Goal: Information Seeking & Learning: Learn about a topic

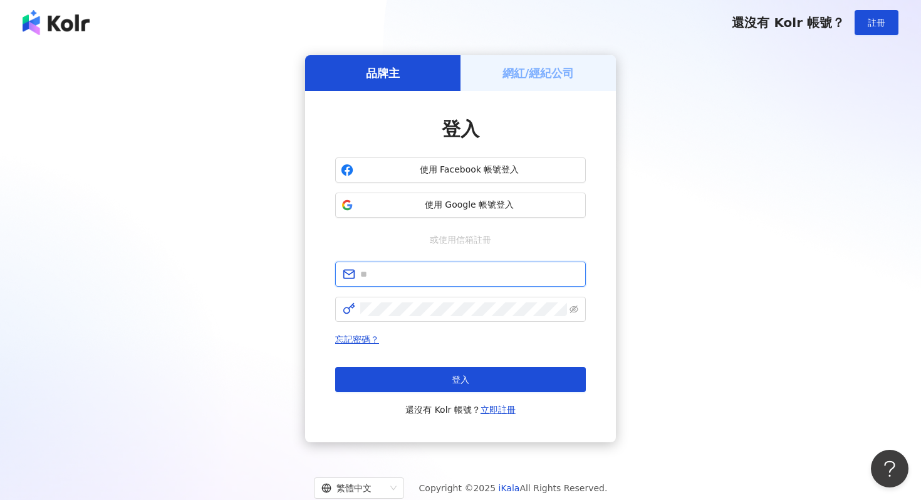
click at [389, 278] on input "text" at bounding box center [469, 274] width 218 height 14
paste input "**********"
click at [379, 300] on span at bounding box center [460, 308] width 251 height 25
click at [361, 276] on input "**********" at bounding box center [469, 274] width 218 height 14
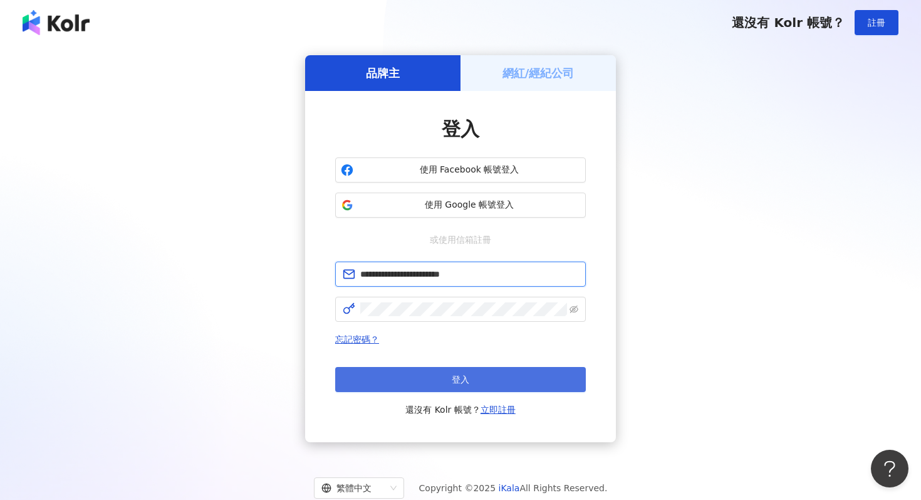
type input "**********"
click at [402, 382] on button "登入" at bounding box center [460, 379] width 251 height 25
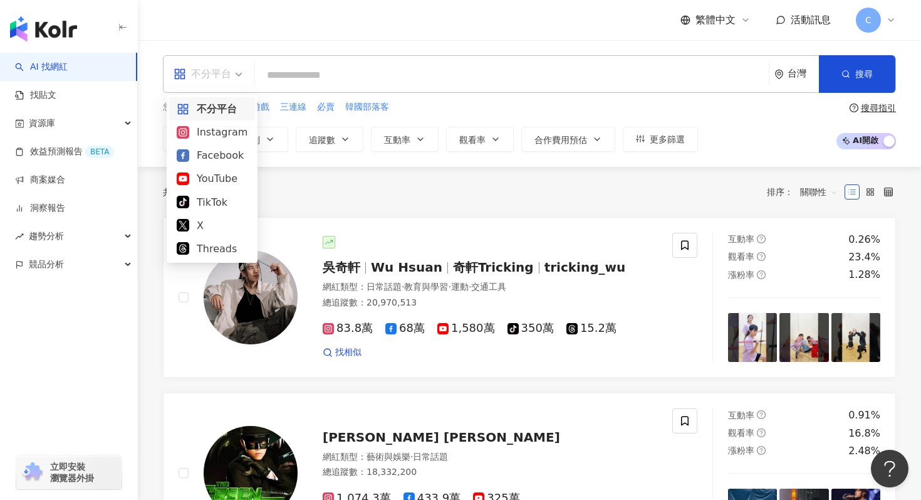
click at [220, 67] on div "不分平台" at bounding box center [203, 74] width 58 height 20
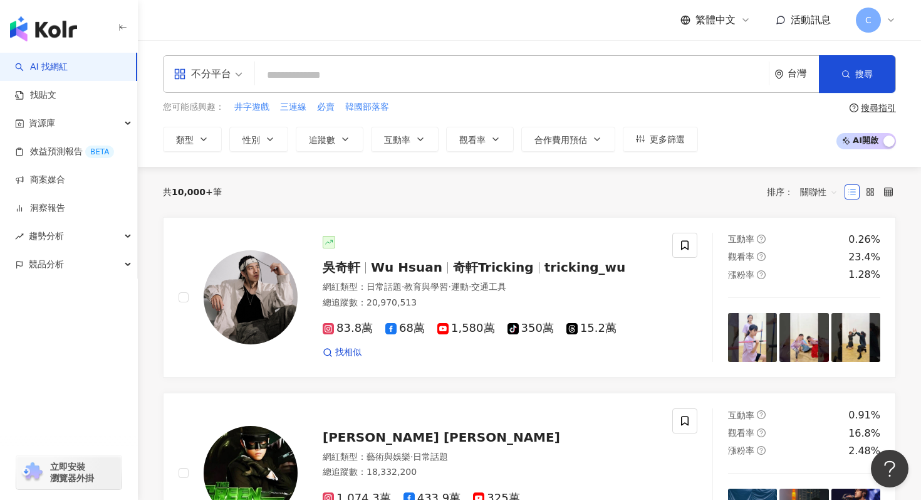
click at [220, 67] on div "不分平台" at bounding box center [203, 74] width 58 height 20
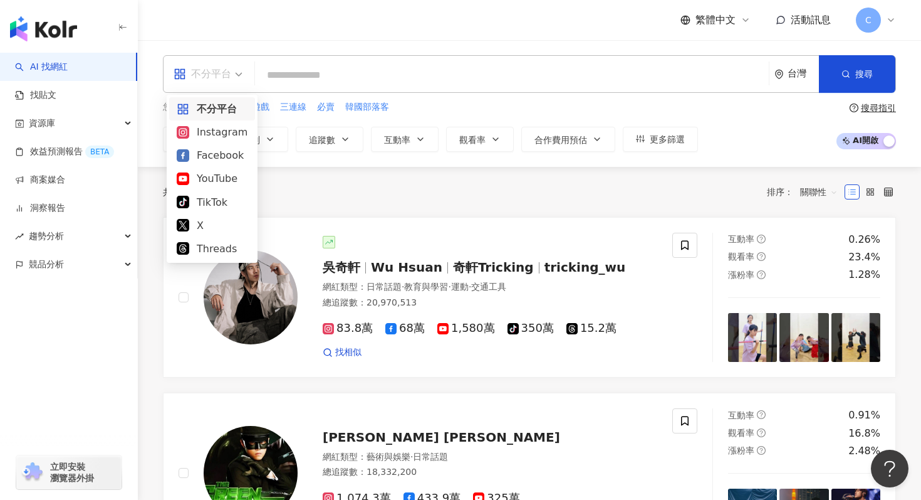
click at [220, 67] on div "不分平台" at bounding box center [203, 74] width 58 height 20
click at [217, 127] on div "Instagram" at bounding box center [212, 132] width 71 height 16
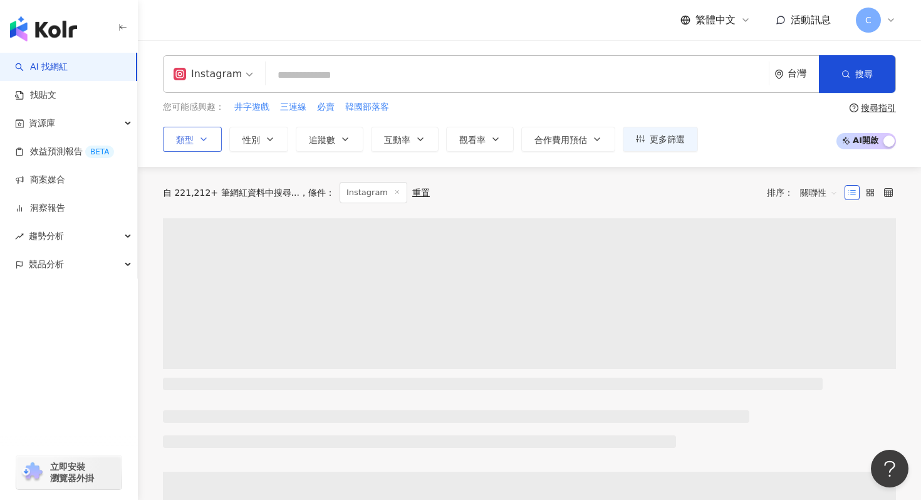
click at [197, 147] on button "類型" at bounding box center [192, 139] width 59 height 25
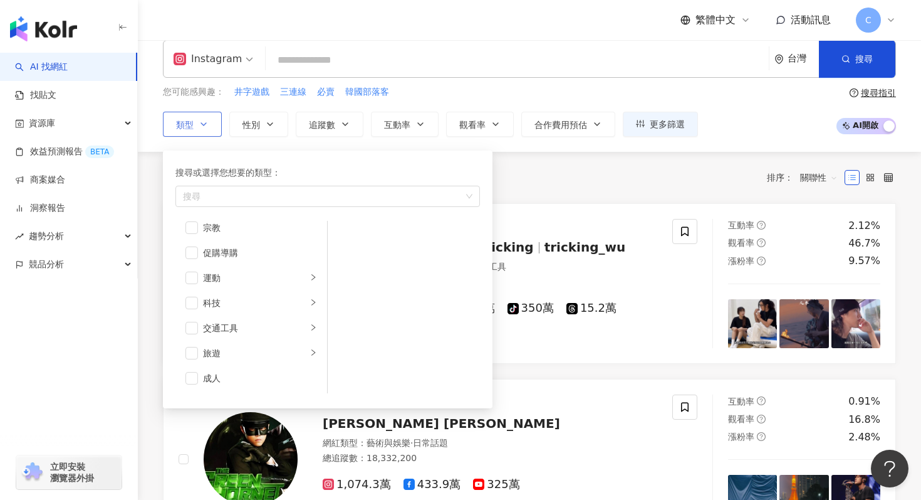
scroll to position [13, 0]
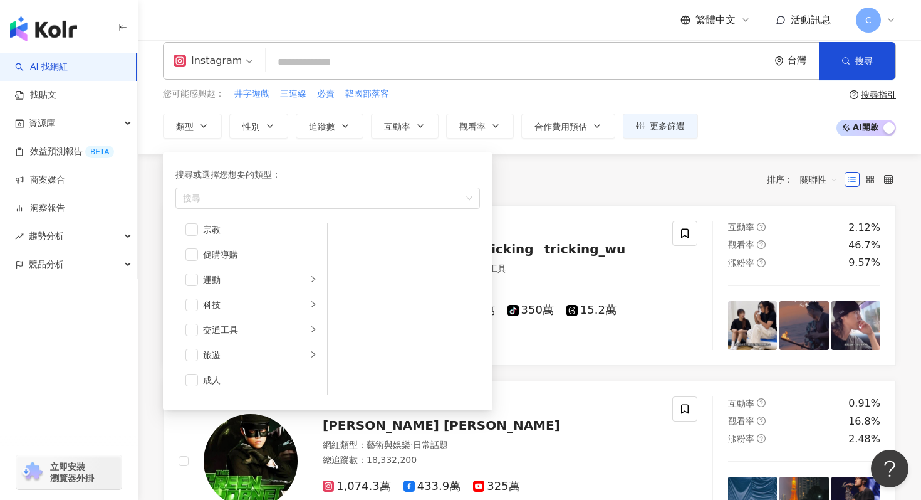
click at [226, 70] on div "Instagram" at bounding box center [208, 61] width 68 height 20
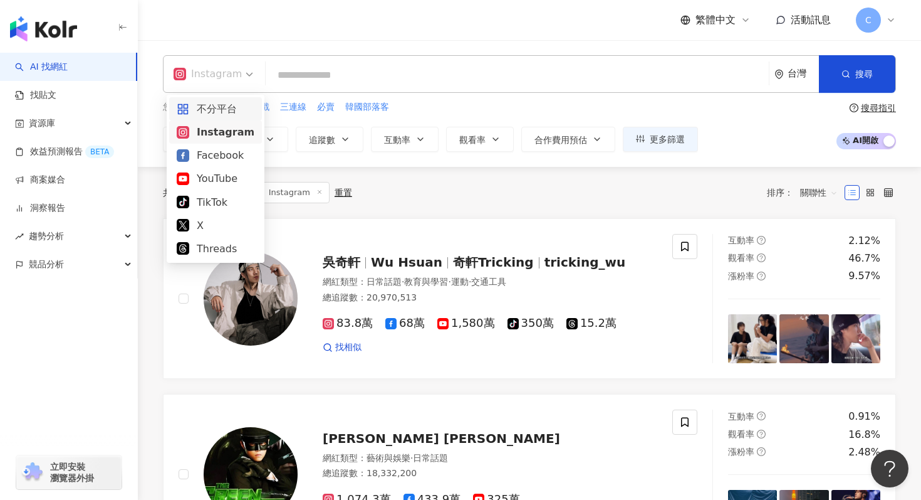
click at [226, 101] on div "不分平台" at bounding box center [216, 109] width 78 height 16
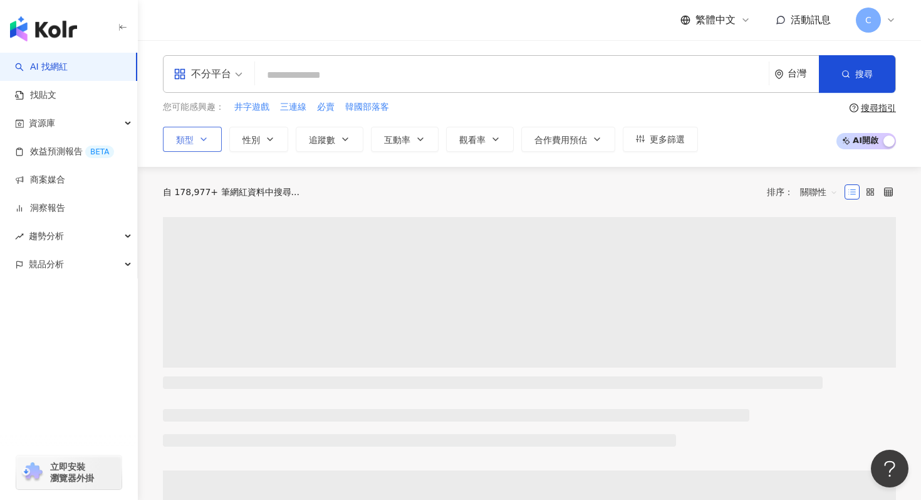
click at [204, 137] on icon "button" at bounding box center [204, 139] width 10 height 10
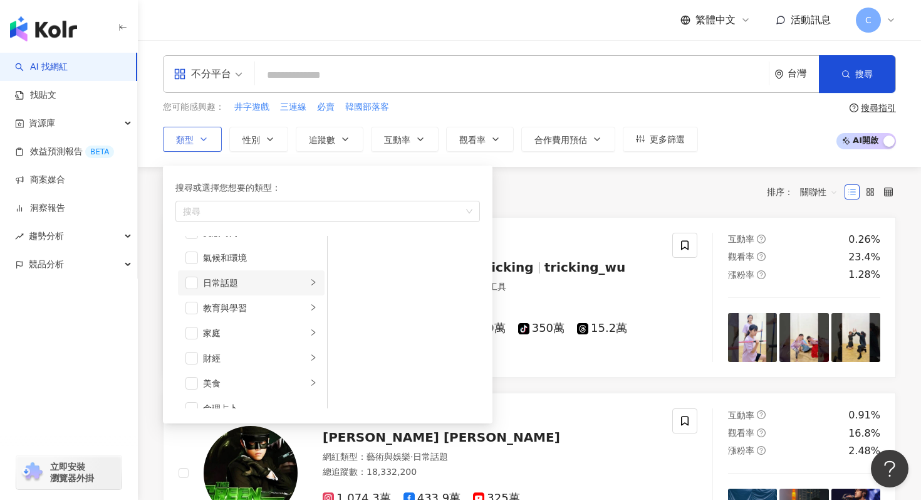
scroll to position [45, 0]
click at [248, 332] on div "家庭" at bounding box center [255, 331] width 104 height 14
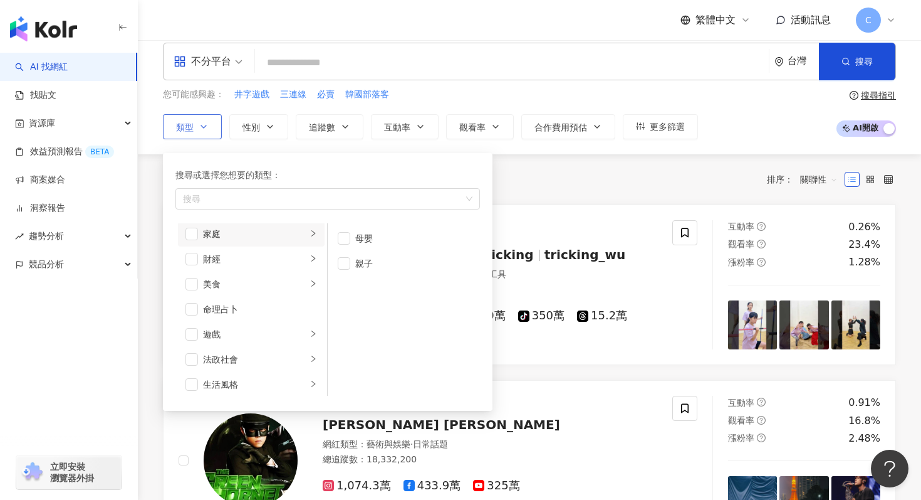
scroll to position [0, 0]
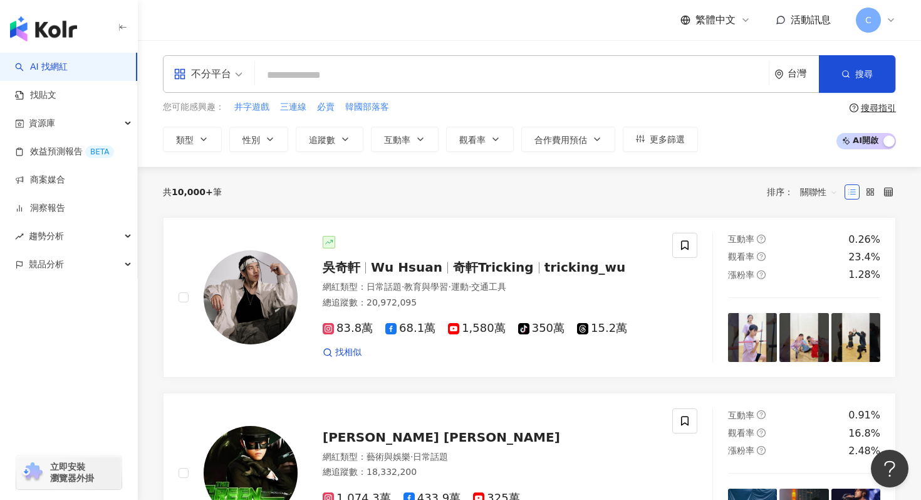
click at [317, 83] on input "search" at bounding box center [512, 75] width 504 height 24
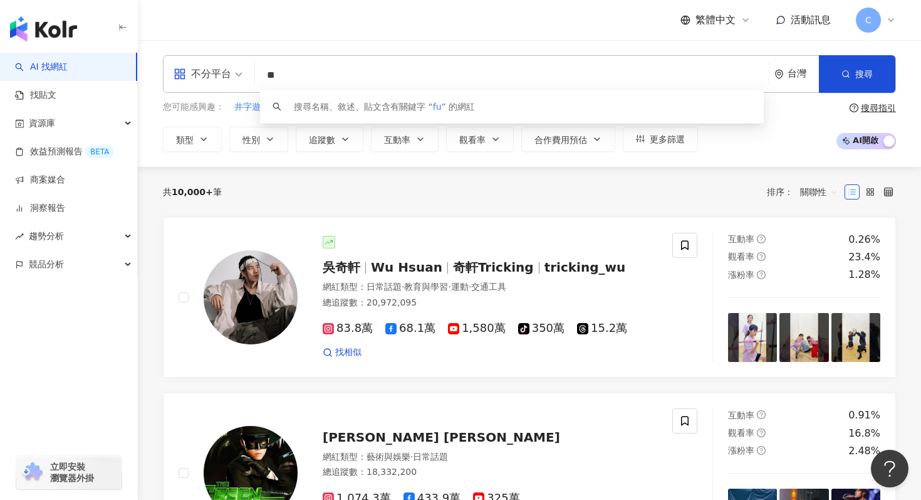
type input "*"
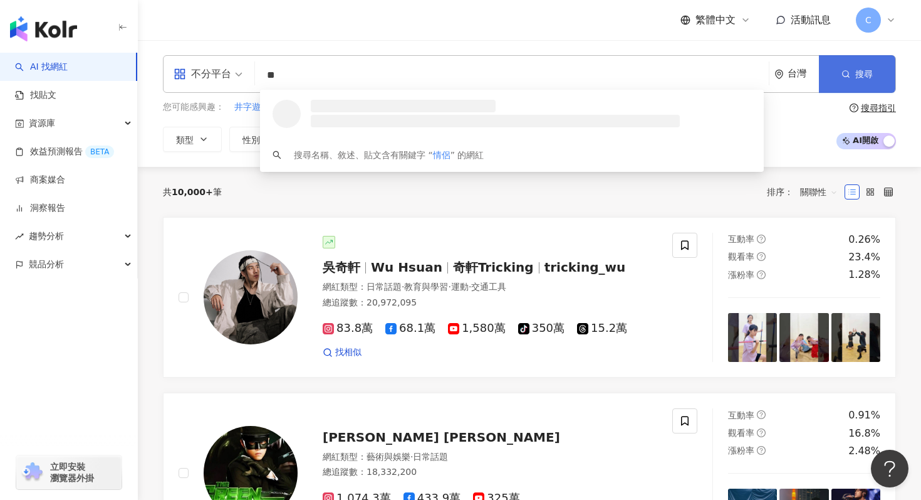
type input "**"
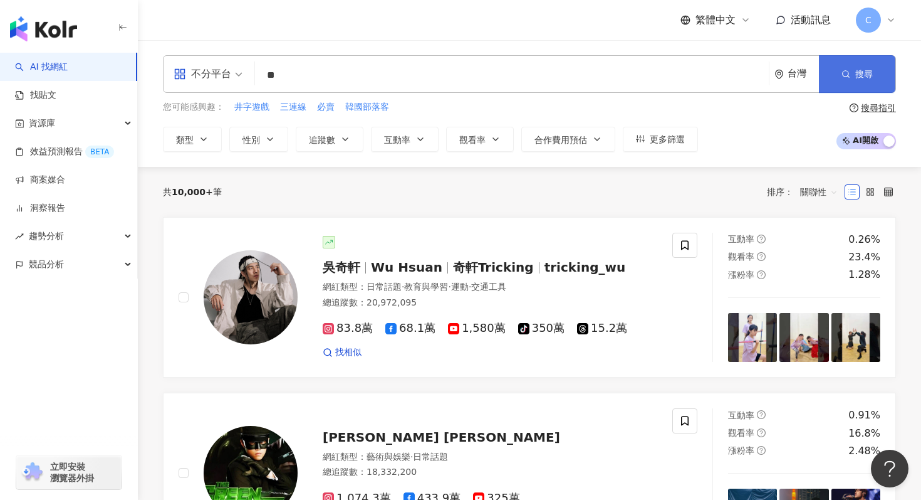
click at [860, 84] on button "搜尋" at bounding box center [857, 74] width 76 height 38
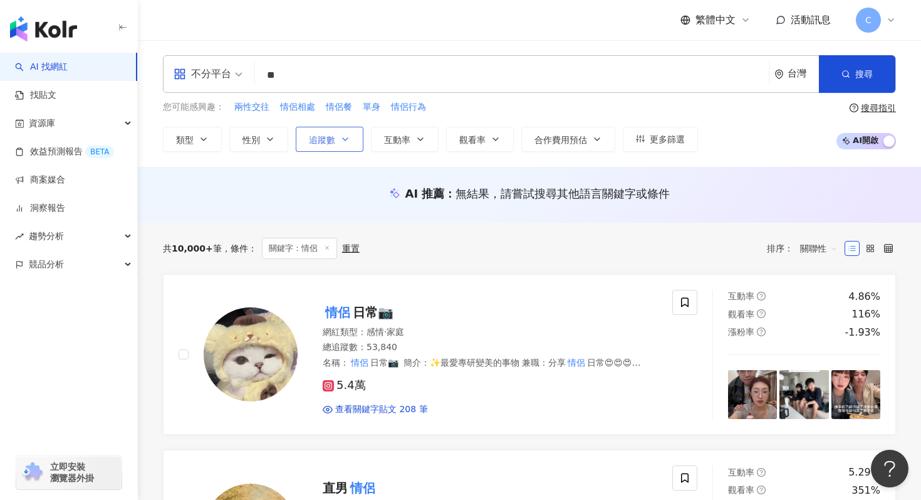
click at [338, 133] on button "追蹤數" at bounding box center [330, 139] width 68 height 25
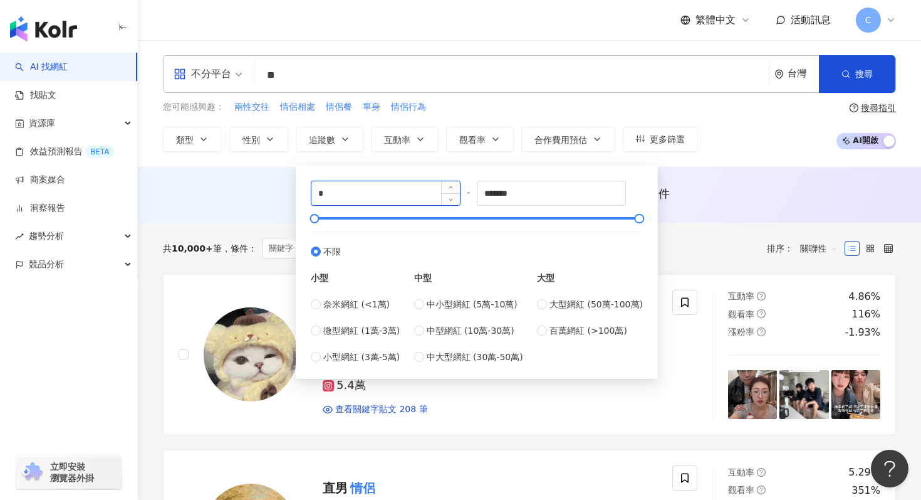
click at [401, 201] on input "*" at bounding box center [385, 193] width 149 height 24
click at [370, 294] on div "小型 奈米網紅 (<1萬) 微型網紅 (1萬-3萬) 小型網紅 (3萬-5萬)" at bounding box center [355, 310] width 89 height 105
click at [370, 300] on span "奈米網紅 (<1萬)" at bounding box center [356, 304] width 66 height 14
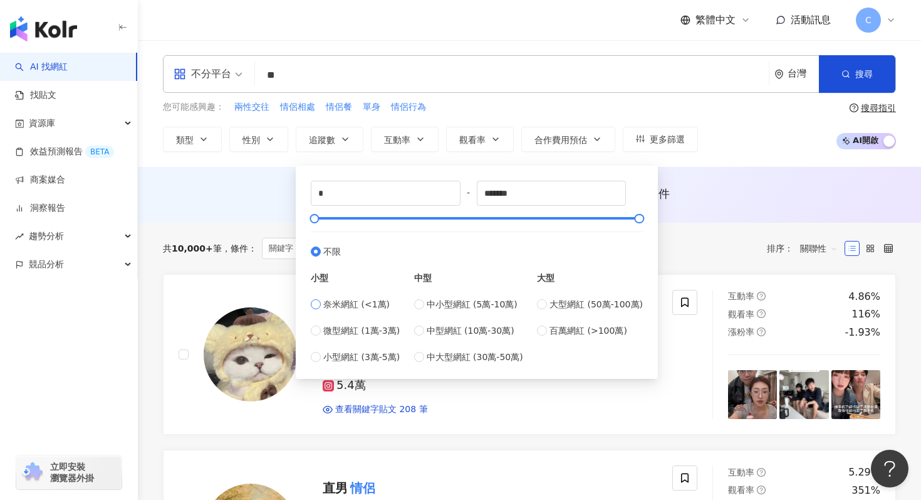
type input "****"
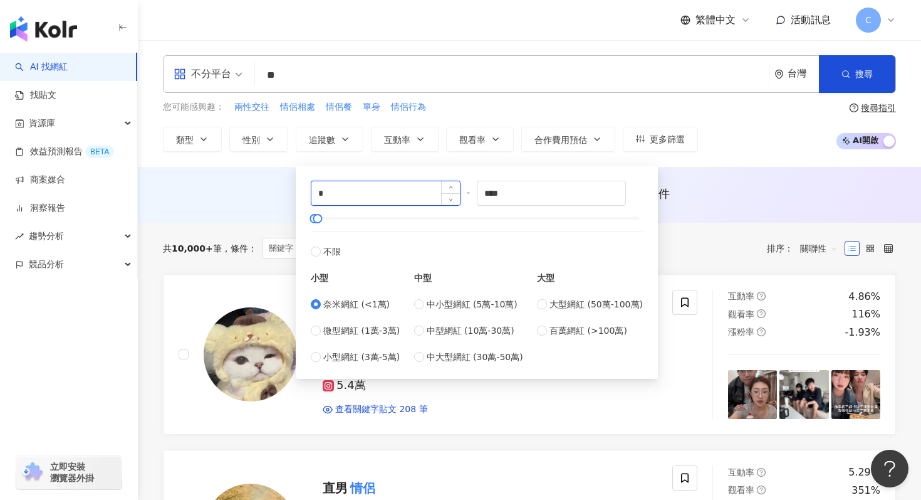
click at [380, 181] on input "*" at bounding box center [385, 193] width 149 height 24
type input "****"
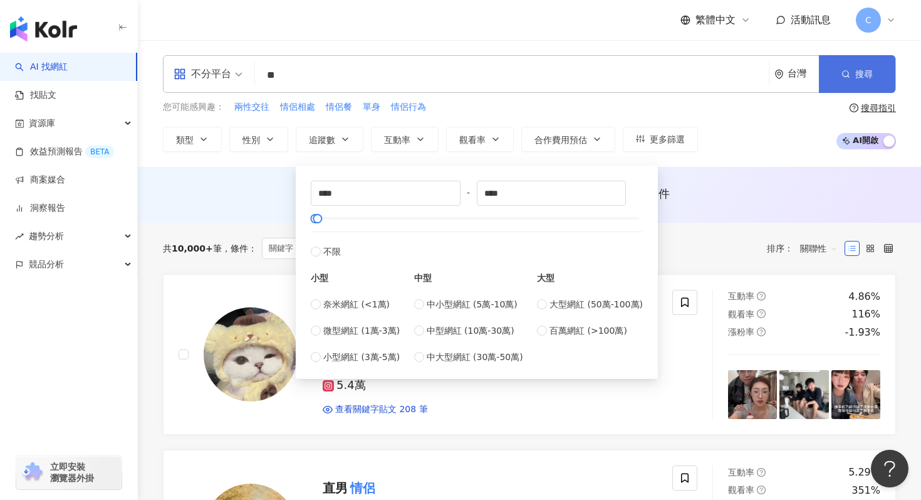
click at [872, 78] on span "搜尋" at bounding box center [865, 74] width 18 height 10
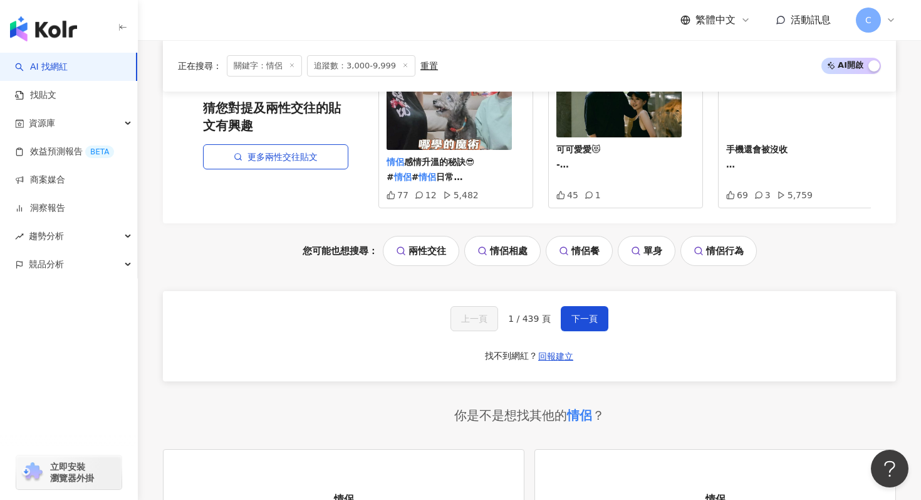
scroll to position [2797, 0]
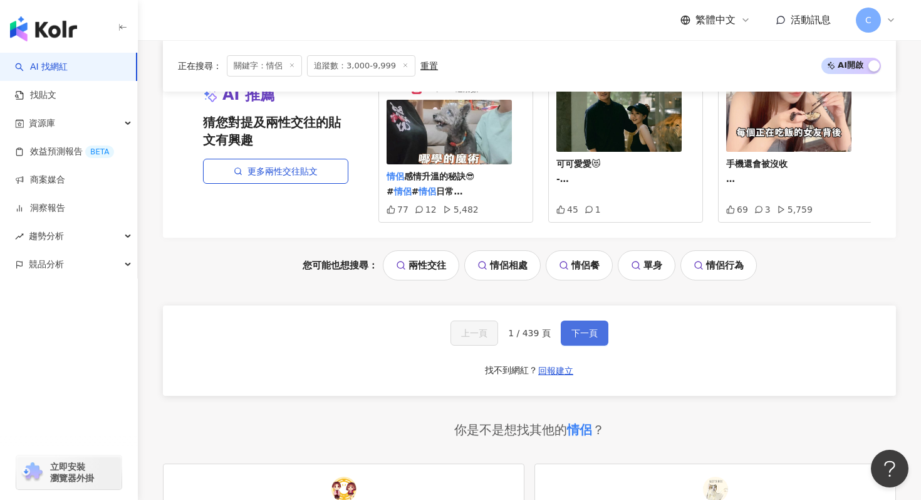
click at [573, 320] on button "下一頁" at bounding box center [585, 332] width 48 height 25
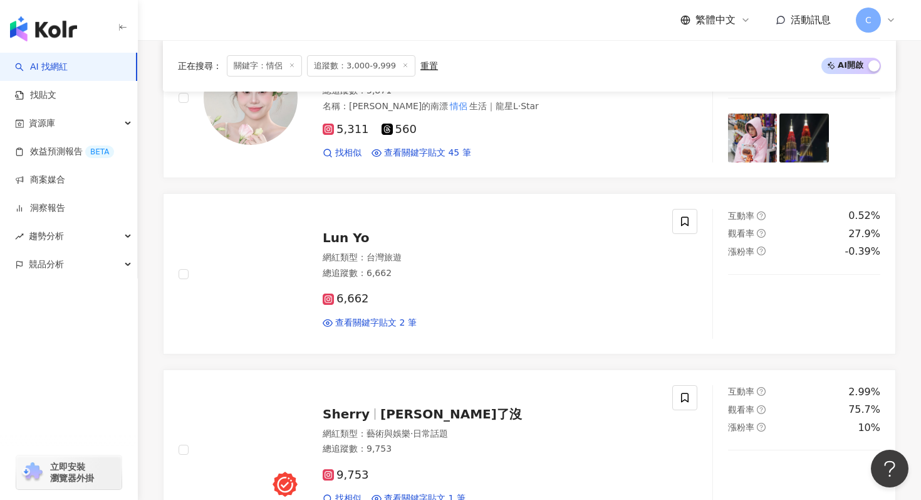
scroll to position [0, 0]
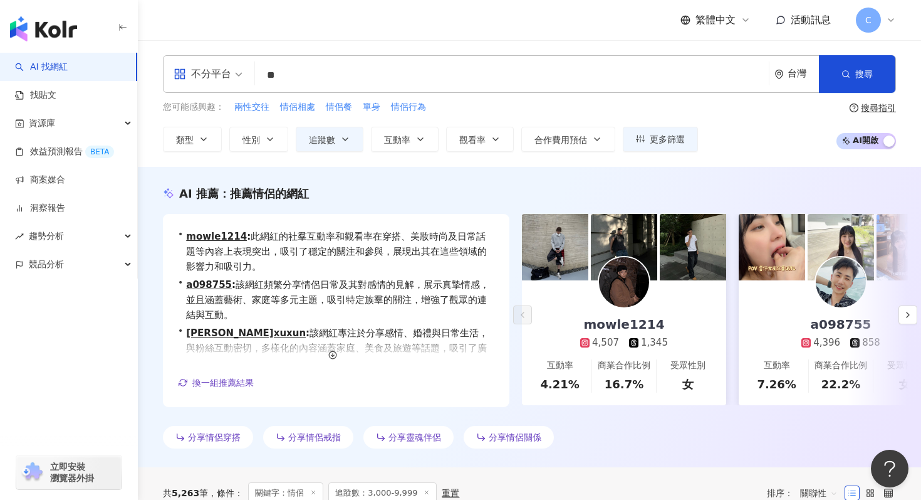
click at [404, 85] on input "**" at bounding box center [512, 75] width 504 height 24
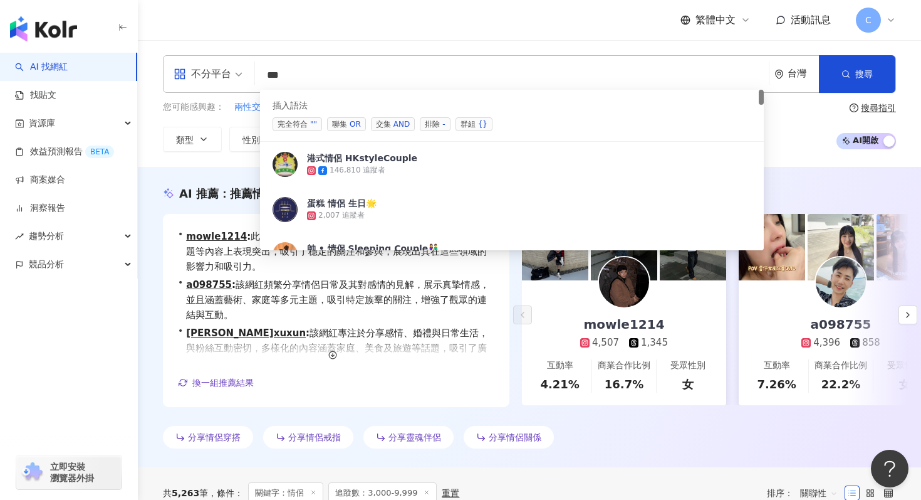
click at [334, 125] on span "聯集 OR" at bounding box center [346, 124] width 39 height 14
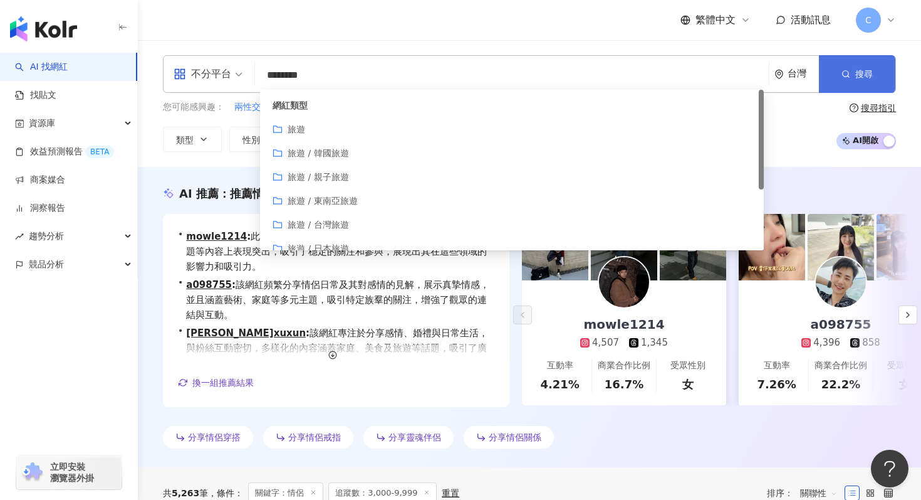
click at [871, 83] on button "搜尋" at bounding box center [857, 74] width 76 height 38
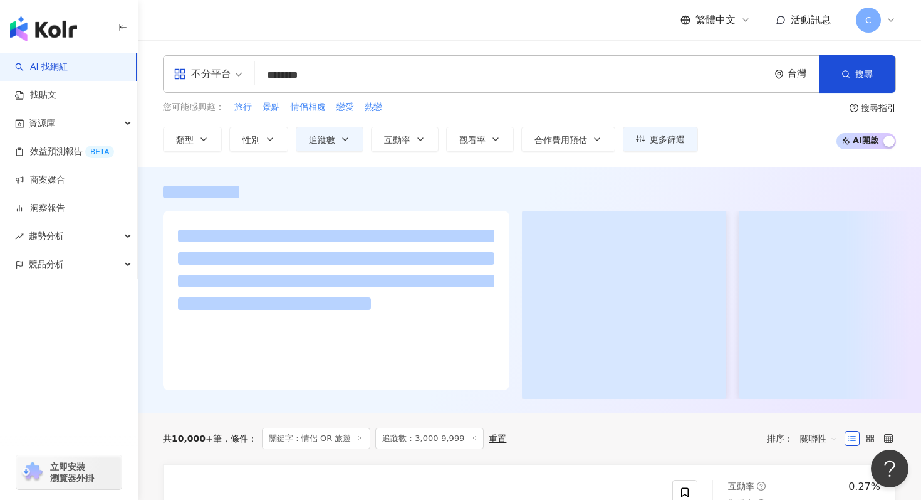
click at [304, 80] on input "********" at bounding box center [512, 75] width 504 height 24
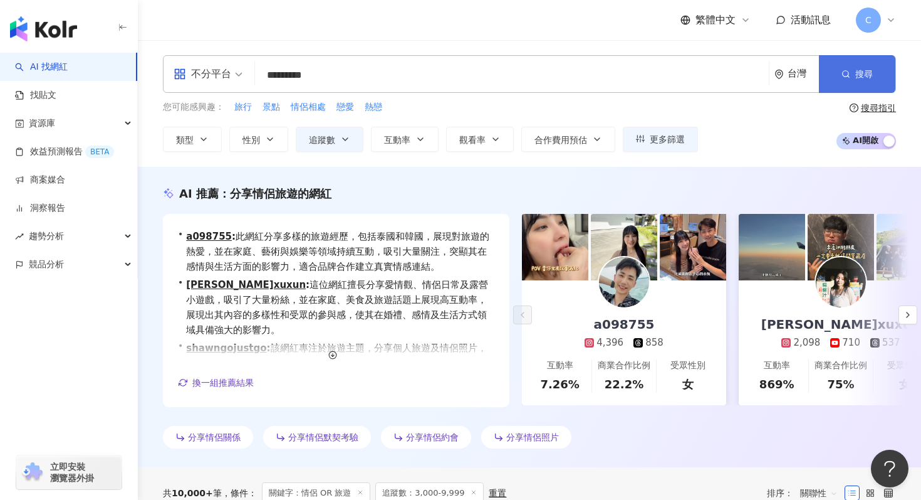
click at [848, 83] on button "搜尋" at bounding box center [857, 74] width 76 height 38
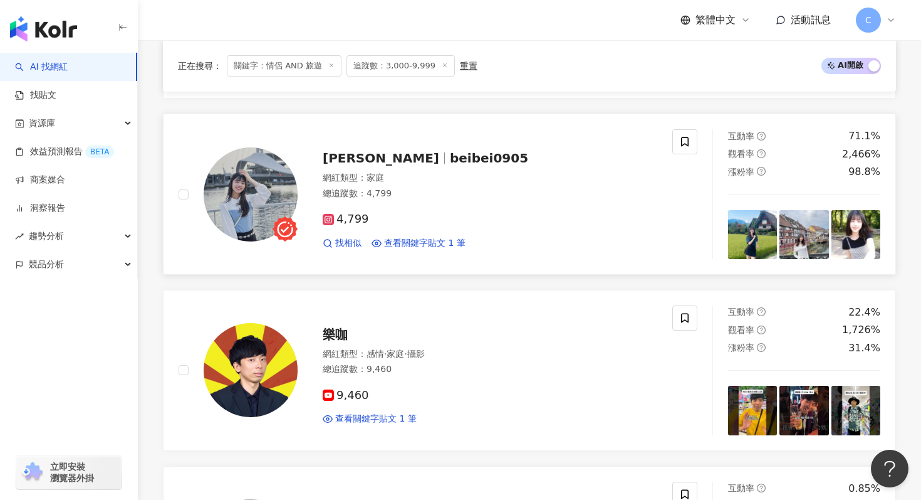
scroll to position [570, 0]
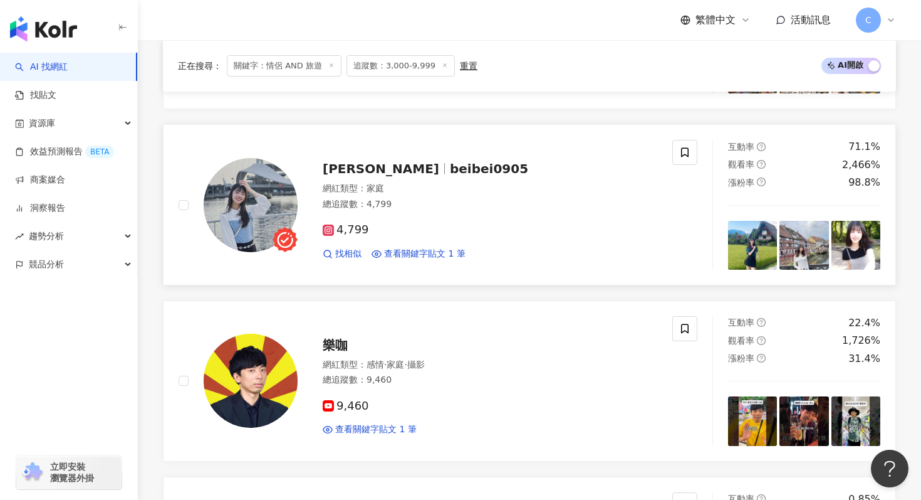
click at [450, 170] on span "beibei0905" at bounding box center [489, 168] width 78 height 15
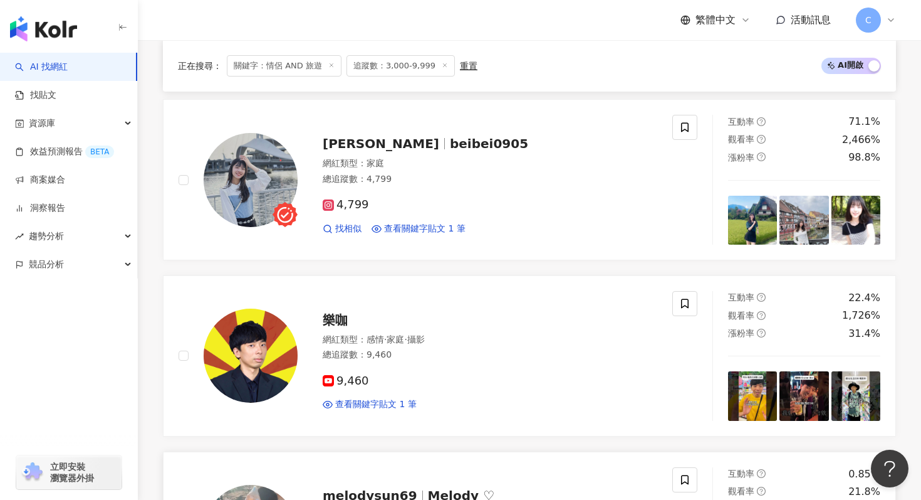
scroll to position [568, 0]
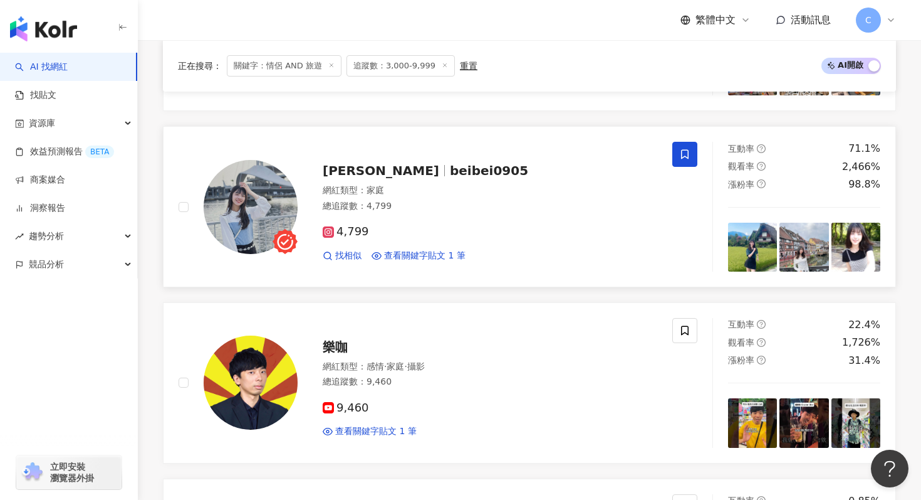
click at [679, 150] on icon at bounding box center [684, 154] width 11 height 11
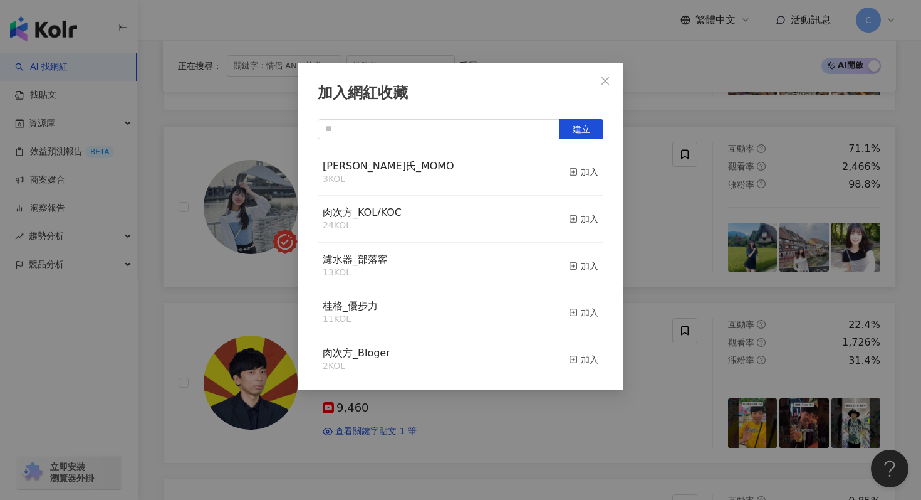
click at [531, 171] on div "白蘭氏_MOMO 3 KOL 加入" at bounding box center [461, 172] width 286 height 47
click at [578, 172] on div "加入" at bounding box center [583, 172] width 29 height 14
click at [608, 82] on icon "close" at bounding box center [605, 81] width 10 height 10
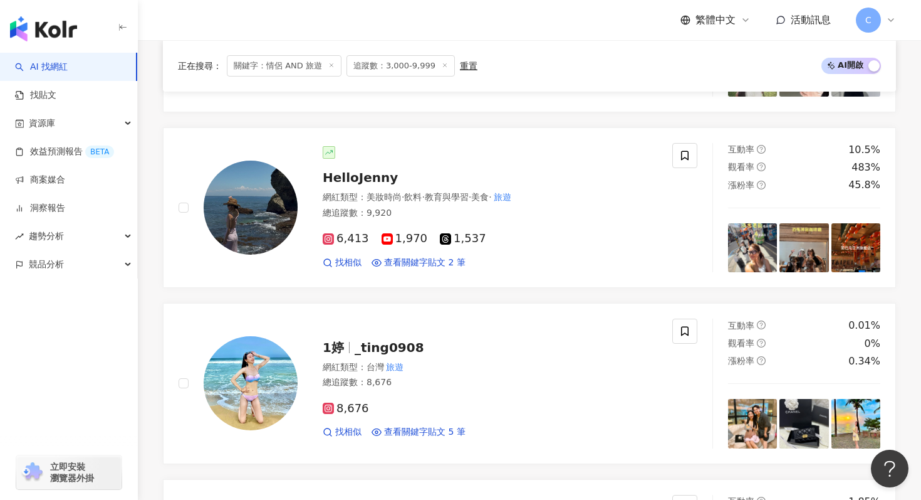
scroll to position [1267, 0]
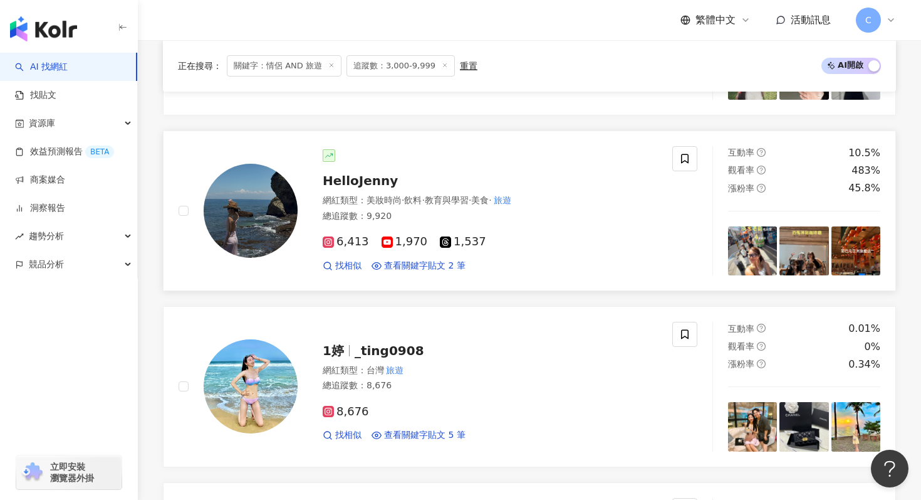
click at [367, 184] on span "HelloJenny" at bounding box center [360, 180] width 75 height 15
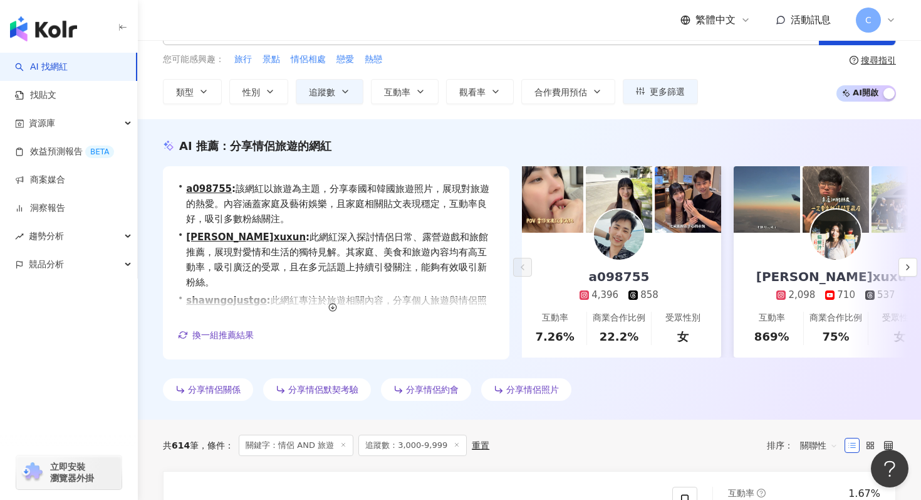
scroll to position [0, 0]
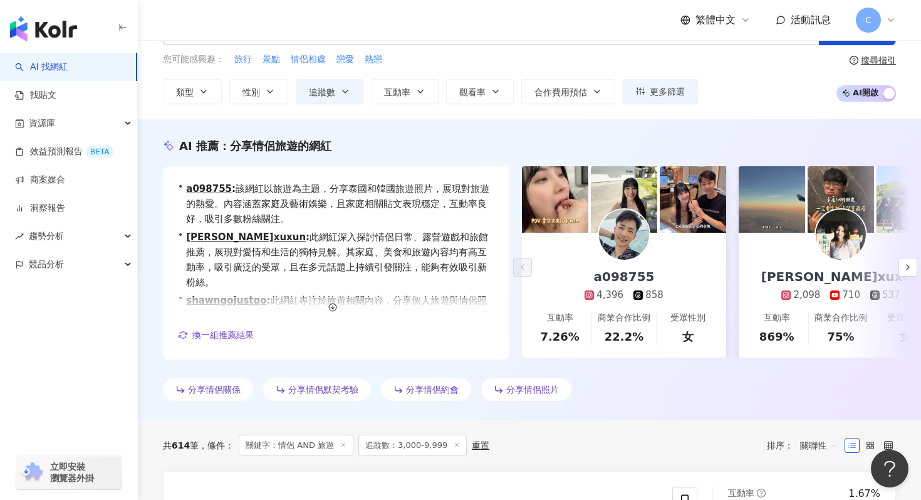
click at [623, 246] on img at bounding box center [624, 234] width 50 height 50
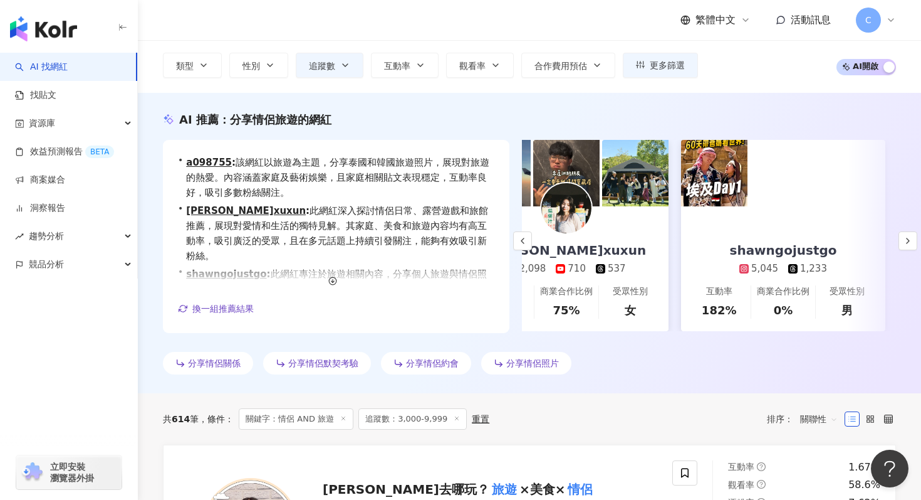
scroll to position [0, 289]
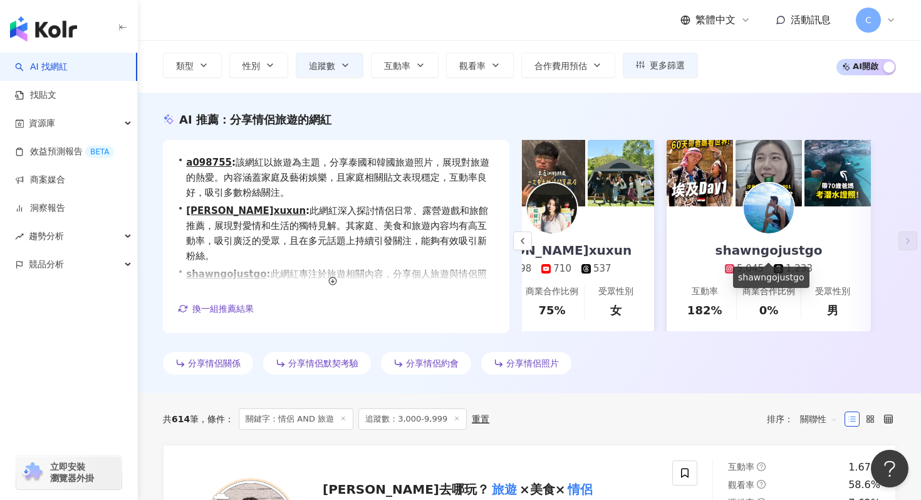
click at [782, 252] on div "shawngojustgo" at bounding box center [769, 250] width 132 height 18
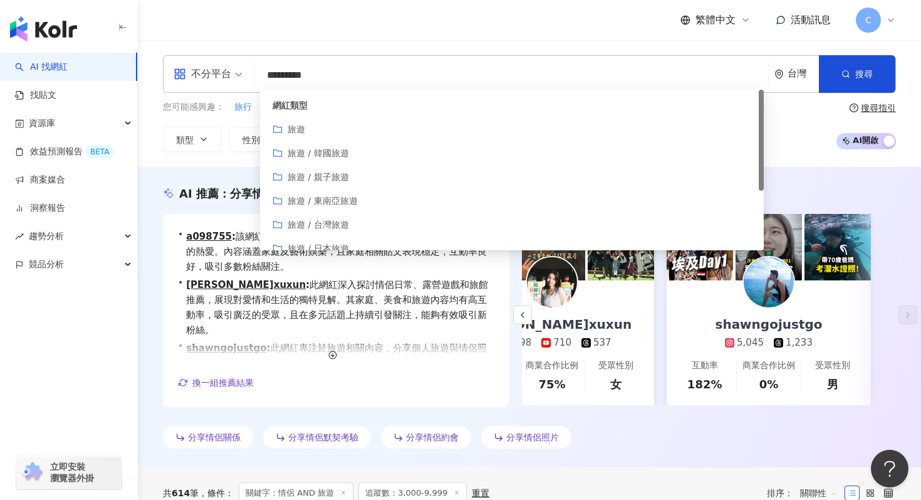
click at [338, 81] on input "*********" at bounding box center [512, 75] width 504 height 24
click at [526, 76] on input "*********" at bounding box center [512, 75] width 504 height 24
click at [227, 174] on div "AI 推薦 ： 分享情侶旅遊的網紅 • a098755 : 該網紅以旅遊為主題，分享泰國和韓國旅遊照片，展現對旅遊的熱愛。內容涵蓋家庭及藝術娛樂，且家庭相關貼…" at bounding box center [529, 317] width 783 height 300
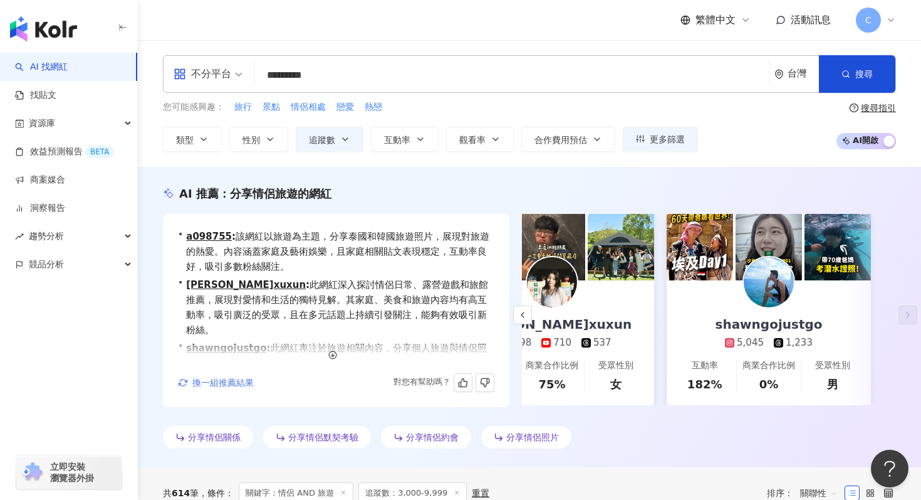
click at [232, 377] on span "換一組推薦結果" at bounding box center [222, 382] width 61 height 10
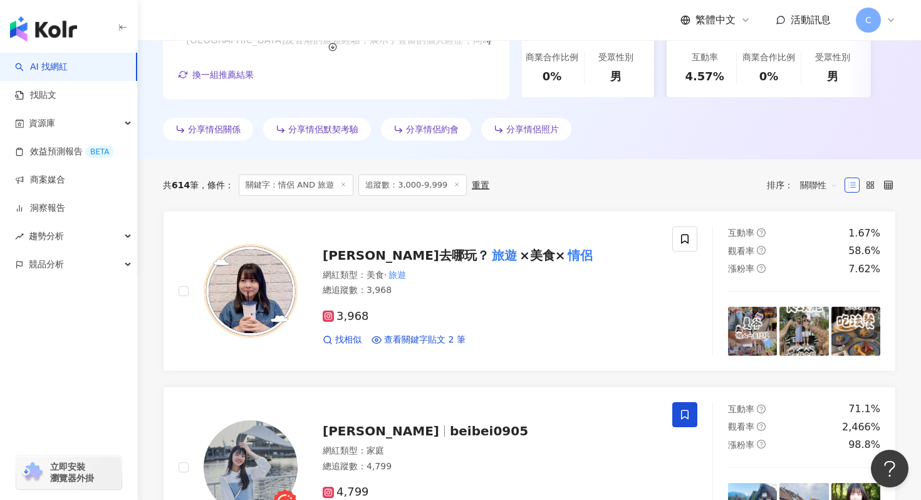
scroll to position [323, 0]
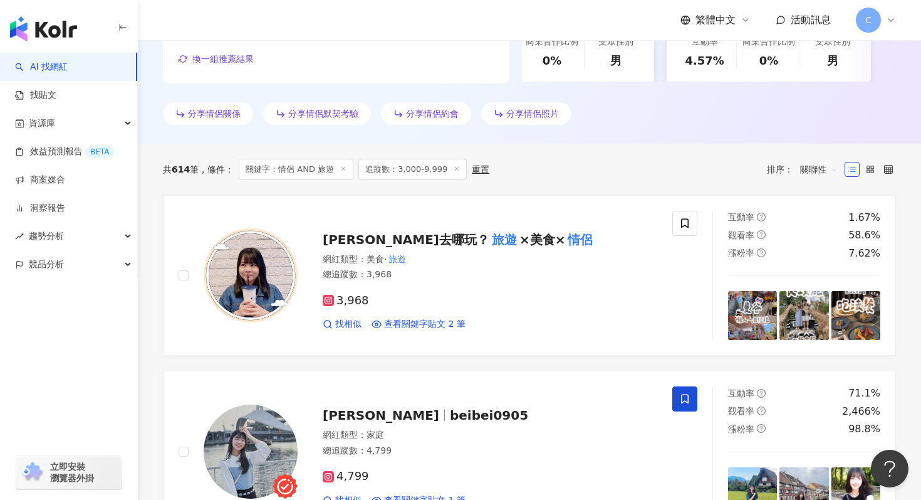
click at [303, 174] on span "關鍵字：情侶 AND 旅遊" at bounding box center [296, 169] width 115 height 21
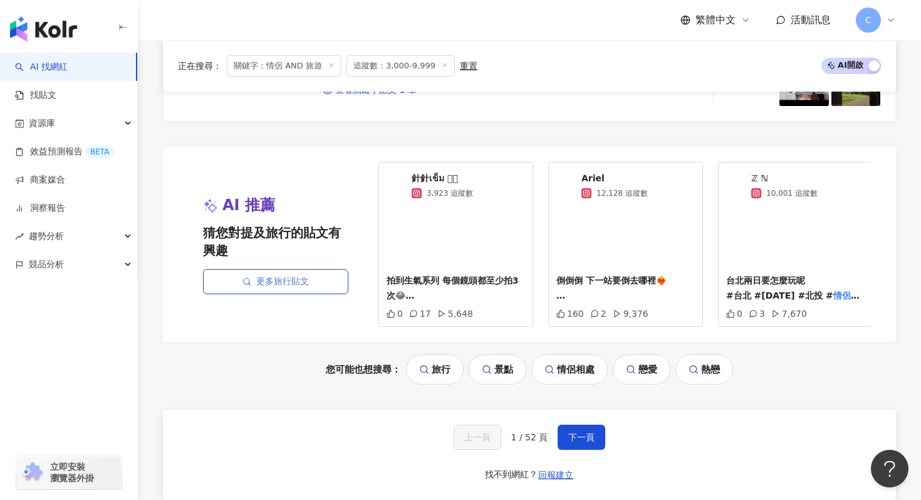
scroll to position [2492, 0]
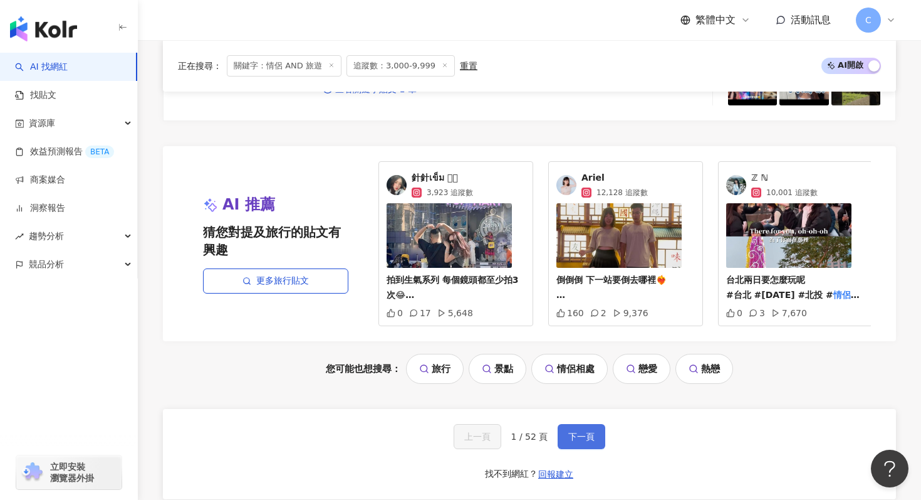
click at [583, 435] on span "下一頁" at bounding box center [581, 436] width 26 height 10
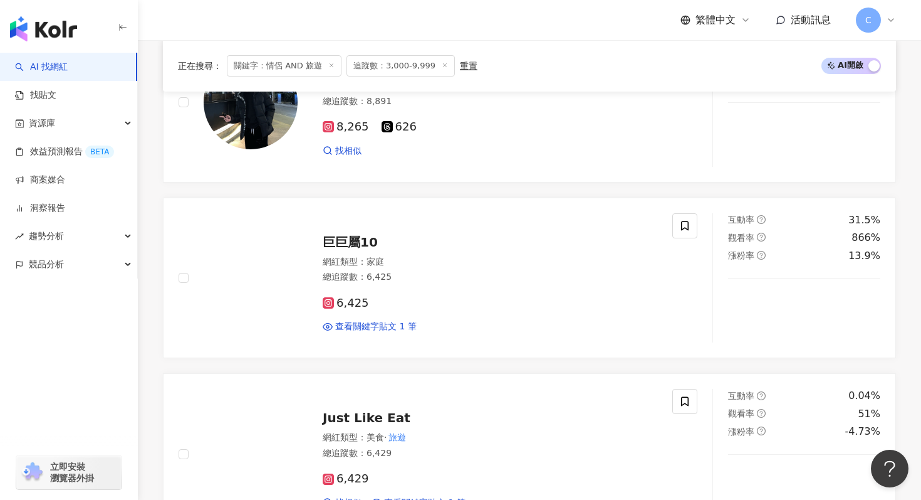
scroll to position [1423, 0]
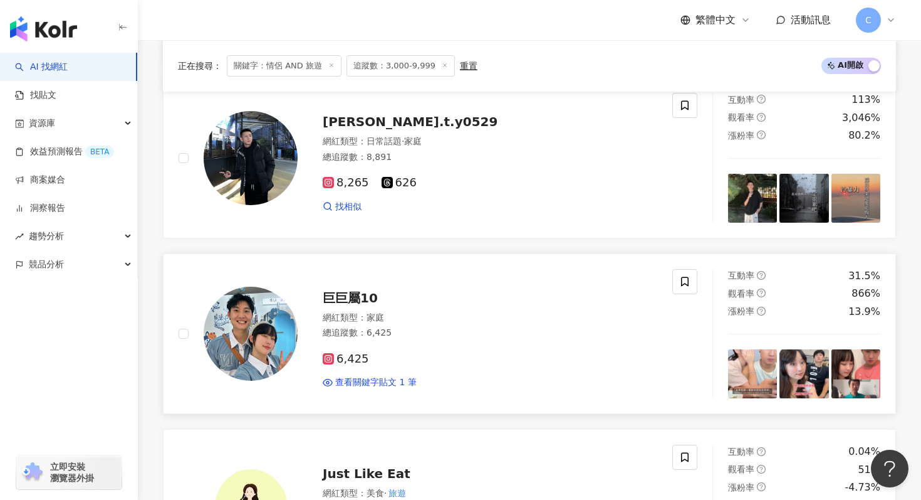
click at [369, 296] on span "巨巨屬10" at bounding box center [350, 297] width 55 height 15
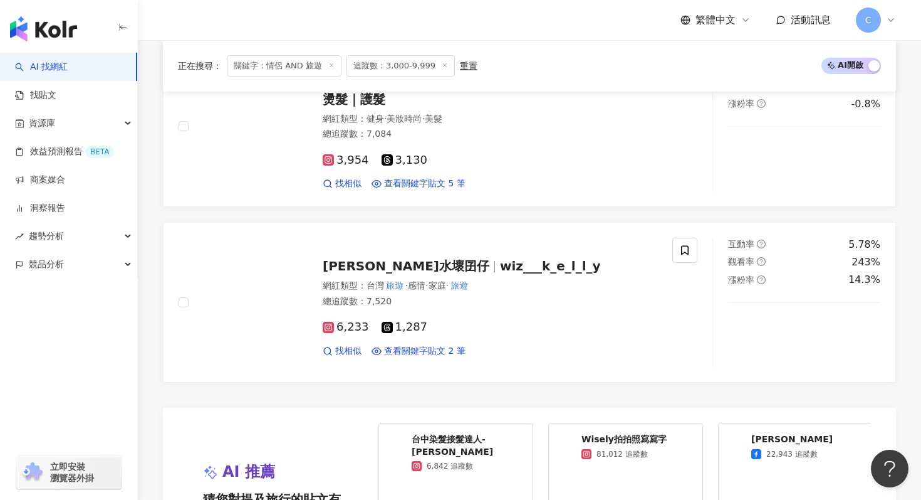
scroll to position [2372, 0]
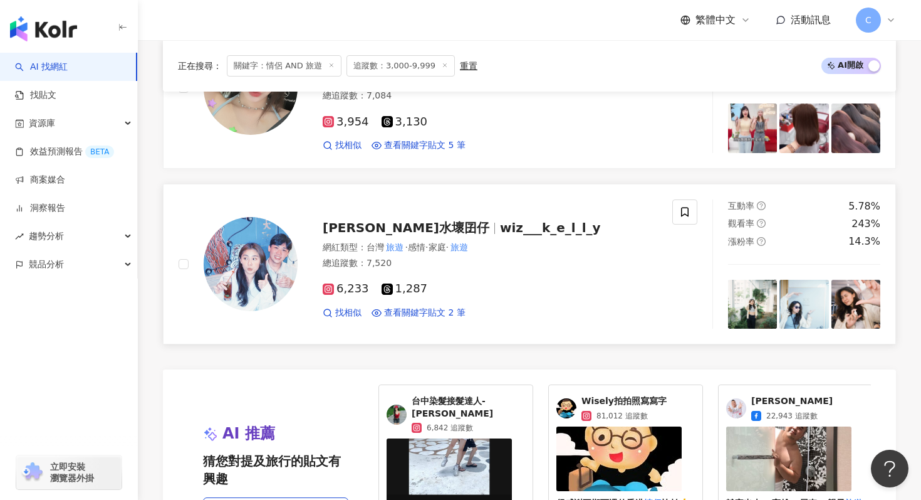
click at [500, 228] on span "wiz___k_e_l_l_y" at bounding box center [550, 227] width 101 height 15
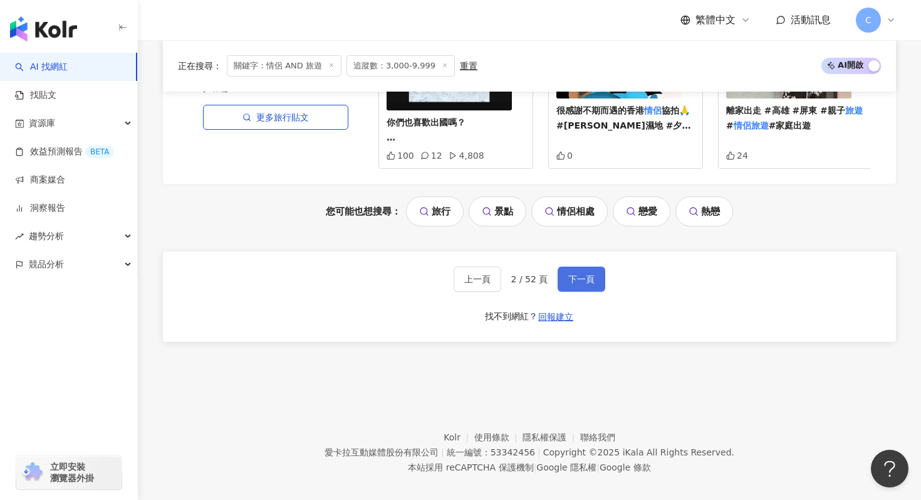
click at [581, 274] on span "下一頁" at bounding box center [581, 279] width 26 height 10
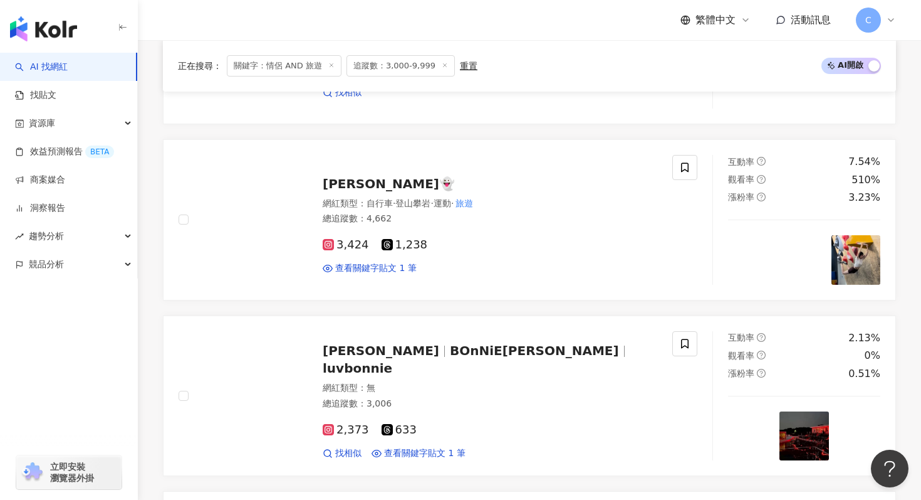
scroll to position [1436, 0]
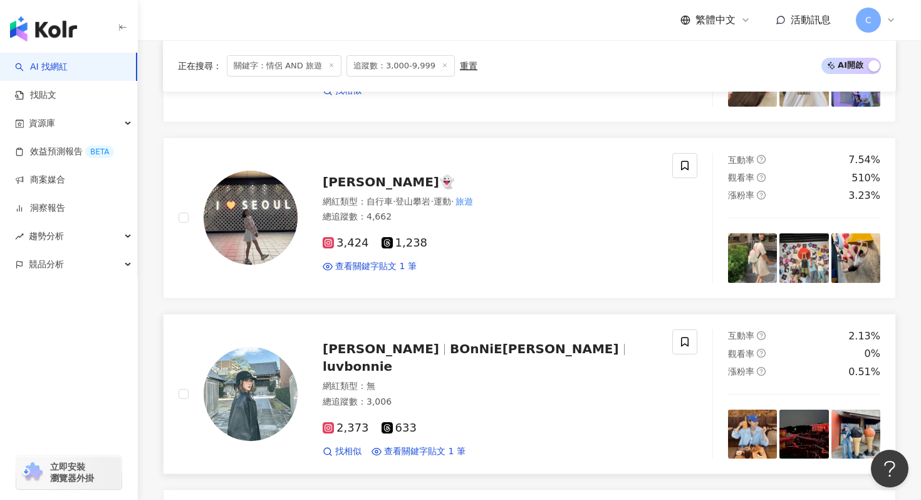
click at [392, 359] on span "luvbonnie" at bounding box center [358, 366] width 70 height 15
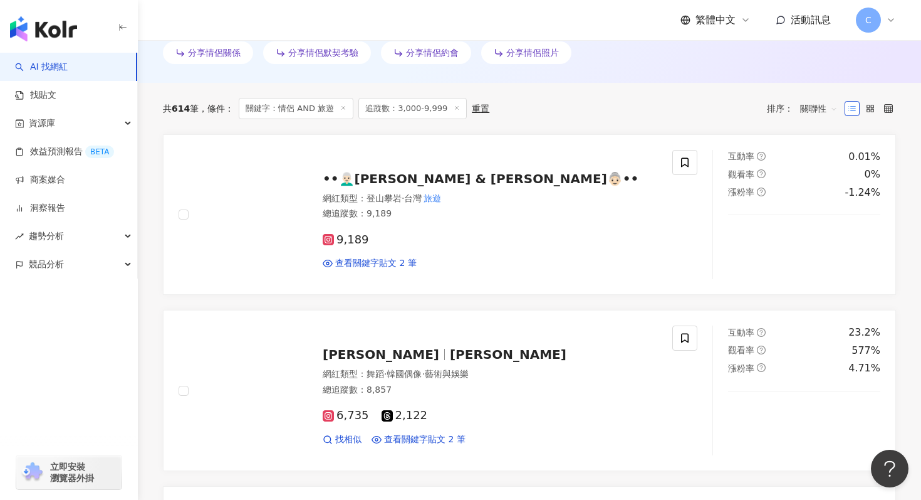
scroll to position [383, 0]
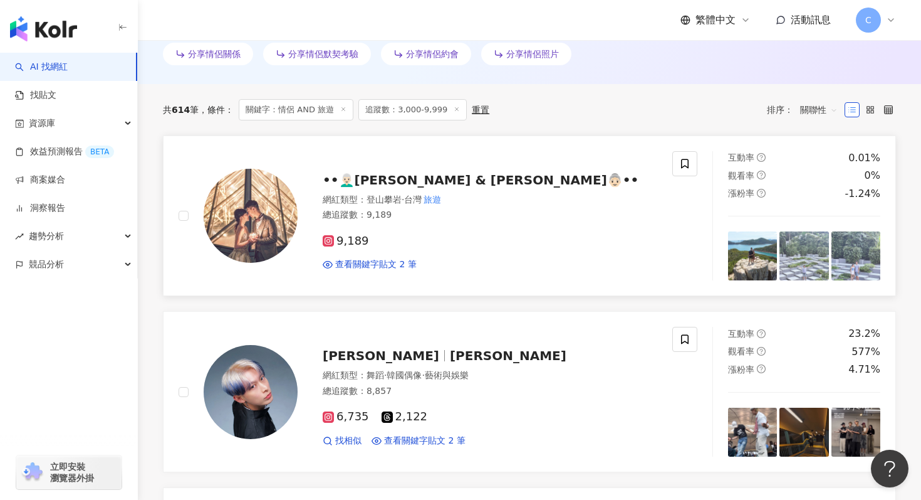
click at [410, 186] on span "••👨🏻‍🦳Ken & Joanne👵🏻••" at bounding box center [481, 179] width 316 height 15
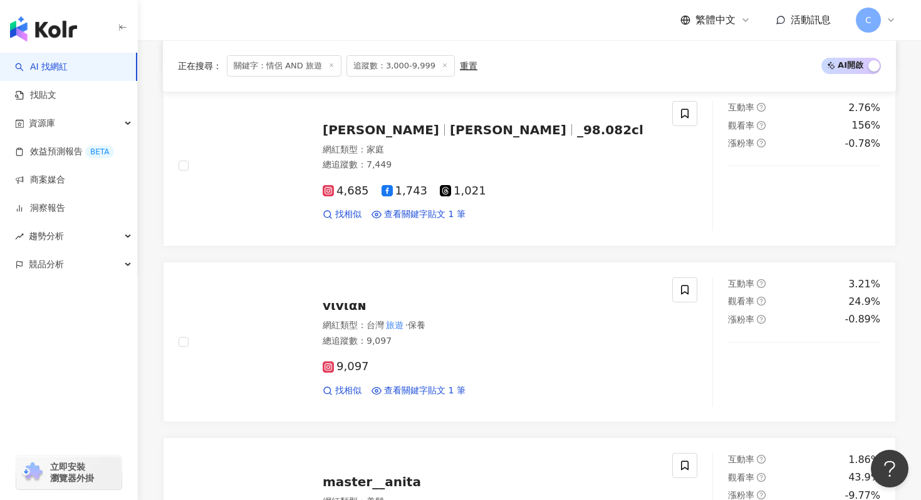
scroll to position [0, 0]
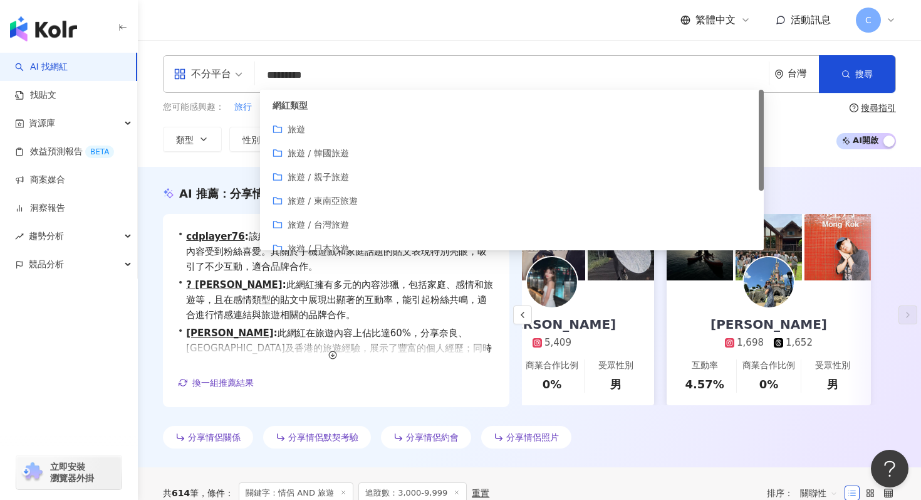
click at [398, 69] on input "*********" at bounding box center [512, 75] width 504 height 24
drag, startPoint x: 380, startPoint y: 68, endPoint x: 295, endPoint y: 71, distance: 85.3
click at [295, 71] on input "*********" at bounding box center [512, 75] width 504 height 24
click at [294, 73] on input "*********" at bounding box center [512, 75] width 504 height 24
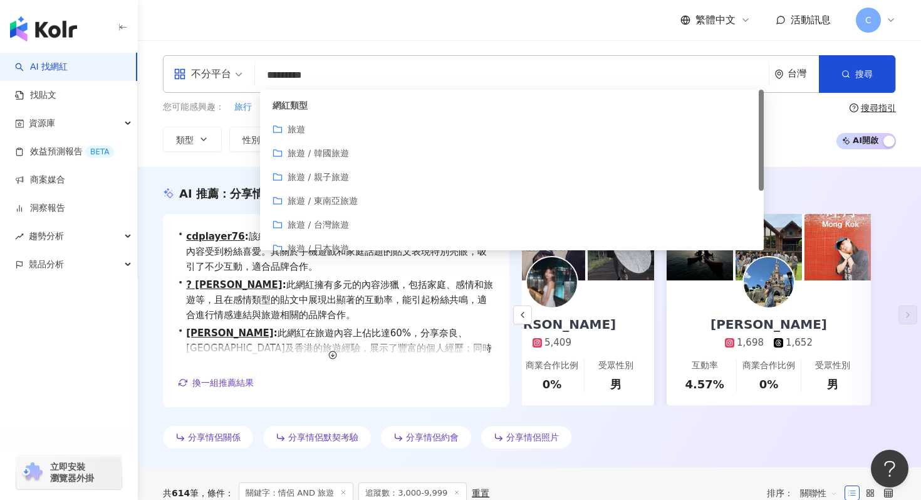
drag, startPoint x: 293, startPoint y: 73, endPoint x: 302, endPoint y: 73, distance: 9.4
click at [303, 73] on input "*********" at bounding box center [512, 75] width 504 height 24
click at [291, 76] on input "*********" at bounding box center [512, 75] width 504 height 24
drag, startPoint x: 292, startPoint y: 77, endPoint x: 370, endPoint y: 73, distance: 77.8
click at [370, 73] on input "*********" at bounding box center [512, 75] width 504 height 24
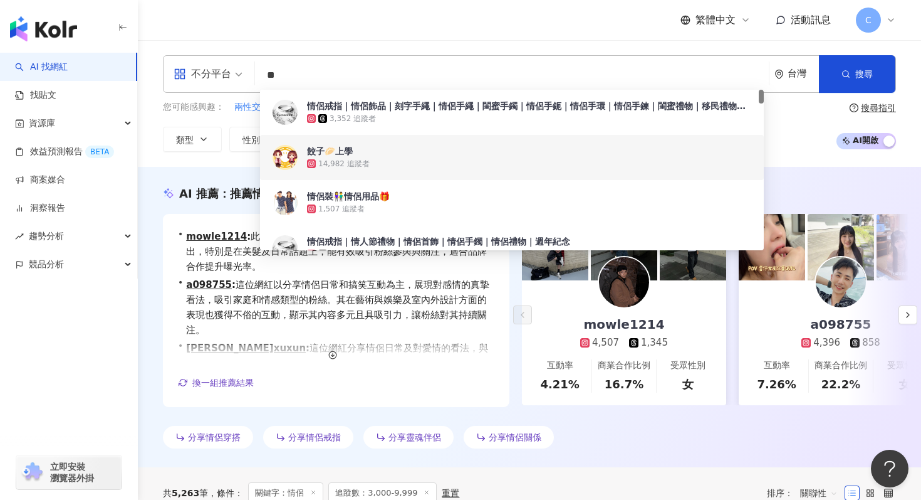
click at [159, 164] on div "不分平台 ** 台灣 搜尋 bdf7cf1b-9e6c-44a2-9007-180d490b7979 d1f3db49-6038-4cab-8f97-de98…" at bounding box center [529, 103] width 783 height 127
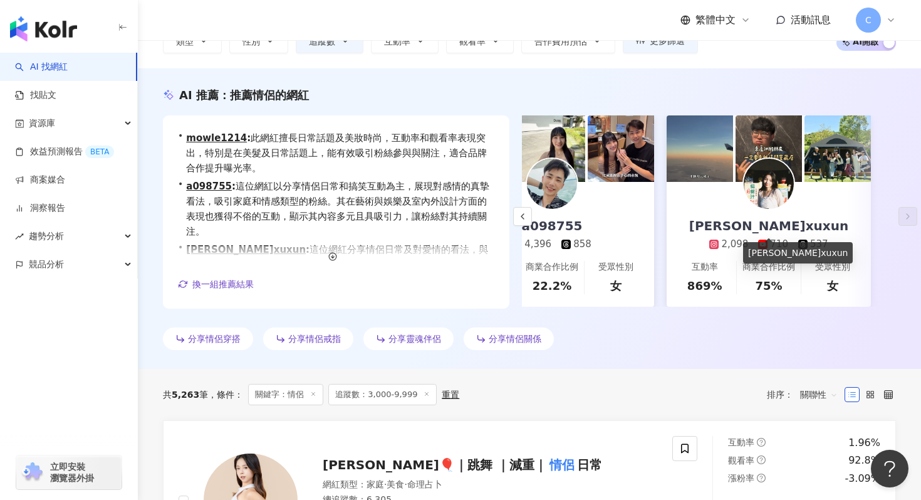
scroll to position [100, 0]
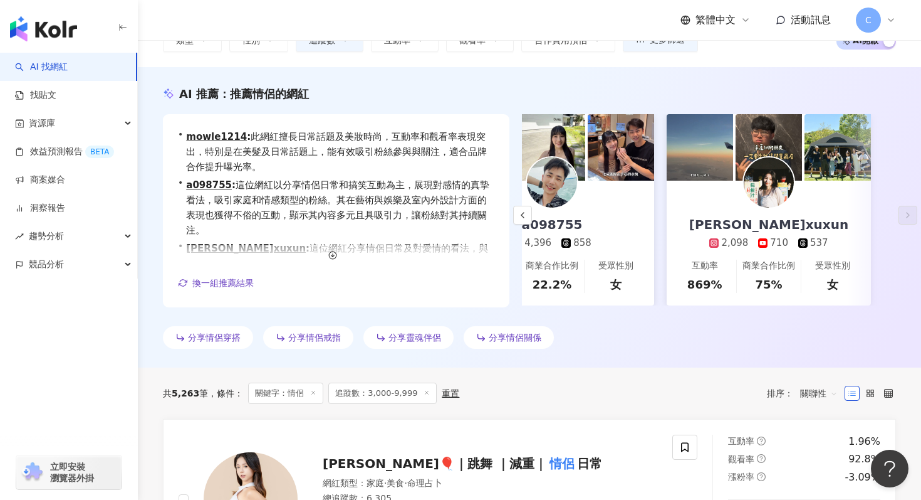
click at [782, 188] on img at bounding box center [769, 182] width 50 height 50
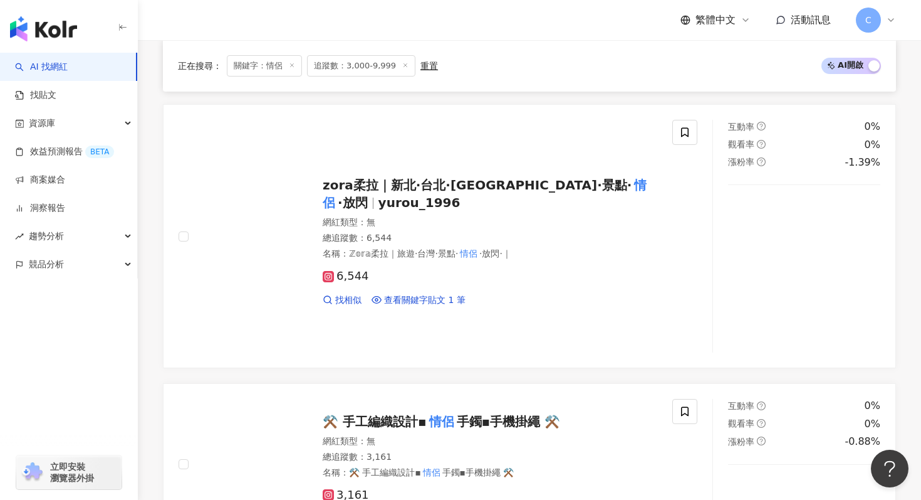
scroll to position [770, 0]
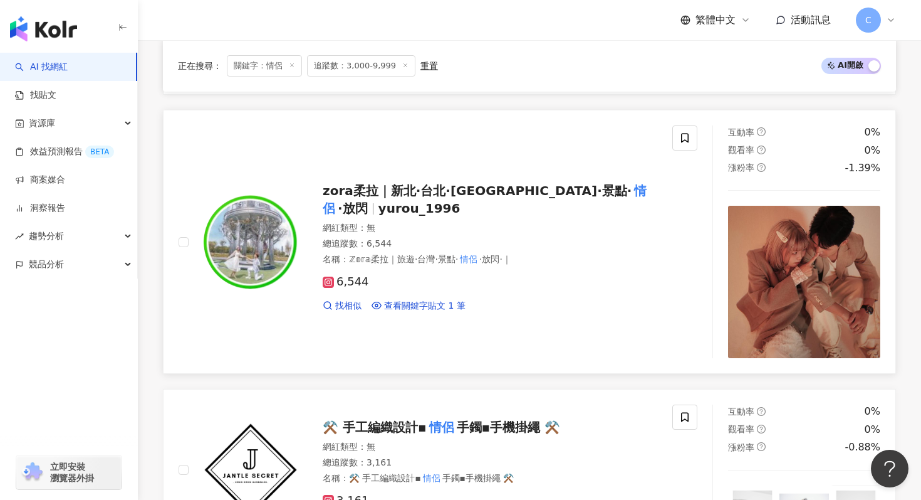
click at [496, 187] on span "zora柔拉｜新北·台北·高雄·景點·" at bounding box center [477, 190] width 309 height 15
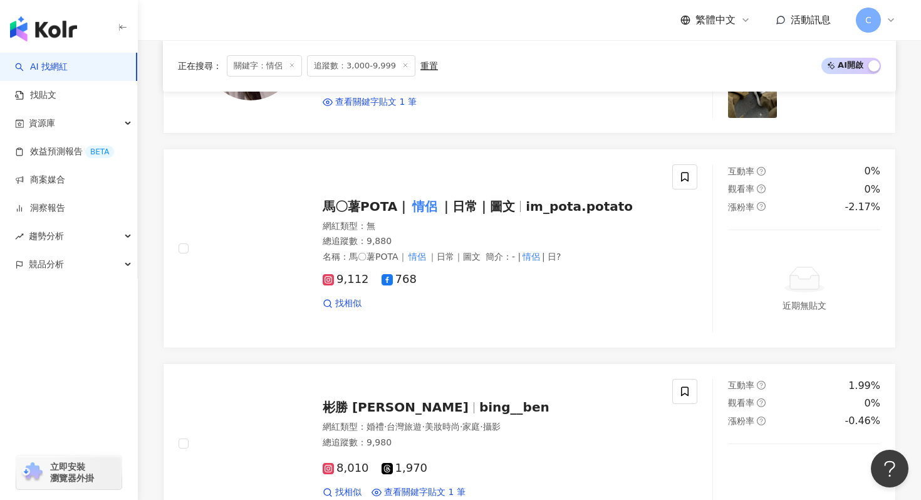
scroll to position [2099, 0]
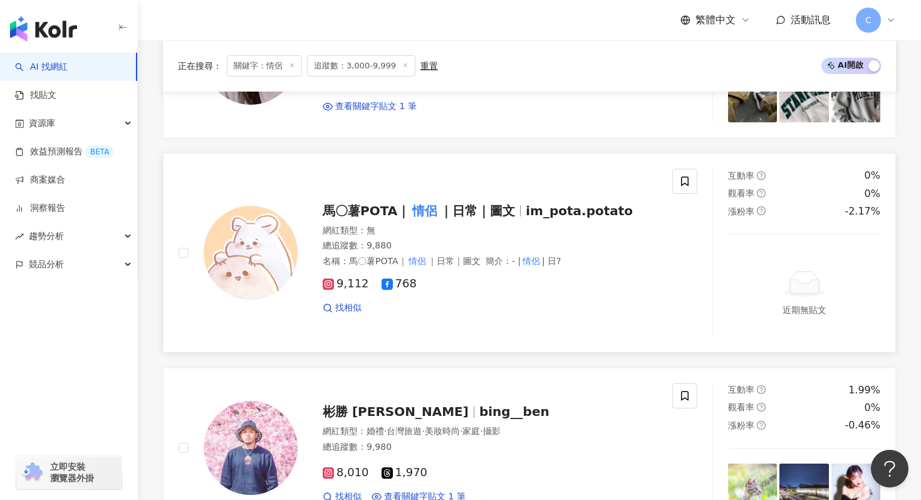
click at [456, 203] on span "｜日常｜圖文" at bounding box center [477, 210] width 75 height 15
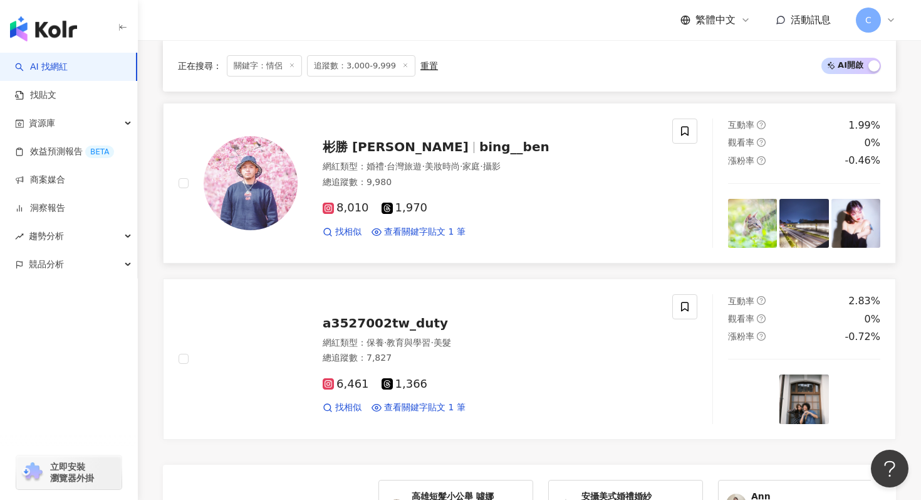
scroll to position [2364, 0]
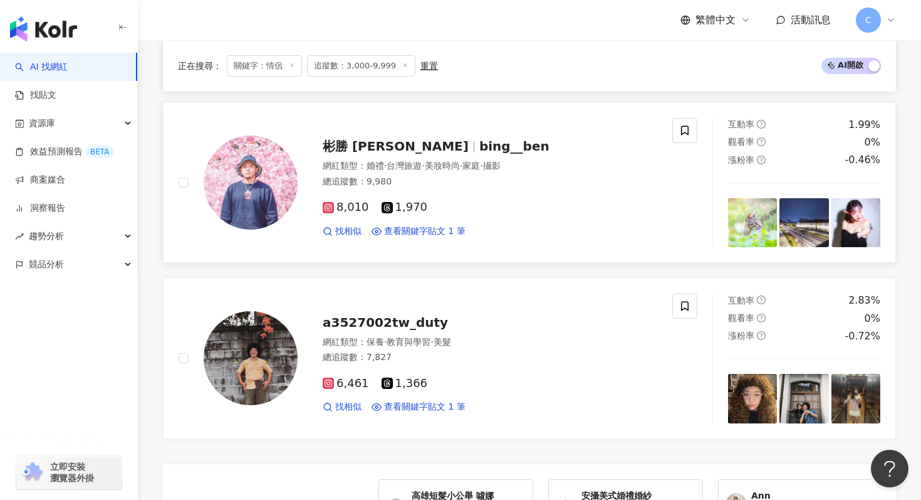
click at [400, 142] on div "彬勝 徐 bing__ben" at bounding box center [490, 146] width 335 height 18
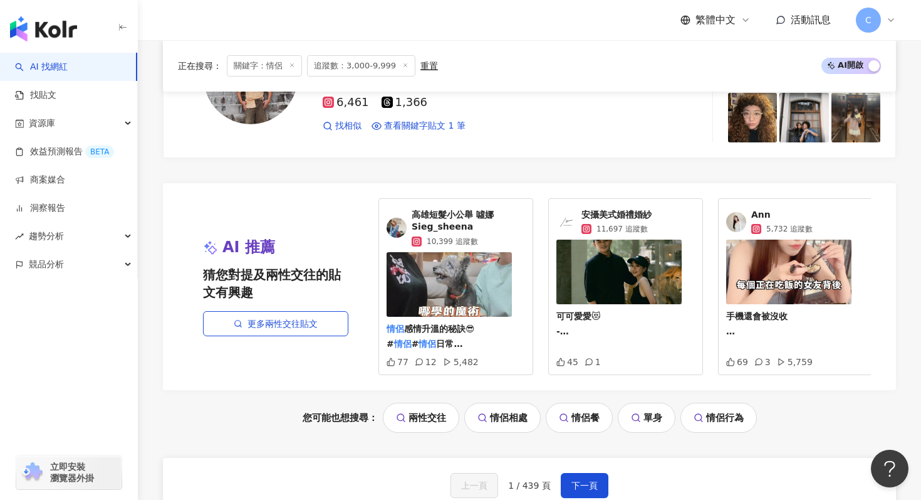
scroll to position [2704, 0]
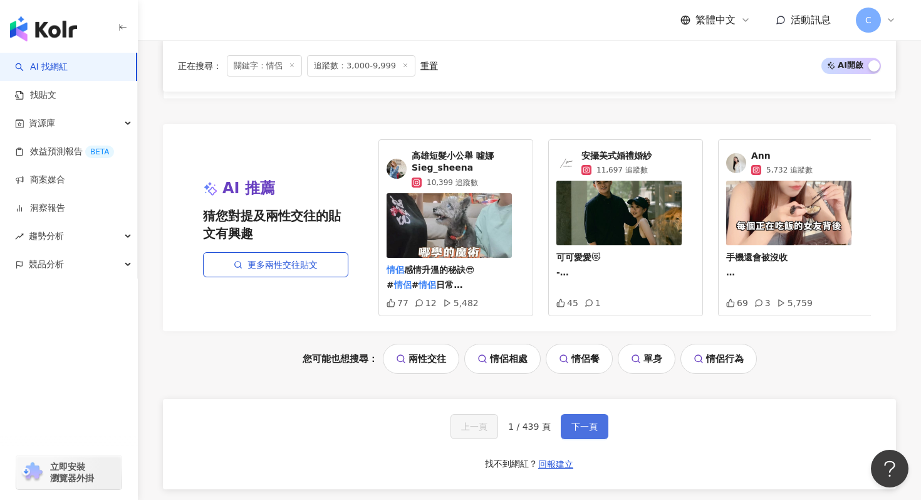
click at [581, 421] on span "下一頁" at bounding box center [585, 426] width 26 height 10
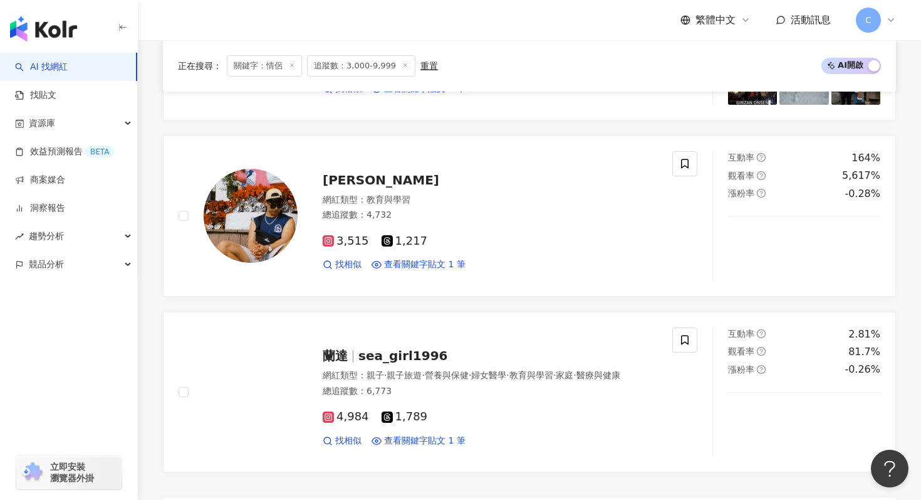
scroll to position [2174, 0]
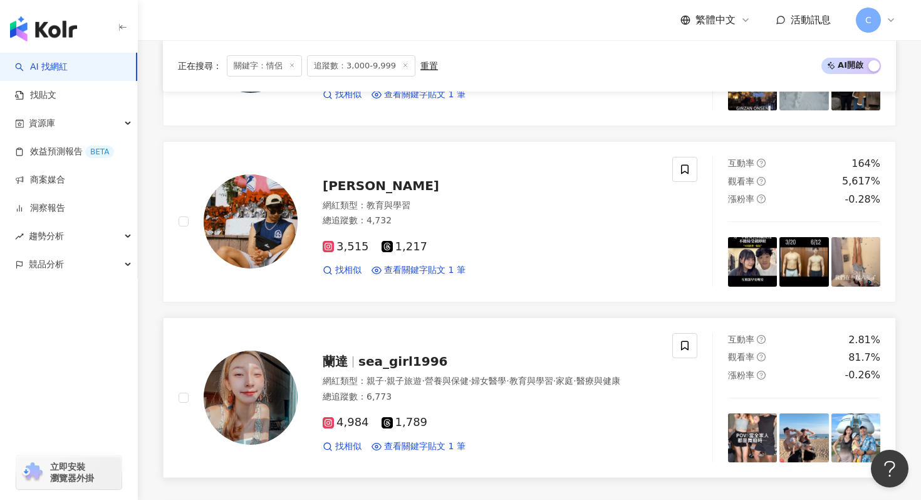
click at [411, 357] on span "sea_girl1996" at bounding box center [404, 360] width 90 height 15
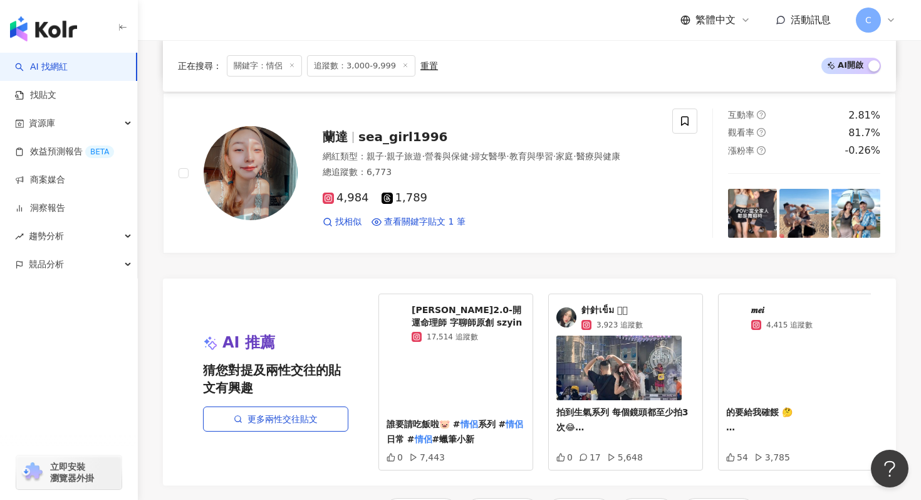
scroll to position [2577, 0]
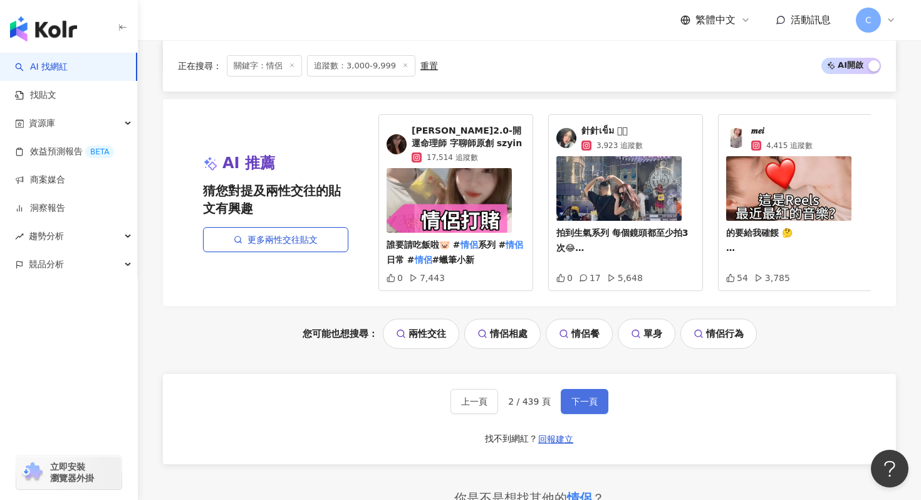
click at [582, 394] on button "下一頁" at bounding box center [585, 401] width 48 height 25
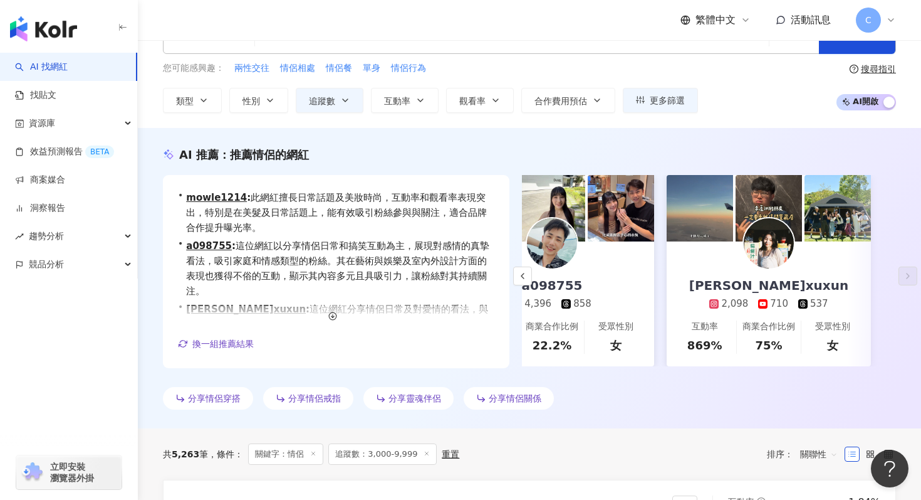
scroll to position [0, 0]
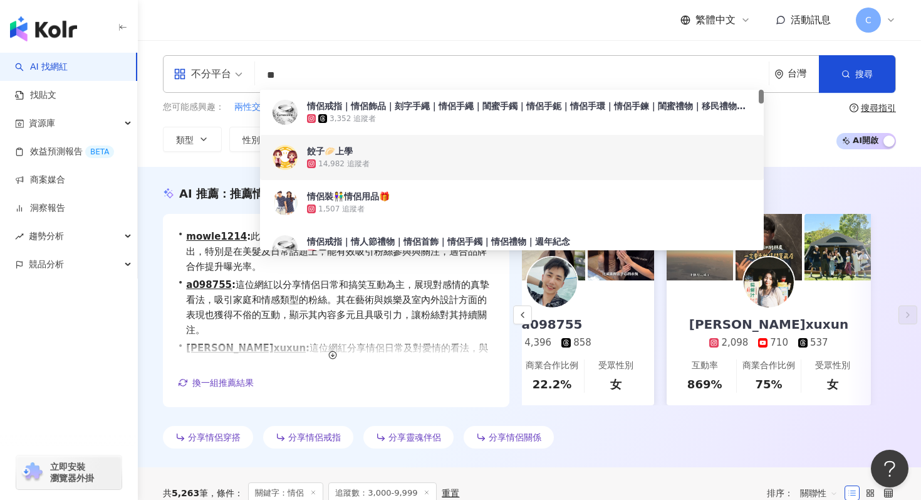
click at [543, 80] on input "**" at bounding box center [512, 75] width 504 height 24
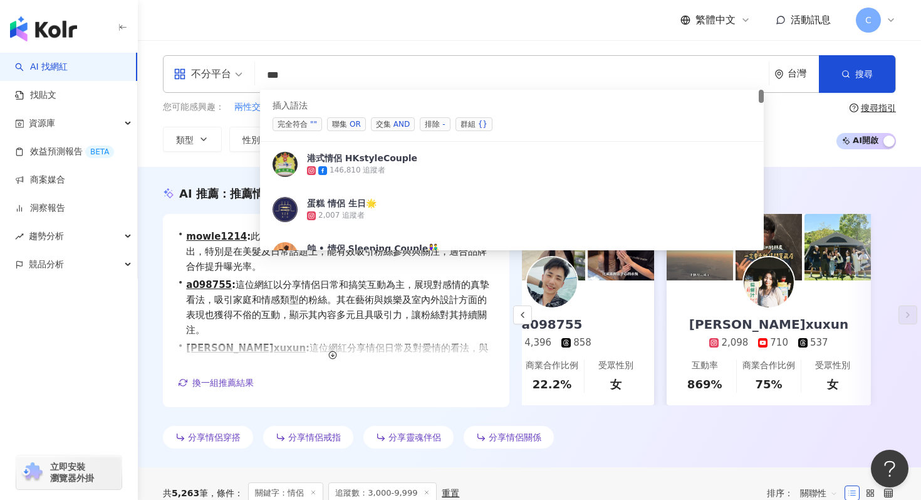
click at [358, 126] on div "OR" at bounding box center [355, 124] width 11 height 13
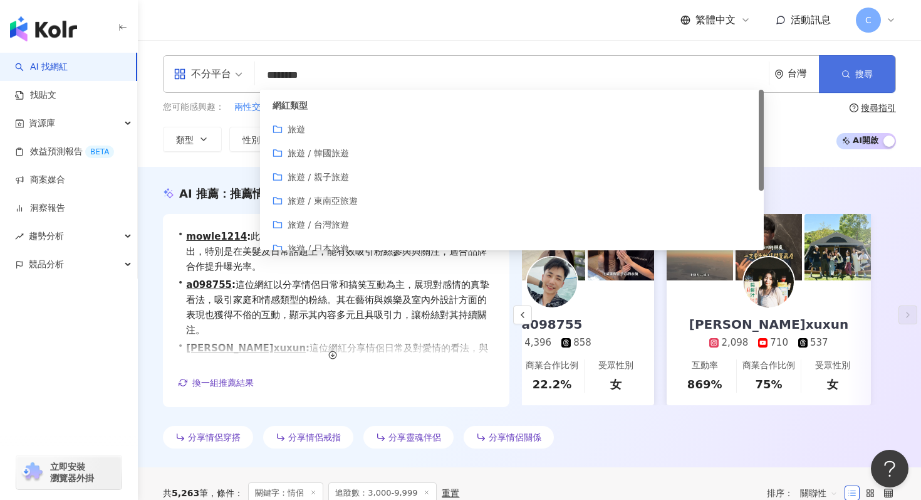
click at [840, 84] on button "搜尋" at bounding box center [857, 74] width 76 height 38
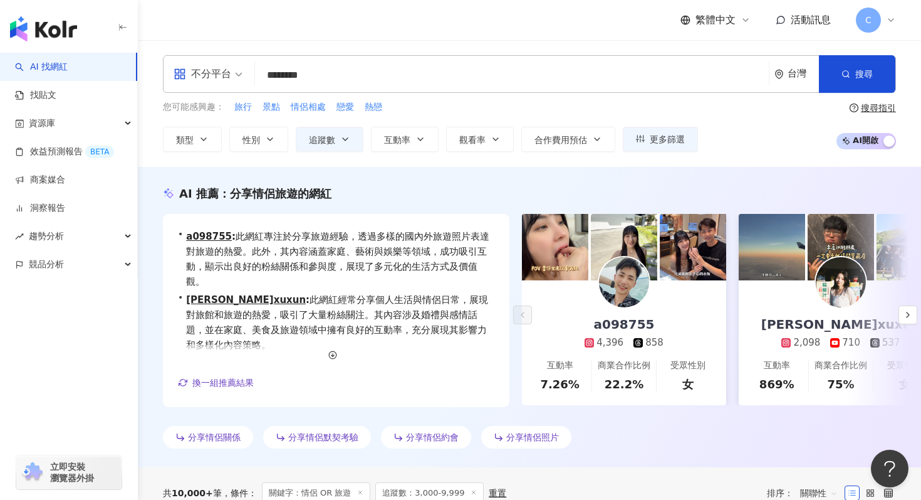
click at [375, 65] on input "********" at bounding box center [512, 75] width 504 height 24
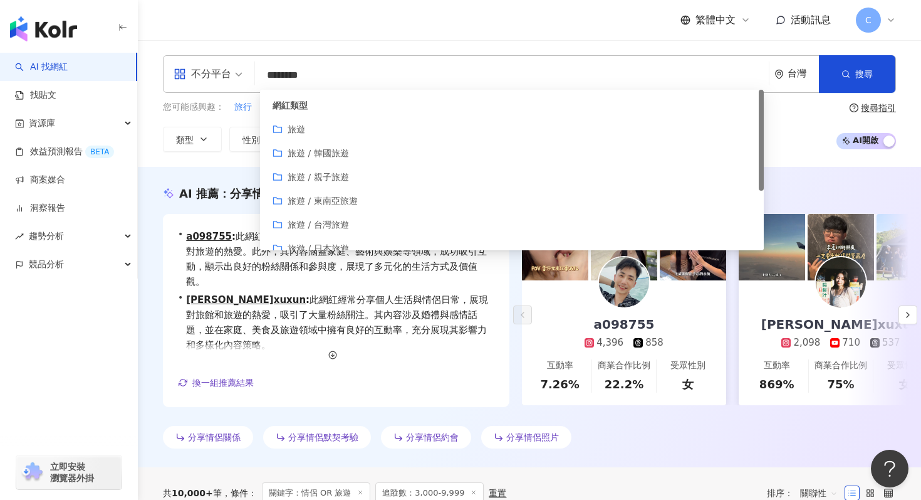
click at [333, 177] on span "旅遊 / 親子旅遊" at bounding box center [318, 177] width 61 height 10
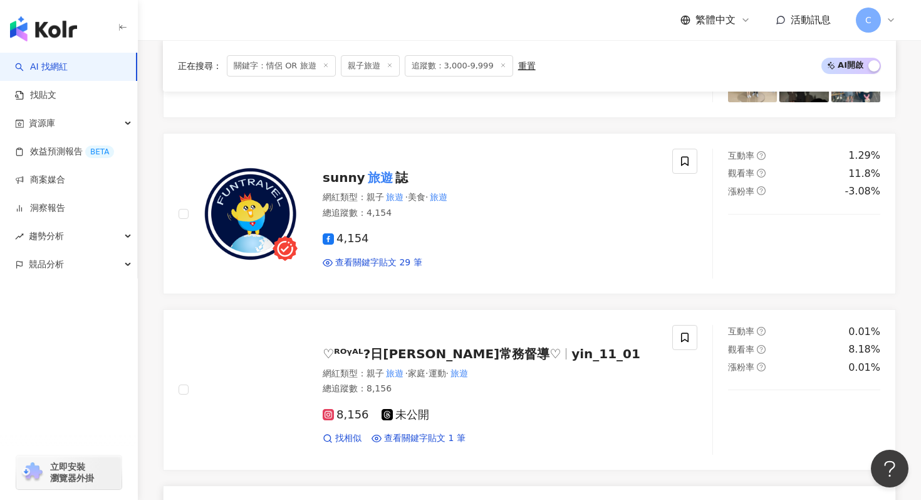
scroll to position [726, 0]
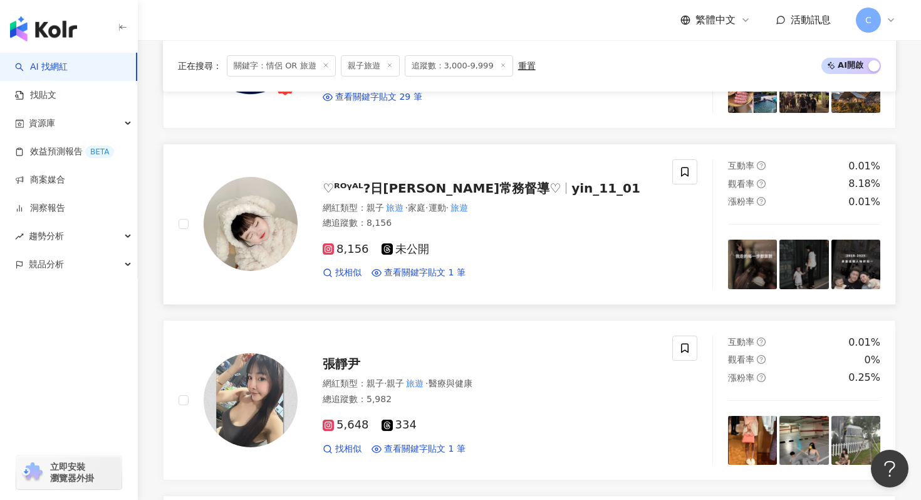
click at [401, 187] on span "♡︎ᴿᴼᵞᴬᴸ?日[PERSON_NAME]常務督導♡︎" at bounding box center [442, 188] width 238 height 15
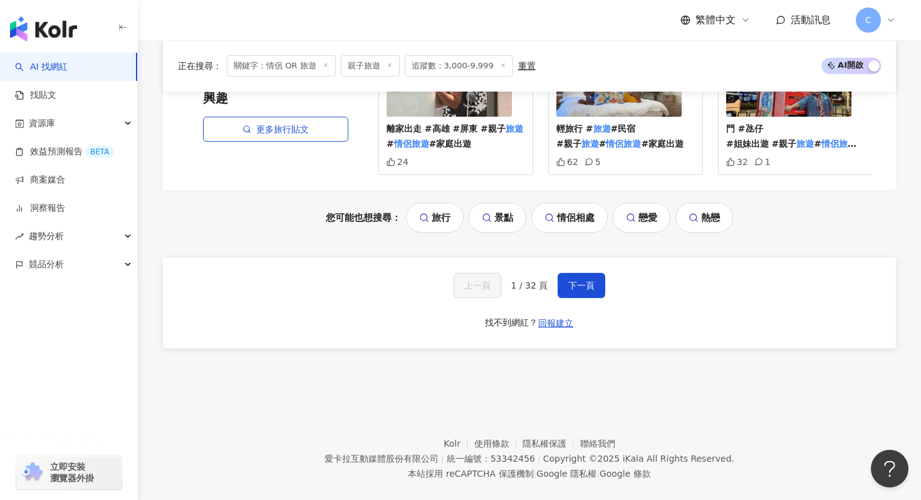
scroll to position [2656, 0]
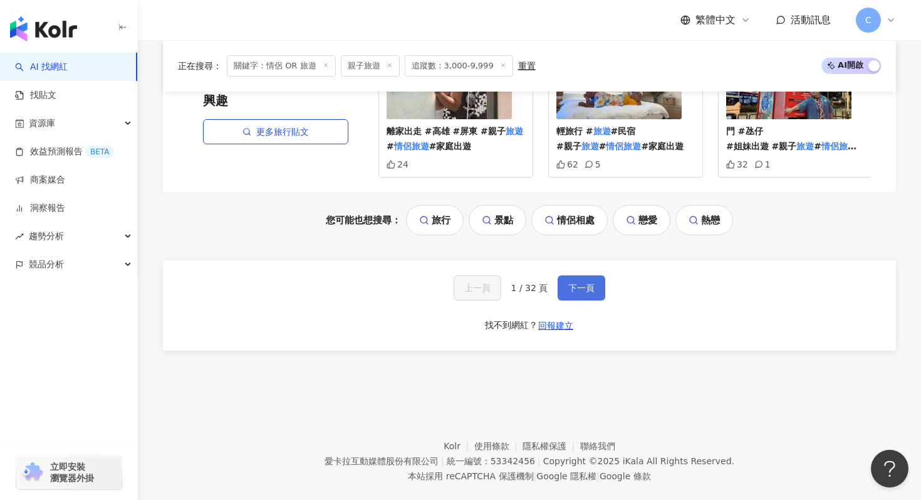
click at [580, 283] on span "下一頁" at bounding box center [581, 288] width 26 height 10
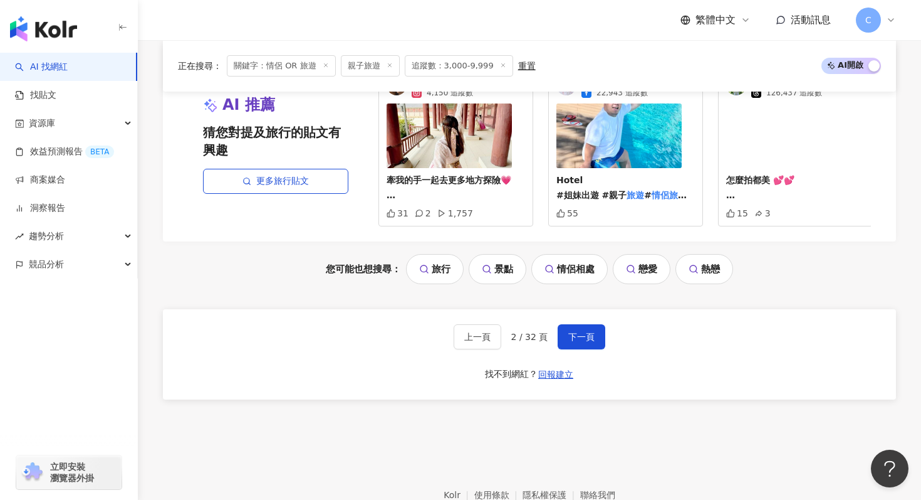
scroll to position [2616, 0]
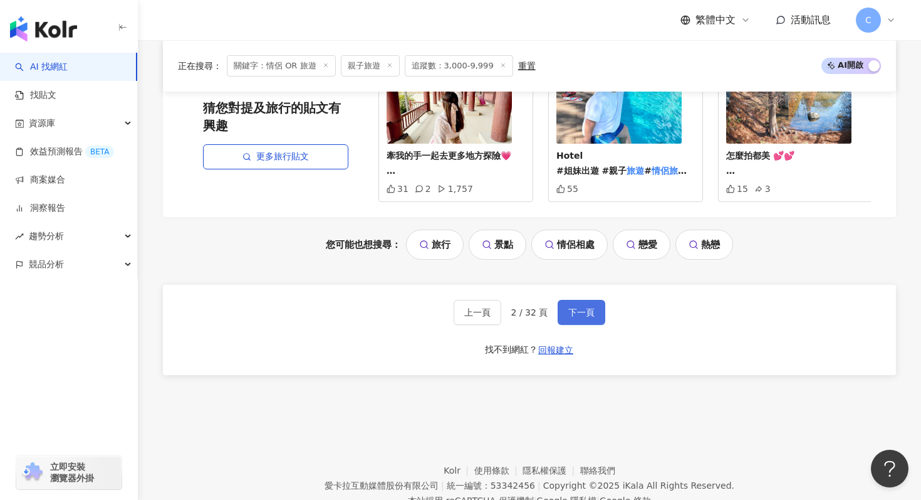
click at [586, 318] on button "下一頁" at bounding box center [582, 312] width 48 height 25
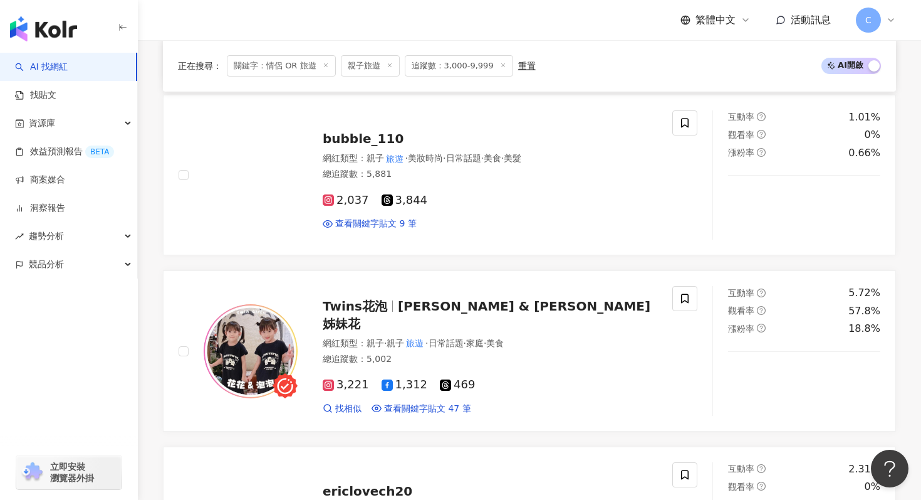
scroll to position [1979, 0]
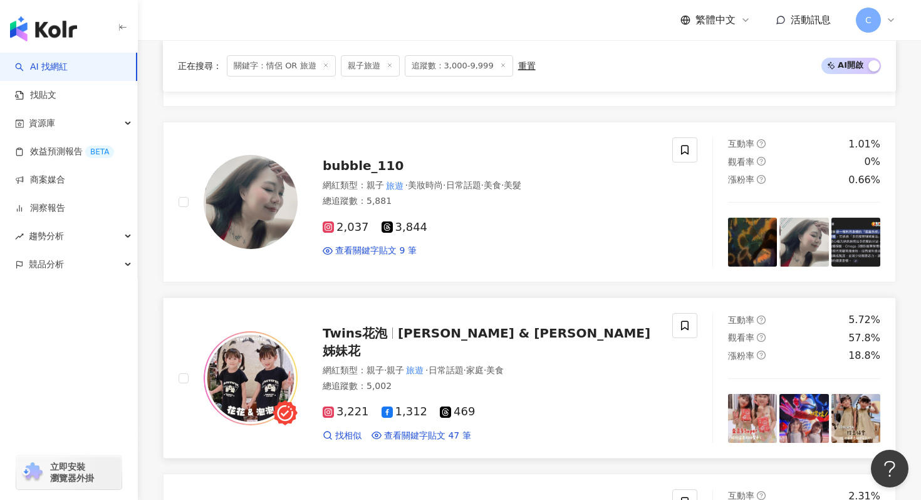
click at [469, 340] on span "[PERSON_NAME] & [PERSON_NAME]姊妹花" at bounding box center [487, 341] width 328 height 33
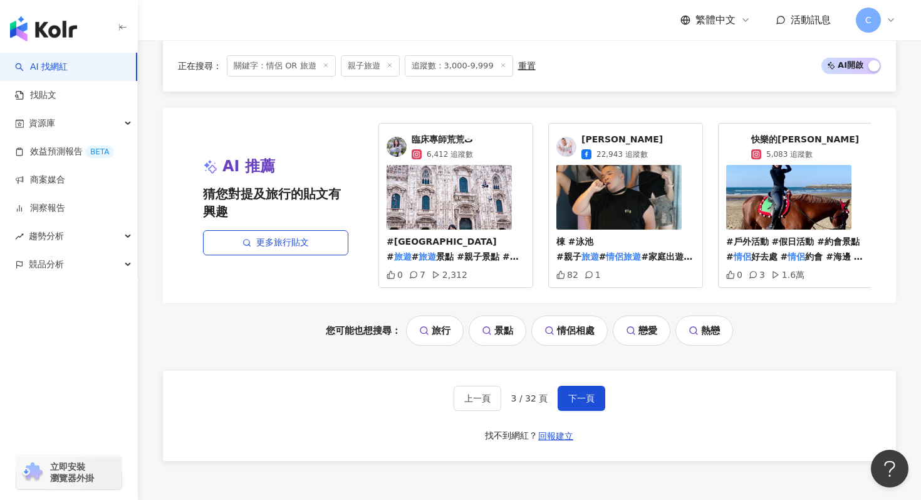
scroll to position [2662, 0]
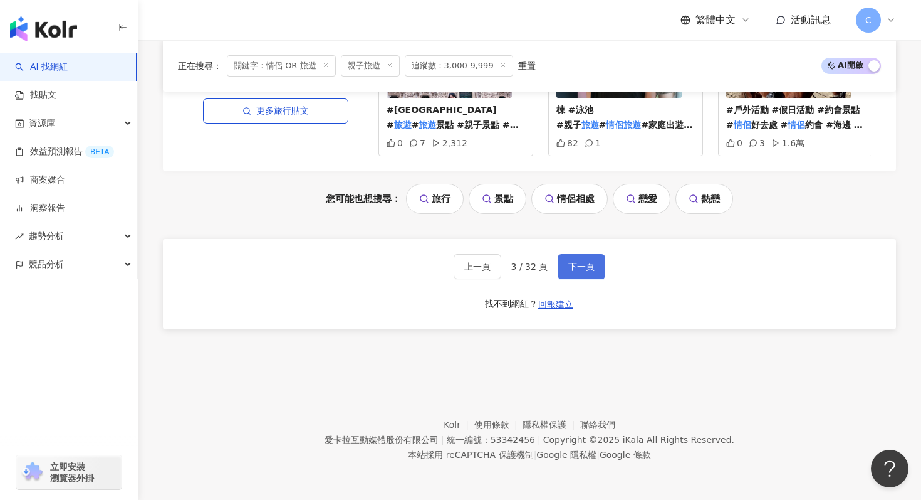
click at [574, 278] on button "下一頁" at bounding box center [582, 266] width 48 height 25
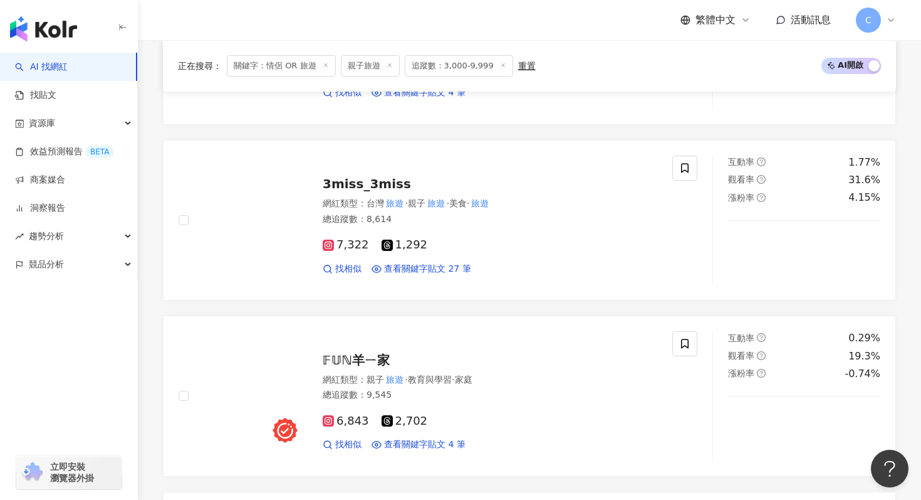
scroll to position [1257, 0]
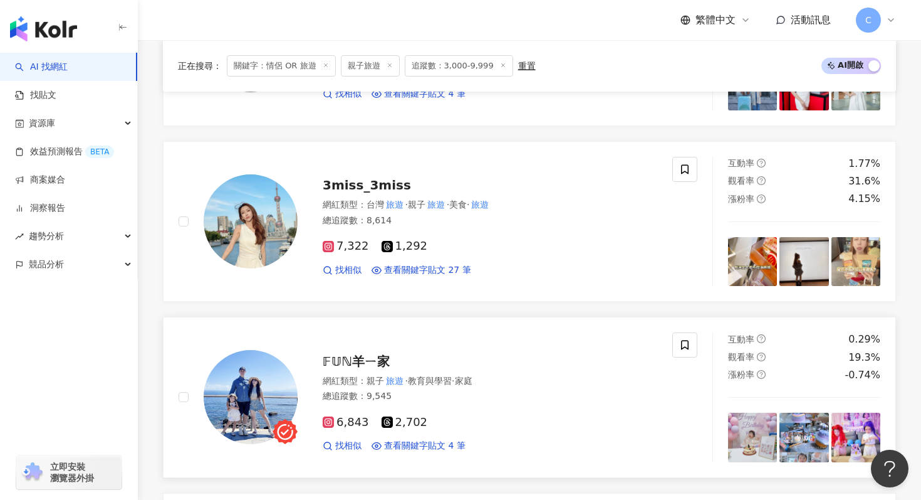
click at [379, 365] on span "𝔽𝕌ℕ羊ㄧ家" at bounding box center [356, 360] width 67 height 15
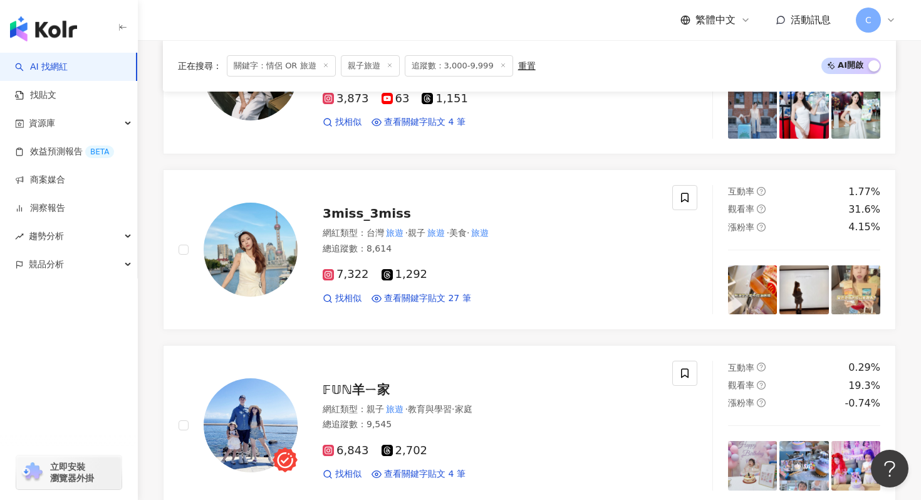
scroll to position [1235, 0]
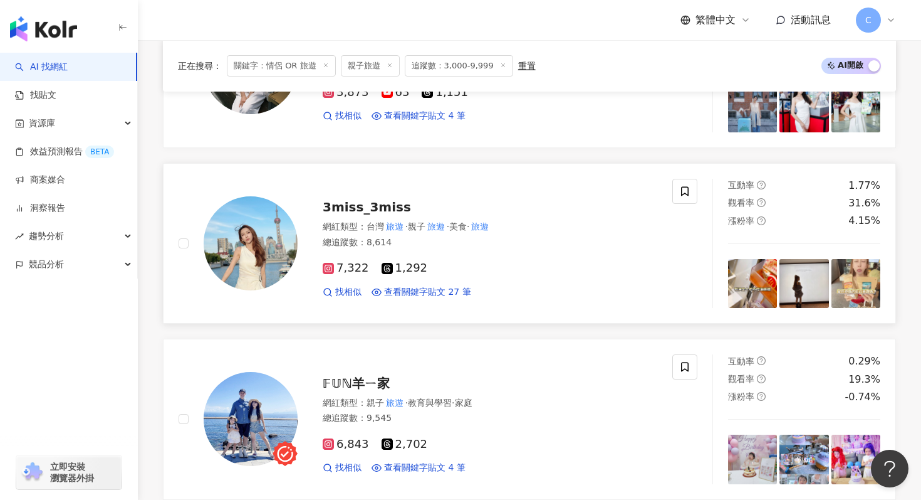
click at [391, 204] on span "3miss_3miss" at bounding box center [367, 206] width 88 height 15
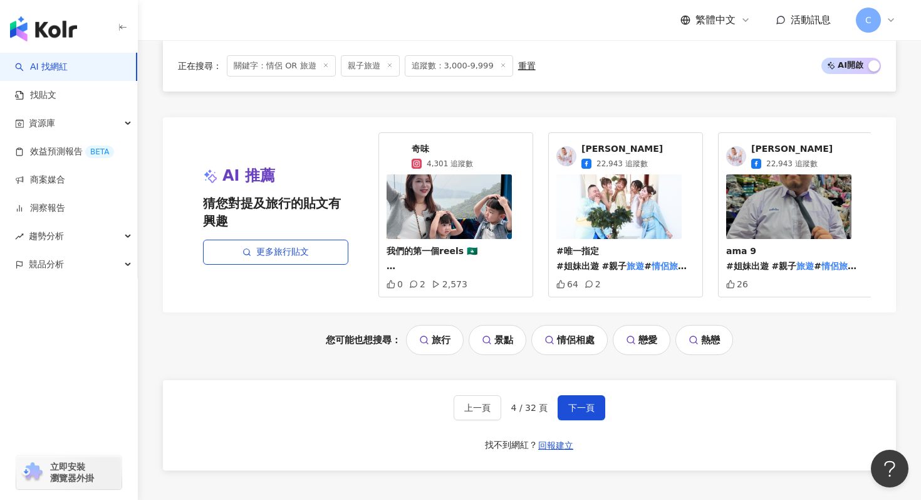
scroll to position [2555, 0]
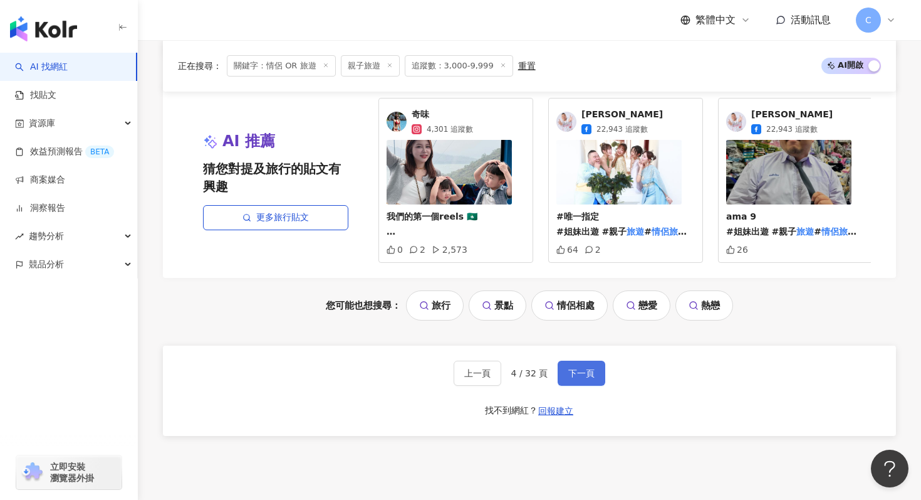
click at [590, 379] on button "下一頁" at bounding box center [582, 372] width 48 height 25
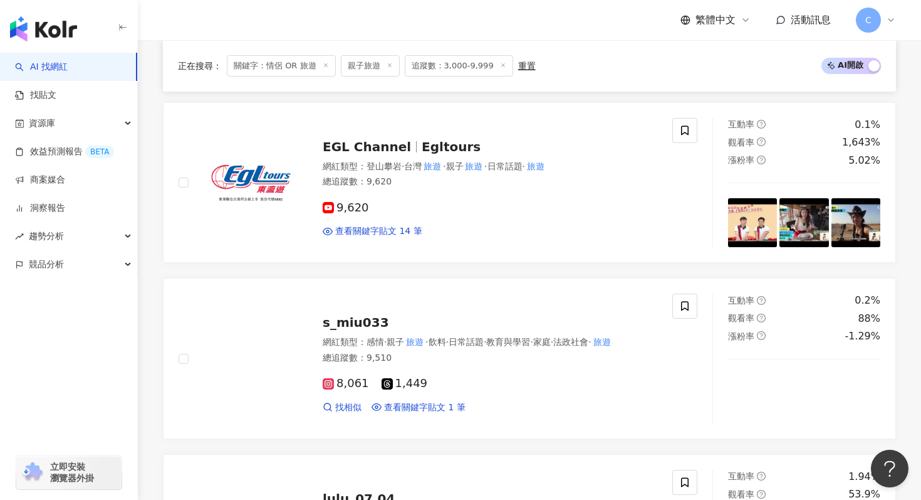
scroll to position [1735, 0]
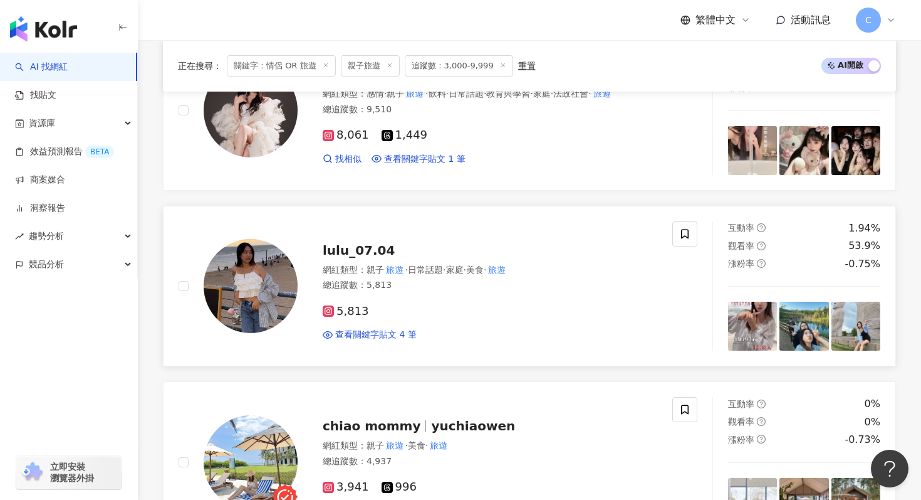
click at [372, 243] on span "lulu_07.04" at bounding box center [359, 250] width 72 height 15
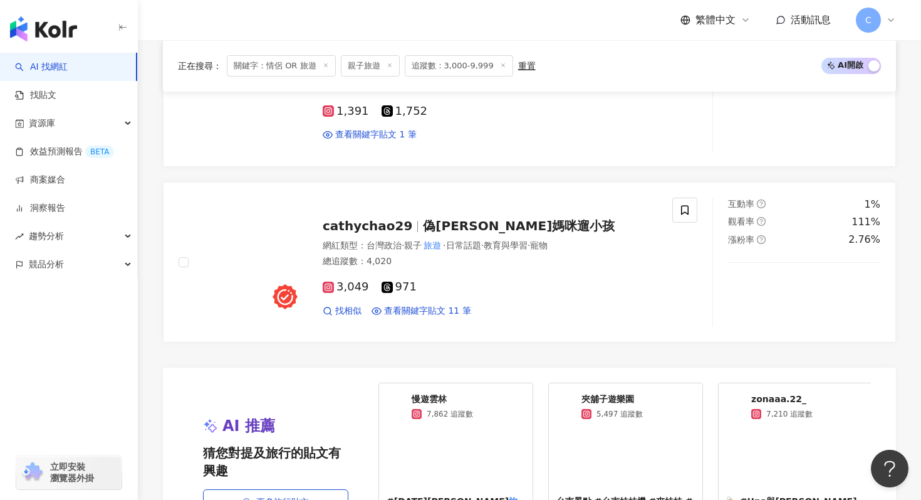
scroll to position [2662, 0]
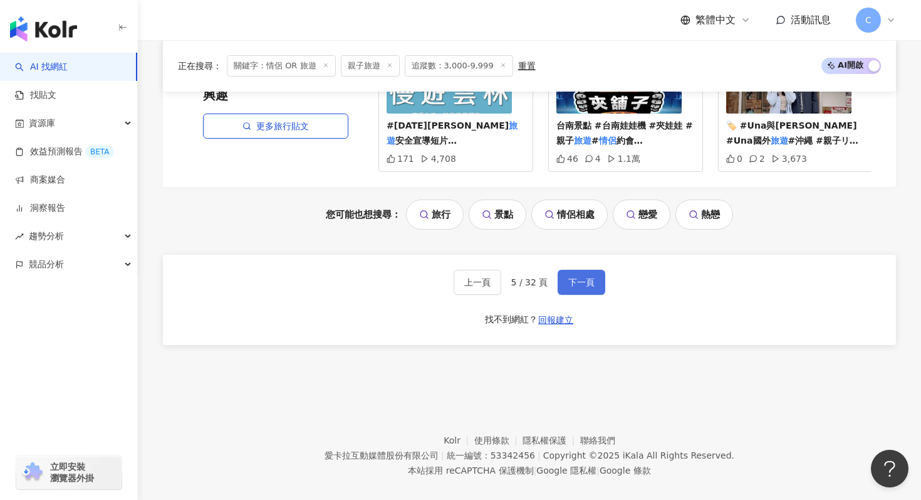
click at [585, 273] on button "下一頁" at bounding box center [582, 282] width 48 height 25
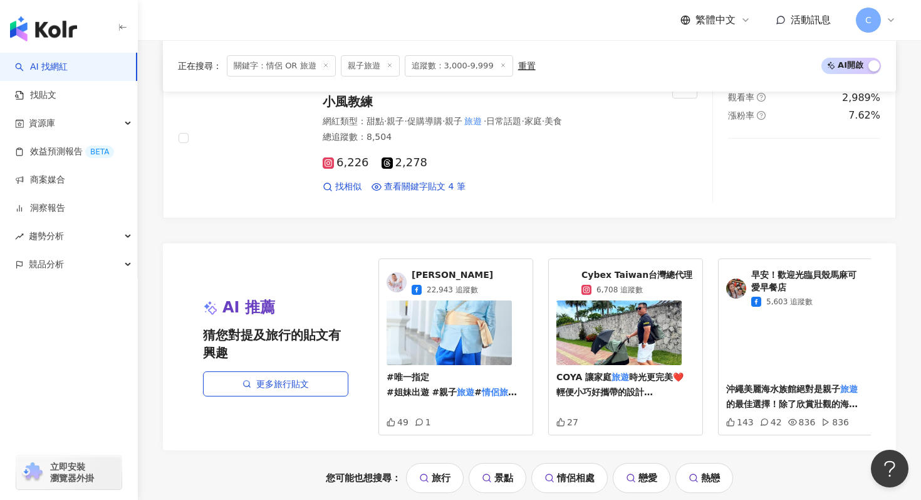
scroll to position [2577, 0]
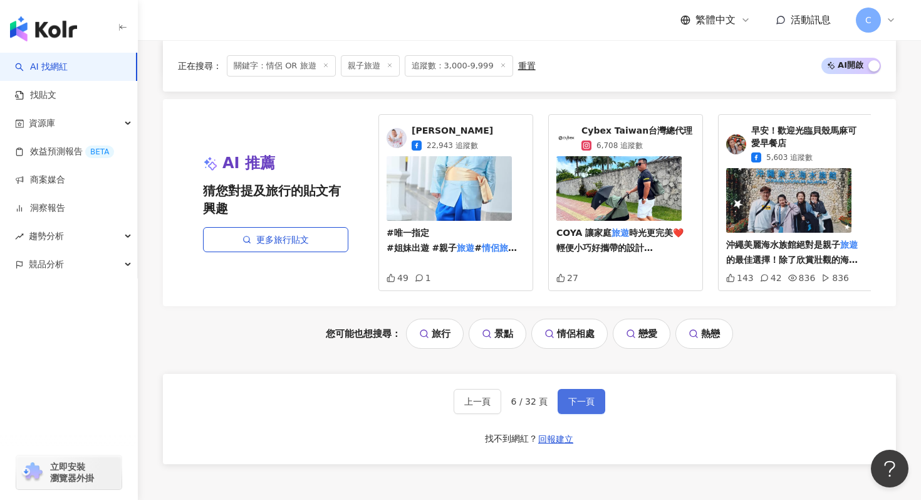
click at [568, 402] on span "下一頁" at bounding box center [581, 401] width 26 height 10
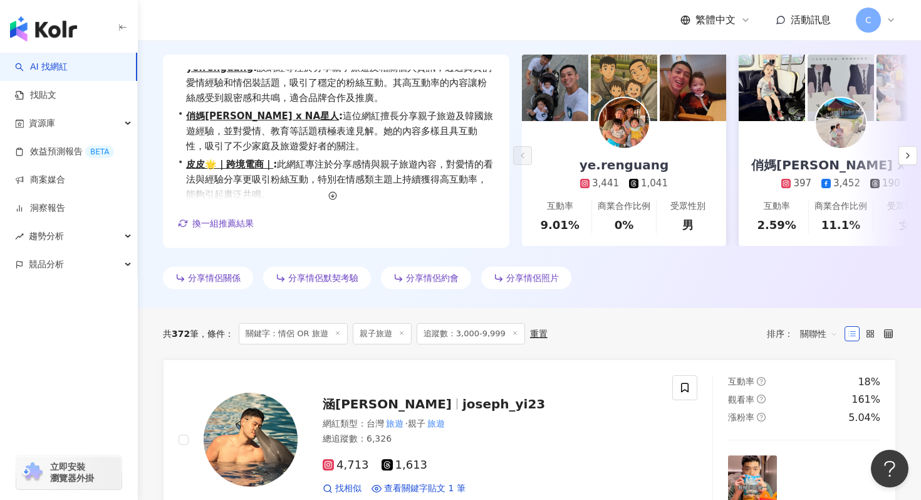
scroll to position [149, 0]
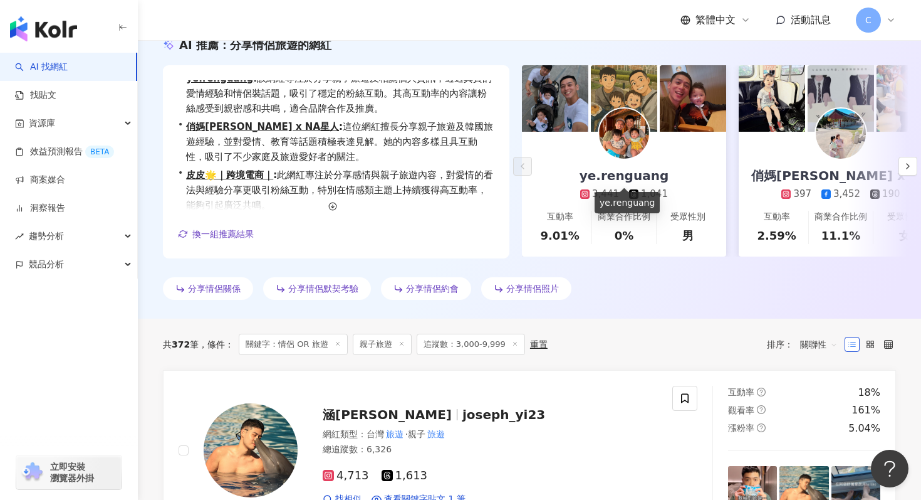
click at [619, 167] on div "ye.renguang" at bounding box center [624, 176] width 114 height 18
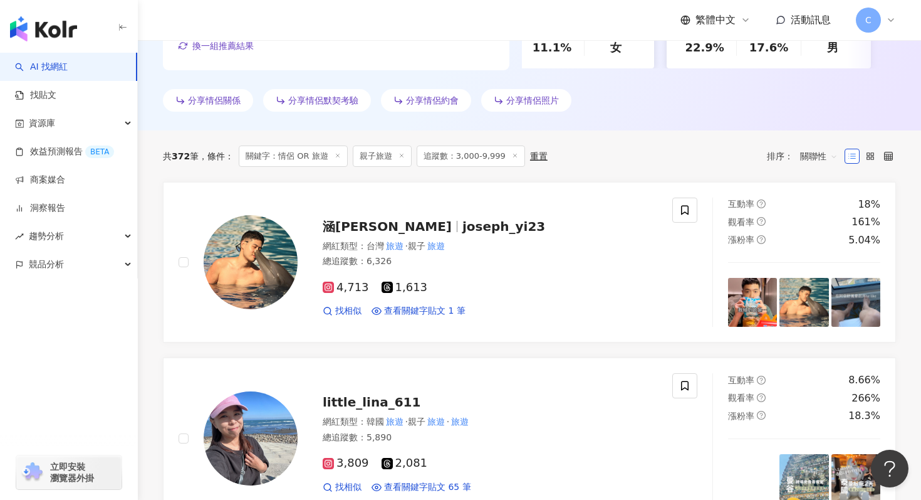
scroll to position [0, 0]
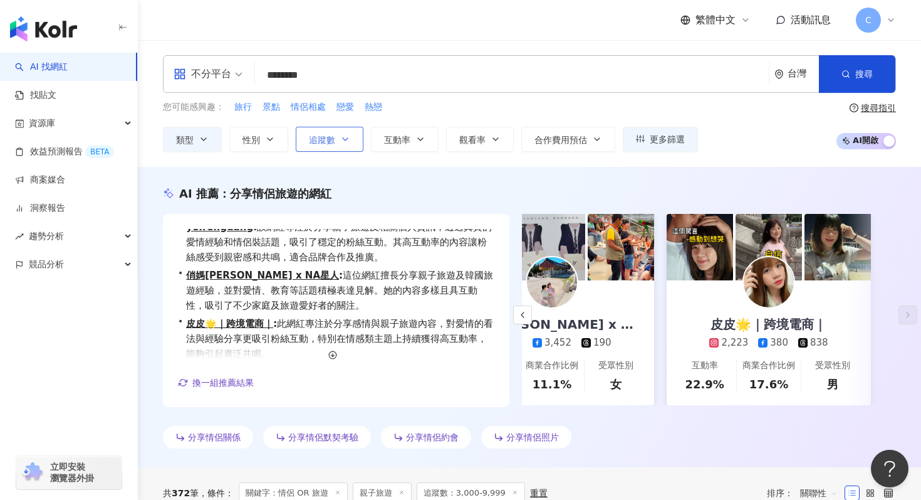
click at [331, 141] on span "追蹤數" at bounding box center [322, 140] width 26 height 10
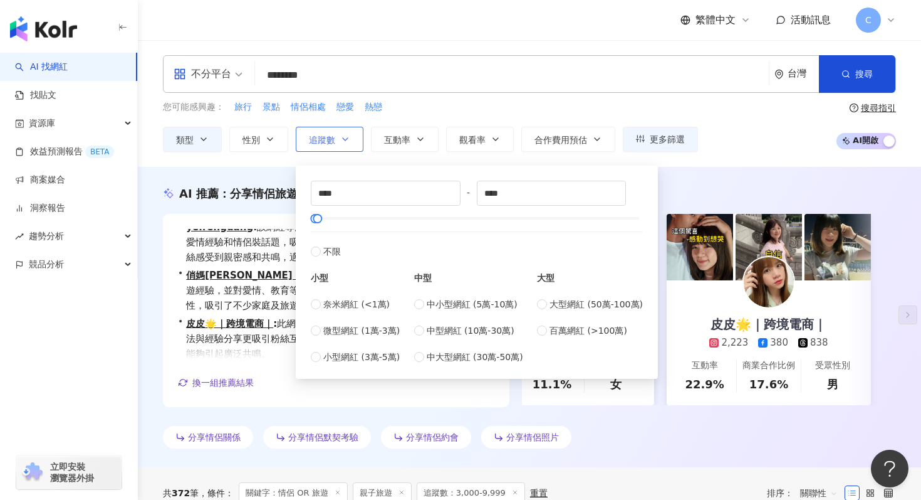
click at [331, 141] on span "追蹤數" at bounding box center [322, 140] width 26 height 10
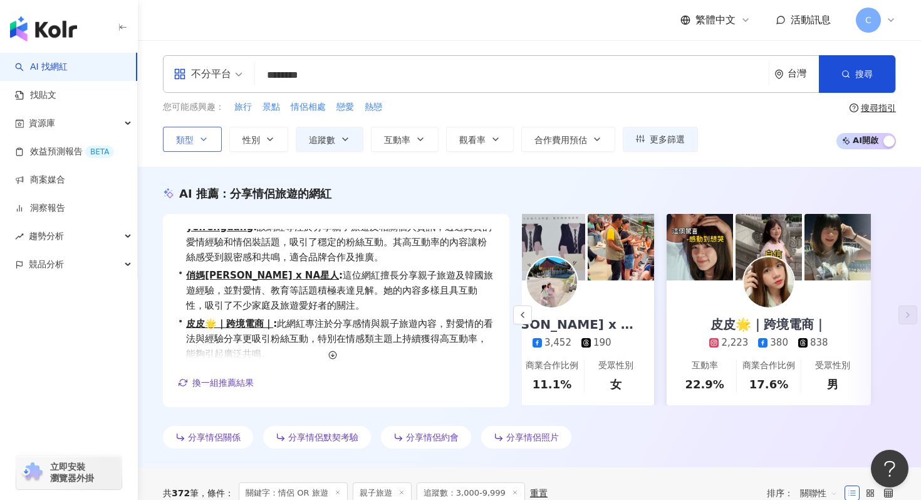
click at [188, 133] on button "類型" at bounding box center [192, 139] width 59 height 25
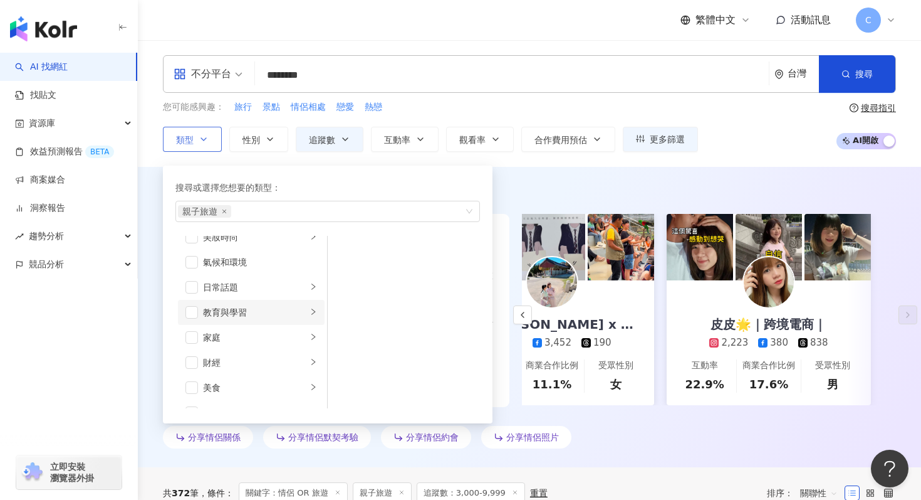
scroll to position [41, 0]
click at [234, 328] on div "家庭" at bounding box center [255, 335] width 104 height 14
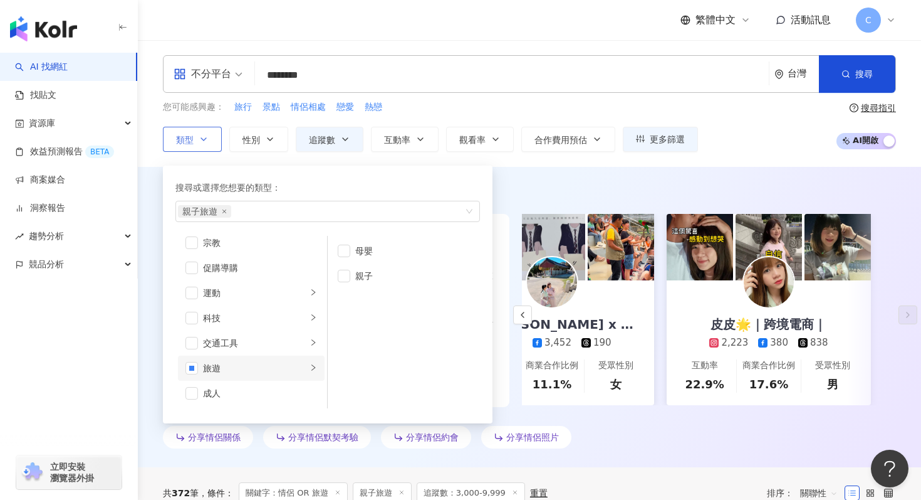
click at [264, 365] on div "旅遊" at bounding box center [255, 368] width 104 height 14
click at [152, 411] on div "AI 推薦 ： 分享情侶旅遊的網紅 • ye.renguang : 該網紅專注於分享親子旅遊及相關個人資訊，透過真實的愛情經驗和情侶裝話題，吸引了穩定的粉絲互…" at bounding box center [529, 320] width 783 height 268
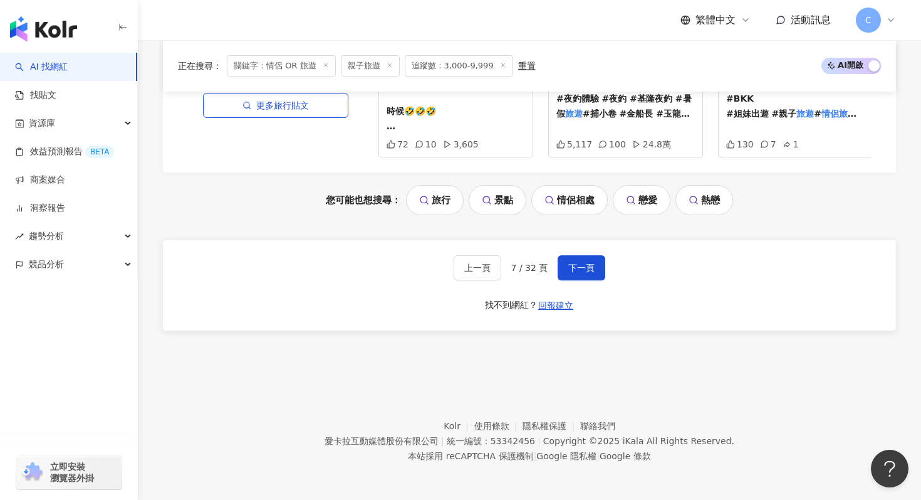
scroll to position [2674, 0]
click at [578, 259] on button "下一頁" at bounding box center [582, 266] width 48 height 25
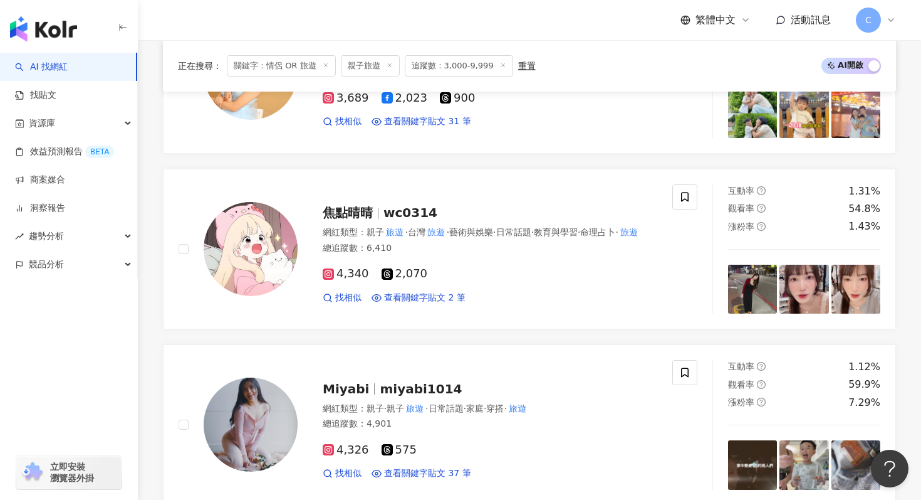
scroll to position [849, 0]
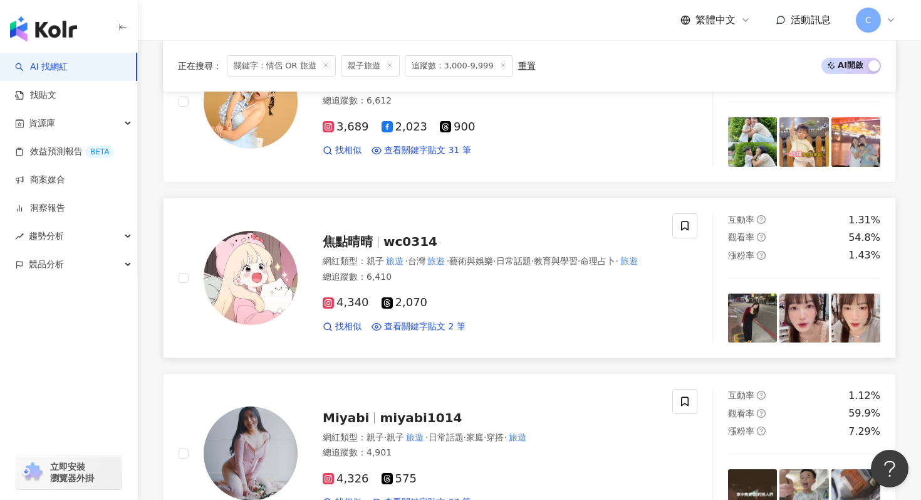
click at [427, 234] on span "wc0314" at bounding box center [411, 241] width 54 height 15
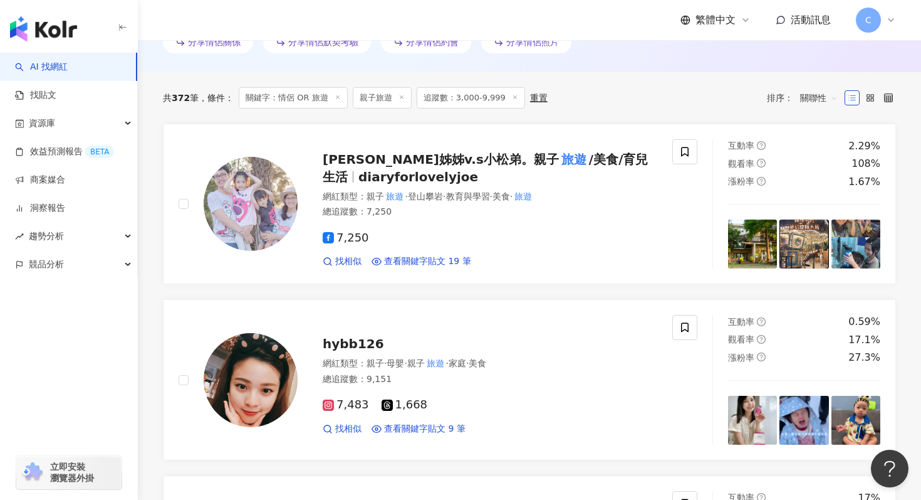
scroll to position [280, 0]
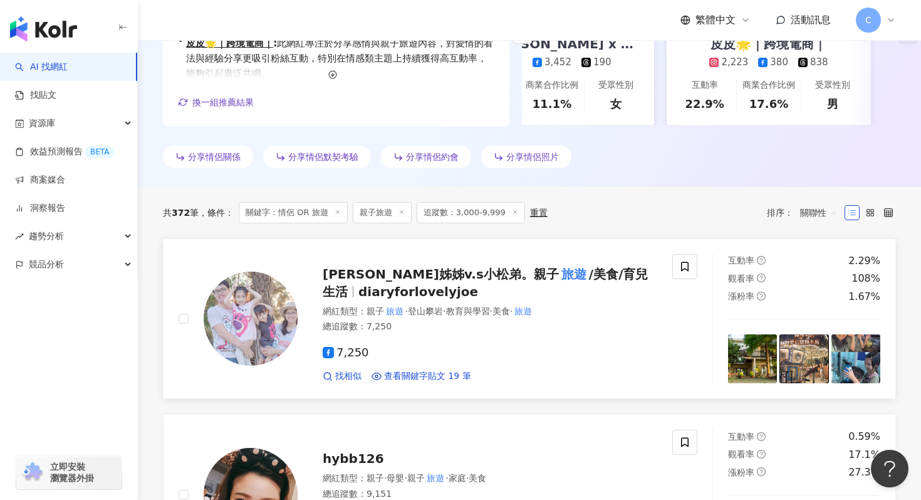
click at [447, 284] on div "喬喬姊姊v.s小松弟。親子 旅遊 /美食/育兒生活 diaryforlovelyjoe" at bounding box center [490, 282] width 335 height 35
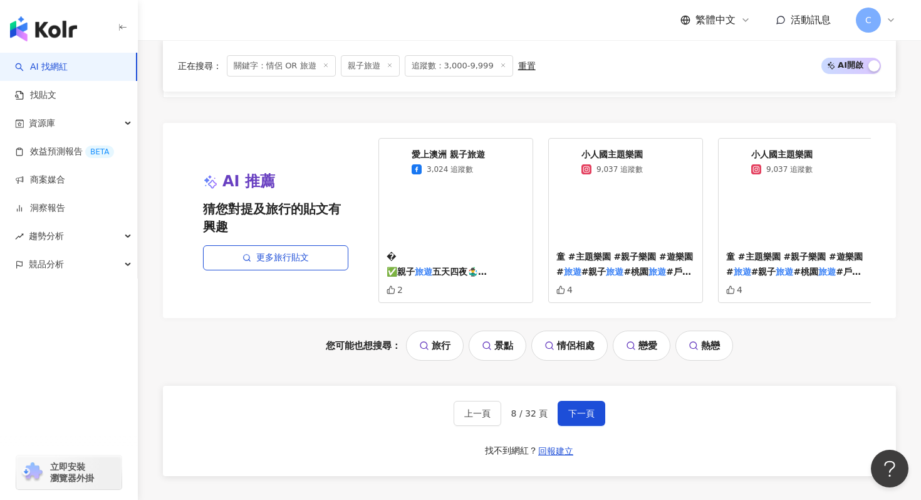
scroll to position [2551, 0]
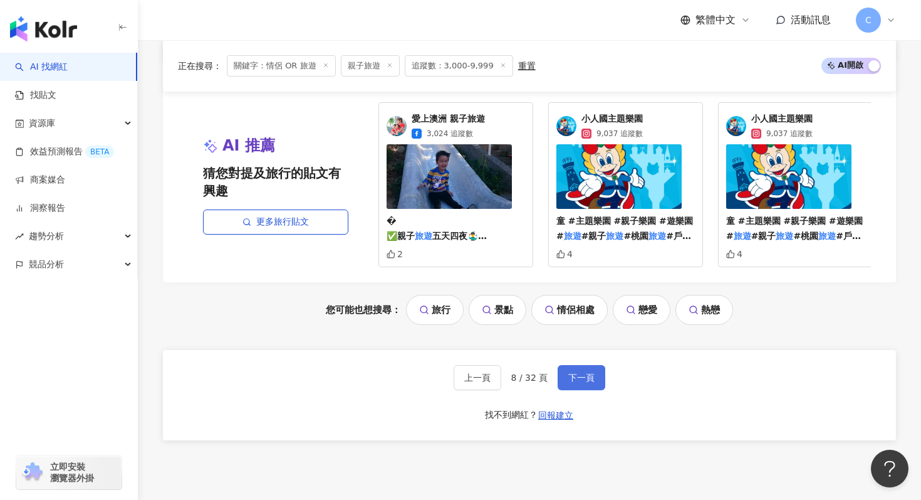
click at [582, 378] on span "下一頁" at bounding box center [581, 377] width 26 height 10
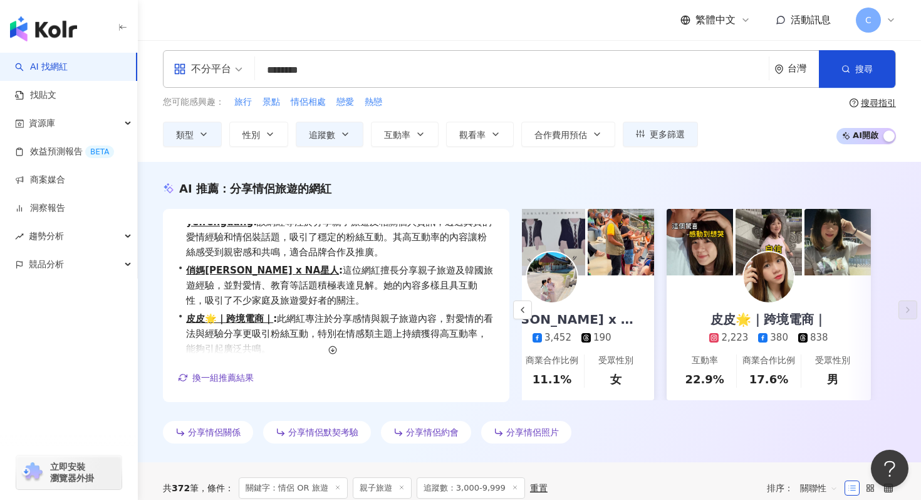
scroll to position [0, 0]
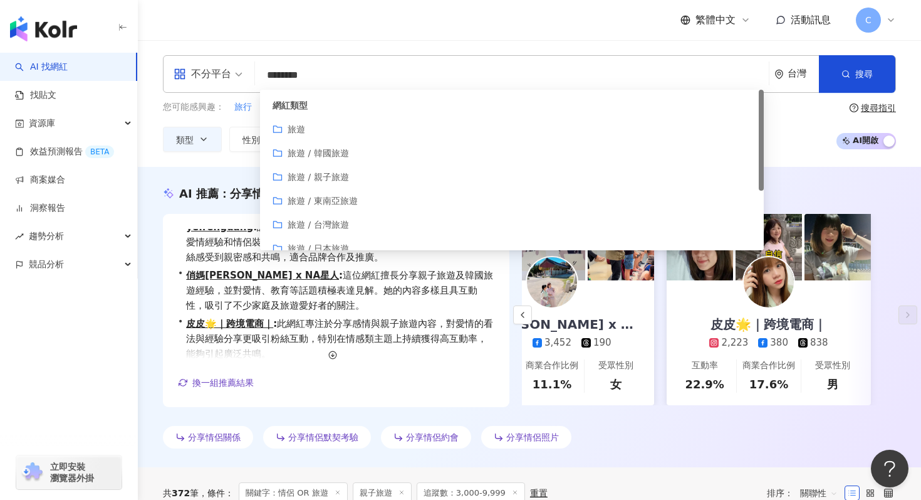
drag, startPoint x: 291, startPoint y: 76, endPoint x: 310, endPoint y: 77, distance: 18.8
click at [310, 77] on input "********" at bounding box center [512, 75] width 504 height 24
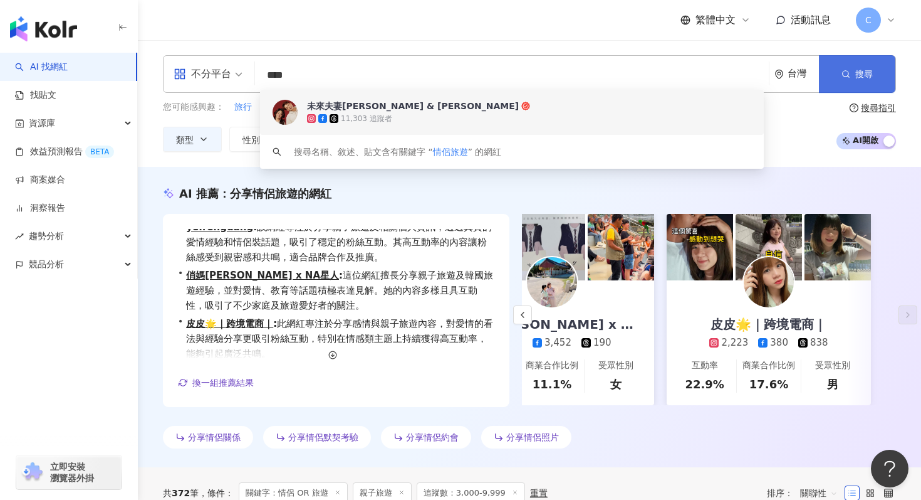
type input "****"
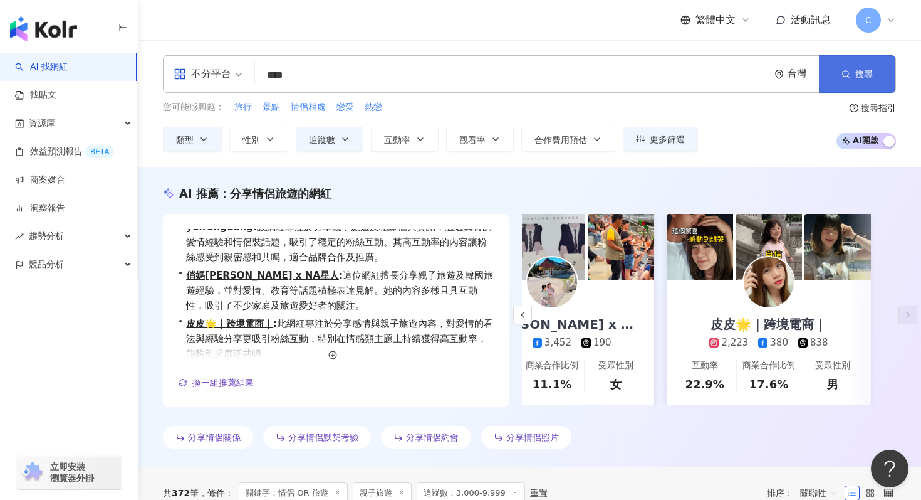
click at [837, 60] on button "搜尋" at bounding box center [857, 74] width 76 height 38
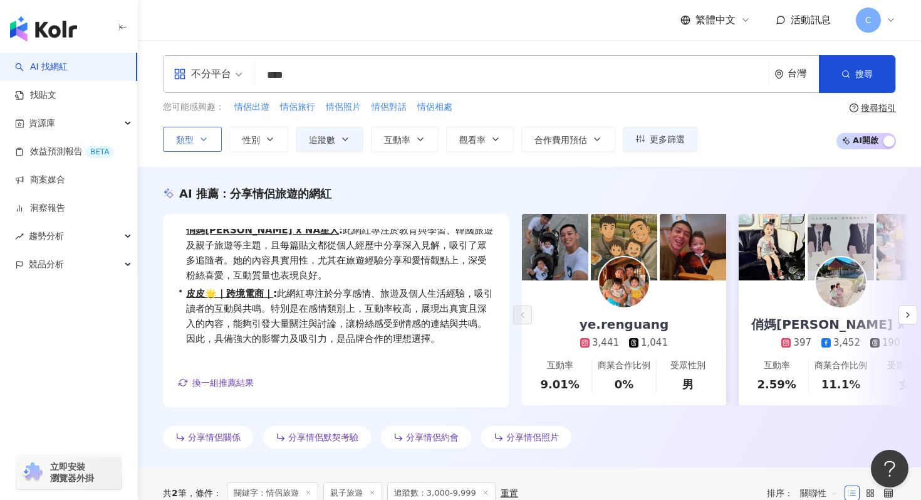
click at [206, 142] on icon "button" at bounding box center [204, 139] width 10 height 10
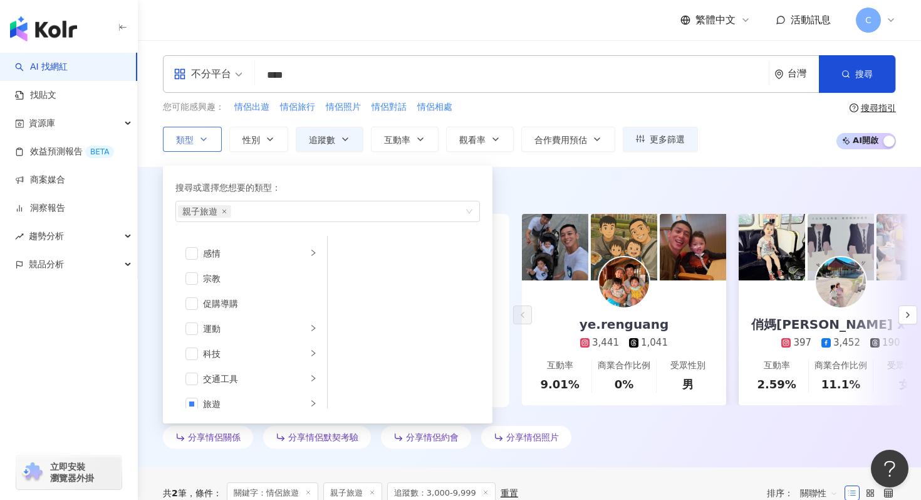
scroll to position [434, 0]
click at [222, 211] on icon "close" at bounding box center [224, 211] width 5 height 5
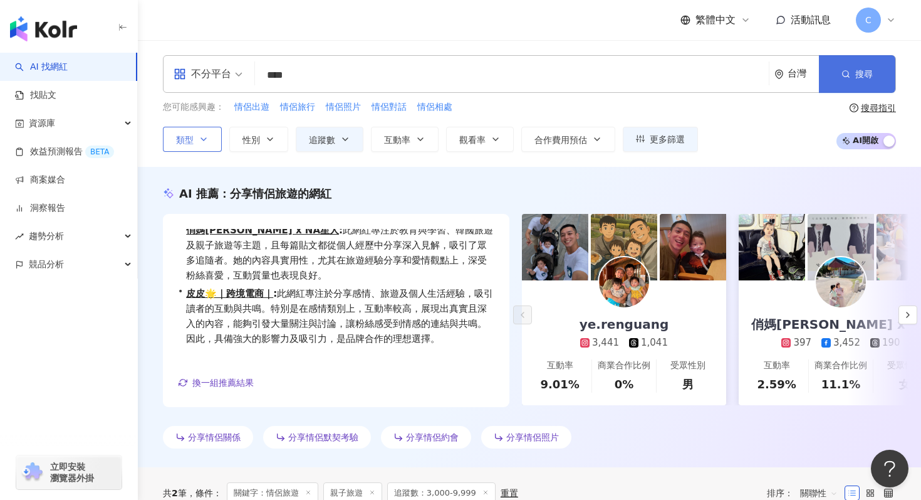
click at [861, 81] on button "搜尋" at bounding box center [857, 74] width 76 height 38
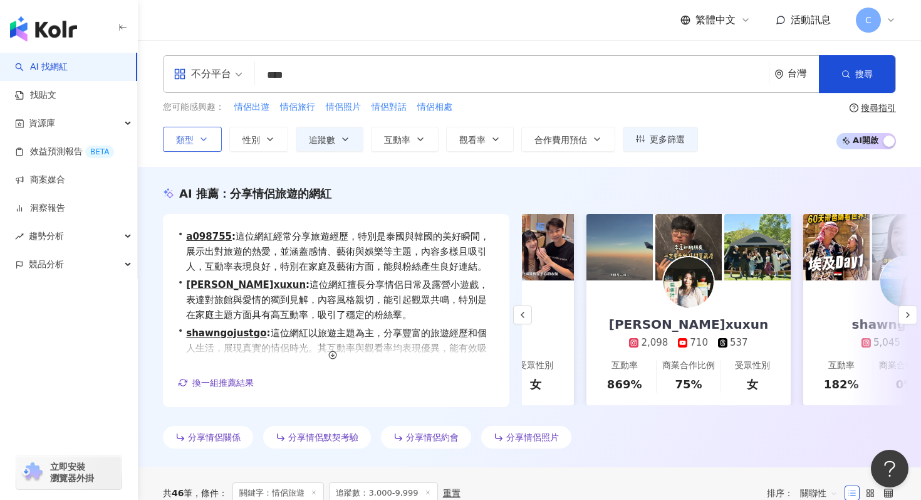
scroll to position [0, 289]
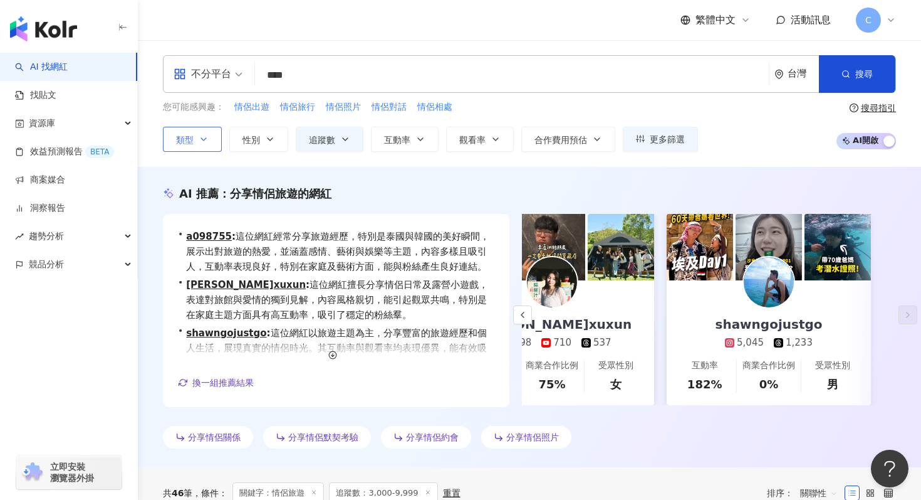
click at [754, 323] on div "shawngojustgo" at bounding box center [769, 324] width 132 height 18
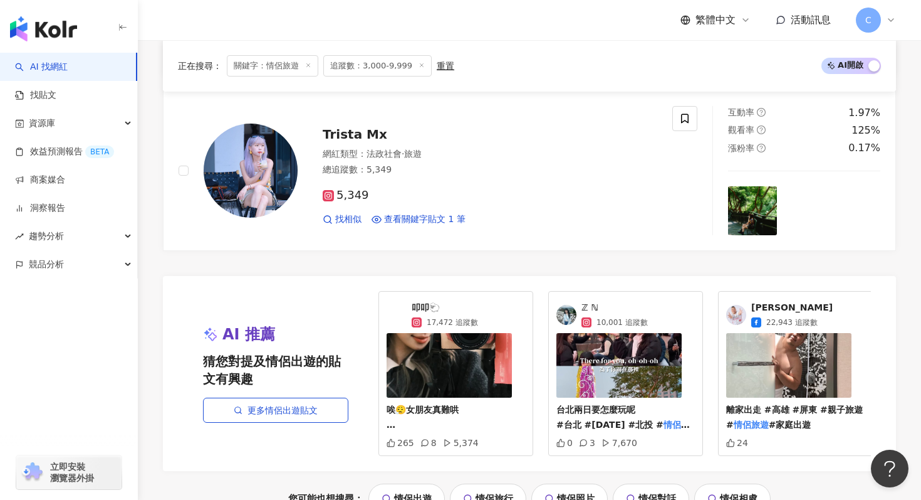
scroll to position [2765, 0]
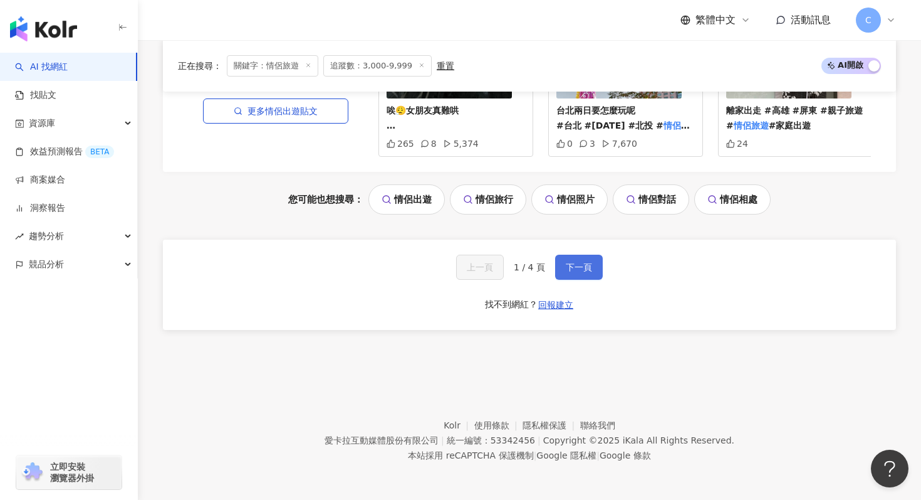
click at [585, 276] on button "下一頁" at bounding box center [579, 266] width 48 height 25
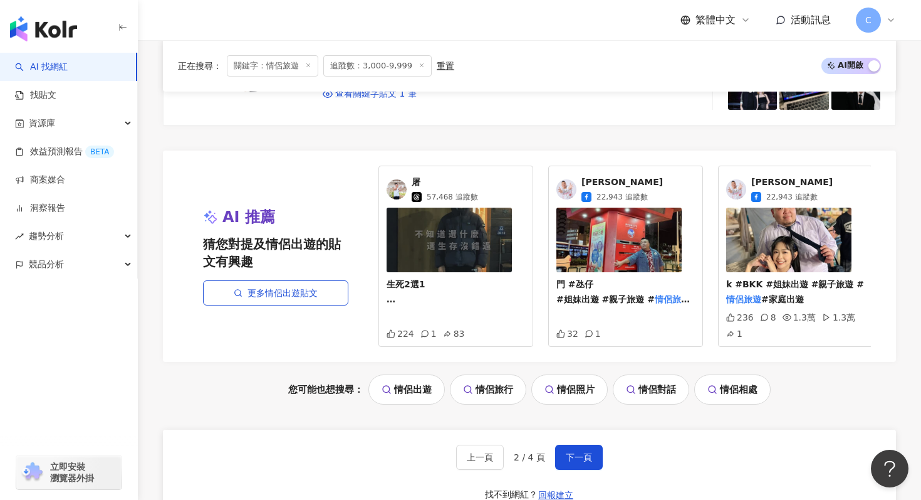
scroll to position [2666, 0]
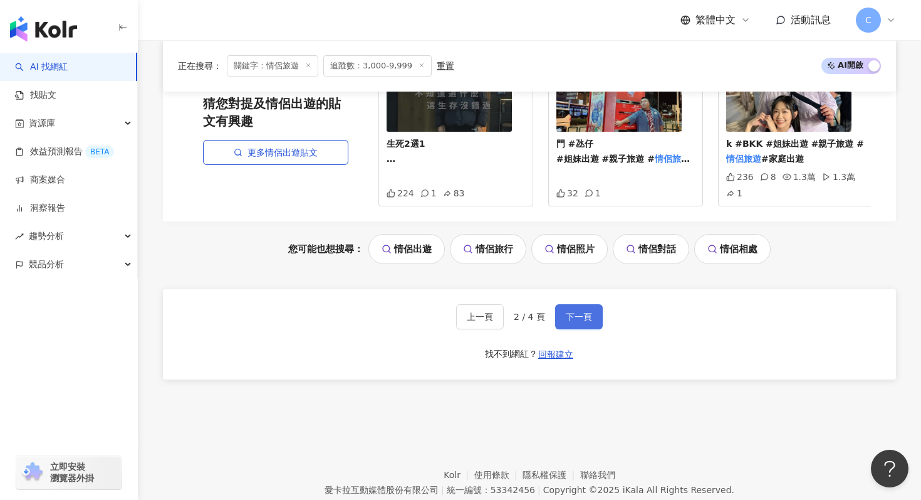
click at [580, 316] on span "下一頁" at bounding box center [579, 316] width 26 height 10
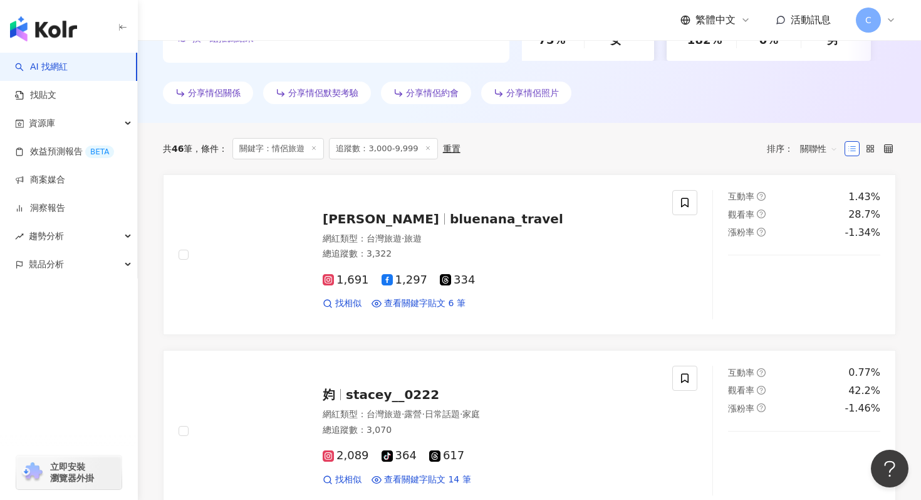
scroll to position [322, 0]
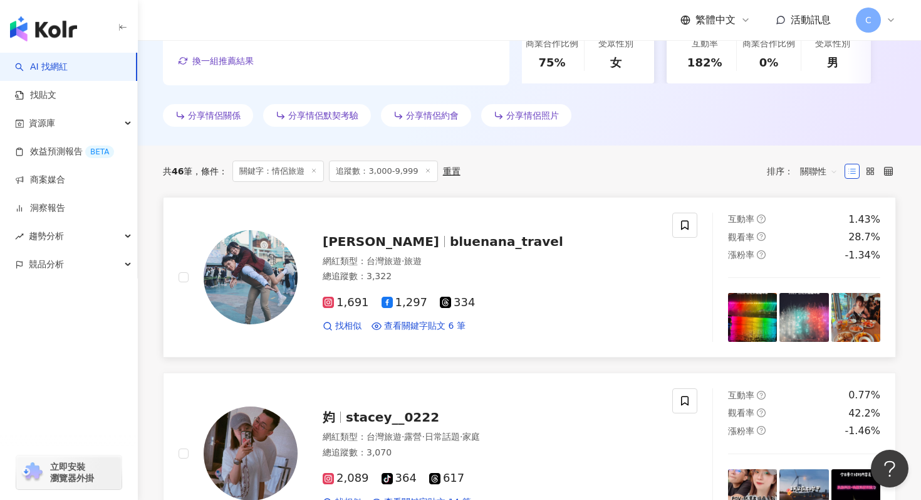
click at [456, 246] on span "bluenana_travel" at bounding box center [506, 241] width 113 height 15
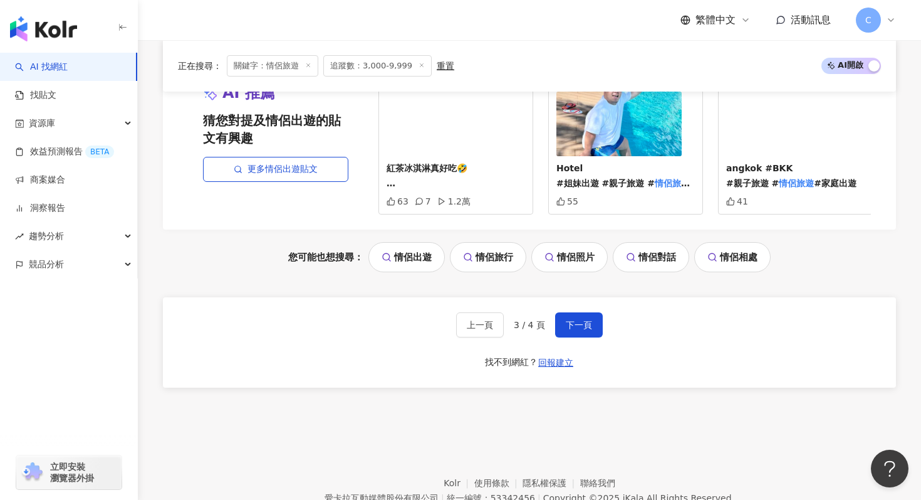
scroll to position [2662, 0]
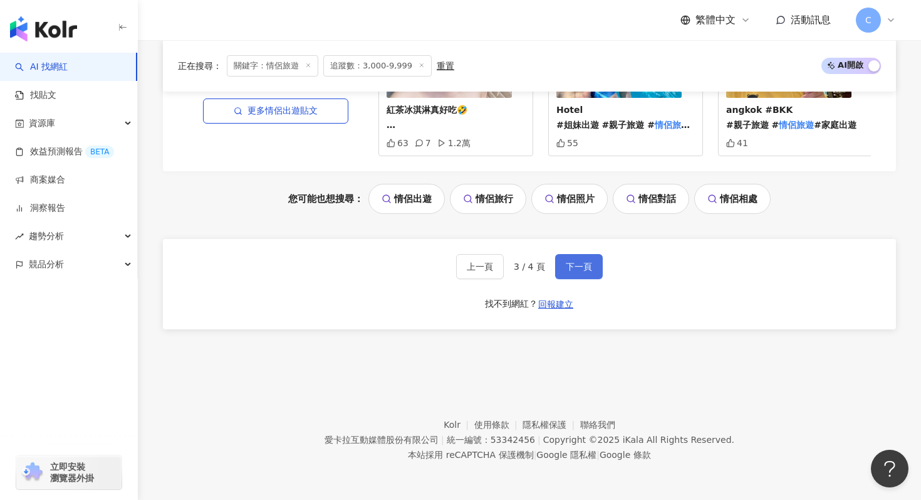
click at [573, 268] on span "下一頁" at bounding box center [579, 266] width 26 height 10
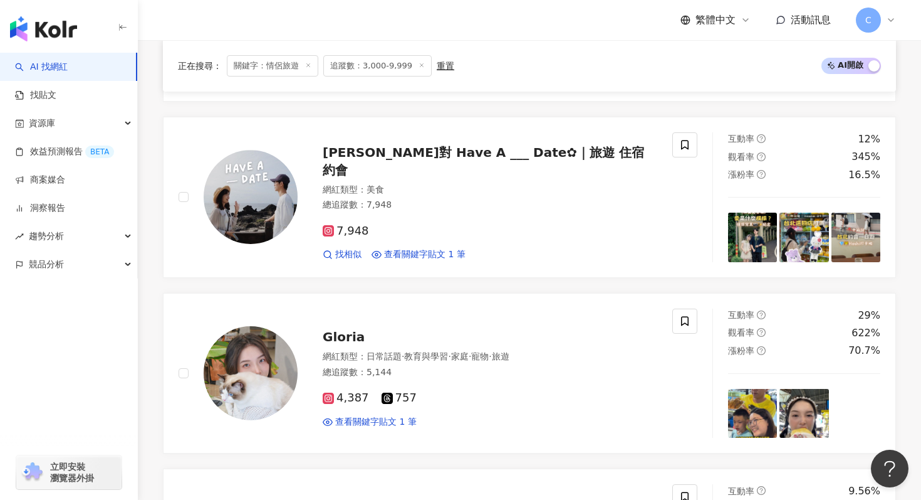
scroll to position [1104, 0]
click at [546, 164] on span "陳雙成對 Have A ___ Date✿｜旅遊 住宿 約會" at bounding box center [484, 161] width 322 height 33
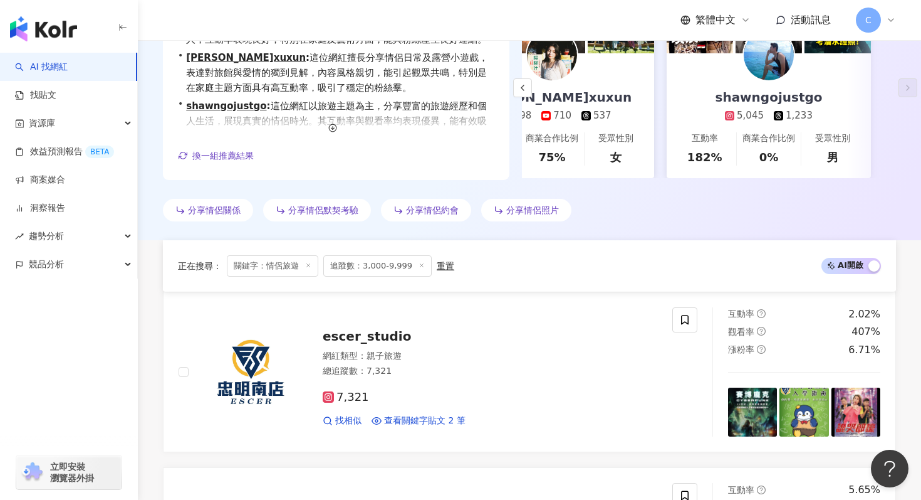
scroll to position [0, 0]
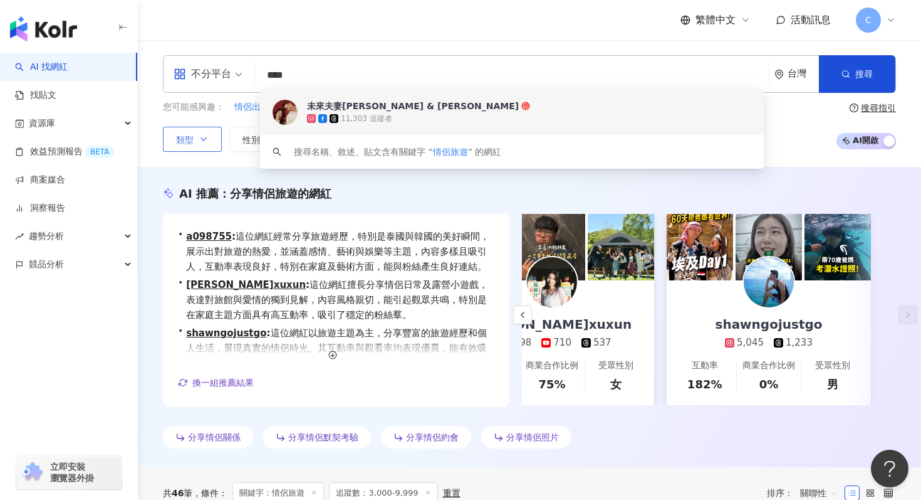
drag, startPoint x: 327, startPoint y: 67, endPoint x: 209, endPoint y: 71, distance: 117.9
click at [208, 71] on div "不分平台 **** 台灣 搜尋 1aa65745-c1f8-40e2-9ec4-b30a4eee30d4 keyword 未來夫妻Monica & Kim 1…" at bounding box center [529, 74] width 733 height 38
drag, startPoint x: 320, startPoint y: 72, endPoint x: 260, endPoint y: 72, distance: 60.2
click at [260, 72] on input "****" at bounding box center [512, 75] width 504 height 24
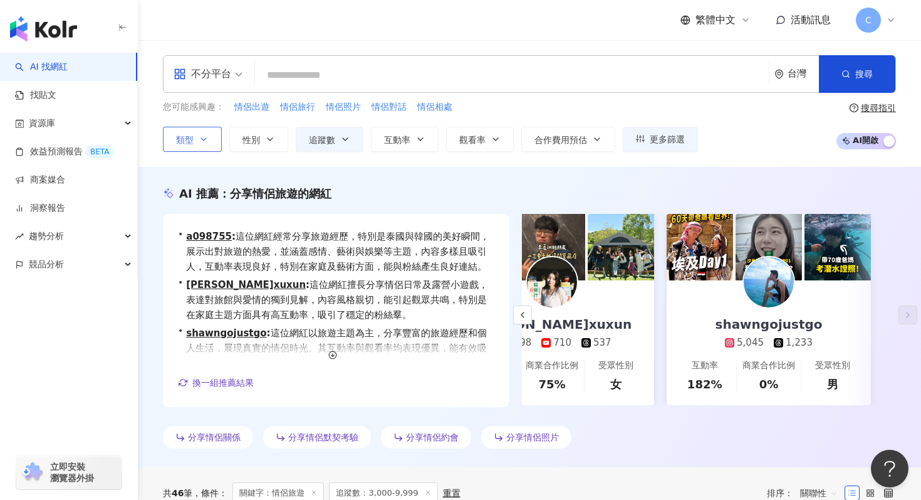
click at [188, 138] on span "類型" at bounding box center [185, 140] width 18 height 10
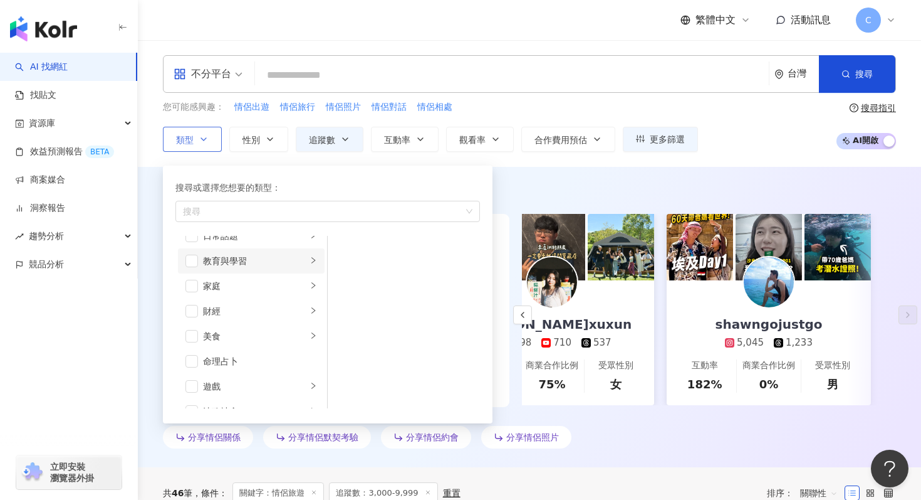
scroll to position [104, 0]
click at [275, 264] on li "家庭" at bounding box center [251, 271] width 147 height 25
click at [354, 278] on li "親子" at bounding box center [403, 275] width 147 height 25
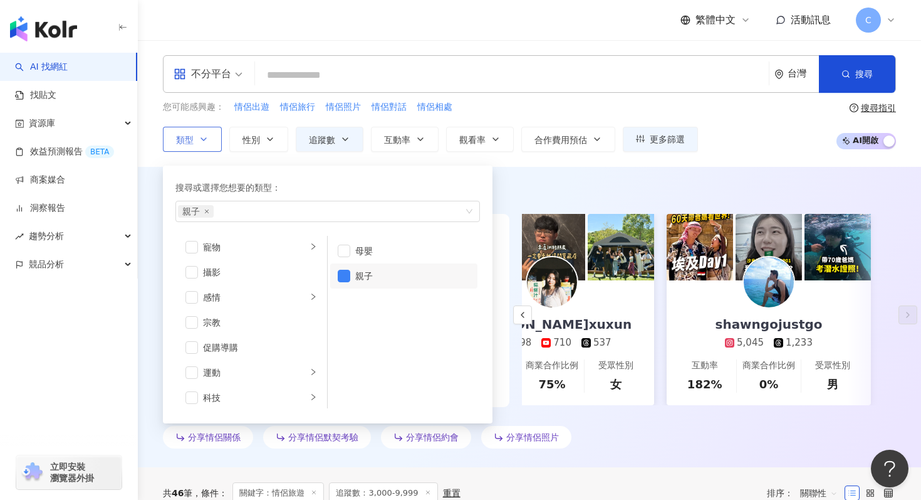
scroll to position [434, 0]
click at [253, 372] on div "旅遊" at bounding box center [255, 368] width 104 height 14
click at [370, 276] on div "親子旅遊" at bounding box center [412, 276] width 115 height 14
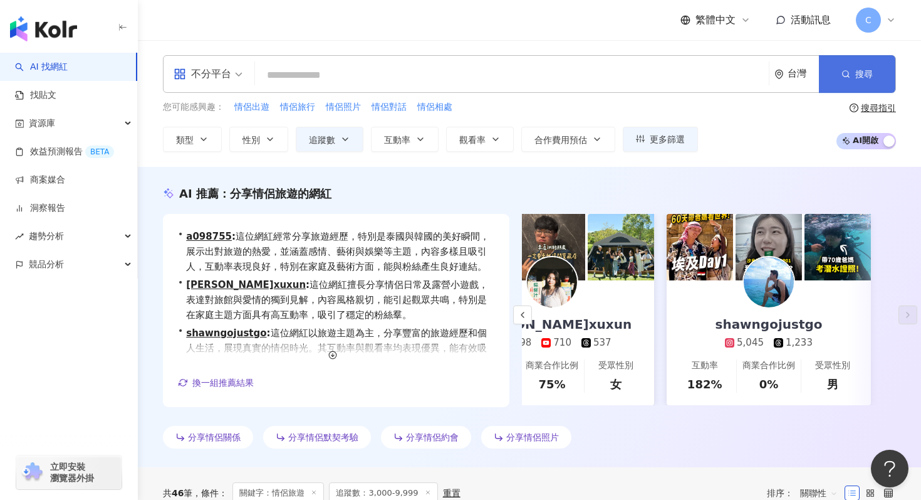
click at [843, 73] on icon "button" at bounding box center [846, 74] width 9 height 9
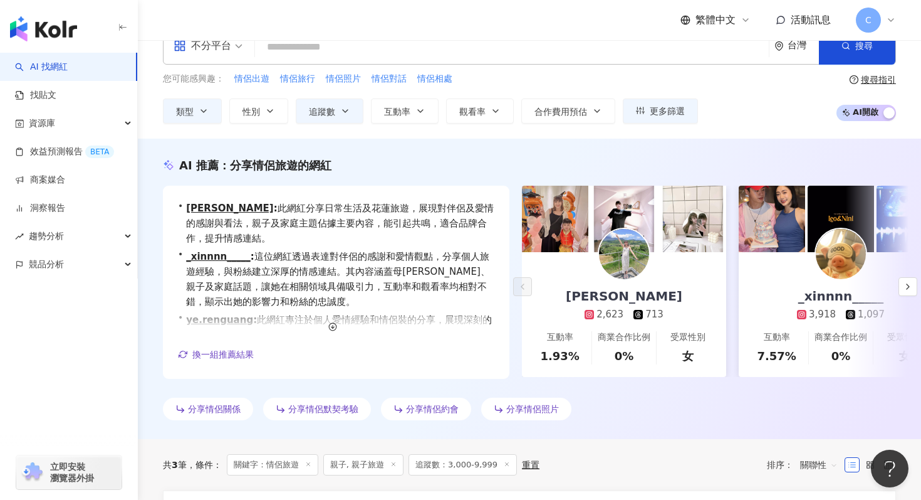
click at [599, 261] on div at bounding box center [624, 254] width 53 height 53
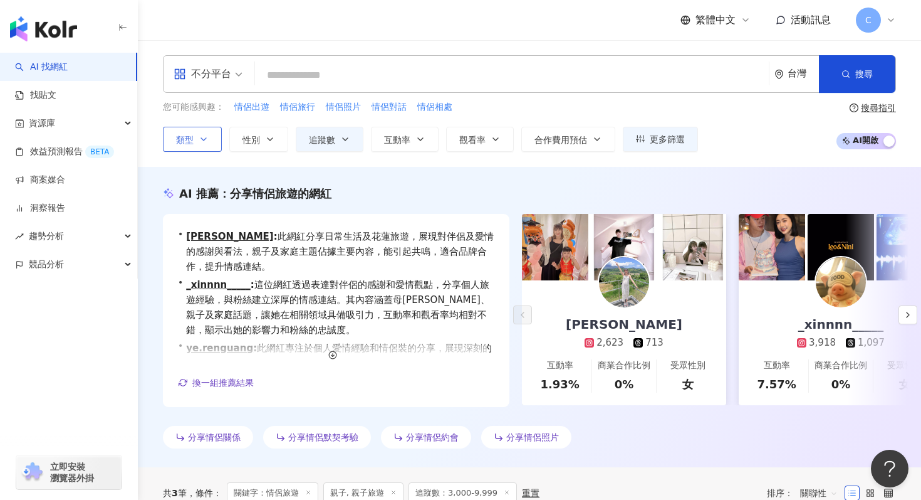
click at [204, 137] on icon "button" at bounding box center [204, 139] width 10 height 10
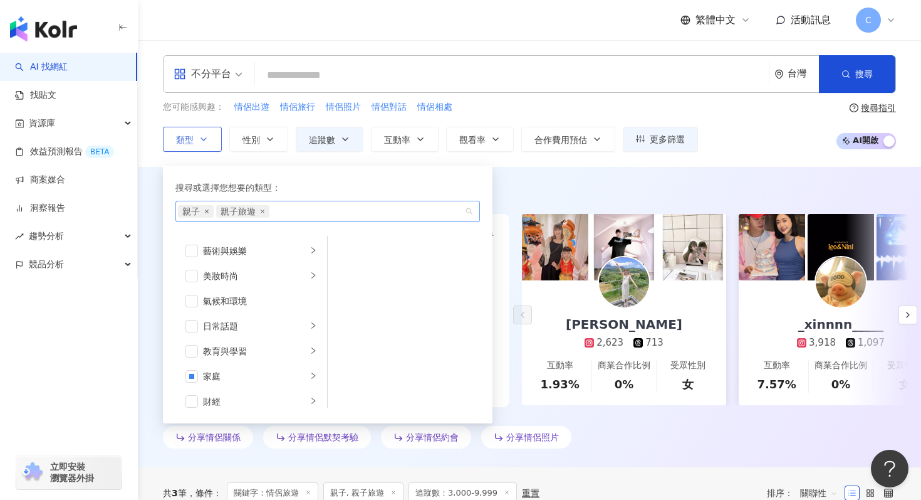
click at [207, 211] on icon "close" at bounding box center [207, 211] width 4 height 4
click at [225, 211] on icon "close" at bounding box center [224, 211] width 4 height 4
click at [322, 65] on input "search" at bounding box center [512, 75] width 504 height 24
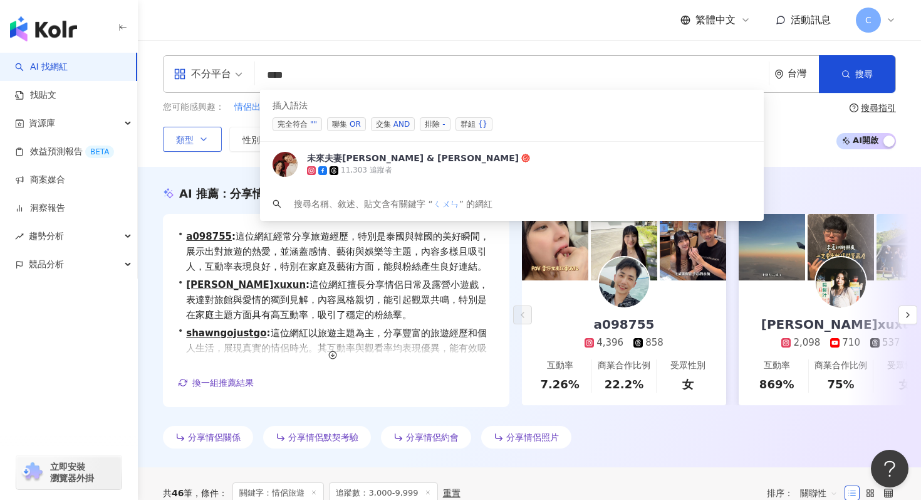
type input "*"
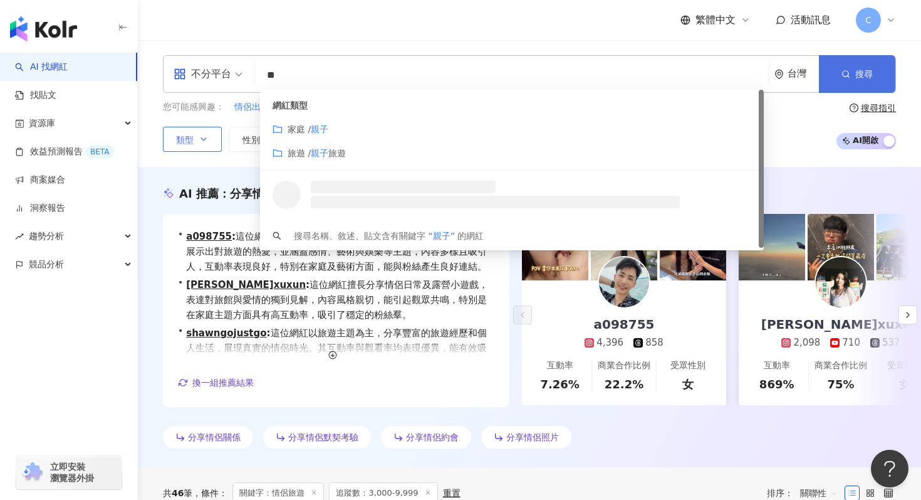
type input "**"
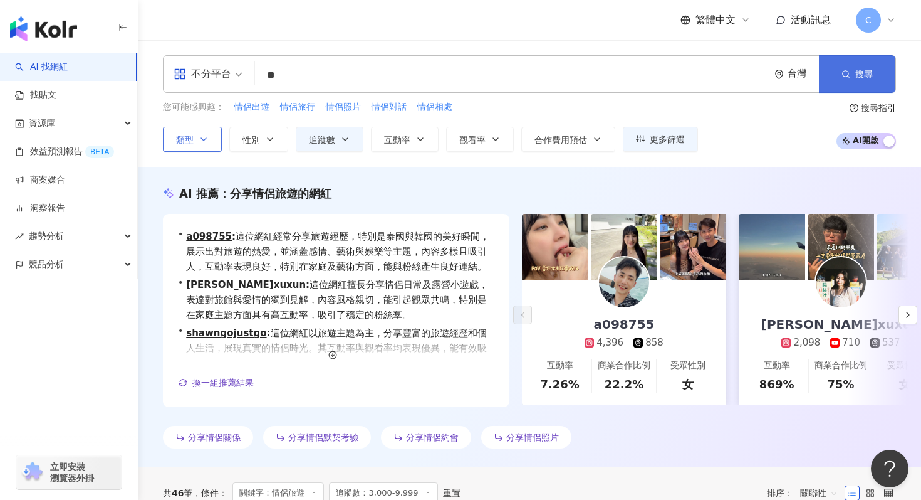
click at [849, 80] on button "搜尋" at bounding box center [857, 74] width 76 height 38
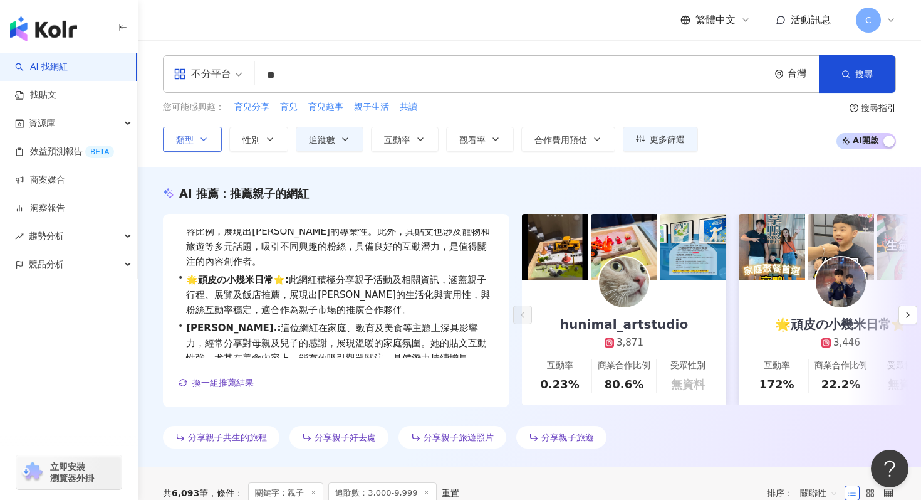
click at [206, 144] on button "類型" at bounding box center [192, 139] width 59 height 25
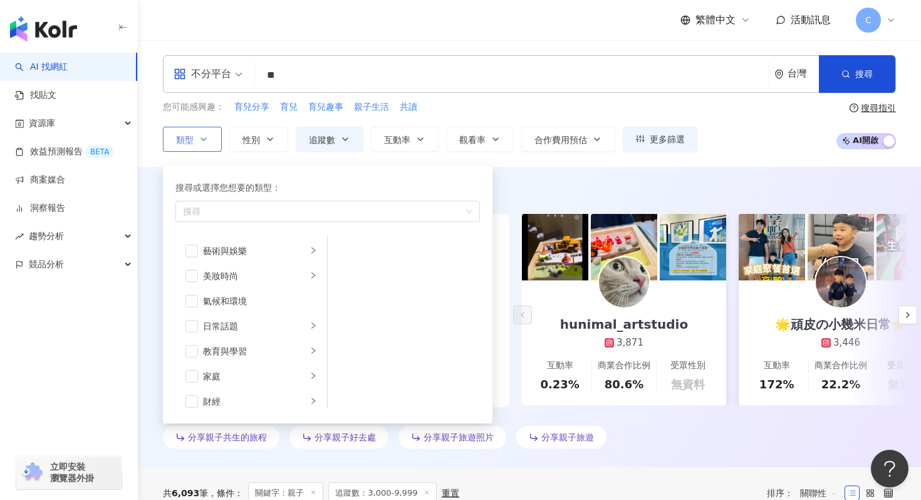
click at [201, 135] on icon "button" at bounding box center [204, 139] width 10 height 10
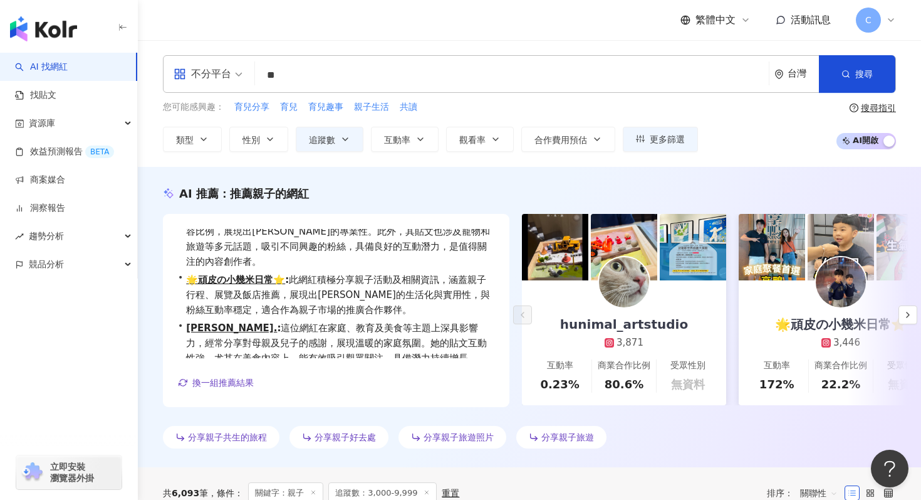
click at [214, 62] on input "search" at bounding box center [208, 66] width 69 height 20
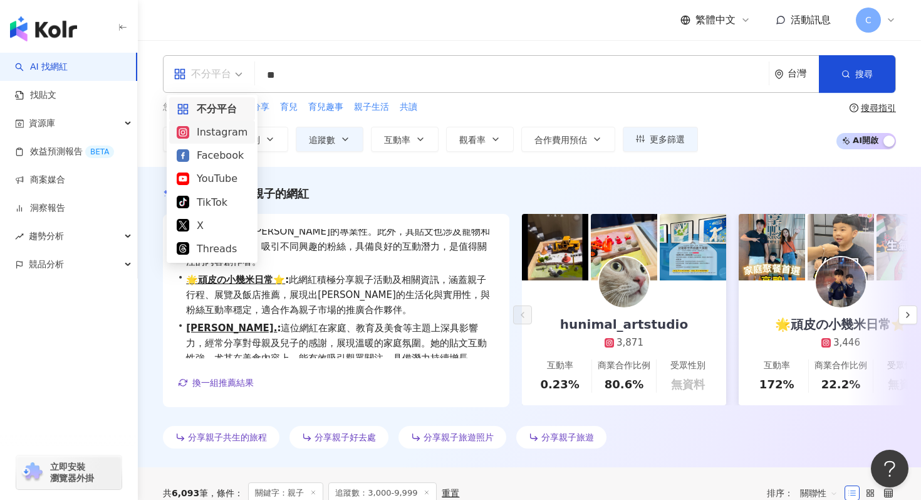
click at [221, 140] on div "Instagram" at bounding box center [212, 132] width 71 height 16
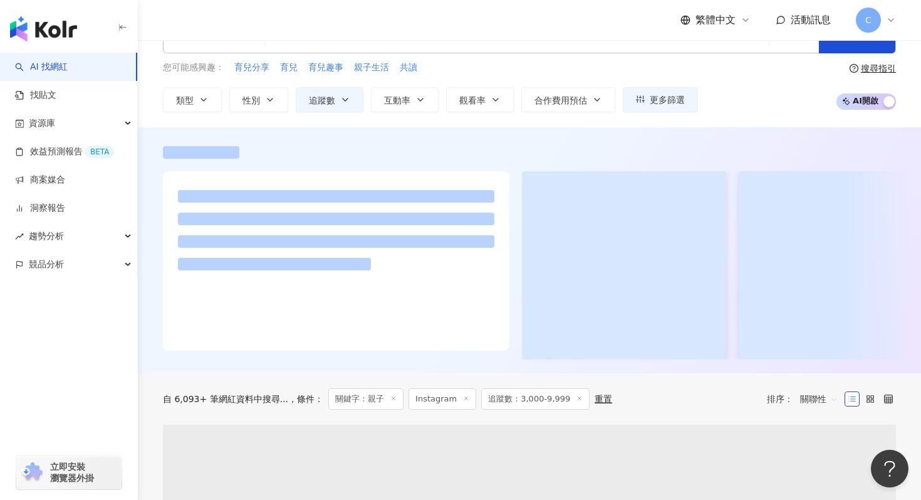
scroll to position [41, 0]
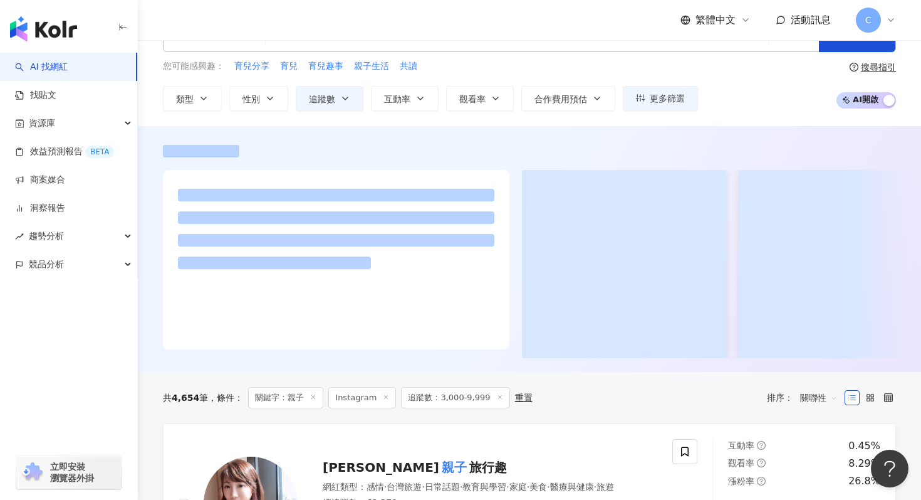
click at [877, 19] on span "C" at bounding box center [868, 20] width 25 height 25
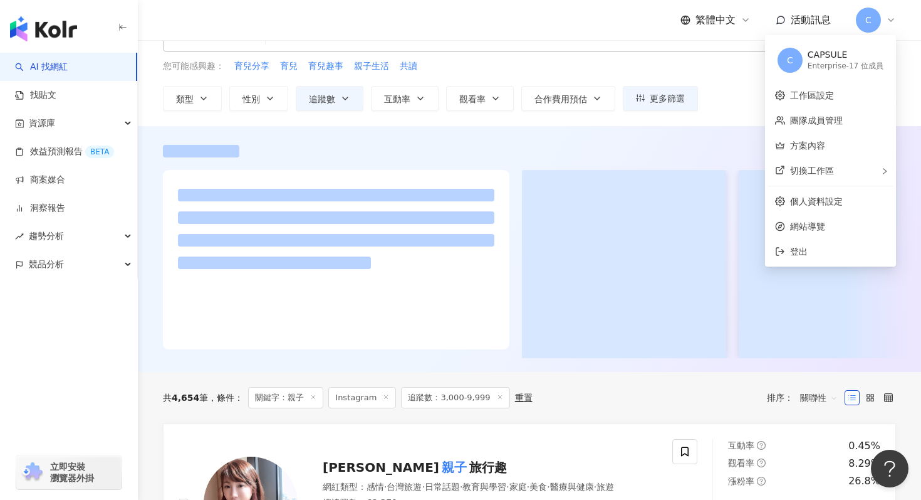
click at [877, 19] on span "C" at bounding box center [868, 20] width 25 height 25
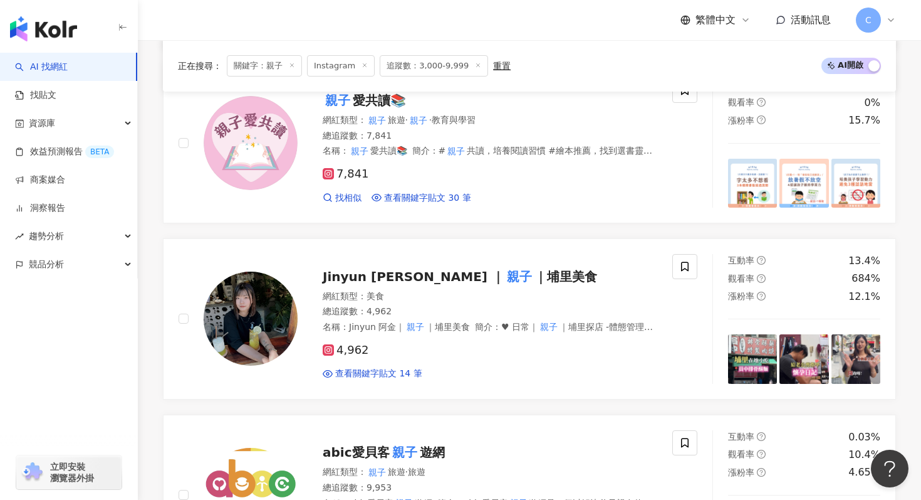
scroll to position [725, 0]
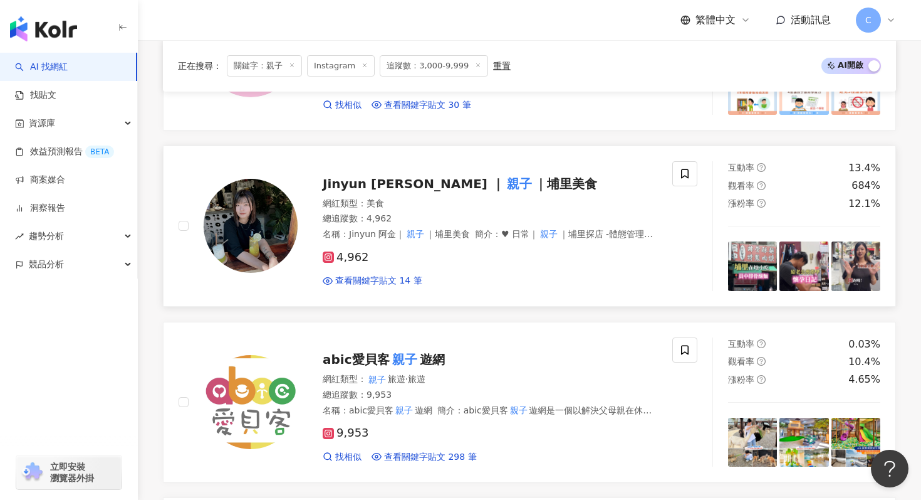
click at [535, 186] on span "｜埔里美食" at bounding box center [566, 183] width 63 height 15
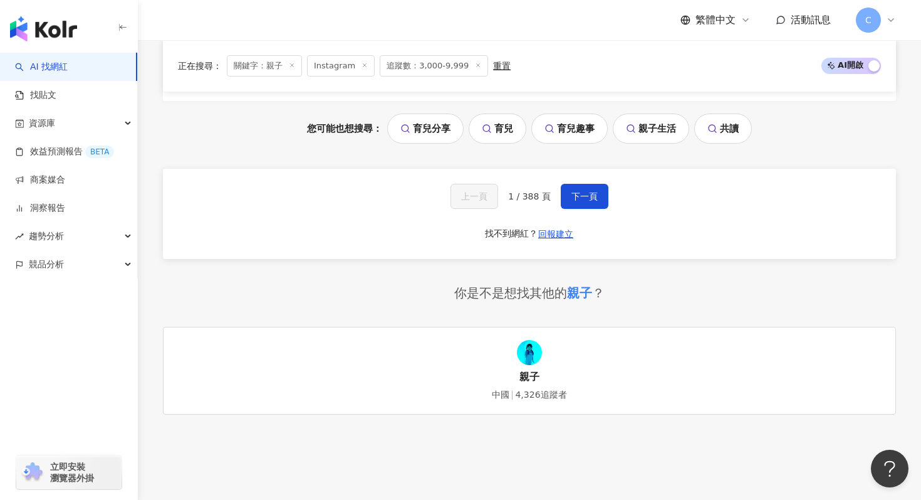
scroll to position [2842, 0]
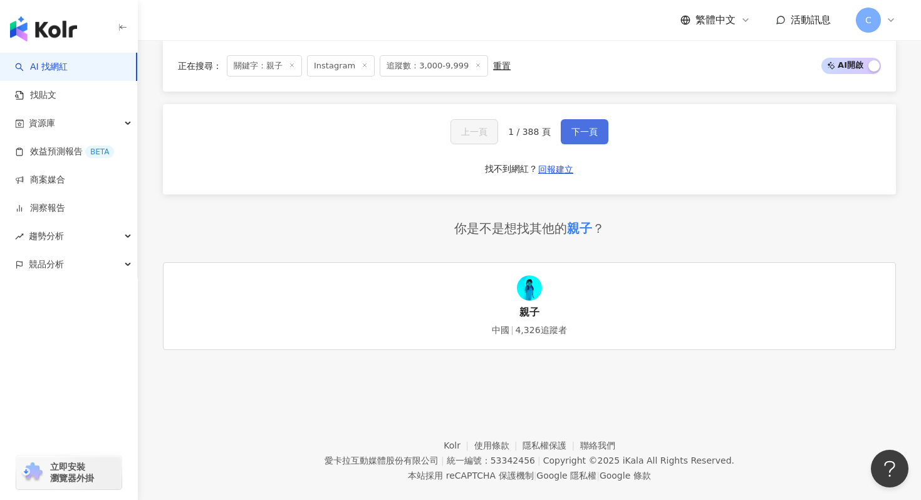
click at [570, 119] on button "下一頁" at bounding box center [585, 131] width 48 height 25
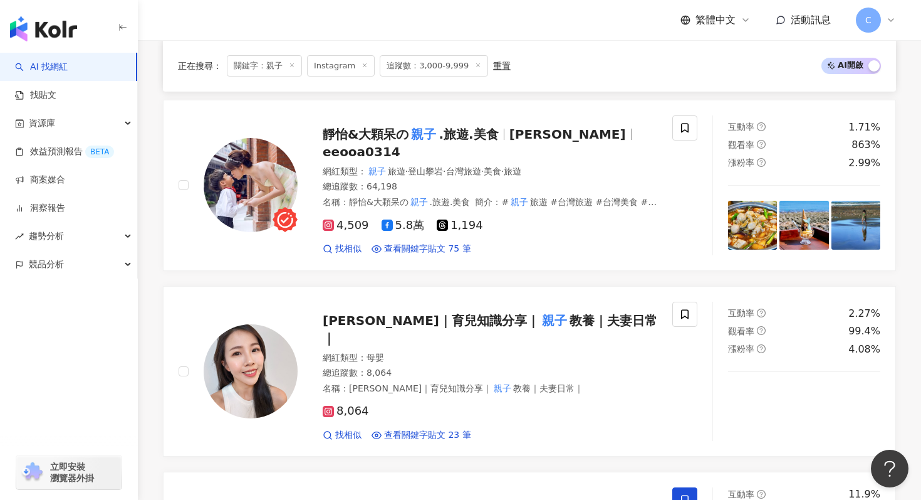
scroll to position [952, 0]
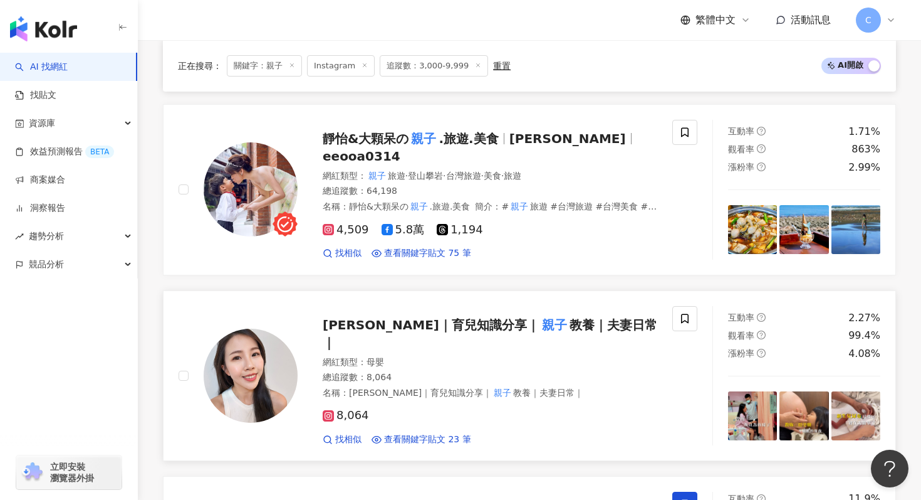
click at [506, 317] on span "教養｜夫妻日常｜" at bounding box center [490, 333] width 335 height 33
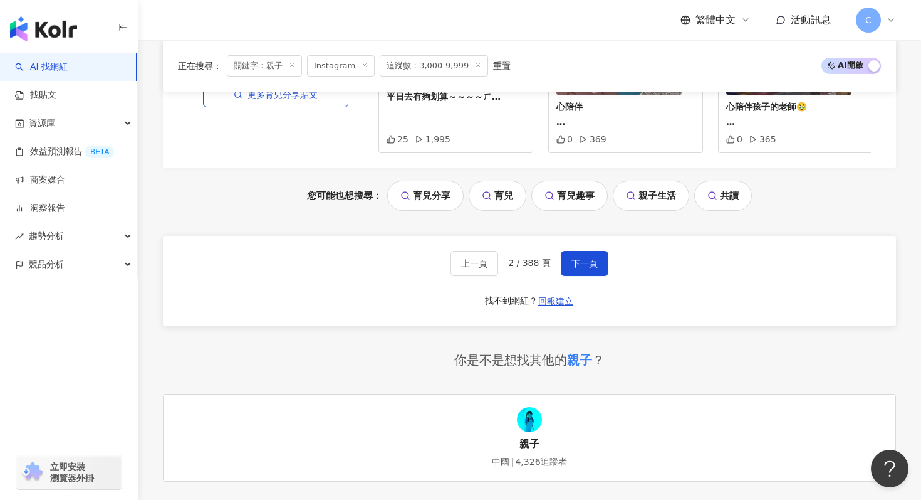
scroll to position [2818, 0]
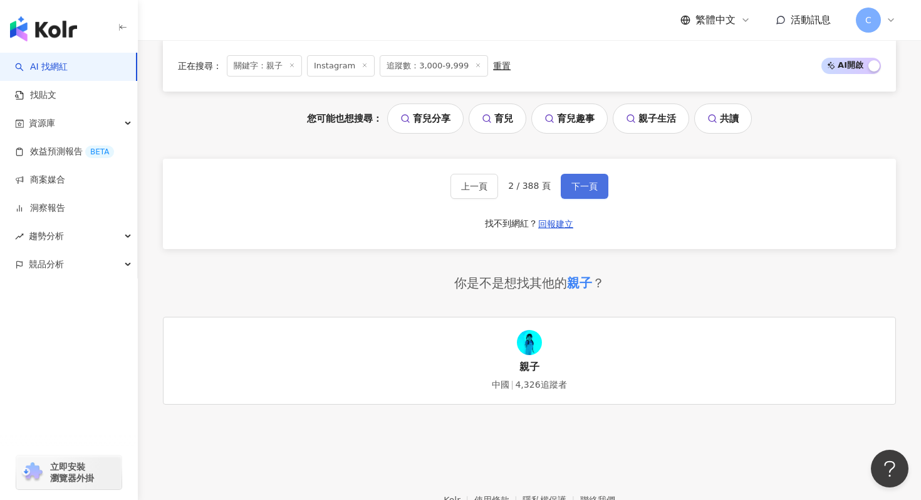
click at [577, 181] on span "下一頁" at bounding box center [585, 186] width 26 height 10
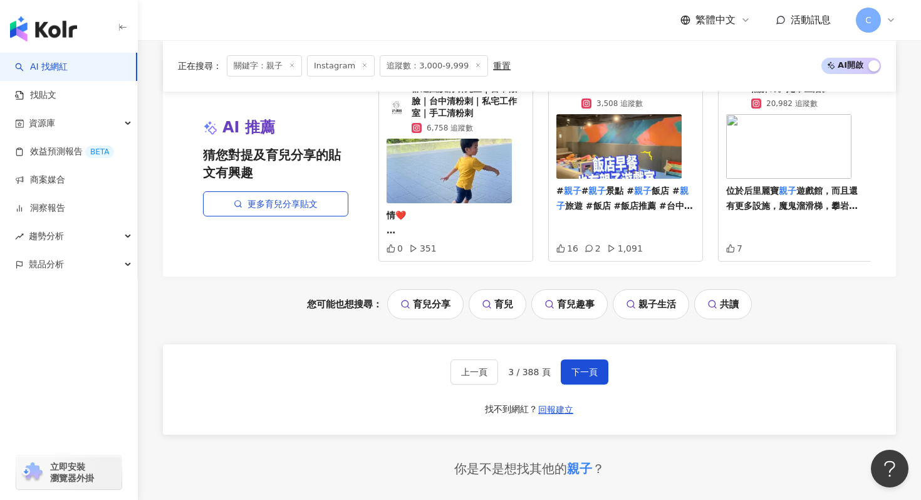
scroll to position [2629, 0]
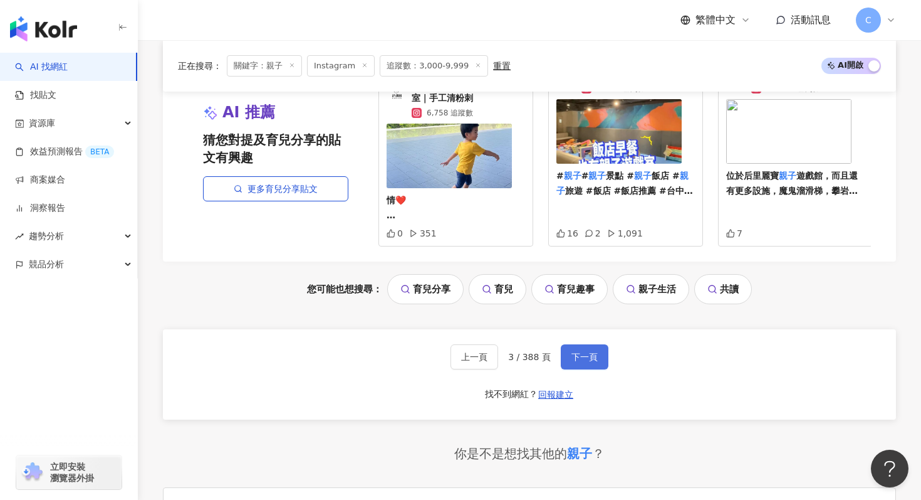
click at [585, 352] on span "下一頁" at bounding box center [585, 357] width 26 height 10
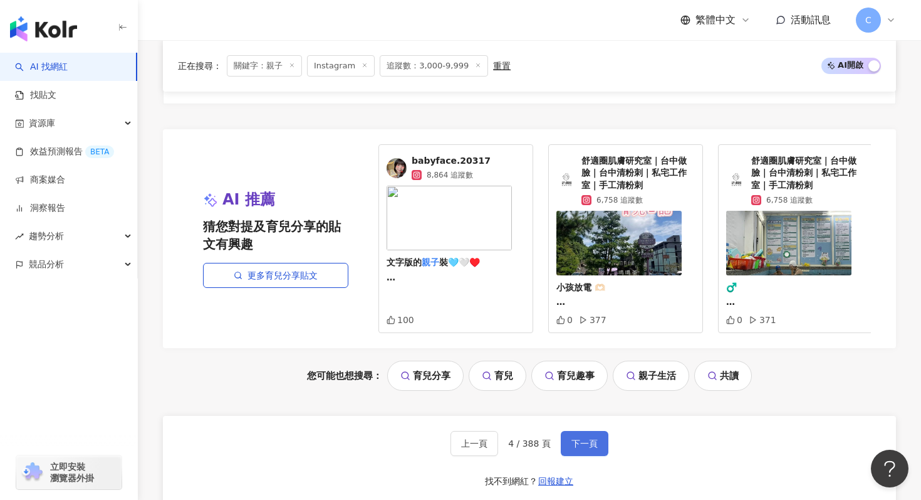
scroll to position [2608, 0]
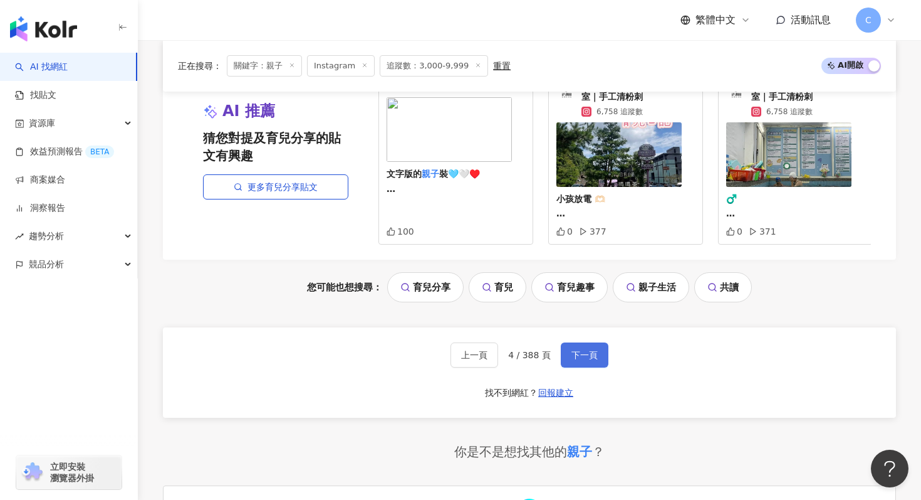
click at [585, 364] on button "下一頁" at bounding box center [585, 354] width 48 height 25
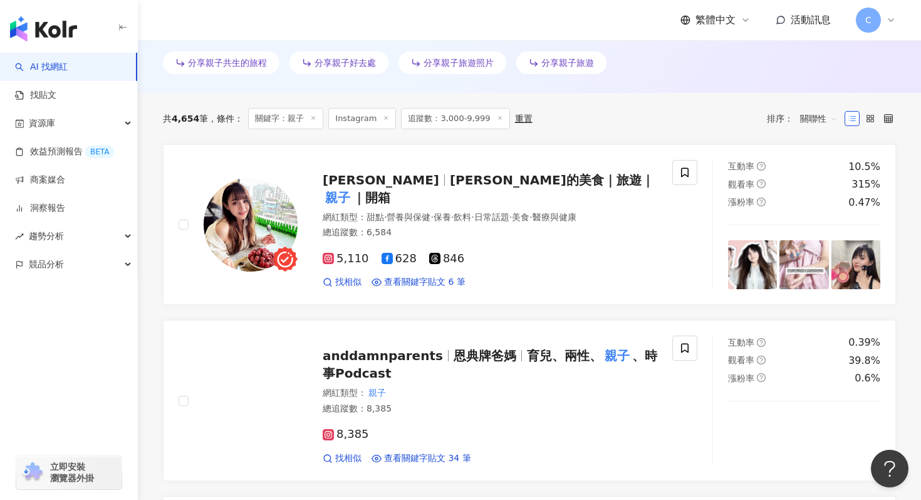
scroll to position [362, 0]
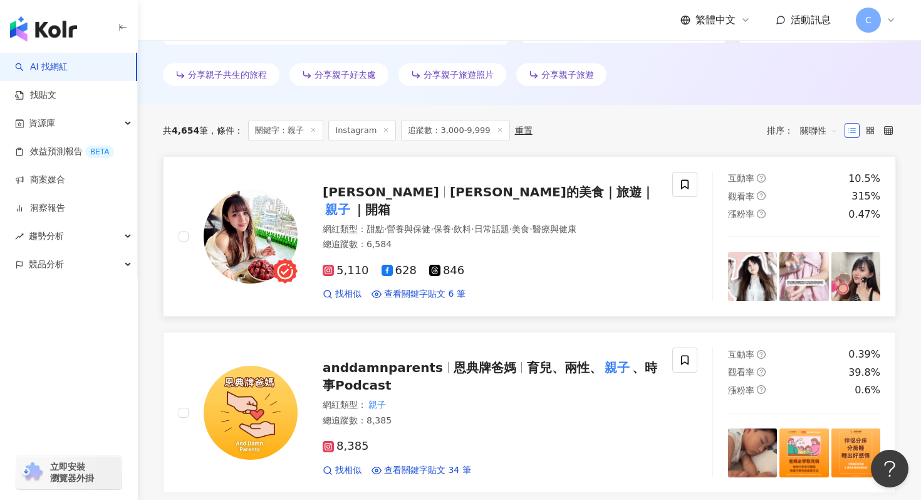
click at [353, 199] on mark "親子" at bounding box center [338, 209] width 30 height 20
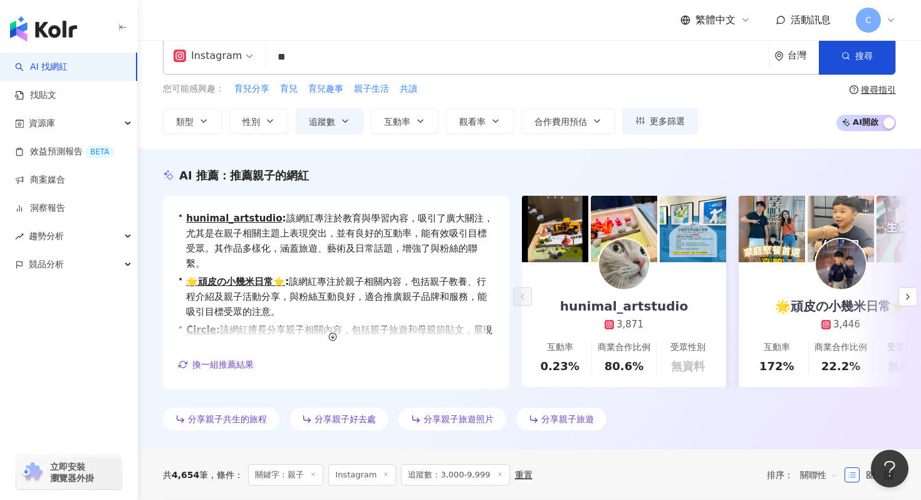
scroll to position [0, 0]
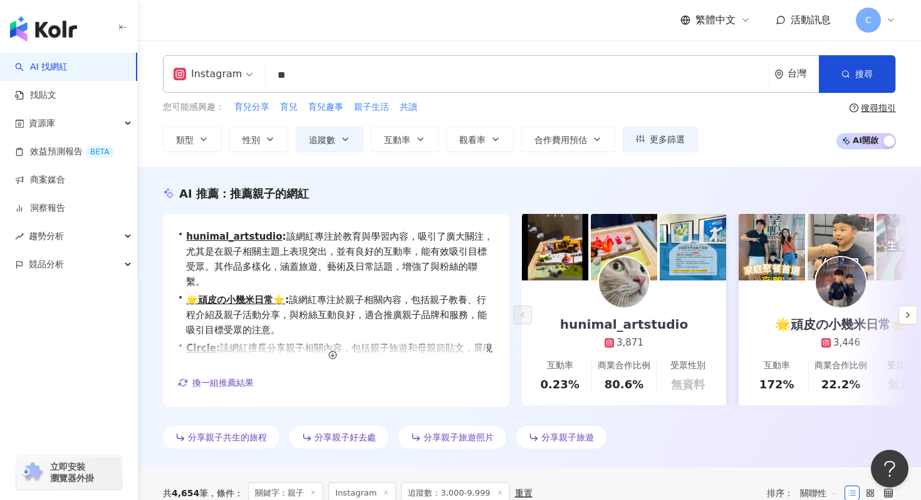
click at [312, 75] on input "**" at bounding box center [517, 75] width 493 height 24
click at [190, 144] on span "類型" at bounding box center [185, 140] width 18 height 10
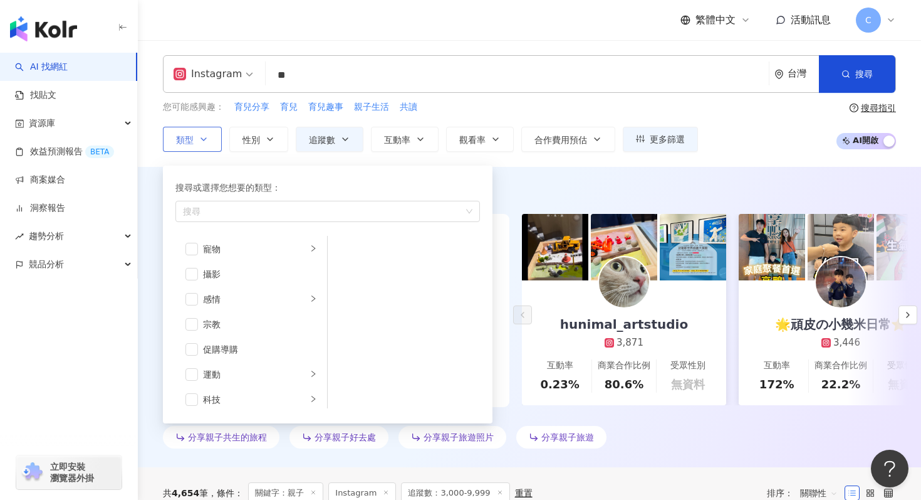
scroll to position [434, 0]
click at [231, 367] on div "旅遊" at bounding box center [255, 368] width 104 height 14
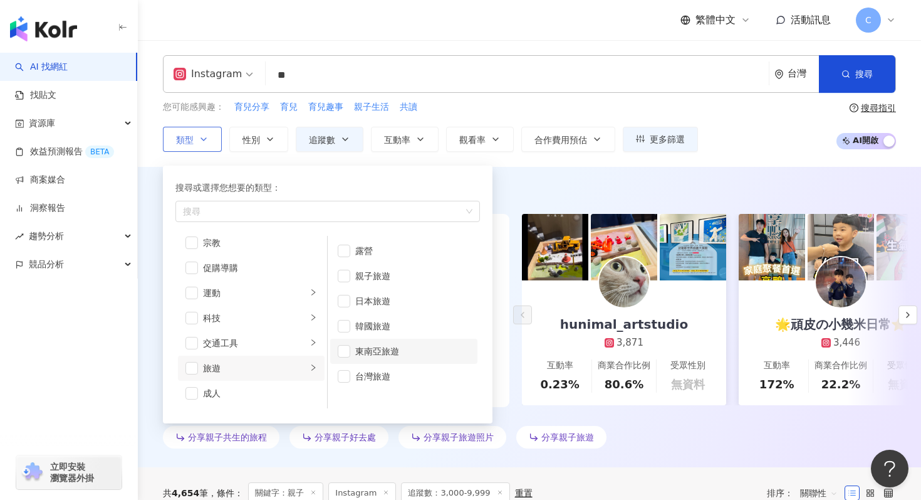
click at [373, 350] on div "東南亞旅遊" at bounding box center [412, 351] width 115 height 14
click at [369, 323] on div "韓國旅遊" at bounding box center [412, 326] width 115 height 14
click at [369, 300] on div "日本旅遊" at bounding box center [412, 301] width 115 height 14
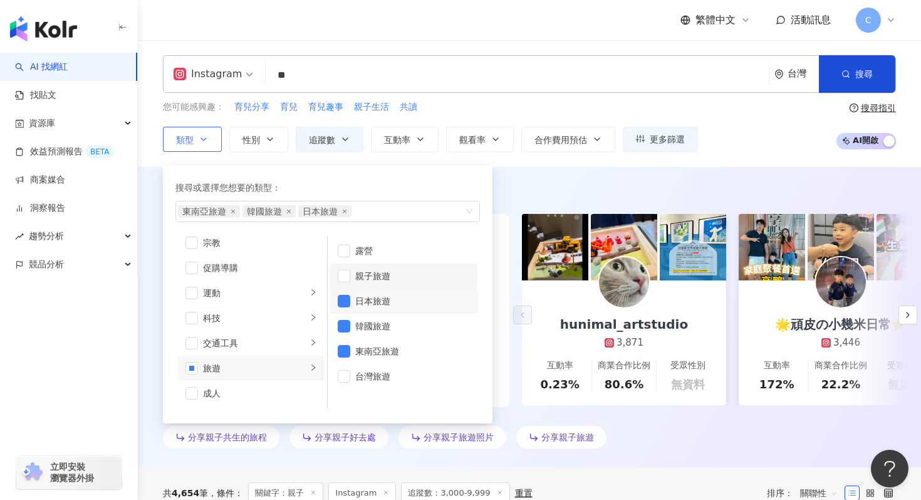
click at [364, 280] on div "親子旅遊" at bounding box center [412, 276] width 115 height 14
click at [364, 246] on div "露營" at bounding box center [412, 251] width 115 height 14
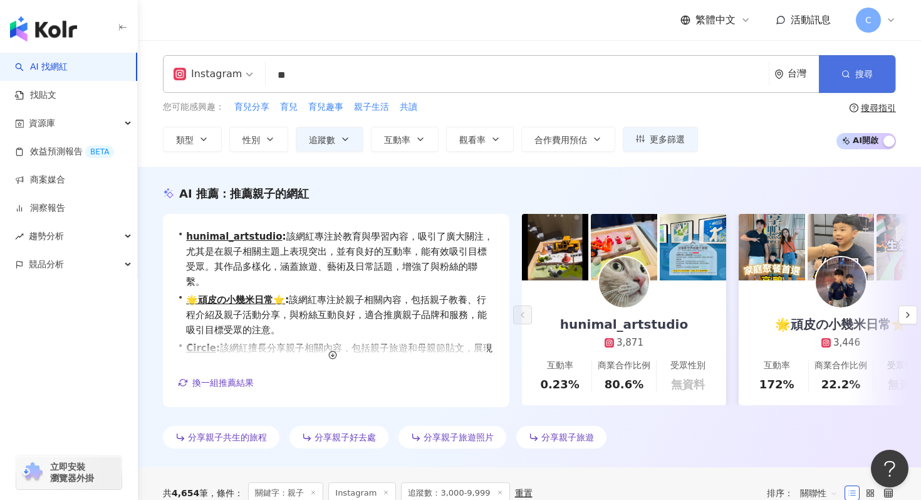
click at [869, 60] on button "搜尋" at bounding box center [857, 74] width 76 height 38
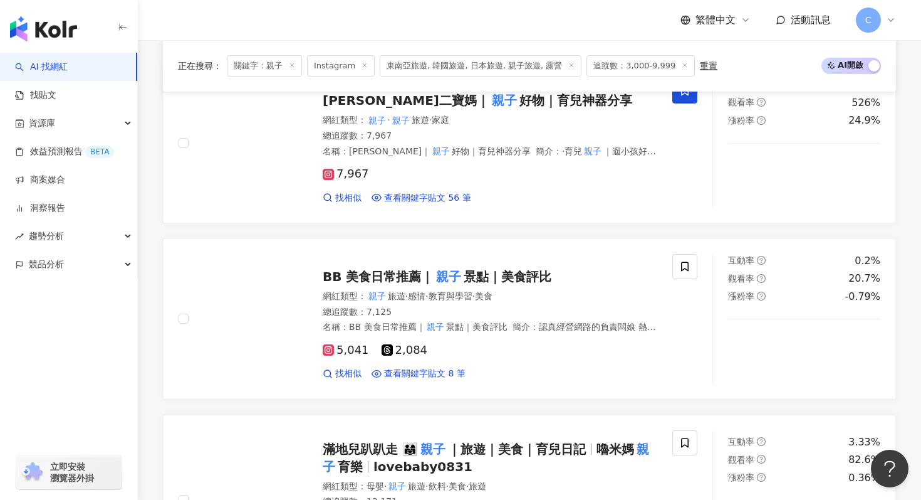
scroll to position [1870, 0]
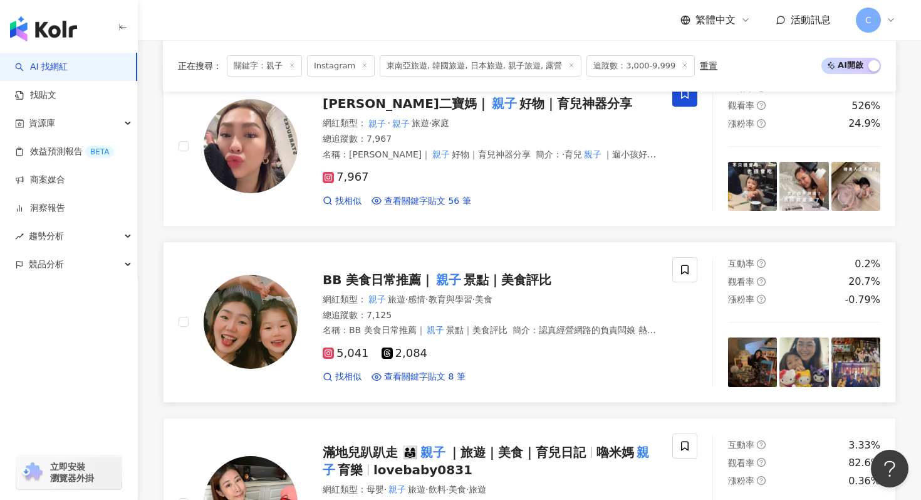
click at [410, 272] on span "BB 美食日常推薦｜" at bounding box center [378, 279] width 111 height 15
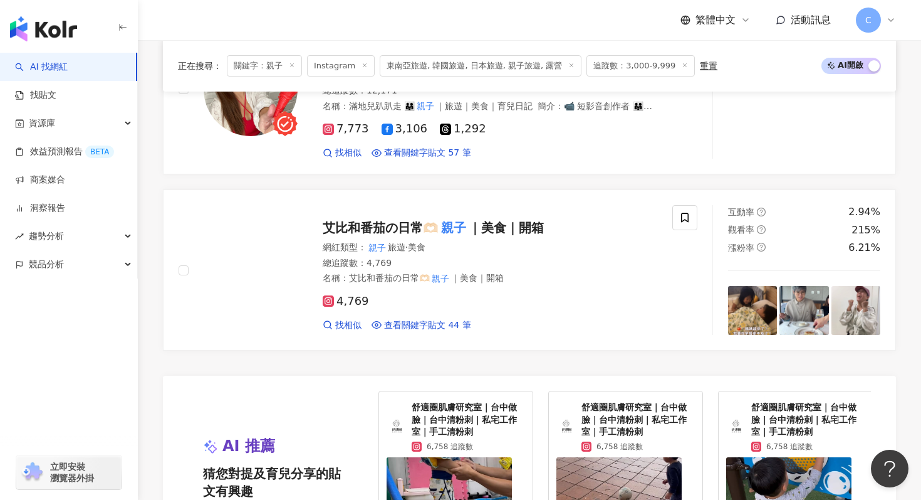
scroll to position [2290, 0]
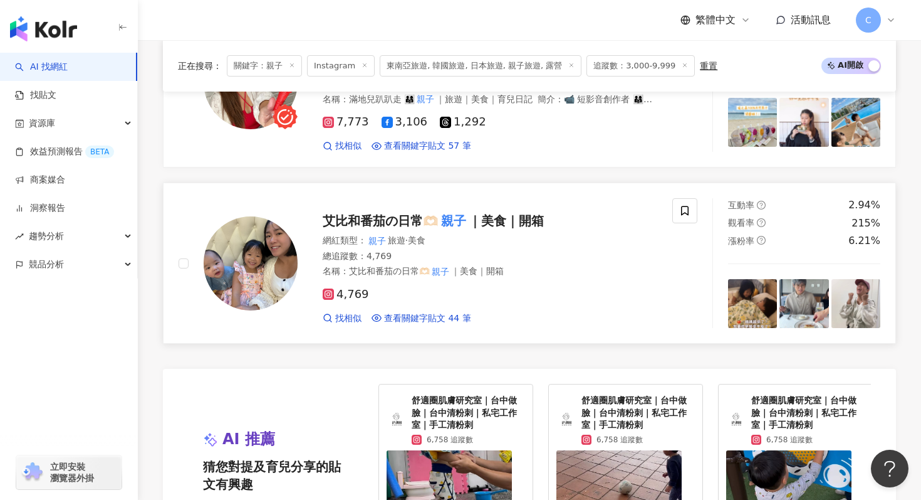
click at [407, 213] on span "艾比和番茄の日常🫶🏻" at bounding box center [381, 220] width 116 height 15
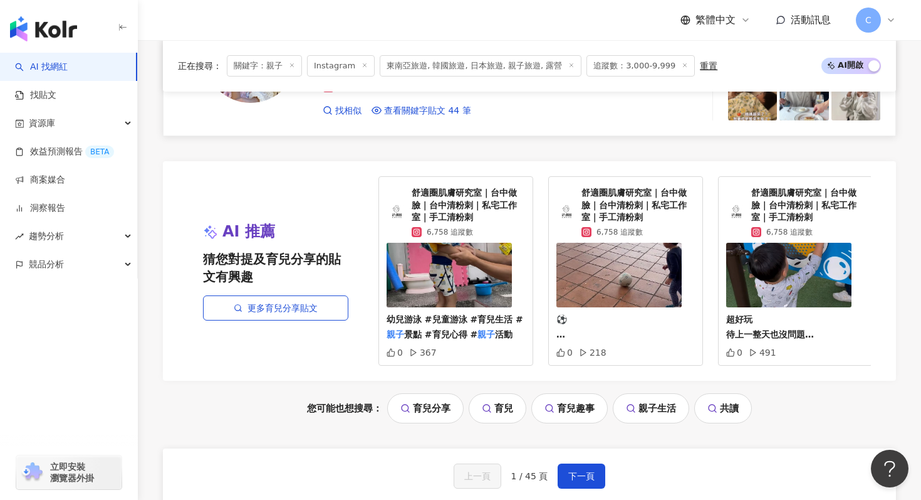
scroll to position [2603, 0]
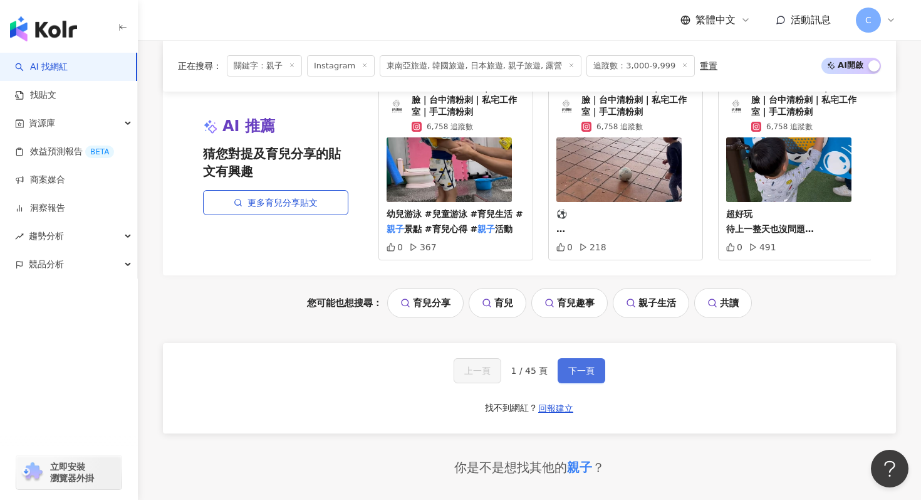
click at [574, 358] on button "下一頁" at bounding box center [582, 370] width 48 height 25
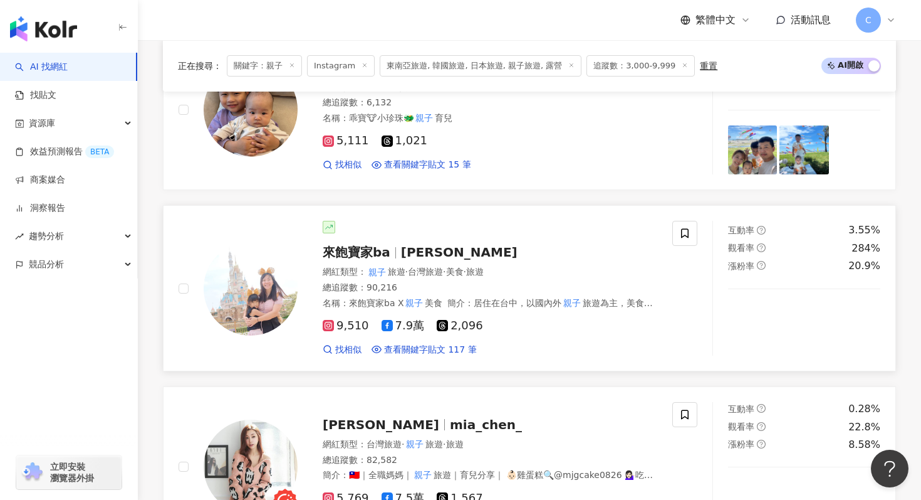
scroll to position [1010, 0]
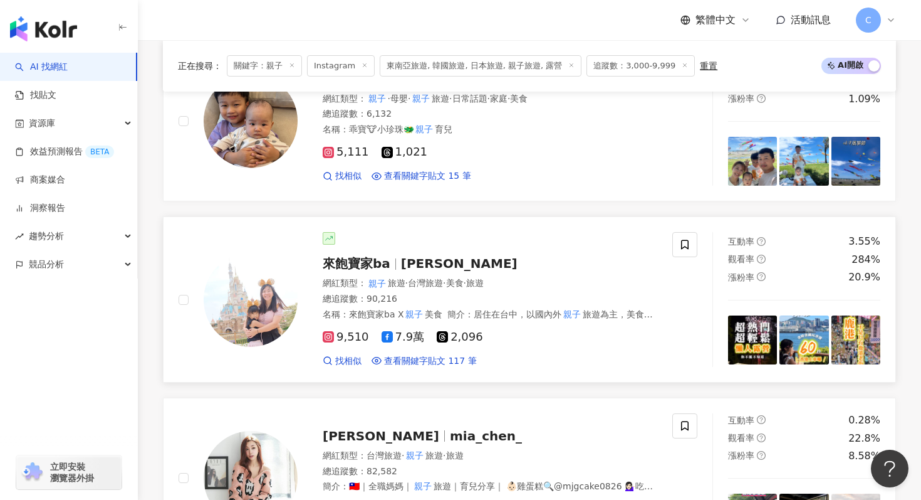
click at [403, 265] on span "Sherry Chen" at bounding box center [459, 263] width 117 height 15
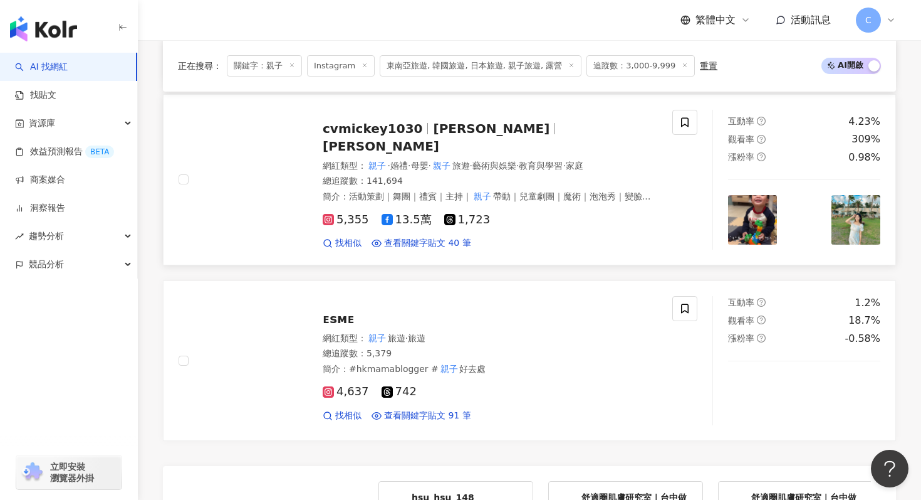
scroll to position [2222, 0]
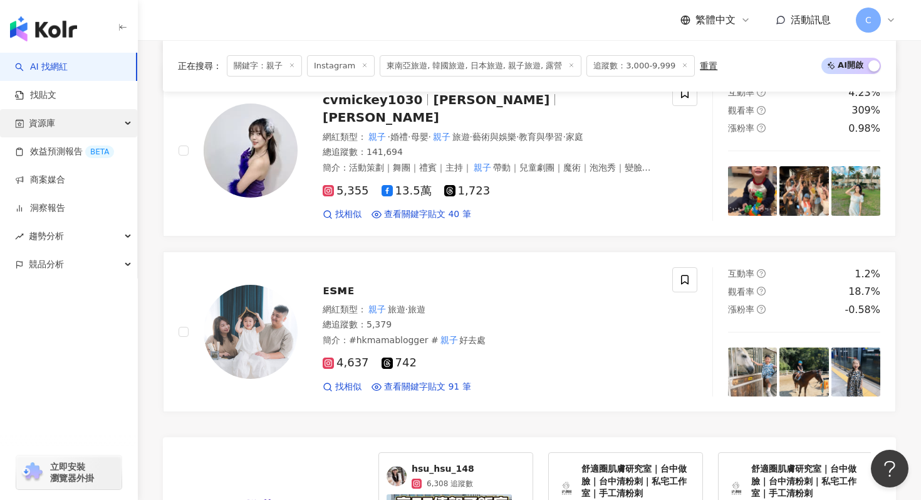
click at [105, 118] on div "資源庫" at bounding box center [68, 123] width 137 height 28
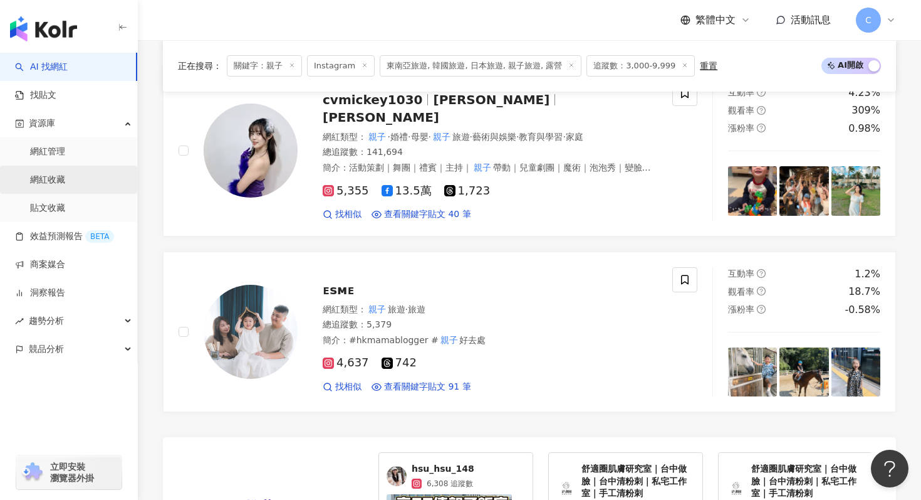
click at [65, 175] on link "網紅收藏" at bounding box center [47, 180] width 35 height 13
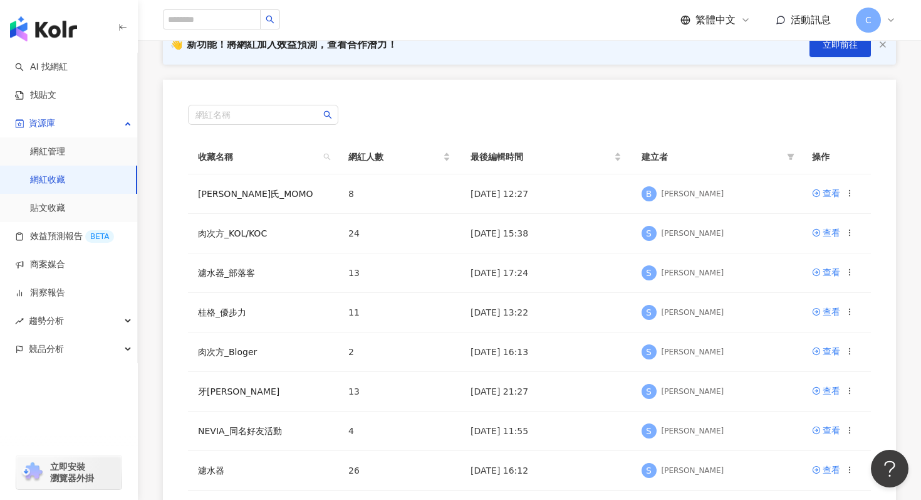
scroll to position [160, 0]
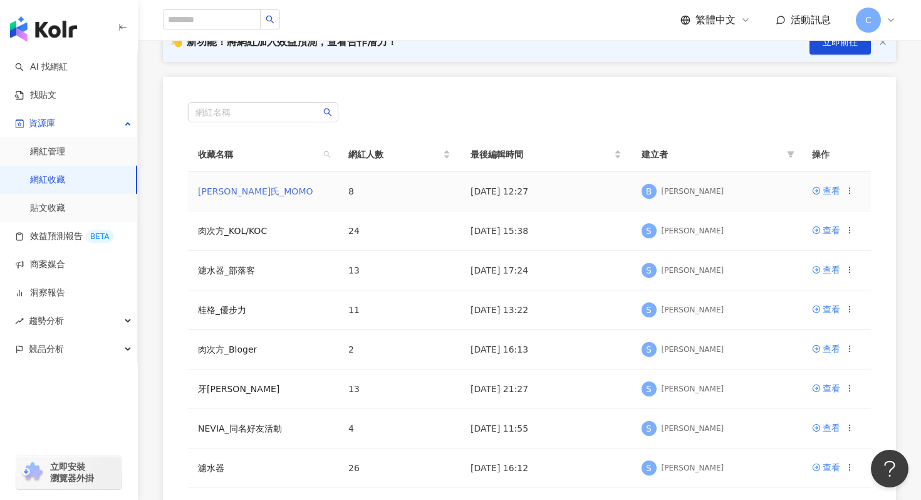
click at [235, 190] on link "白蘭氏_MOMO" at bounding box center [255, 191] width 115 height 10
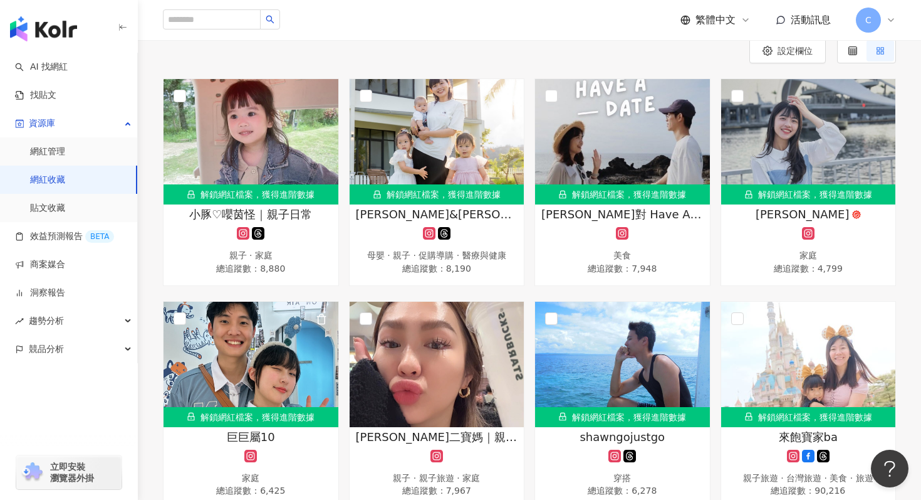
scroll to position [169, 0]
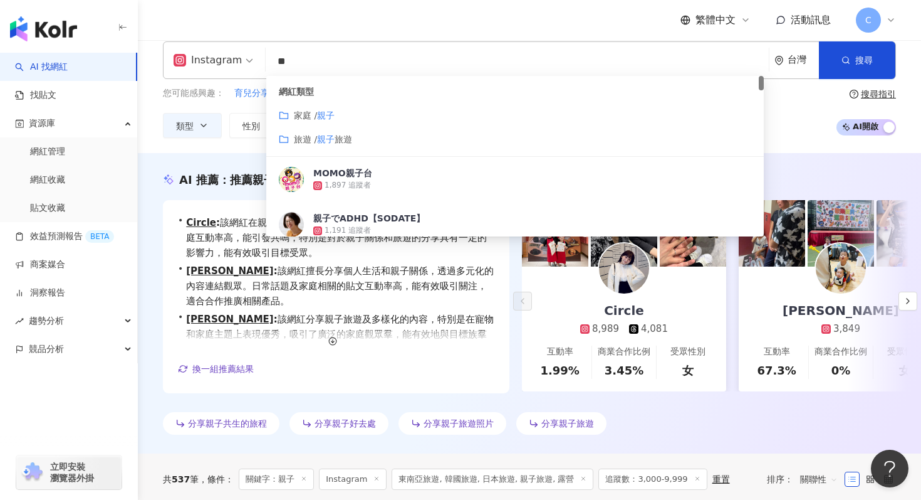
scroll to position [18, 0]
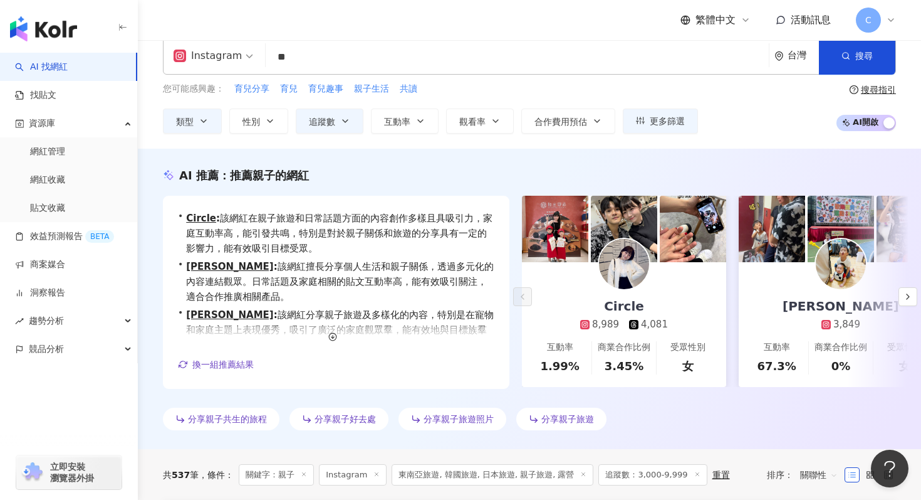
click at [266, 447] on div "AI 推薦 ： 推薦親子的網紅 • Circle : 該網紅在親子旅遊和日常話題方面的內容創作多樣且具吸引力，家庭互動率高，能引發共鳴，特別是對於親子關係和旅…" at bounding box center [529, 299] width 783 height 300
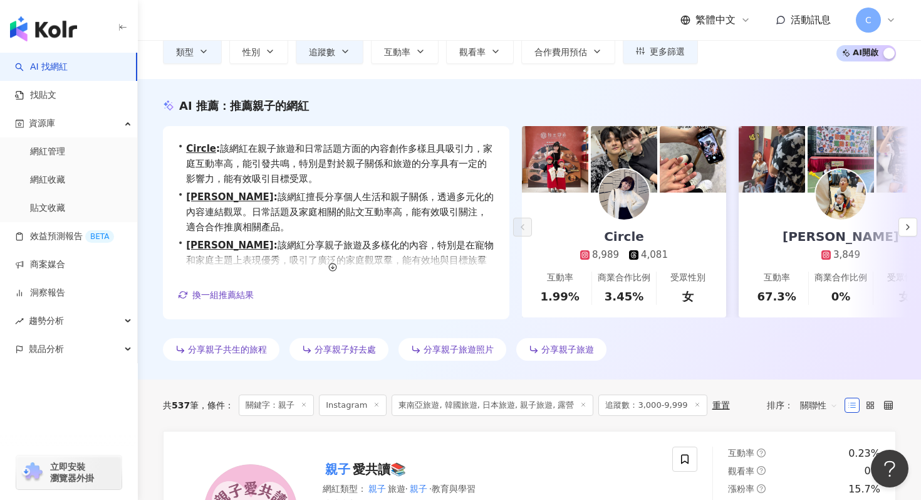
scroll to position [0, 0]
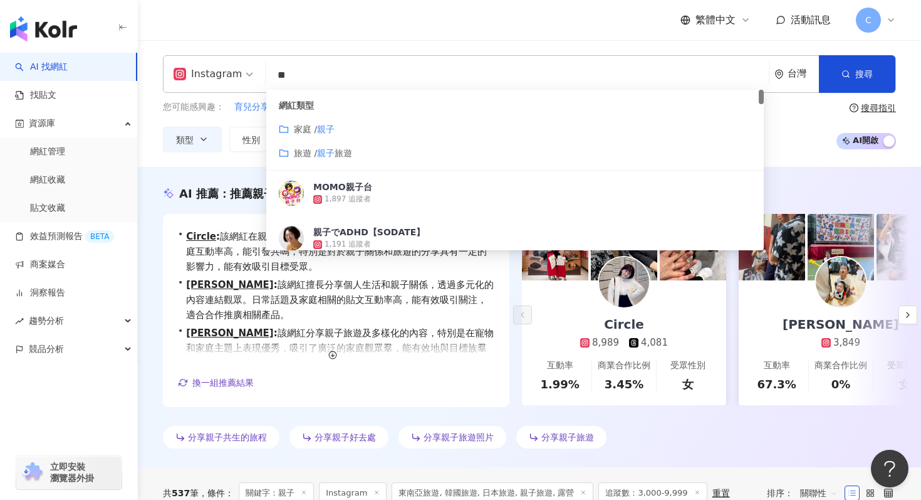
drag, startPoint x: 326, startPoint y: 80, endPoint x: 179, endPoint y: 82, distance: 147.3
click at [179, 82] on div "Instagram ** 台灣 搜尋 customizedTag 網紅類型 家庭 / 親子 旅遊 / 親子 旅遊 MOMO親子台 1,897 追蹤者 親子でA…" at bounding box center [529, 74] width 733 height 38
type input "*"
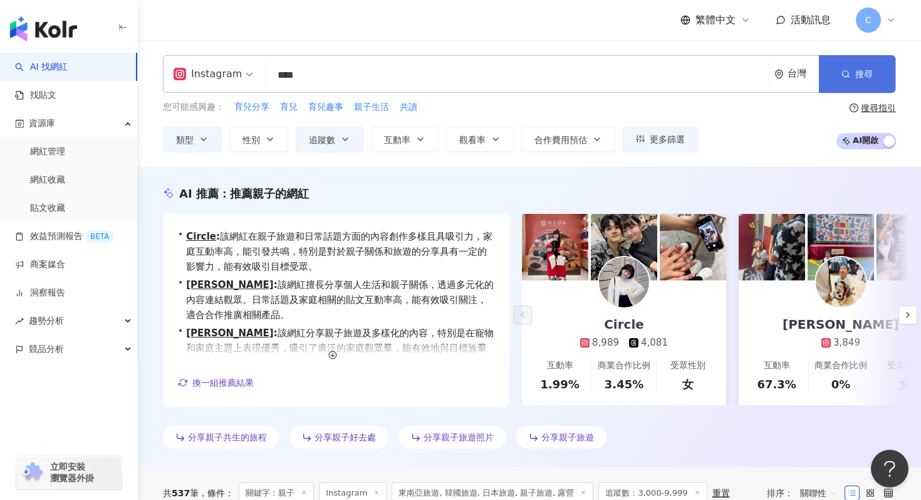
click at [855, 77] on button "搜尋" at bounding box center [857, 74] width 76 height 38
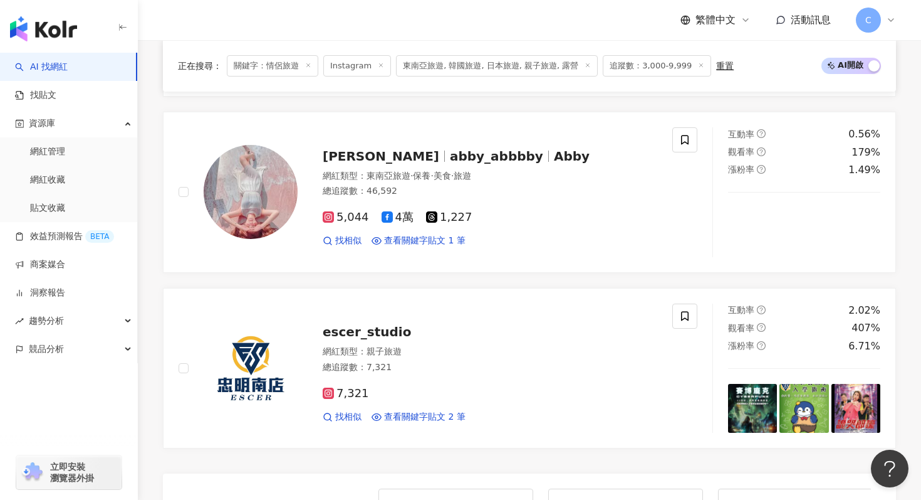
scroll to position [446, 0]
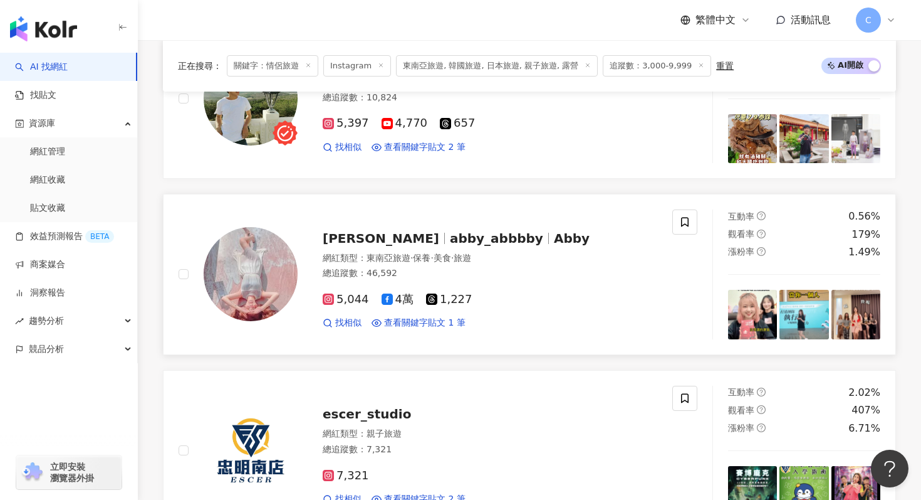
click at [464, 237] on span "abby_abbbby" at bounding box center [496, 238] width 93 height 15
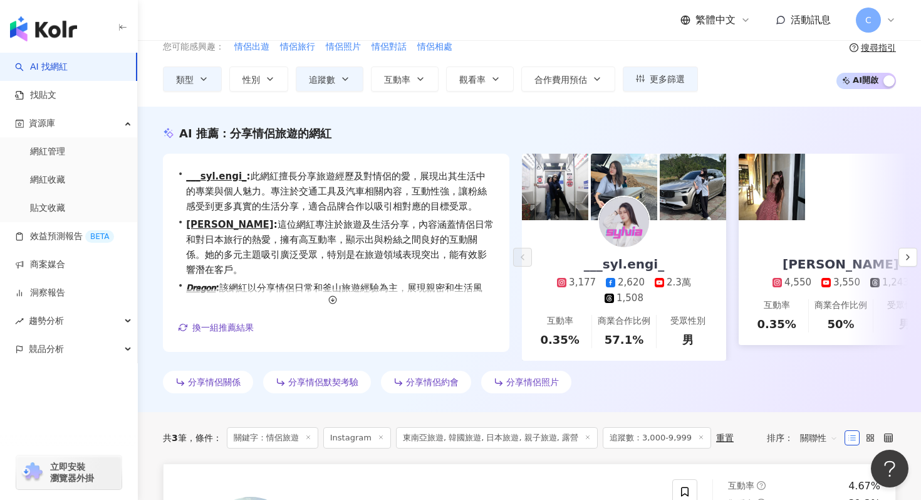
scroll to position [0, 0]
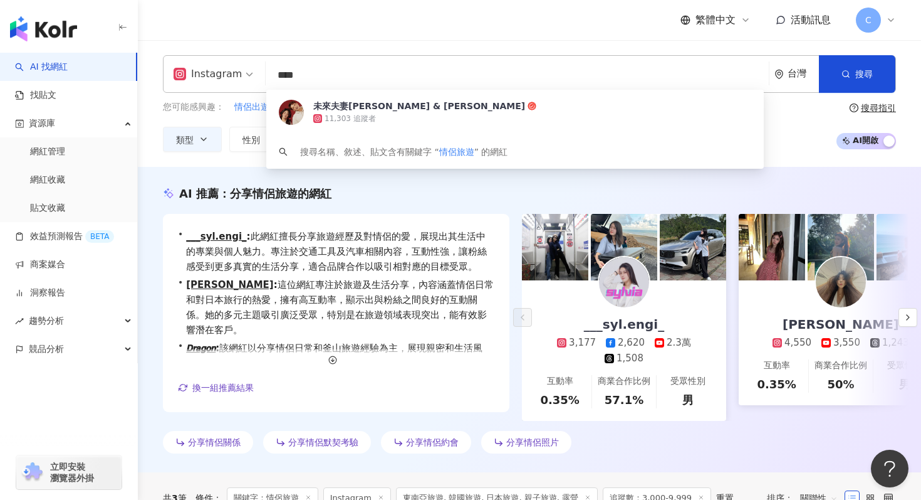
click at [339, 85] on input "****" at bounding box center [517, 75] width 493 height 24
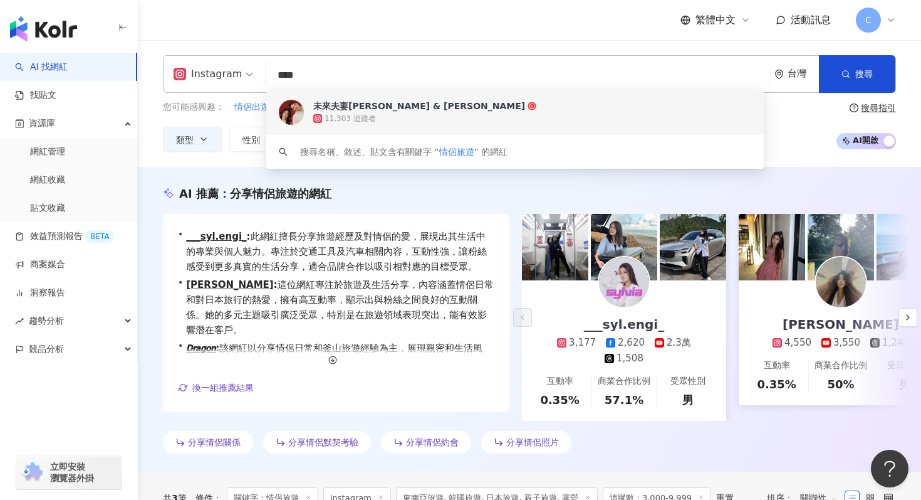
click at [359, 54] on div "Instagram 情侶旅遊 **** 台灣 搜尋 1aa65745-c1f8-40e2-9ec4-b30a4eee30d4 keyword 未來夫妻Moni…" at bounding box center [529, 103] width 783 height 127
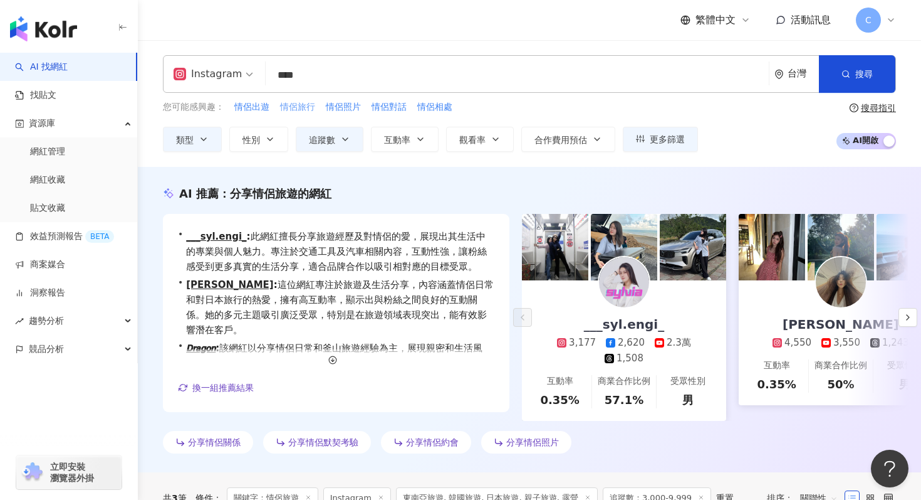
click at [299, 104] on span "情侶旅行" at bounding box center [297, 107] width 35 height 13
type input "****"
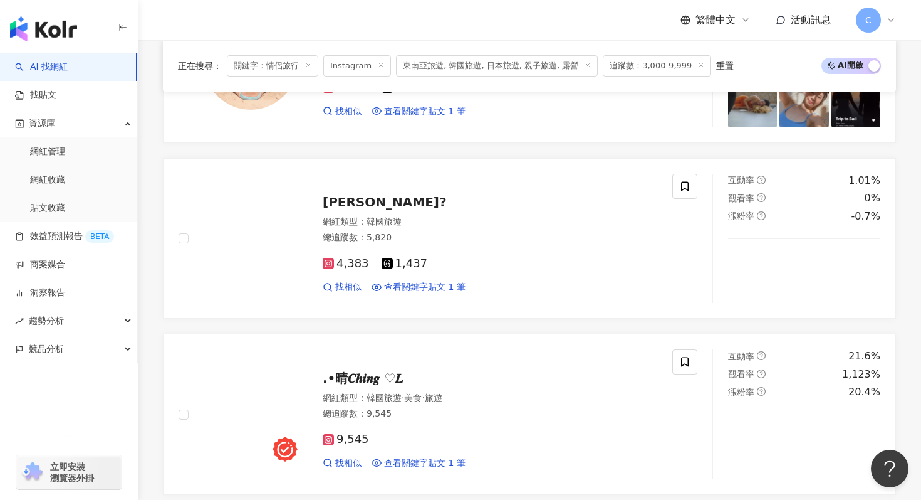
scroll to position [740, 0]
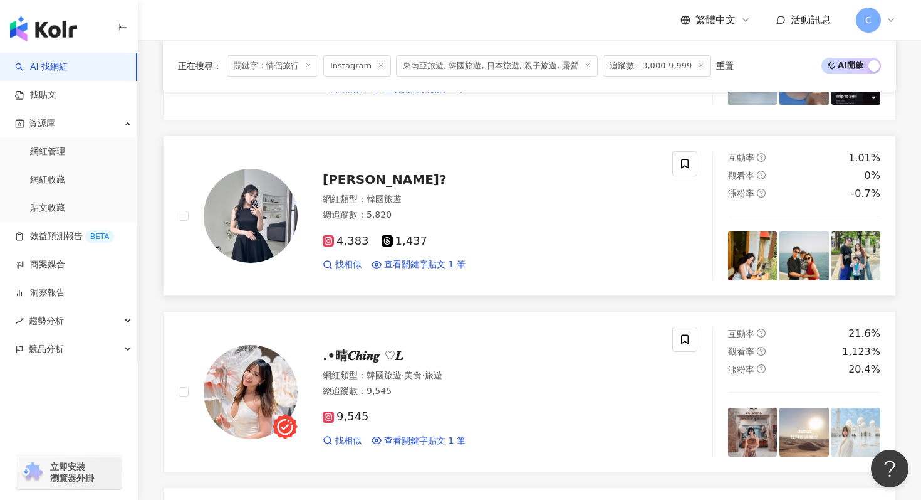
click at [336, 177] on span "文玲?" at bounding box center [385, 179] width 124 height 15
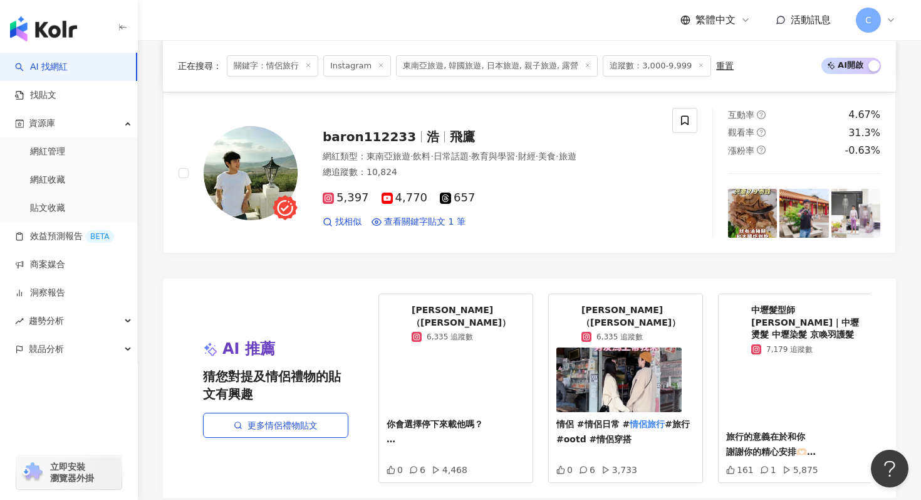
scroll to position [1301, 0]
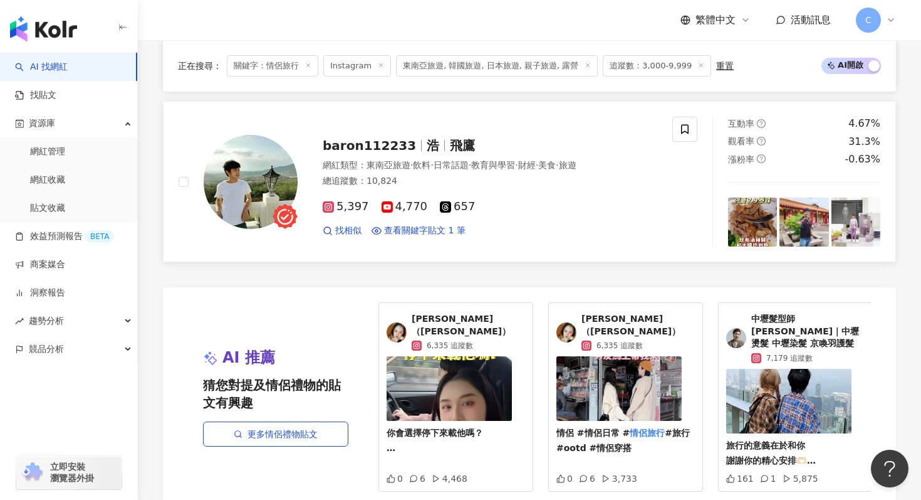
click at [367, 147] on span "baron112233" at bounding box center [369, 145] width 93 height 15
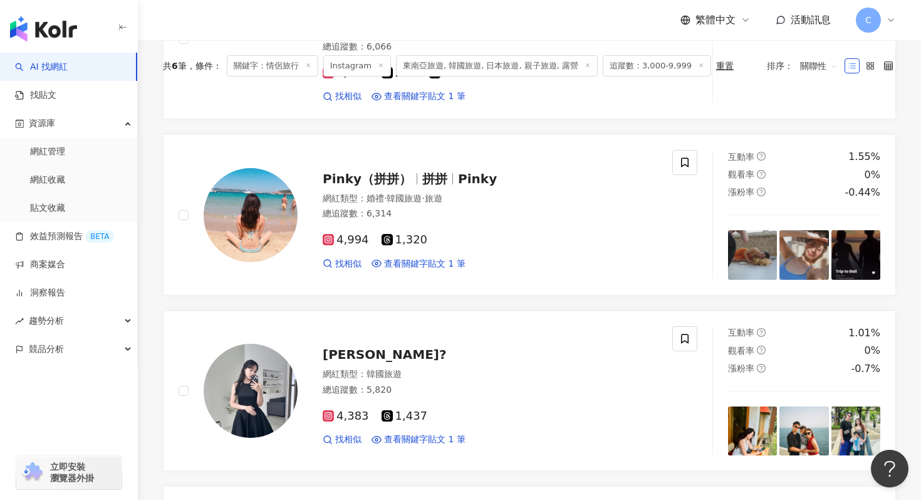
scroll to position [0, 0]
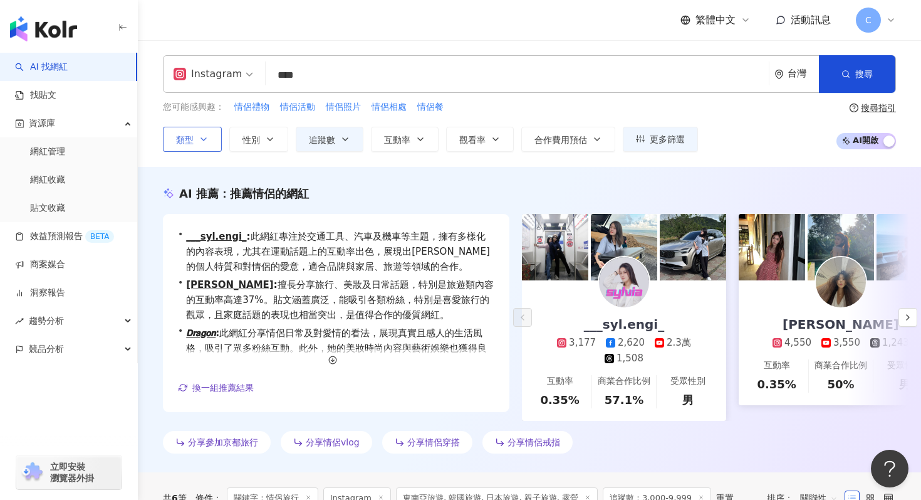
click at [211, 140] on button "類型" at bounding box center [192, 139] width 59 height 25
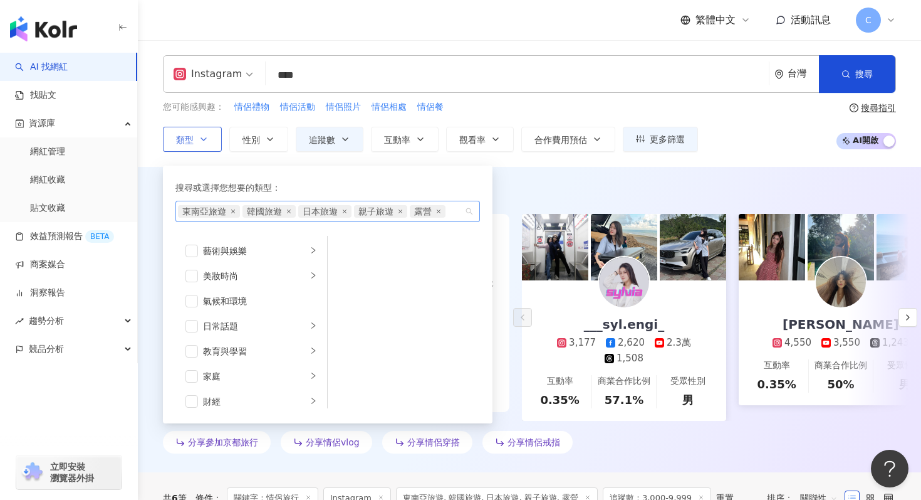
click at [235, 211] on icon "close" at bounding box center [233, 211] width 5 height 5
click at [235, 211] on span "日本旅遊" at bounding box center [260, 211] width 53 height 13
click at [222, 211] on icon "close" at bounding box center [224, 211] width 5 height 5
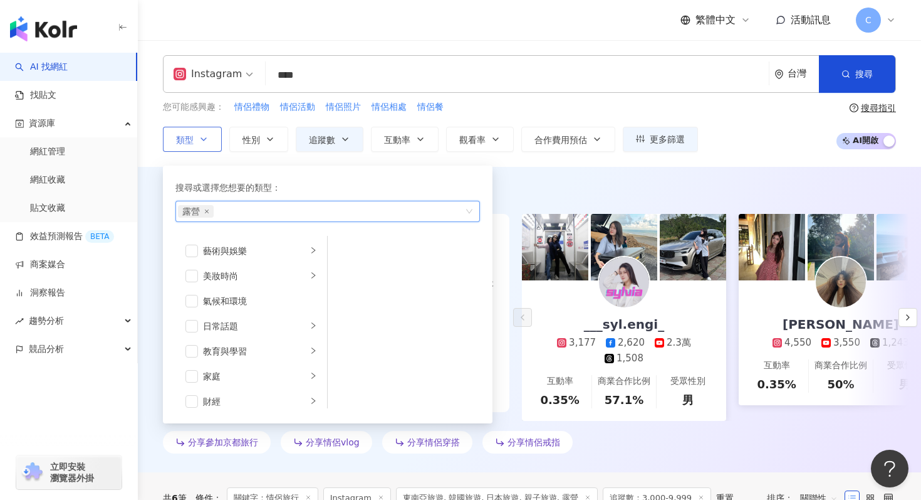
click at [222, 211] on div "露營" at bounding box center [321, 211] width 286 height 13
click at [203, 211] on span "露營" at bounding box center [196, 211] width 36 height 13
click at [204, 211] on icon "close" at bounding box center [206, 211] width 5 height 5
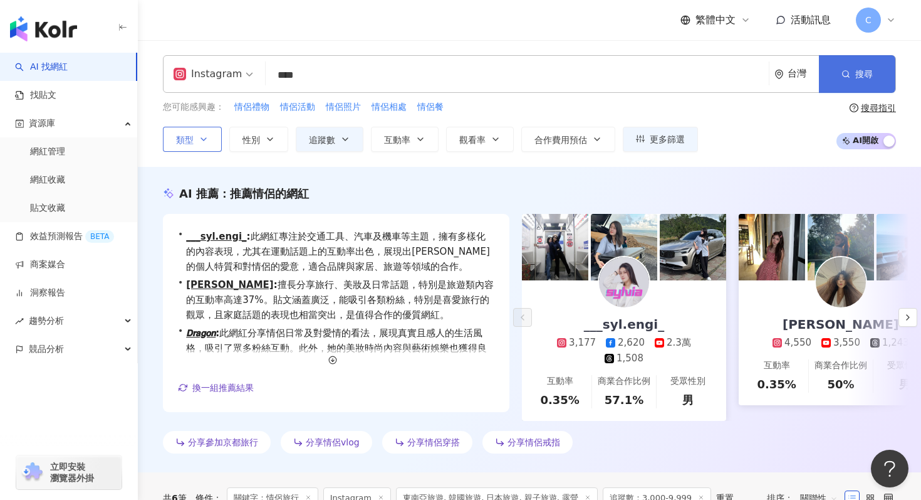
click at [840, 68] on button "搜尋" at bounding box center [857, 74] width 76 height 38
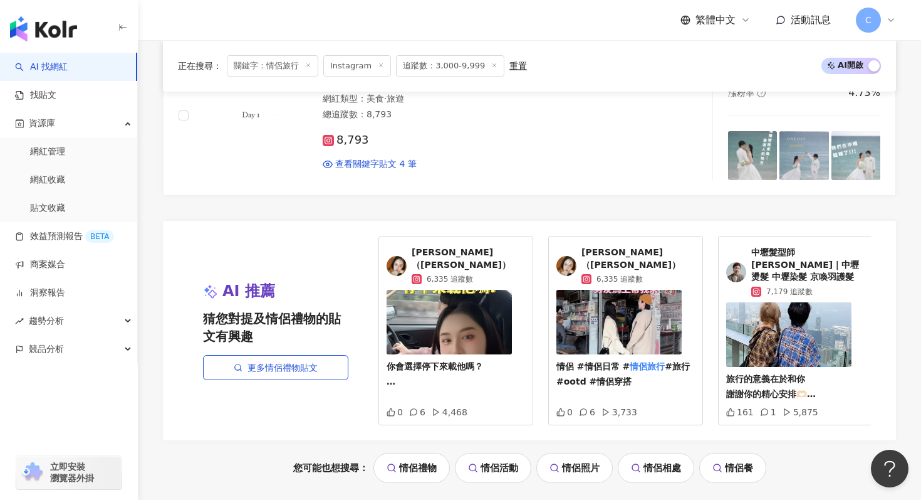
scroll to position [2620, 0]
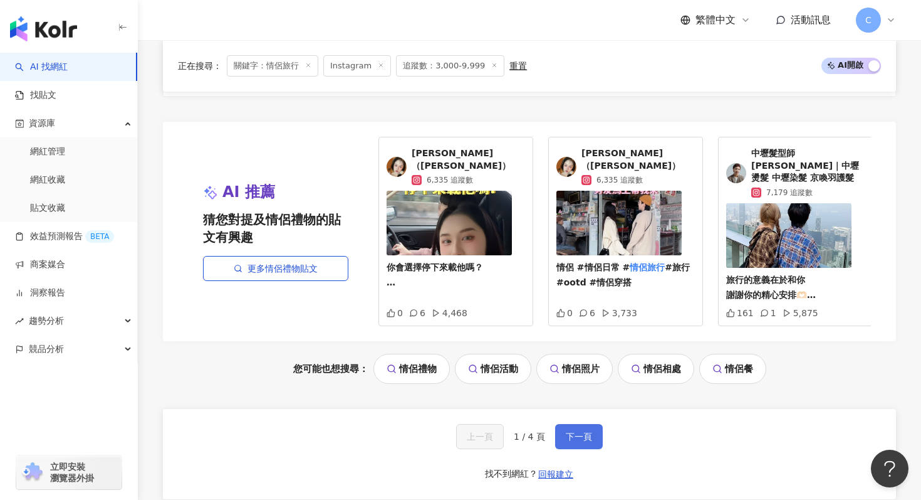
click at [584, 431] on span "下一頁" at bounding box center [579, 436] width 26 height 10
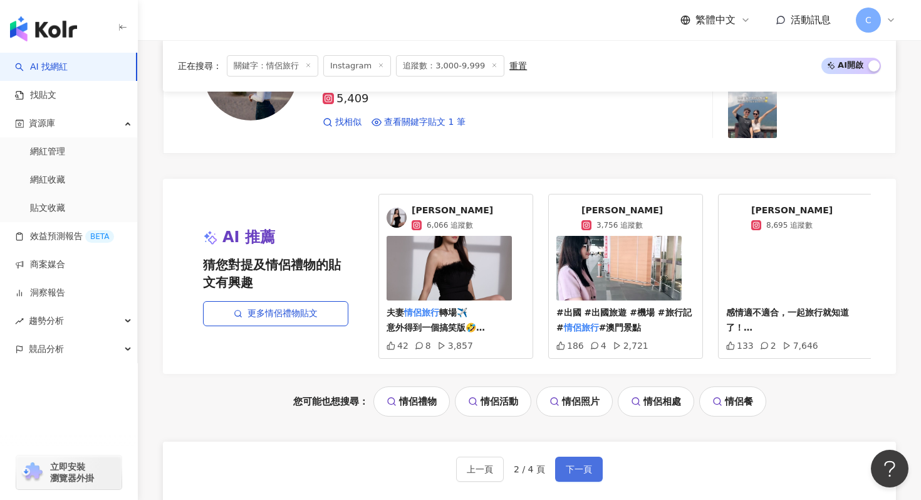
scroll to position [2501, 0]
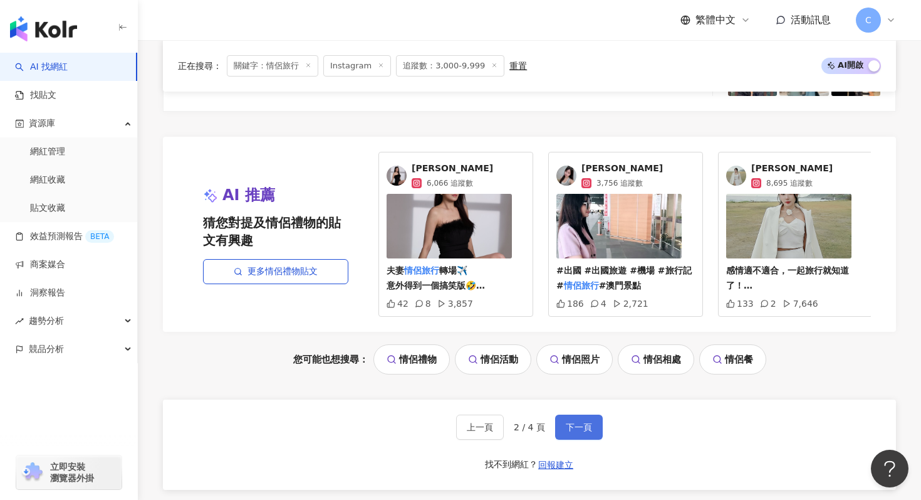
click at [586, 425] on span "下一頁" at bounding box center [579, 427] width 26 height 10
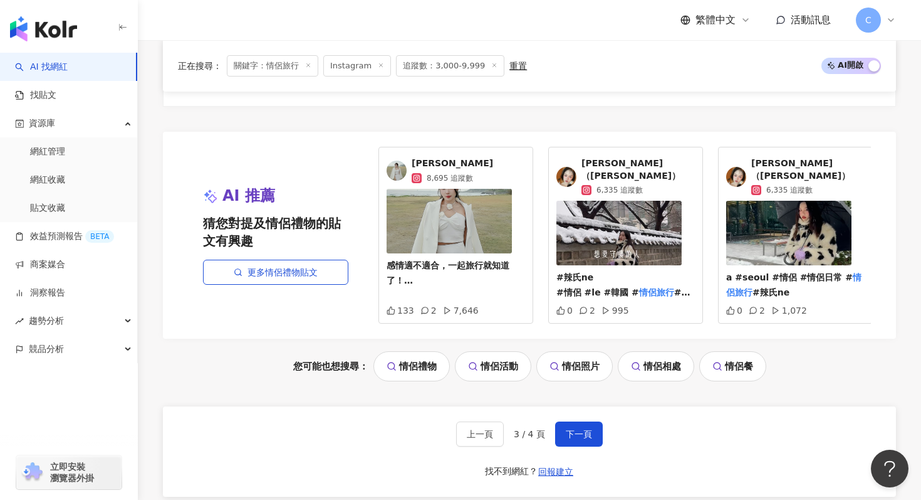
scroll to position [2677, 0]
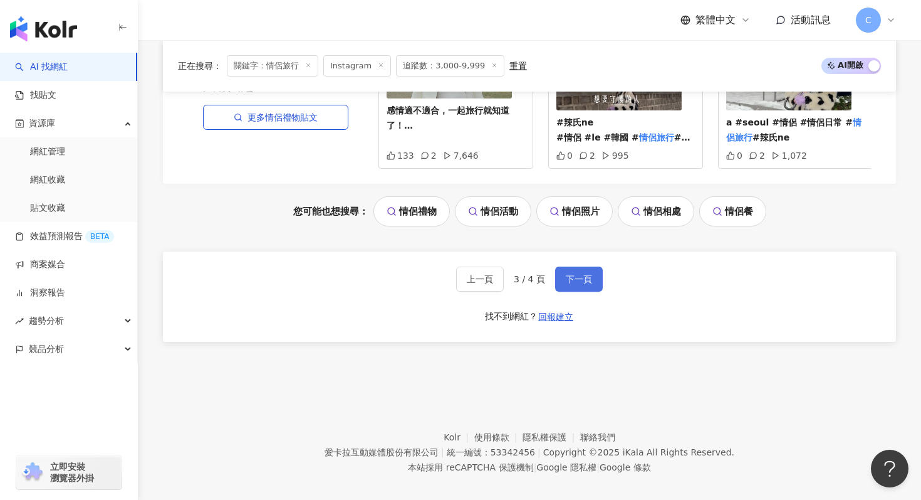
click at [590, 274] on span "下一頁" at bounding box center [579, 279] width 26 height 10
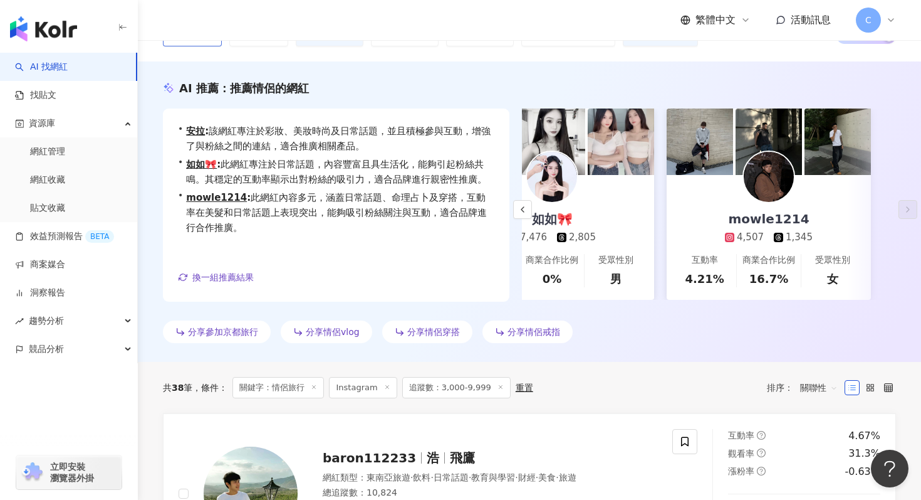
scroll to position [0, 0]
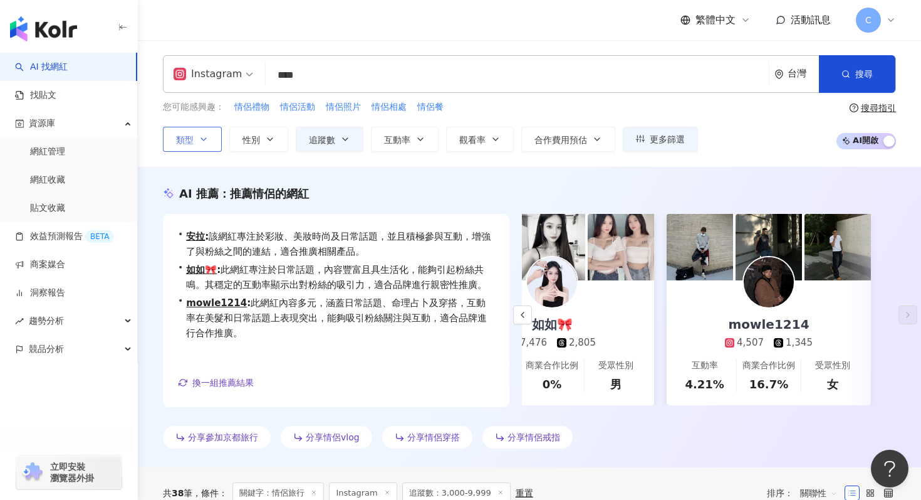
click at [462, 70] on input "****" at bounding box center [517, 75] width 493 height 24
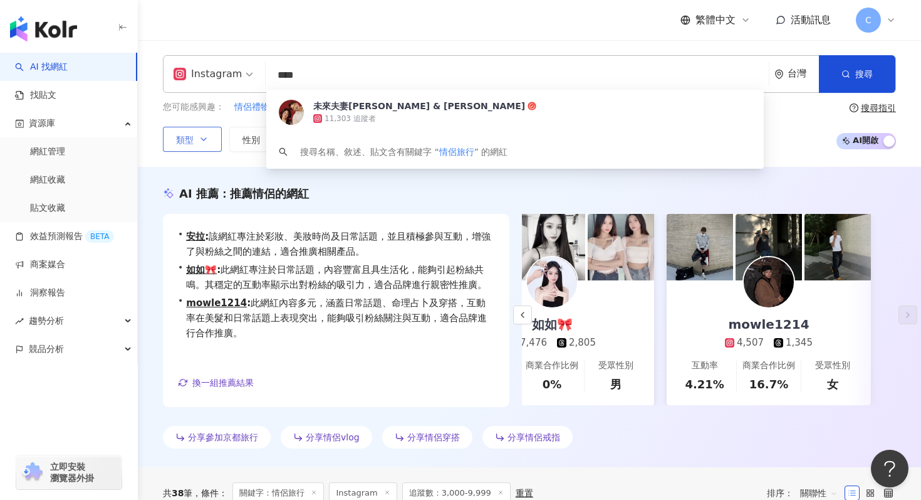
click at [408, 76] on input "****" at bounding box center [517, 75] width 493 height 24
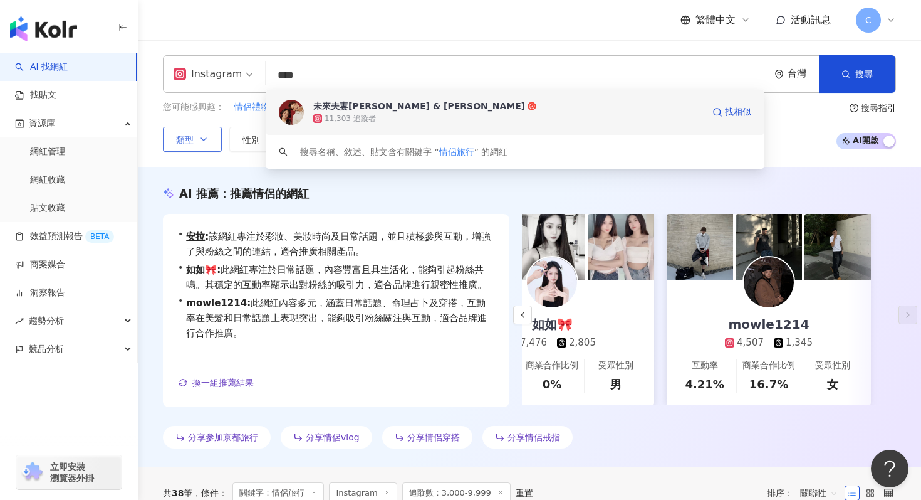
click at [402, 105] on div "未來夫妻Monica & Kim" at bounding box center [419, 106] width 212 height 13
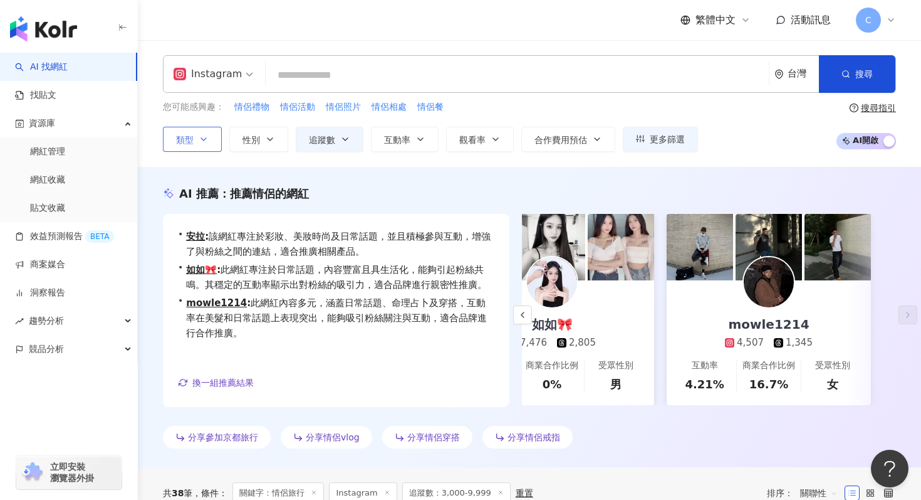
click at [197, 139] on button "類型" at bounding box center [192, 139] width 59 height 25
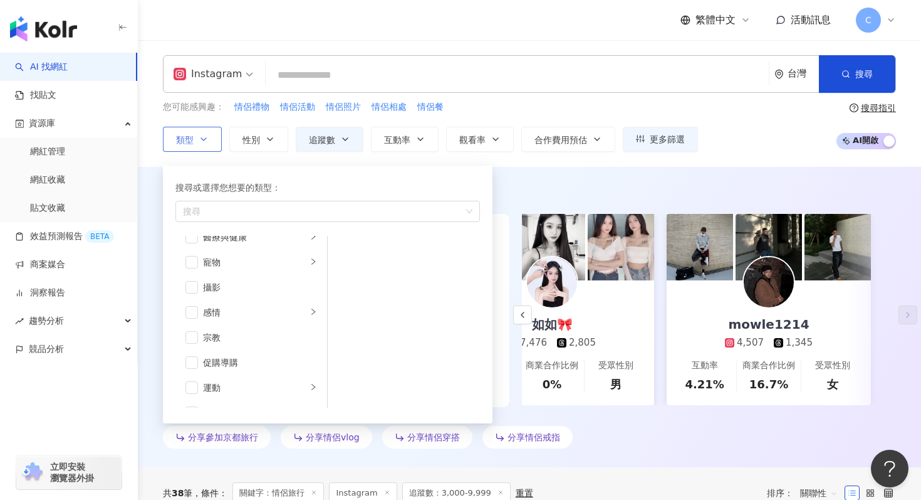
scroll to position [434, 0]
click at [244, 365] on div "旅遊" at bounding box center [255, 368] width 104 height 14
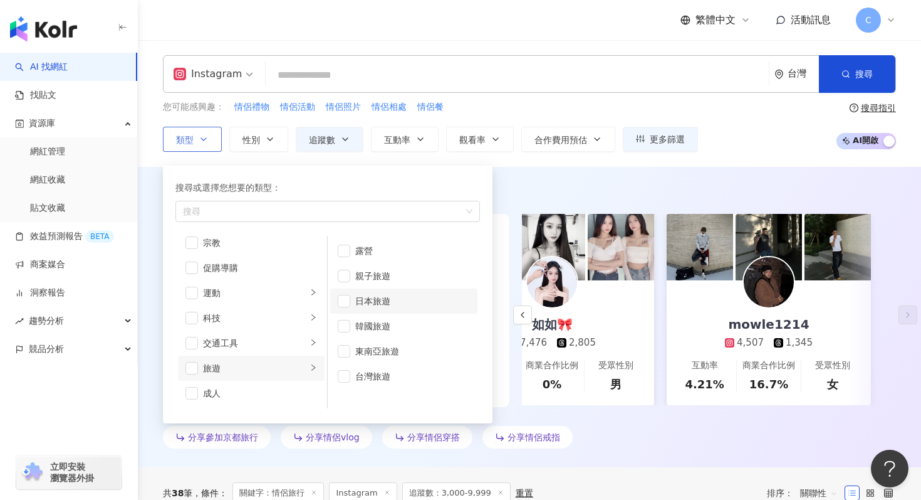
click at [379, 301] on div "日本旅遊" at bounding box center [412, 301] width 115 height 14
click at [380, 276] on div "親子旅遊" at bounding box center [412, 276] width 115 height 14
click at [380, 376] on div "台灣旅遊" at bounding box center [412, 376] width 115 height 14
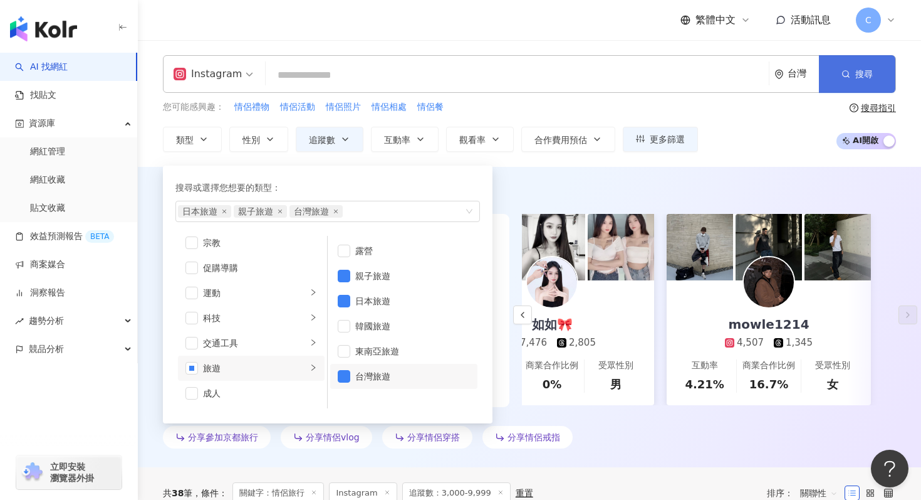
click at [869, 65] on button "搜尋" at bounding box center [857, 74] width 76 height 38
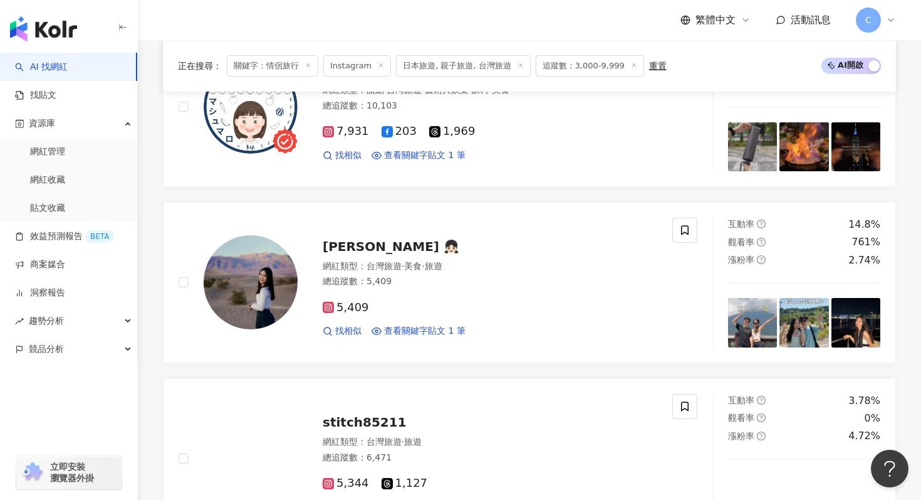
scroll to position [1032, 0]
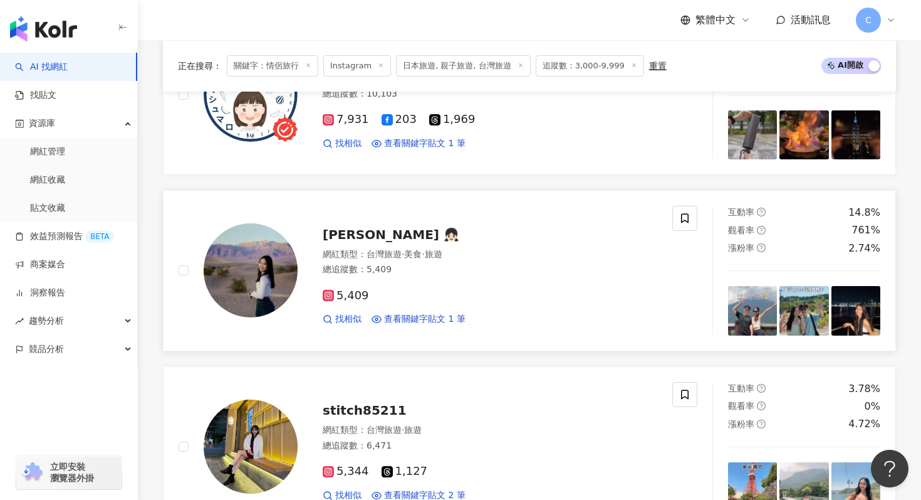
click at [390, 235] on span "格葦 Grace 👧🏻" at bounding box center [391, 234] width 137 height 15
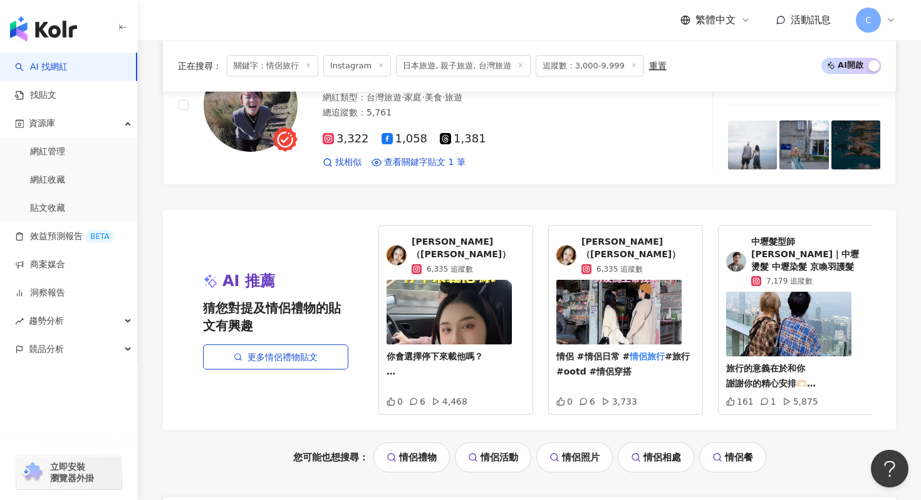
scroll to position [2533, 0]
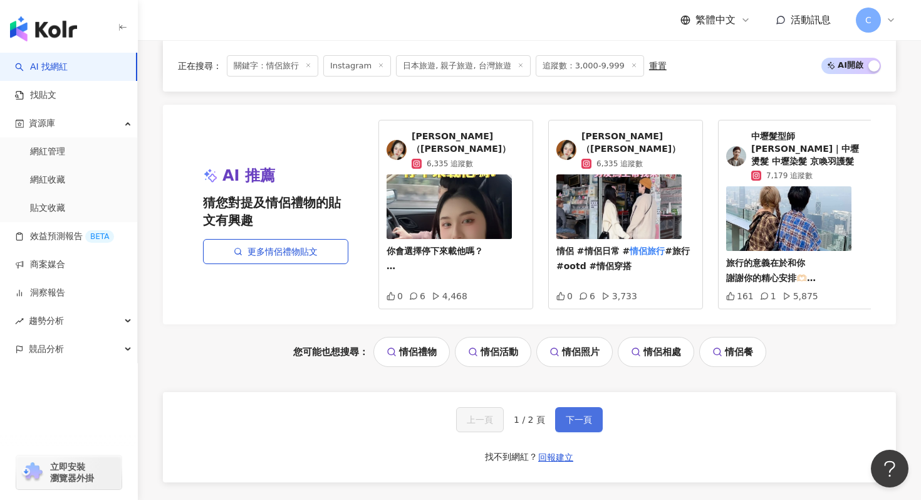
click at [589, 418] on button "下一頁" at bounding box center [579, 419] width 48 height 25
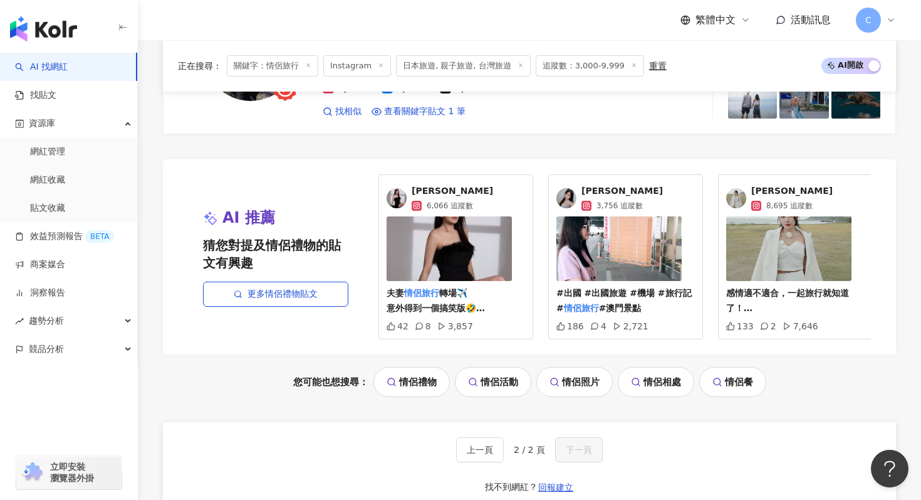
scroll to position [321, 0]
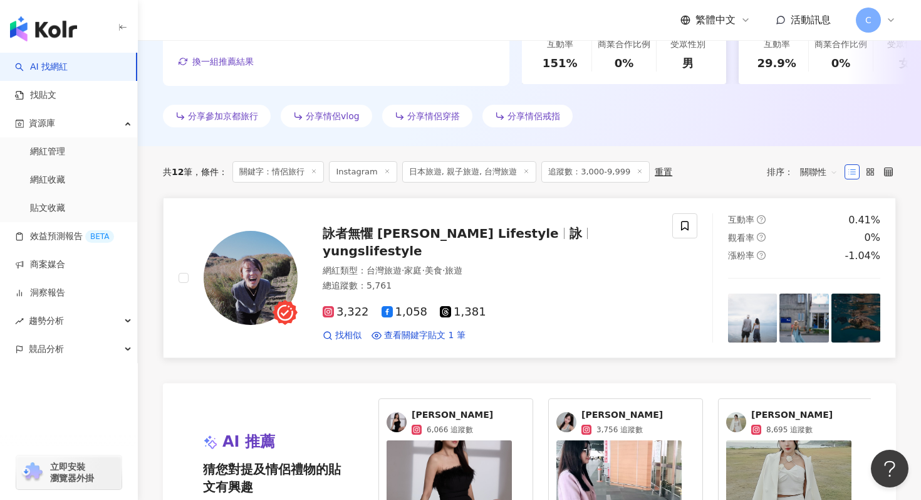
click at [422, 243] on span "yungslifestyle" at bounding box center [373, 250] width 100 height 15
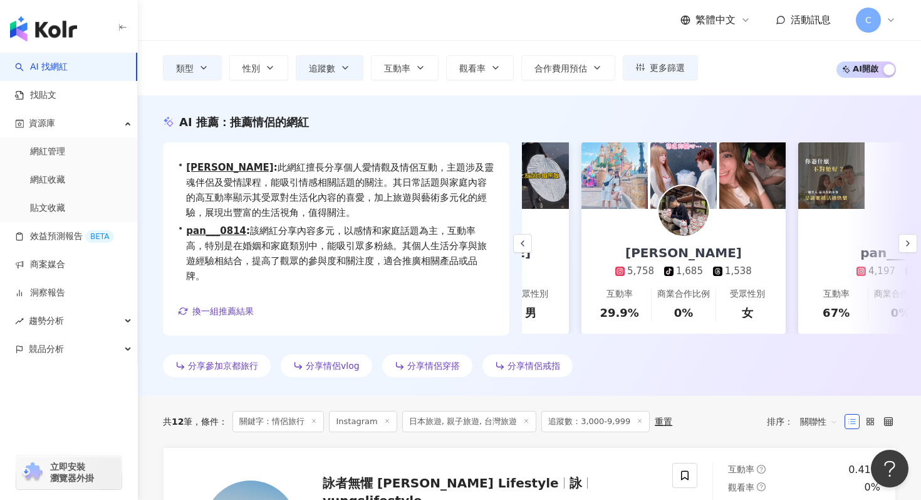
scroll to position [0, 158]
click at [687, 212] on img at bounding box center [683, 211] width 50 height 50
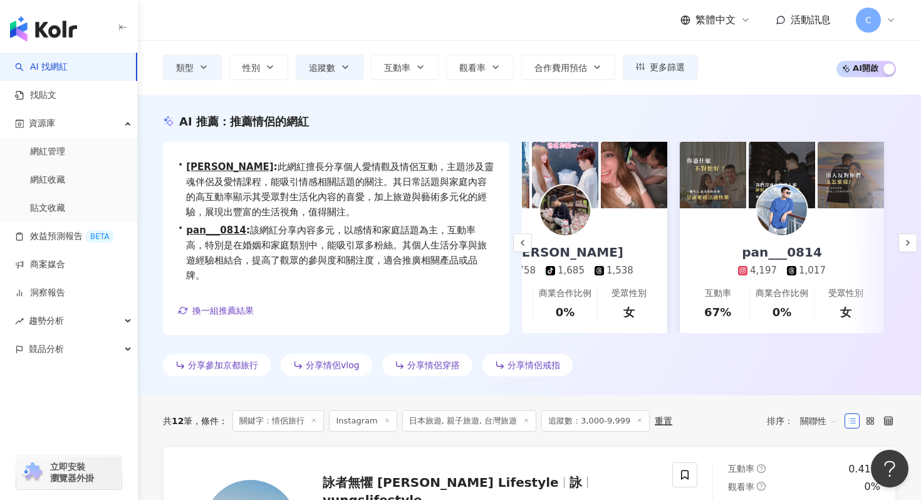
scroll to position [0, 289]
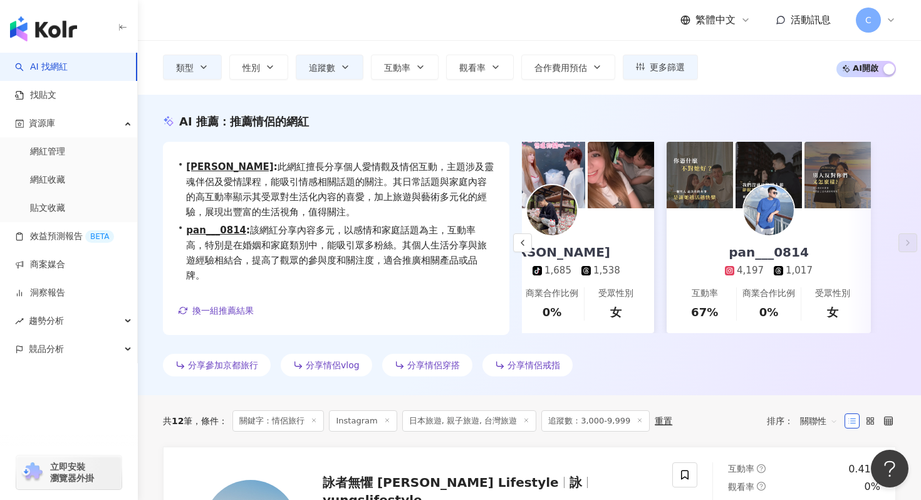
click at [735, 236] on div "pan___0814 4,197 1,017" at bounding box center [769, 242] width 113 height 69
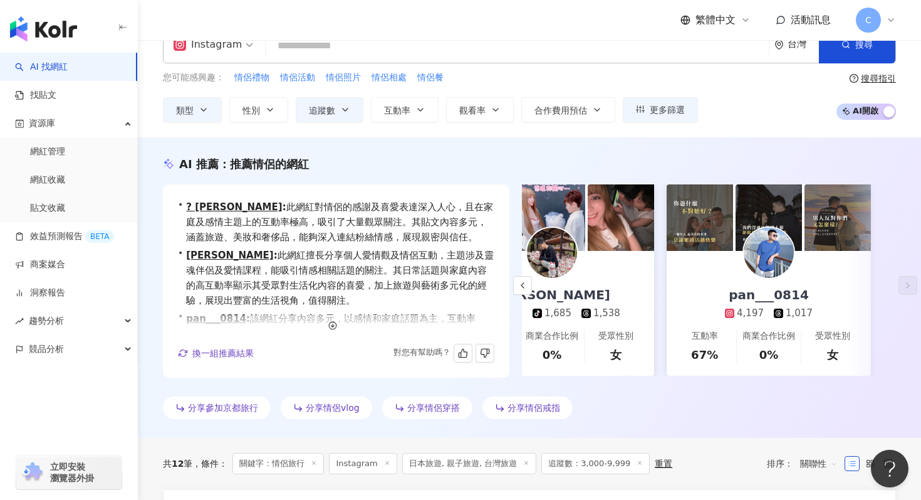
scroll to position [0, 0]
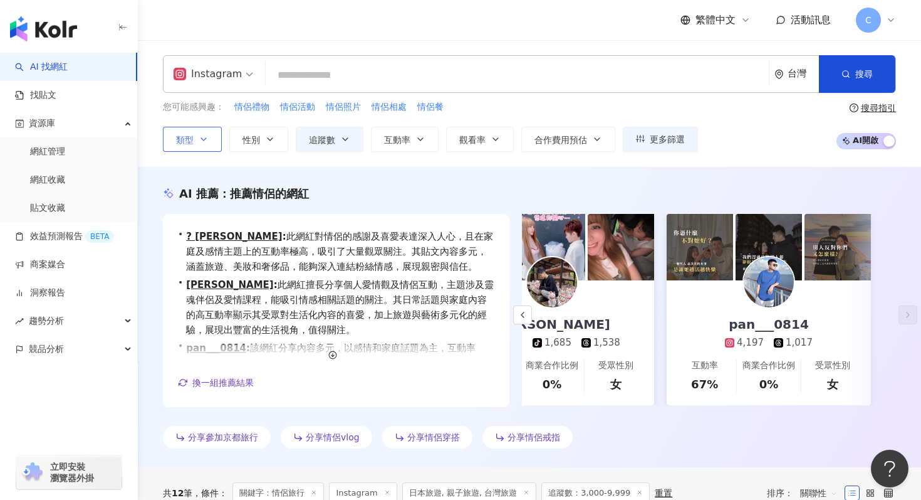
click at [189, 137] on span "類型" at bounding box center [185, 140] width 18 height 10
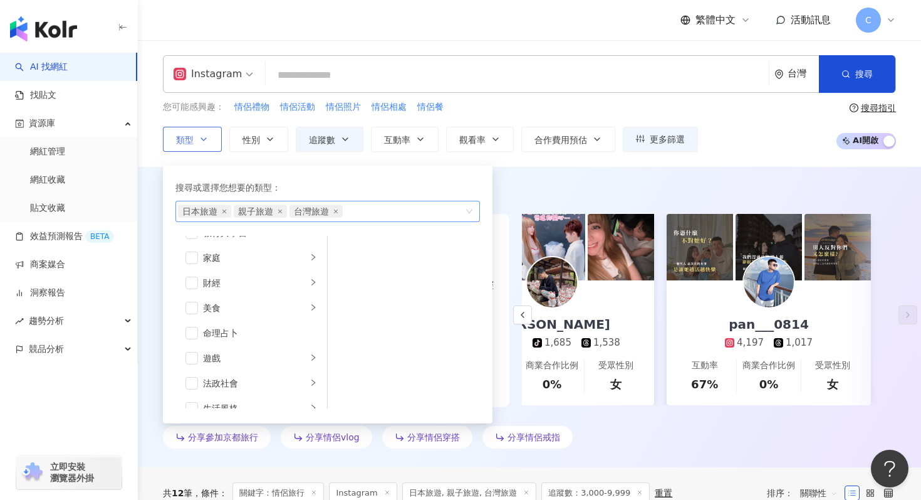
scroll to position [128, 0]
click at [224, 209] on icon "close" at bounding box center [224, 211] width 5 height 5
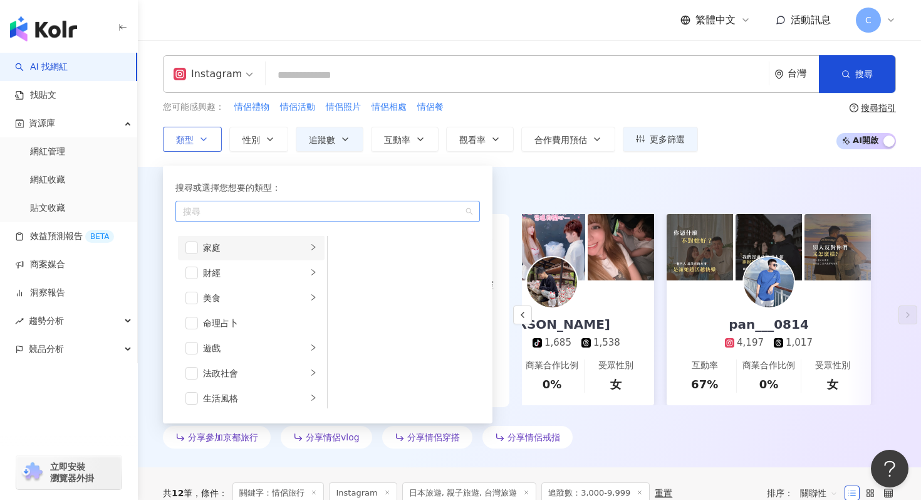
click at [231, 244] on div "家庭" at bounding box center [255, 248] width 104 height 14
click at [362, 279] on div "親子" at bounding box center [412, 276] width 115 height 14
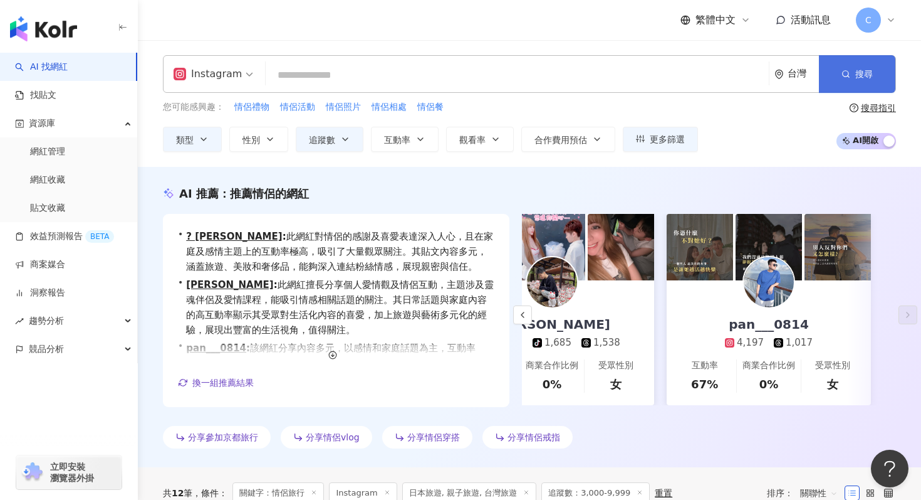
click at [837, 60] on button "搜尋" at bounding box center [857, 74] width 76 height 38
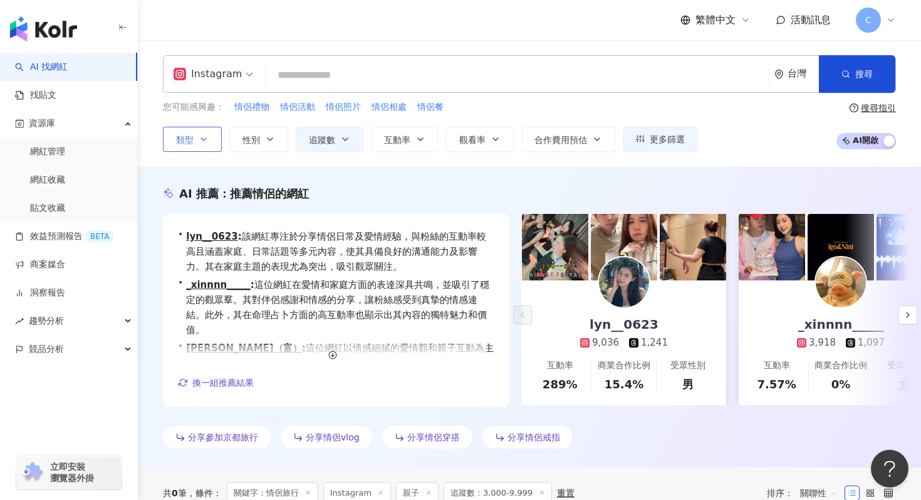
click at [192, 143] on span "類型" at bounding box center [185, 140] width 18 height 10
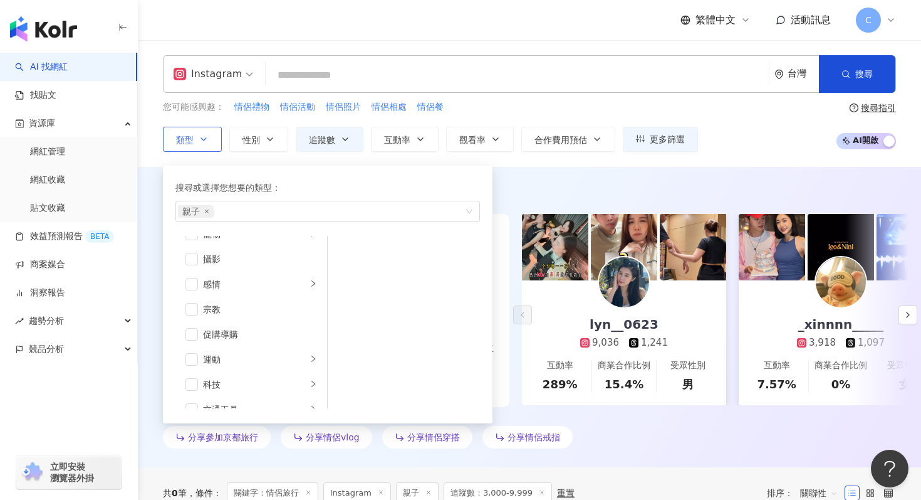
scroll to position [434, 0]
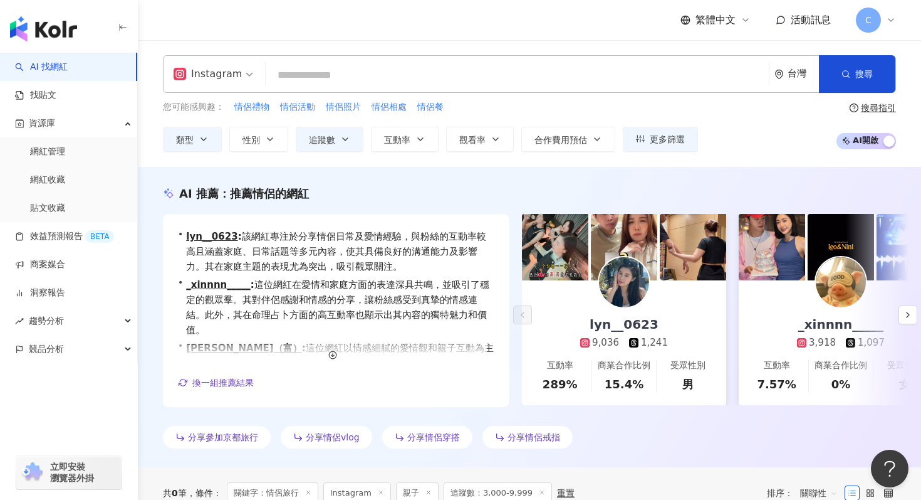
click at [445, 90] on div "Instagram 台灣 搜尋 1aa65745-c1f8-40e2-9ec4-b30a4eee30d4 未來夫妻Monica & Kim 11,303 追蹤…" at bounding box center [529, 74] width 733 height 38
click at [561, 85] on input "search" at bounding box center [517, 75] width 493 height 24
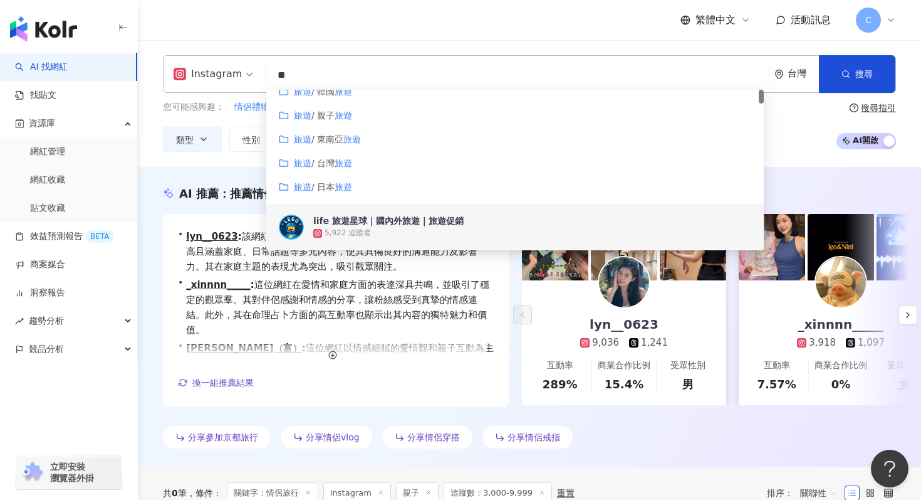
scroll to position [0, 0]
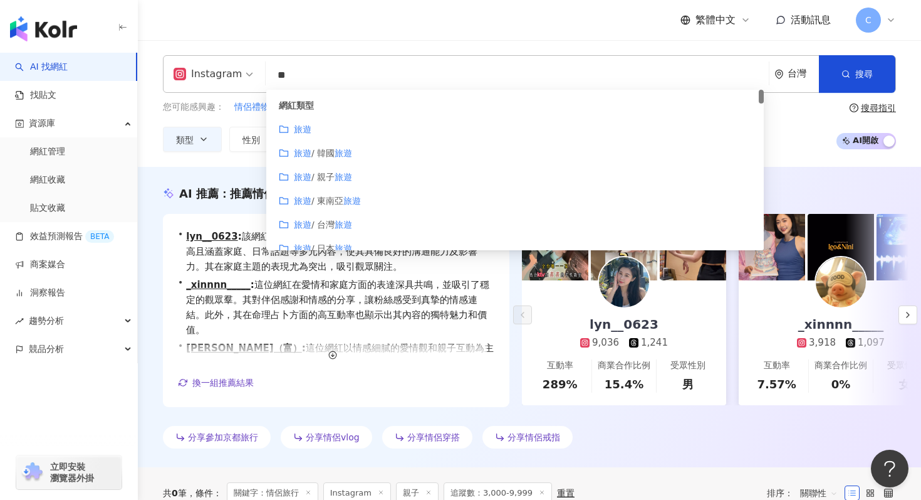
click at [510, 132] on div "旅遊" at bounding box center [515, 129] width 473 height 14
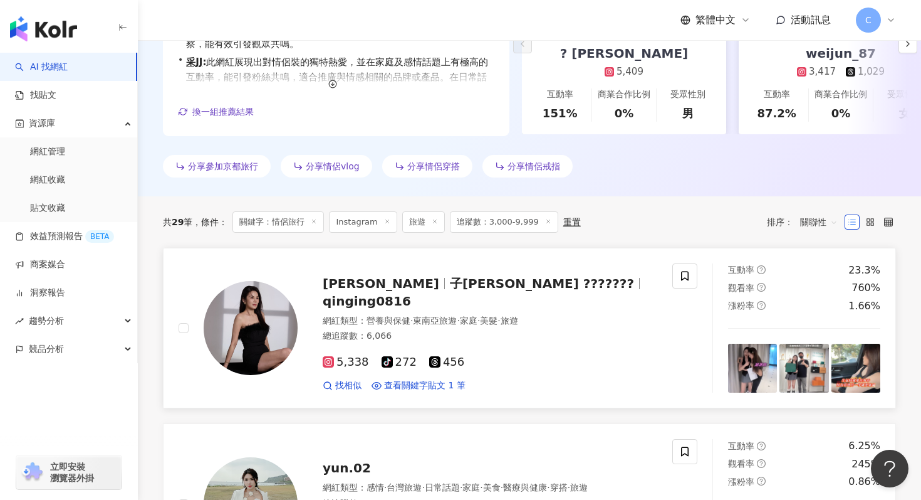
scroll to position [264, 0]
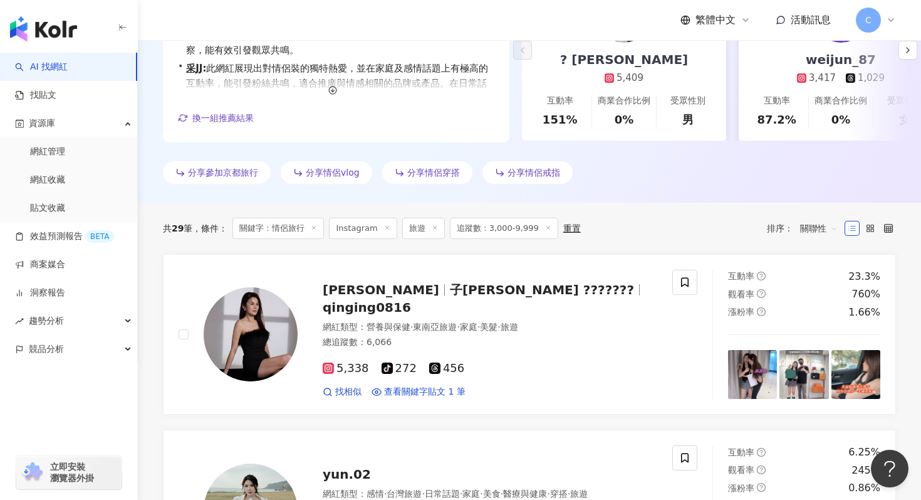
type input "**"
click at [316, 227] on line at bounding box center [314, 227] width 3 height 3
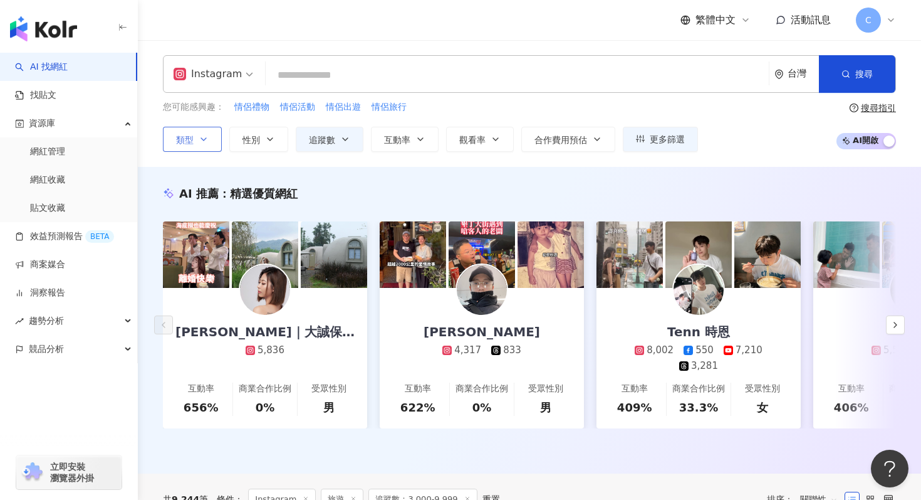
click at [212, 147] on button "類型" at bounding box center [192, 139] width 59 height 25
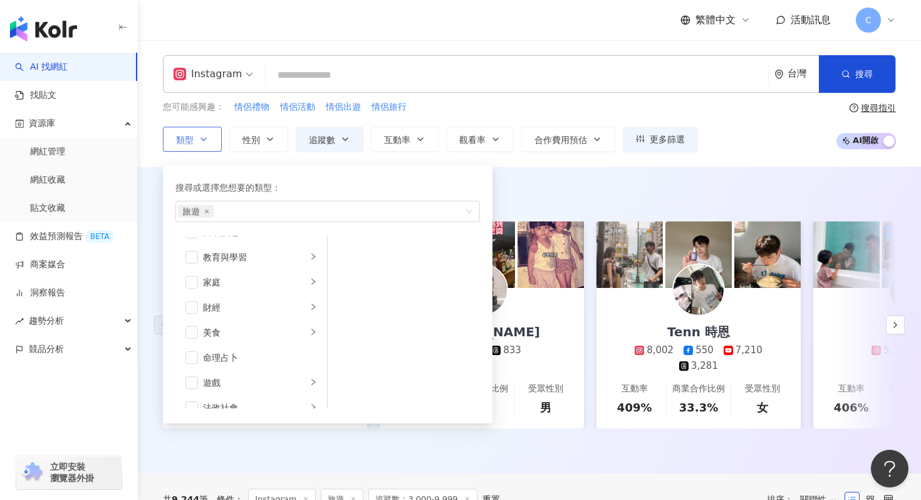
scroll to position [93, 0]
click at [285, 274] on li "家庭" at bounding box center [251, 282] width 147 height 25
click at [345, 277] on span "button" at bounding box center [344, 276] width 13 height 13
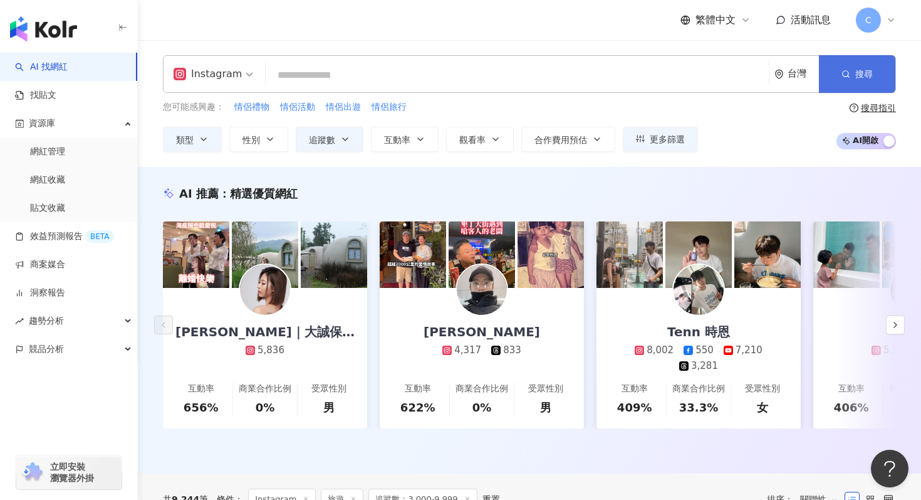
click at [864, 73] on span "搜尋" at bounding box center [865, 74] width 18 height 10
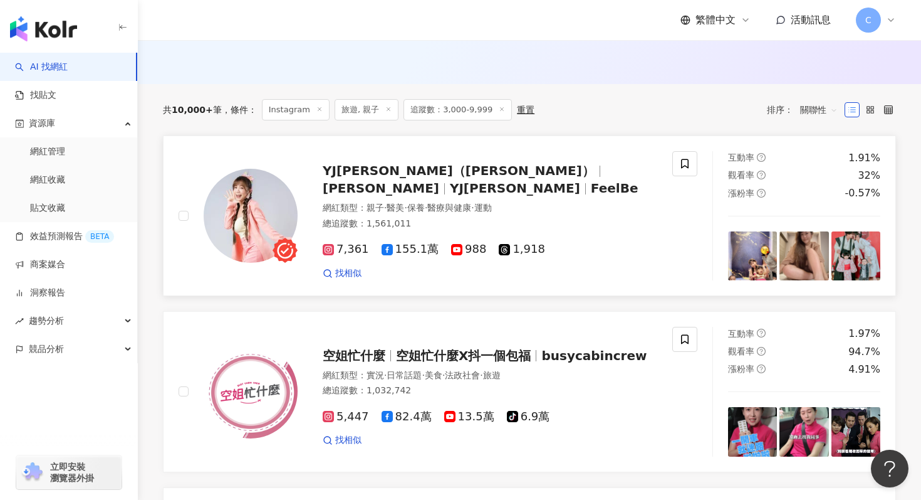
scroll to position [390, 0]
click at [575, 172] on div "YJ蘇郁喬（FeelBe） 蘇郁喬 YJ蘇郁喬 FeelBe 網紅類型 ： 親子 · 醫美 · 保養 · 醫療與健康 · 運動 總追蹤數 ： 1,561,01…" at bounding box center [478, 214] width 360 height 127
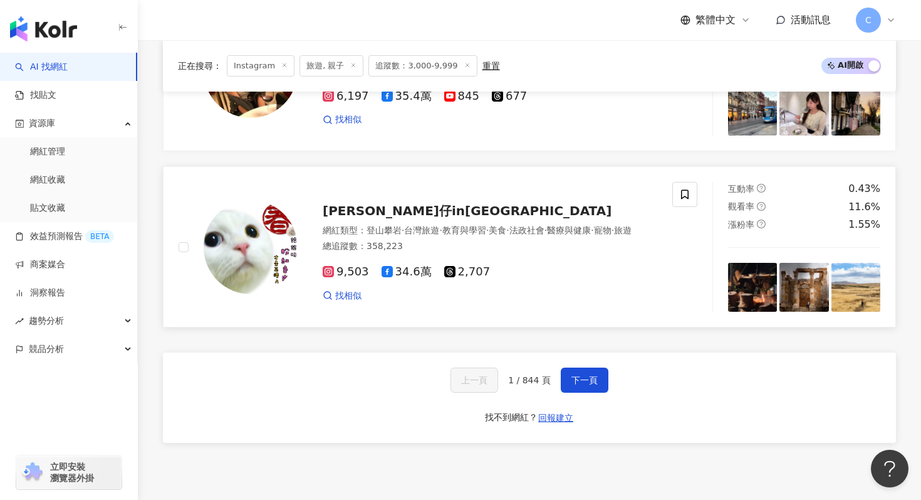
scroll to position [2427, 0]
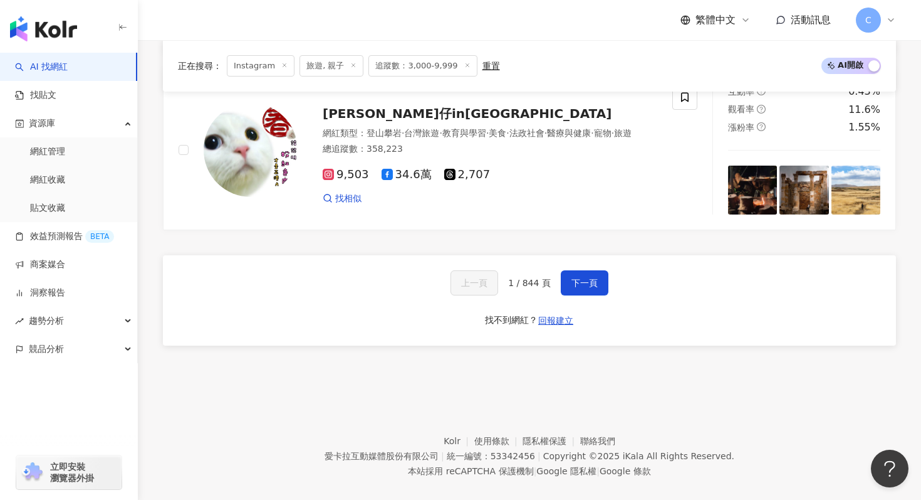
click at [594, 255] on div "上一頁 1 / 844 頁 下一頁 找不到網紅？ 回報建立" at bounding box center [529, 300] width 733 height 90
click at [594, 270] on button "下一頁" at bounding box center [585, 282] width 48 height 25
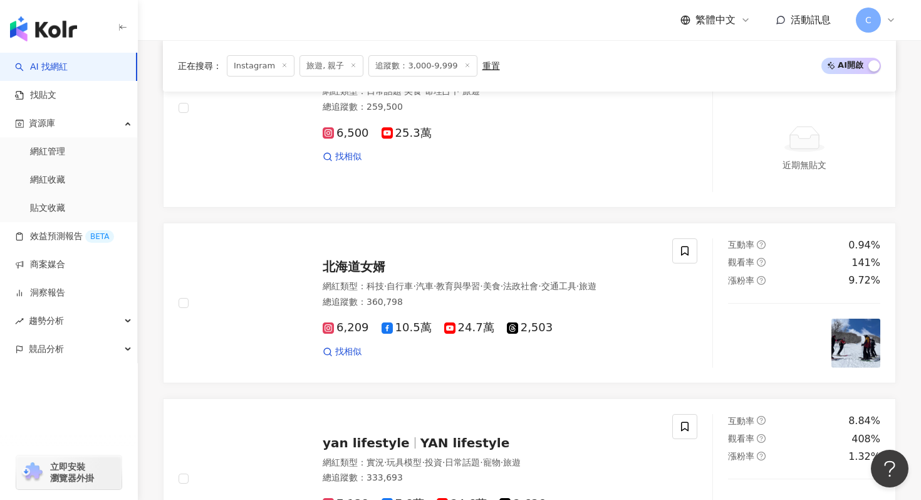
scroll to position [1386, 0]
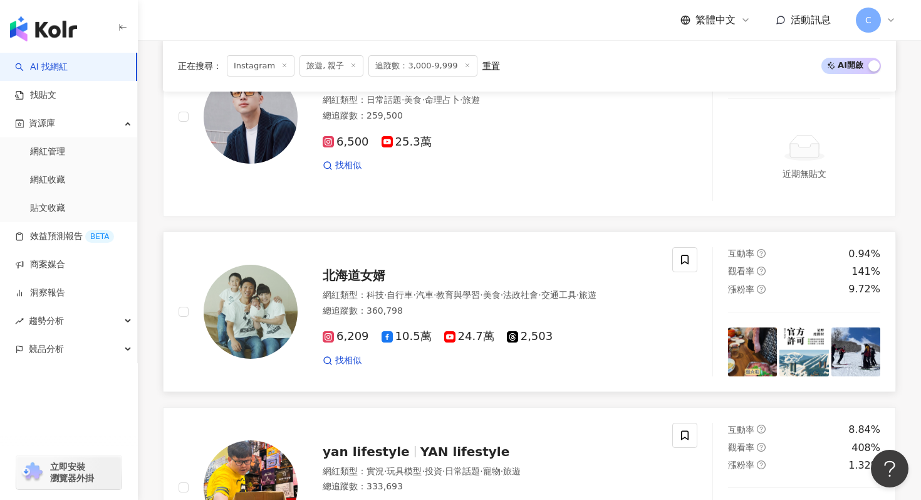
click at [374, 268] on span "北海道女婿" at bounding box center [354, 275] width 63 height 15
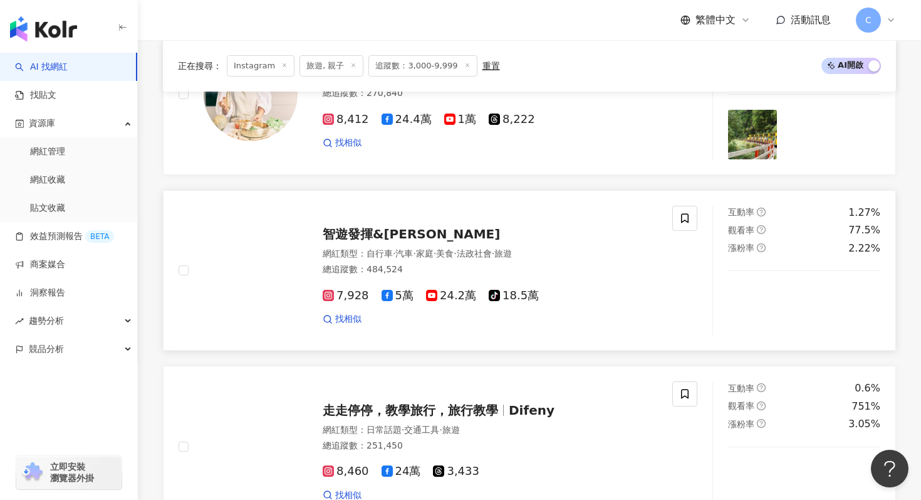
scroll to position [2382, 0]
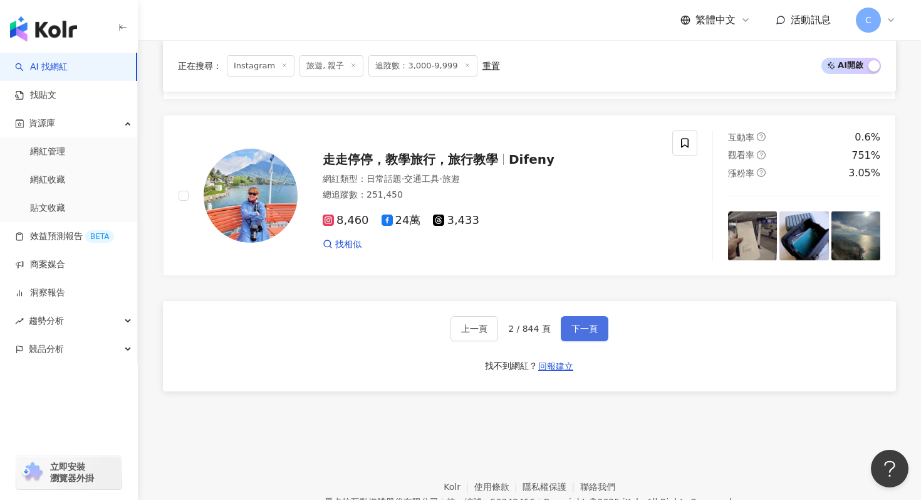
click at [573, 320] on button "下一頁" at bounding box center [585, 328] width 48 height 25
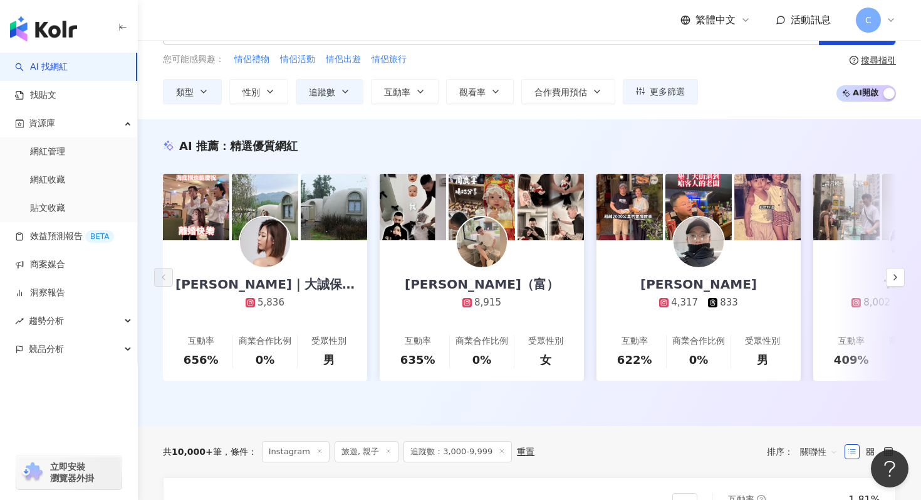
scroll to position [0, 0]
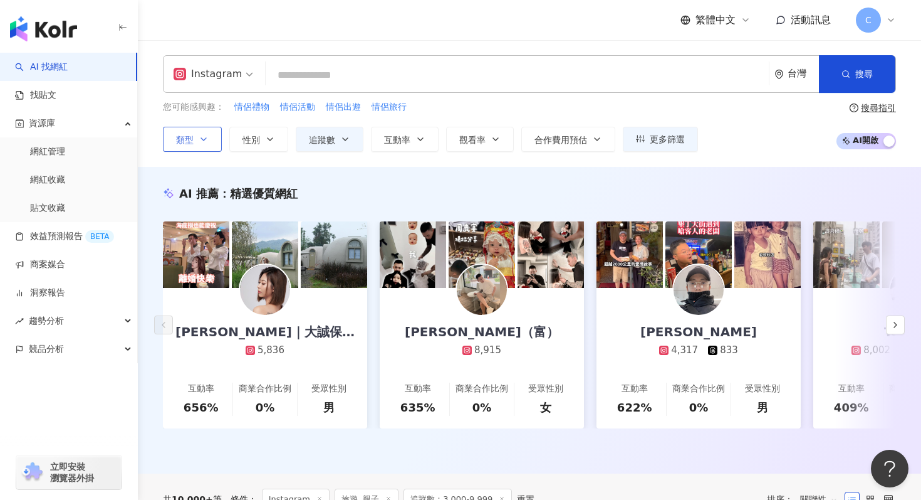
click at [216, 138] on button "類型" at bounding box center [192, 139] width 59 height 25
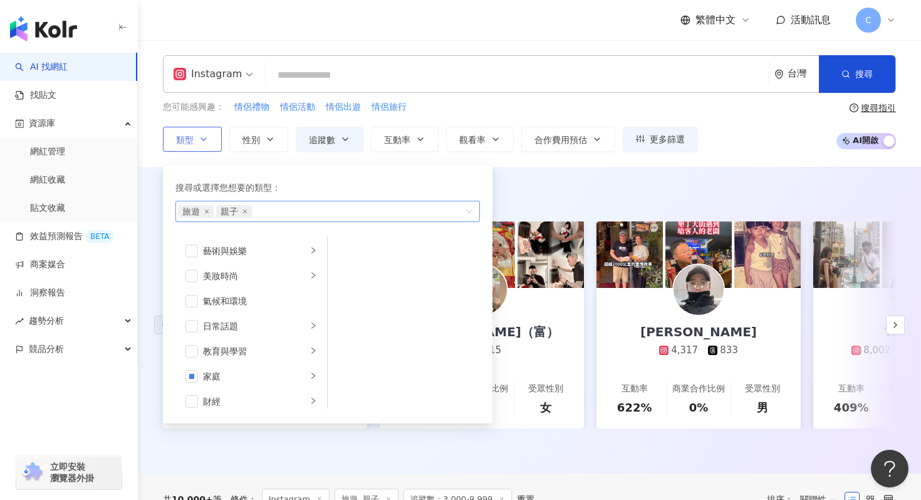
click at [246, 214] on span "親子" at bounding box center [234, 211] width 36 height 13
click at [243, 212] on icon "close" at bounding box center [245, 211] width 5 height 5
click at [206, 212] on icon "close" at bounding box center [206, 211] width 5 height 5
click at [344, 73] on input "search" at bounding box center [517, 75] width 493 height 24
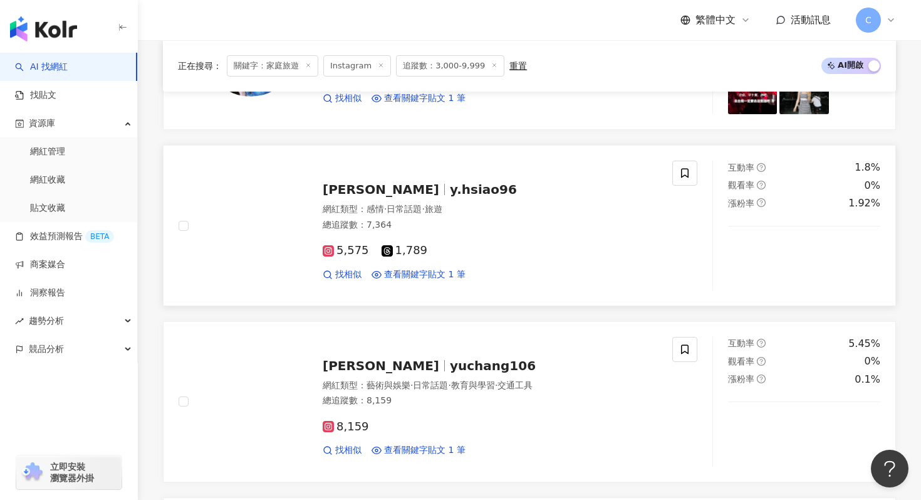
scroll to position [552, 0]
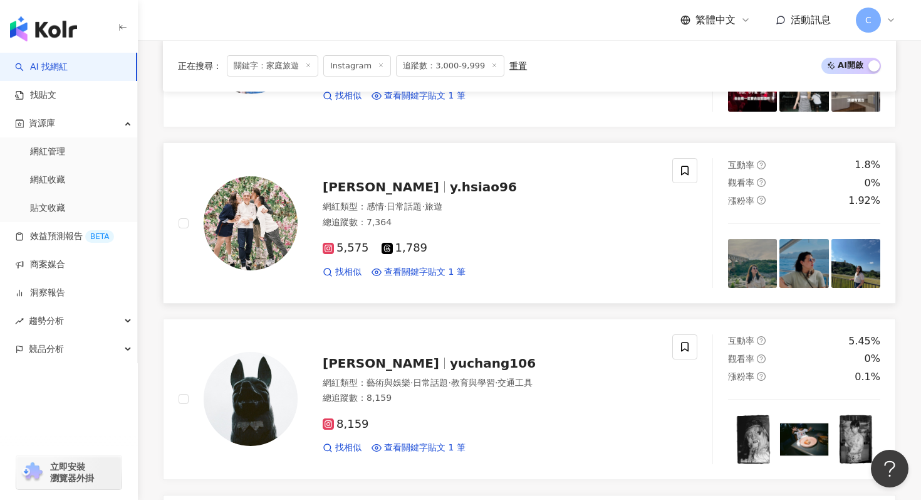
type input "****"
click at [450, 191] on span "y.hsiao96" at bounding box center [483, 186] width 67 height 15
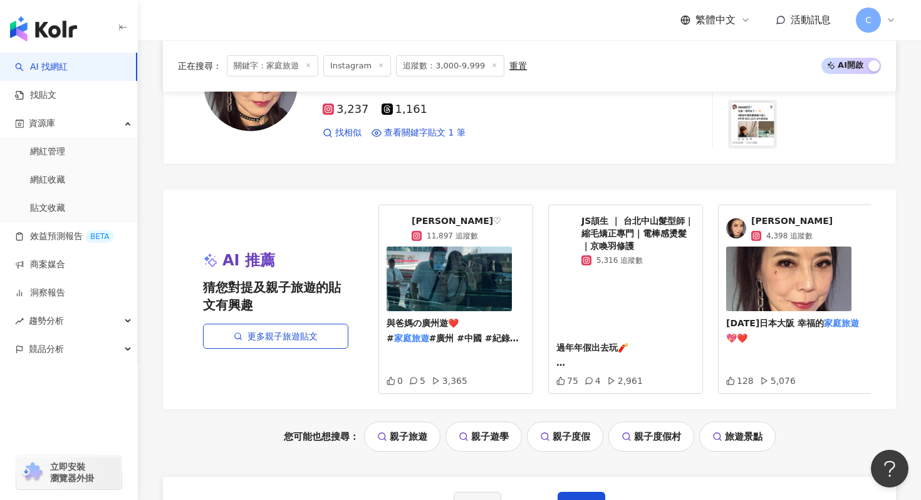
scroll to position [2563, 0]
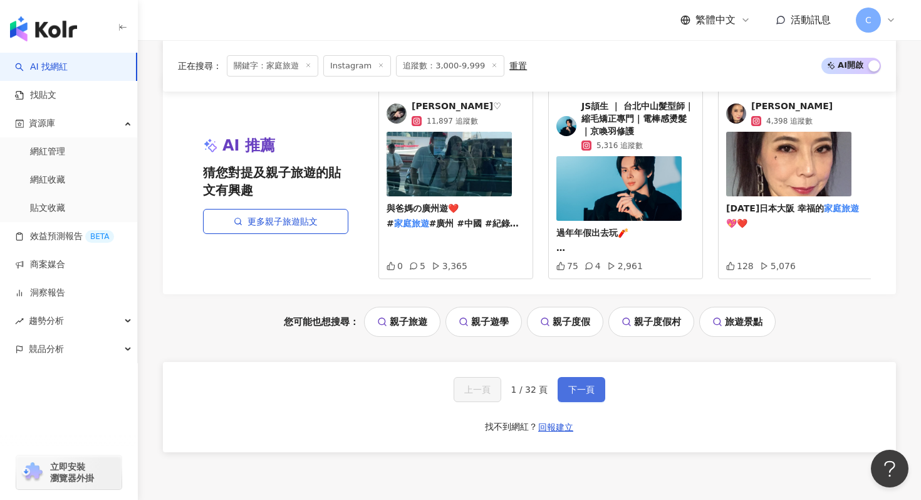
click at [573, 398] on button "下一頁" at bounding box center [582, 389] width 48 height 25
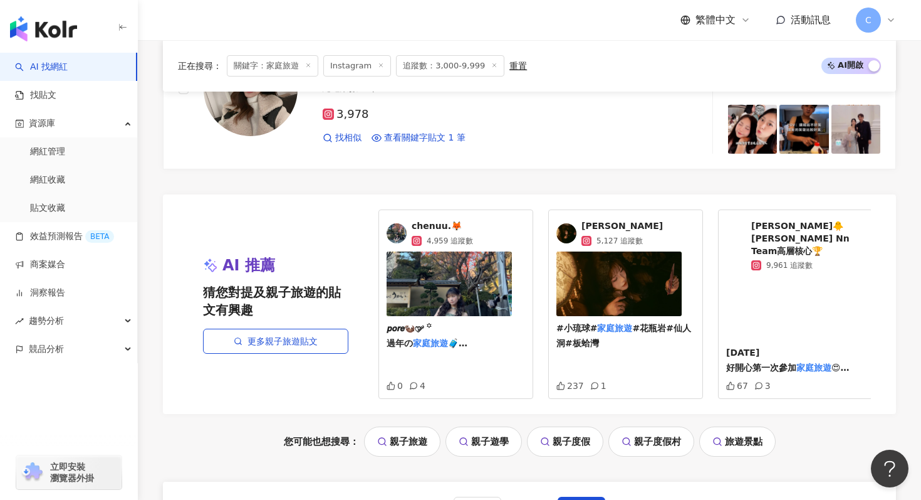
scroll to position [2674, 0]
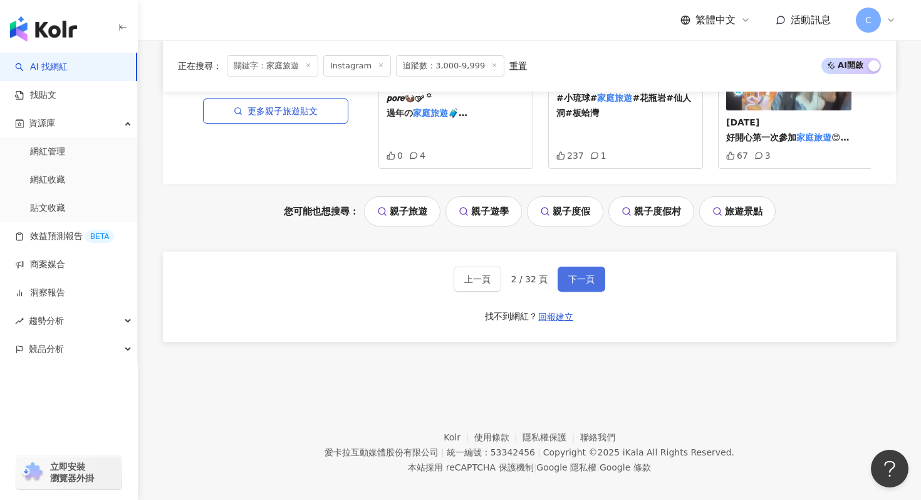
click at [586, 276] on button "下一頁" at bounding box center [582, 278] width 48 height 25
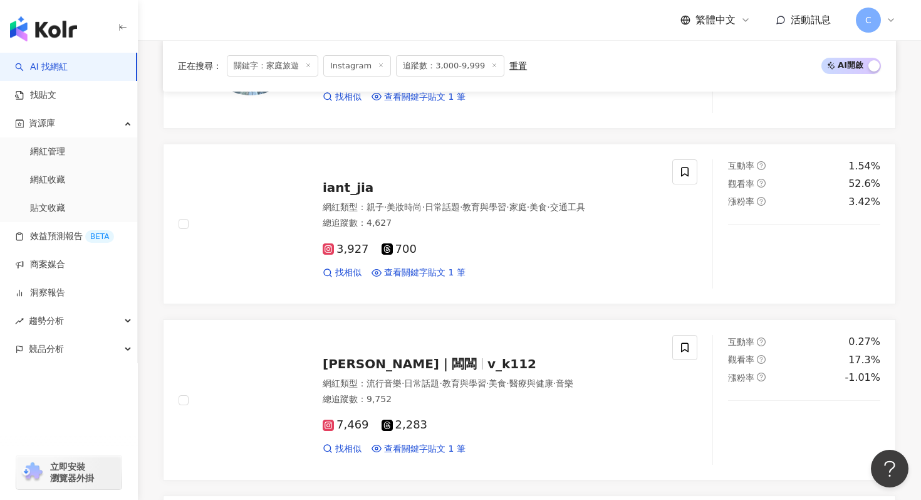
scroll to position [1958, 0]
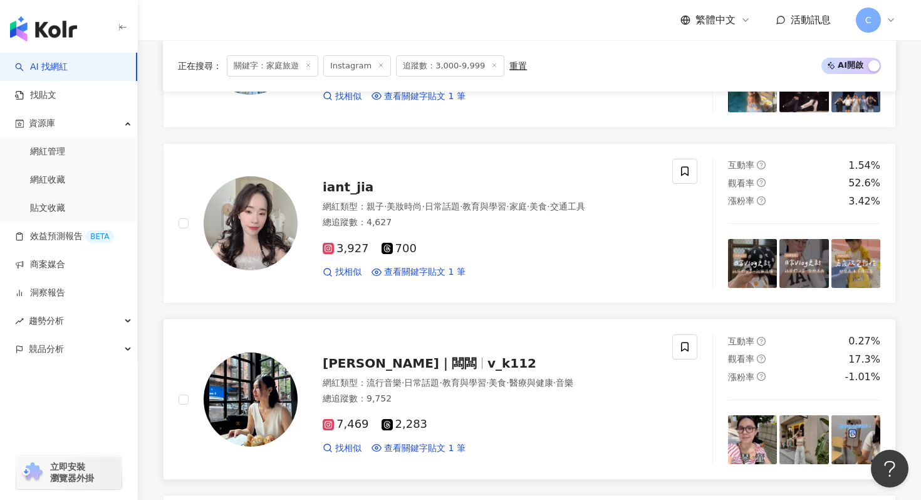
click at [407, 364] on span "VICKY｜闆闆" at bounding box center [405, 362] width 165 height 15
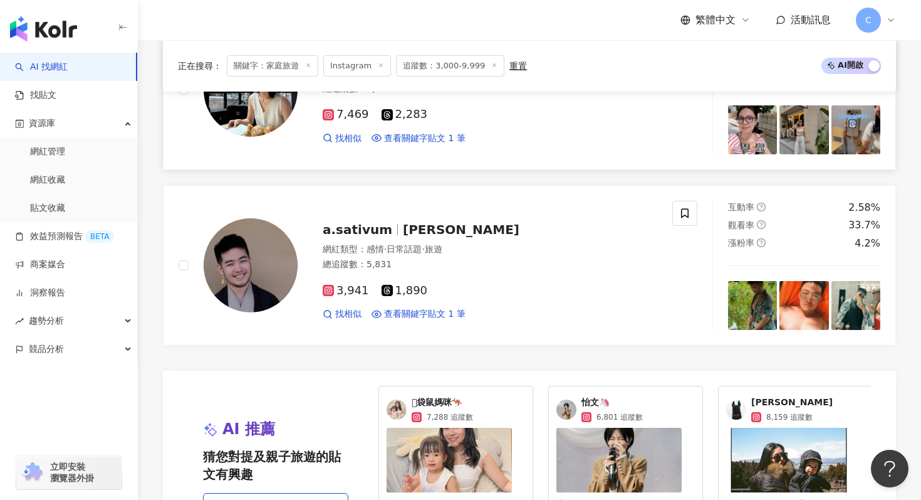
scroll to position [2326, 0]
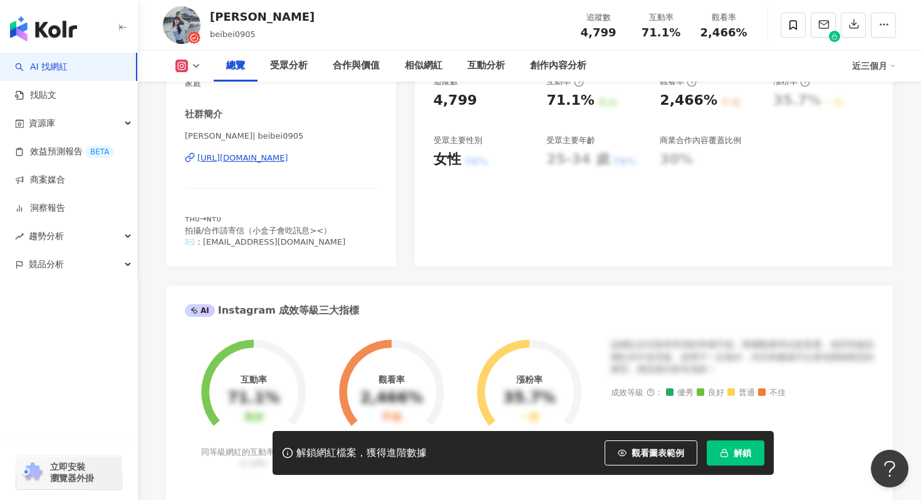
scroll to position [210, 0]
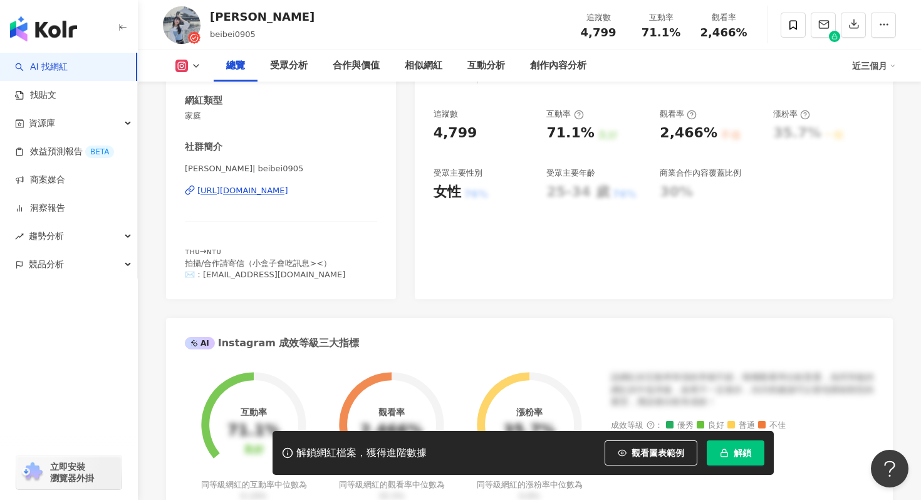
click at [288, 194] on div "https://www.instagram.com/beibei0905/" at bounding box center [242, 190] width 91 height 11
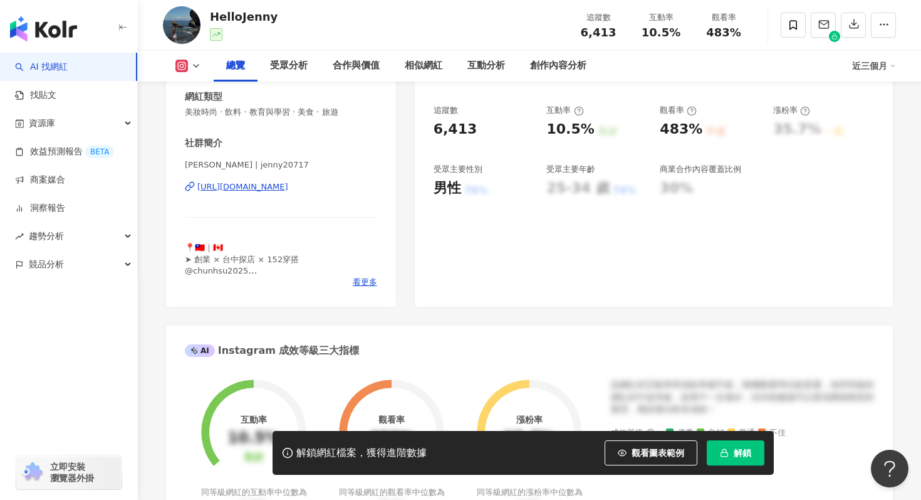
scroll to position [159, 0]
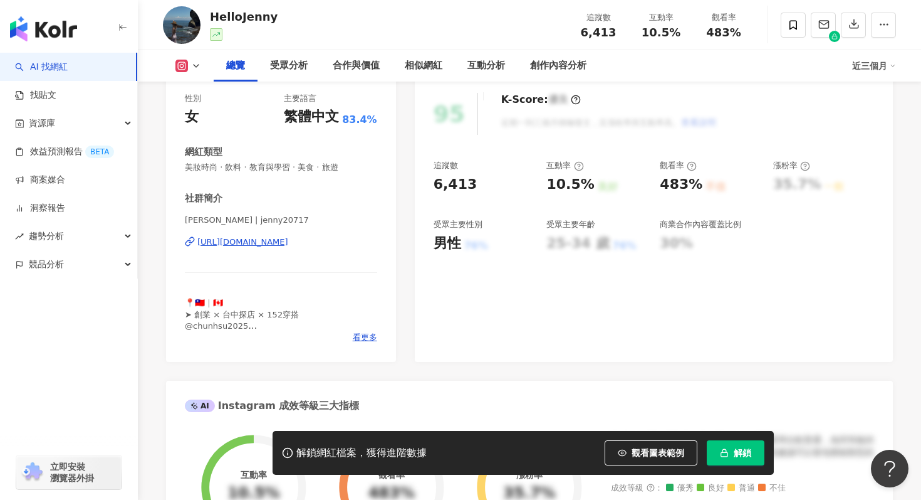
click at [277, 243] on div "https://www.instagram.com/jenny20717/" at bounding box center [242, 241] width 91 height 11
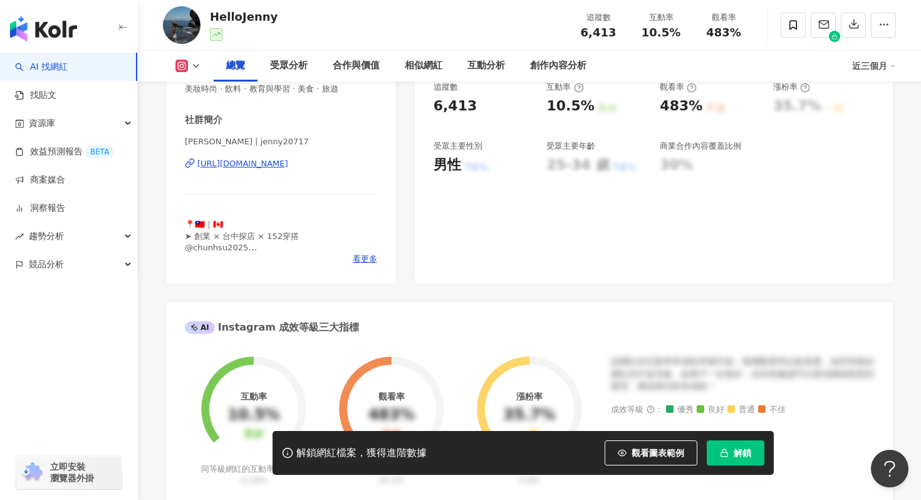
scroll to position [264, 0]
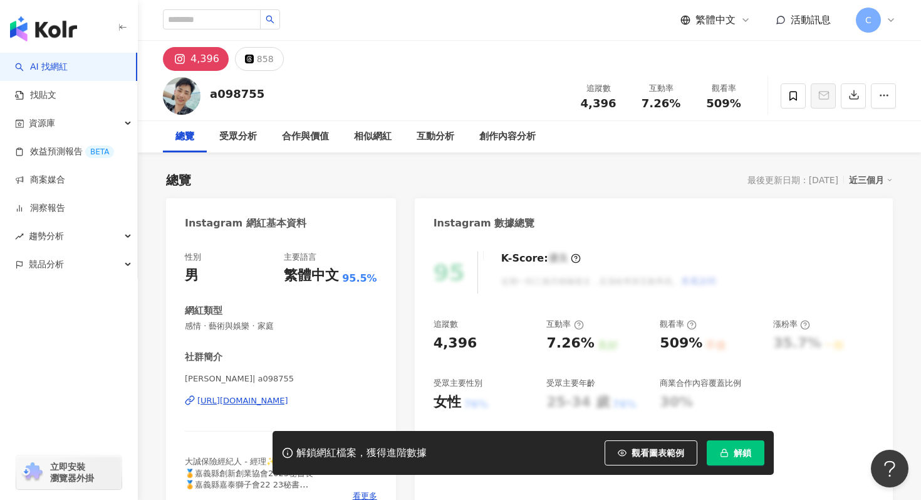
click at [223, 399] on div "https://www.instagram.com/a098755/" at bounding box center [242, 400] width 91 height 11
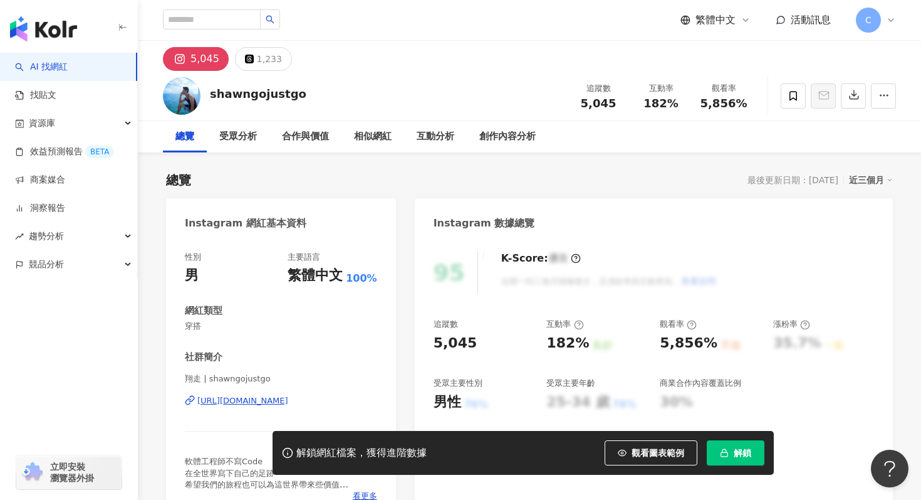
click at [241, 399] on div "[URL][DOMAIN_NAME]" at bounding box center [242, 400] width 91 height 11
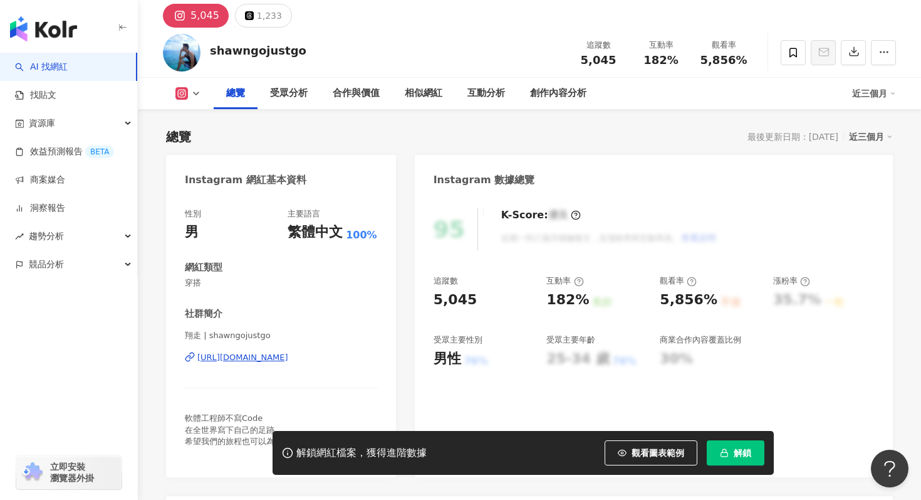
scroll to position [65, 0]
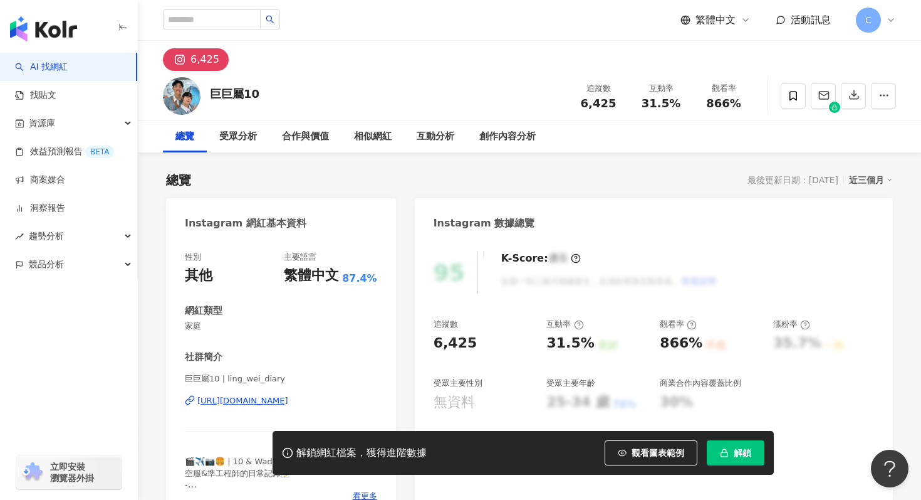
click at [288, 397] on div "[URL][DOMAIN_NAME]" at bounding box center [242, 400] width 91 height 11
click at [797, 99] on icon at bounding box center [793, 95] width 11 height 11
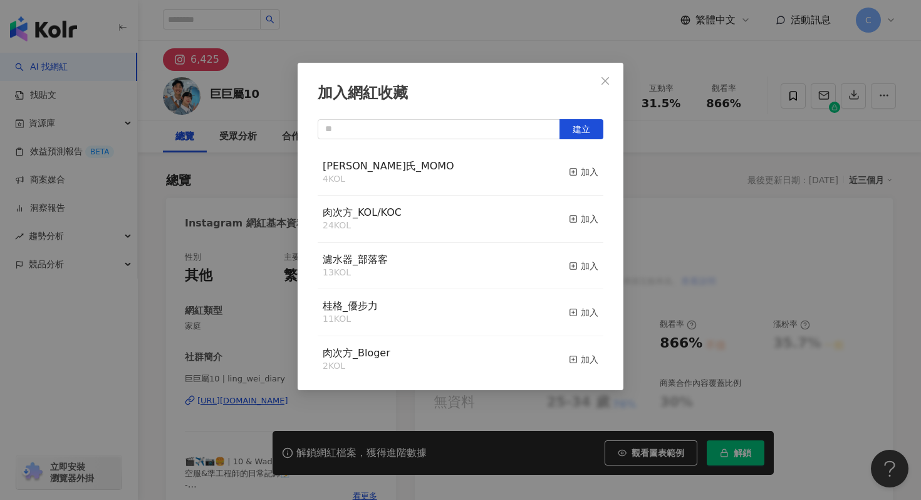
click at [571, 181] on button "加入" at bounding box center [583, 172] width 29 height 26
click at [605, 76] on icon "close" at bounding box center [605, 81] width 10 height 10
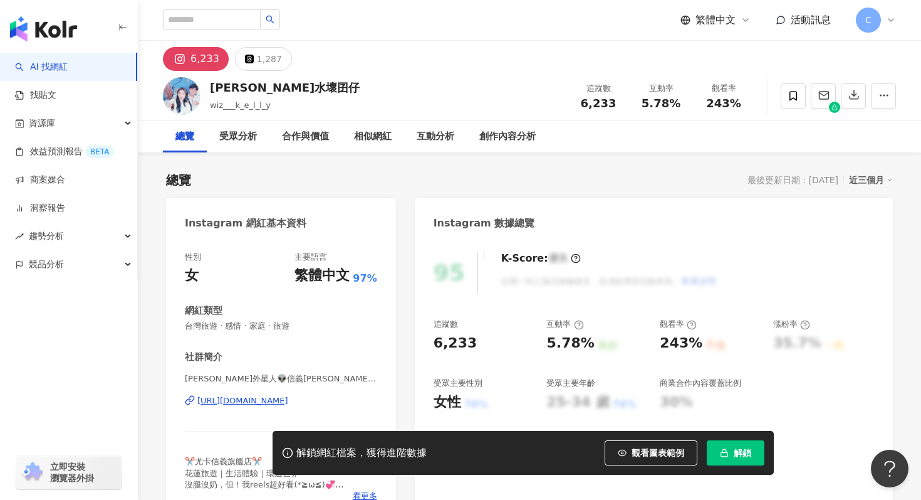
click at [249, 403] on div "https://www.instagram.com/wiz_k_e_l_l_y_uca/" at bounding box center [242, 400] width 91 height 11
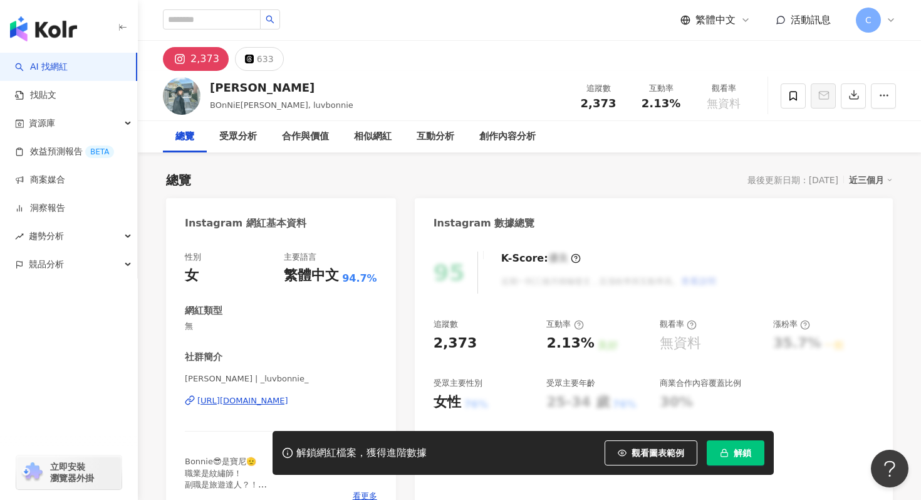
click at [288, 402] on div "[URL][DOMAIN_NAME]" at bounding box center [242, 400] width 91 height 11
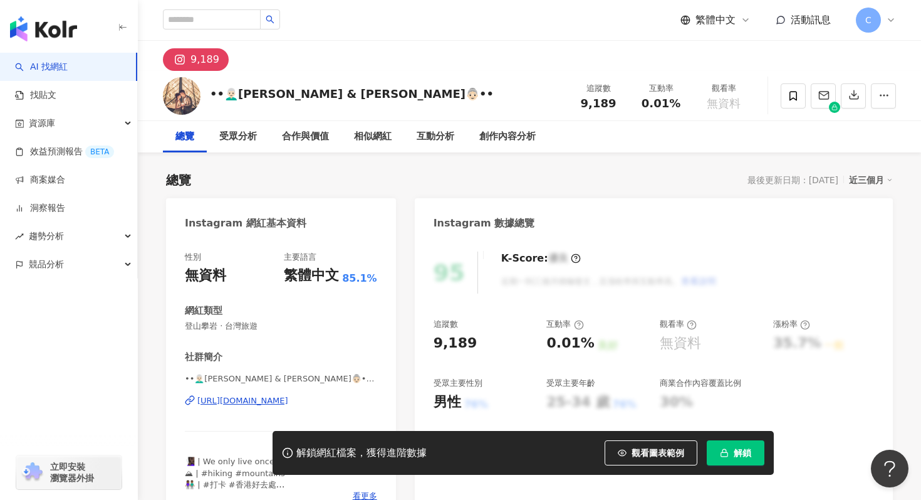
click at [288, 404] on div "[URL][DOMAIN_NAME]" at bounding box center [242, 400] width 91 height 11
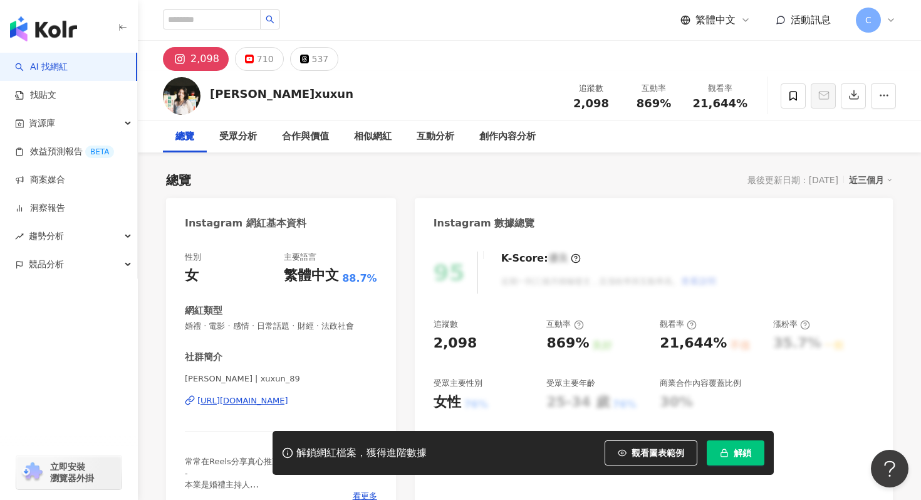
click at [243, 399] on div "https://www.instagram.com/xuxun_89/" at bounding box center [242, 400] width 91 height 11
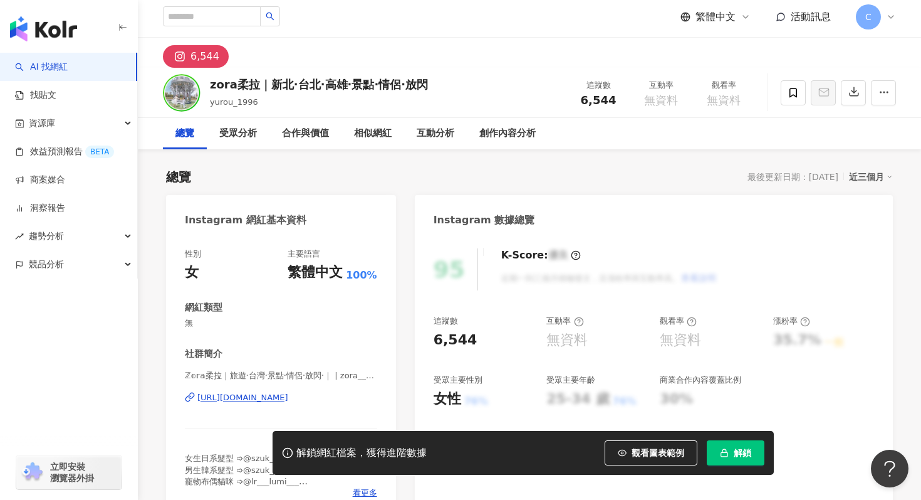
scroll to position [42, 0]
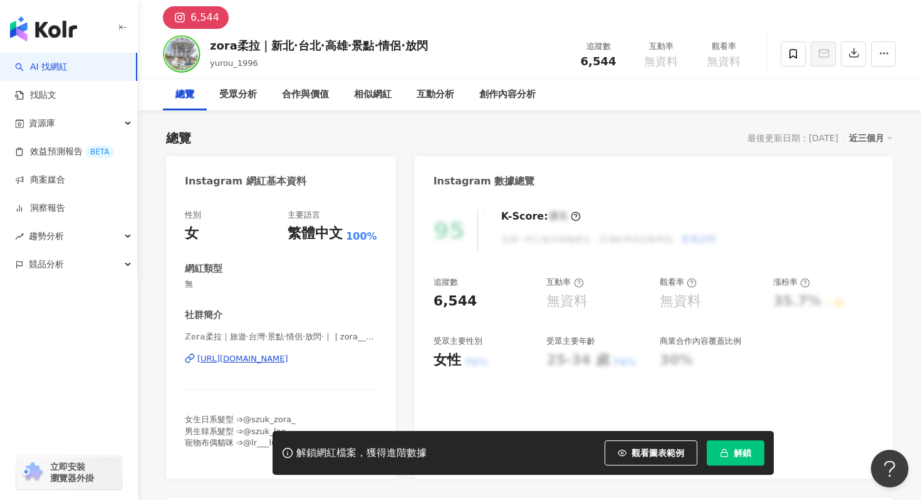
click at [275, 363] on div "https://www.instagram.com/zora___0303/" at bounding box center [242, 358] width 91 height 11
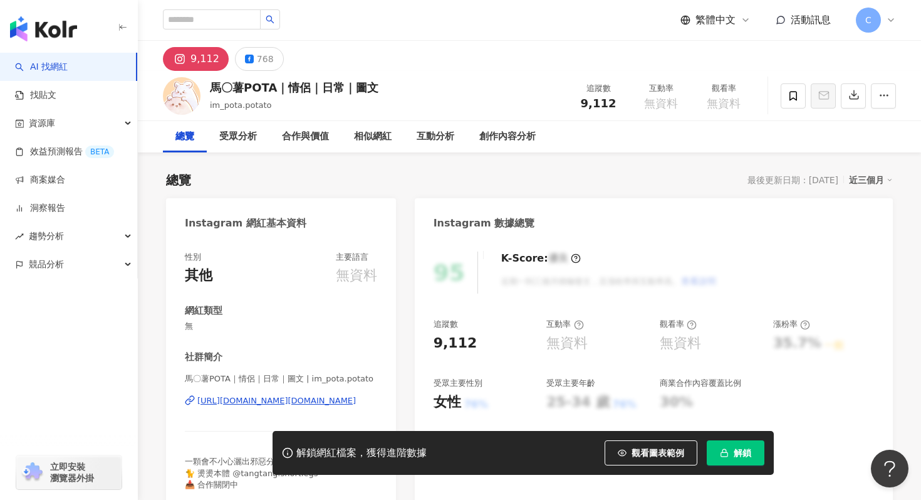
click at [267, 400] on div "[URL][DOMAIN_NAME][DOMAIN_NAME]" at bounding box center [276, 400] width 159 height 11
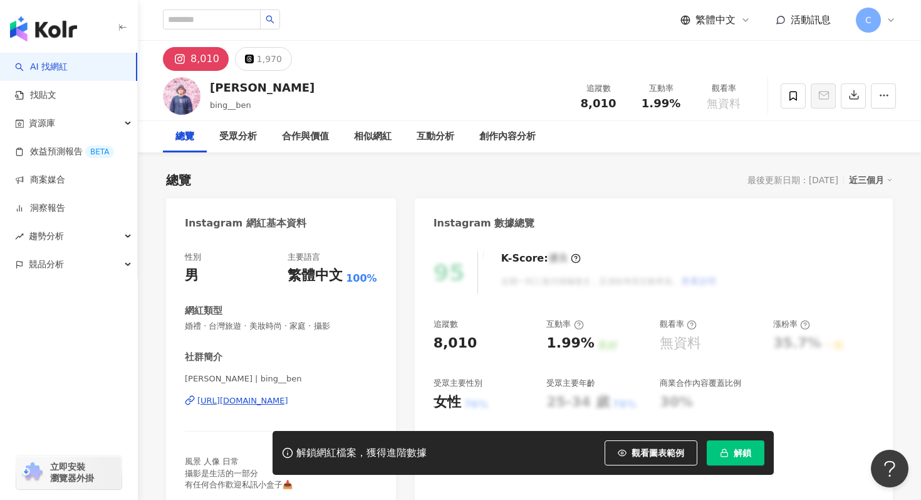
click at [288, 402] on div "[URL][DOMAIN_NAME]" at bounding box center [242, 400] width 91 height 11
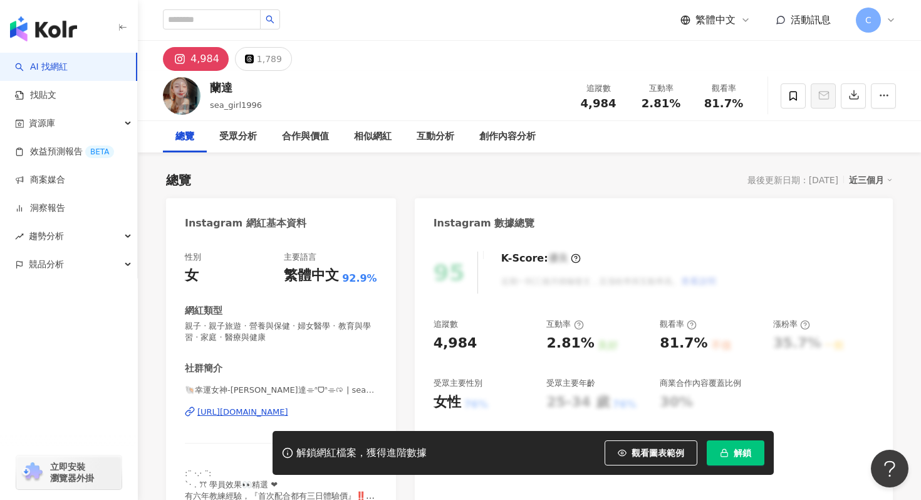
click at [264, 412] on div "[URL][DOMAIN_NAME]" at bounding box center [242, 411] width 91 height 11
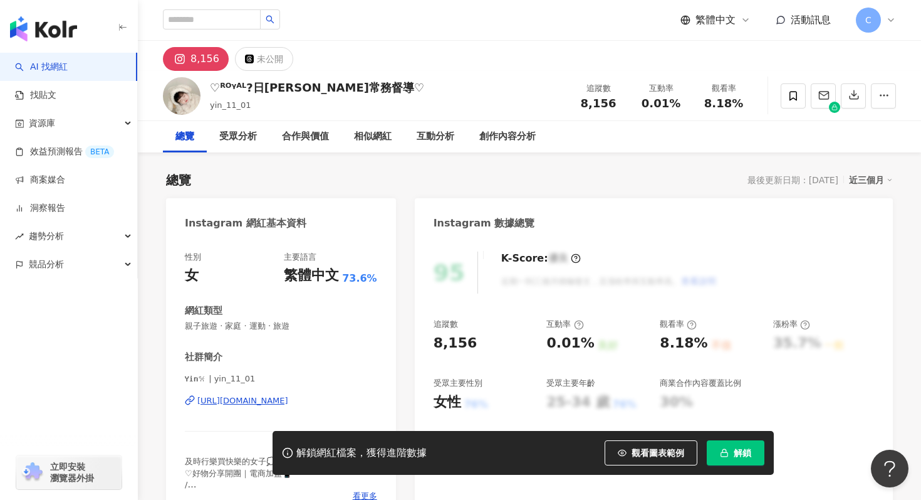
click at [246, 400] on div "https://www.instagram.com/yin_11_01/" at bounding box center [242, 400] width 91 height 11
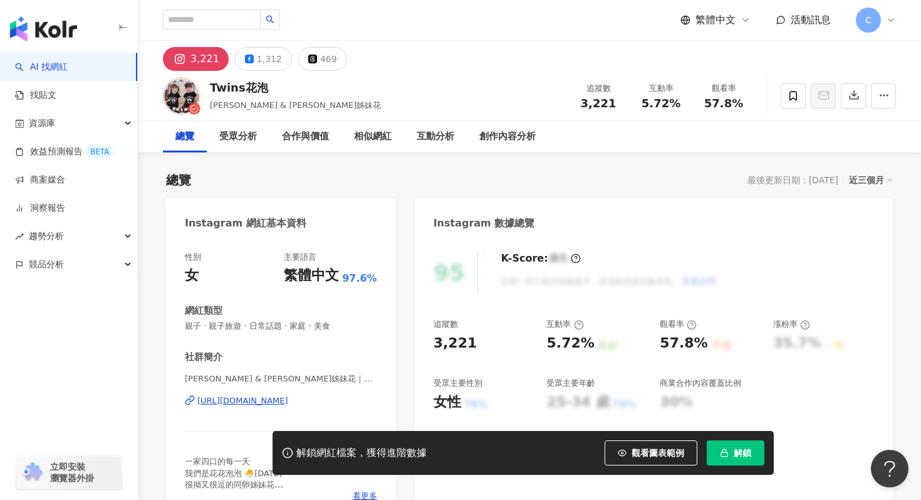
click at [288, 400] on div "[URL][DOMAIN_NAME]" at bounding box center [242, 400] width 91 height 11
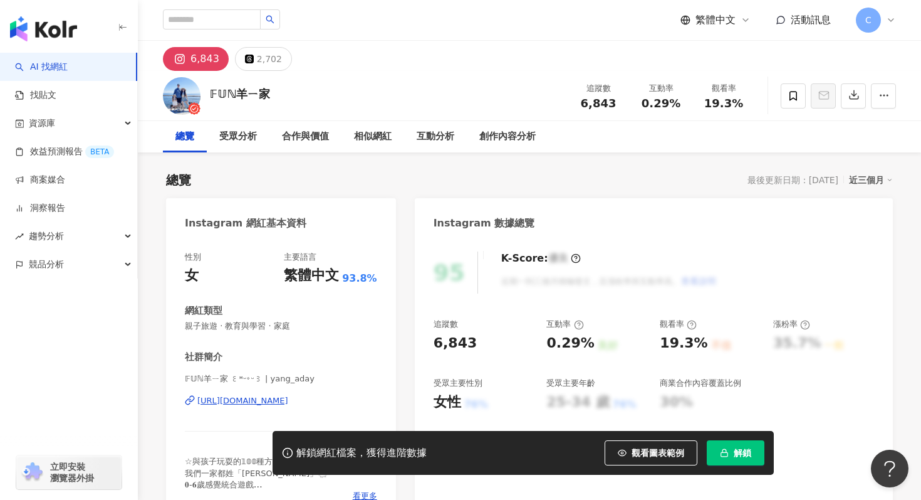
click at [288, 402] on div "[URL][DOMAIN_NAME]" at bounding box center [242, 400] width 91 height 11
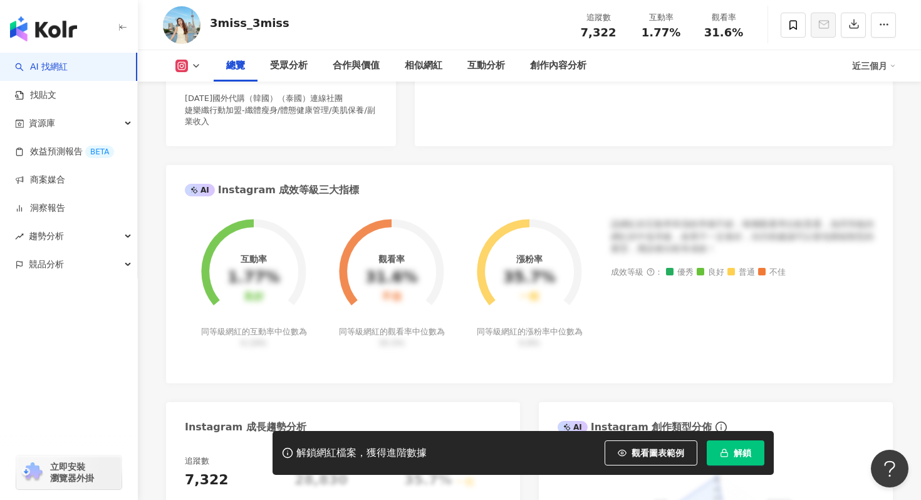
scroll to position [115, 0]
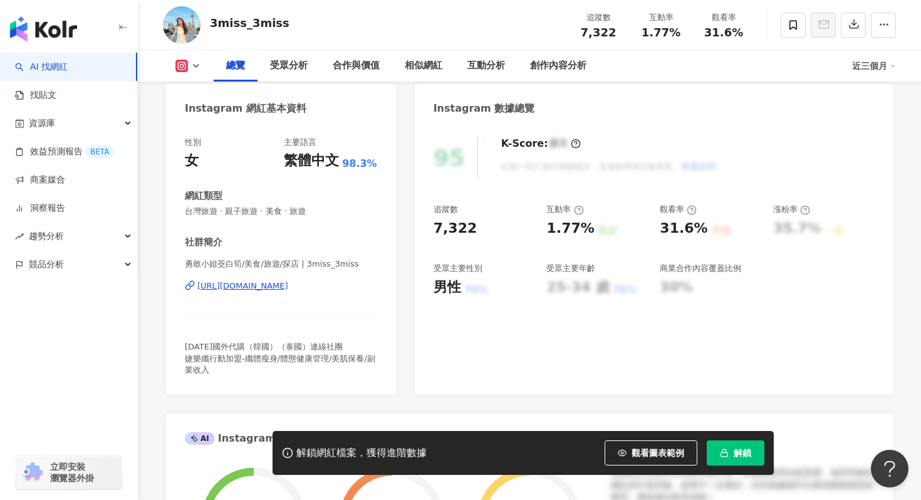
click at [288, 288] on div "https://www.instagram.com/3miss_3miss/" at bounding box center [242, 285] width 91 height 11
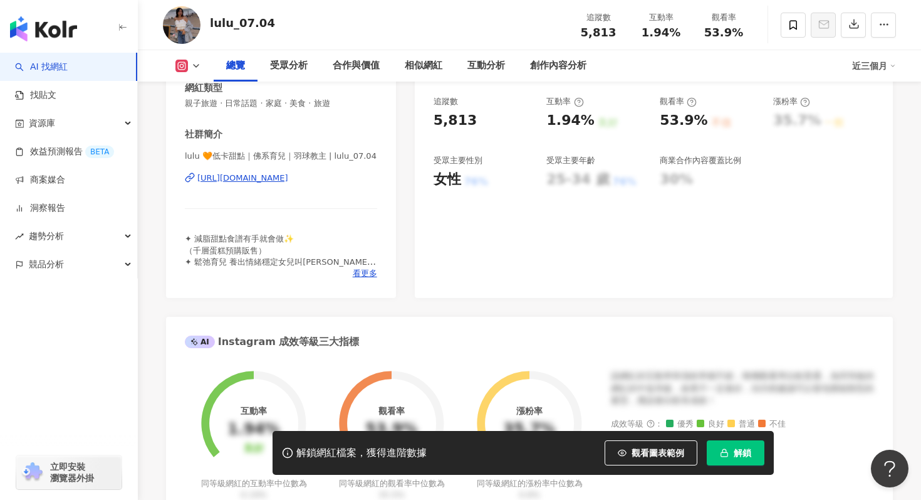
scroll to position [134, 0]
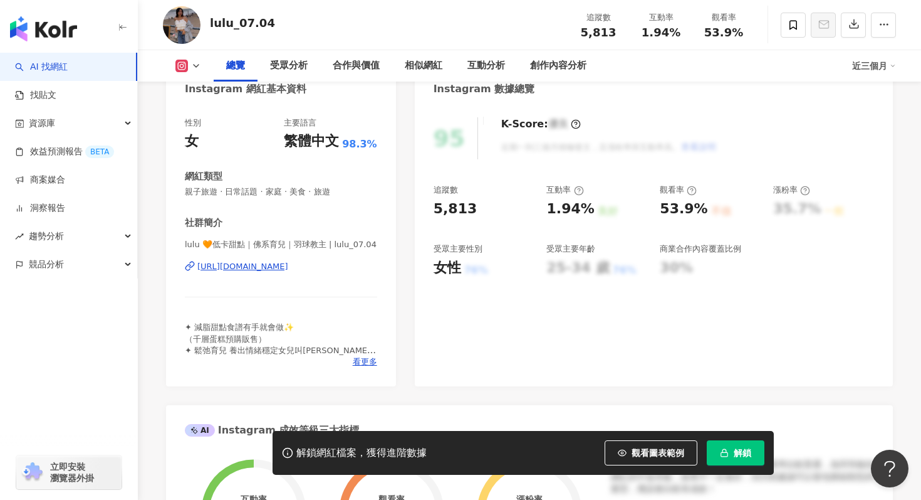
click at [288, 268] on div "[URL][DOMAIN_NAME]" at bounding box center [242, 266] width 91 height 11
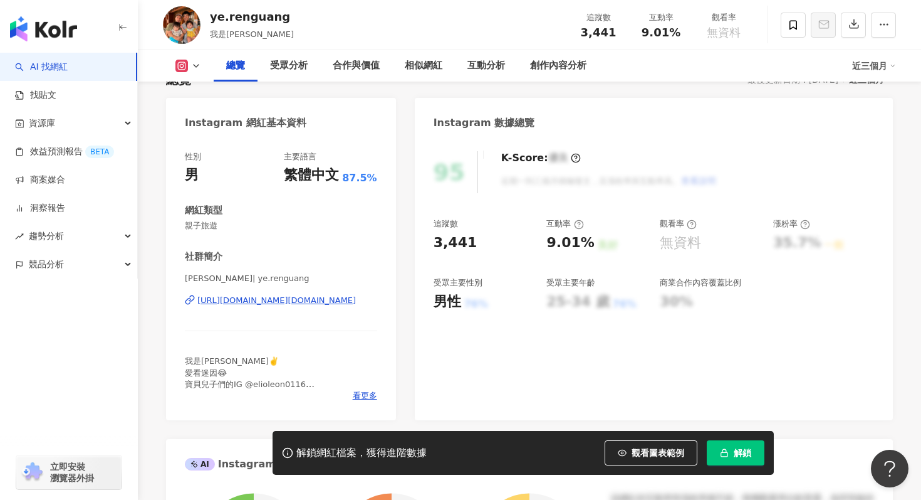
scroll to position [92, 0]
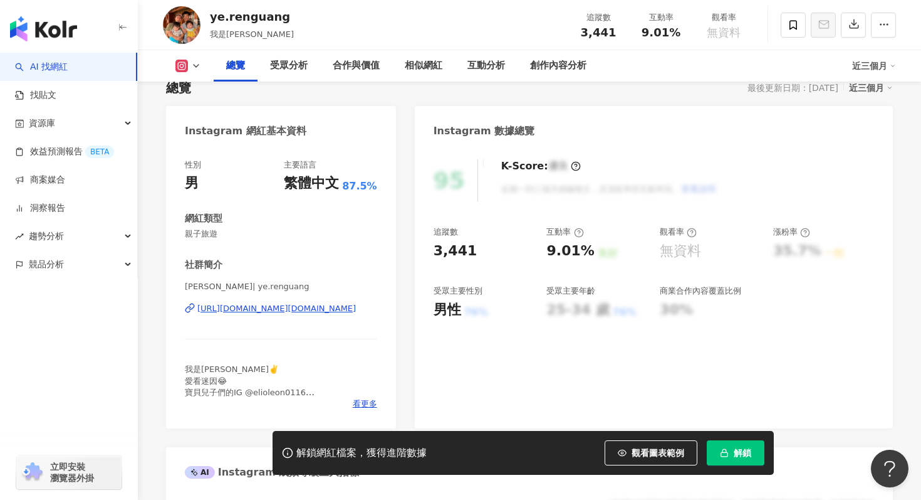
click at [340, 305] on div "https://www.instagram.com/ye.renguang/" at bounding box center [276, 308] width 159 height 11
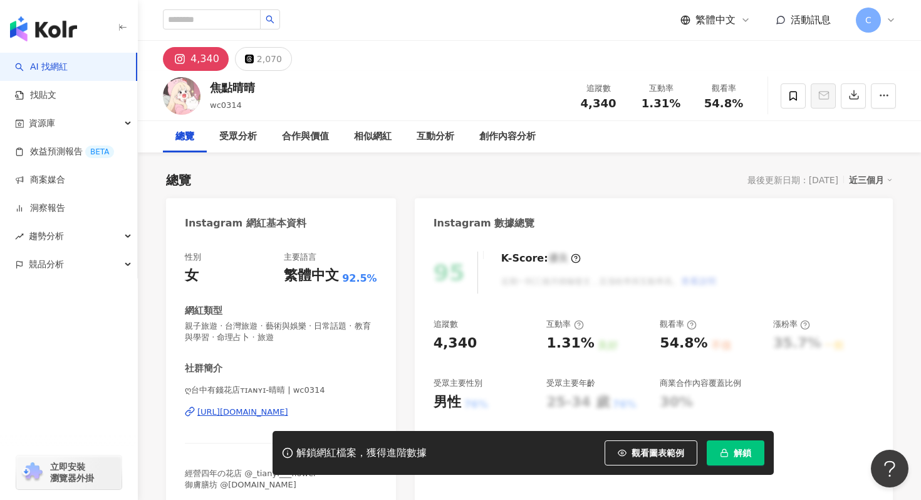
click at [288, 414] on div "https://www.instagram.com/wc0314/" at bounding box center [242, 411] width 91 height 11
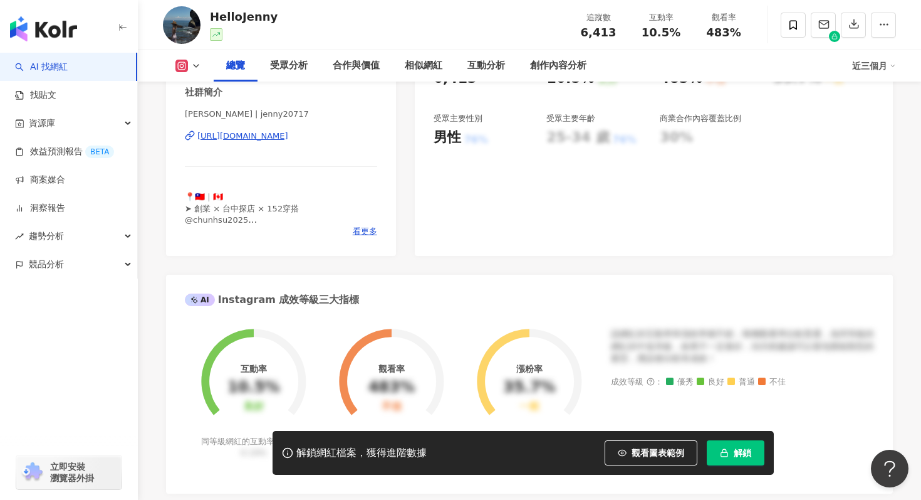
scroll to position [264, 0]
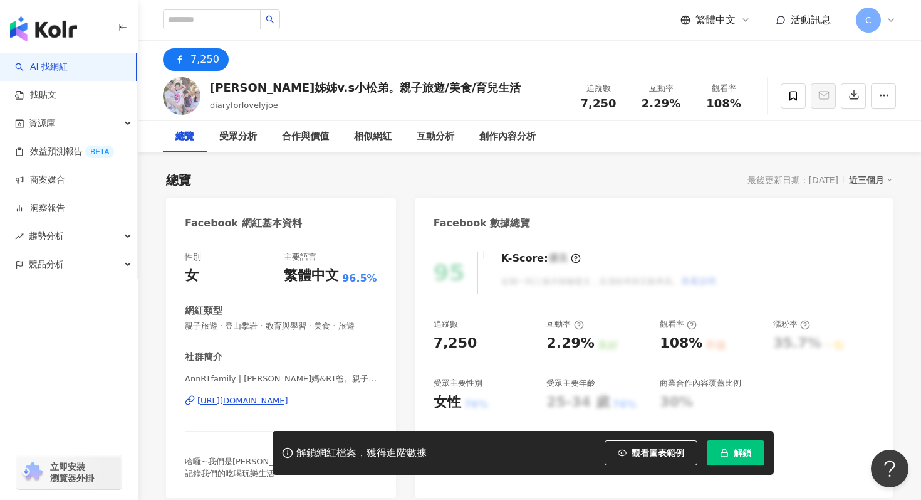
scroll to position [24, 0]
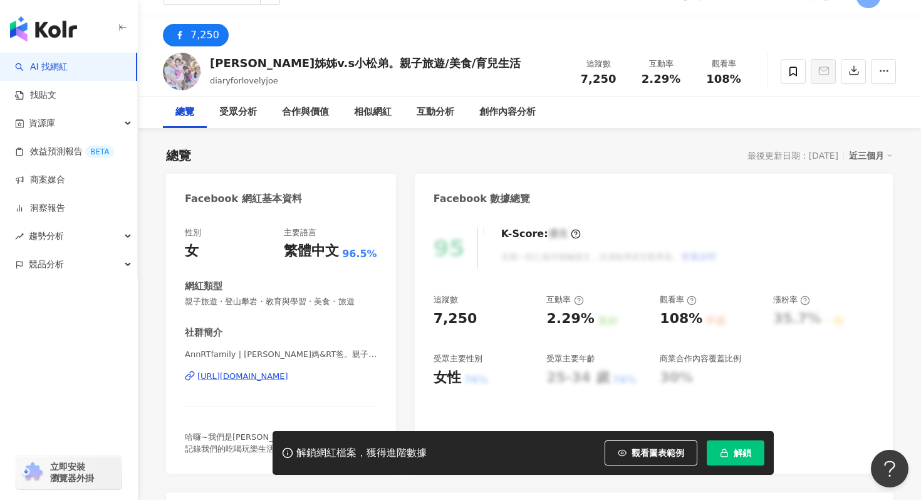
click at [351, 382] on div "AnnRTfamily | Ann媽&RT爸。親子旅遊/美食/育兒生活 | AnnRTfamily https://www.facebook.com/1122…" at bounding box center [281, 384] width 192 height 73
click at [288, 379] on div "https://www.facebook.com/1122809314428840" at bounding box center [242, 375] width 91 height 11
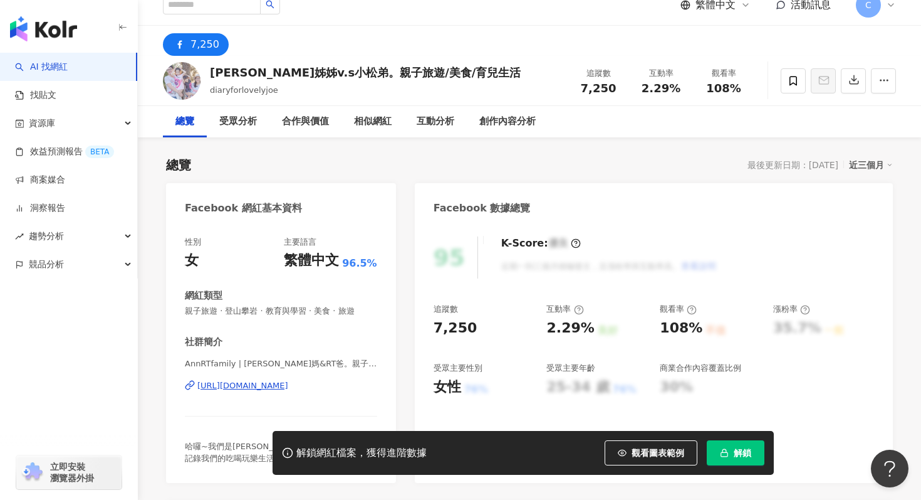
scroll to position [3, 0]
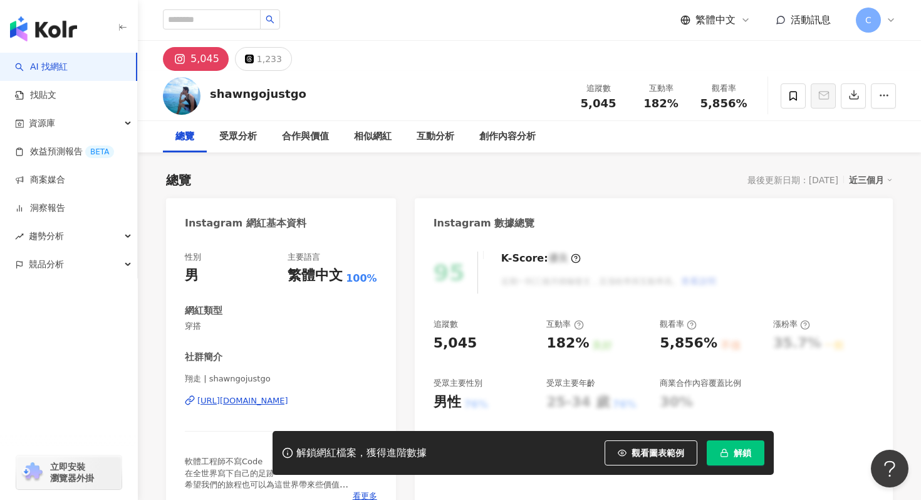
click at [288, 404] on div "[URL][DOMAIN_NAME]" at bounding box center [242, 400] width 91 height 11
click at [792, 92] on icon at bounding box center [793, 95] width 11 height 11
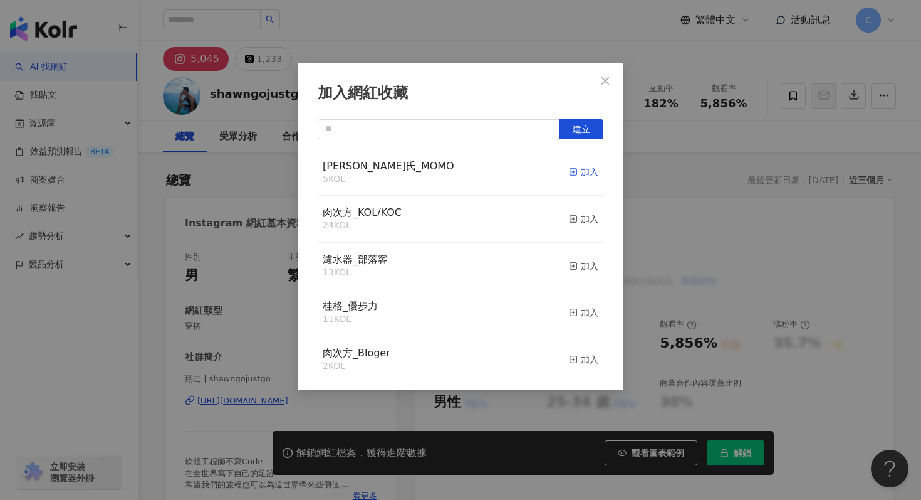
click at [582, 170] on div "加入" at bounding box center [583, 172] width 29 height 14
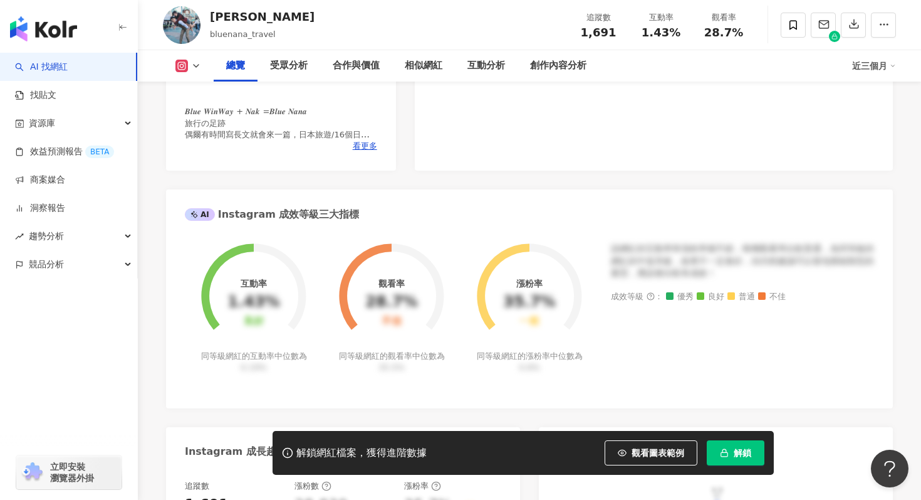
scroll to position [228, 0]
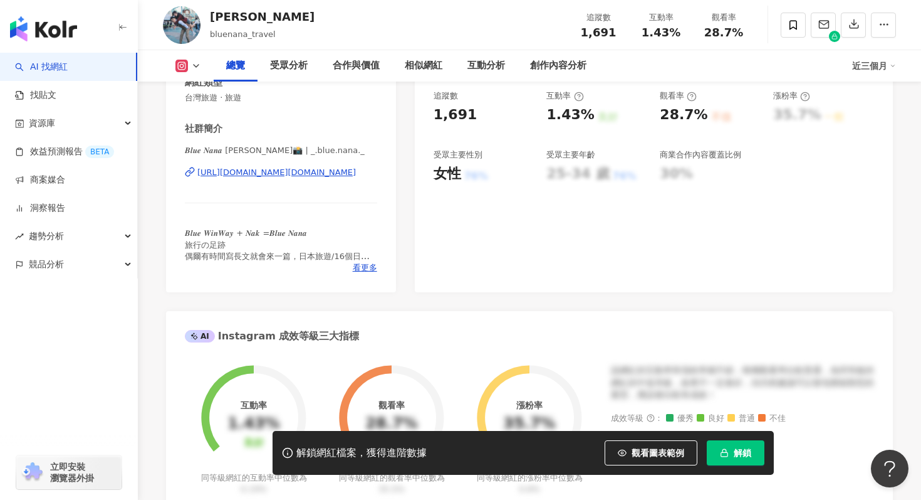
click at [301, 172] on div "[URL][DOMAIN_NAME][DOMAIN_NAME]" at bounding box center [276, 172] width 159 height 11
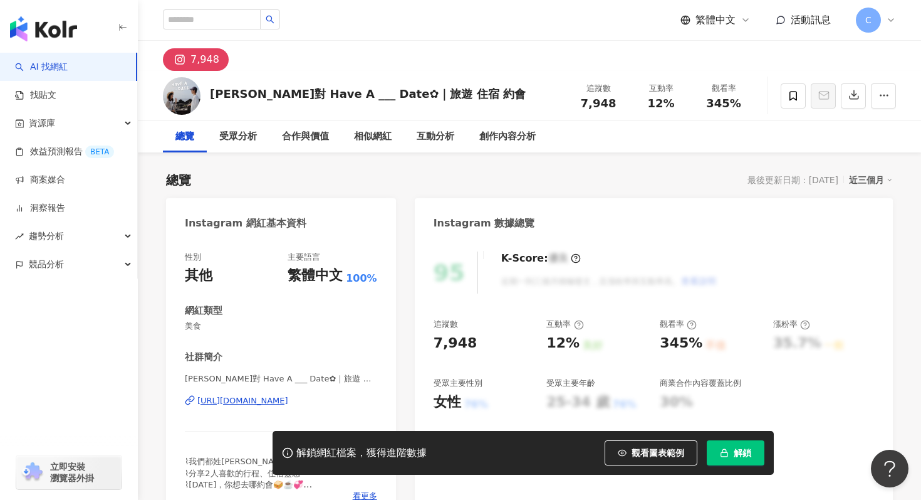
click at [288, 401] on div "https://www.instagram.com/have1___date/" at bounding box center [242, 400] width 91 height 11
click at [795, 94] on icon at bounding box center [793, 95] width 11 height 11
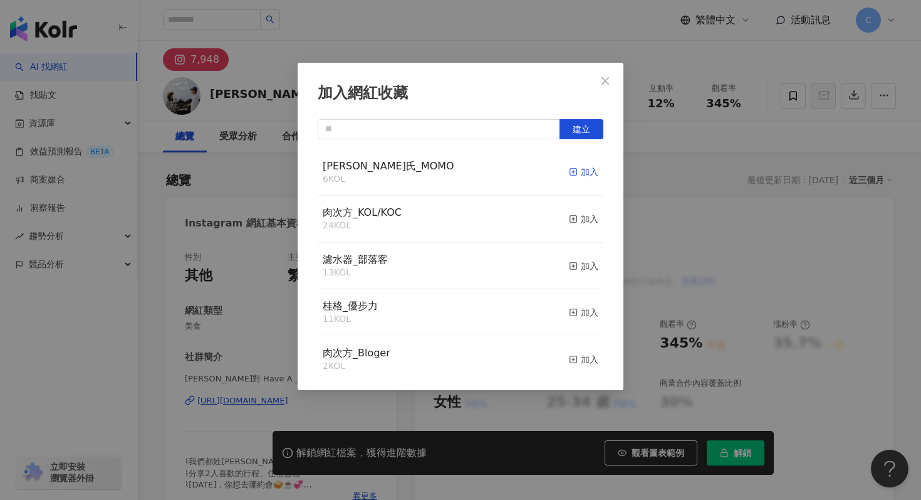
click at [589, 174] on div "加入" at bounding box center [583, 172] width 29 height 14
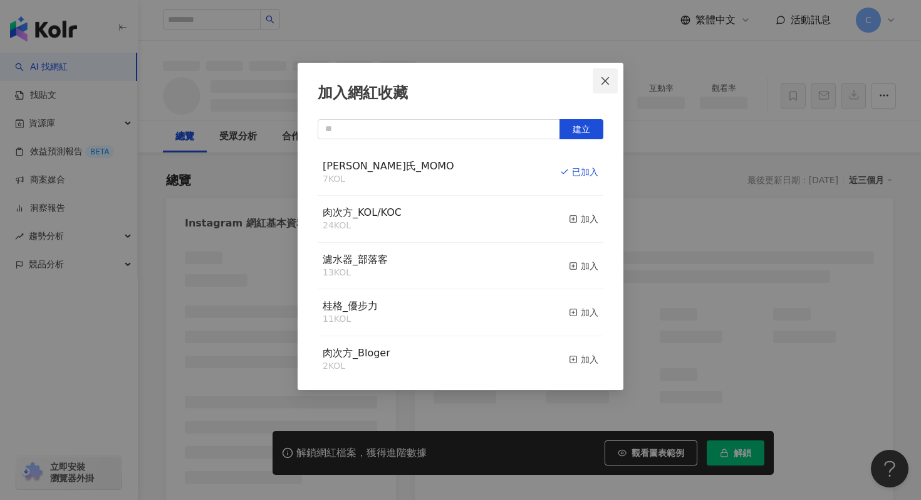
click at [607, 89] on button "Close" at bounding box center [605, 80] width 25 height 25
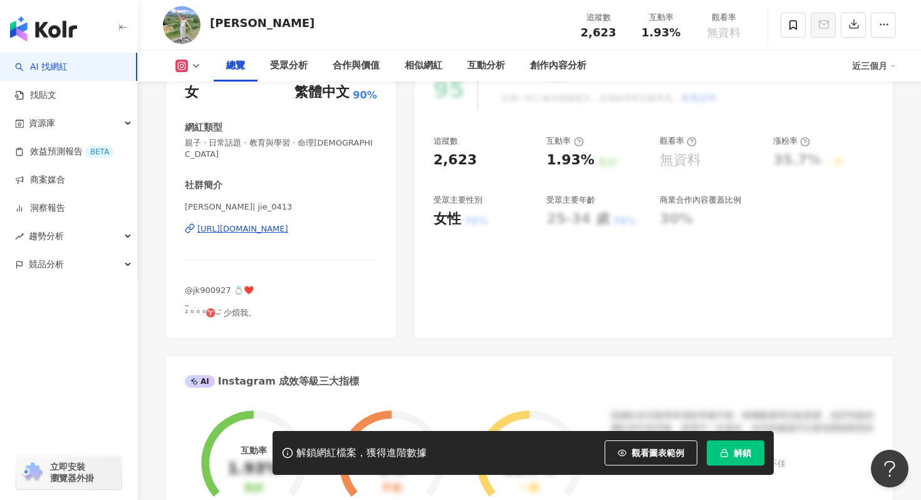
scroll to position [137, 0]
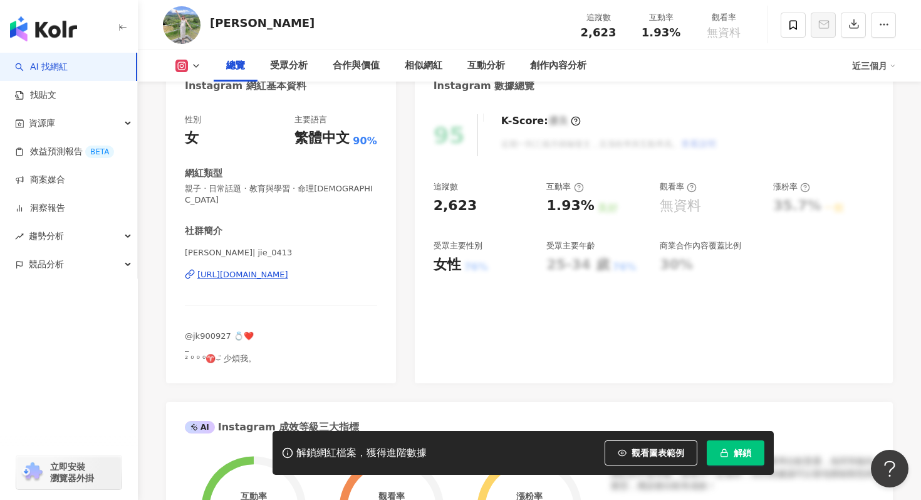
click at [288, 269] on div "[URL][DOMAIN_NAME]" at bounding box center [242, 274] width 91 height 11
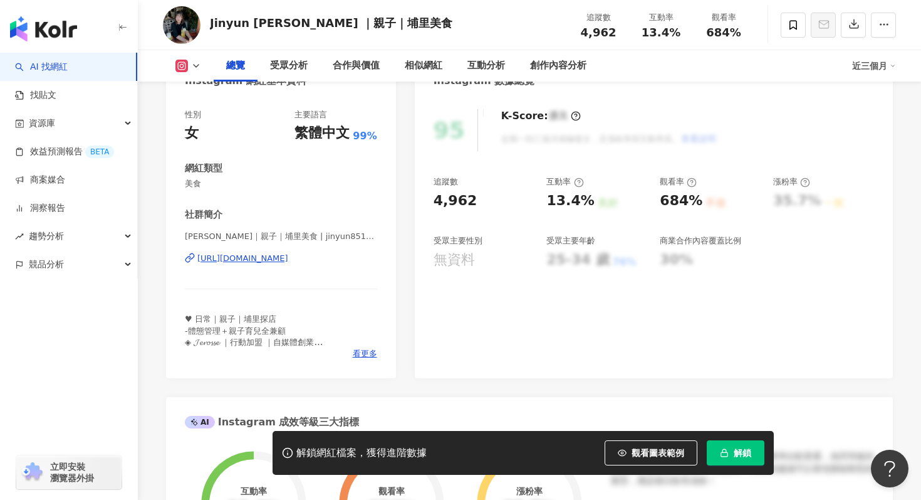
scroll to position [144, 0]
click at [288, 259] on div "https://www.instagram.com/jinyun851101/" at bounding box center [242, 256] width 91 height 11
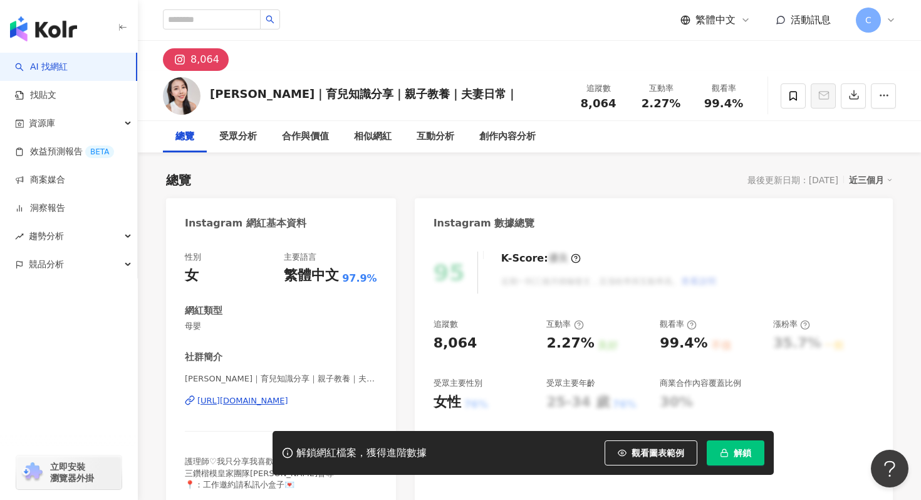
click at [246, 400] on div "[URL][DOMAIN_NAME]" at bounding box center [242, 400] width 91 height 11
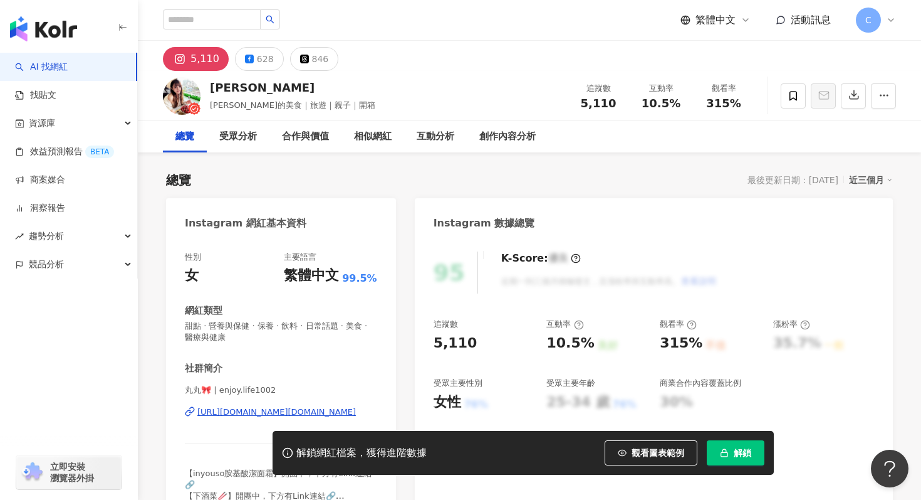
click at [318, 416] on div "[URL][DOMAIN_NAME][DOMAIN_NAME]" at bounding box center [276, 411] width 159 height 11
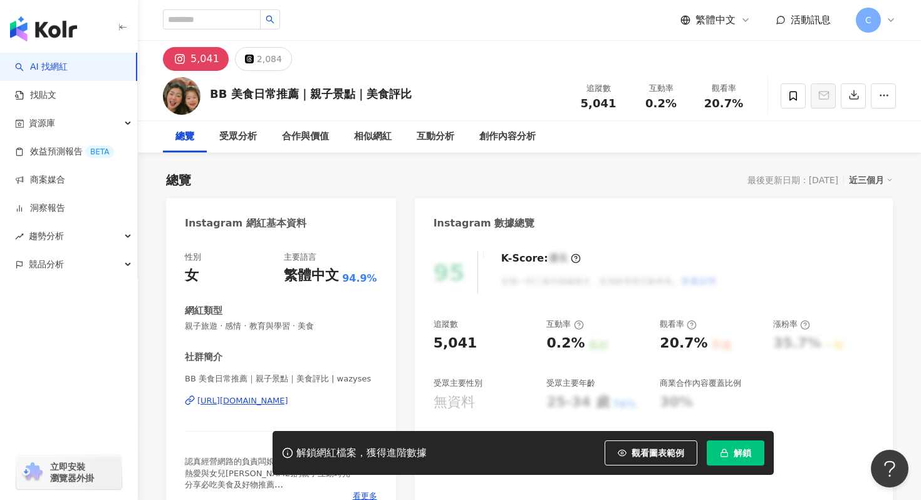
click at [288, 402] on div "https://www.instagram.com/wazyses/" at bounding box center [242, 400] width 91 height 11
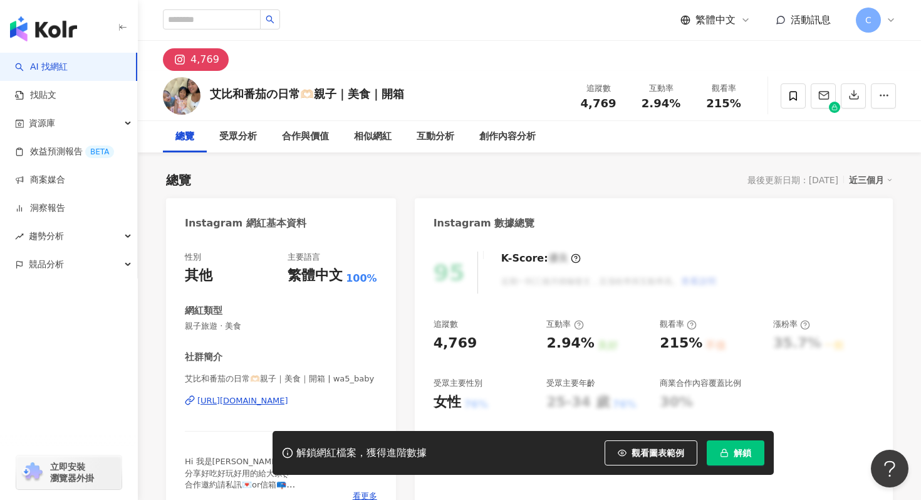
scroll to position [42, 0]
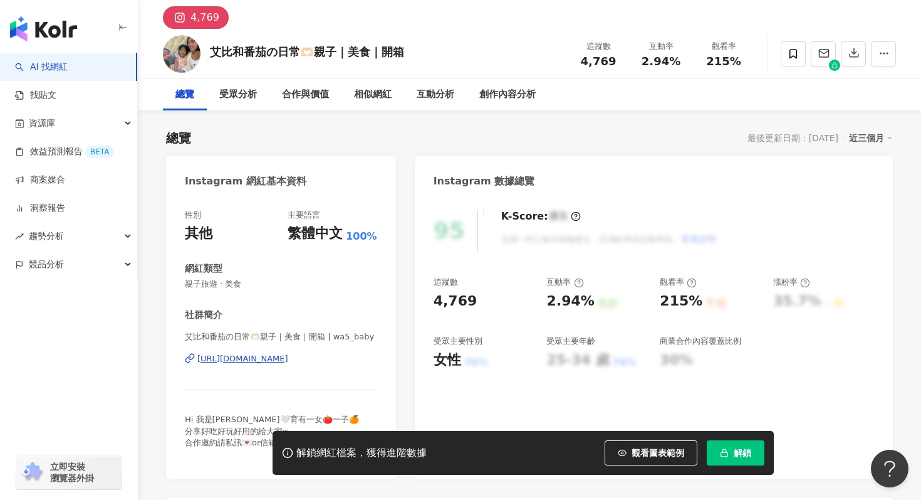
click at [271, 357] on div "[URL][DOMAIN_NAME]" at bounding box center [242, 358] width 91 height 11
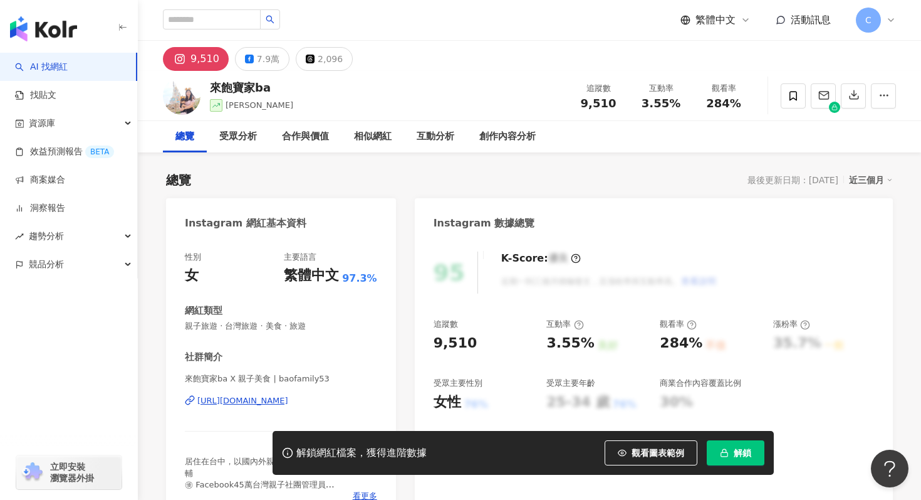
click at [288, 403] on div "https://www.instagram.com/baofamily53/" at bounding box center [242, 400] width 91 height 11
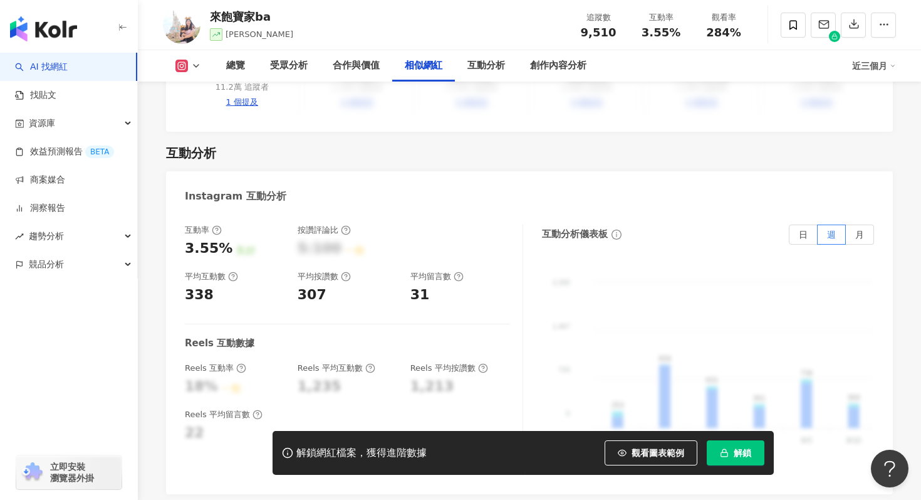
scroll to position [2345, 0]
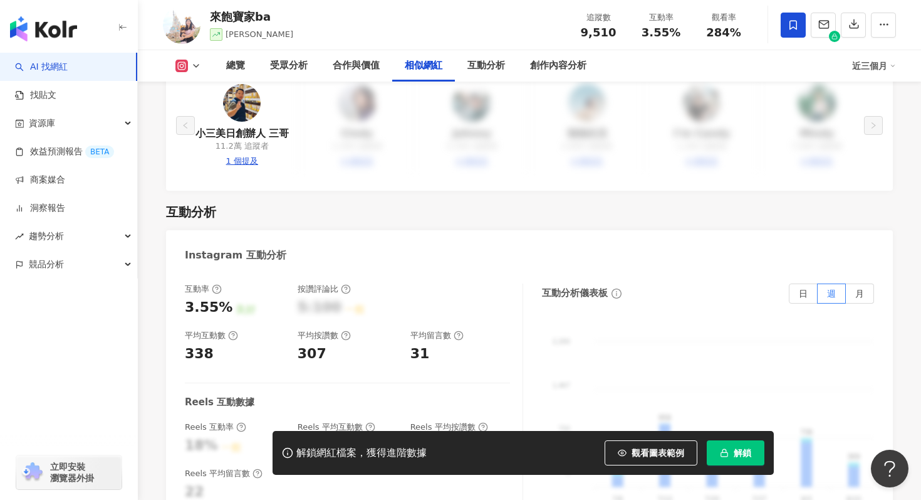
click at [798, 19] on icon at bounding box center [793, 24] width 11 height 11
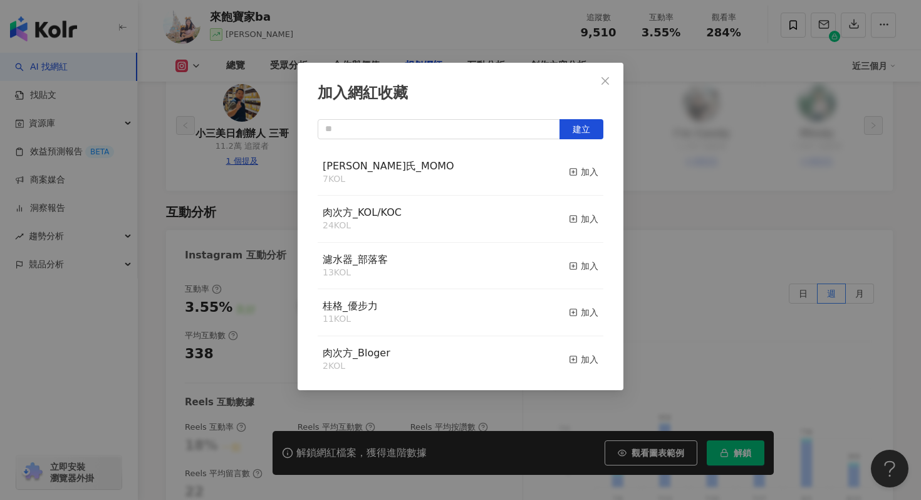
click at [506, 171] on div "白蘭氏_MOMO 7 KOL 加入" at bounding box center [461, 172] width 286 height 47
click at [585, 174] on div "加入" at bounding box center [583, 172] width 29 height 14
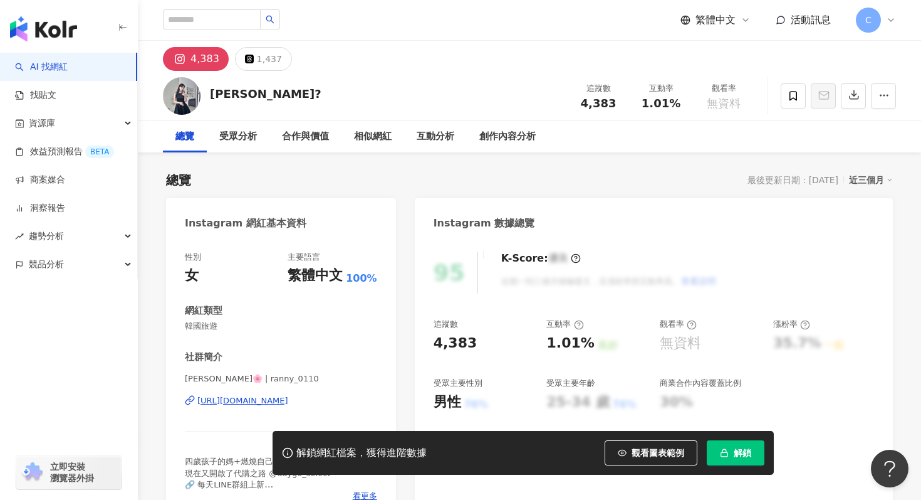
click at [257, 402] on div "https://www.instagram.com/ranny_0110/" at bounding box center [242, 400] width 91 height 11
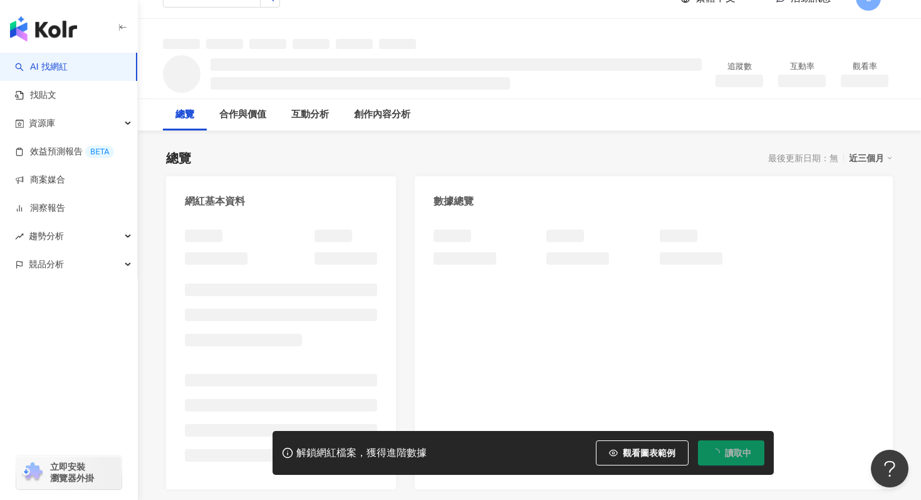
scroll to position [25, 0]
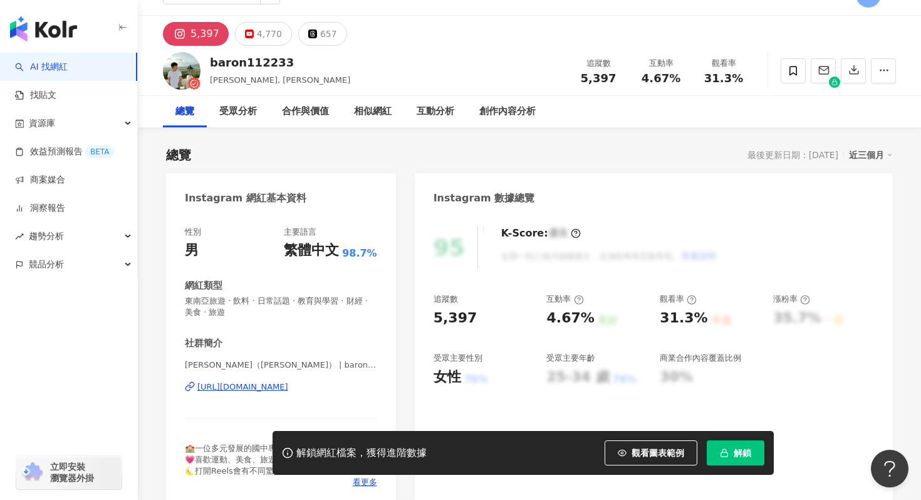
click at [288, 391] on div "[URL][DOMAIN_NAME]" at bounding box center [242, 386] width 91 height 11
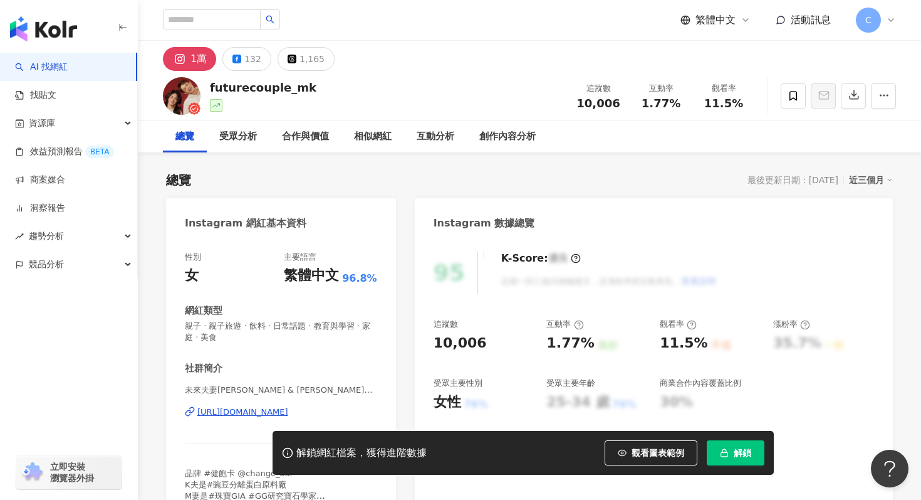
click at [288, 417] on div "[URL][DOMAIN_NAME]" at bounding box center [242, 411] width 91 height 11
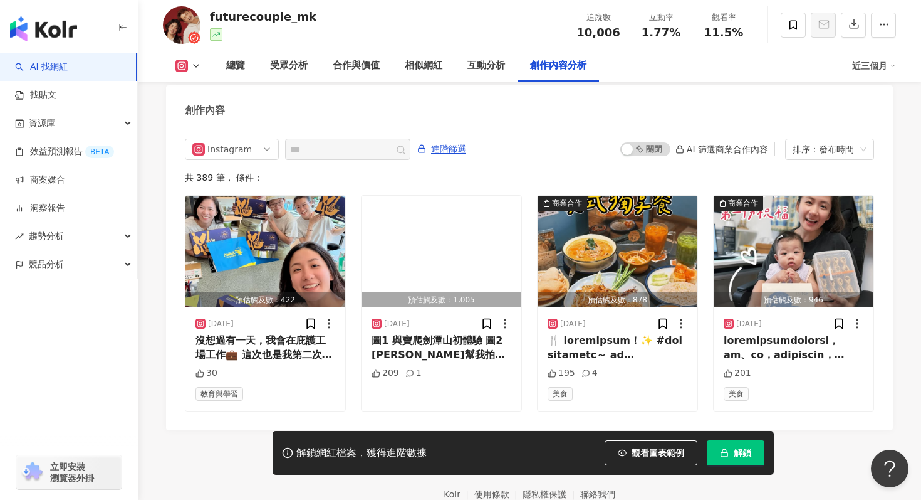
scroll to position [3892, 0]
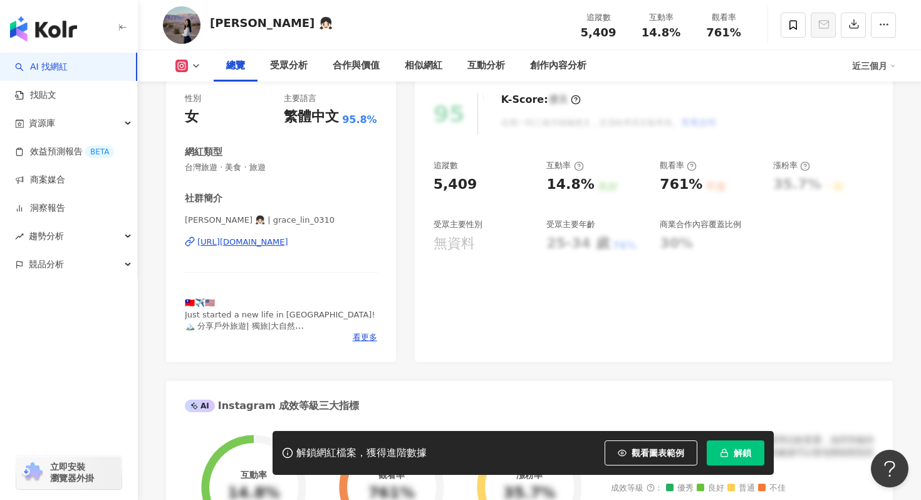
scroll to position [134, 0]
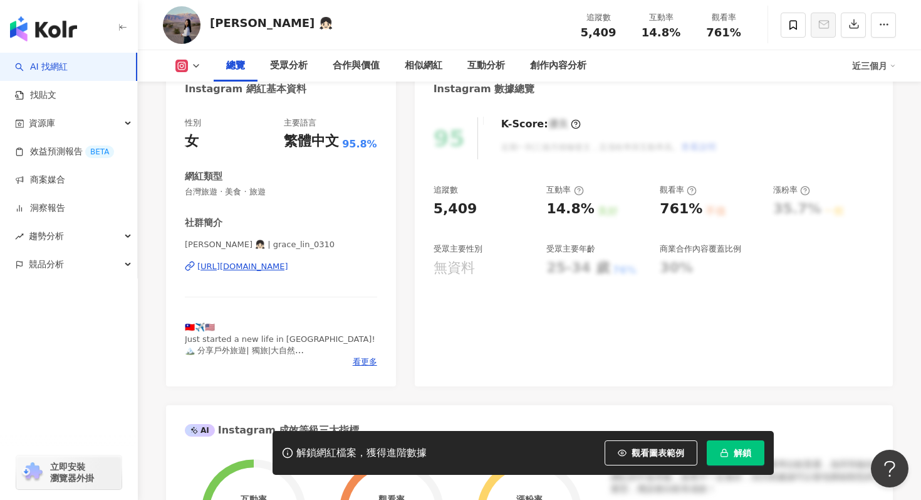
click at [288, 265] on div "https://www.instagram.com/grace_lin_0310/" at bounding box center [242, 266] width 91 height 11
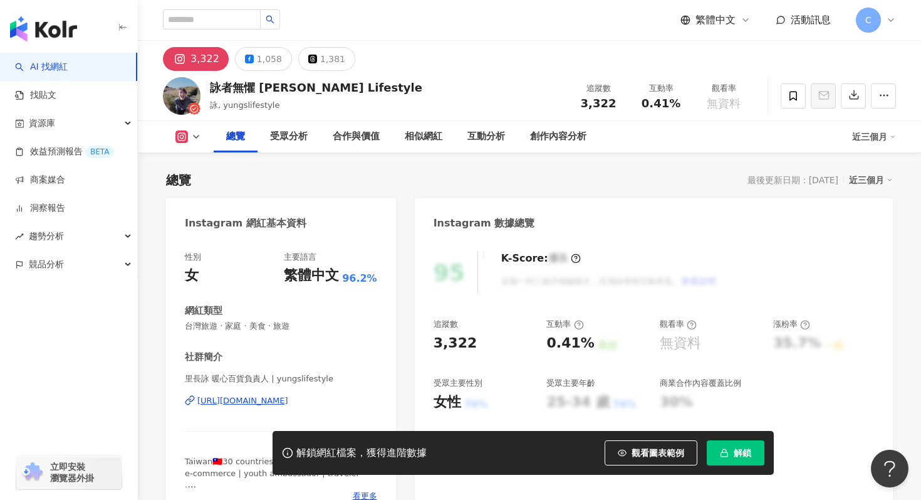
click at [232, 397] on div "[URL][DOMAIN_NAME]" at bounding box center [242, 400] width 91 height 11
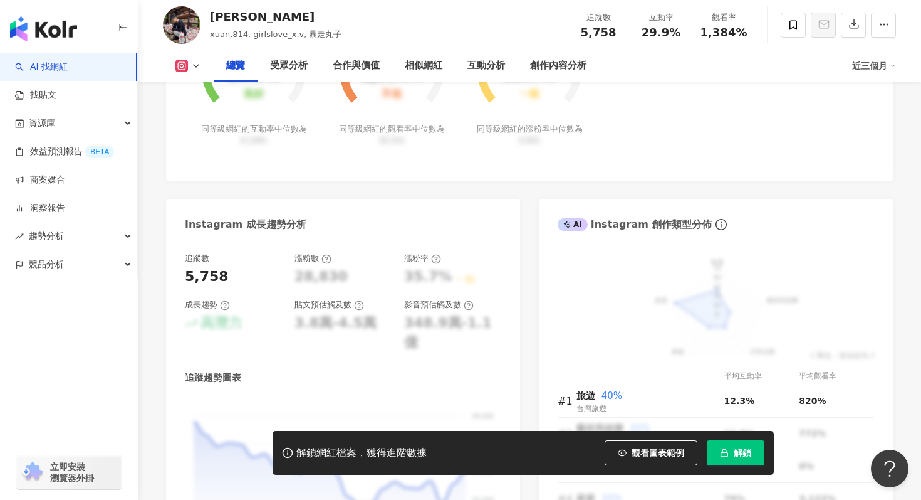
scroll to position [231, 0]
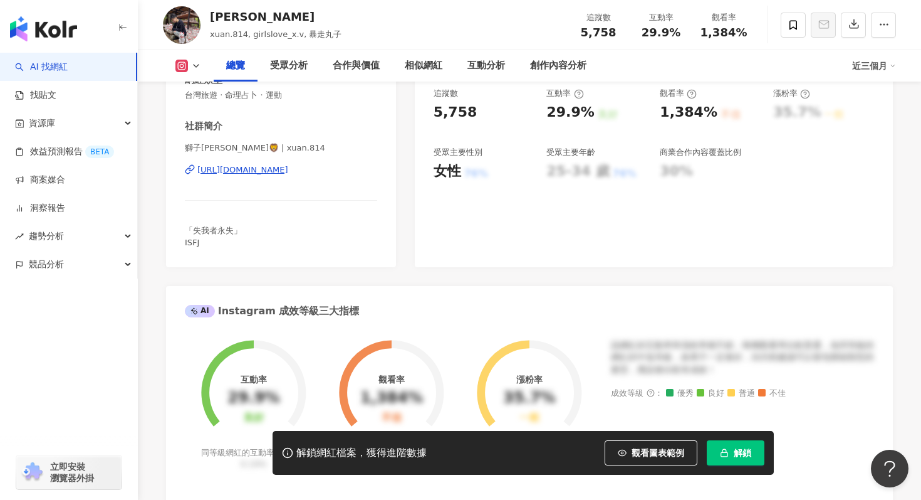
click at [288, 175] on div "https://www.instagram.com/xuan.814/" at bounding box center [242, 169] width 91 height 11
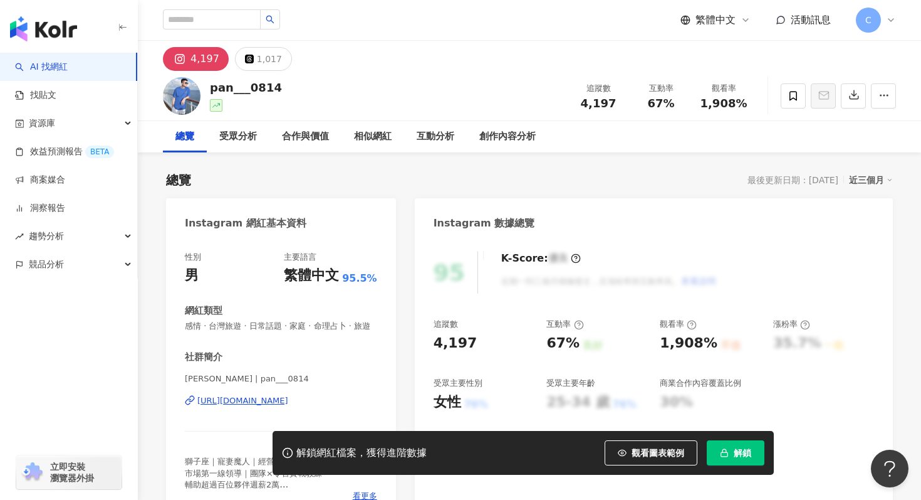
click at [288, 402] on div "[URL][DOMAIN_NAME]" at bounding box center [242, 400] width 91 height 11
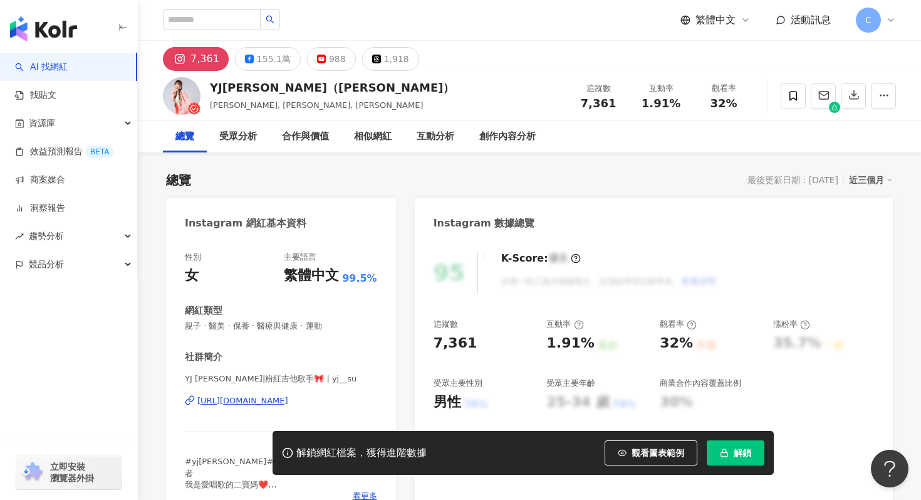
click at [288, 402] on div "https://www.instagram.com/yj__su/" at bounding box center [242, 400] width 91 height 11
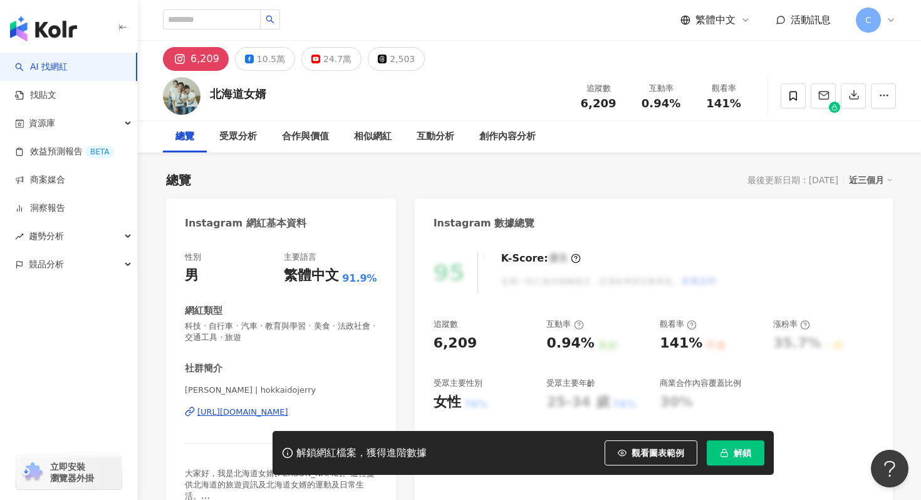
click at [288, 413] on div "https://www.instagram.com/hokkaidojerry/" at bounding box center [242, 411] width 91 height 11
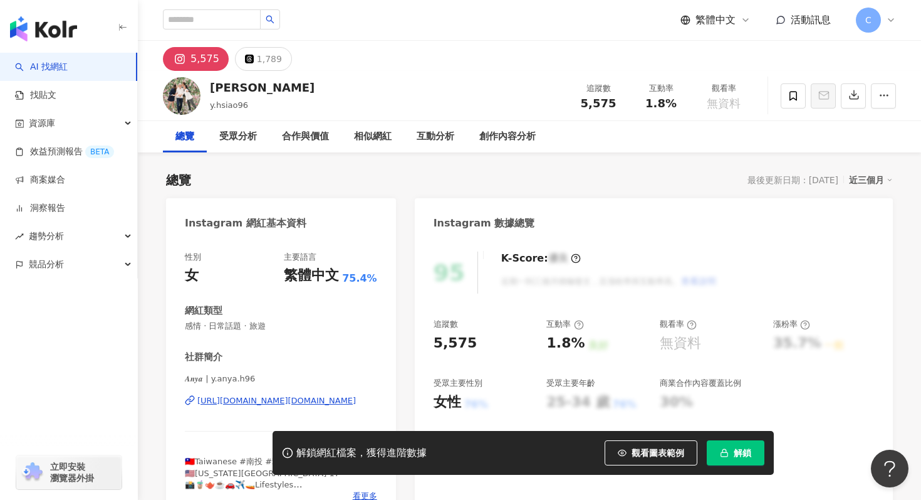
click at [335, 403] on div "[URL][DOMAIN_NAME][DOMAIN_NAME]" at bounding box center [276, 400] width 159 height 11
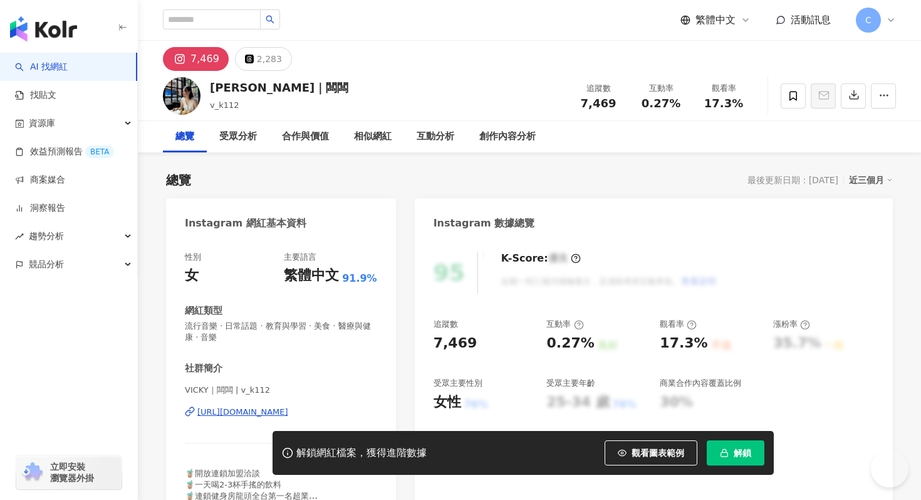
click at [288, 412] on div "https://www.instagram.com/v_k112/" at bounding box center [242, 411] width 91 height 11
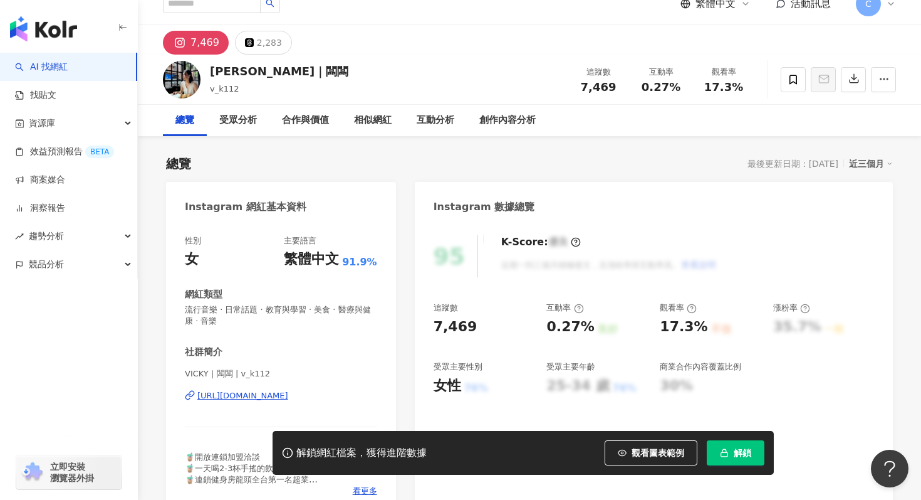
scroll to position [19, 0]
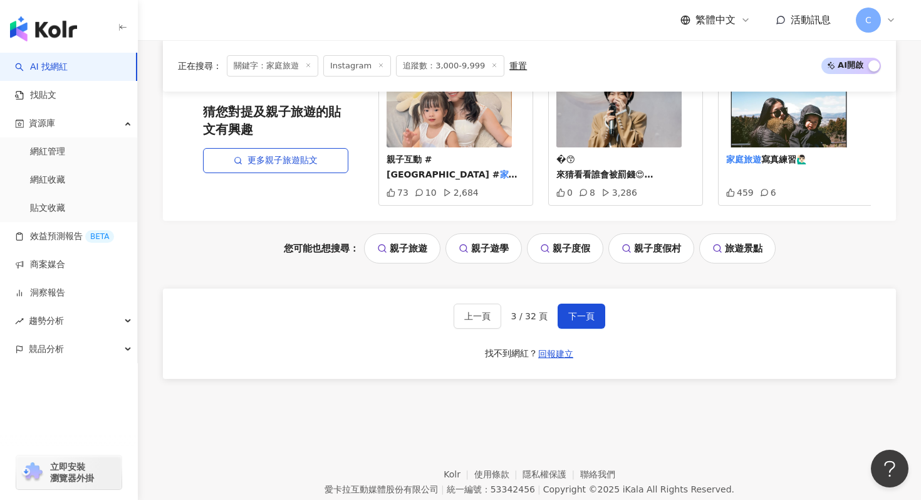
scroll to position [2662, 0]
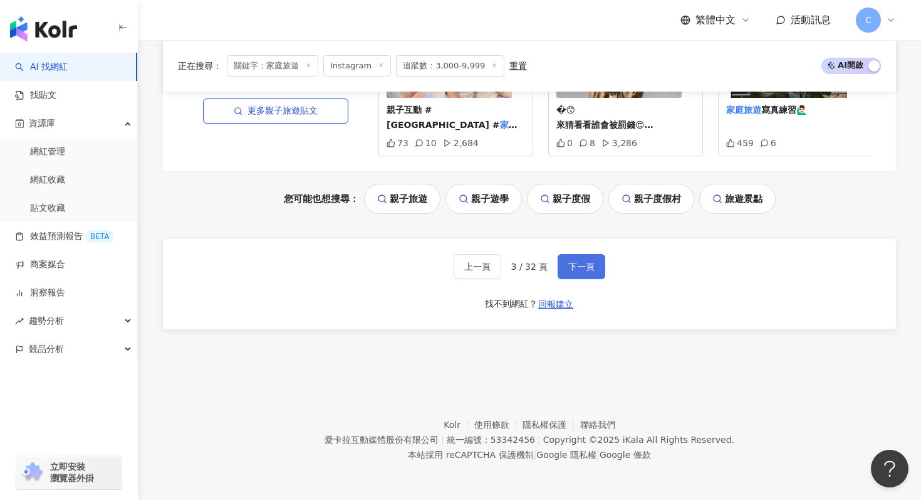
click at [598, 266] on button "下一頁" at bounding box center [582, 266] width 48 height 25
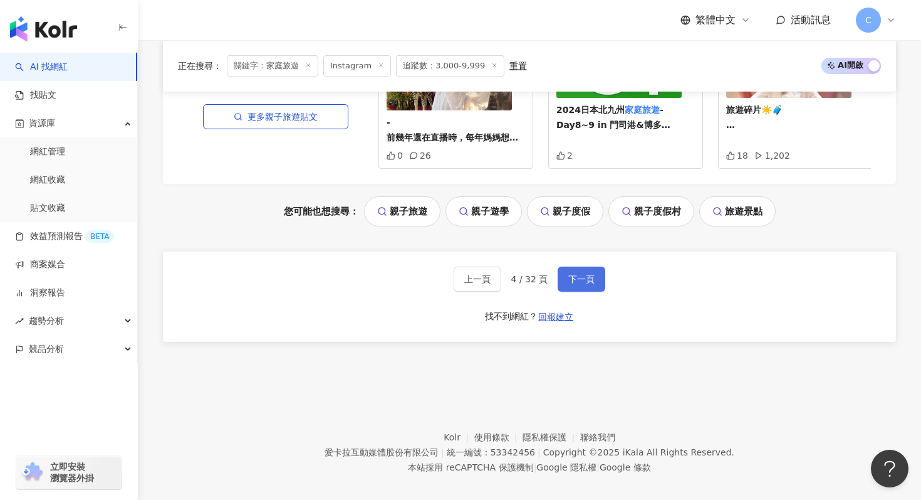
click at [567, 266] on button "下一頁" at bounding box center [582, 278] width 48 height 25
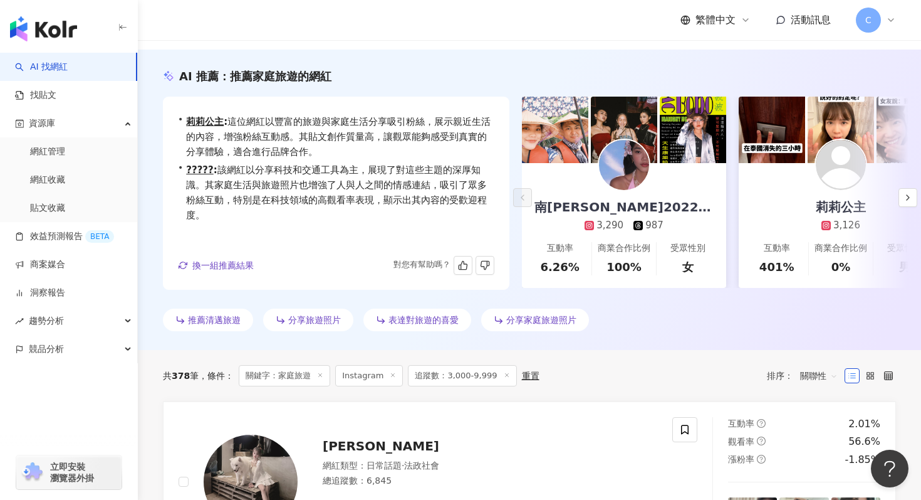
scroll to position [163, 0]
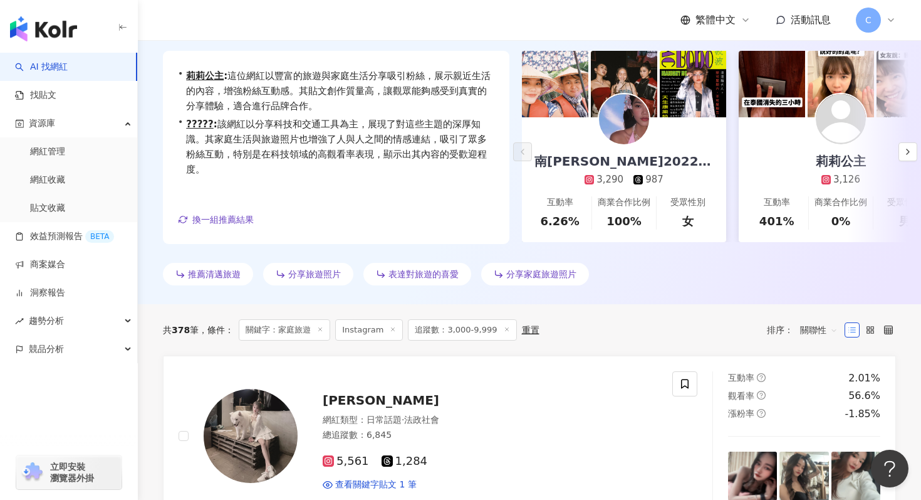
click at [323, 328] on icon at bounding box center [320, 329] width 6 height 6
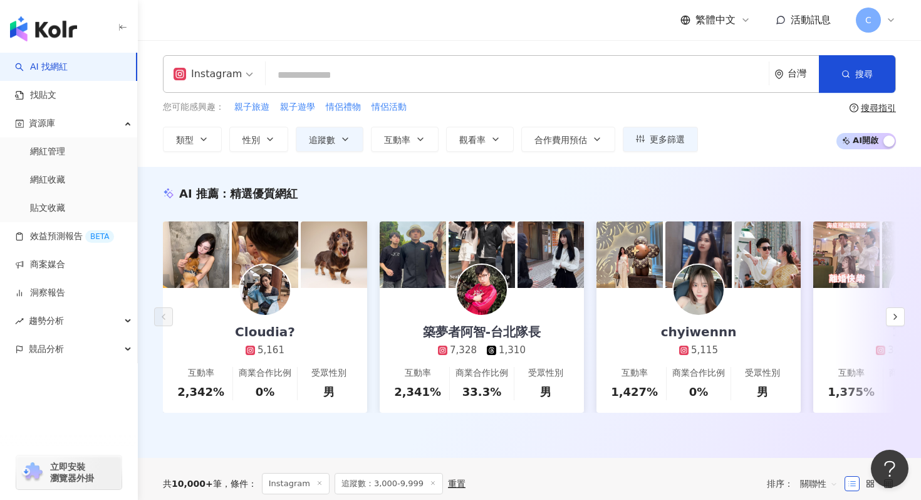
click at [342, 76] on input "search" at bounding box center [517, 75] width 493 height 24
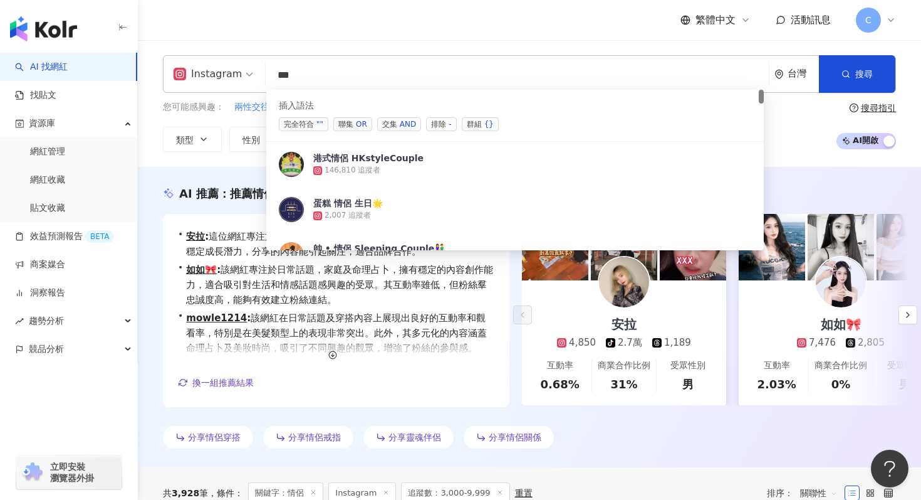
click at [356, 127] on div "OR" at bounding box center [361, 124] width 11 height 13
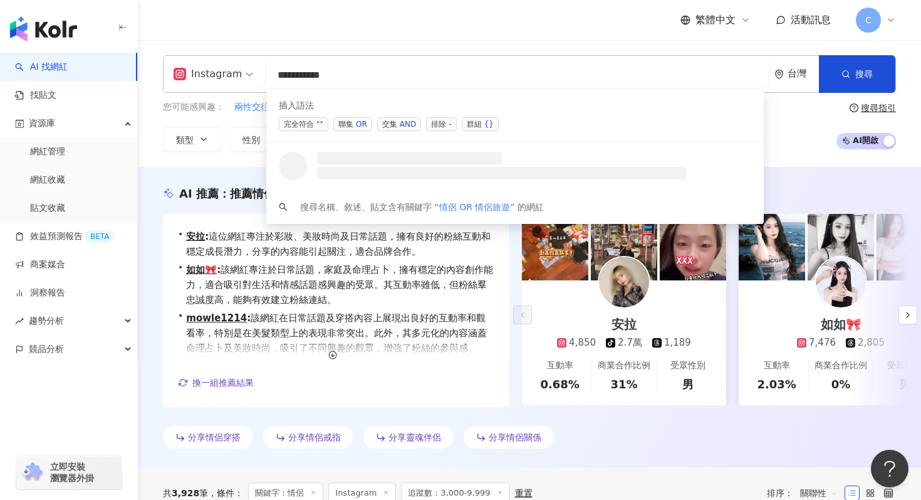
click at [353, 123] on span "聯集 OR" at bounding box center [352, 124] width 39 height 14
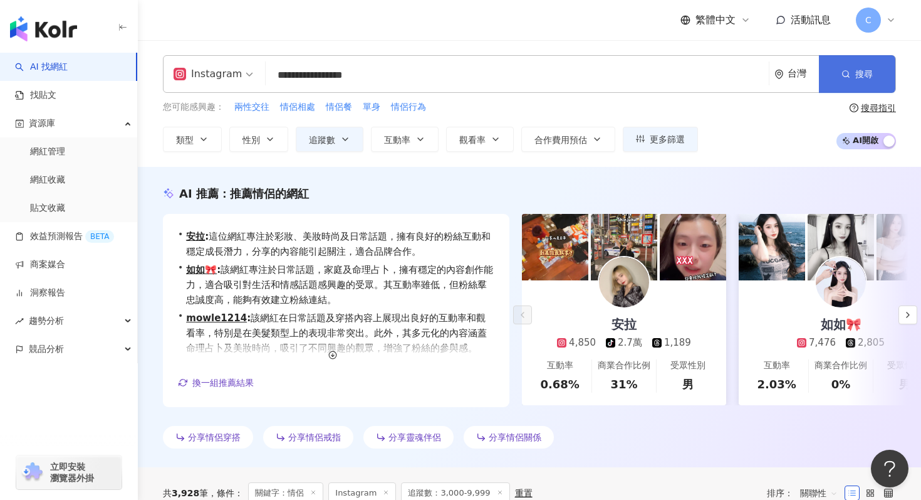
click at [861, 63] on button "搜尋" at bounding box center [857, 74] width 76 height 38
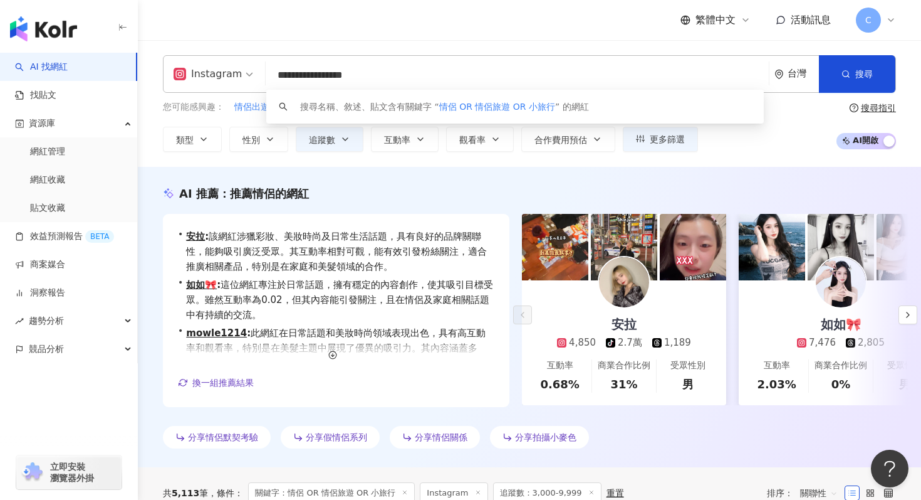
click at [376, 68] on input "**********" at bounding box center [517, 75] width 493 height 24
click at [376, 70] on input "**********" at bounding box center [517, 75] width 493 height 24
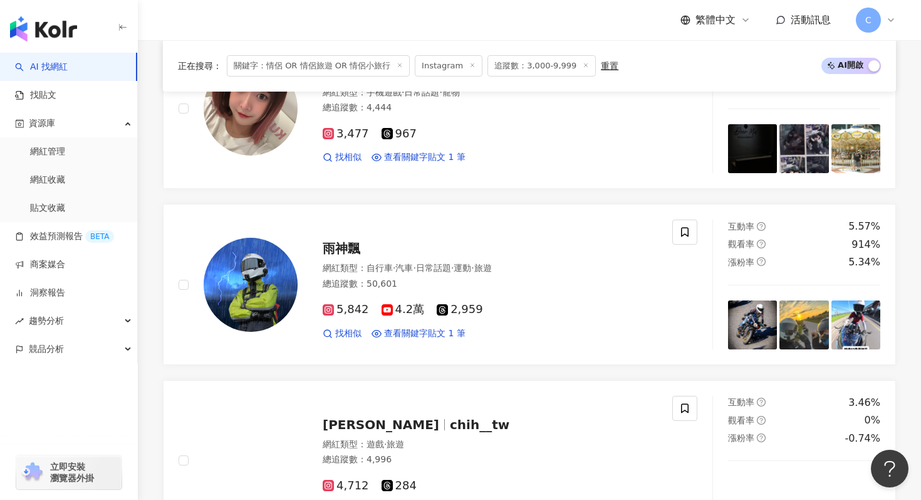
scroll to position [754, 0]
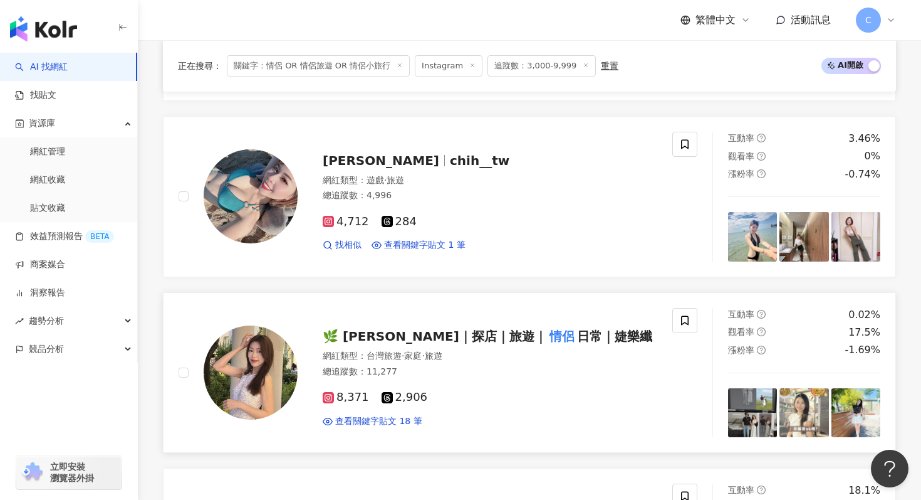
click at [356, 342] on div "🌿 kelly｜探店｜旅遊｜ 情侶 日常｜婕樂纖" at bounding box center [490, 336] width 335 height 18
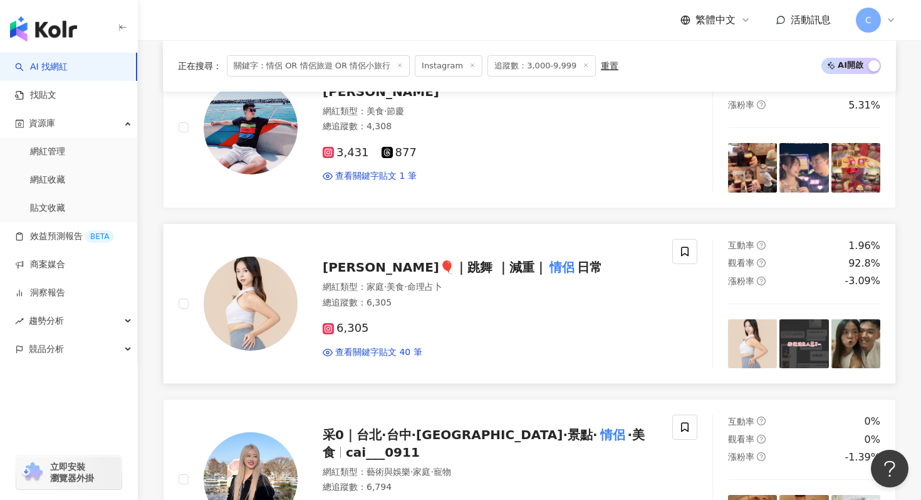
scroll to position [1178, 0]
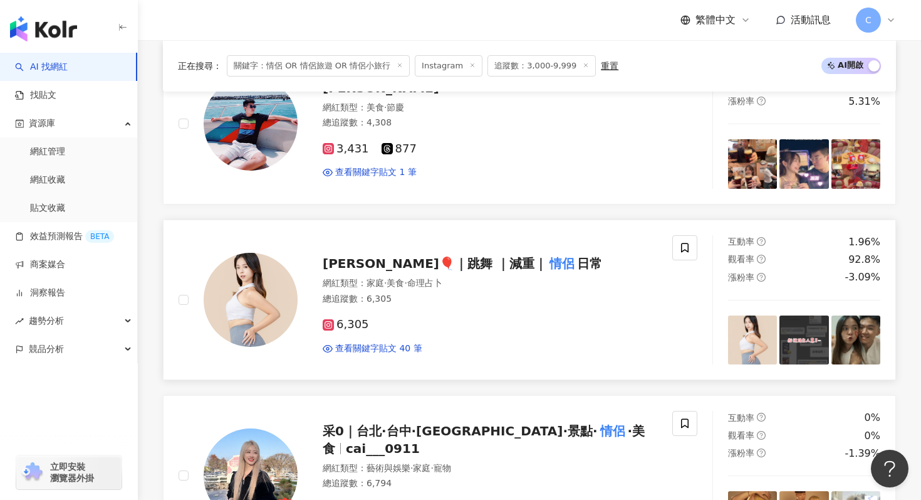
click at [547, 261] on mark "情侶" at bounding box center [562, 263] width 30 height 20
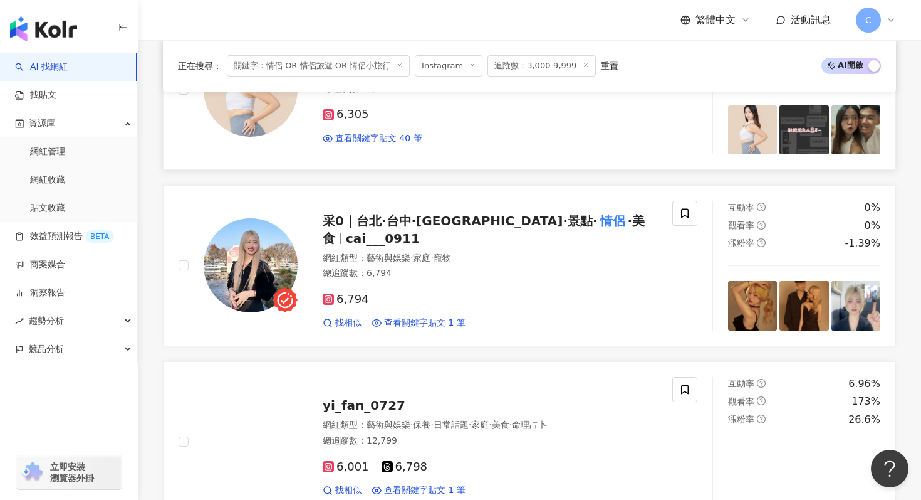
scroll to position [1443, 0]
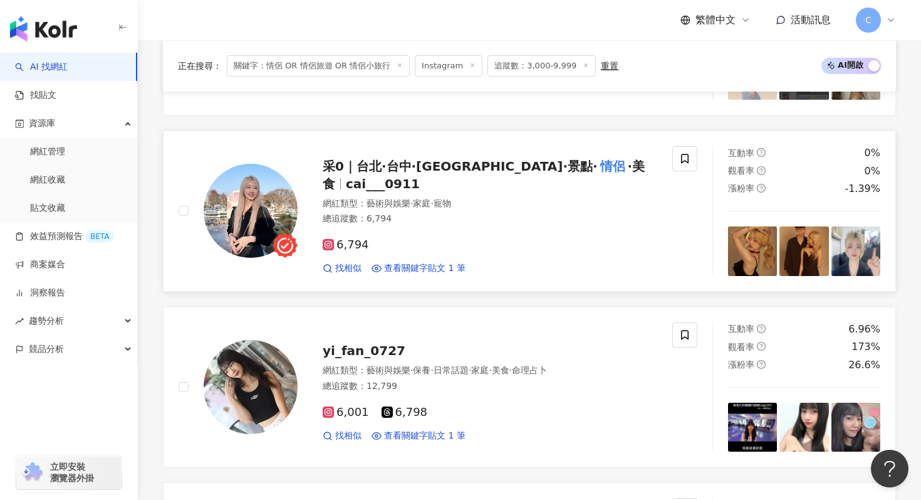
click at [417, 174] on span "采0｜台北·台中·台南·景點·" at bounding box center [460, 166] width 275 height 15
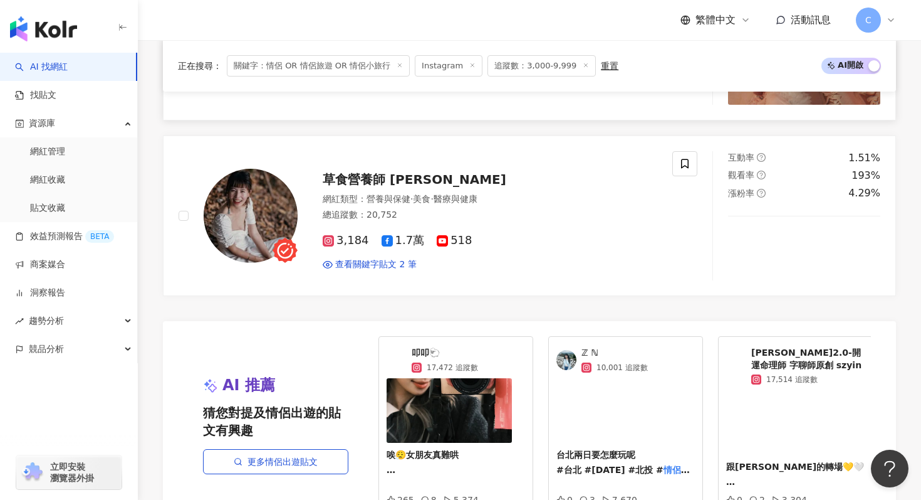
scroll to position [2421, 0]
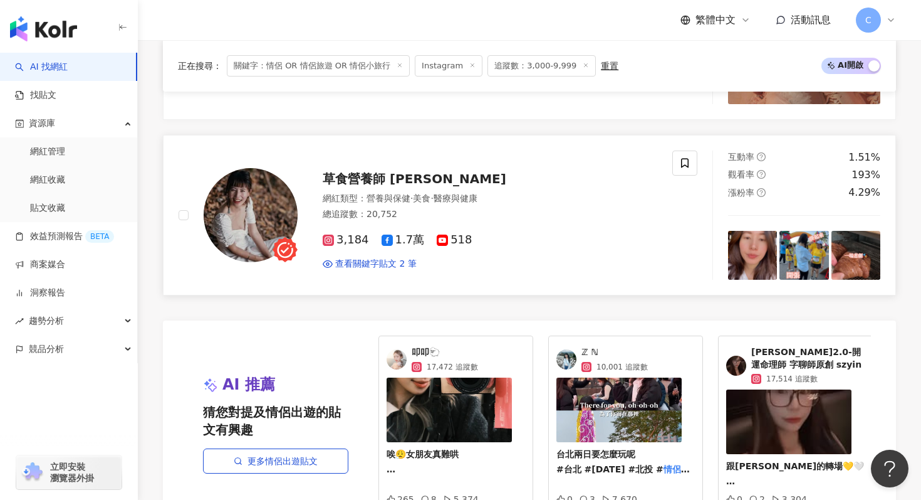
click at [405, 172] on span "草食營養師 黃千芮" at bounding box center [415, 178] width 184 height 15
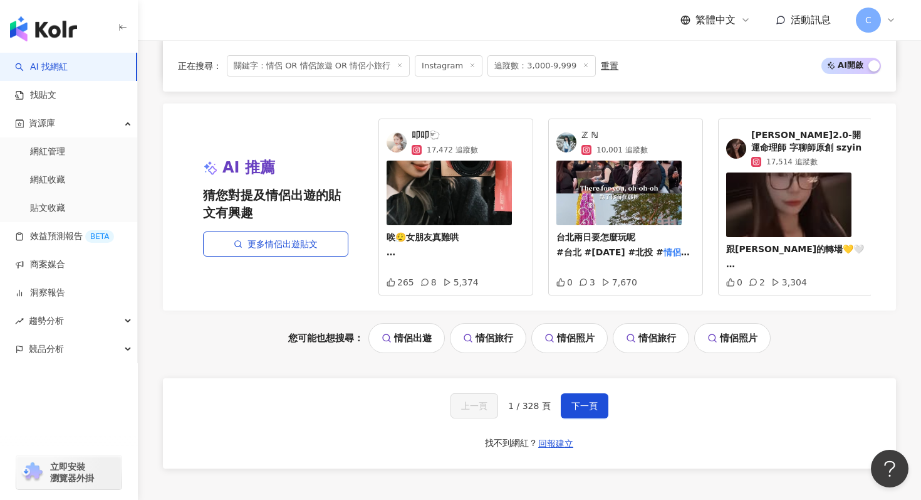
scroll to position [2777, 0]
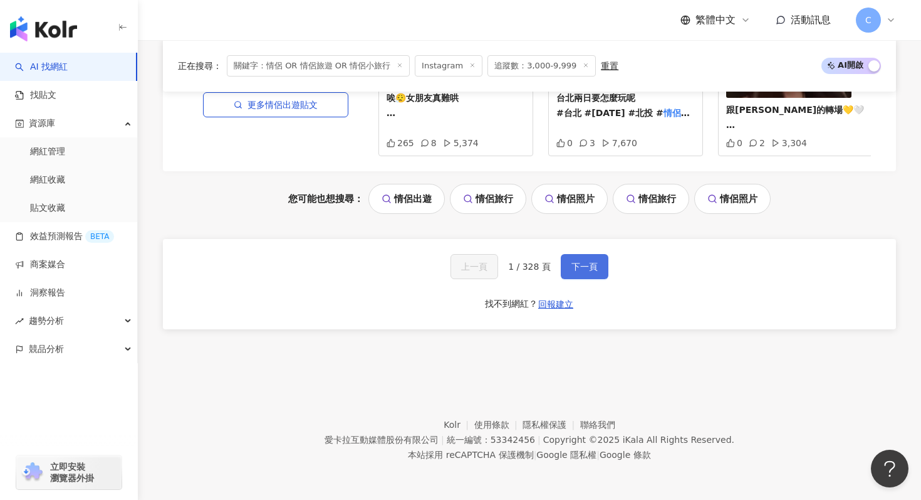
click at [583, 264] on span "下一頁" at bounding box center [585, 266] width 26 height 10
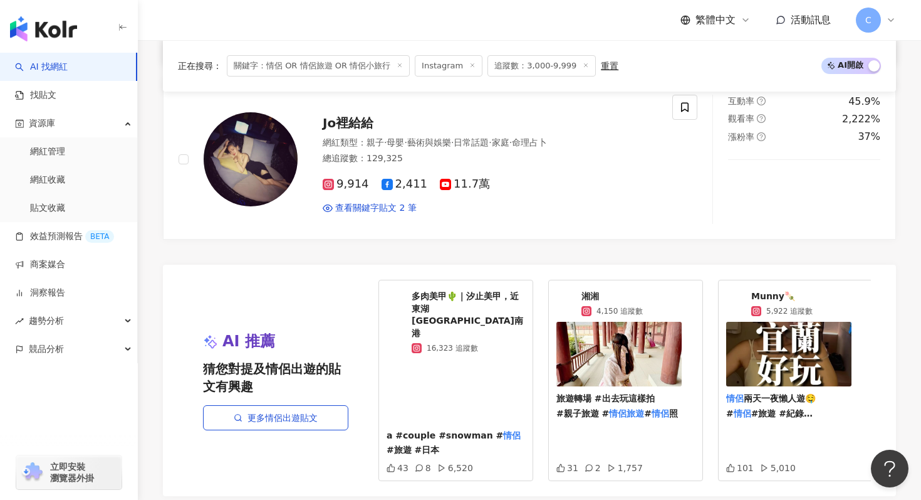
scroll to position [2712, 0]
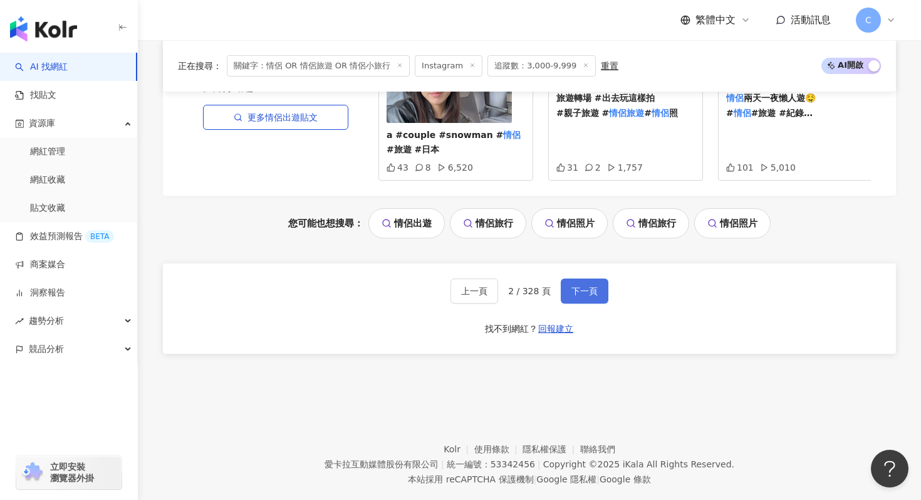
click at [592, 278] on button "下一頁" at bounding box center [585, 290] width 48 height 25
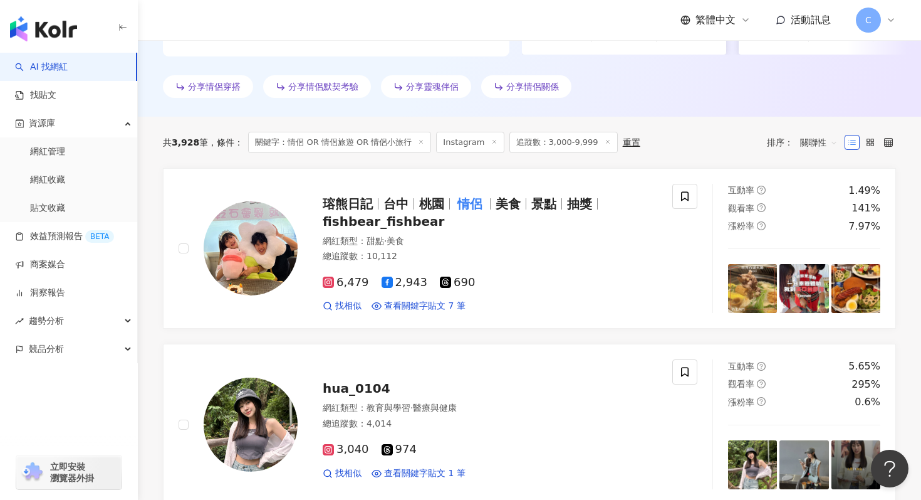
scroll to position [313, 0]
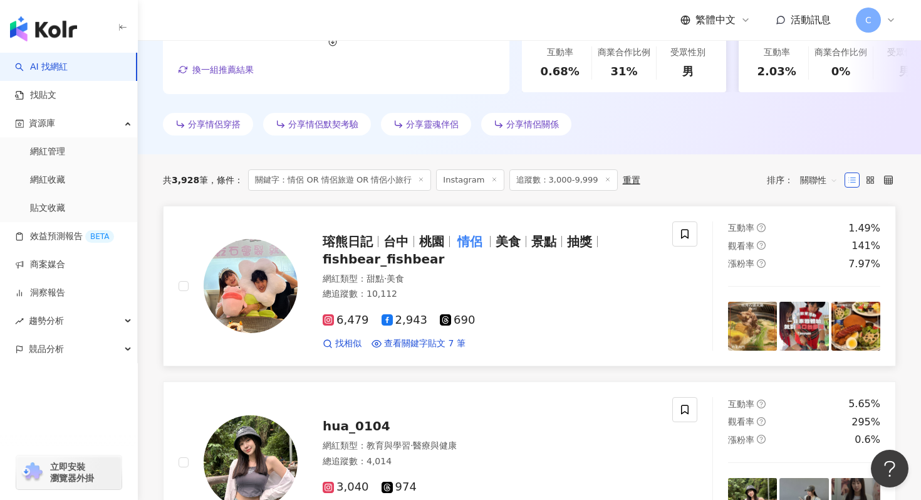
click at [584, 264] on div "瑢熊日記 台中 桃園 情侶 美食 景點 抽獎 fishbear_fishbear" at bounding box center [490, 250] width 335 height 35
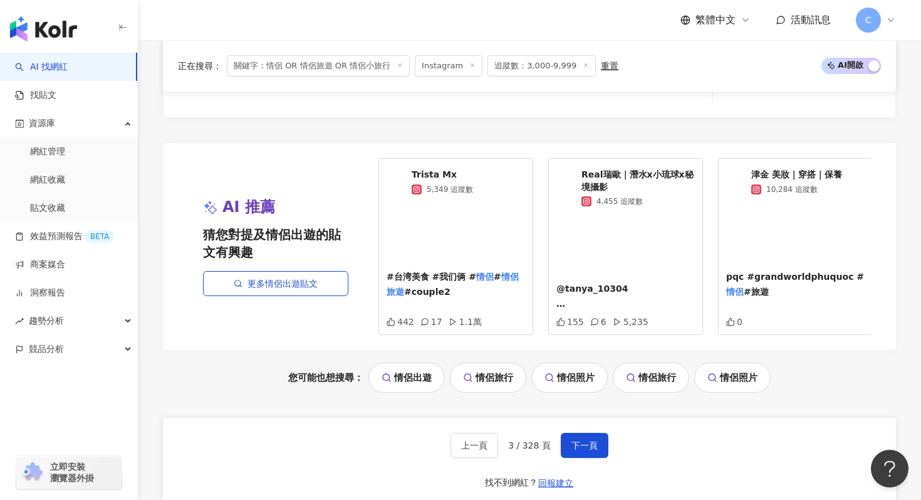
scroll to position [2712, 0]
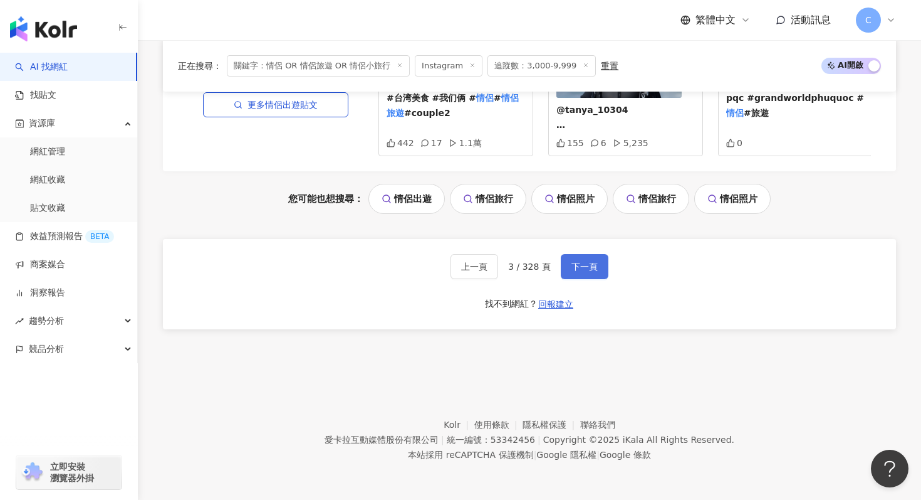
click at [590, 272] on button "下一頁" at bounding box center [585, 266] width 48 height 25
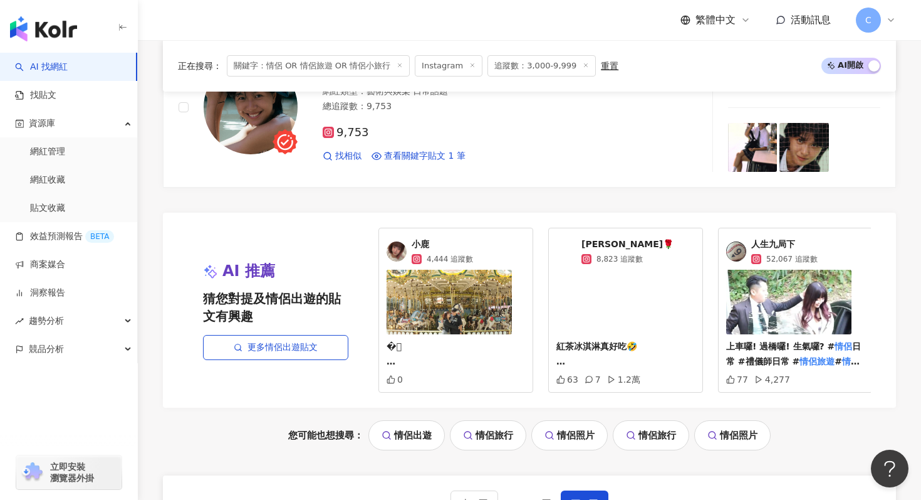
scroll to position [2662, 0]
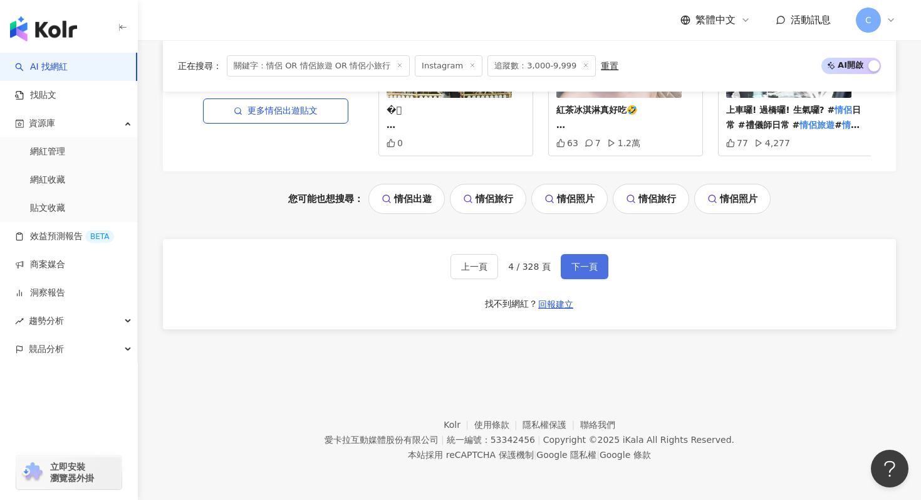
click at [592, 270] on span "下一頁" at bounding box center [585, 266] width 26 height 10
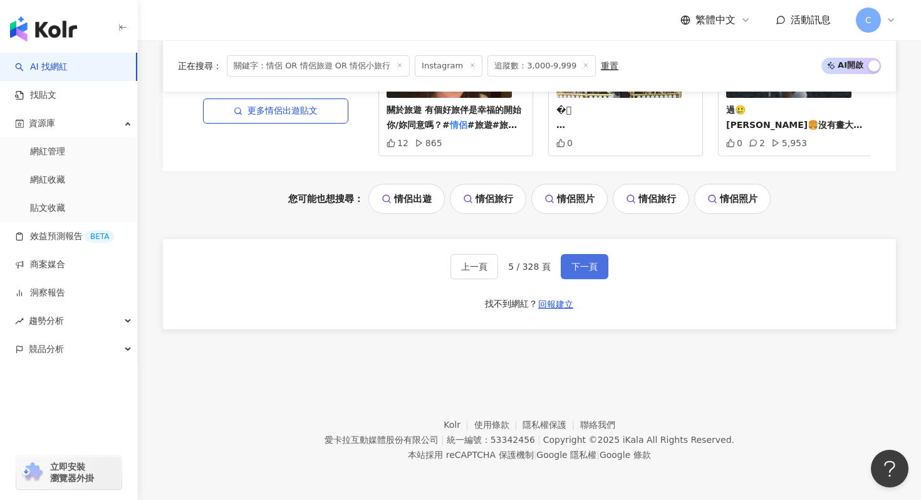
click at [592, 268] on span "下一頁" at bounding box center [585, 266] width 26 height 10
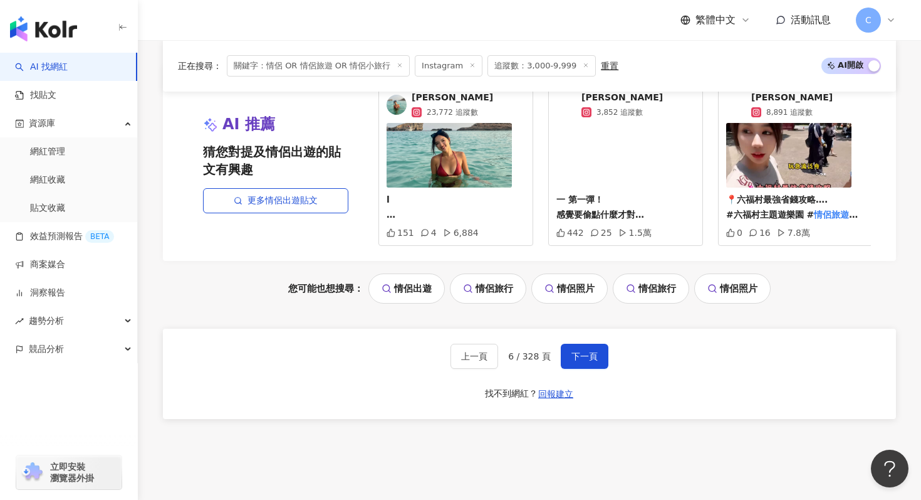
scroll to position [2621, 0]
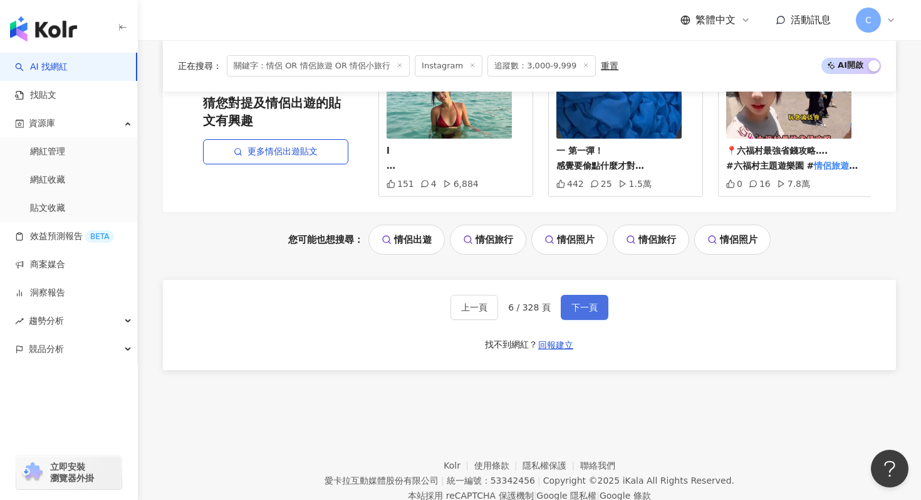
click at [568, 306] on button "下一頁" at bounding box center [585, 307] width 48 height 25
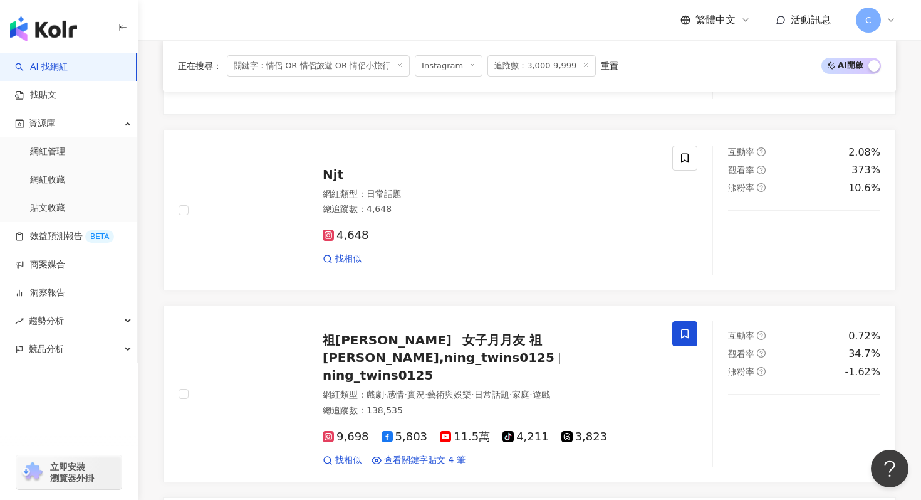
scroll to position [1900, 0]
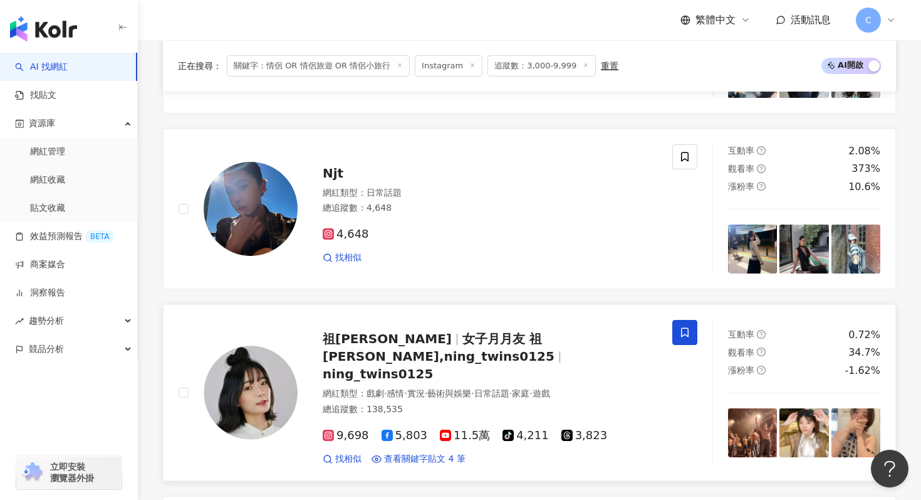
click at [464, 343] on span "女子月月友 祖寧 Ning,ning_twins0125" at bounding box center [439, 347] width 232 height 33
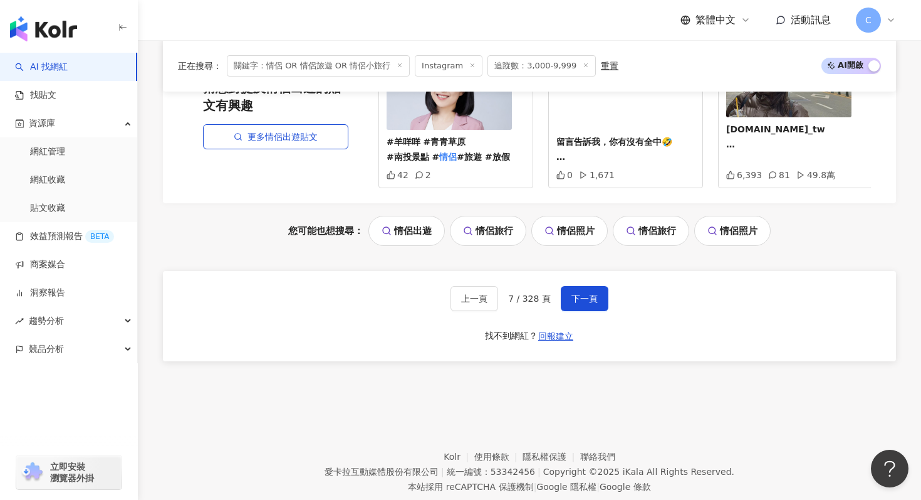
scroll to position [2777, 0]
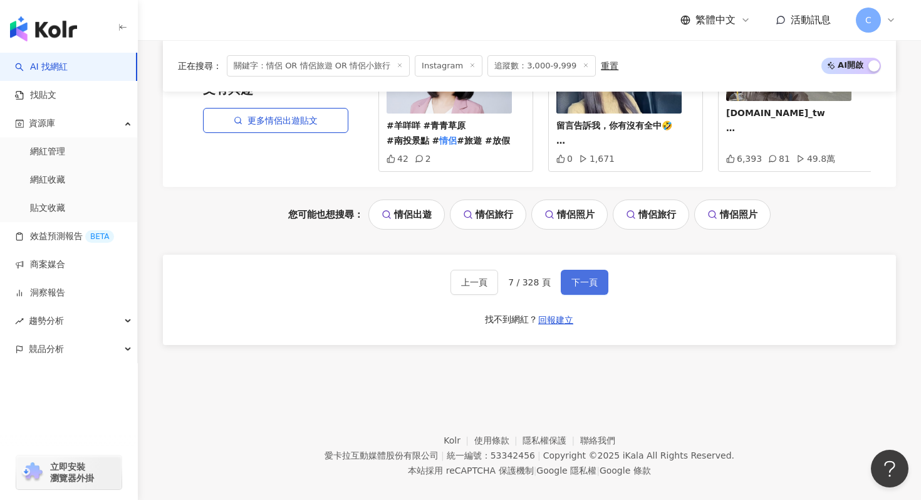
click at [582, 277] on span "下一頁" at bounding box center [585, 282] width 26 height 10
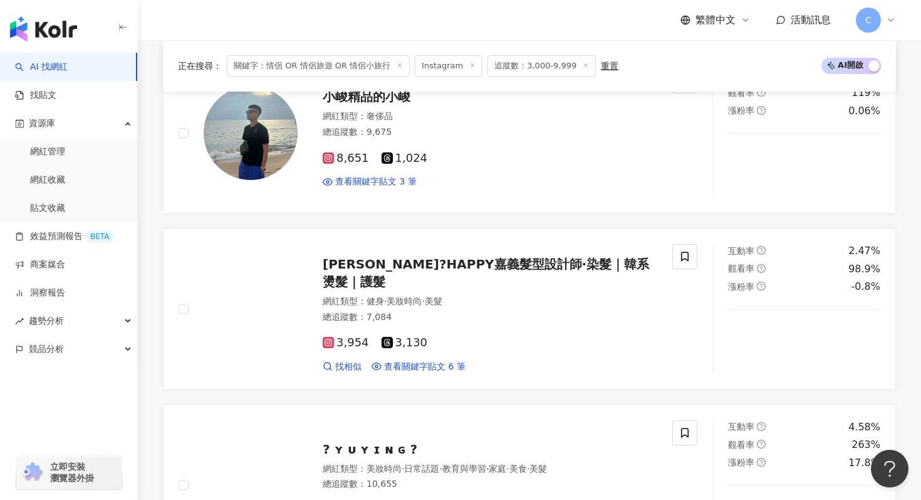
scroll to position [1333, 0]
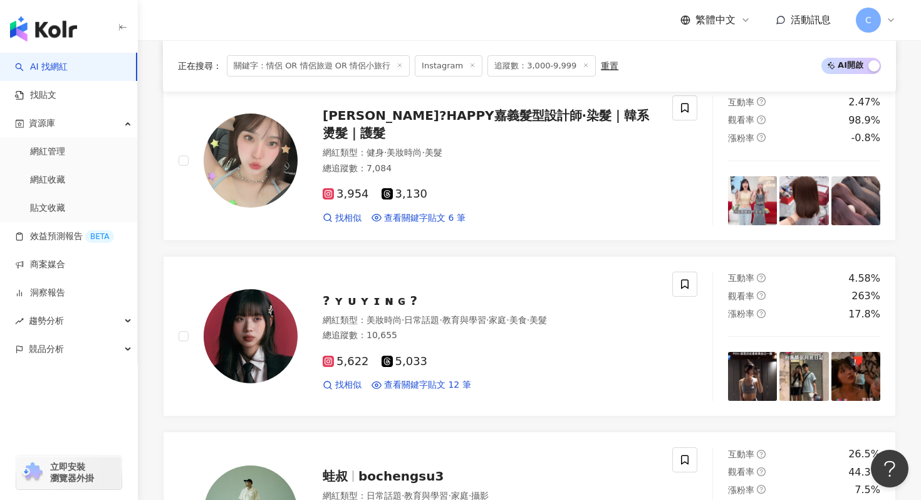
click at [542, 357] on div "5,622 5,033 找相似 查看關鍵字貼文 12 筆" at bounding box center [490, 368] width 335 height 46
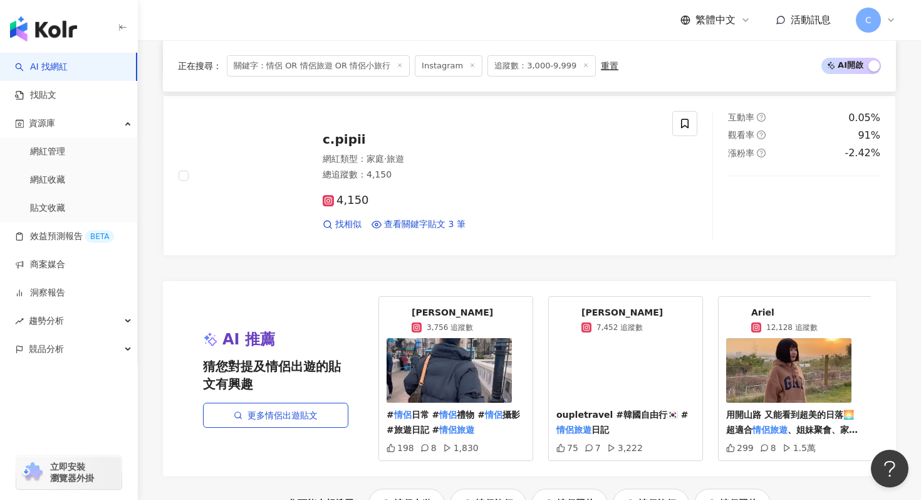
scroll to position [2503, 0]
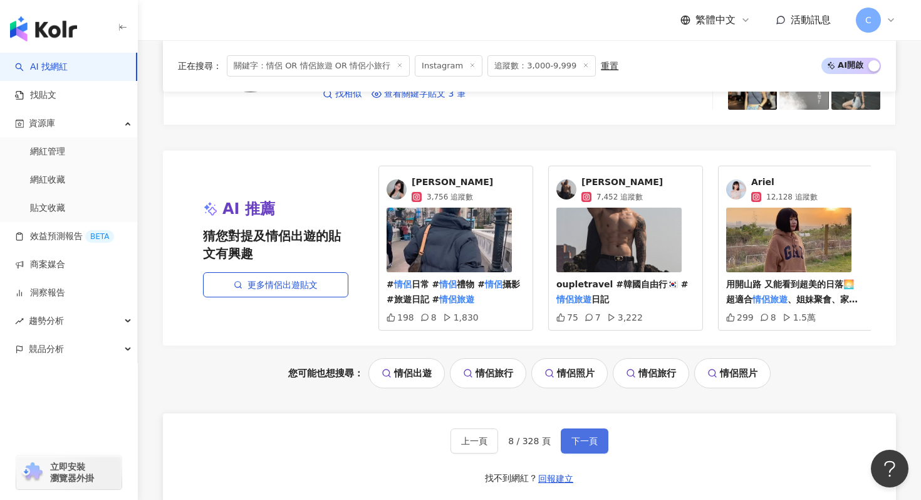
click at [581, 428] on button "下一頁" at bounding box center [585, 440] width 48 height 25
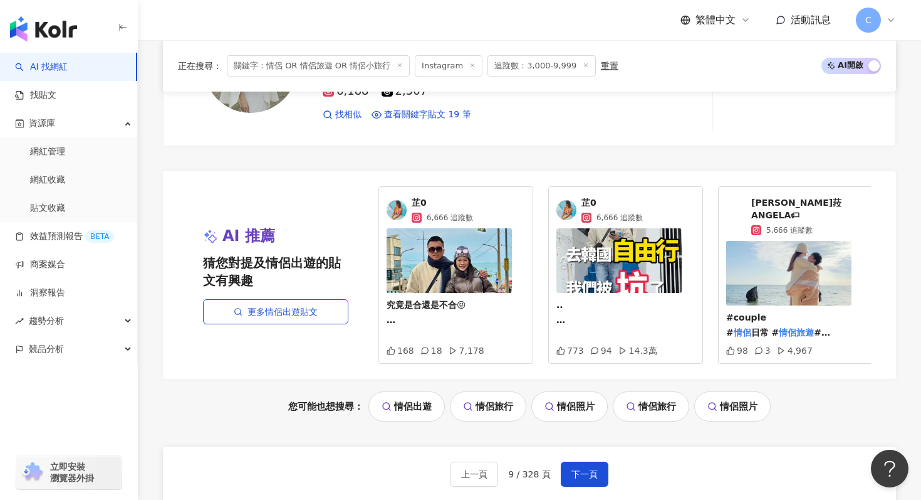
scroll to position [2501, 0]
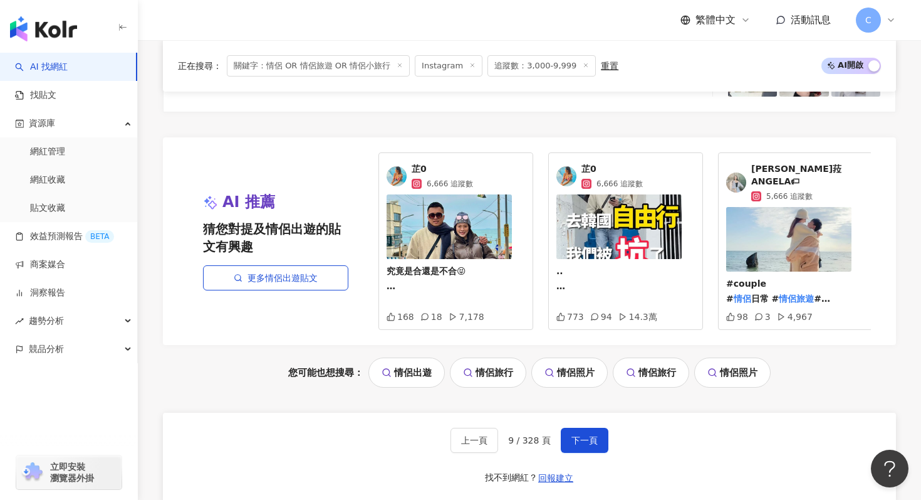
click at [422, 171] on span "芷0" at bounding box center [442, 169] width 61 height 13
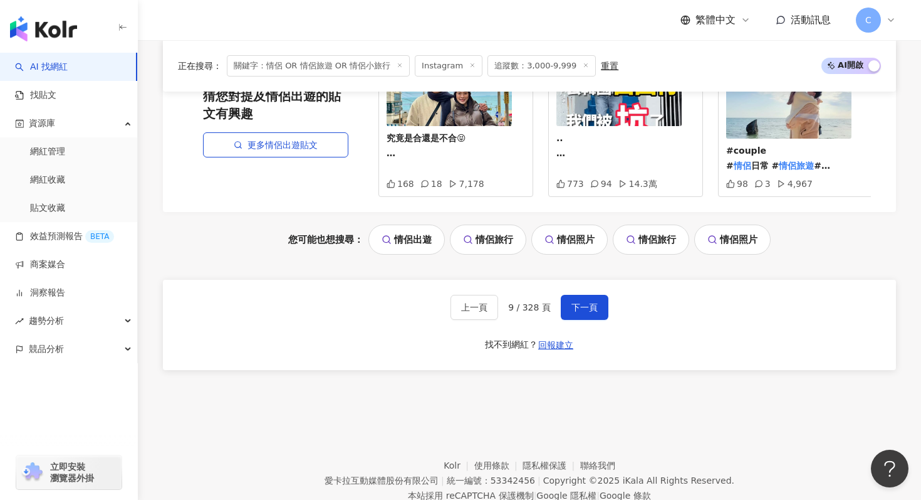
scroll to position [2652, 0]
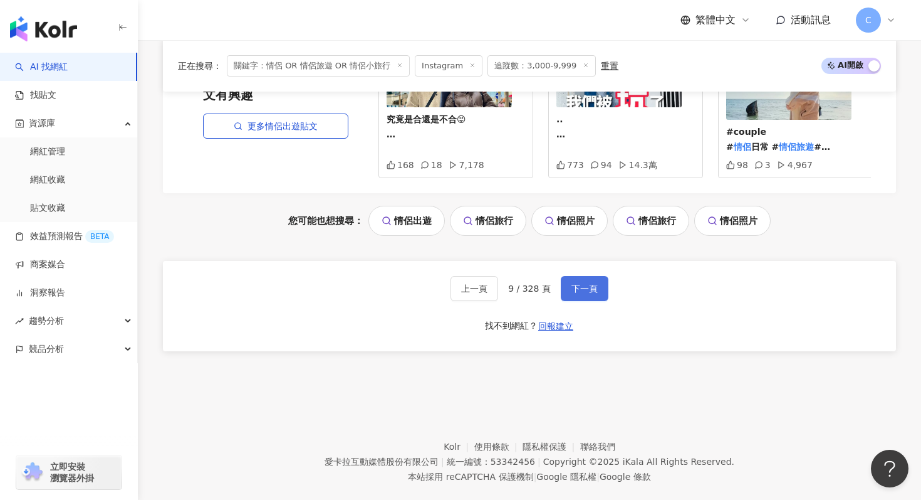
click at [581, 283] on span "下一頁" at bounding box center [585, 288] width 26 height 10
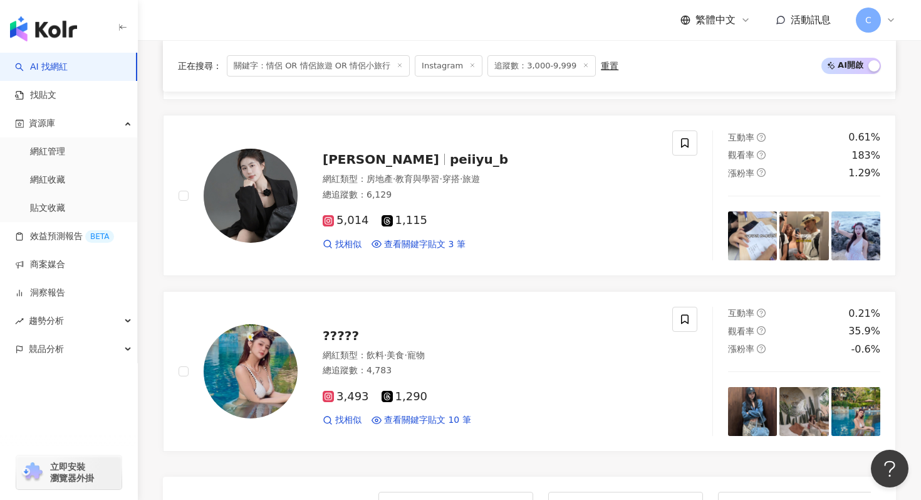
scroll to position [2674, 0]
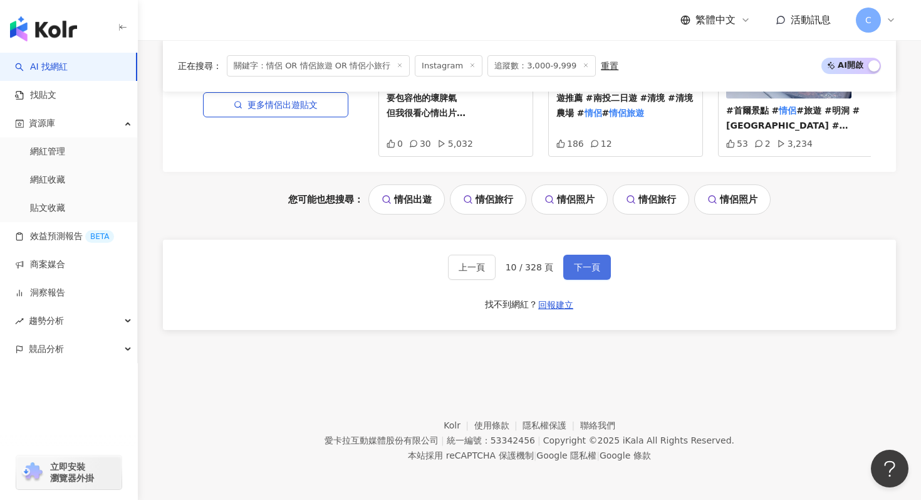
click at [588, 276] on button "下一頁" at bounding box center [587, 266] width 48 height 25
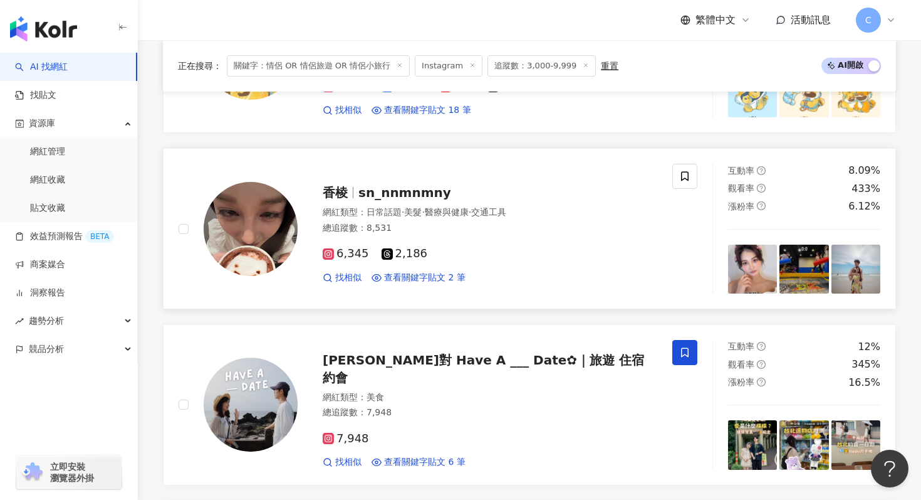
scroll to position [547, 0]
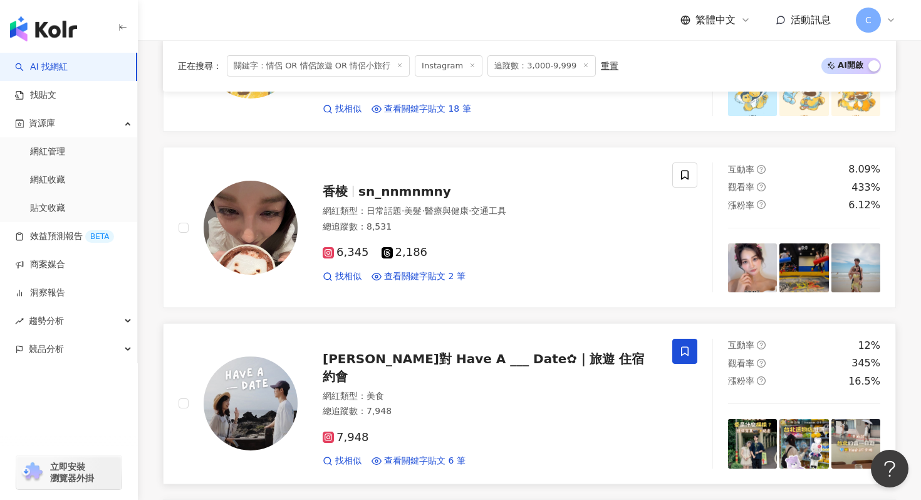
click at [547, 374] on div "陳雙成對 Have A ___ Date✿｜旅遊 住宿 約會" at bounding box center [490, 367] width 335 height 35
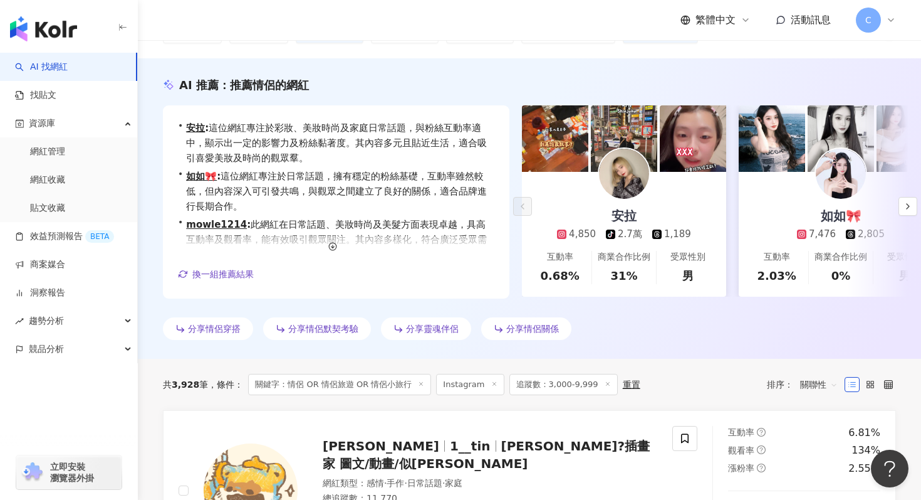
scroll to position [0, 0]
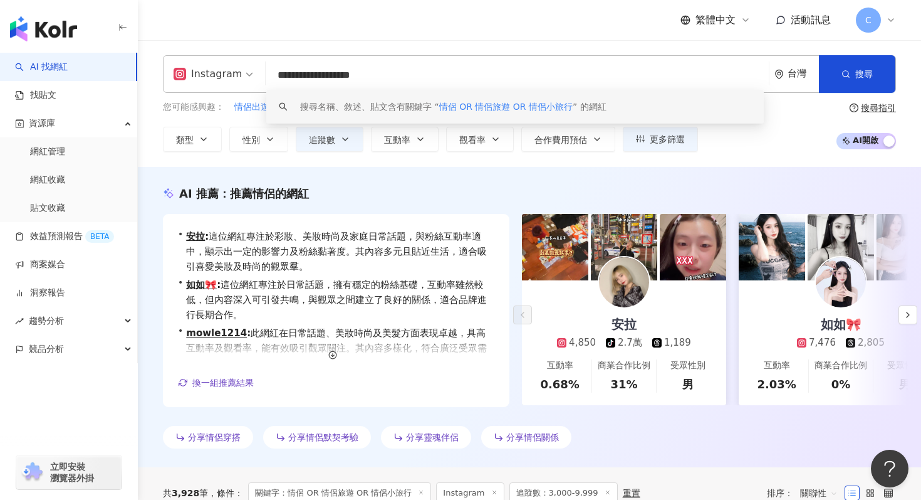
drag, startPoint x: 298, startPoint y: 74, endPoint x: 530, endPoint y: 75, distance: 231.9
click at [530, 75] on input "**********" at bounding box center [517, 75] width 493 height 24
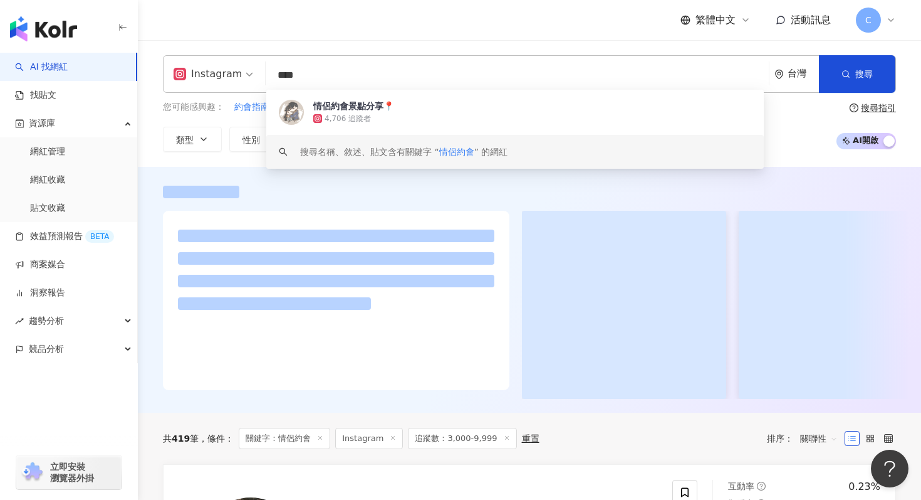
type input "****"
click at [439, 199] on div at bounding box center [529, 292] width 783 height 213
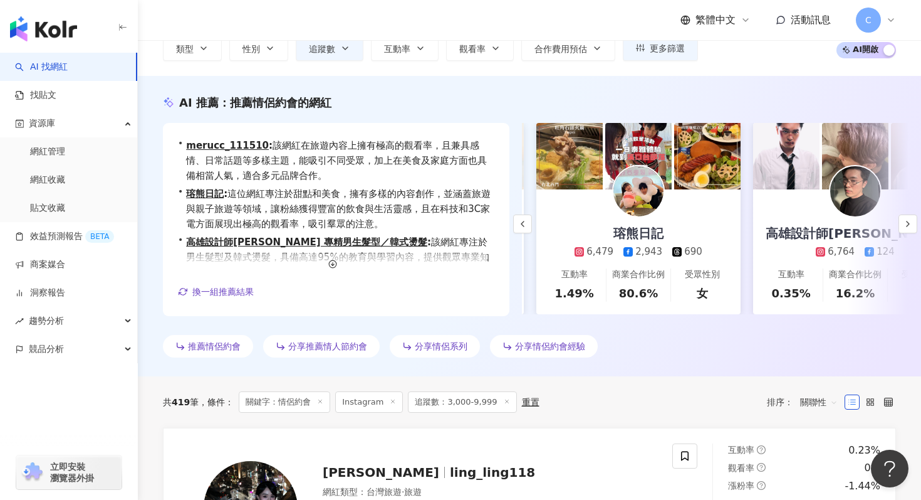
scroll to position [0, 181]
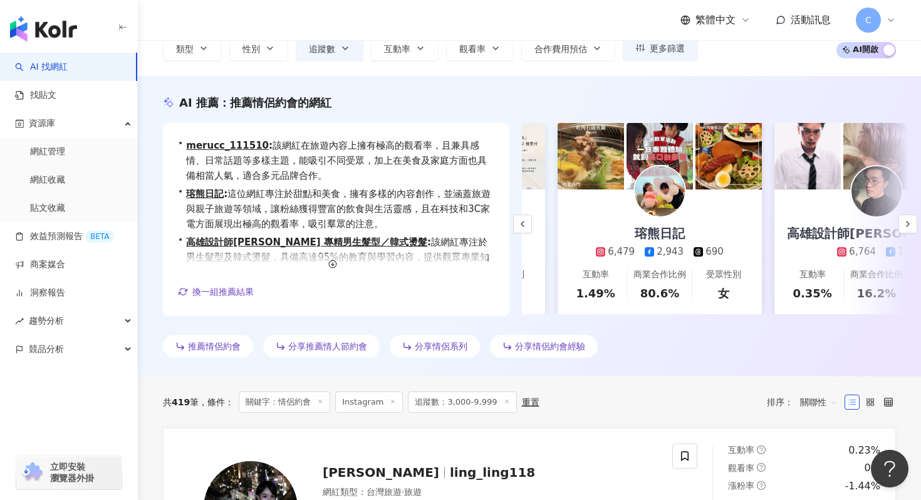
click at [679, 216] on div "瑢熊日記 6,479 2,943 690" at bounding box center [660, 223] width 153 height 69
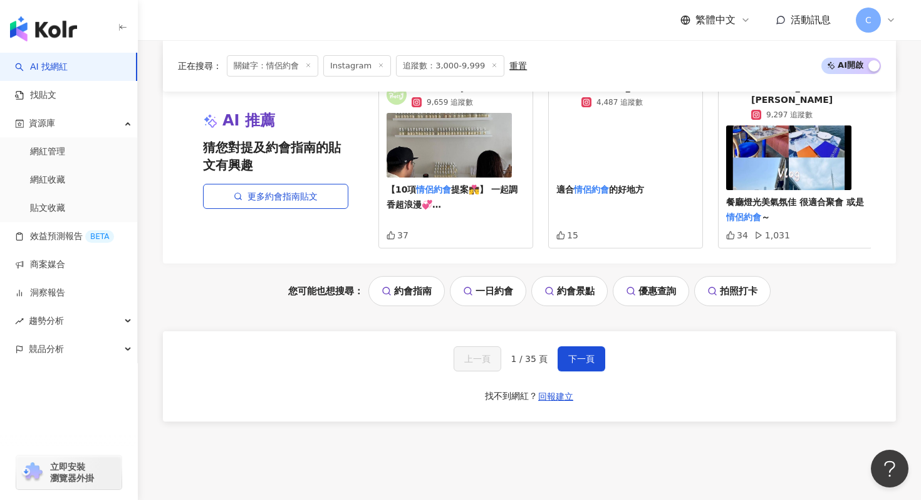
scroll to position [2662, 0]
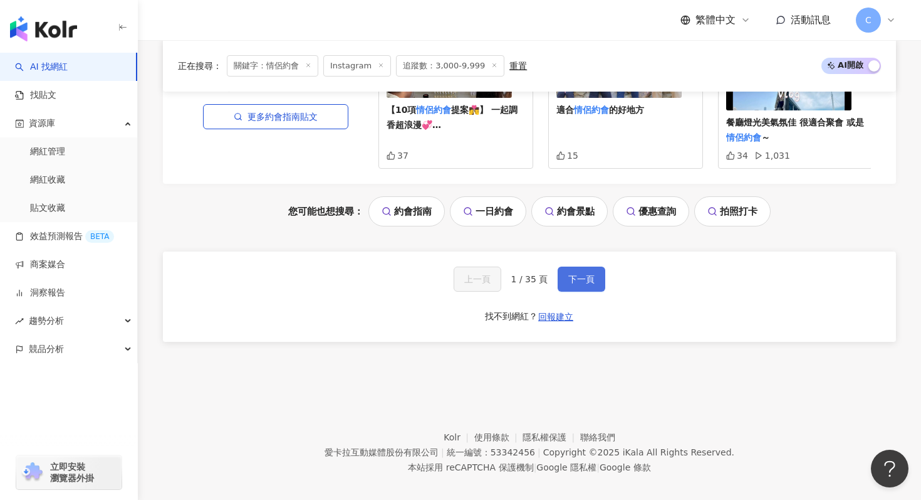
click at [573, 274] on span "下一頁" at bounding box center [581, 279] width 26 height 10
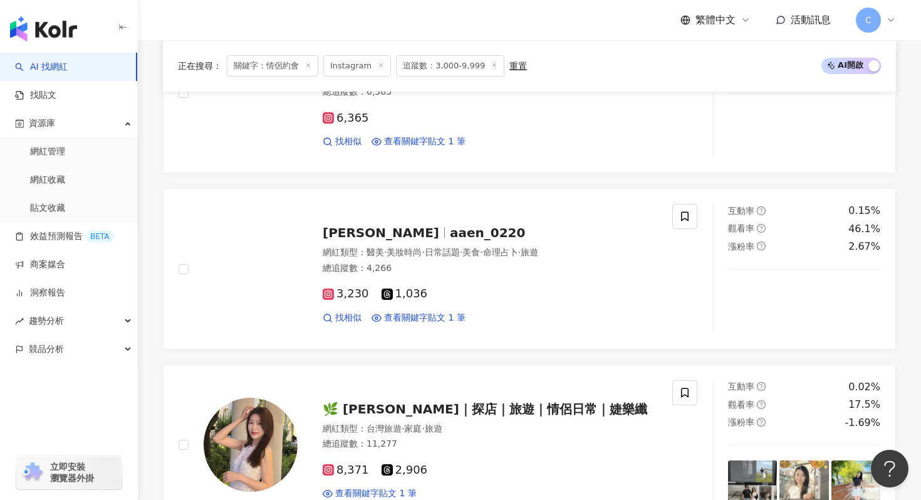
scroll to position [414, 0]
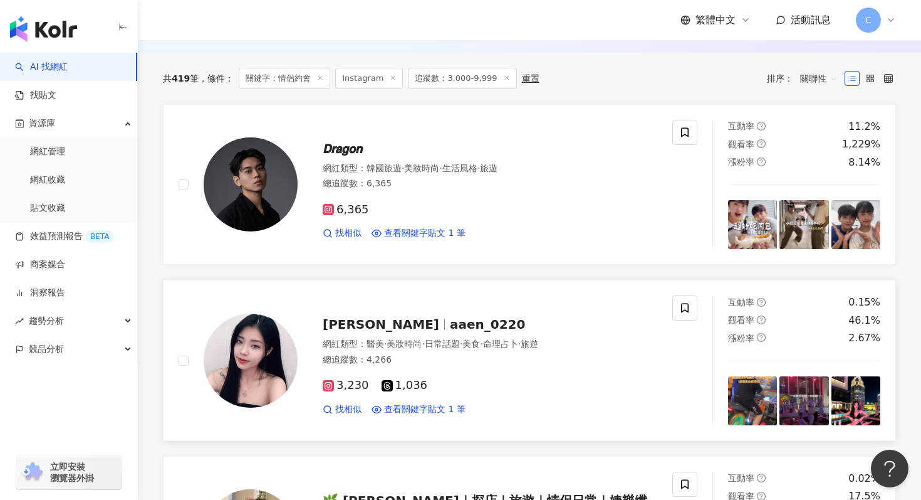
click at [644, 362] on div "總追蹤數 ： 4,266" at bounding box center [490, 359] width 335 height 13
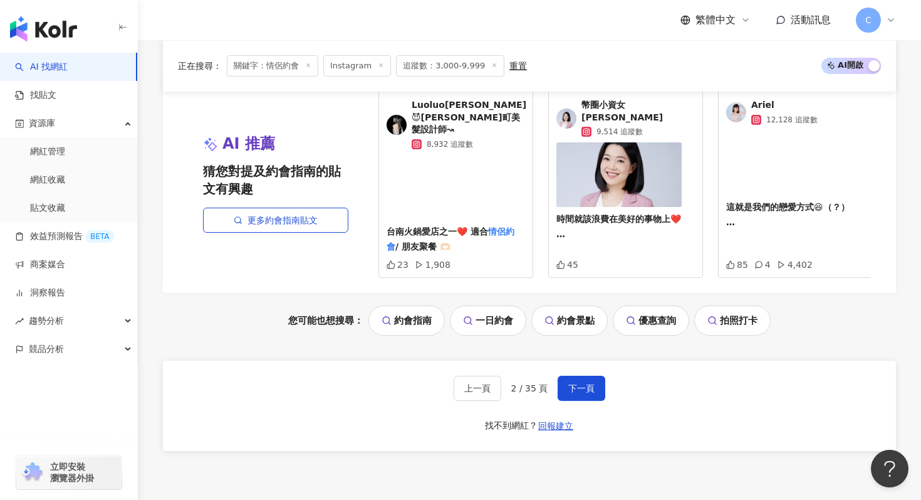
scroll to position [2674, 0]
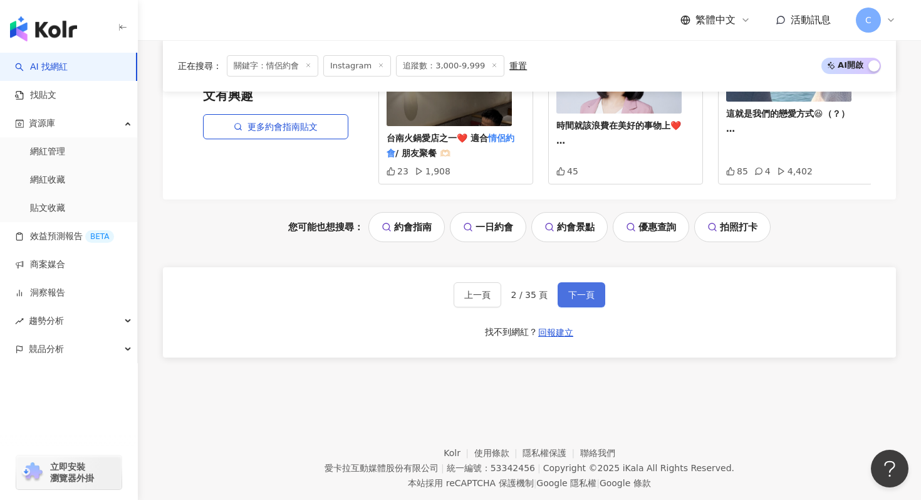
click at [572, 290] on span "下一頁" at bounding box center [581, 295] width 26 height 10
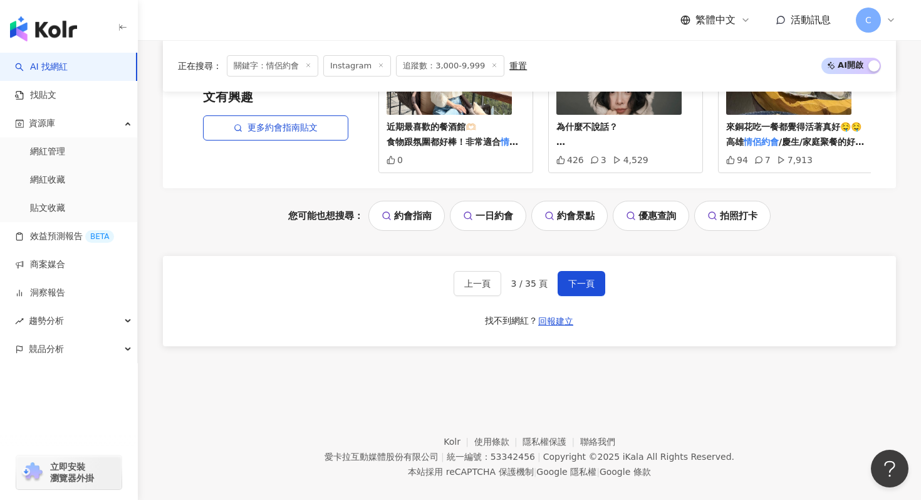
scroll to position [2662, 0]
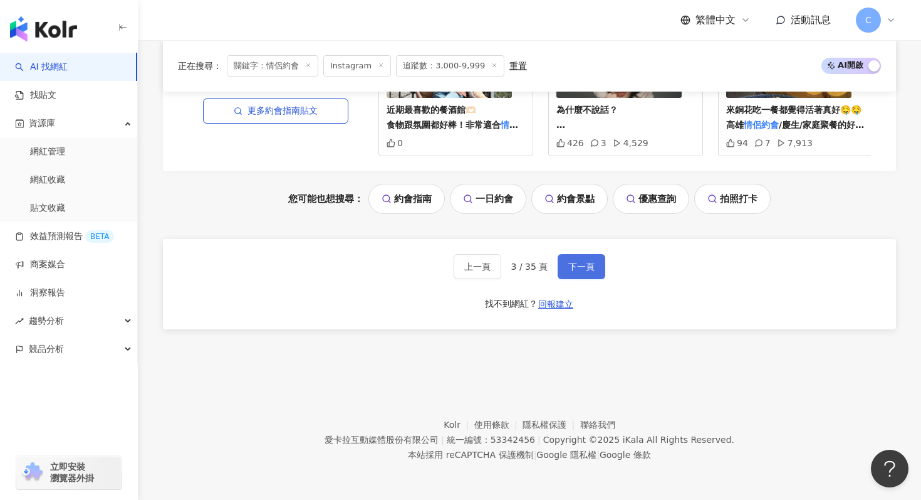
click at [590, 271] on span "下一頁" at bounding box center [581, 266] width 26 height 10
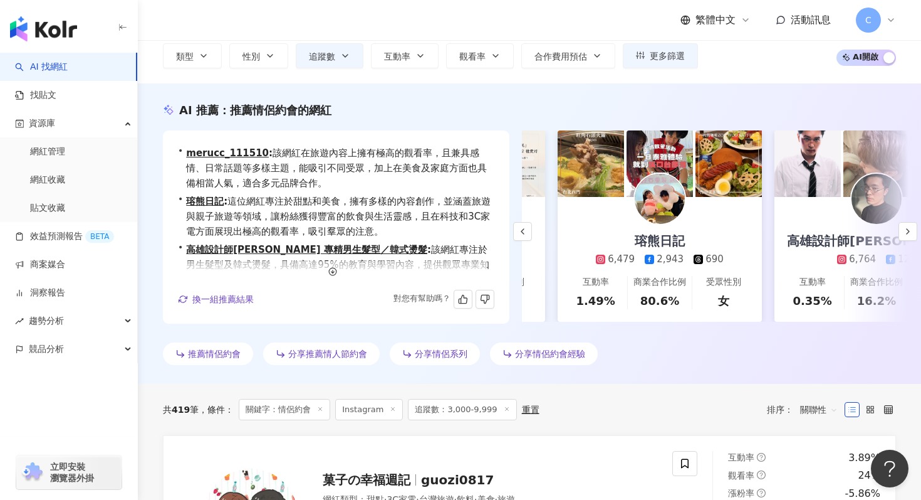
scroll to position [0, 0]
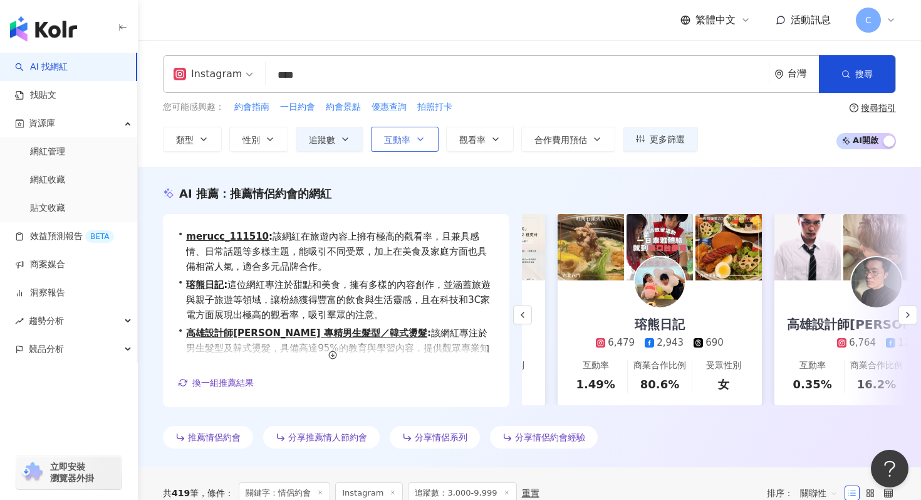
click at [402, 139] on span "互動率" at bounding box center [397, 140] width 26 height 10
click at [756, 152] on div "Instagram **** 台灣 搜尋 7deb873d-2ec1-4af4-9cd5-6d73b65dd347 keyword 情侶約會景點分享📍 4,7…" at bounding box center [529, 103] width 783 height 127
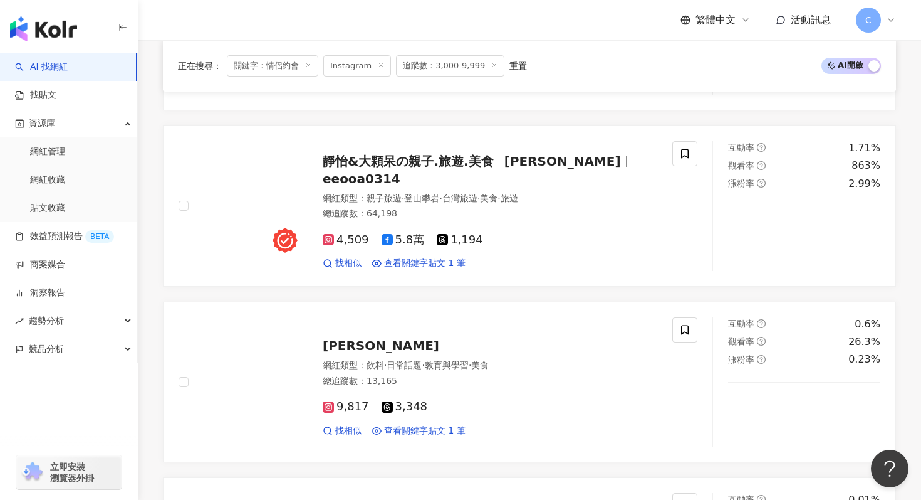
scroll to position [736, 0]
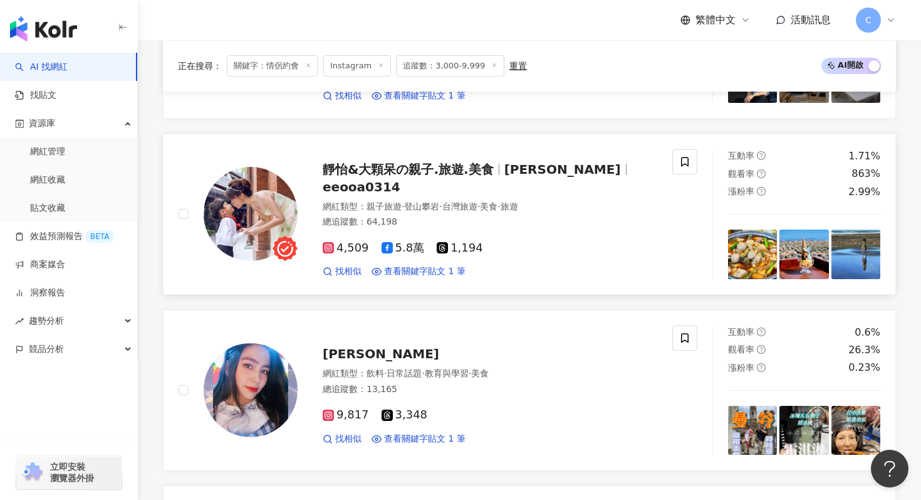
click at [590, 166] on div "靜怡&大顆呆の親子.旅遊.美食 葉靜怡 eeooa0314 網紅類型 ： 親子旅遊 · 登山攀岩 · 台灣旅遊 · 美食 · 旅遊 總追蹤數 ： 64,198…" at bounding box center [478, 213] width 360 height 127
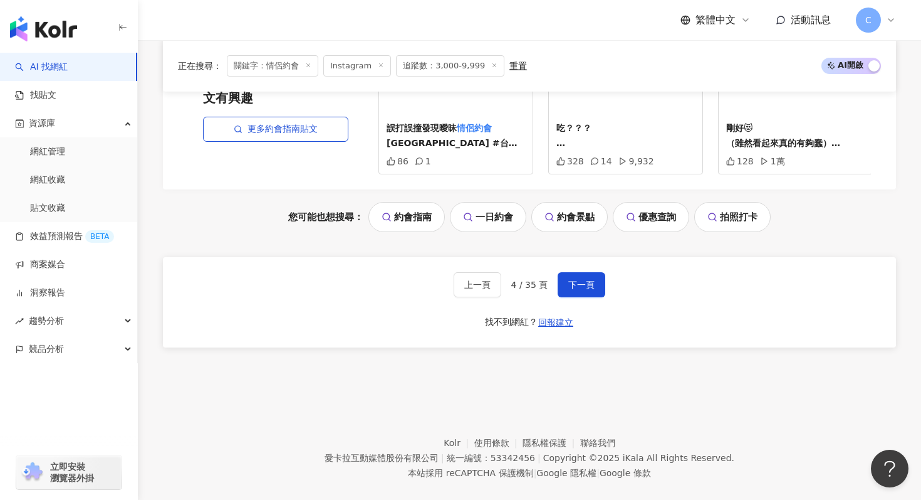
scroll to position [2662, 0]
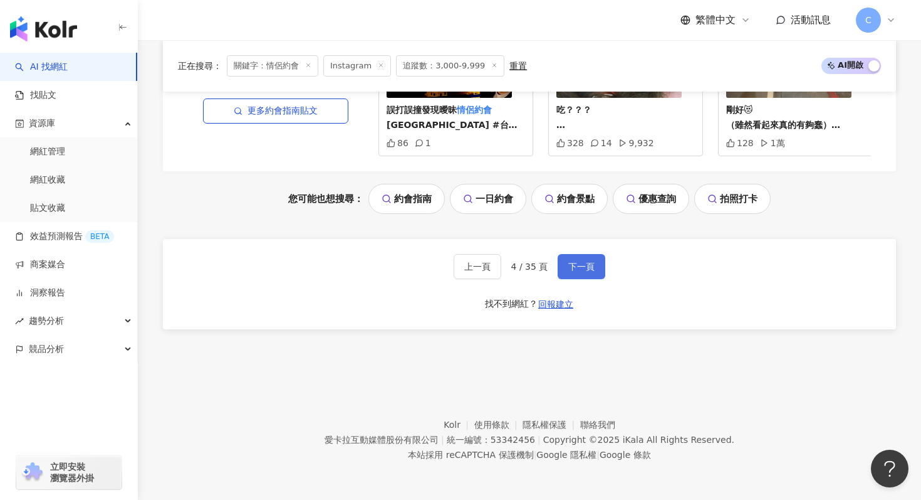
click at [585, 261] on span "下一頁" at bounding box center [581, 266] width 26 height 10
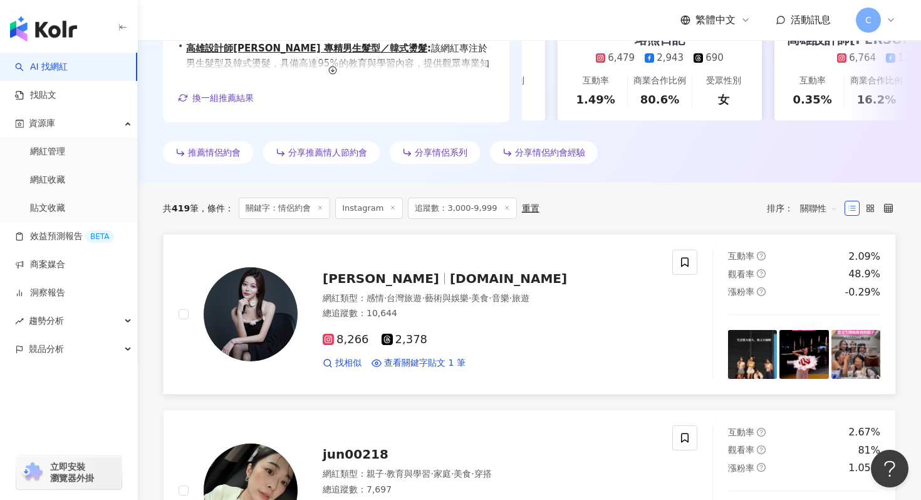
scroll to position [285, 0]
click at [563, 273] on div "Lisa Liu lisababe.tw" at bounding box center [490, 278] width 335 height 18
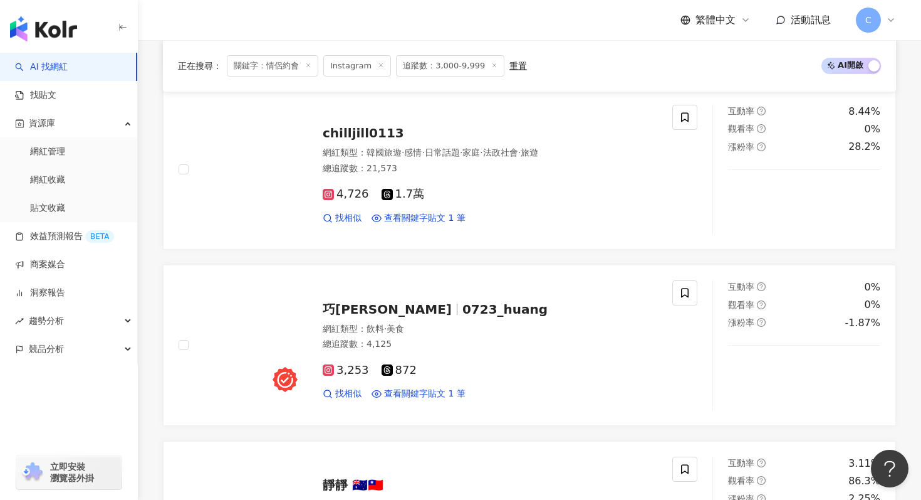
scroll to position [956, 0]
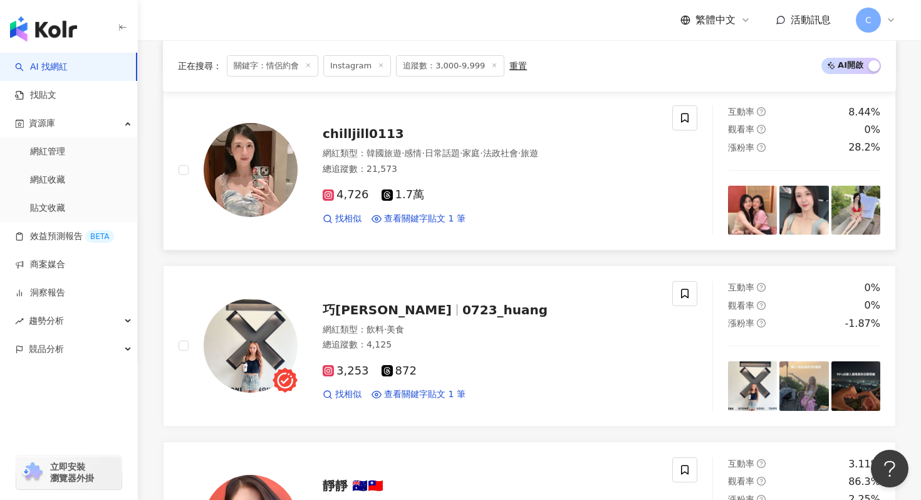
click at [402, 127] on div "chilljill0113" at bounding box center [490, 134] width 335 height 18
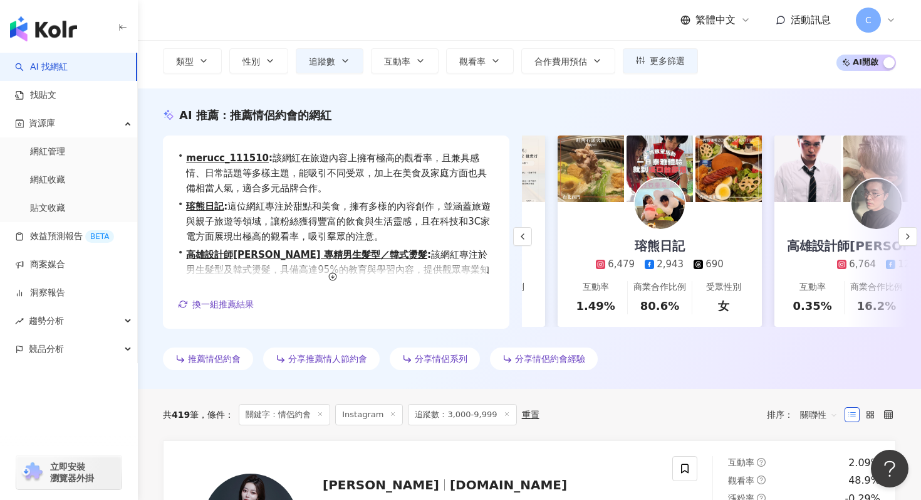
scroll to position [0, 0]
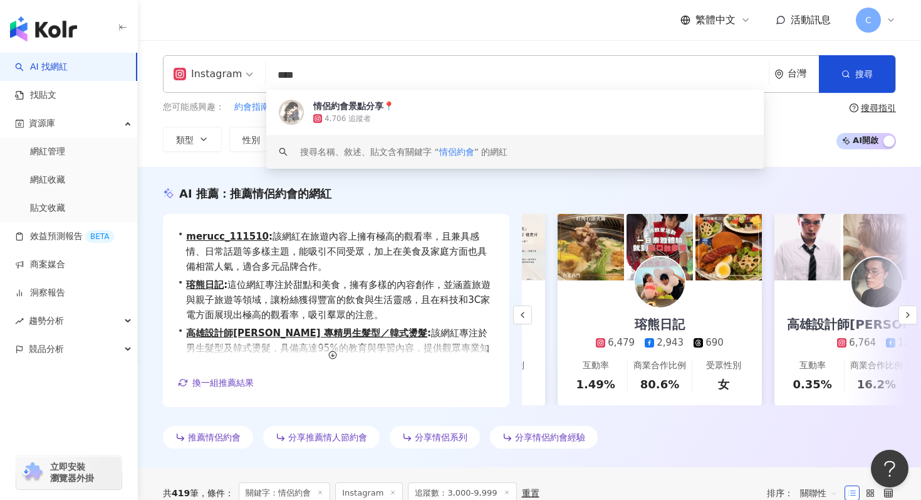
drag, startPoint x: 347, startPoint y: 81, endPoint x: 165, endPoint y: 85, distance: 181.2
click at [165, 83] on div "Instagram **** 台灣 搜尋 7deb873d-2ec1-4af4-9cd5-6d73b65dd347 keyword 情侶約會景點分享📍 4,7…" at bounding box center [529, 74] width 733 height 38
click at [323, 493] on icon at bounding box center [320, 492] width 6 height 6
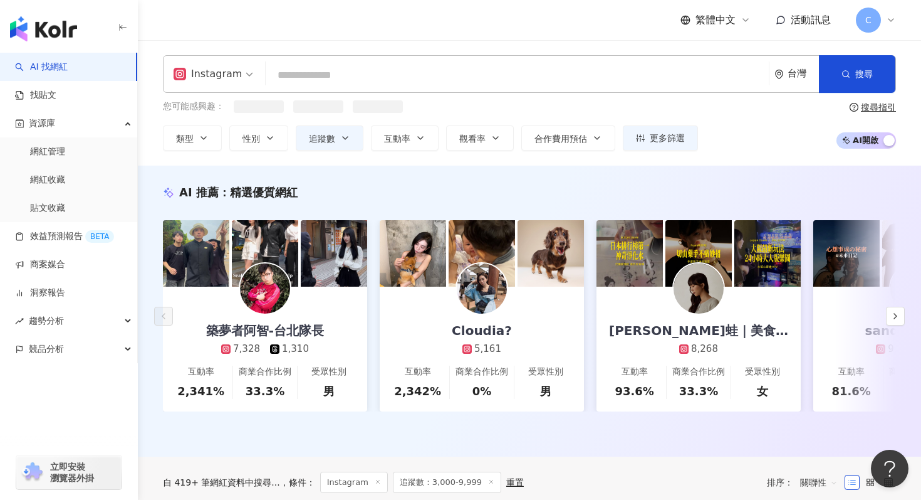
click at [337, 84] on input "search" at bounding box center [517, 75] width 493 height 24
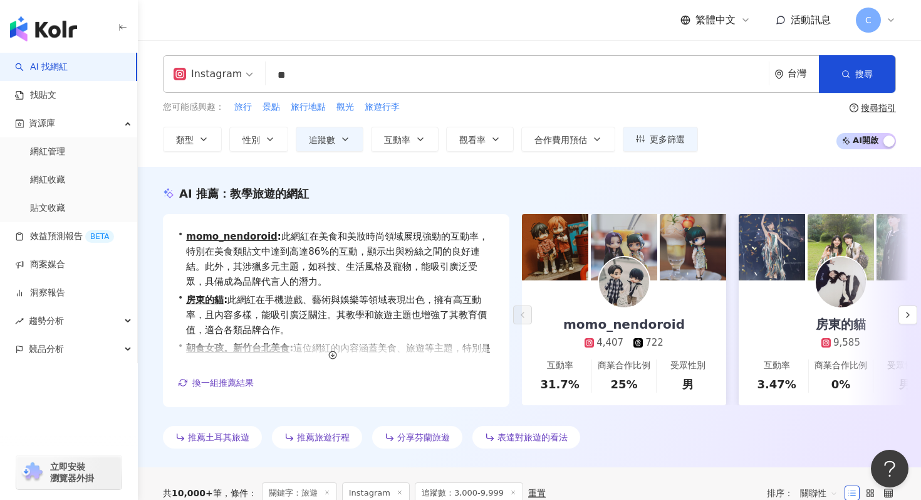
click at [646, 457] on div "AI 推薦 ： 教學旅遊的網紅 • momo_nendoroid : 此網紅在美食和美妝時尚領域展現強勁的互動率，特別在美食類貼文中達到高達86%的互動，顯示…" at bounding box center [529, 317] width 783 height 300
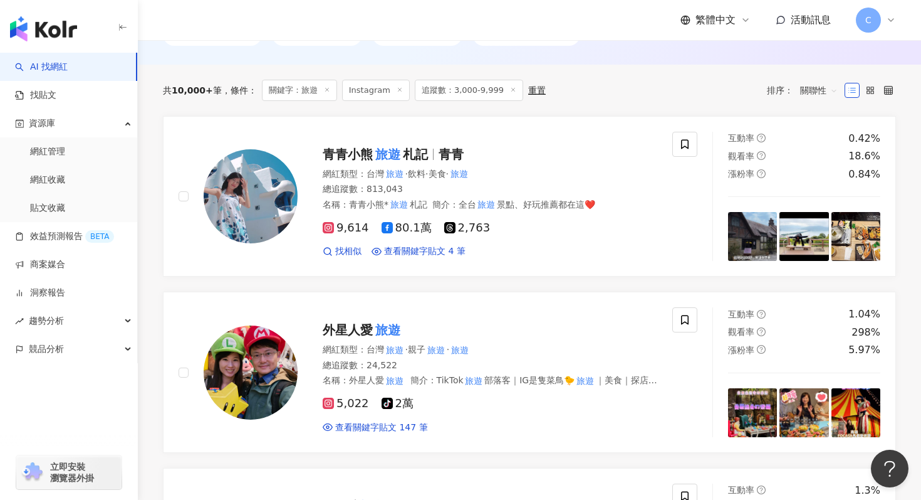
scroll to position [400, 0]
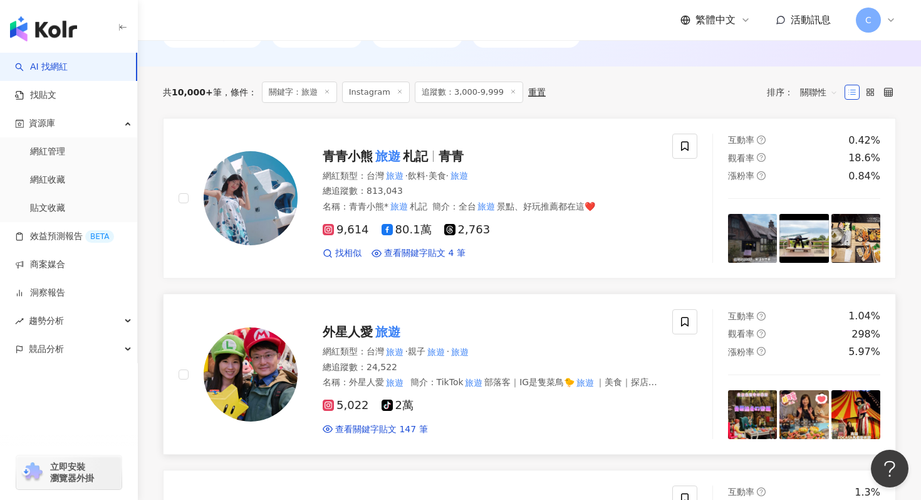
click at [360, 342] on div "外星人愛 旅遊 網紅類型 ： 台灣 旅遊 · 親子 旅遊 · 旅遊 總追蹤數 ： 24,522 名稱 ： 外星人愛 旅遊 簡介 ： TikTok 旅遊 部落客…" at bounding box center [478, 374] width 360 height 122
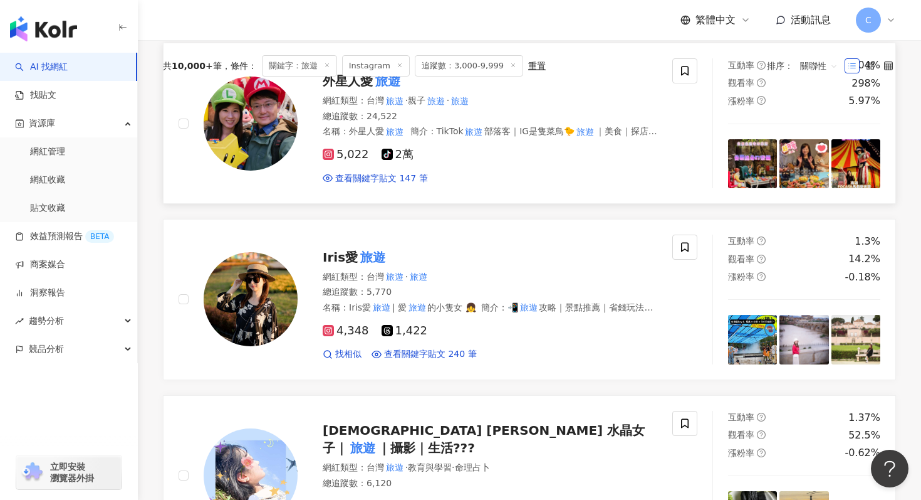
scroll to position [0, 0]
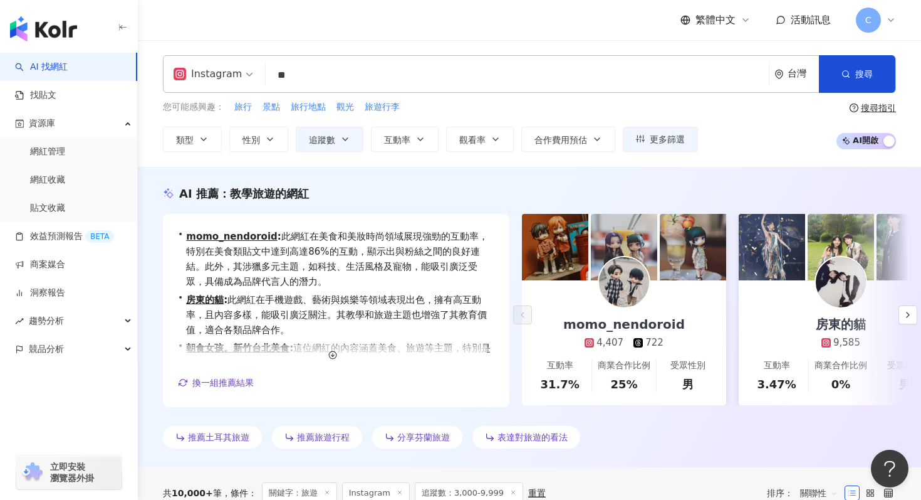
click at [312, 83] on input "**" at bounding box center [517, 75] width 493 height 24
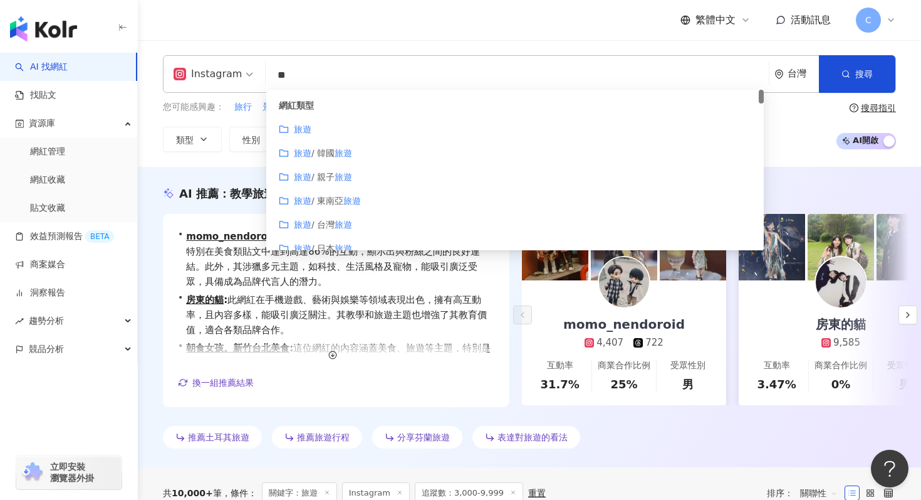
type input "*"
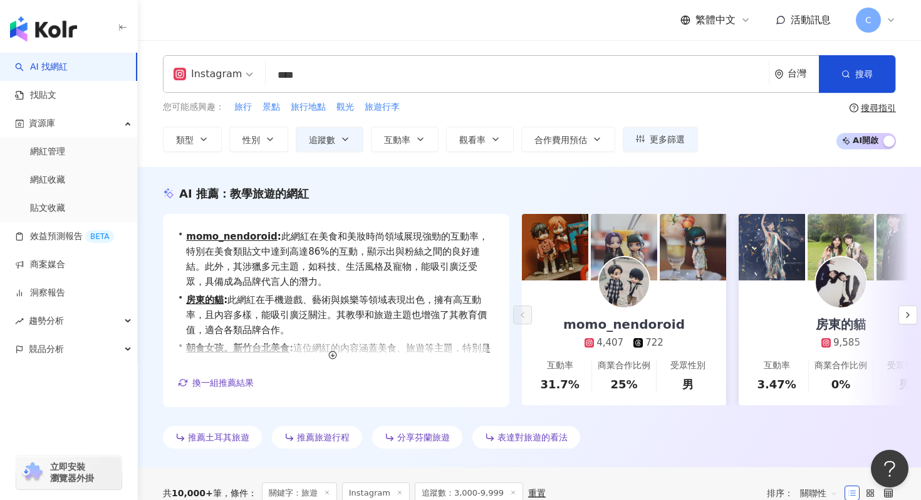
type input "****"
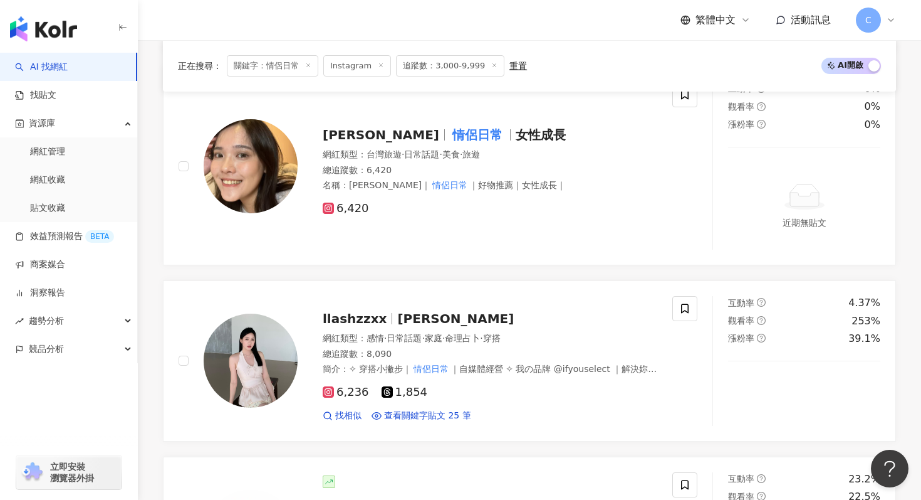
scroll to position [942, 0]
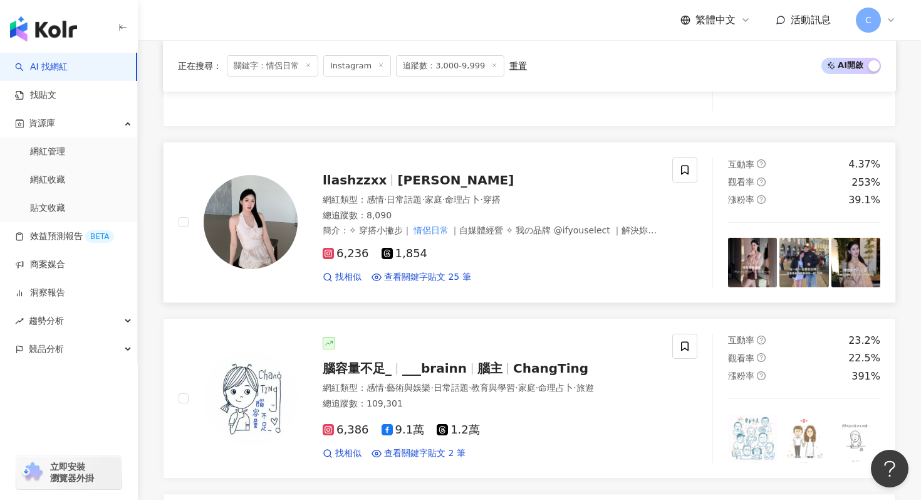
click at [397, 182] on span "Ashley" at bounding box center [455, 179] width 117 height 15
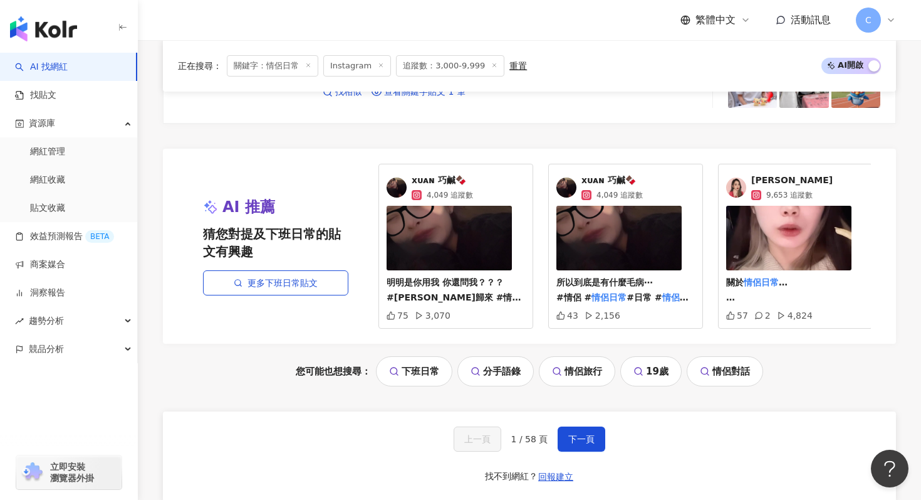
scroll to position [2542, 0]
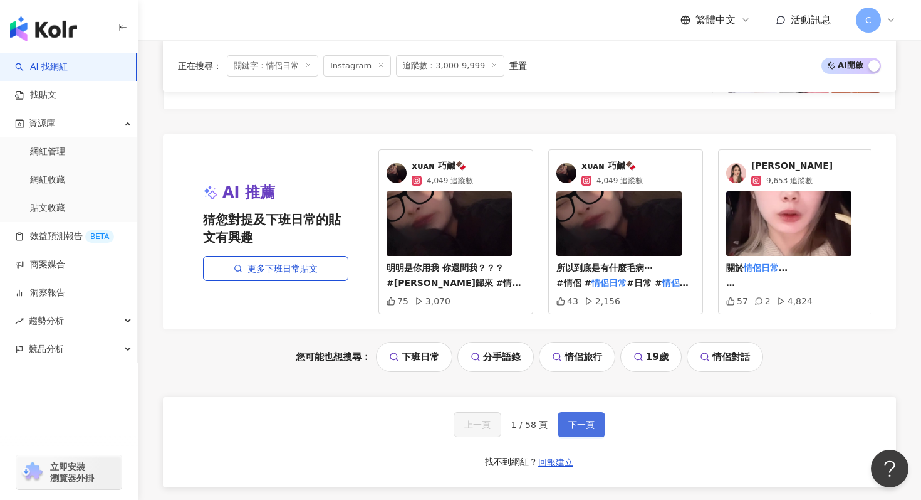
click at [574, 421] on span "下一頁" at bounding box center [581, 424] width 26 height 10
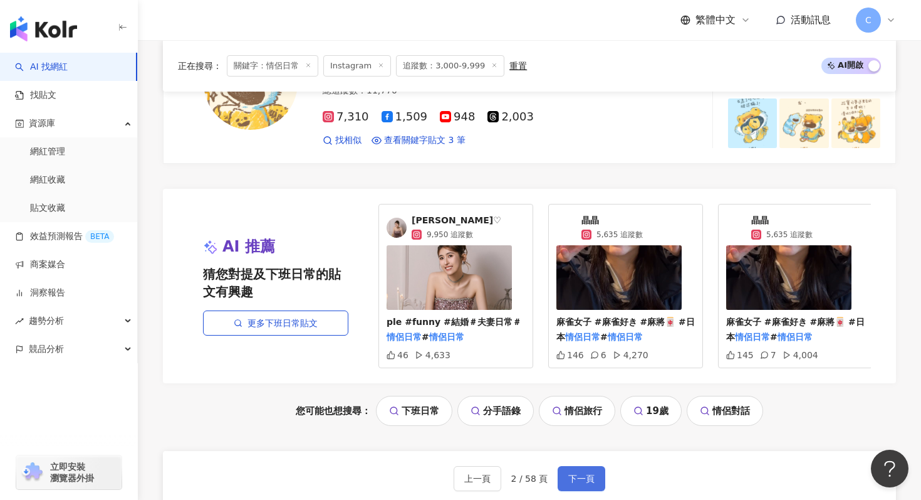
scroll to position [2822, 0]
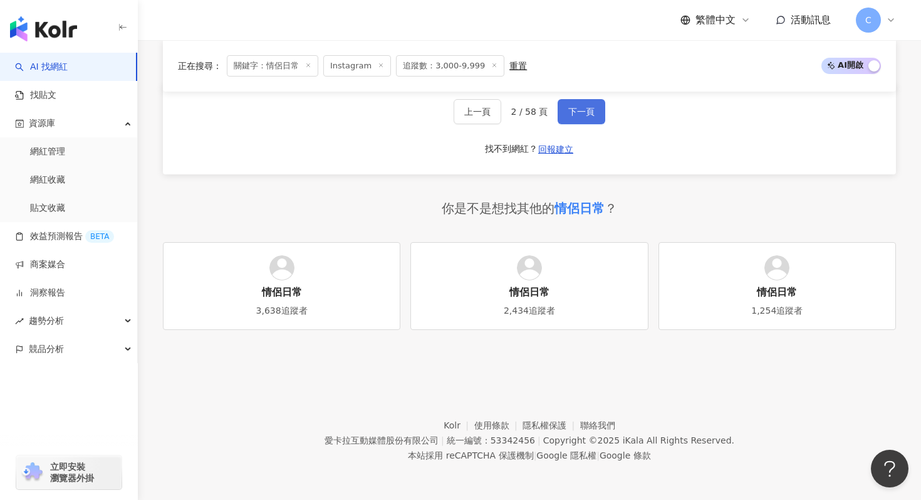
click at [589, 103] on button "下一頁" at bounding box center [582, 111] width 48 height 25
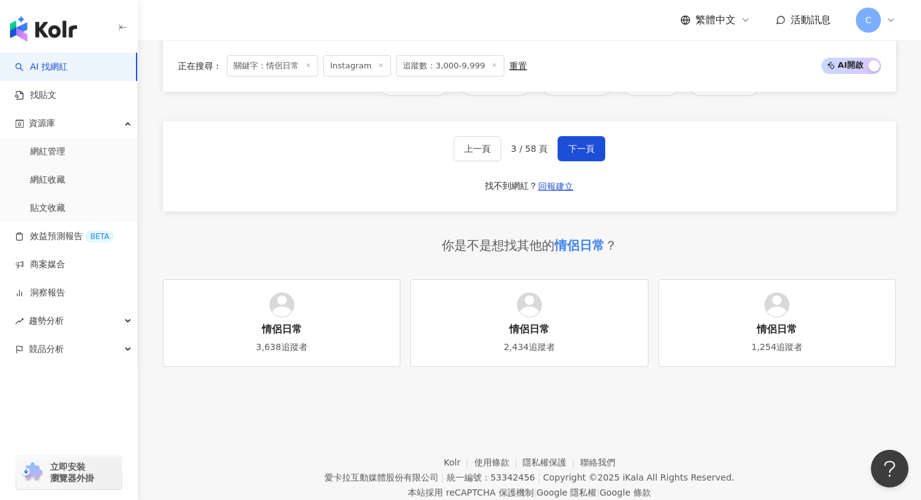
scroll to position [2829, 0]
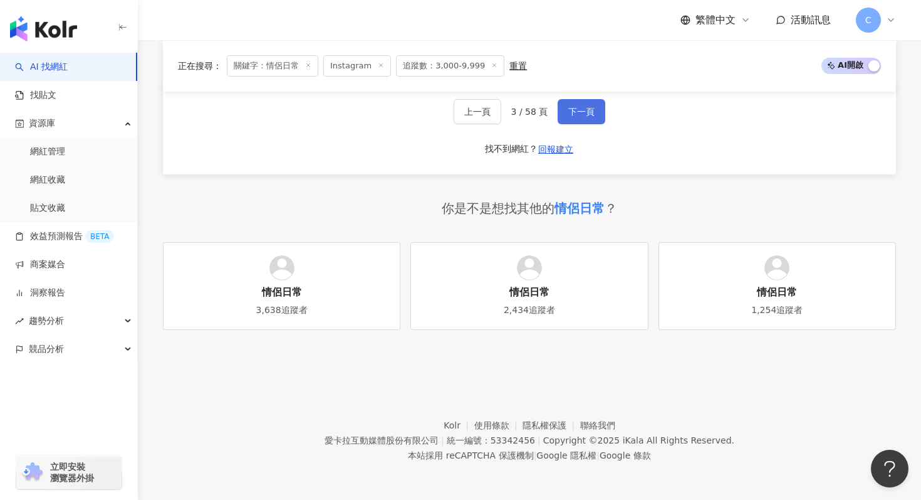
click at [597, 112] on button "下一頁" at bounding box center [582, 111] width 48 height 25
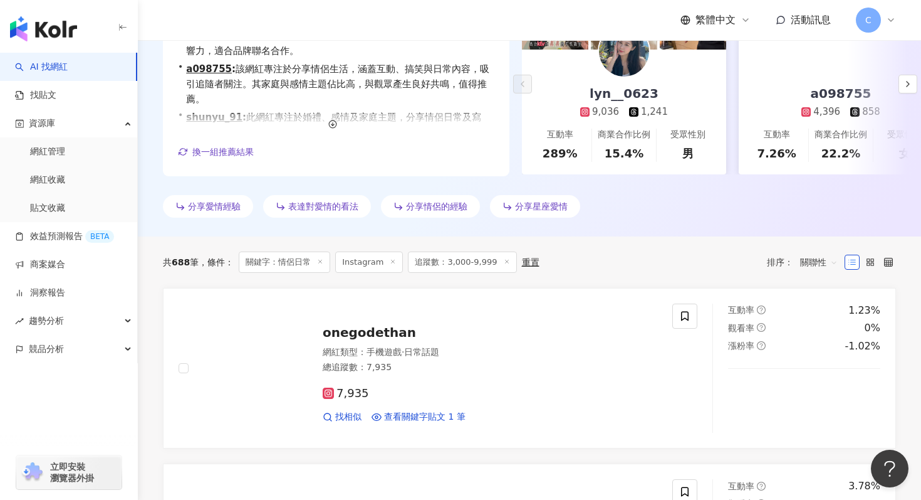
scroll to position [231, 0]
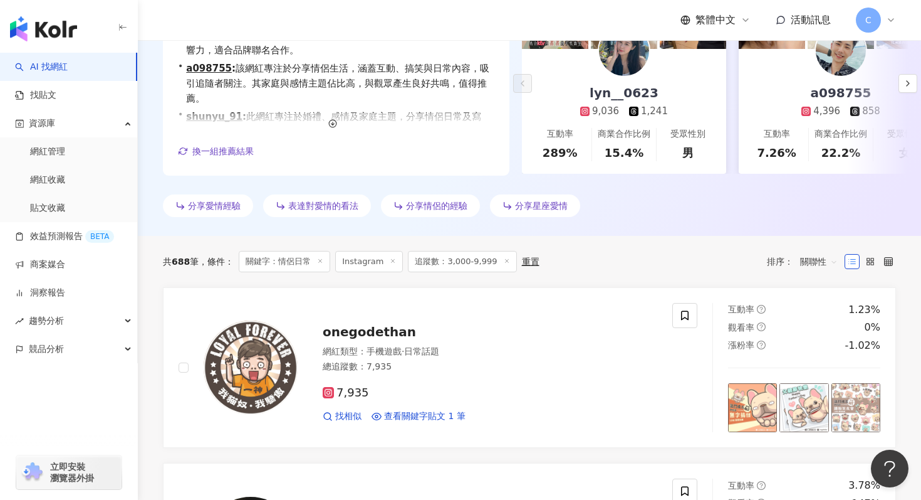
click at [634, 105] on div "1,241" at bounding box center [648, 111] width 39 height 13
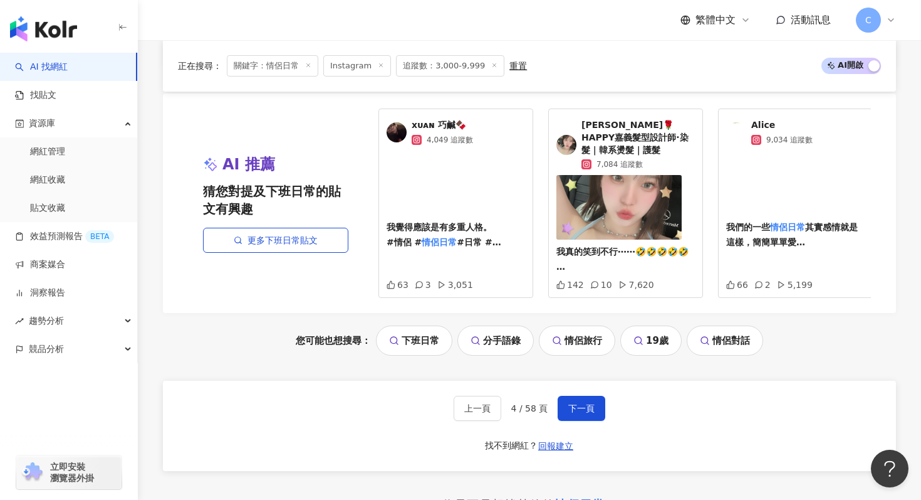
scroll to position [2569, 0]
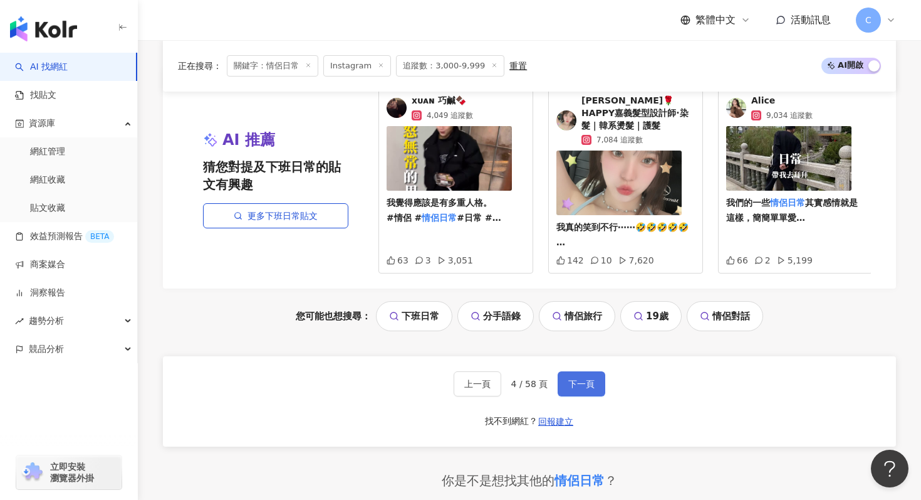
click at [578, 382] on span "下一頁" at bounding box center [581, 384] width 26 height 10
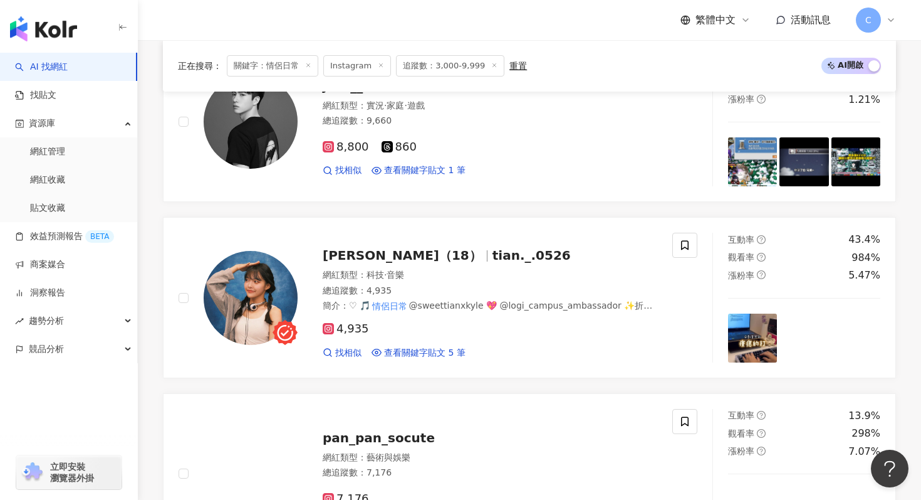
scroll to position [478, 0]
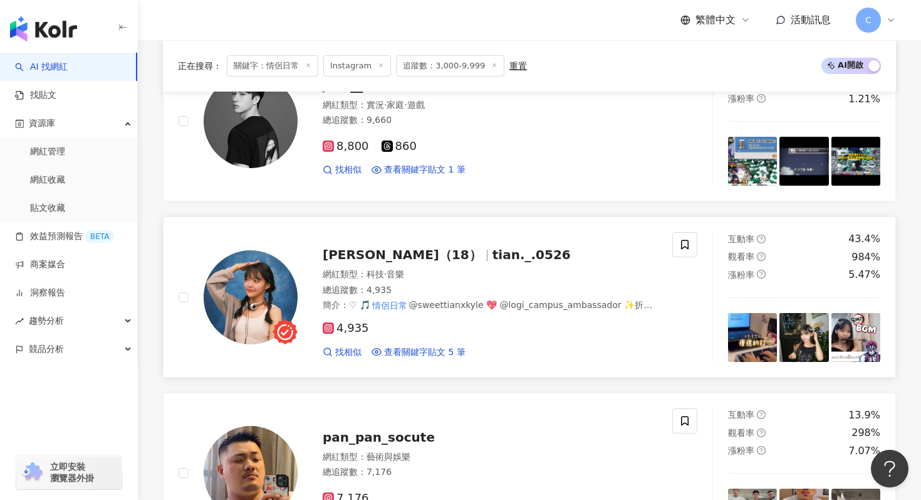
click at [562, 250] on div "華恬（18） tian._.0526" at bounding box center [490, 255] width 335 height 18
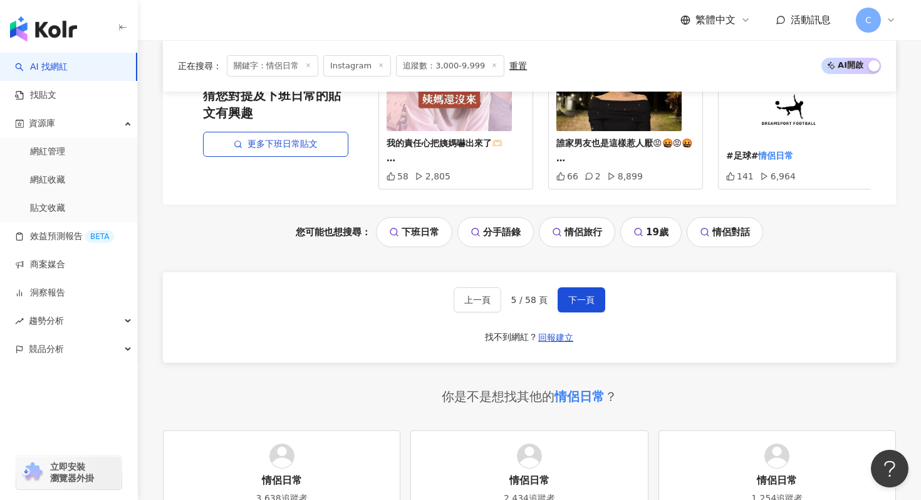
scroll to position [2761, 0]
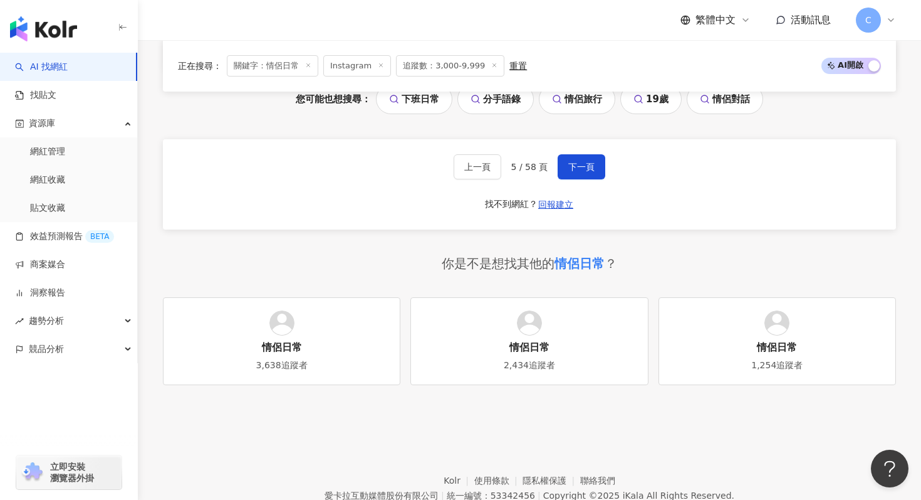
click at [591, 152] on div "上一頁 5 / 58 頁 下一頁 找不到網紅？ 回報建立" at bounding box center [529, 184] width 733 height 90
click at [584, 168] on span "下一頁" at bounding box center [581, 167] width 26 height 10
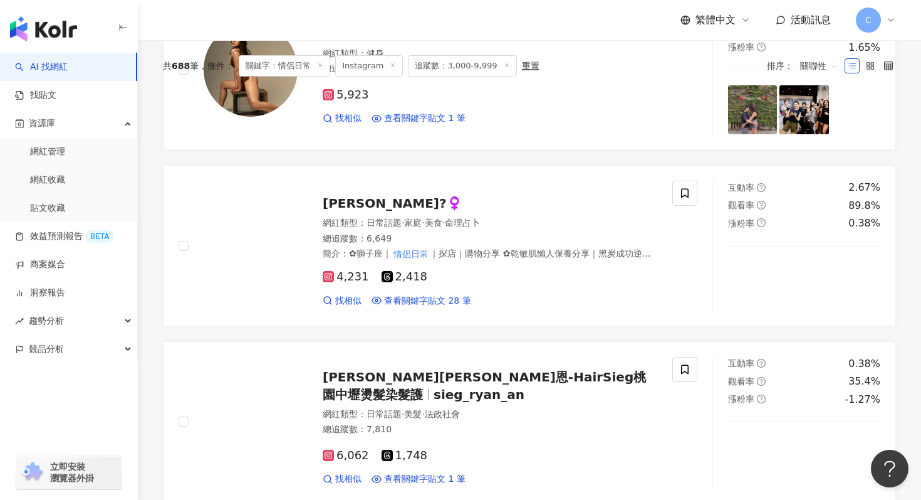
scroll to position [403, 0]
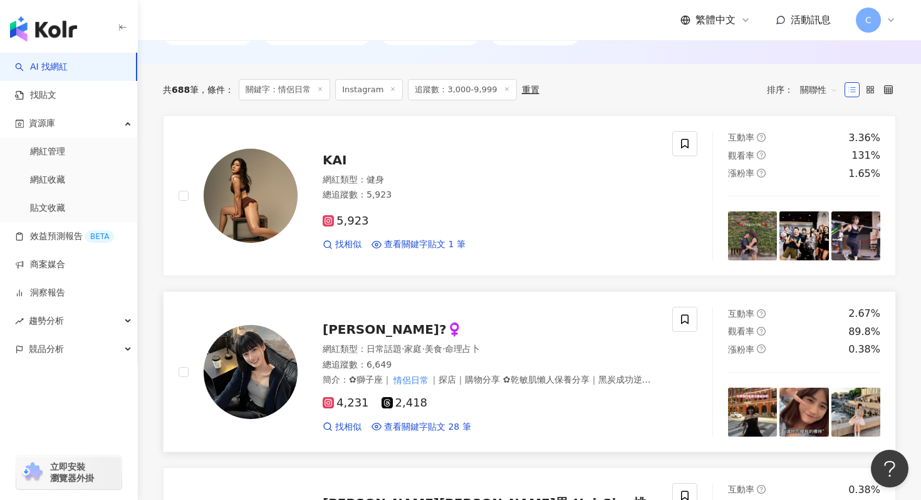
click at [515, 364] on div "總追蹤數 ： 6,649" at bounding box center [490, 365] width 335 height 13
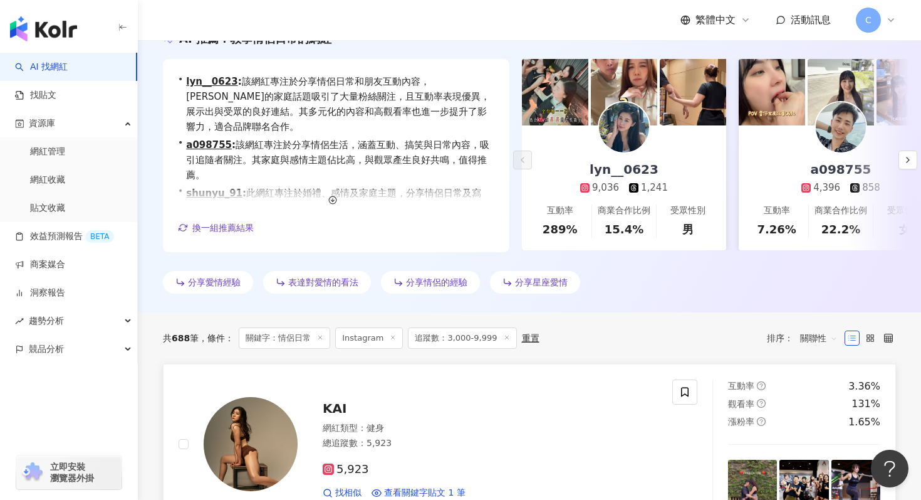
scroll to position [0, 0]
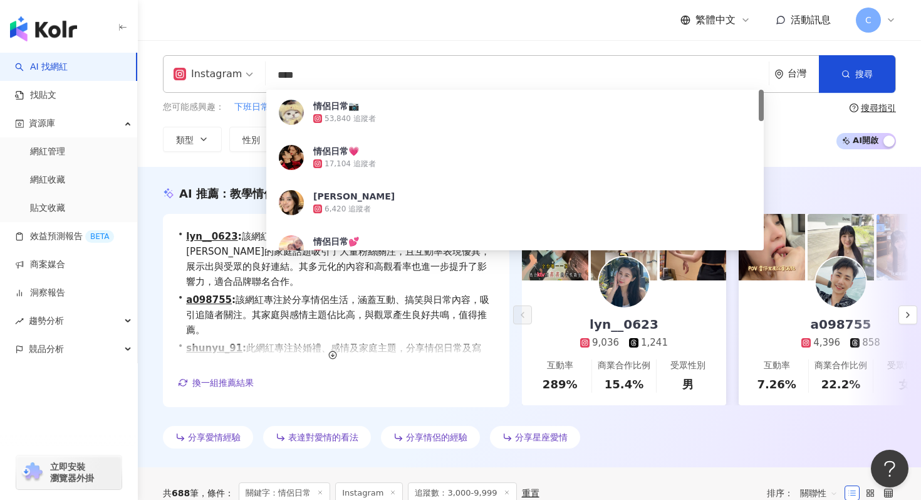
drag, startPoint x: 338, startPoint y: 68, endPoint x: 228, endPoint y: 71, distance: 111.0
click at [228, 71] on div "Instagram **** 台灣 搜尋 edd53b1a-e88e-4725-b67e-5f2b419e278f 情侶日常📷 53,840 追蹤者 情侶日常…" at bounding box center [529, 74] width 733 height 38
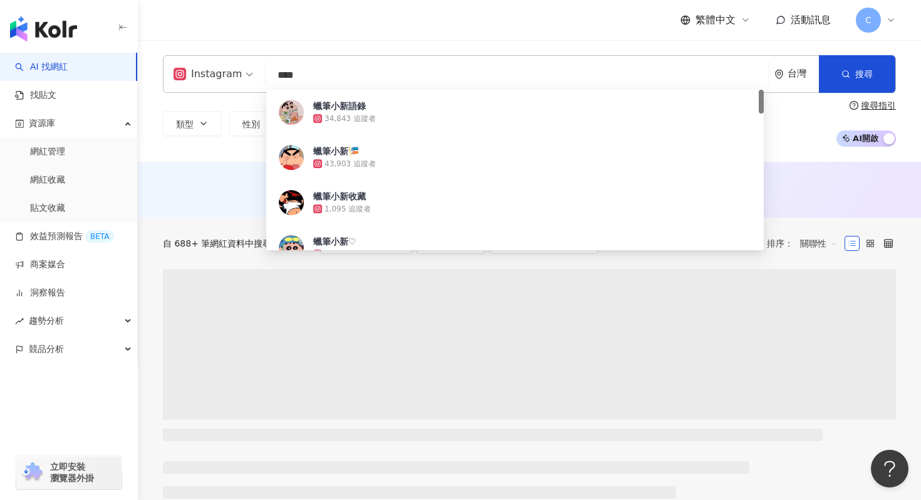
click at [216, 225] on div "自 688+ 筆網紅資料中搜尋... 條件 ： 關鍵字：蠟筆小新 Instagram 追蹤數：3,000-9,999 重置 排序： 關聯性" at bounding box center [529, 242] width 733 height 51
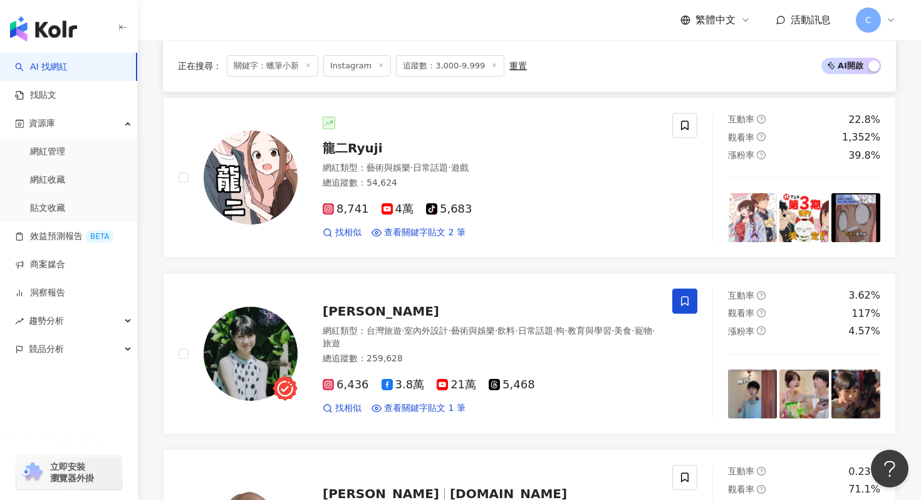
scroll to position [526, 0]
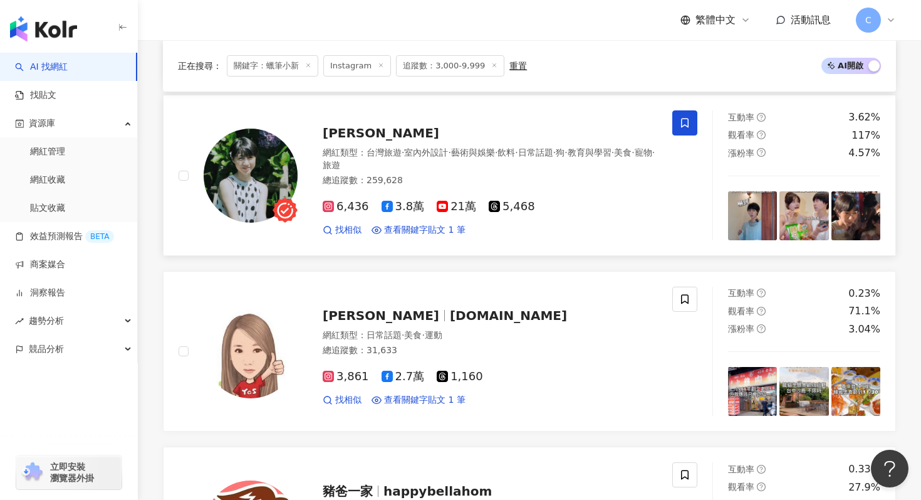
click at [246, 184] on img at bounding box center [251, 175] width 94 height 94
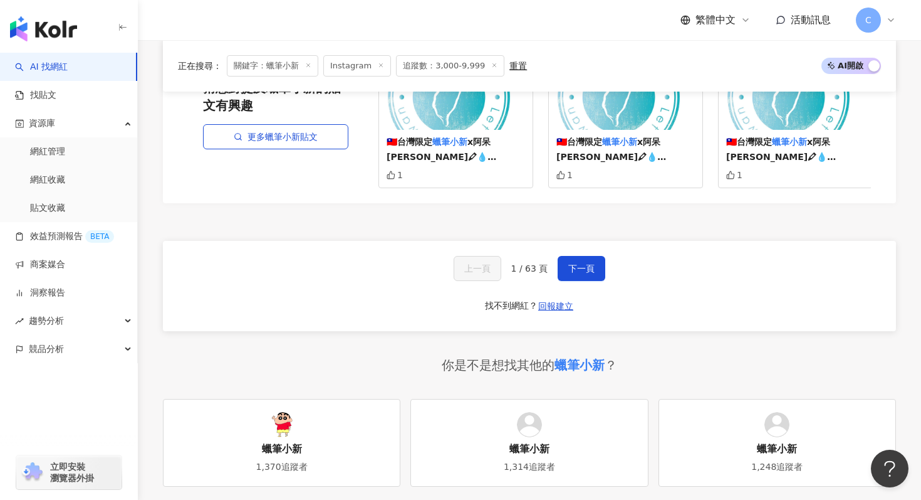
scroll to position [2478, 0]
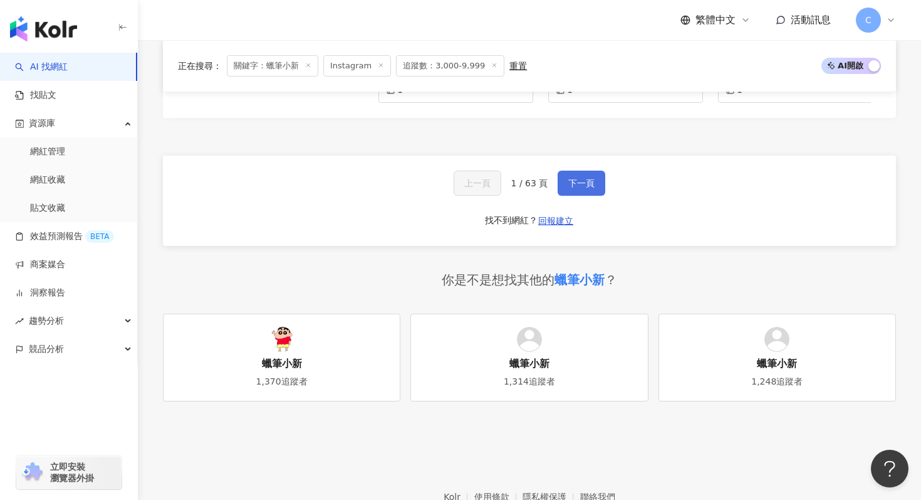
click at [582, 180] on span "下一頁" at bounding box center [581, 183] width 26 height 10
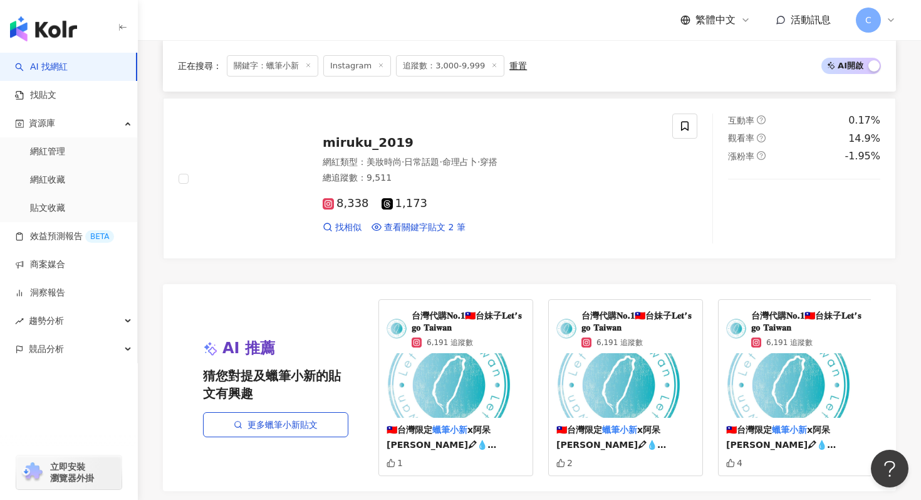
scroll to position [2228, 0]
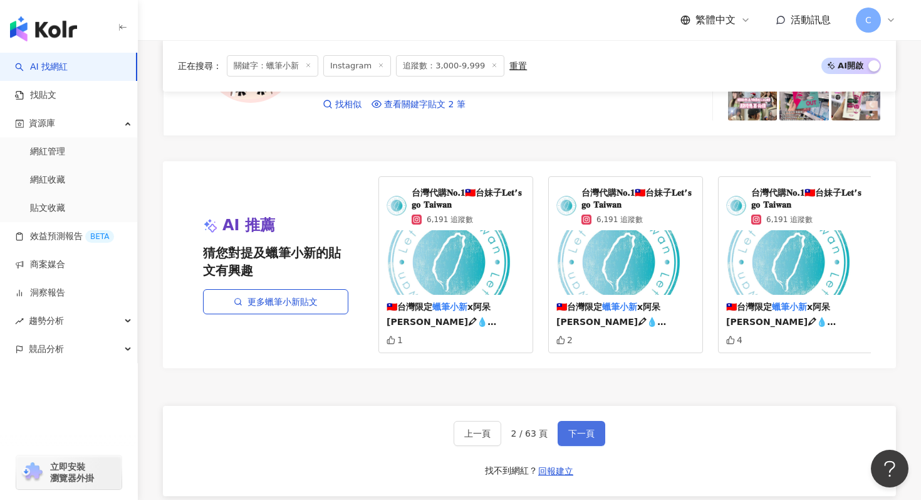
click at [602, 421] on button "下一頁" at bounding box center [582, 433] width 48 height 25
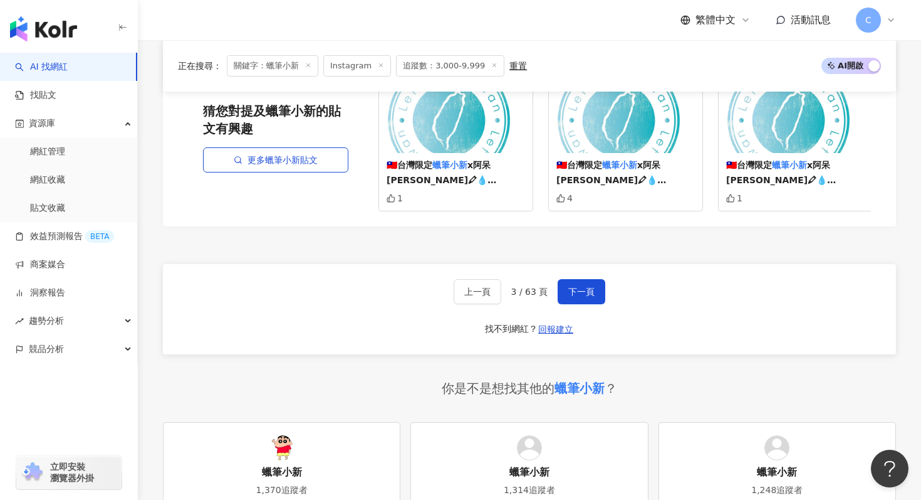
scroll to position [2373, 0]
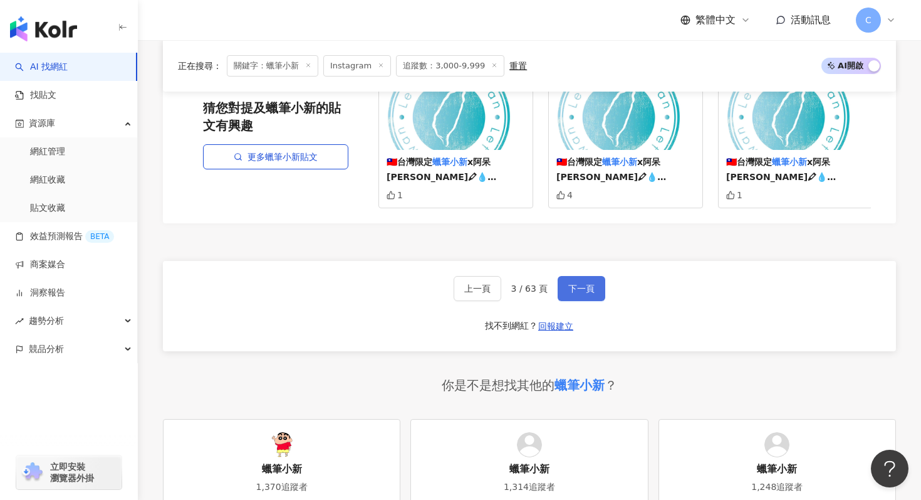
click at [583, 286] on span "下一頁" at bounding box center [581, 288] width 26 height 10
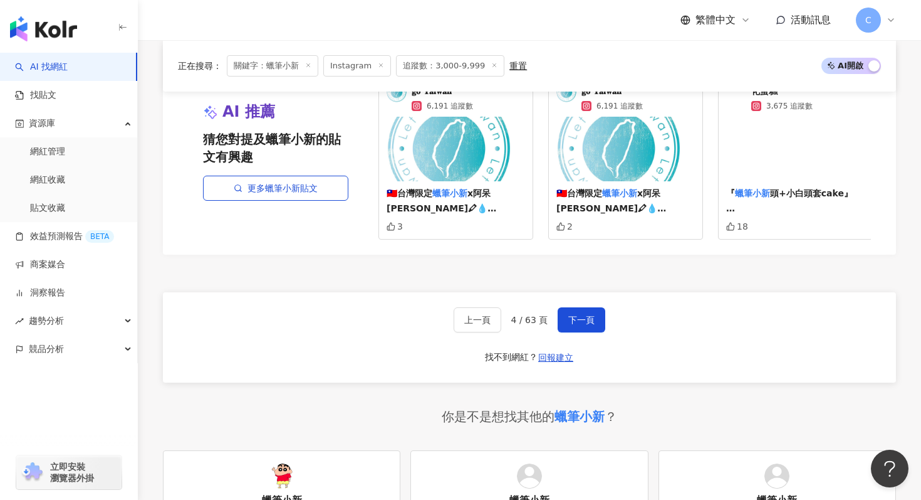
scroll to position [2521, 0]
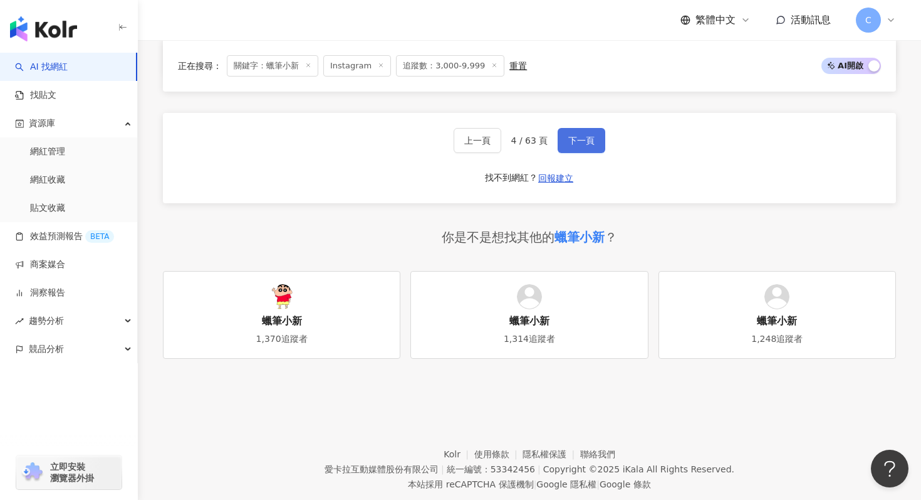
click at [580, 141] on span "下一頁" at bounding box center [581, 140] width 26 height 10
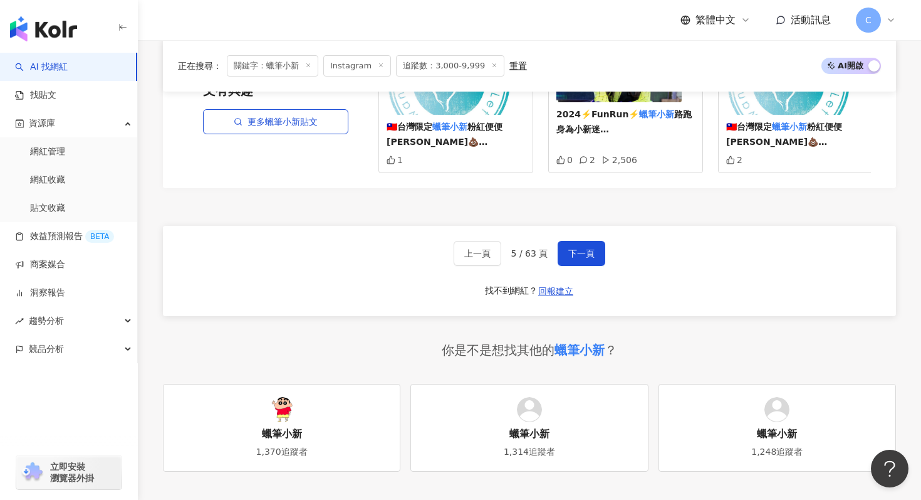
scroll to position [2550, 0]
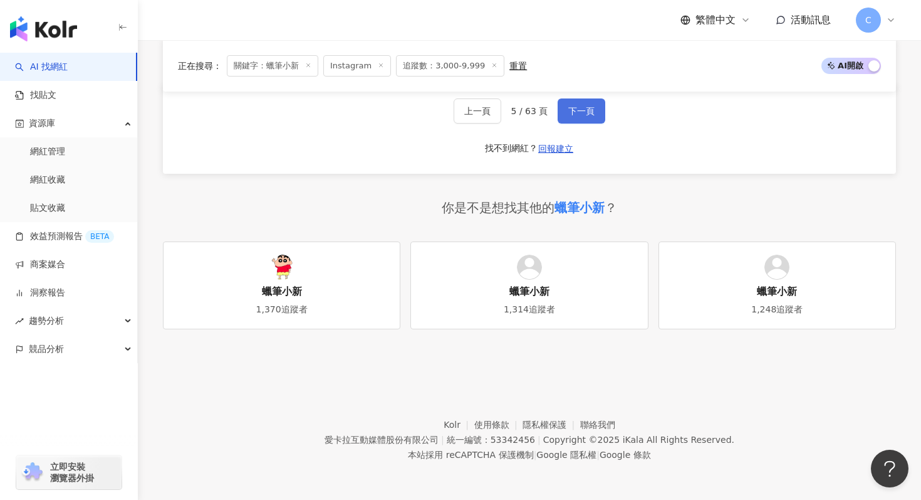
click at [593, 102] on button "下一頁" at bounding box center [582, 110] width 48 height 25
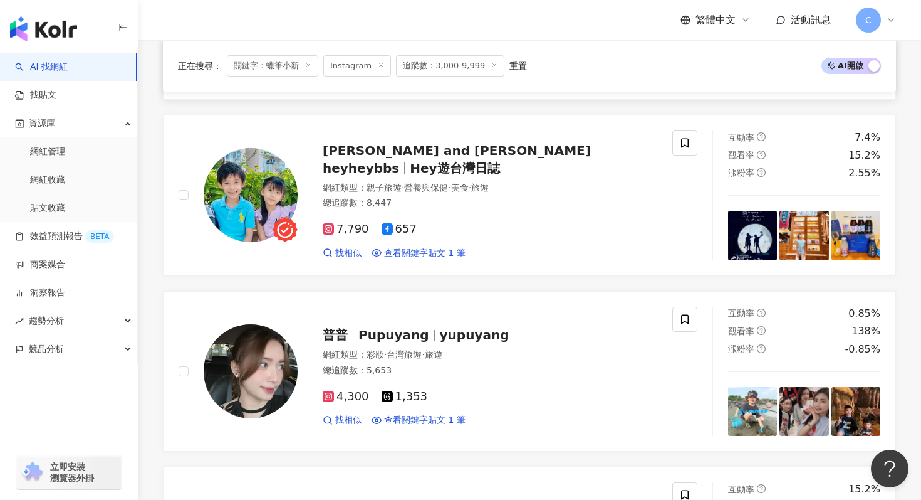
scroll to position [1661, 0]
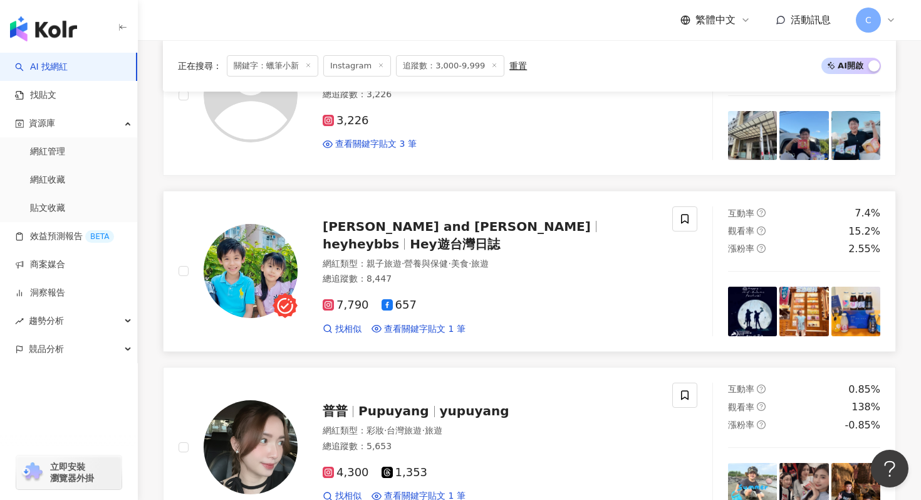
click at [410, 236] on span "heyheybbs" at bounding box center [366, 243] width 87 height 15
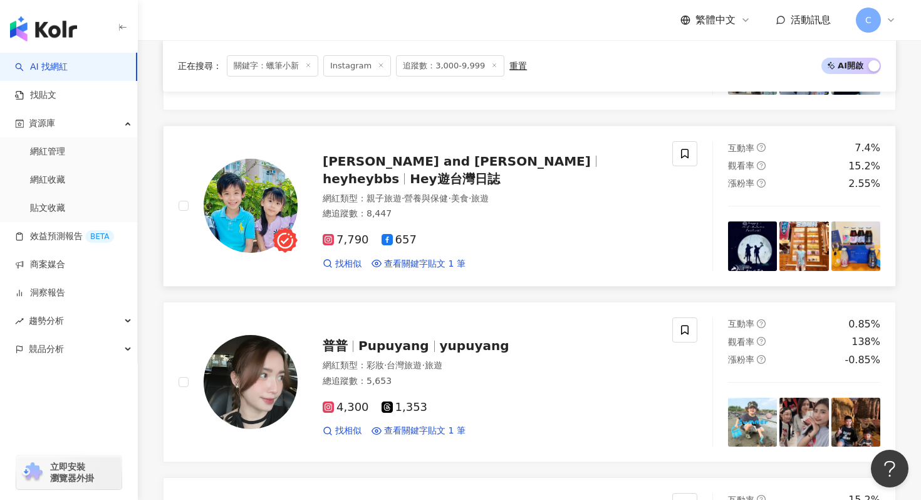
scroll to position [1729, 0]
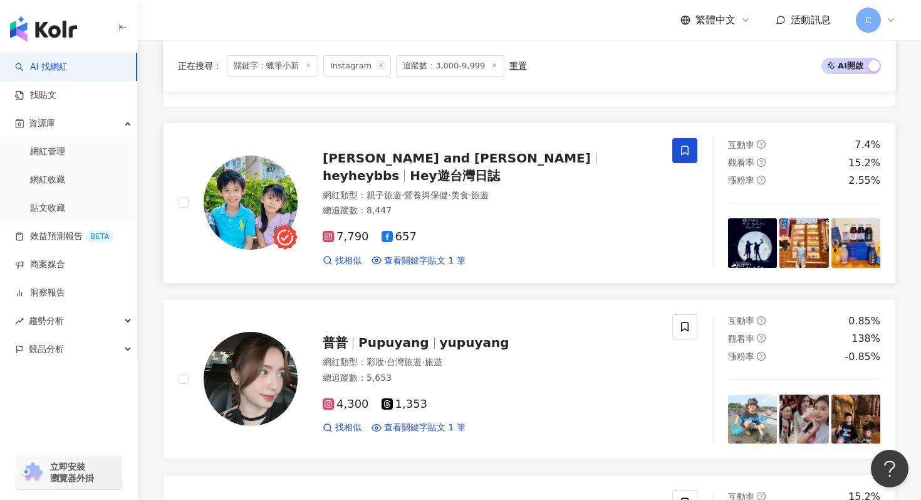
click at [677, 153] on span at bounding box center [685, 150] width 25 height 25
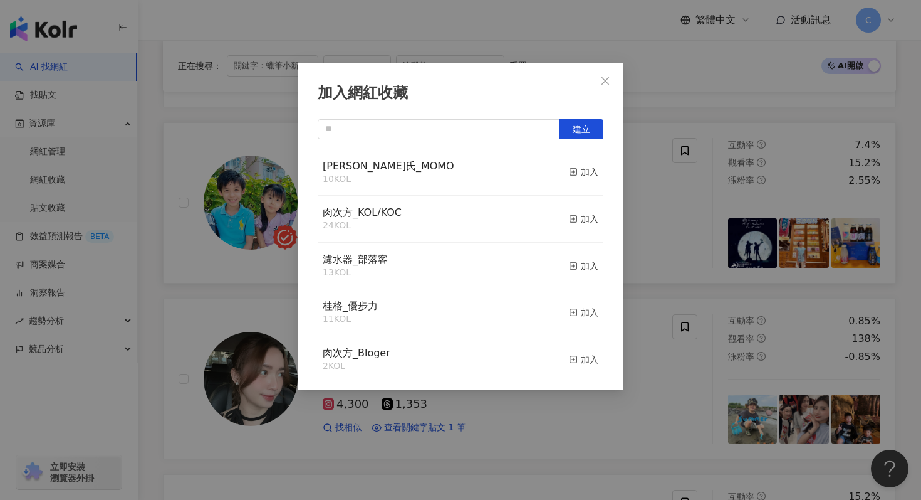
click at [523, 169] on div "白蘭氏_MOMO 10 KOL 加入" at bounding box center [461, 172] width 286 height 47
click at [577, 174] on icon "button" at bounding box center [573, 171] width 9 height 9
click at [606, 86] on button "Close" at bounding box center [605, 80] width 25 height 25
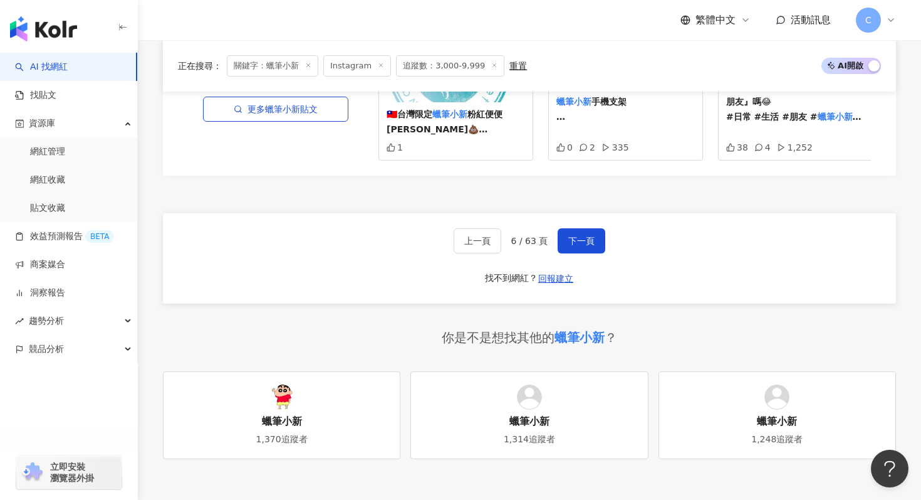
scroll to position [2498, 0]
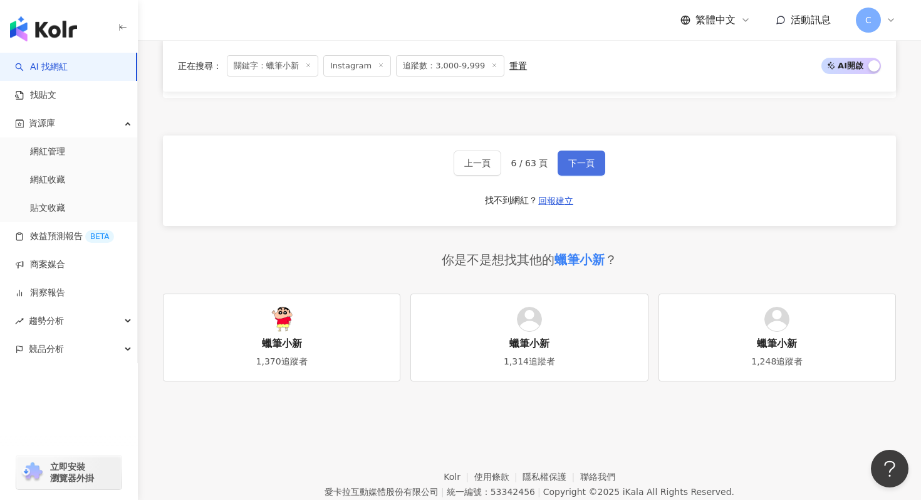
click at [578, 160] on span "下一頁" at bounding box center [581, 163] width 26 height 10
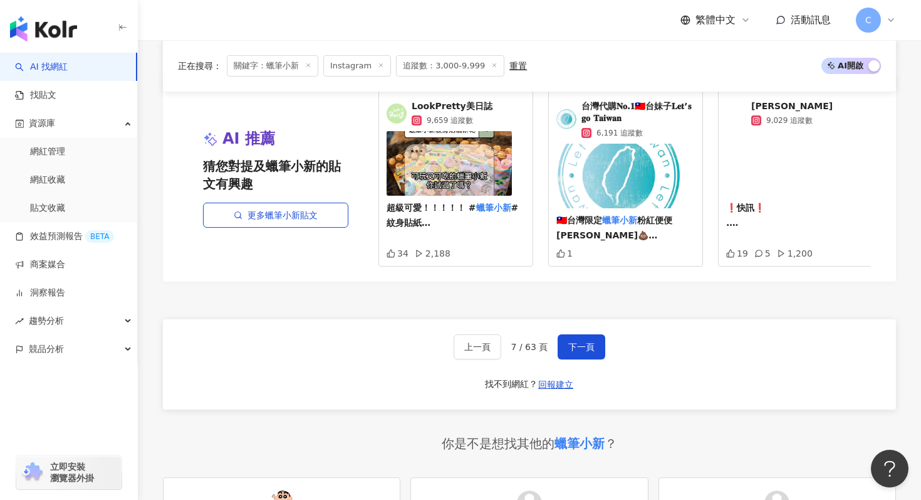
scroll to position [2337, 0]
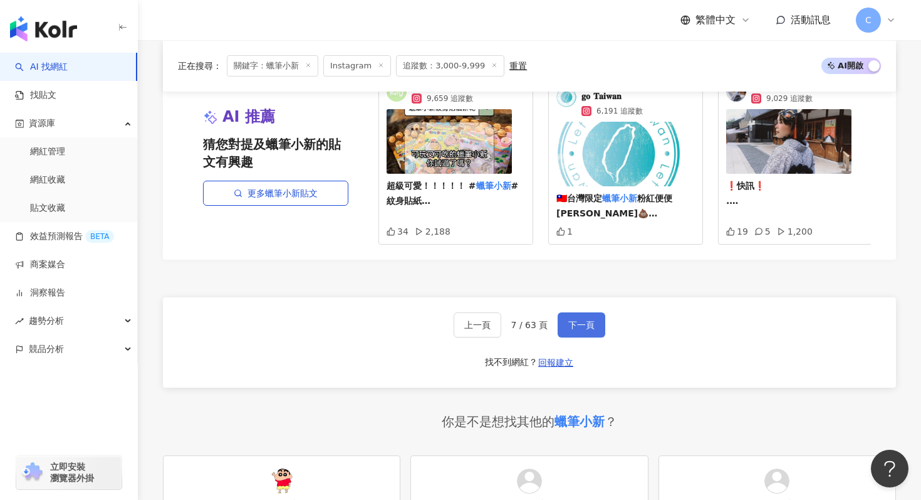
click at [587, 326] on span "下一頁" at bounding box center [581, 325] width 26 height 10
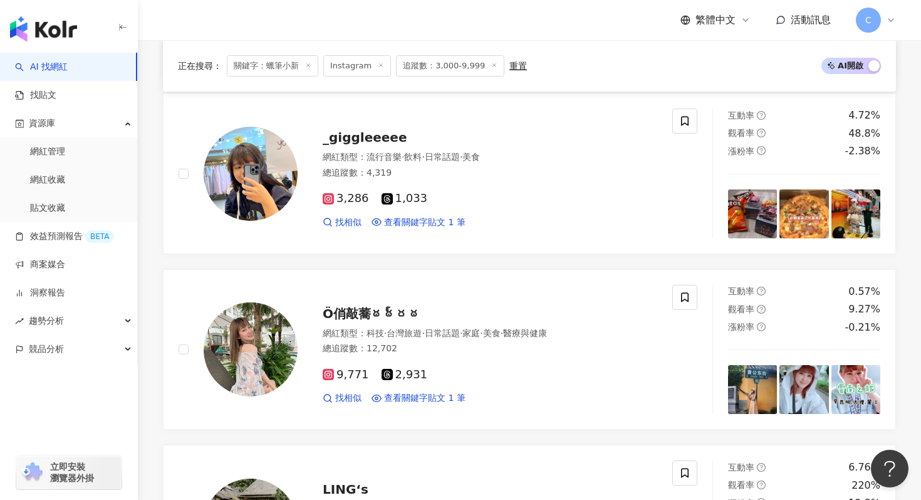
scroll to position [500, 0]
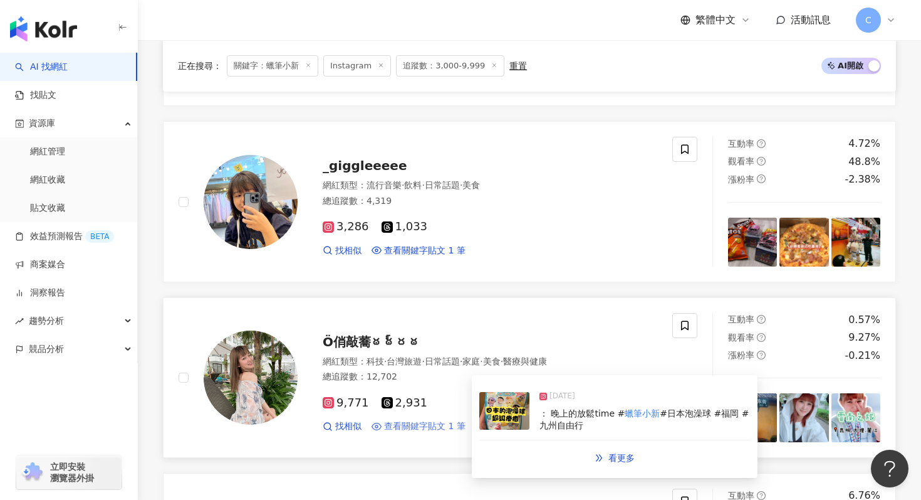
click at [444, 429] on span "查看關鍵字貼文 1 筆" at bounding box center [424, 426] width 81 height 13
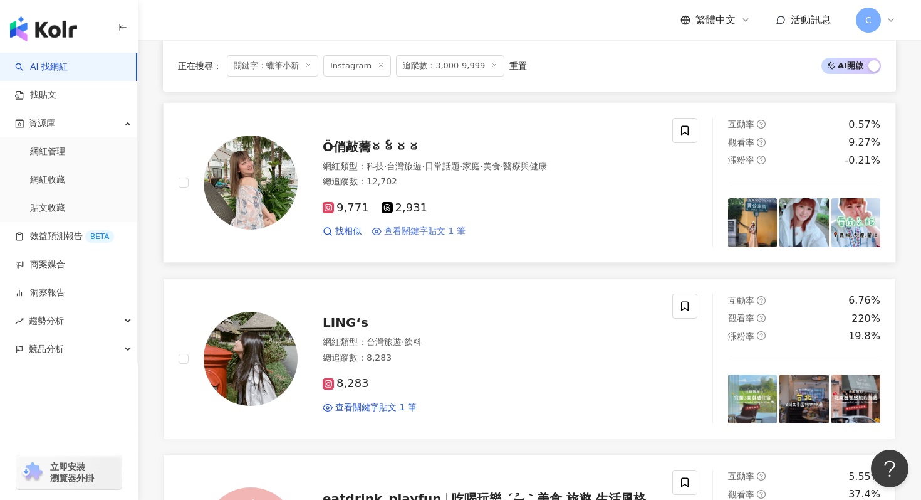
scroll to position [765, 0]
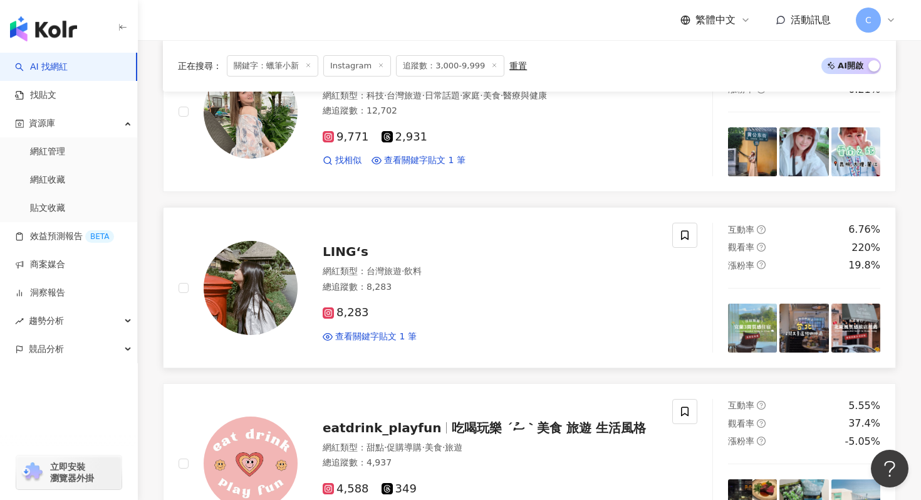
click at [352, 258] on span "LING‘s" at bounding box center [346, 251] width 46 height 15
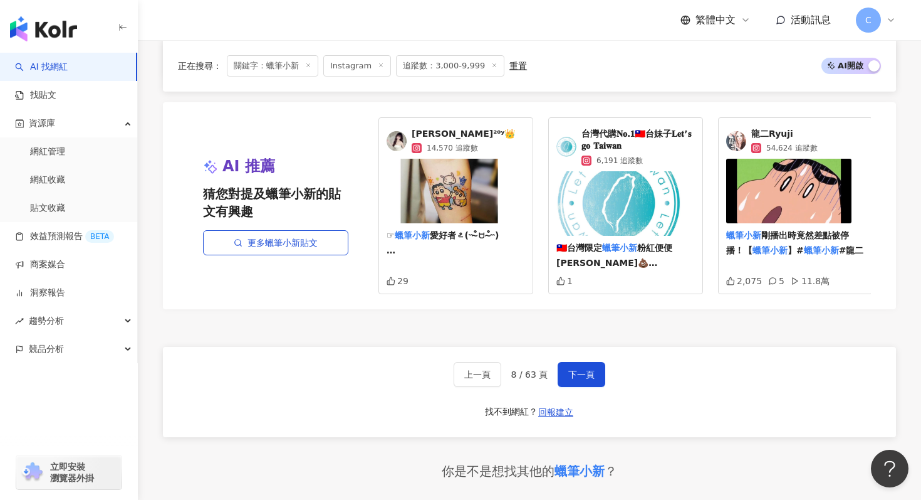
scroll to position [2290, 0]
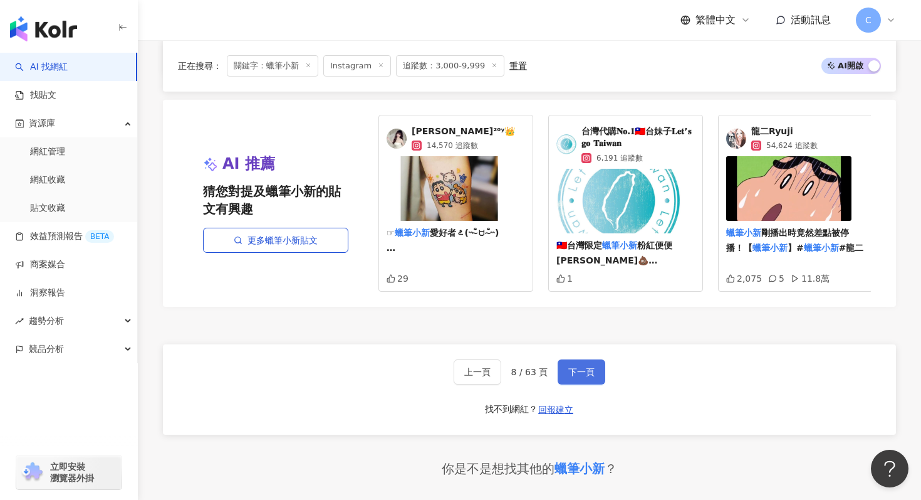
click at [584, 371] on span "下一頁" at bounding box center [581, 372] width 26 height 10
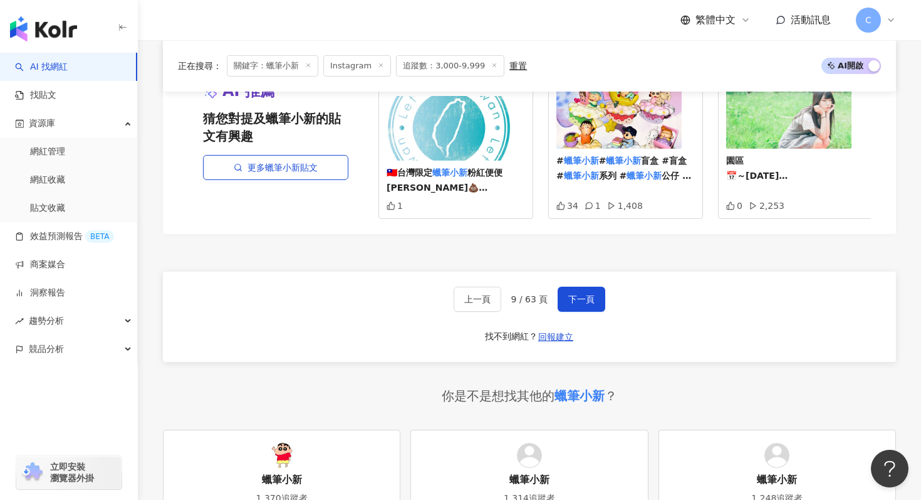
scroll to position [2550, 0]
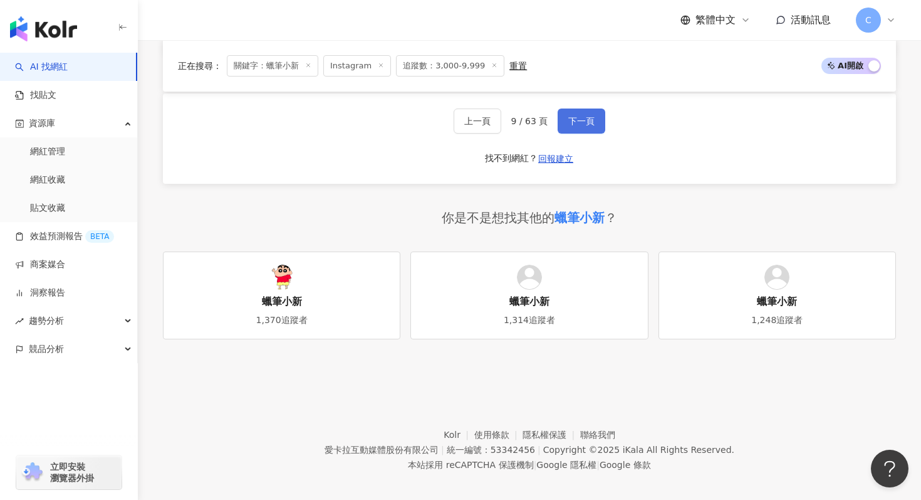
click at [589, 117] on button "下一頁" at bounding box center [582, 120] width 48 height 25
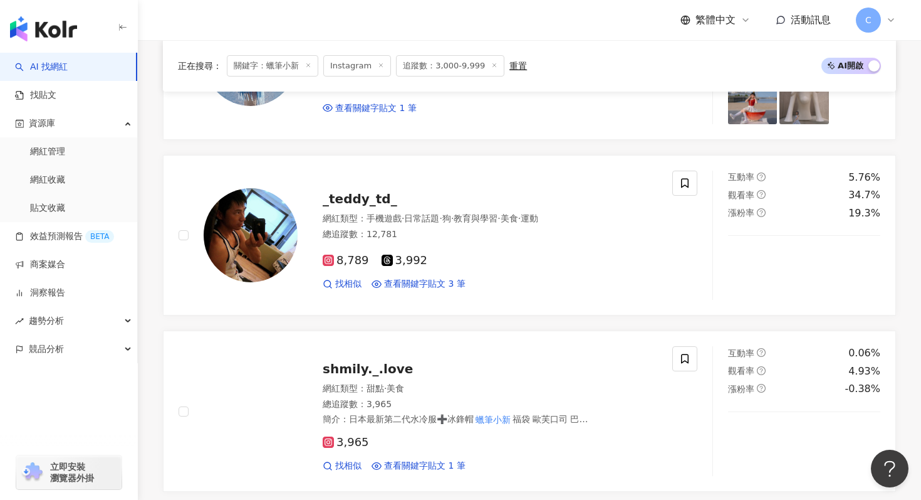
scroll to position [2538, 0]
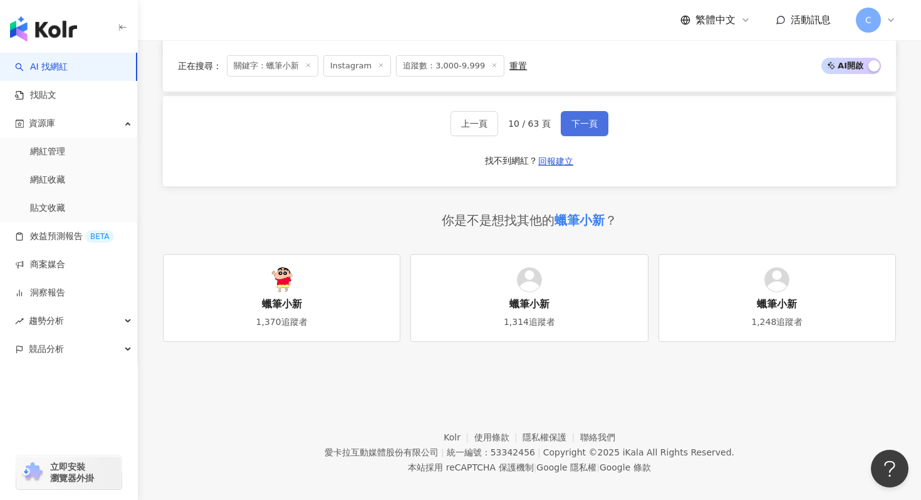
click at [591, 122] on button "下一頁" at bounding box center [585, 123] width 48 height 25
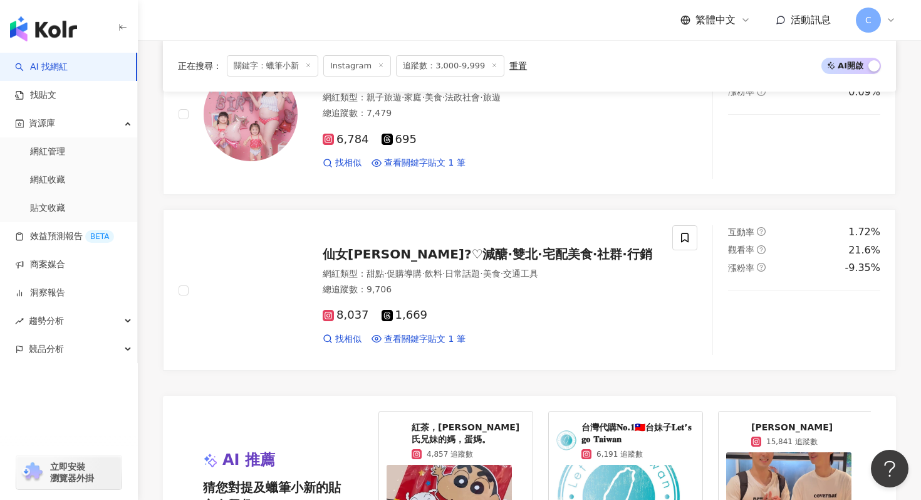
scroll to position [2296, 0]
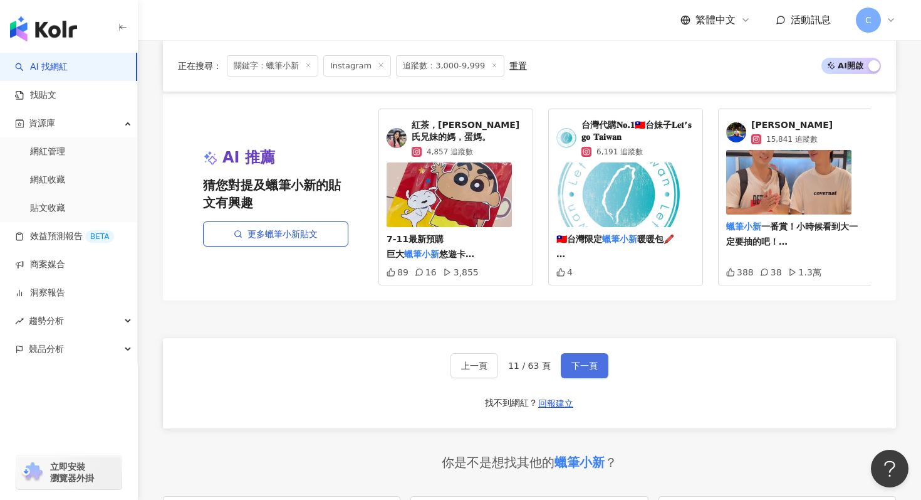
click at [585, 378] on button "下一頁" at bounding box center [585, 365] width 48 height 25
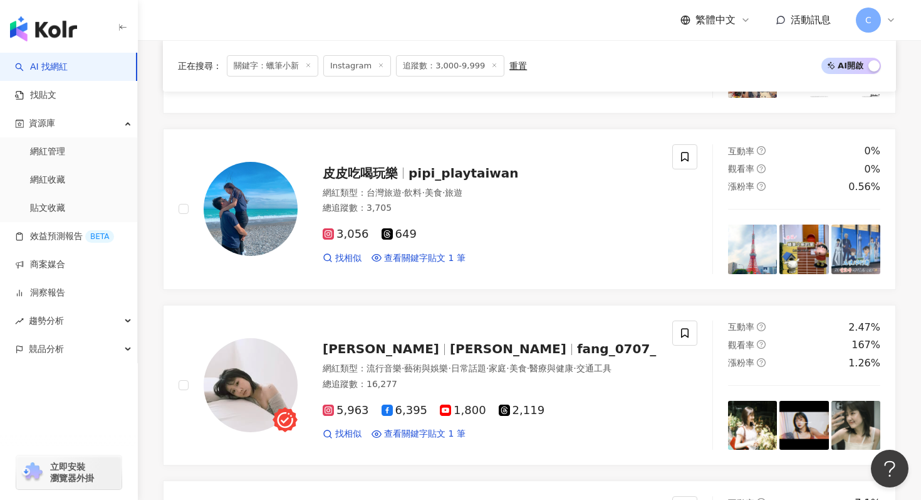
scroll to position [1694, 0]
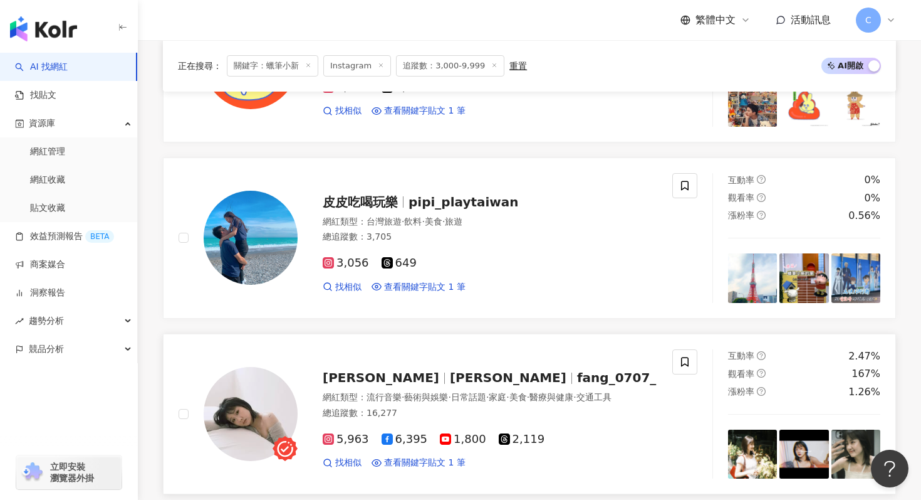
click at [577, 372] on span "fang_0707_" at bounding box center [616, 377] width 79 height 15
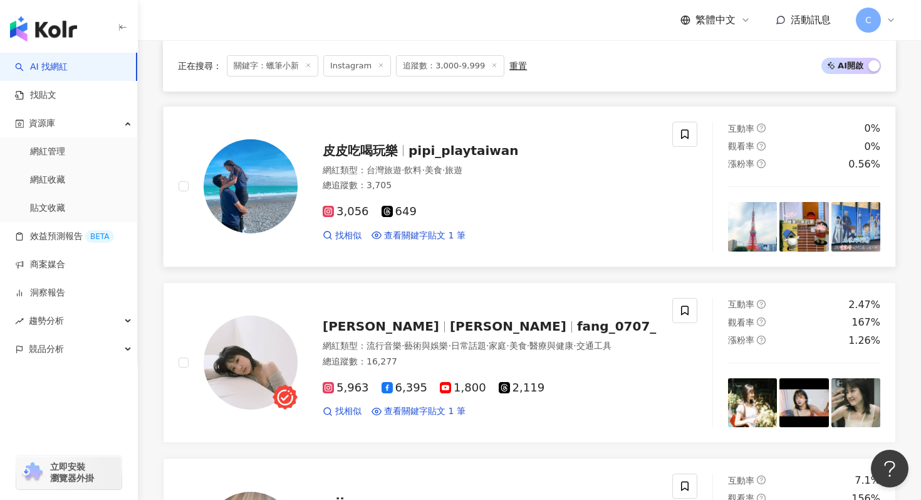
scroll to position [1744, 0]
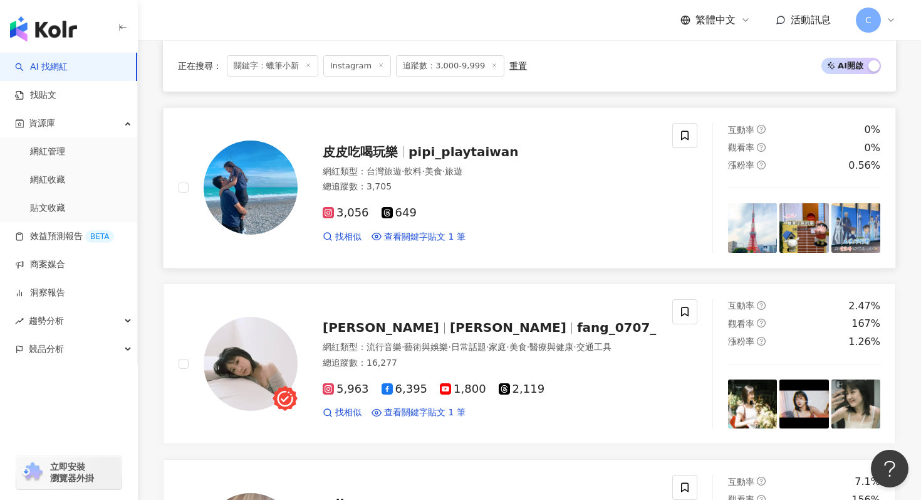
click at [445, 151] on span "pipi_playtaiwan" at bounding box center [464, 151] width 110 height 15
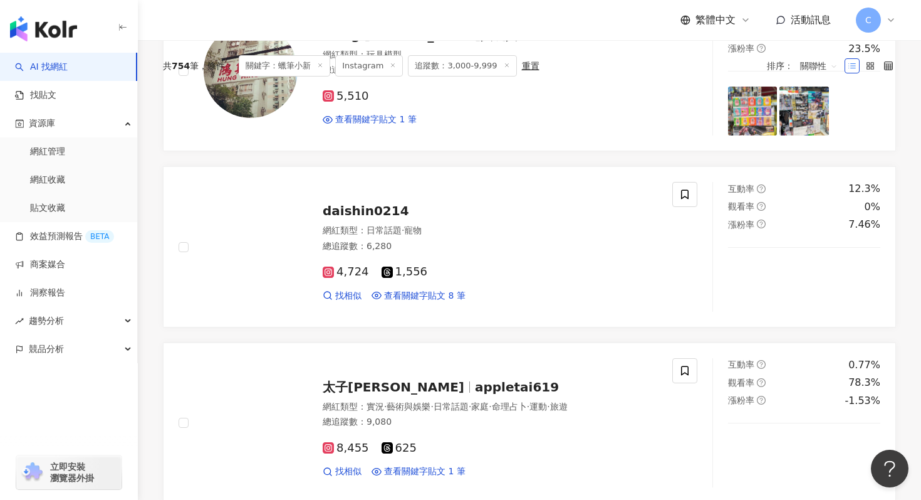
scroll to position [0, 0]
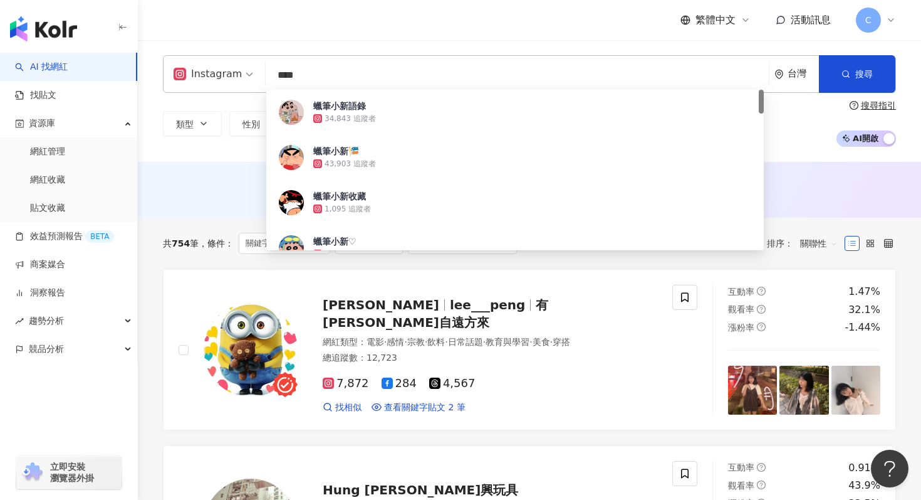
drag, startPoint x: 342, startPoint y: 70, endPoint x: 233, endPoint y: 74, distance: 109.1
click at [229, 76] on div "Instagram **** 台灣 搜尋 ab469bf1-7b6a-47cb-8e25-4b3e22154a6d 蠟筆小新語錄 34,843 追蹤者 蠟筆小…" at bounding box center [529, 74] width 733 height 38
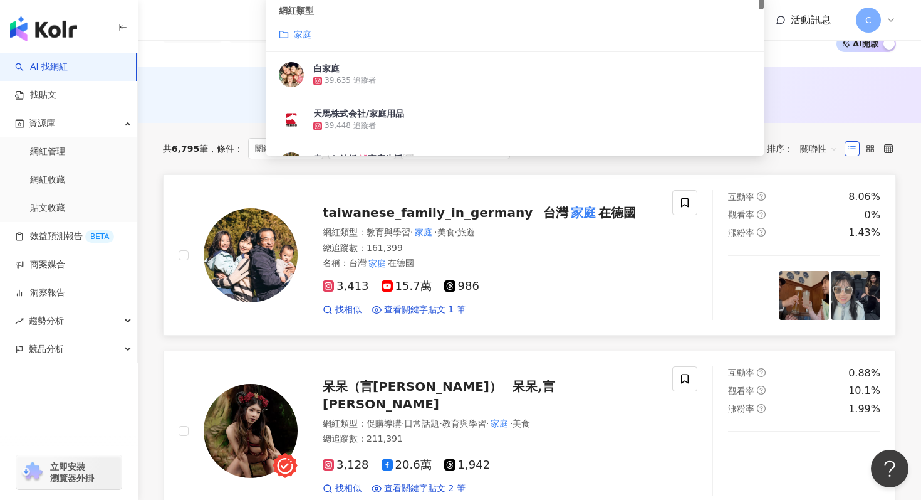
scroll to position [97, 0]
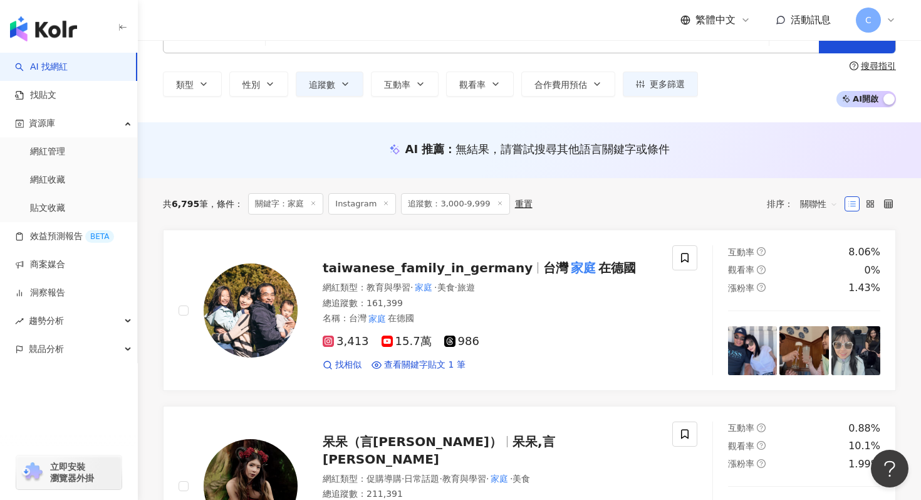
scroll to position [0, 0]
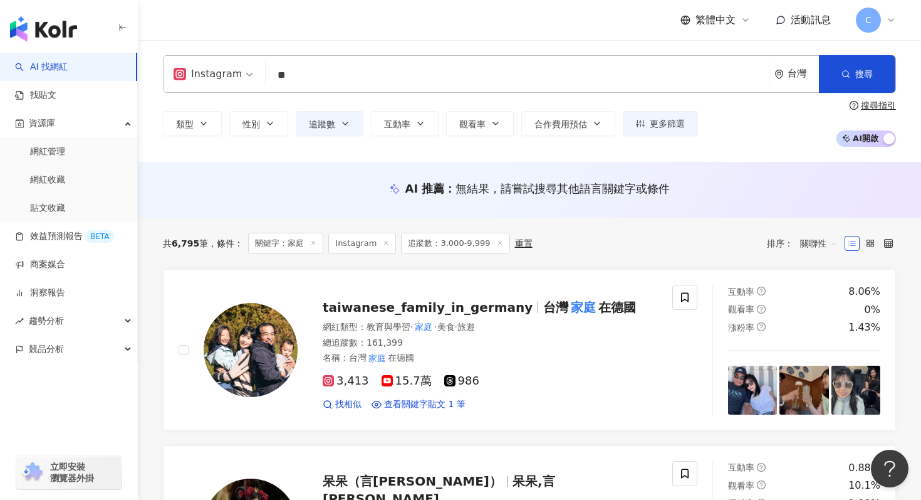
click at [365, 66] on input "**" at bounding box center [517, 75] width 493 height 24
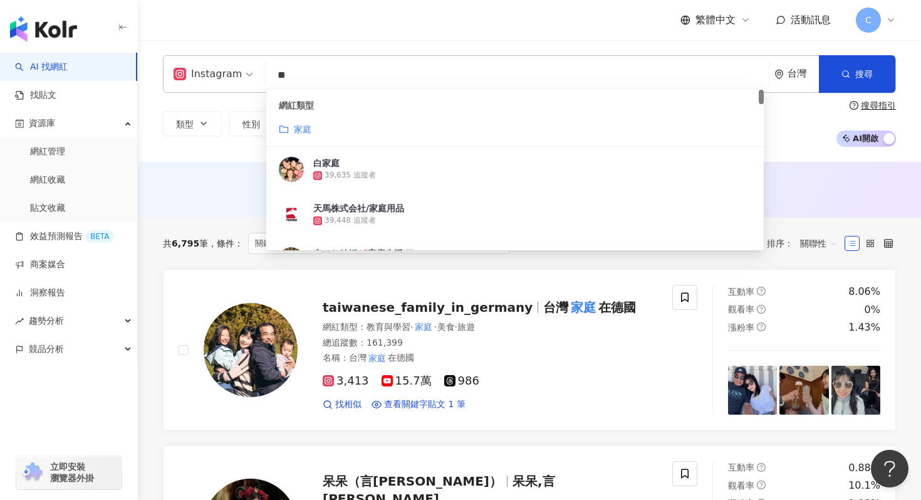
click at [367, 69] on input "**" at bounding box center [517, 75] width 493 height 24
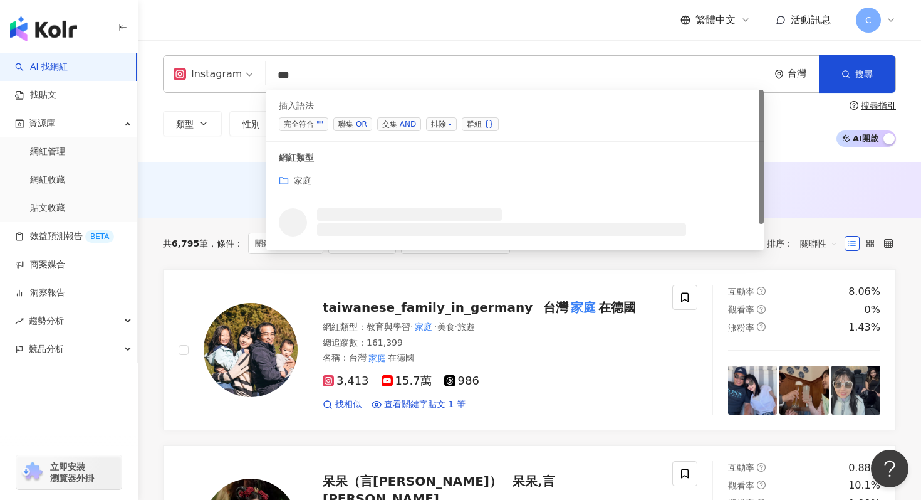
click at [360, 128] on div "OR" at bounding box center [361, 124] width 11 height 13
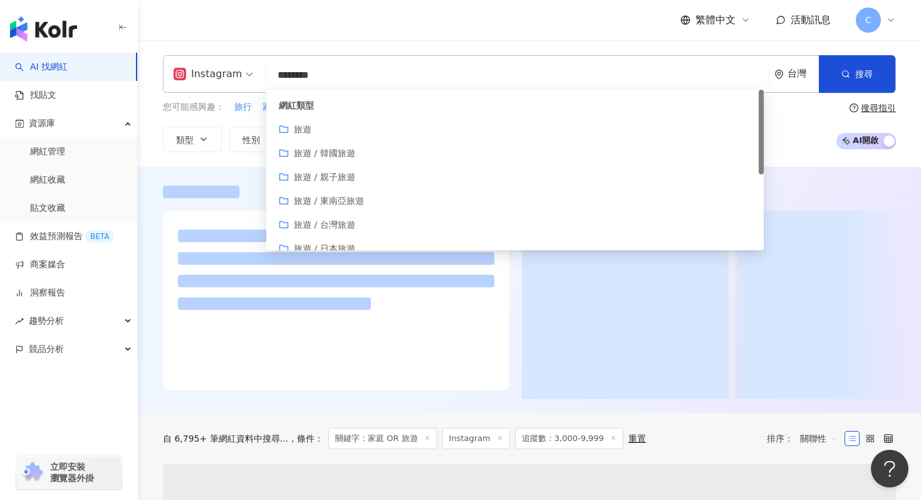
click at [244, 162] on div "Instagram ******** 台灣 搜尋 customizedTag e7312041-2a03-4c72-bbc8-6c9a21780159 網紅類…" at bounding box center [529, 103] width 783 height 127
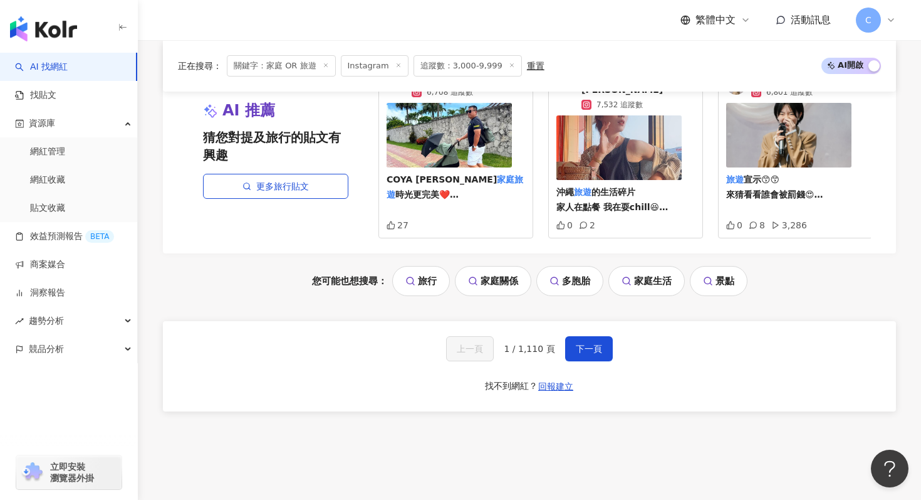
scroll to position [2591, 0]
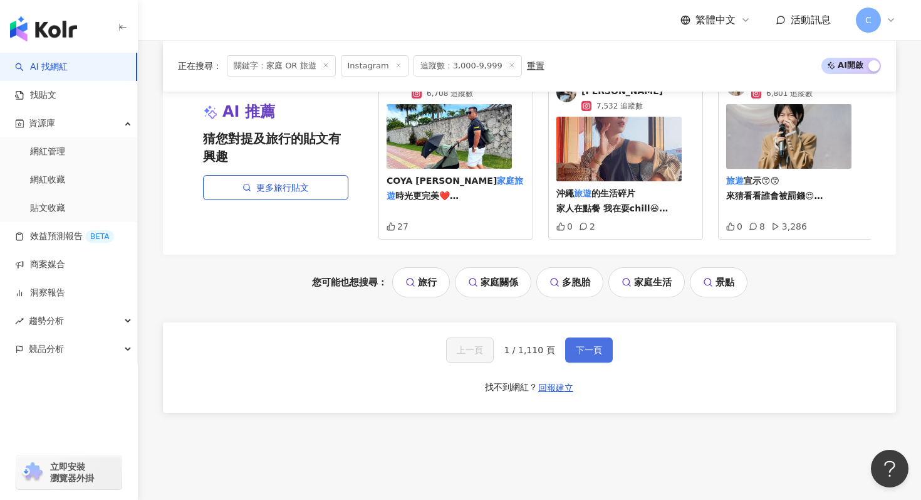
click at [576, 345] on span "下一頁" at bounding box center [589, 350] width 26 height 10
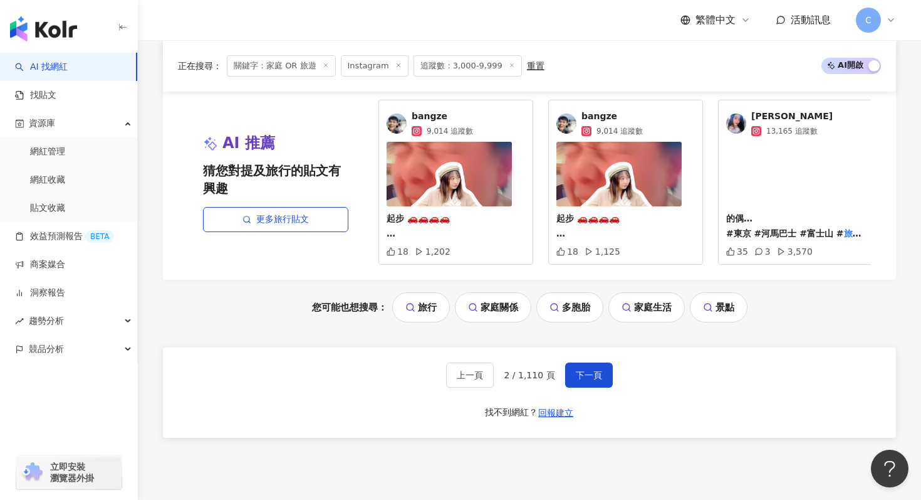
scroll to position [2662, 0]
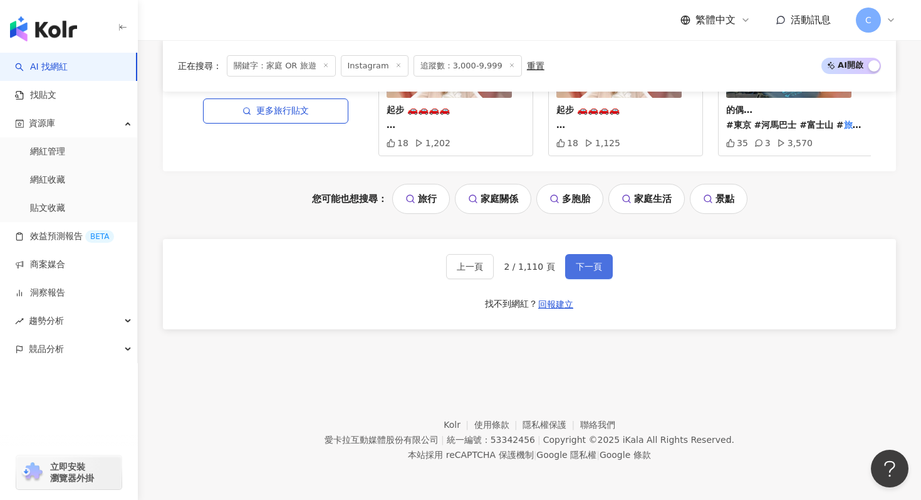
click at [598, 254] on button "下一頁" at bounding box center [589, 266] width 48 height 25
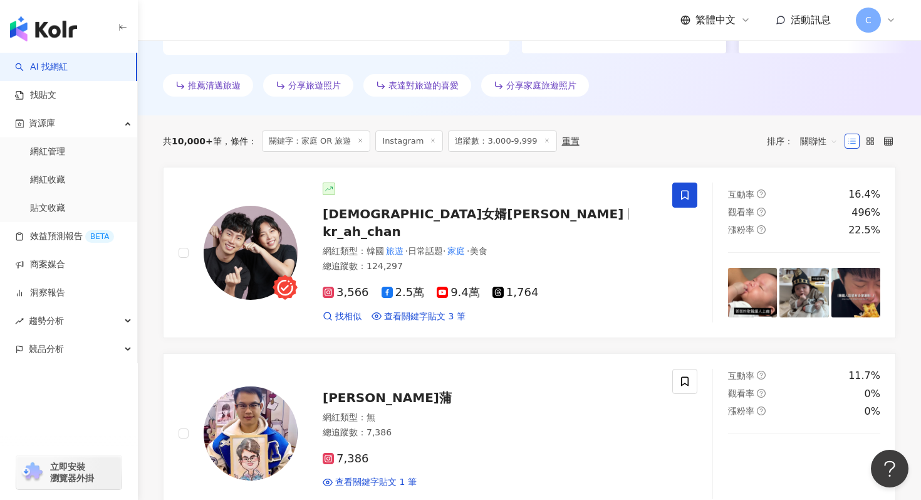
scroll to position [376, 0]
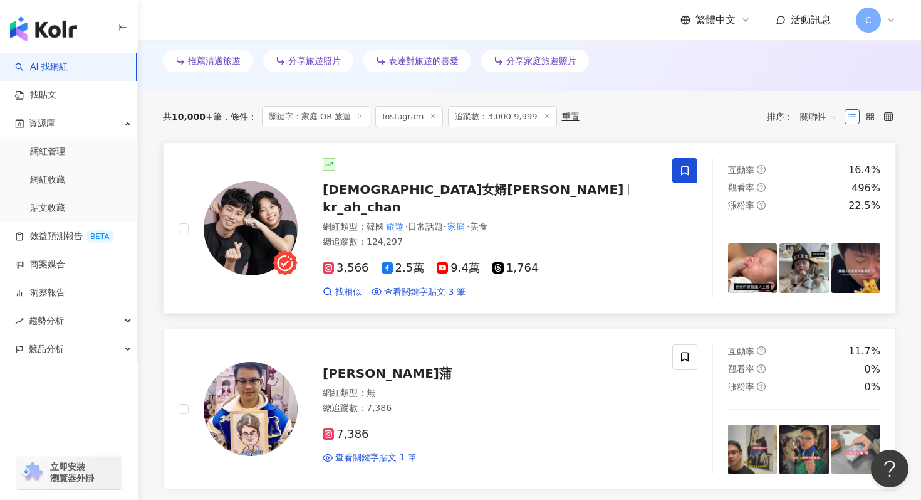
click at [401, 199] on span "kr_ah_chan" at bounding box center [362, 206] width 78 height 15
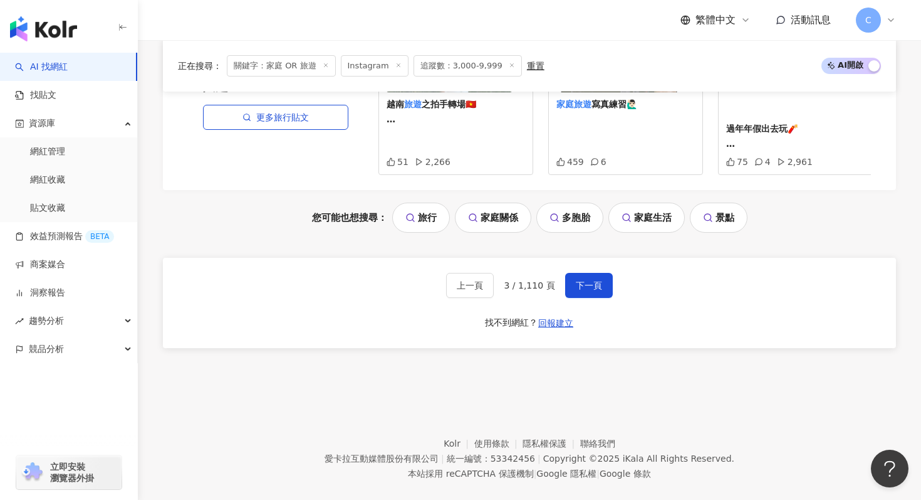
scroll to position [2686, 0]
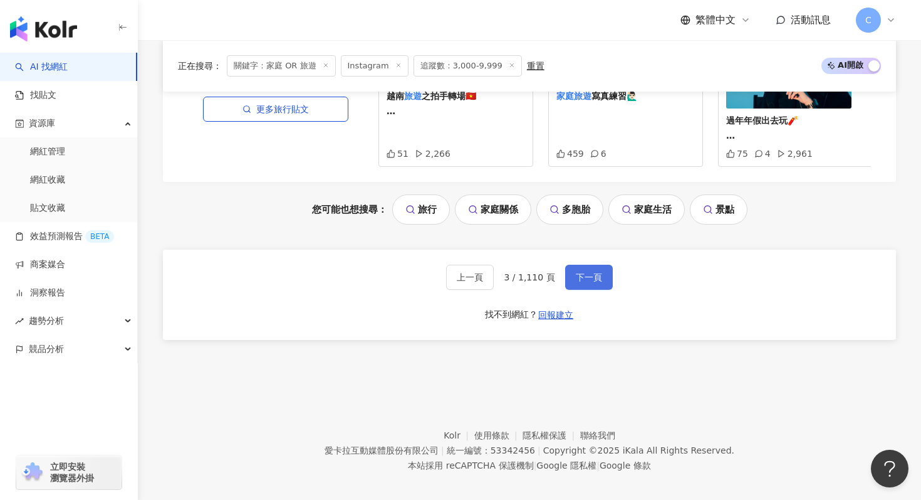
click at [582, 271] on button "下一頁" at bounding box center [589, 276] width 48 height 25
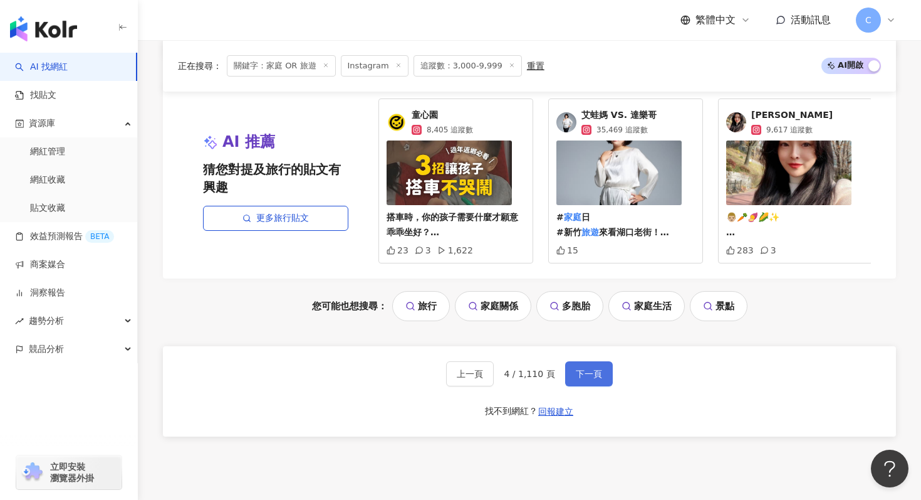
scroll to position [2662, 0]
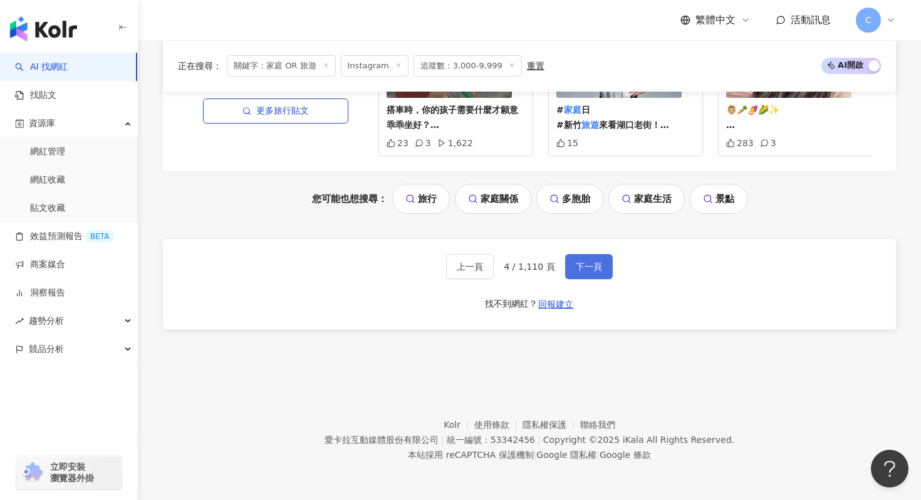
click at [602, 261] on button "下一頁" at bounding box center [589, 266] width 48 height 25
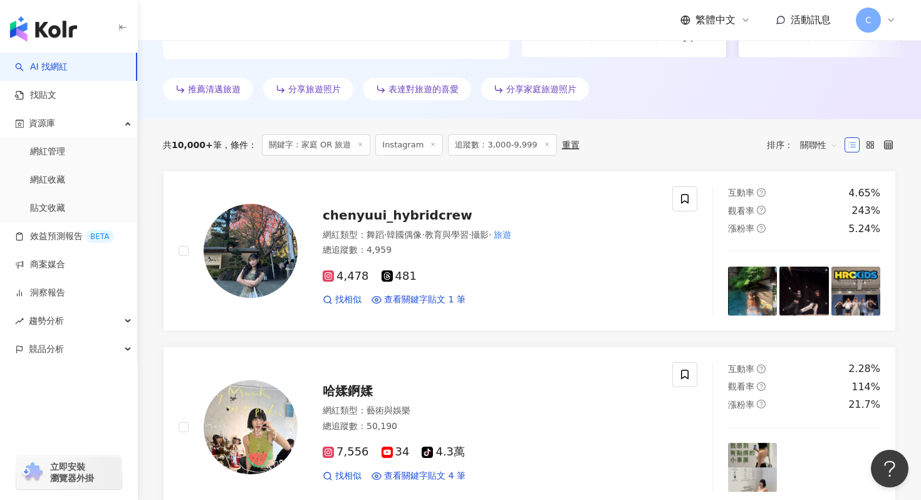
scroll to position [0, 0]
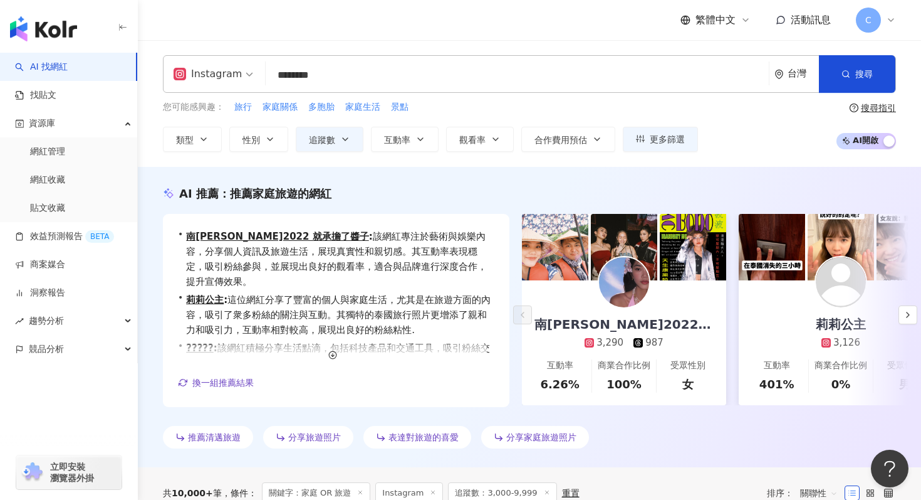
click at [315, 71] on input "********" at bounding box center [517, 75] width 493 height 24
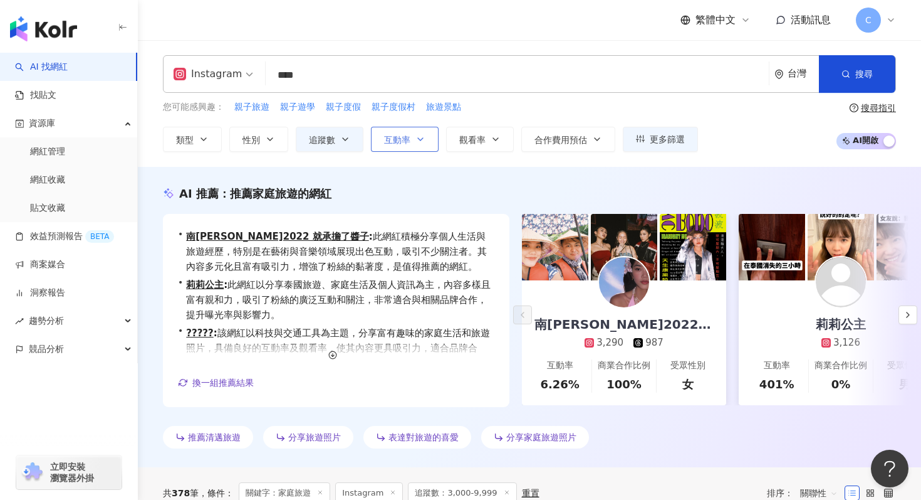
type input "****"
click at [407, 133] on button "互動率" at bounding box center [405, 139] width 68 height 25
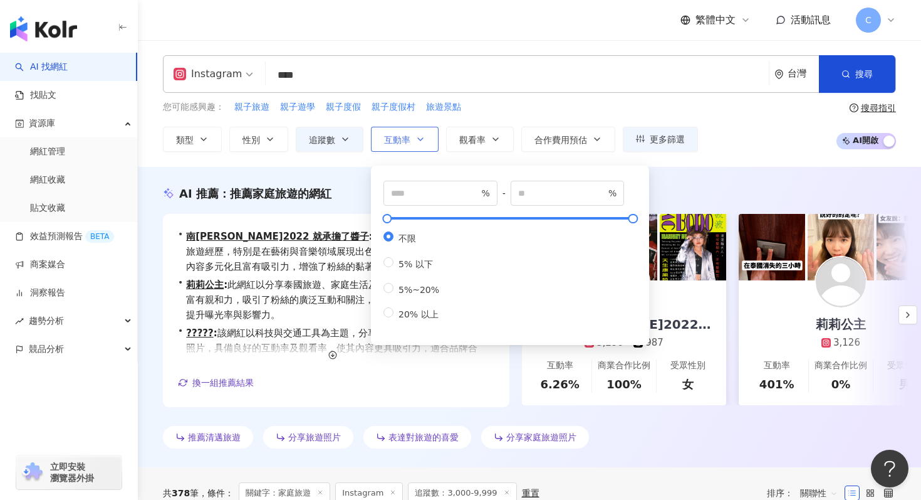
click at [407, 133] on button "互動率" at bounding box center [405, 139] width 68 height 25
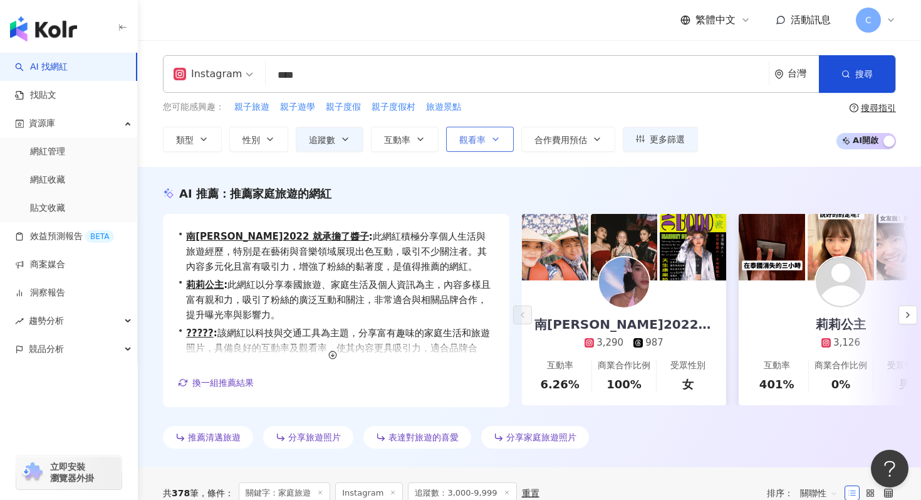
click at [471, 137] on span "觀看率" at bounding box center [472, 140] width 26 height 10
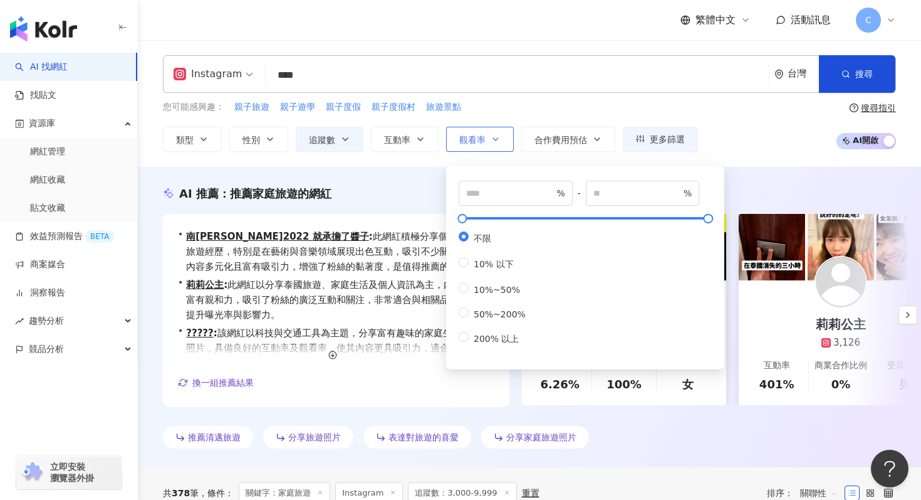
click at [471, 137] on span "觀看率" at bounding box center [472, 140] width 26 height 10
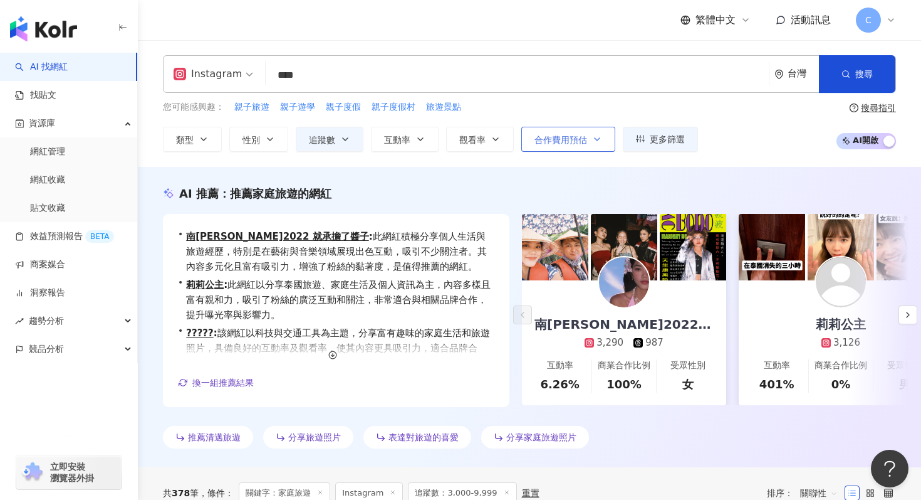
click at [542, 138] on span "合作費用預估" at bounding box center [561, 140] width 53 height 10
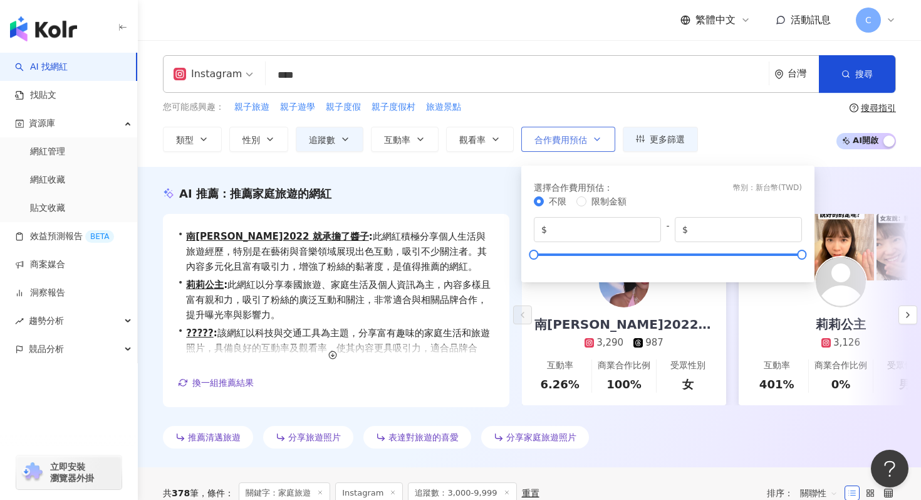
click at [542, 138] on span "合作費用預估" at bounding box center [561, 140] width 53 height 10
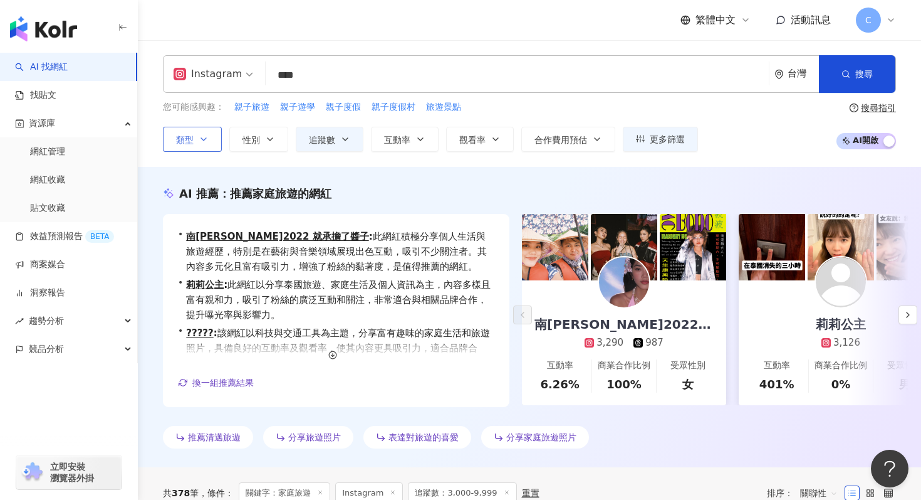
click at [197, 132] on button "類型" at bounding box center [192, 139] width 59 height 25
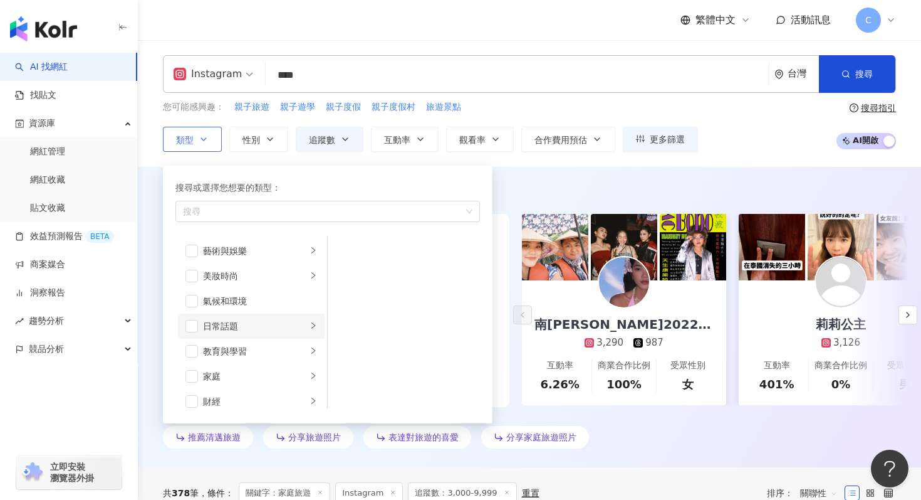
click at [210, 327] on div "日常話題" at bounding box center [255, 326] width 104 height 14
click at [215, 353] on div "教育與學習" at bounding box center [255, 351] width 104 height 14
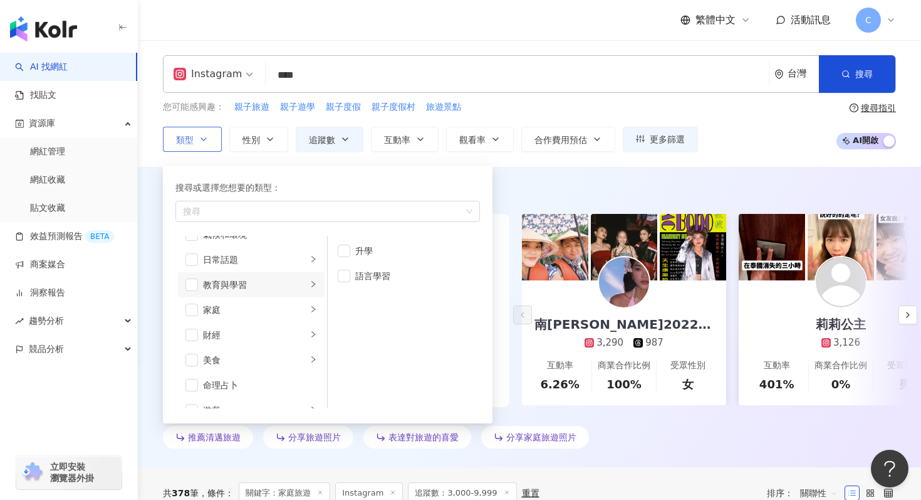
scroll to position [67, 0]
click at [231, 300] on li "家庭" at bounding box center [251, 308] width 147 height 25
click at [340, 278] on span "button" at bounding box center [344, 276] width 13 height 13
click at [279, 337] on div "財經" at bounding box center [255, 334] width 104 height 14
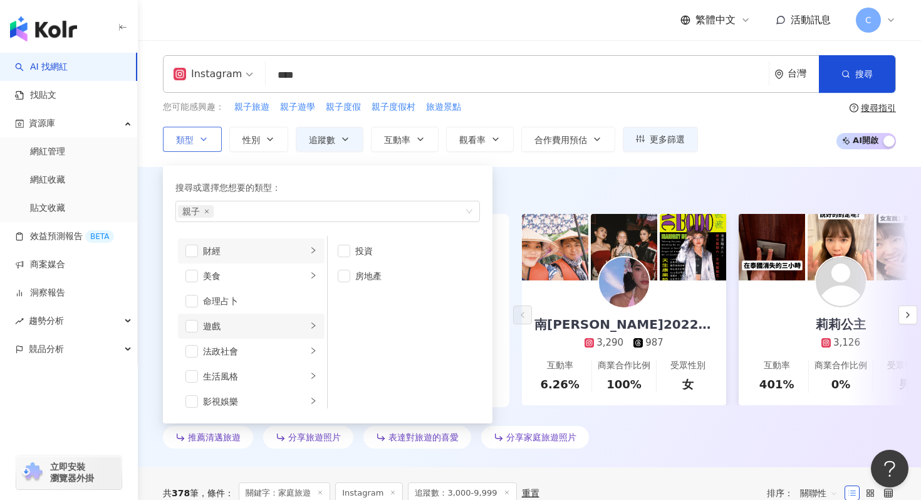
scroll to position [152, 0]
click at [274, 281] on div "美食" at bounding box center [255, 275] width 104 height 14
click at [281, 310] on li "命理占卜" at bounding box center [251, 299] width 147 height 25
click at [282, 299] on div "命理占卜" at bounding box center [260, 300] width 114 height 14
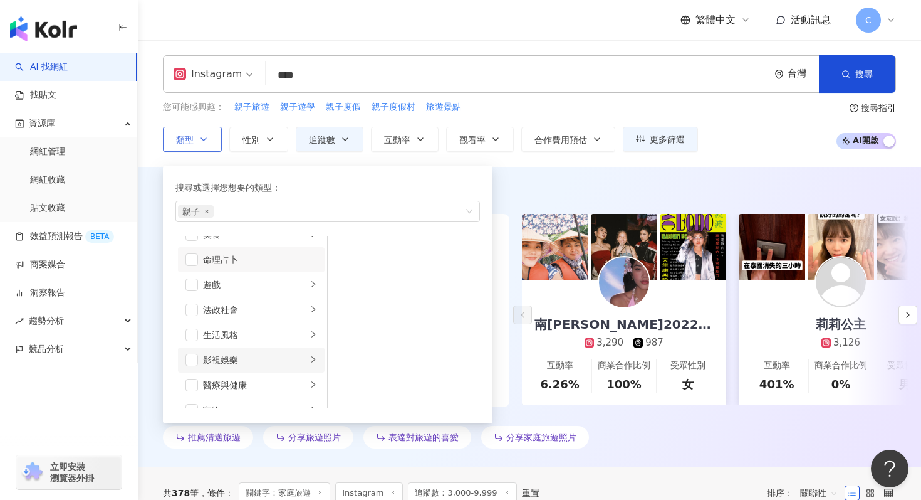
scroll to position [201, 0]
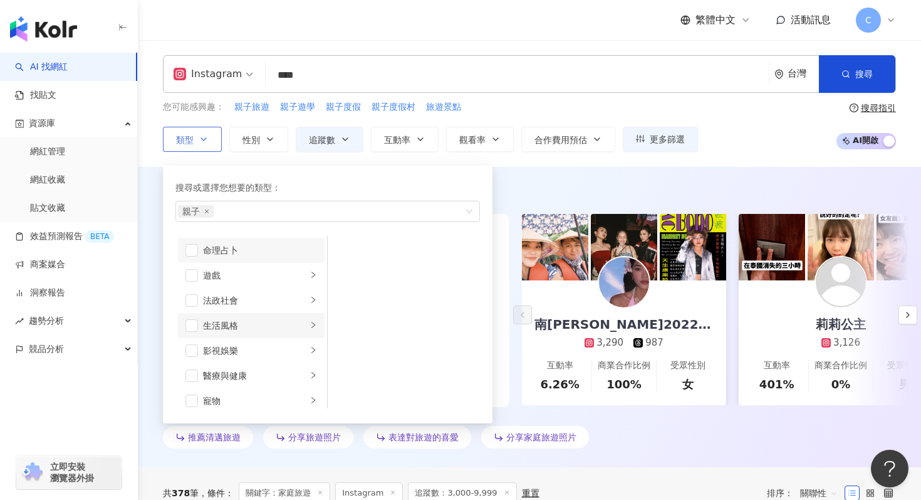
click at [278, 324] on div "生活風格" at bounding box center [255, 325] width 104 height 14
click at [268, 363] on li "醫療與健康" at bounding box center [251, 375] width 147 height 25
click at [267, 352] on div "影視娛樂" at bounding box center [255, 350] width 104 height 14
click at [268, 370] on div "醫療與健康" at bounding box center [255, 376] width 104 height 14
click at [360, 305] on div "營養與保健" at bounding box center [412, 301] width 115 height 14
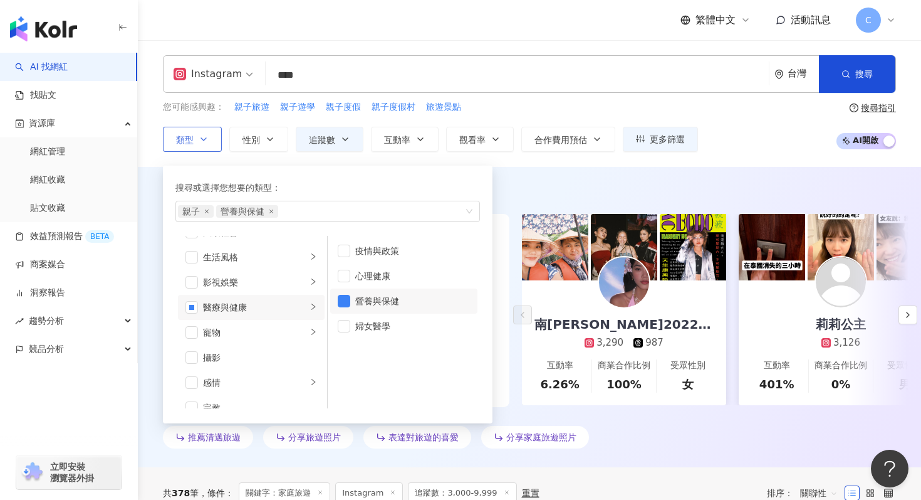
scroll to position [270, 0]
click at [258, 383] on div "感情" at bounding box center [255, 382] width 104 height 14
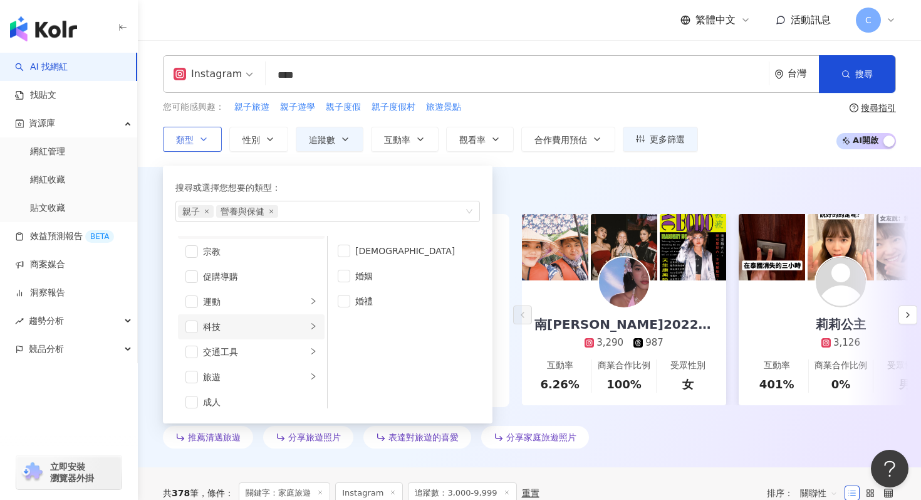
scroll to position [434, 0]
click at [264, 382] on li "成人" at bounding box center [251, 392] width 147 height 25
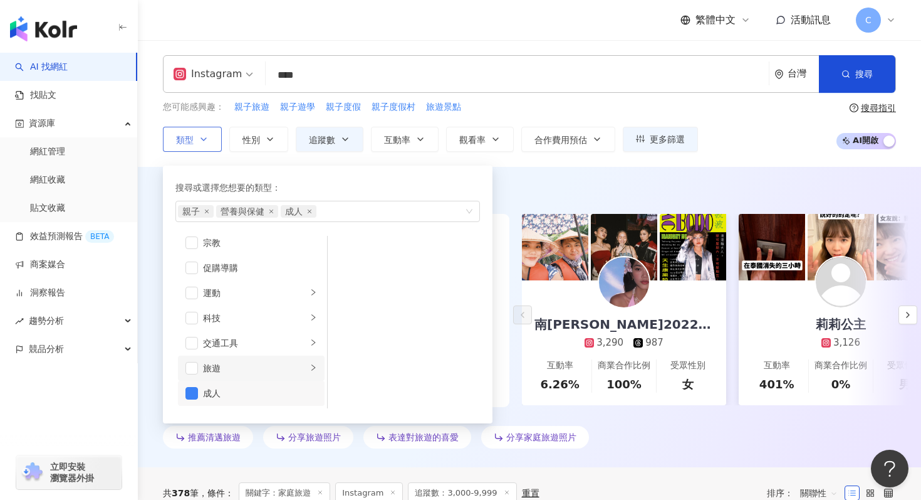
click at [264, 377] on li "旅遊" at bounding box center [251, 367] width 147 height 25
click at [264, 392] on div "成人" at bounding box center [260, 393] width 114 height 14
click at [264, 361] on div "旅遊" at bounding box center [255, 368] width 104 height 14
click at [362, 279] on div "親子旅遊" at bounding box center [412, 276] width 115 height 14
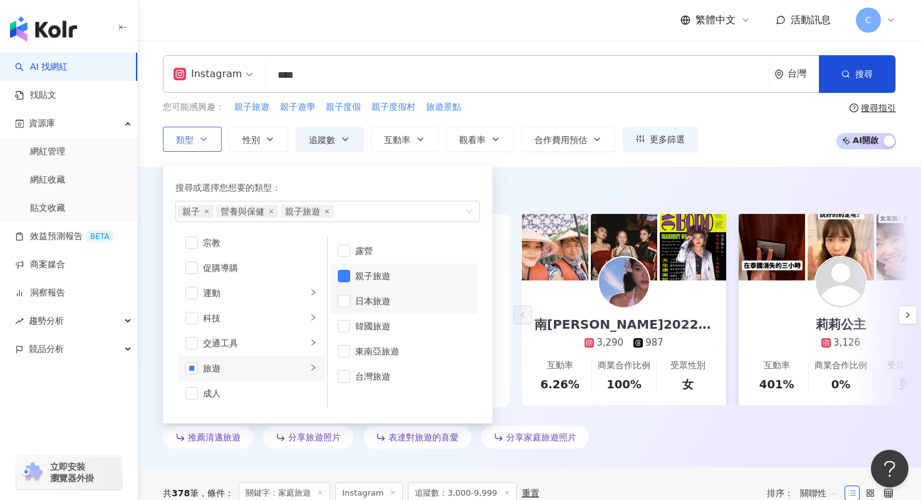
click at [362, 298] on div "日本旅遊" at bounding box center [412, 301] width 115 height 14
click at [365, 330] on div "韓國旅遊" at bounding box center [412, 326] width 115 height 14
click at [365, 378] on div "台灣旅遊" at bounding box center [412, 376] width 115 height 14
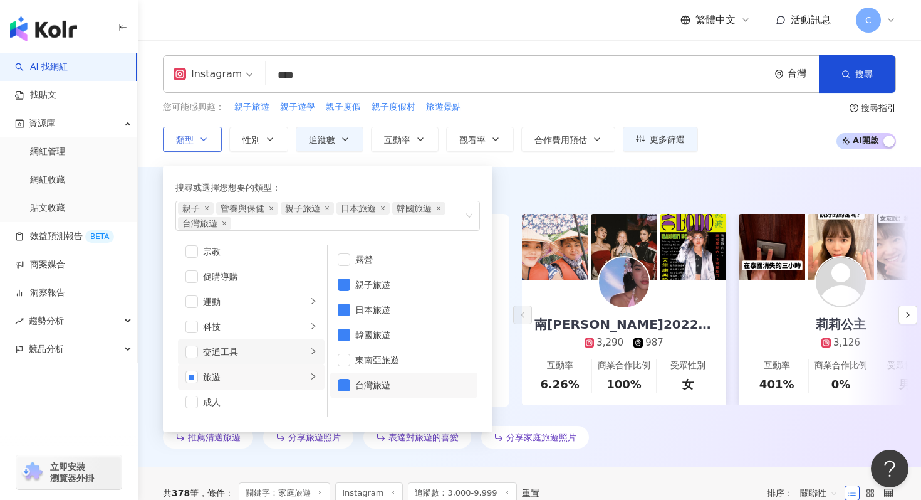
click at [304, 345] on div "交通工具" at bounding box center [255, 352] width 104 height 14
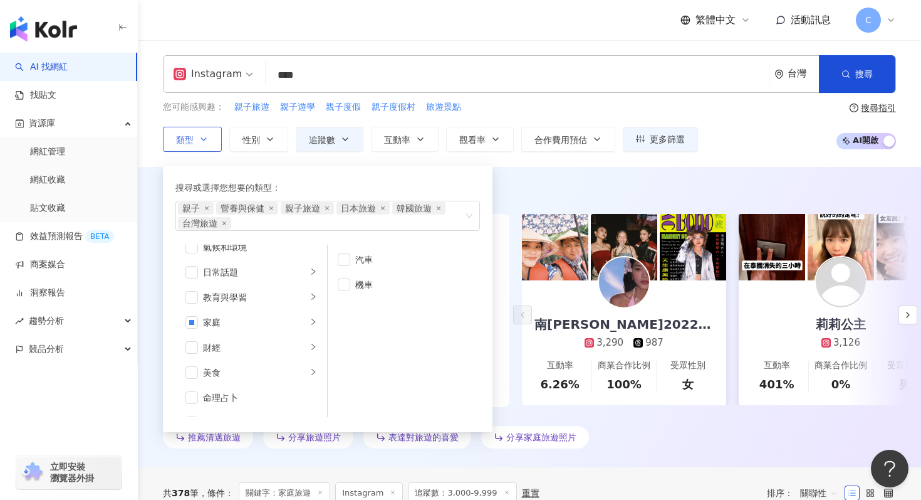
scroll to position [0, 0]
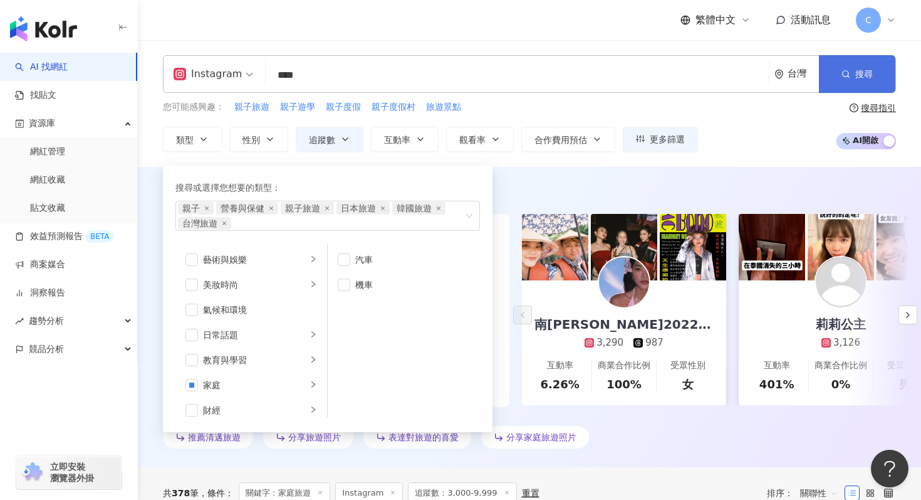
click at [846, 77] on icon "button" at bounding box center [846, 74] width 9 height 9
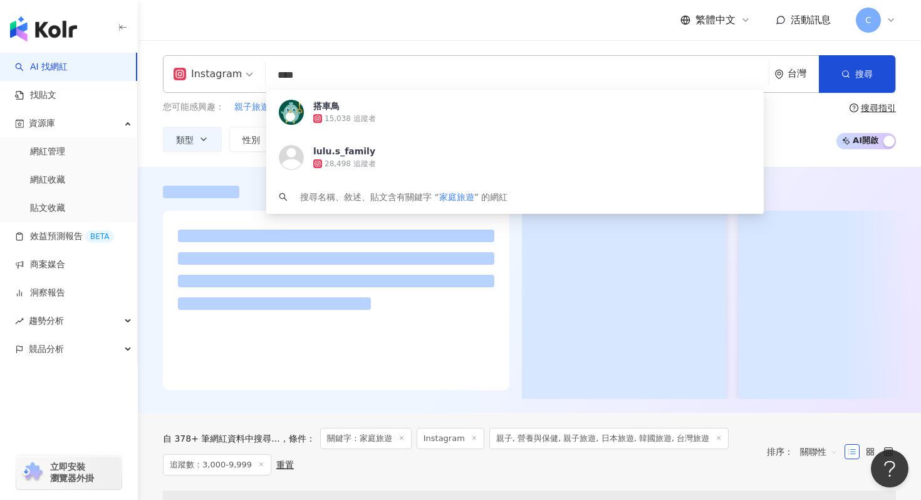
drag, startPoint x: 404, startPoint y: 75, endPoint x: 216, endPoint y: 80, distance: 188.1
click at [216, 80] on div "Instagram **** 台灣 搜尋 e7312041-2a03-4c72-bbc8-6c9a21780159 搭車鳥 15,038 追蹤者 lulu.s…" at bounding box center [529, 74] width 733 height 38
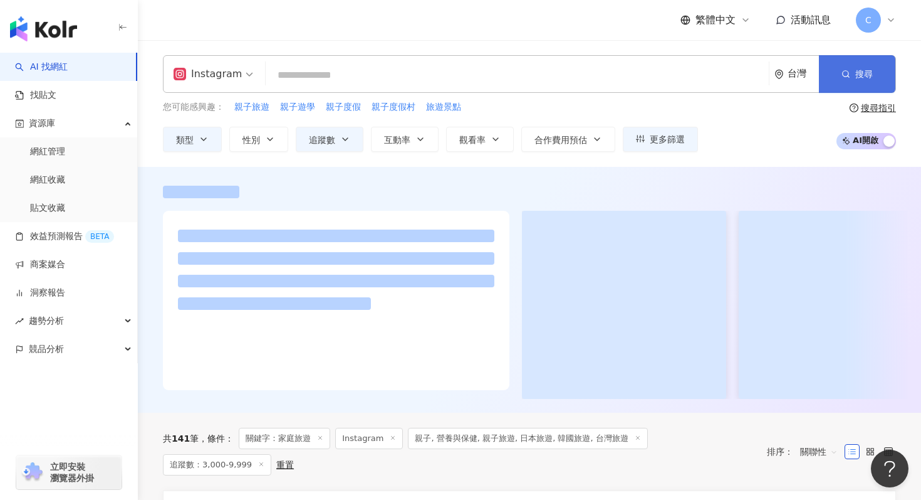
click at [879, 85] on button "搜尋" at bounding box center [857, 74] width 76 height 38
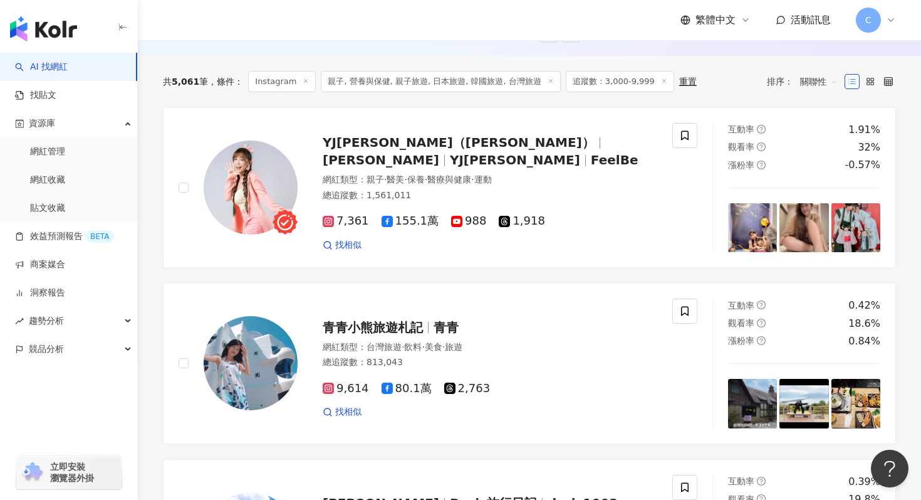
scroll to position [400, 0]
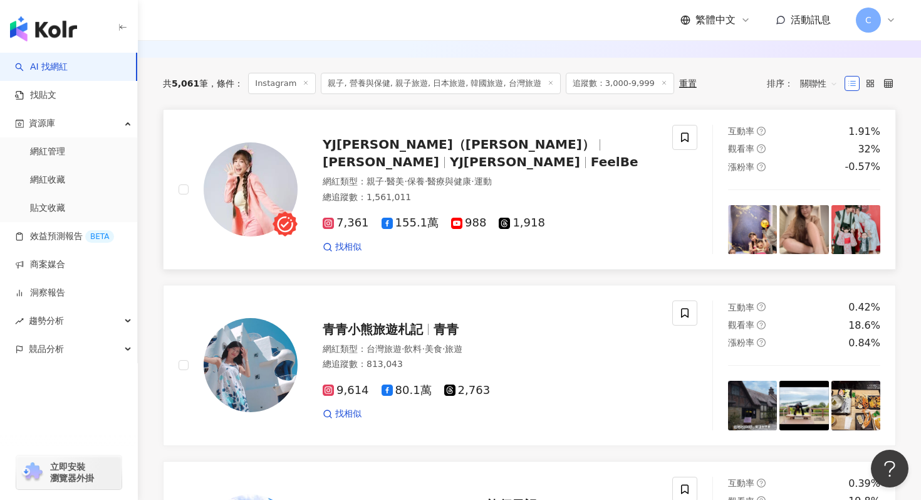
click at [549, 155] on span "YJ蘇郁喬" at bounding box center [515, 161] width 130 height 15
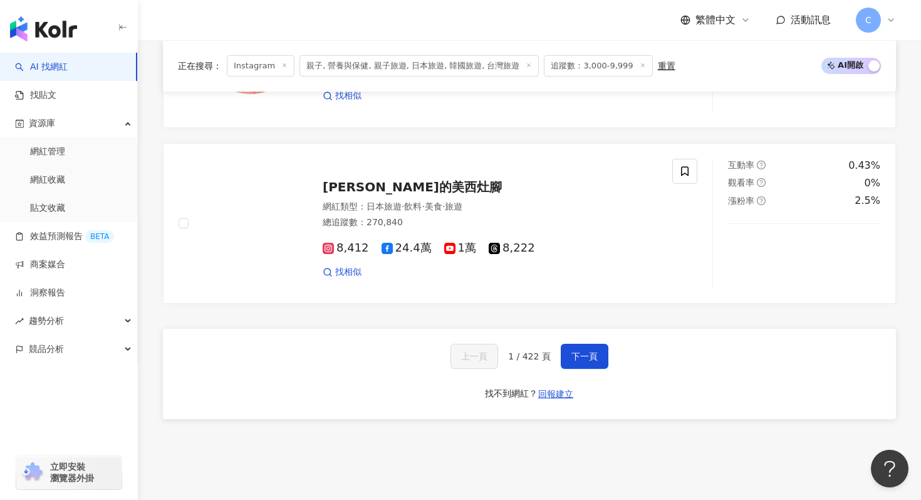
scroll to position [2321, 0]
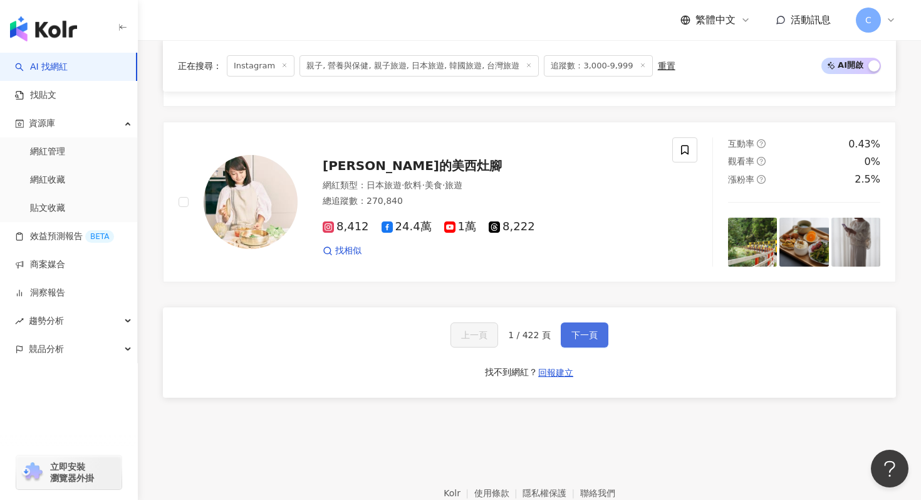
click at [589, 335] on span "下一頁" at bounding box center [585, 335] width 26 height 10
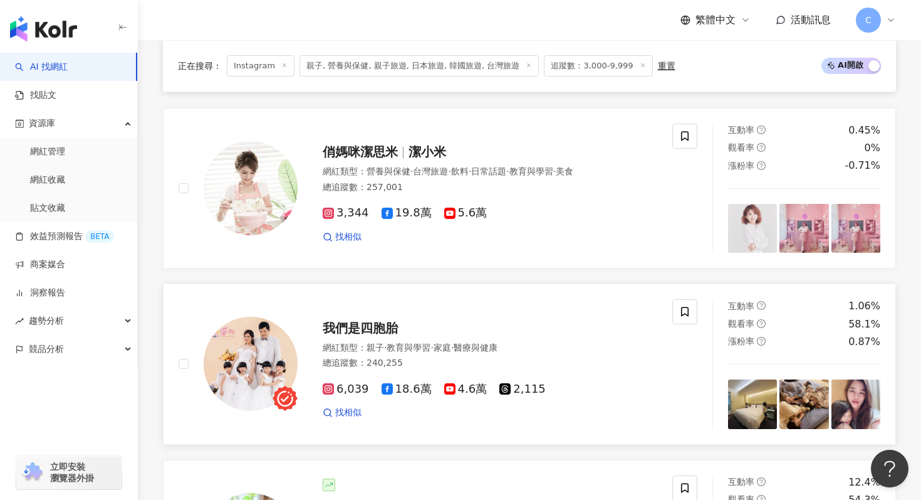
scroll to position [1472, 0]
click at [589, 341] on div "網紅類型 ： 親子 · 教育與學習 · 家庭 · 醫療與健康" at bounding box center [490, 347] width 335 height 13
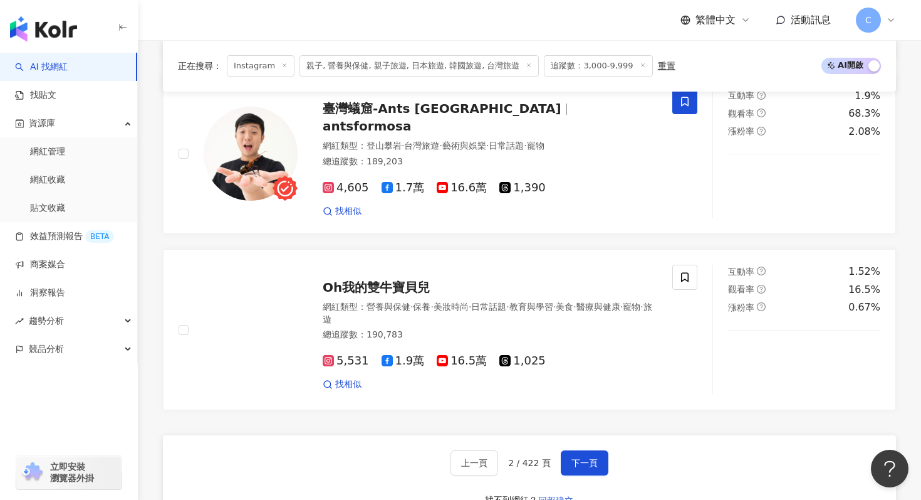
scroll to position [2245, 0]
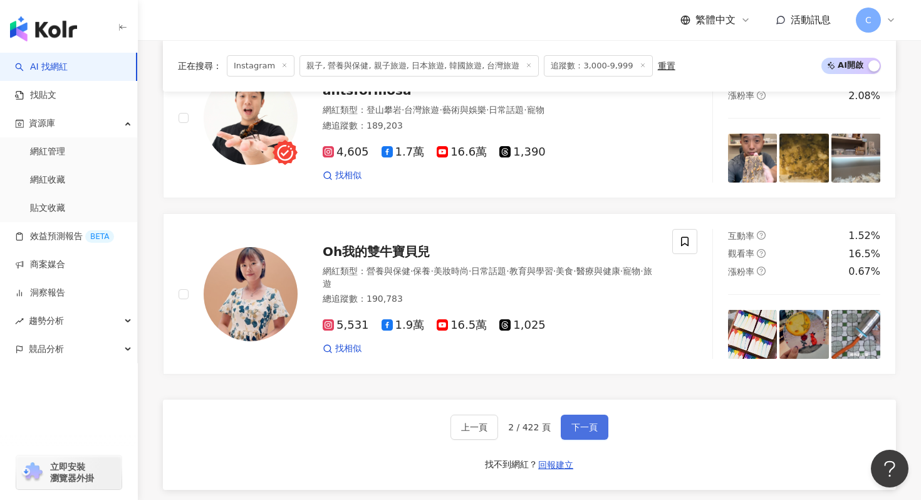
click at [602, 414] on button "下一頁" at bounding box center [585, 426] width 48 height 25
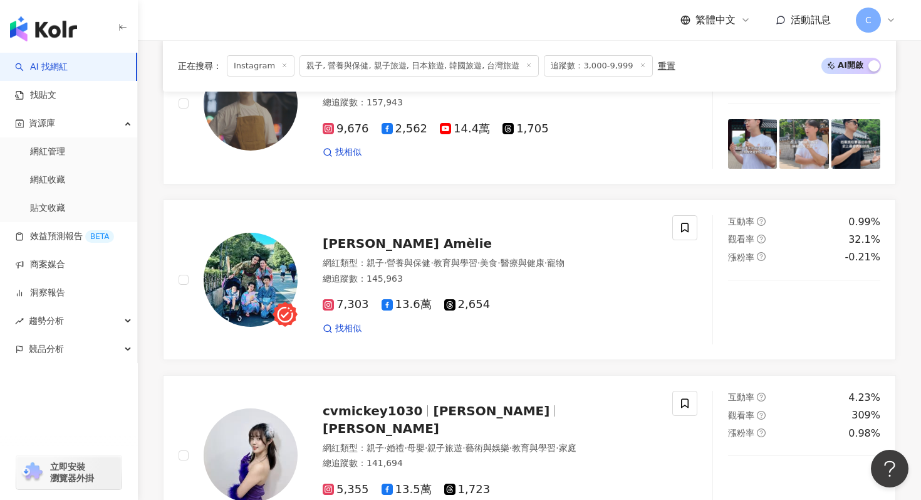
scroll to position [1890, 0]
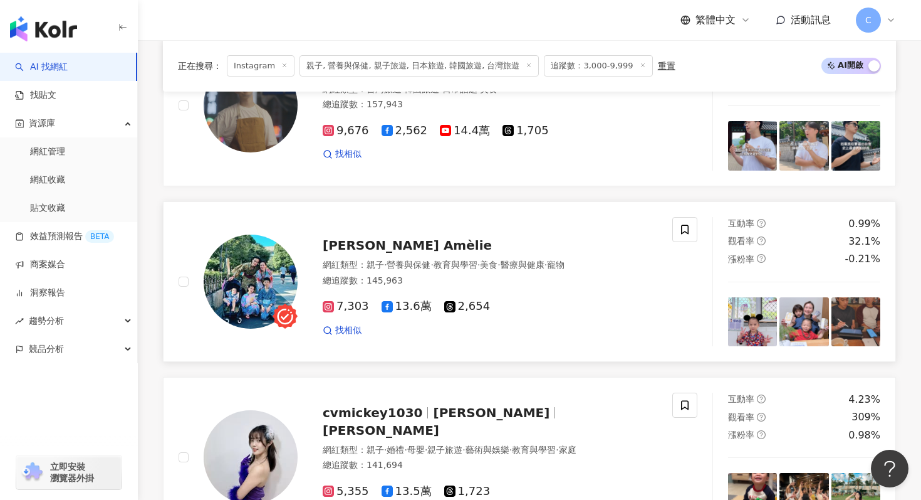
click at [388, 241] on span "Emily X Amèlie" at bounding box center [407, 245] width 169 height 15
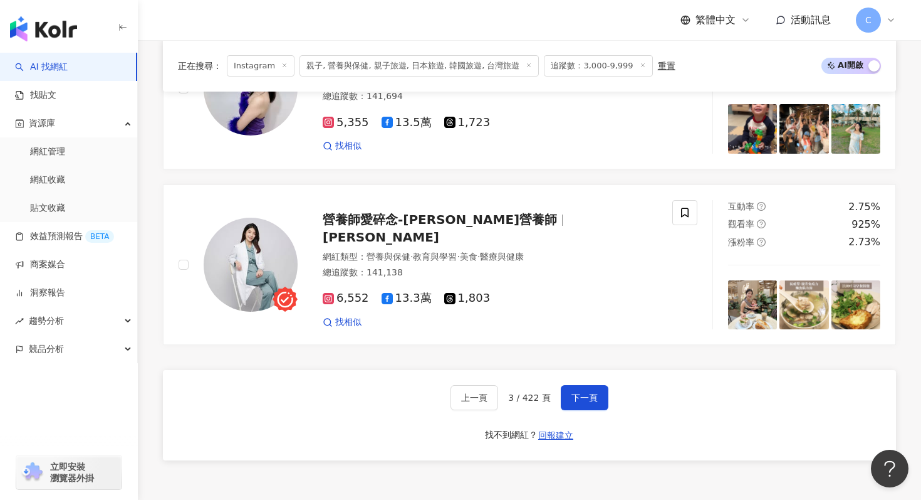
scroll to position [2260, 0]
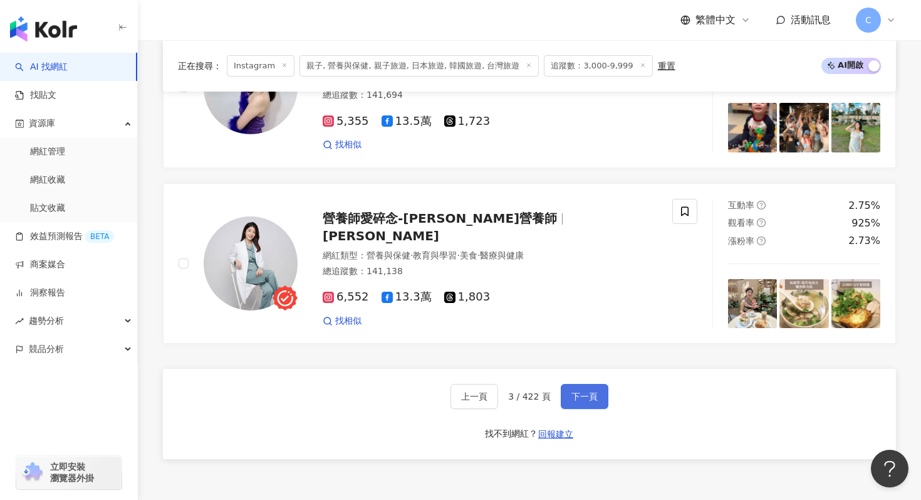
click at [591, 402] on button "下一頁" at bounding box center [585, 396] width 48 height 25
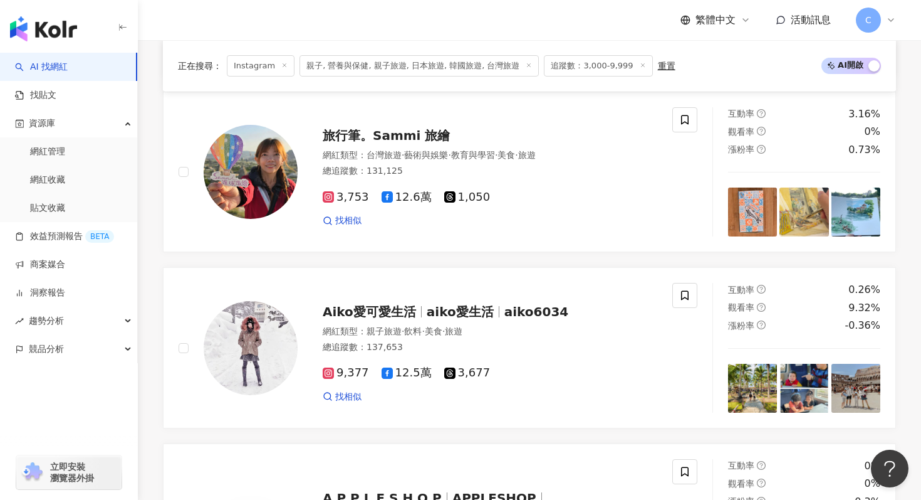
scroll to position [1188, 0]
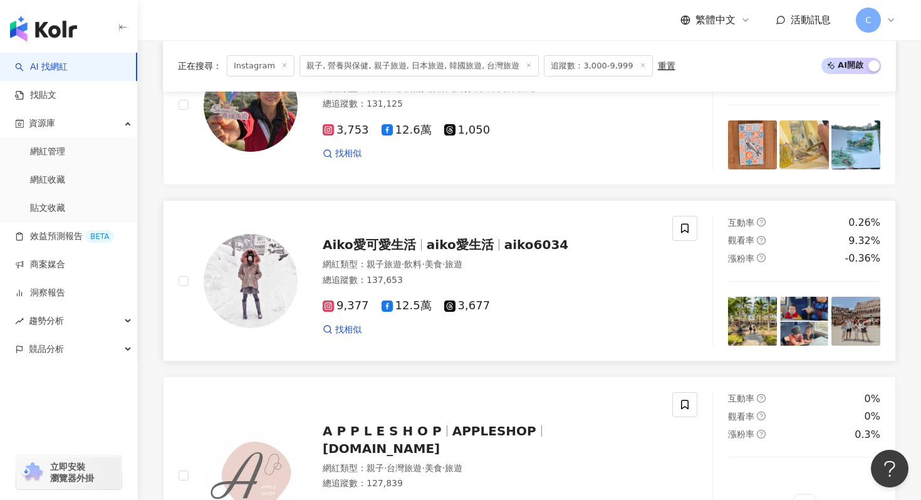
click at [616, 281] on div "總追蹤數 ： 137,653" at bounding box center [490, 280] width 335 height 13
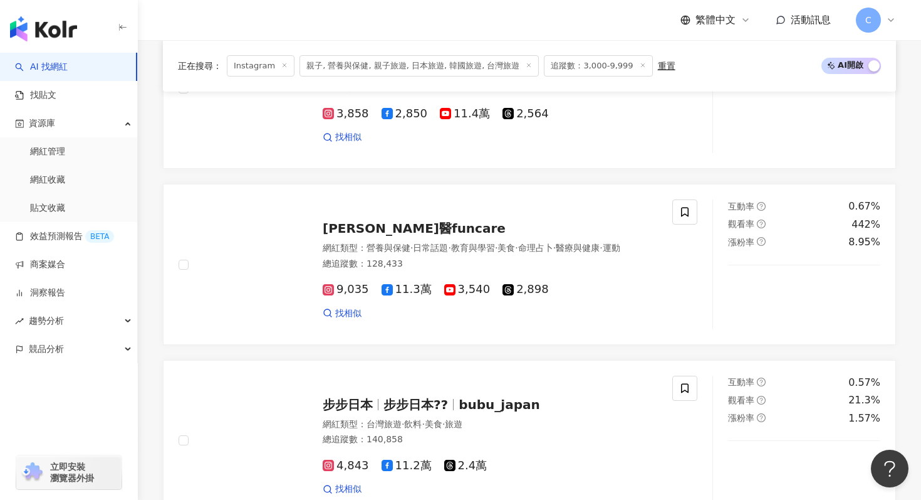
scroll to position [2390, 0]
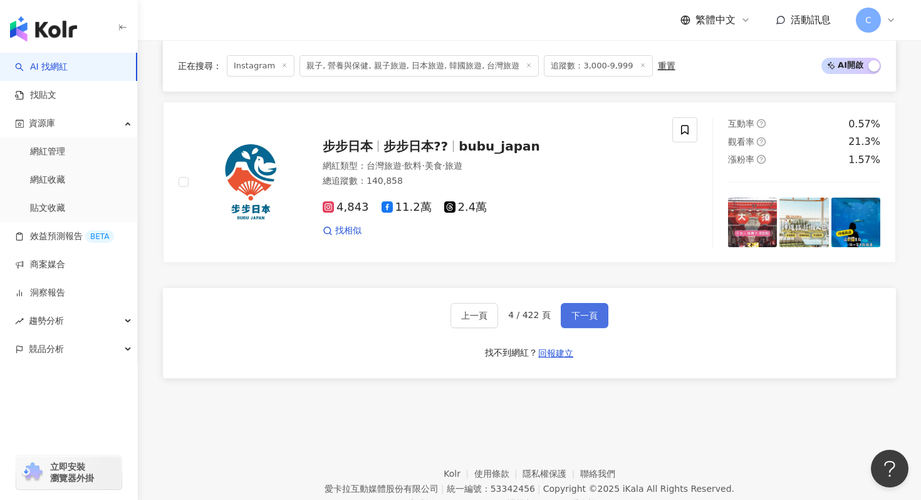
click at [596, 310] on button "下一頁" at bounding box center [585, 315] width 48 height 25
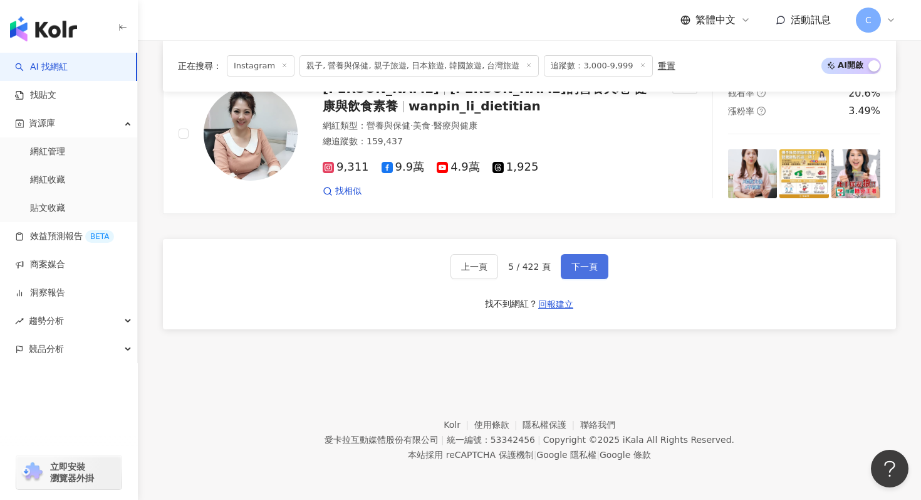
click at [591, 269] on span "下一頁" at bounding box center [585, 266] width 26 height 10
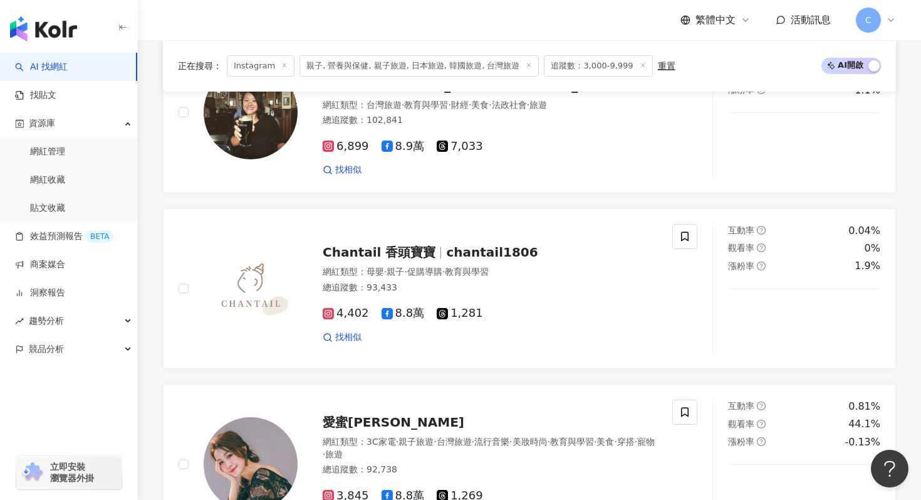
scroll to position [2427, 0]
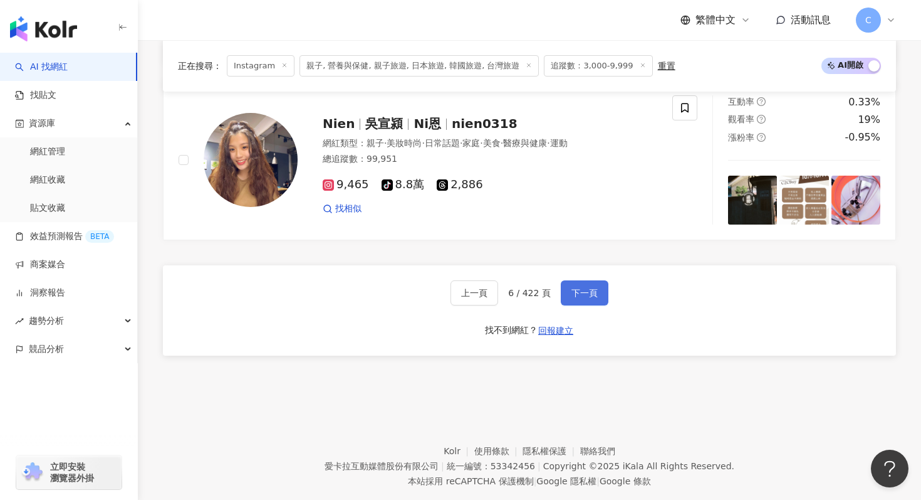
click at [589, 280] on button "下一頁" at bounding box center [585, 292] width 48 height 25
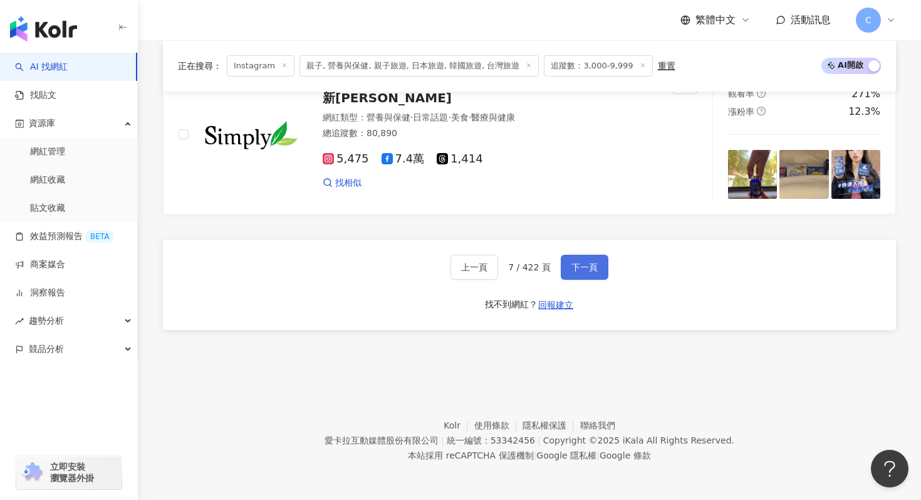
click at [593, 271] on button "下一頁" at bounding box center [585, 266] width 48 height 25
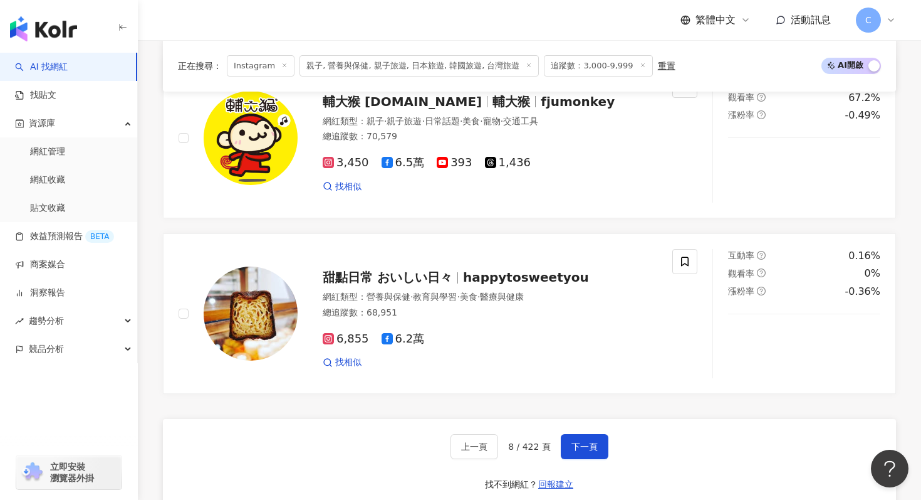
scroll to position [2415, 0]
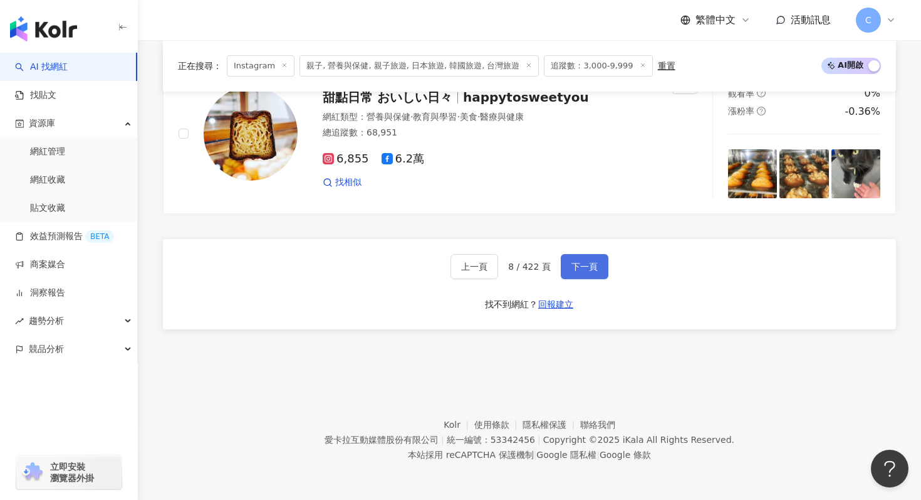
click at [569, 263] on button "下一頁" at bounding box center [585, 266] width 48 height 25
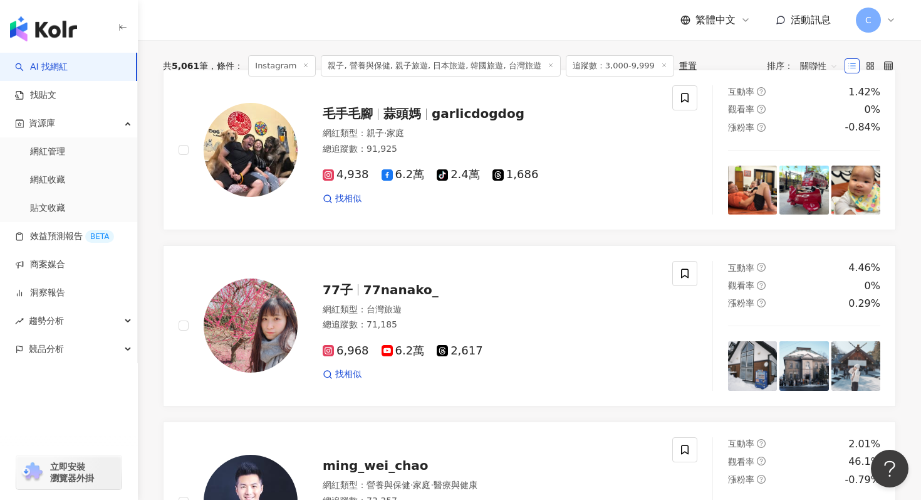
scroll to position [329, 0]
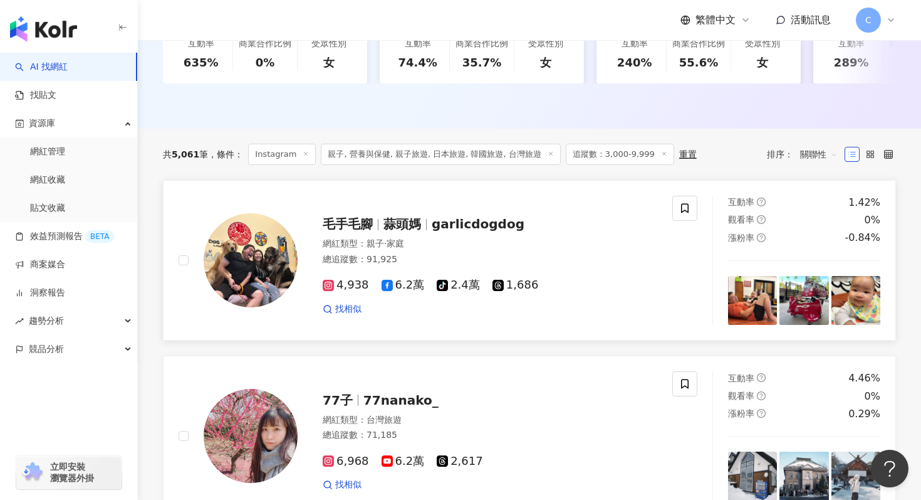
click at [528, 212] on div "毛手毛腳 蒜頭媽 garlicdogdog 網紅類型 ： 親子 · 家庭 總追蹤數 ： 91,925 4,938 6.2萬 tiktok-icon 2.4萬 …" at bounding box center [478, 260] width 360 height 110
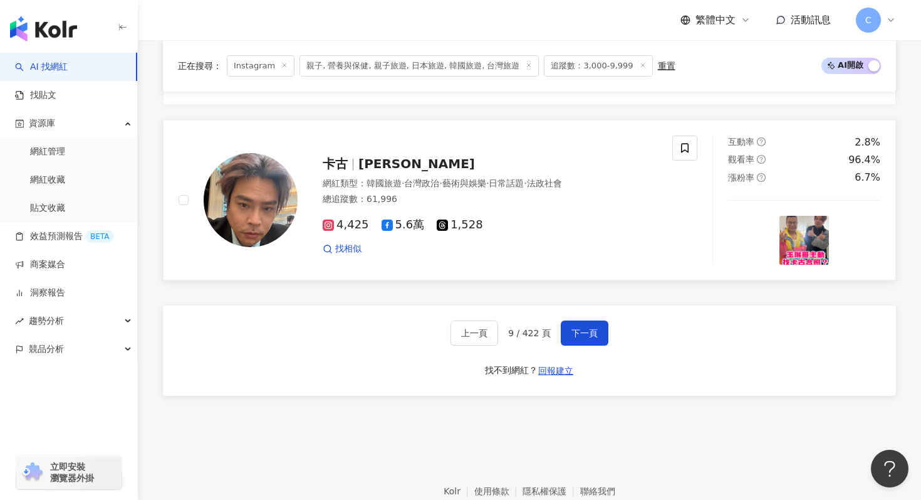
scroll to position [2365, 0]
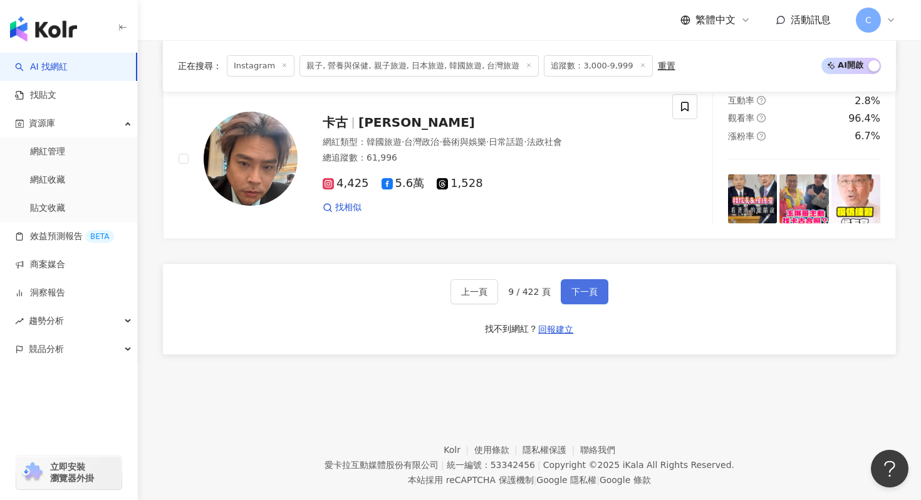
click at [572, 279] on button "下一頁" at bounding box center [585, 291] width 48 height 25
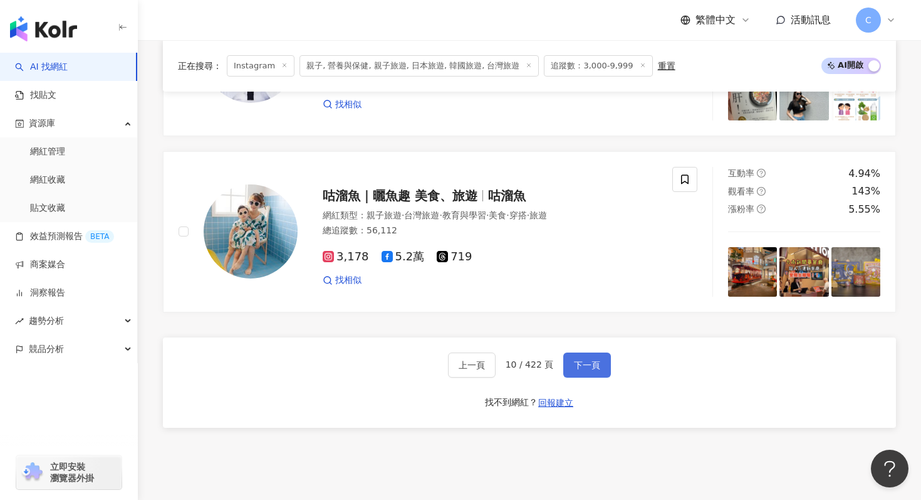
scroll to position [2596, 0]
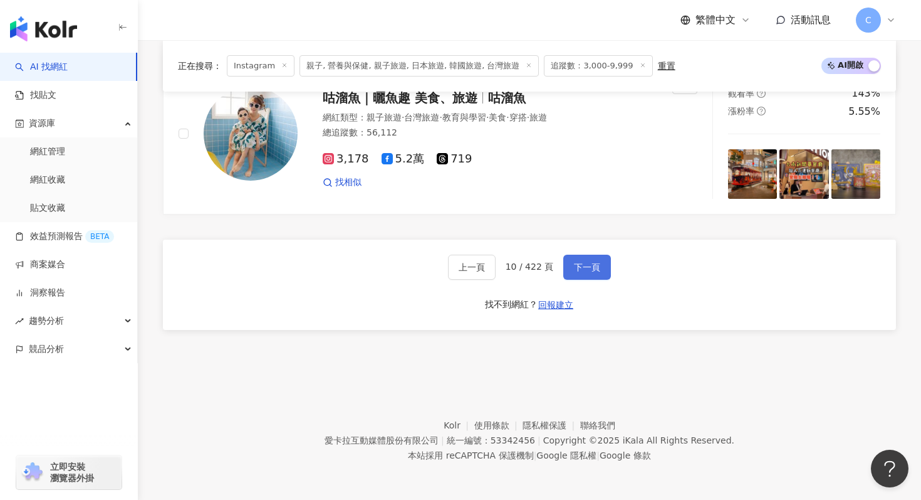
click at [587, 262] on span "下一頁" at bounding box center [587, 267] width 26 height 10
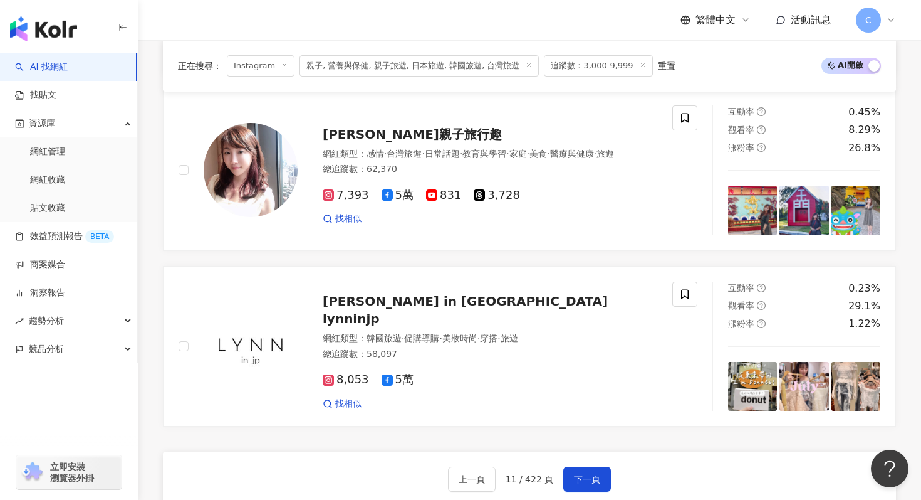
scroll to position [2183, 0]
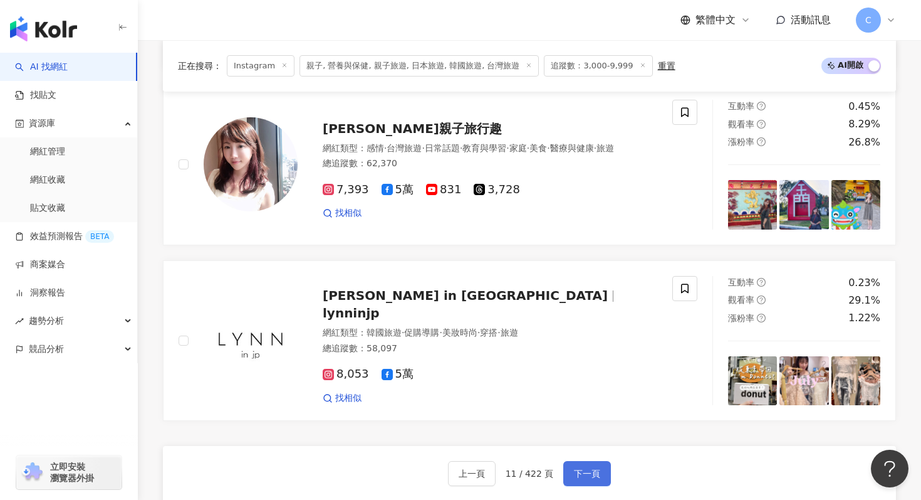
click at [584, 470] on span "下一頁" at bounding box center [587, 473] width 26 height 10
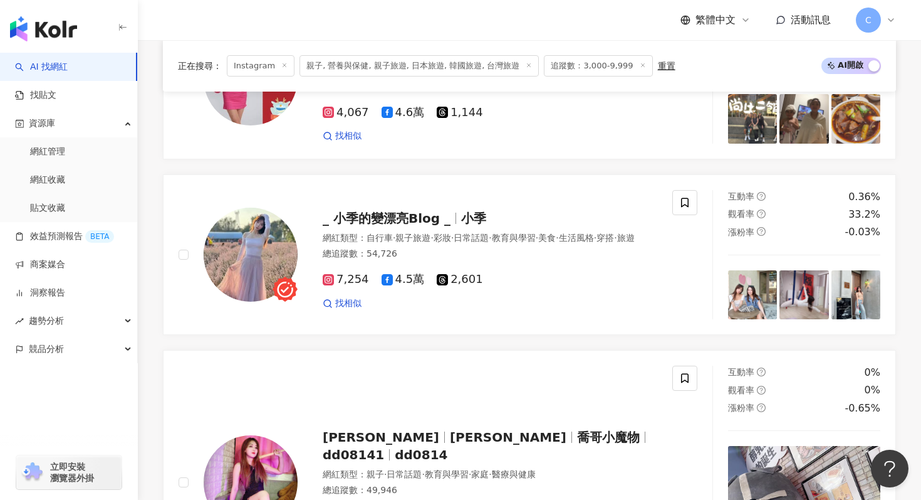
scroll to position [2493, 0]
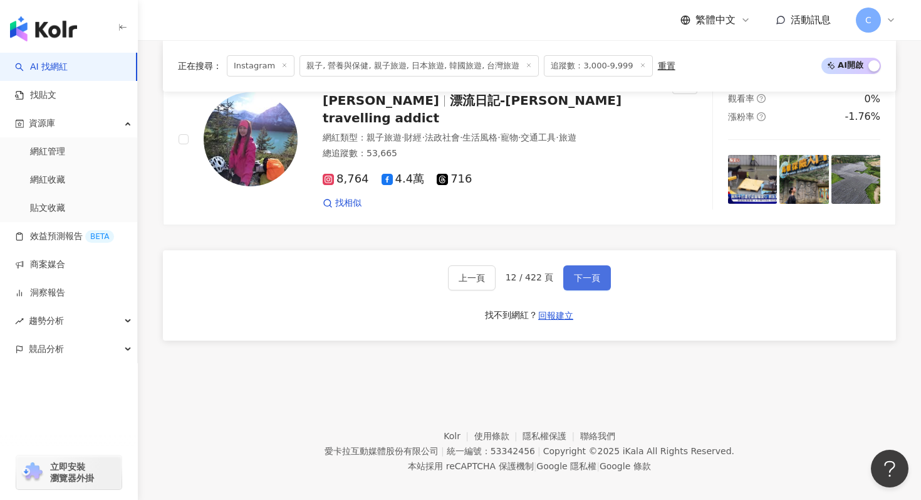
click at [592, 265] on button "下一頁" at bounding box center [587, 277] width 48 height 25
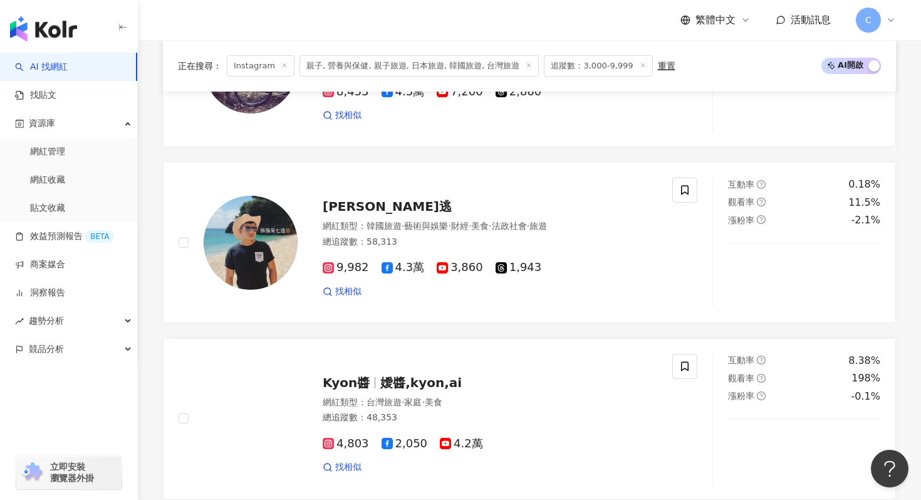
scroll to position [1154, 0]
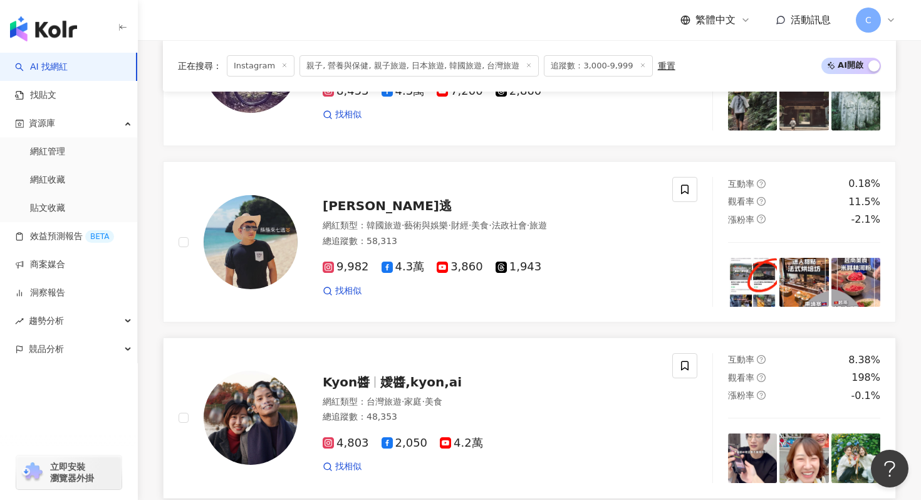
click at [398, 382] on span "嬡醬,kyon,ai" at bounding box center [420, 381] width 81 height 15
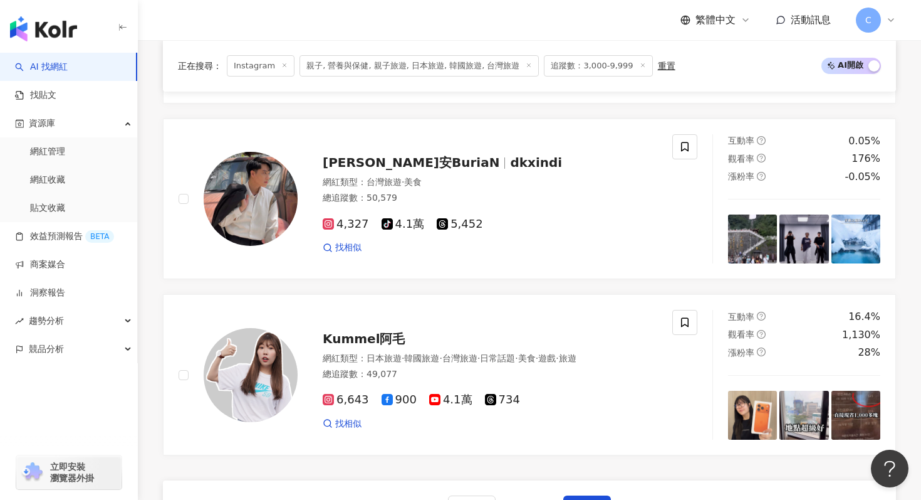
scroll to position [2493, 0]
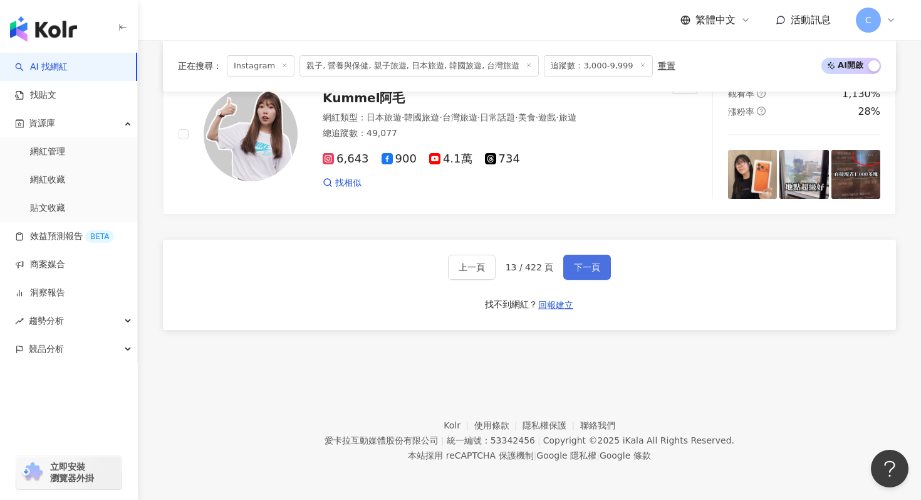
click at [570, 261] on button "下一頁" at bounding box center [587, 266] width 48 height 25
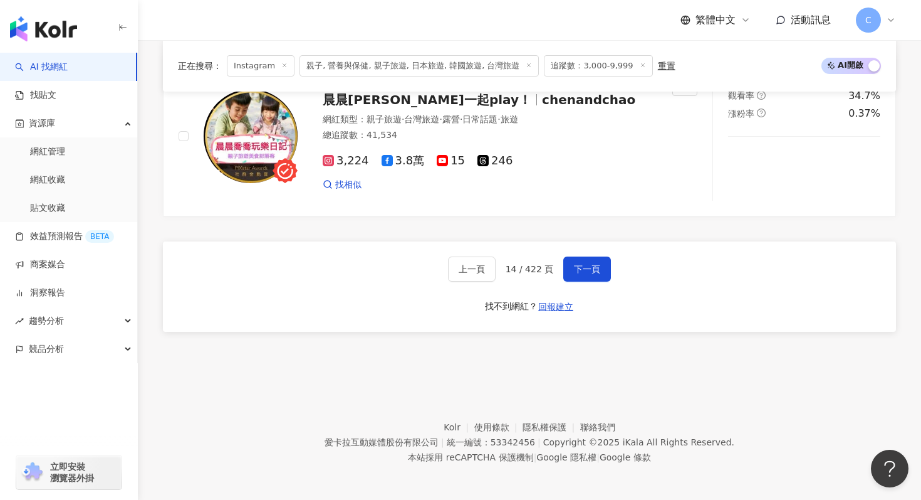
scroll to position [2427, 0]
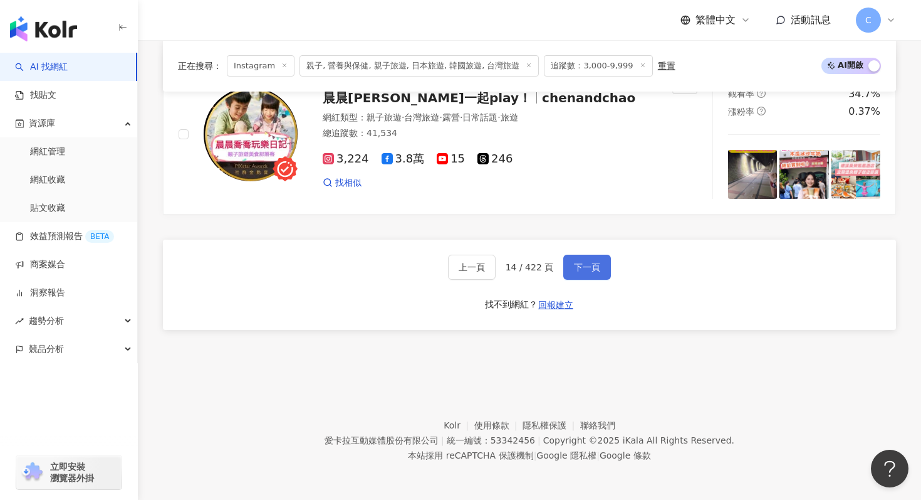
click at [596, 262] on span "下一頁" at bounding box center [587, 267] width 26 height 10
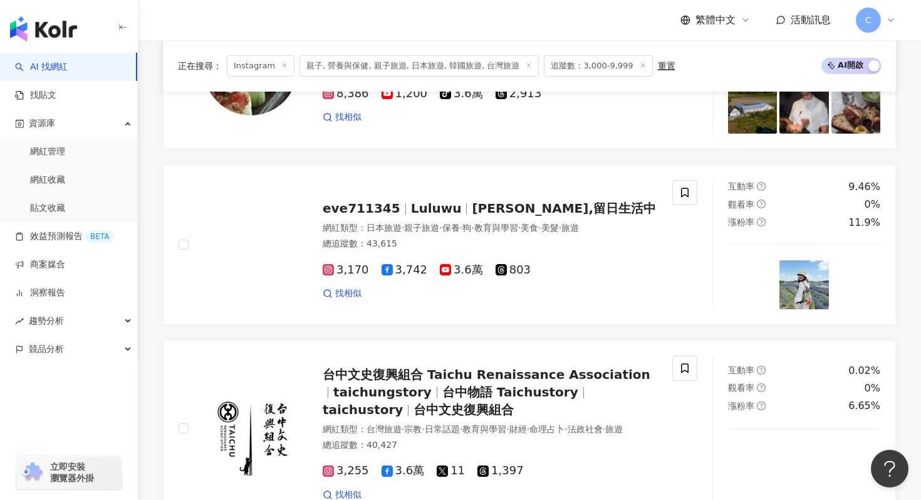
scroll to position [2298, 0]
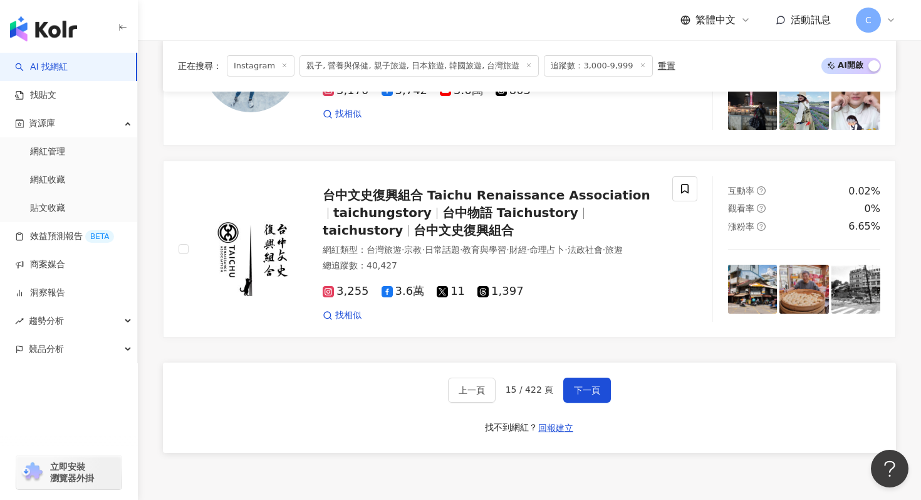
click at [581, 400] on div "上一頁 15 / 422 頁 下一頁 找不到網紅？ 回報建立" at bounding box center [529, 407] width 733 height 90
click at [582, 385] on span "下一頁" at bounding box center [587, 390] width 26 height 10
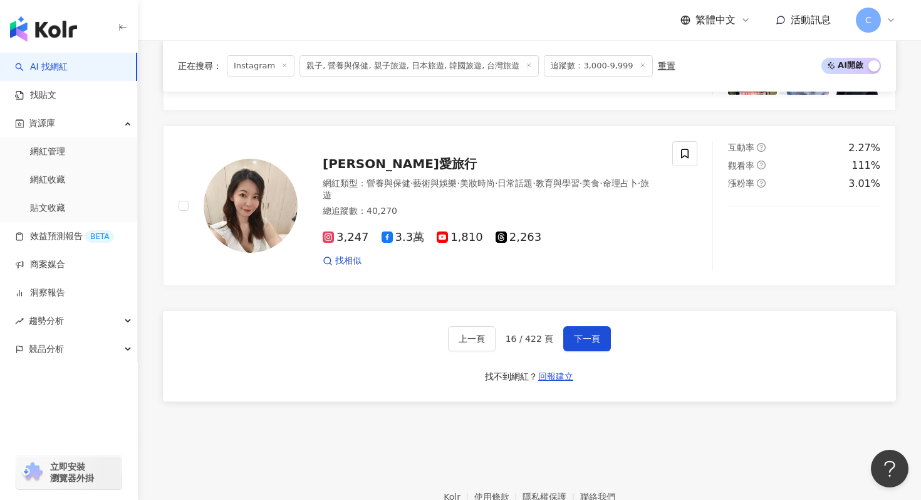
scroll to position [2342, 0]
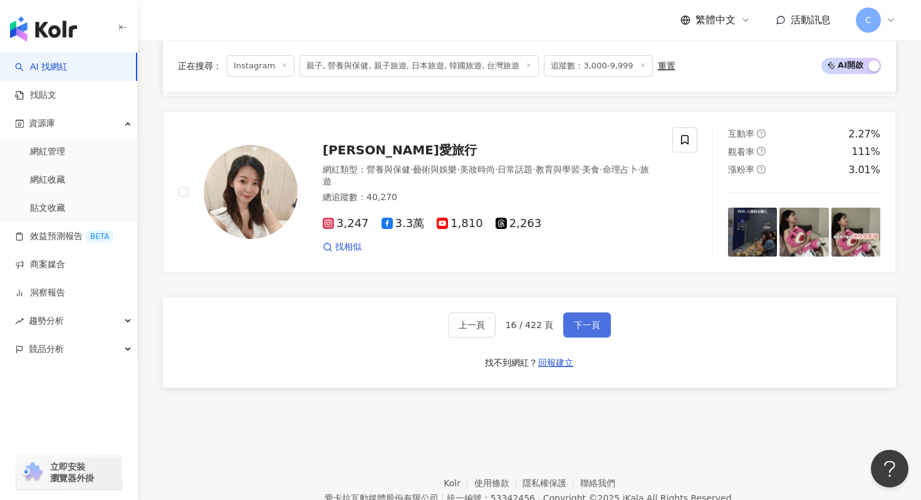
click at [585, 320] on span "下一頁" at bounding box center [587, 325] width 26 height 10
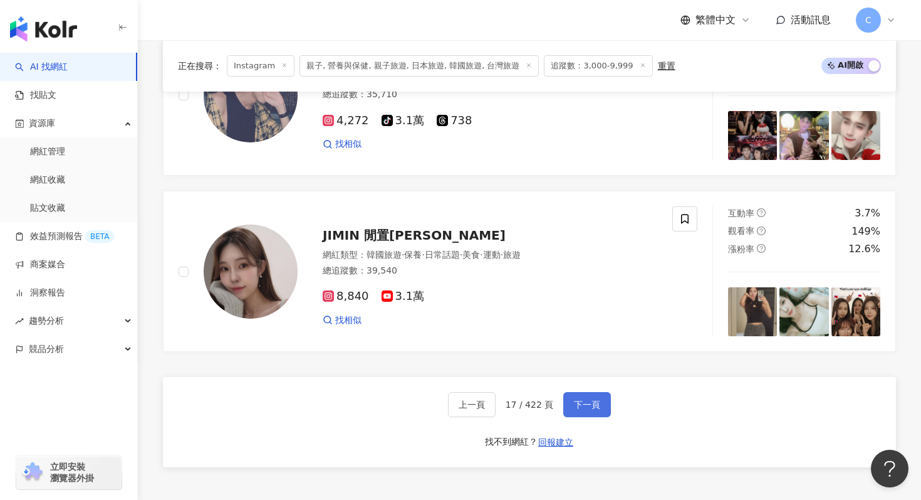
scroll to position [2322, 0]
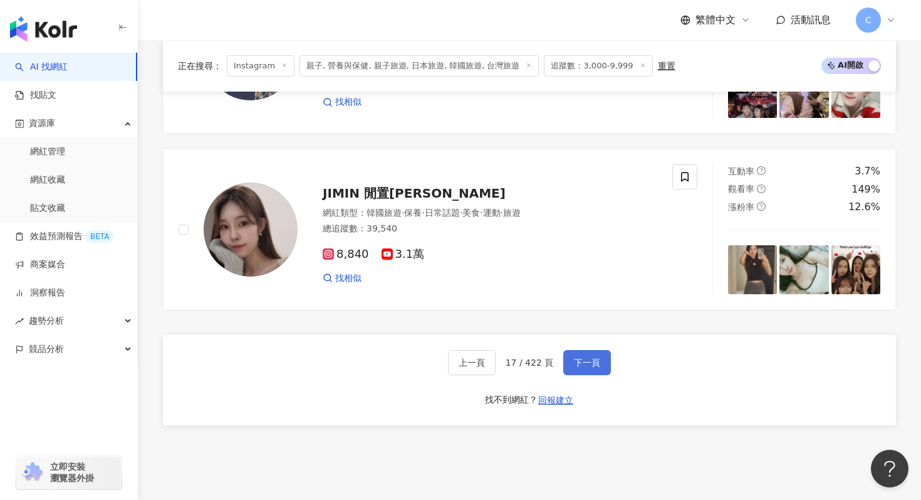
click at [585, 355] on button "下一頁" at bounding box center [587, 362] width 48 height 25
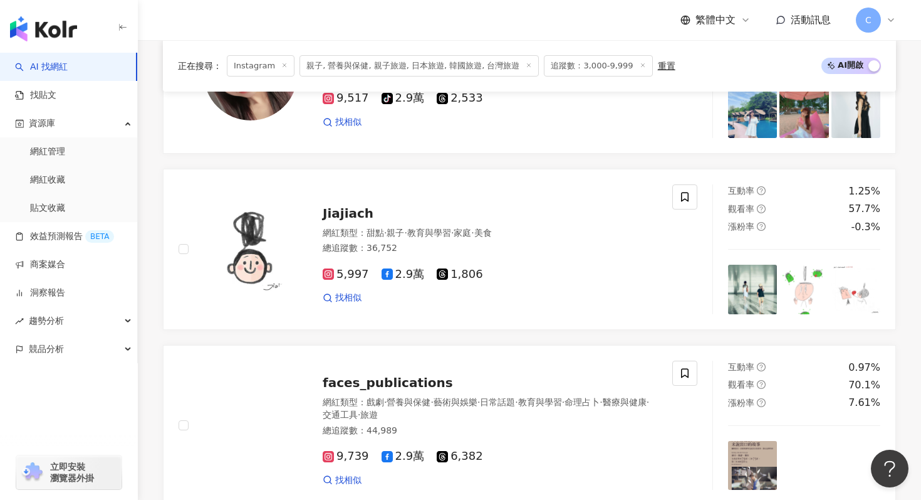
scroll to position [2390, 0]
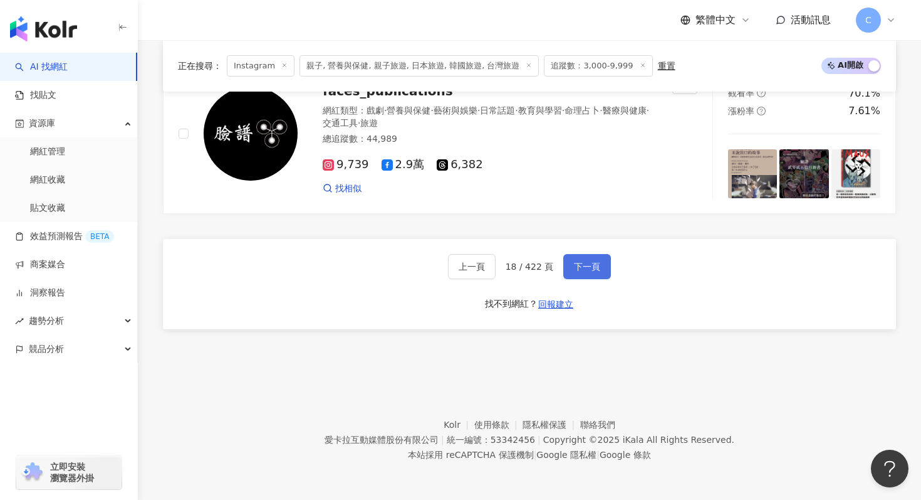
click at [595, 266] on span "下一頁" at bounding box center [587, 266] width 26 height 10
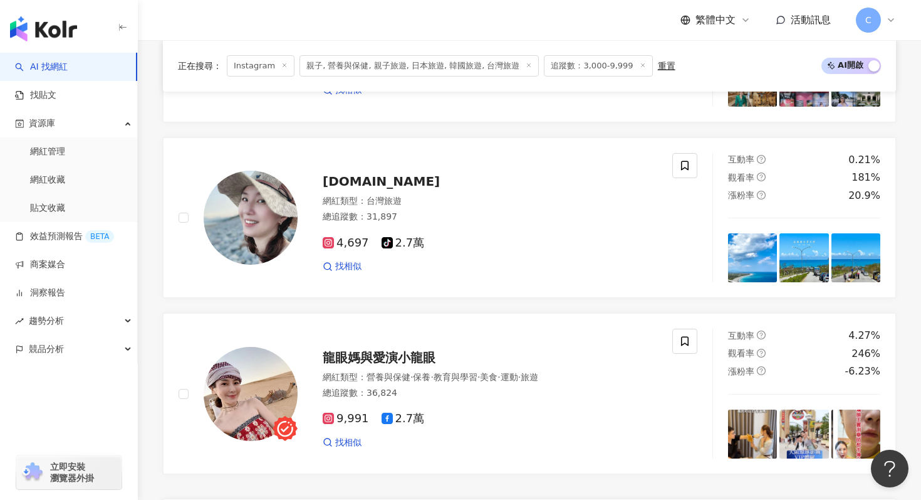
scroll to position [2493, 0]
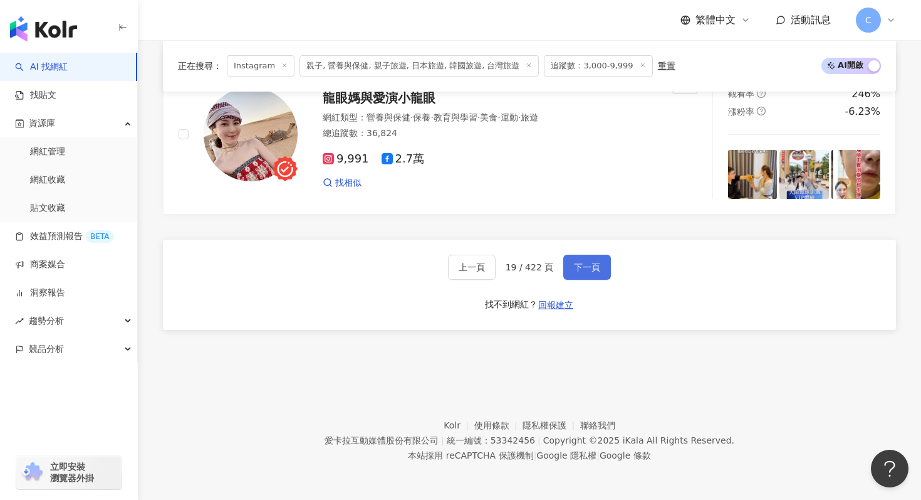
click at [599, 271] on button "下一頁" at bounding box center [587, 266] width 48 height 25
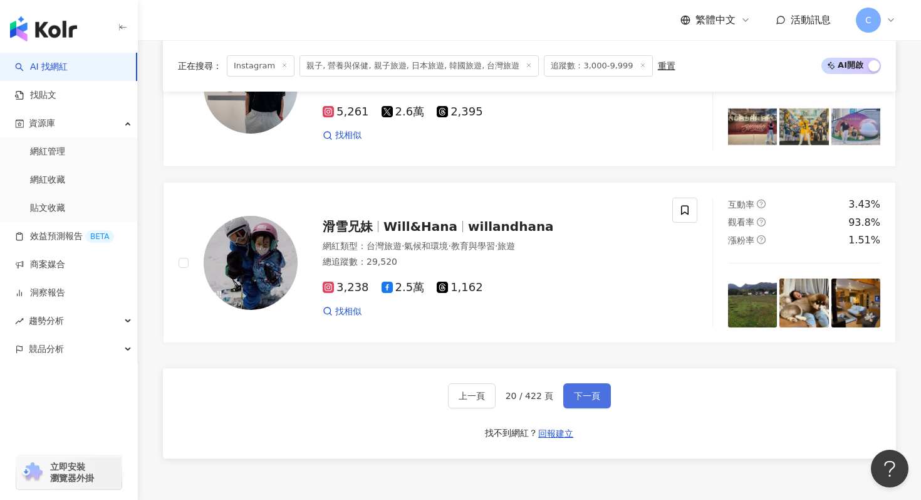
scroll to position [2427, 0]
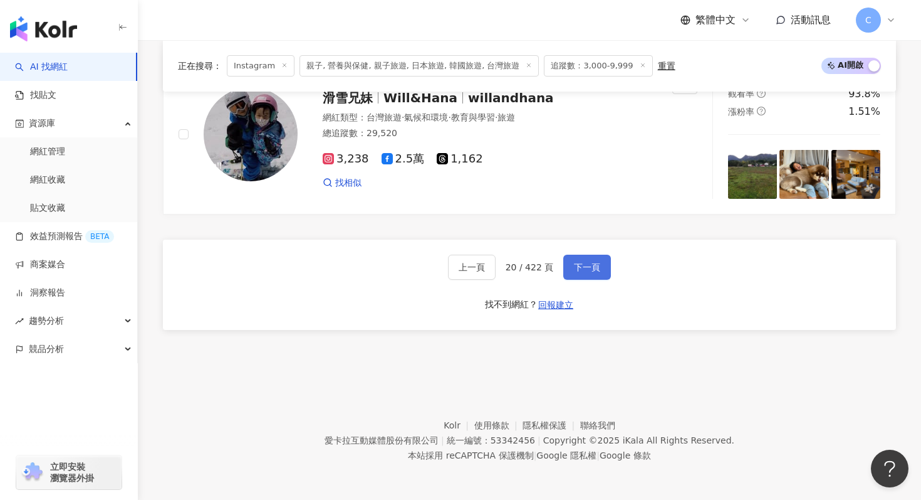
click at [592, 254] on button "下一頁" at bounding box center [587, 266] width 48 height 25
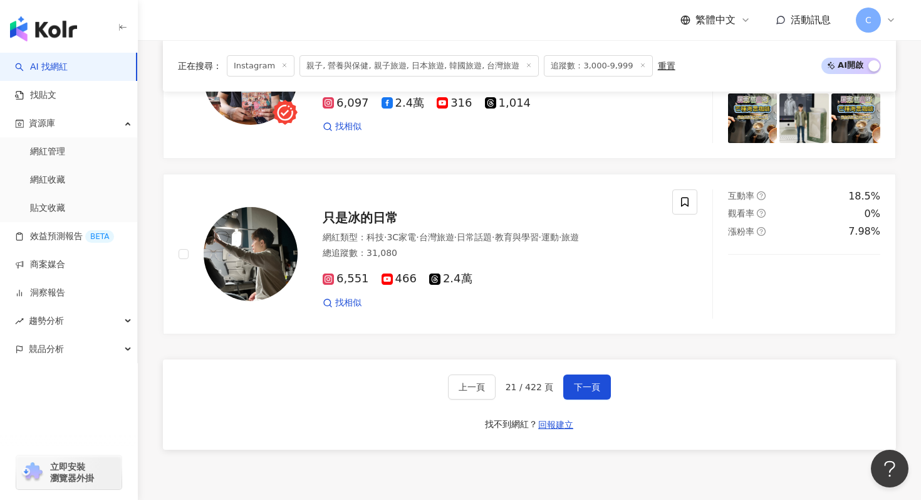
scroll to position [2390, 0]
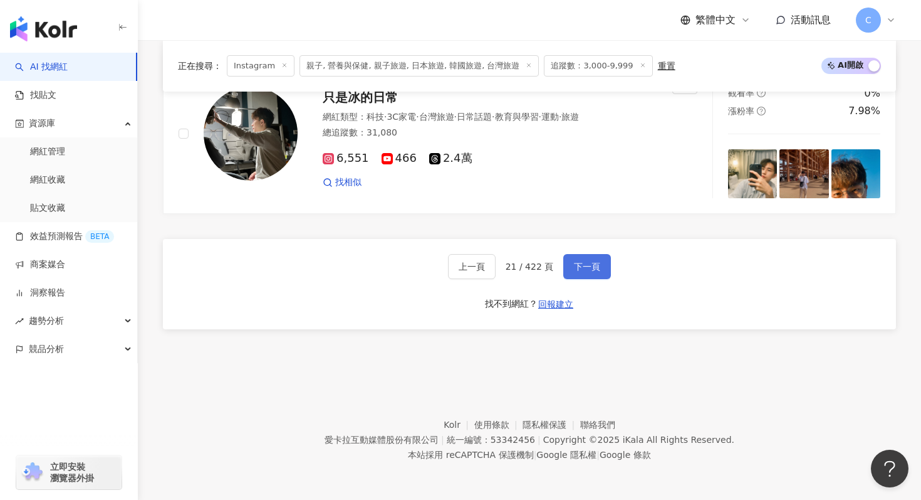
click at [592, 262] on span "下一頁" at bounding box center [587, 266] width 26 height 10
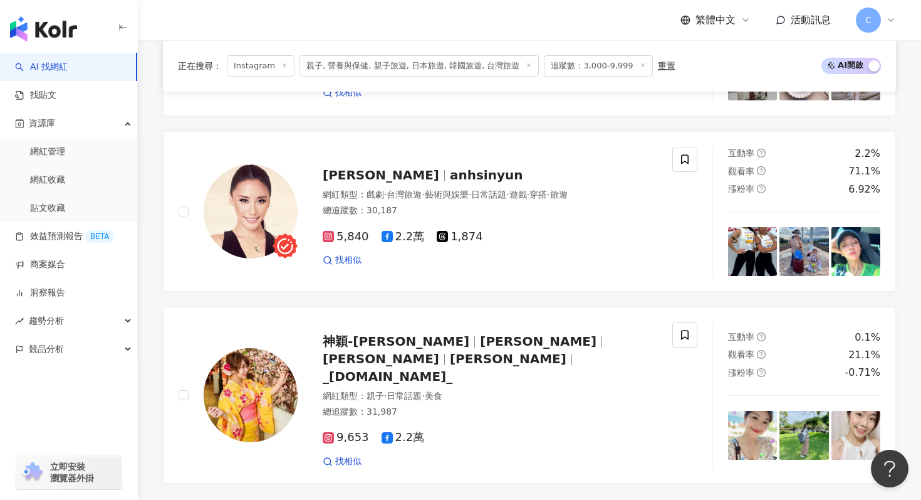
scroll to position [2213, 0]
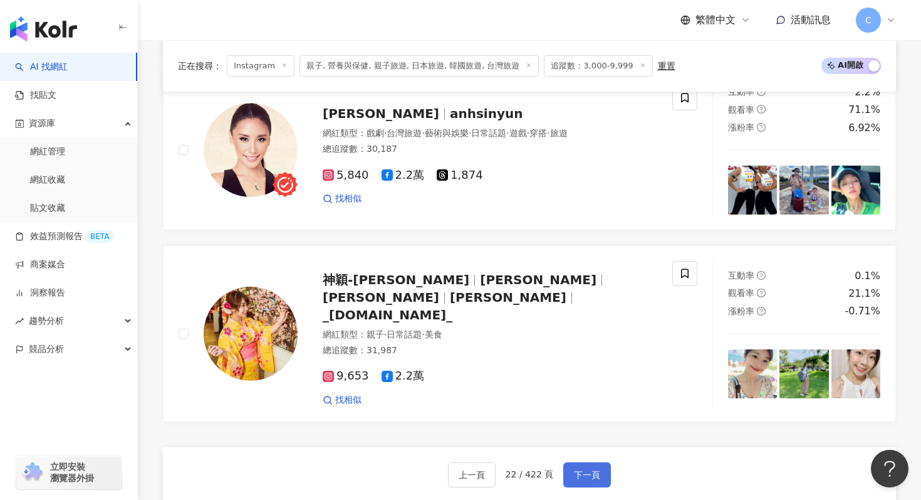
click at [585, 469] on span "下一頁" at bounding box center [587, 474] width 26 height 10
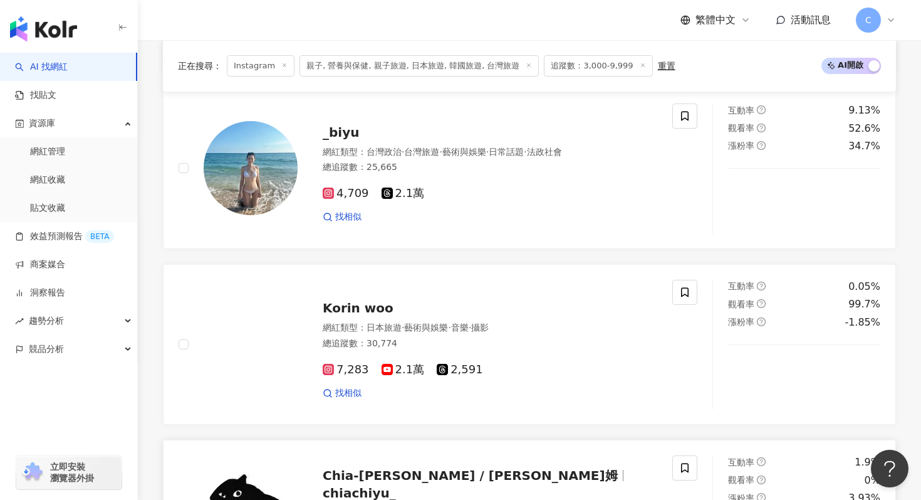
scroll to position [2390, 0]
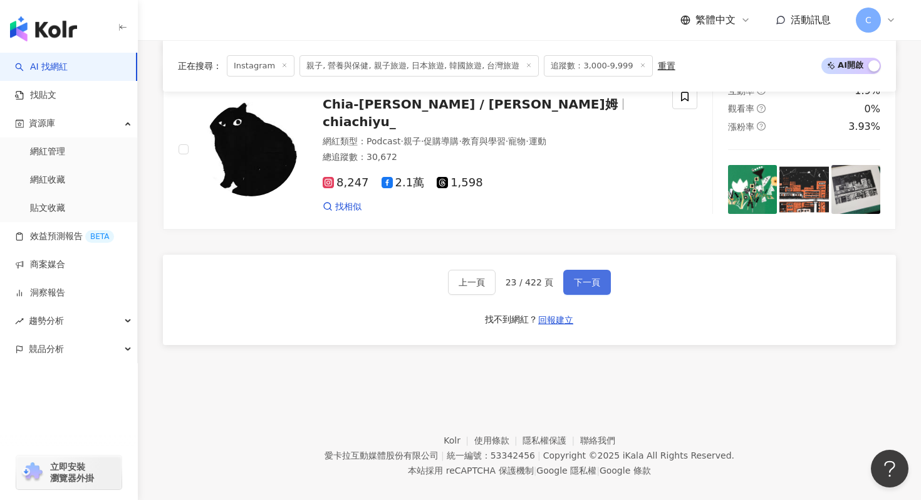
click at [585, 277] on span "下一頁" at bounding box center [587, 282] width 26 height 10
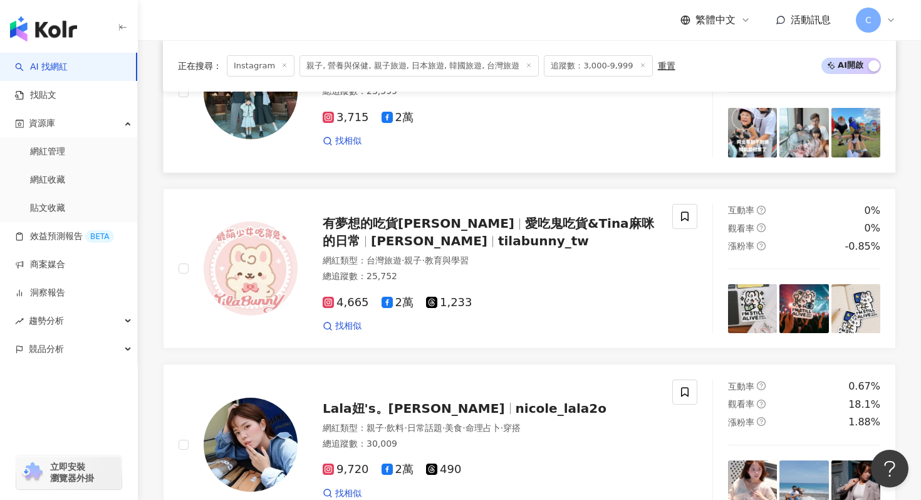
scroll to position [2427, 0]
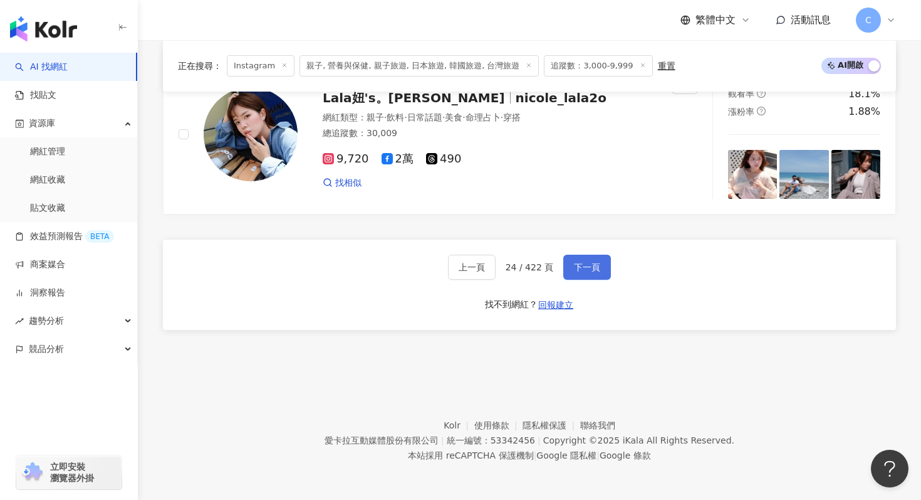
click at [580, 268] on span "下一頁" at bounding box center [587, 267] width 26 height 10
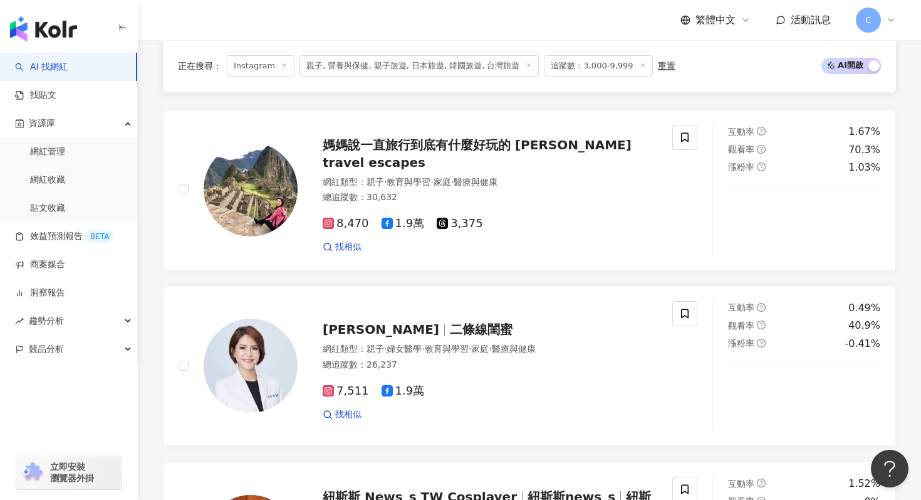
scroll to position [2390, 0]
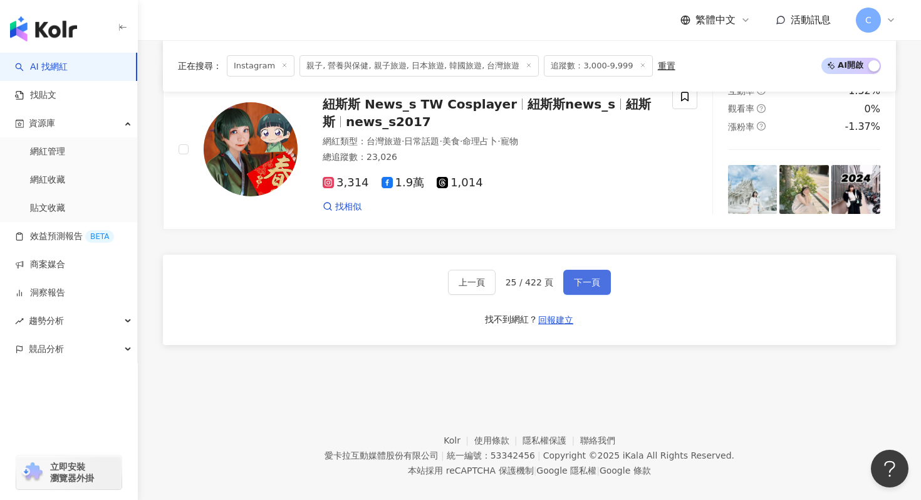
click at [595, 277] on span "下一頁" at bounding box center [587, 282] width 26 height 10
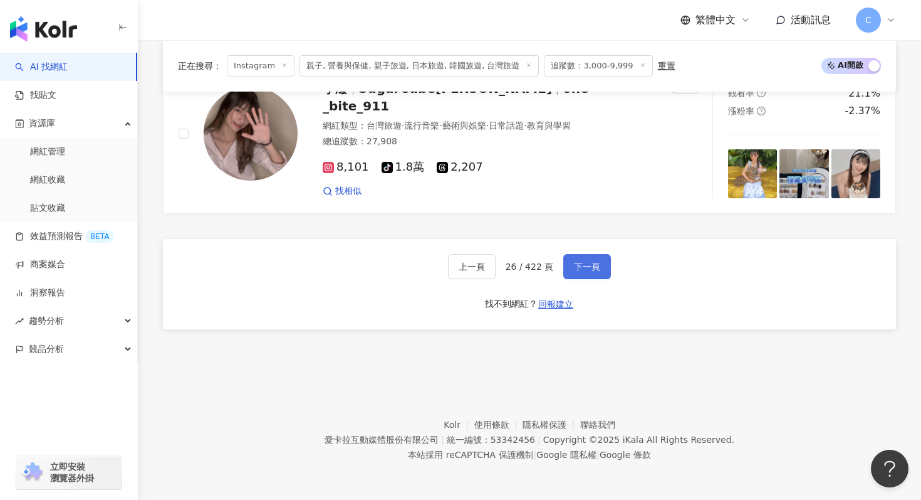
click at [594, 265] on span "下一頁" at bounding box center [587, 266] width 26 height 10
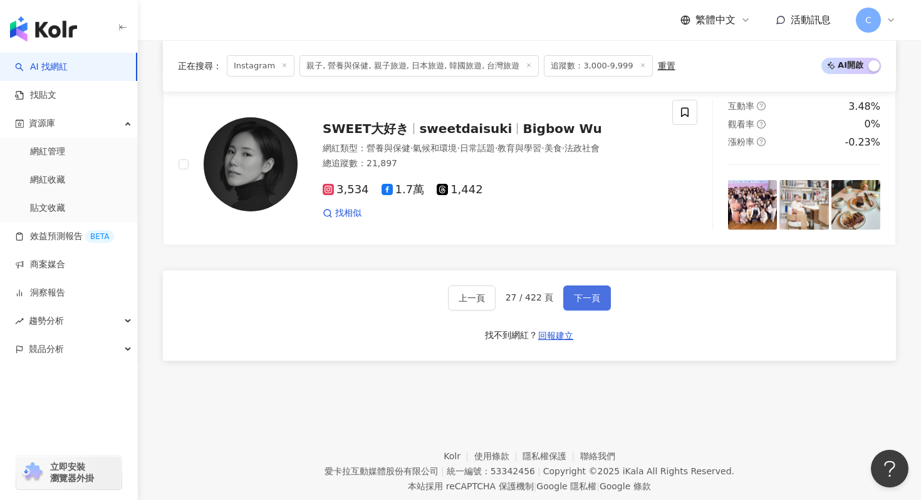
click at [567, 285] on button "下一頁" at bounding box center [587, 297] width 48 height 25
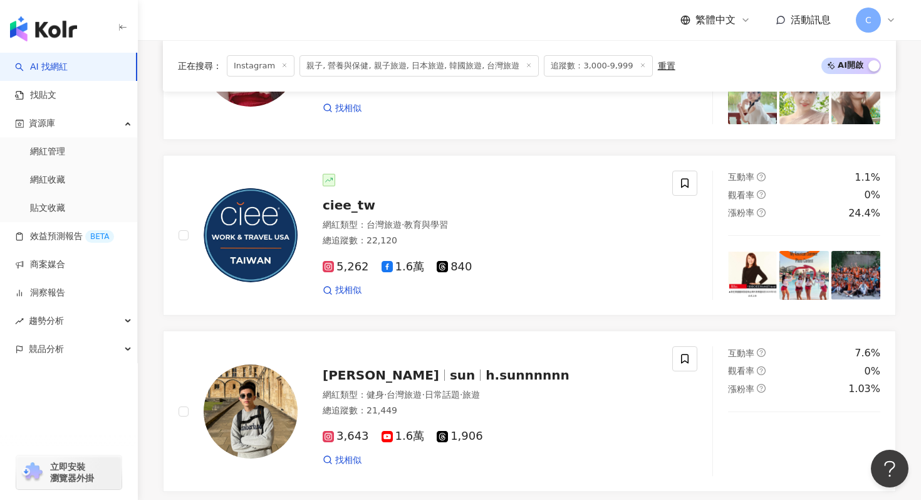
scroll to position [1026, 0]
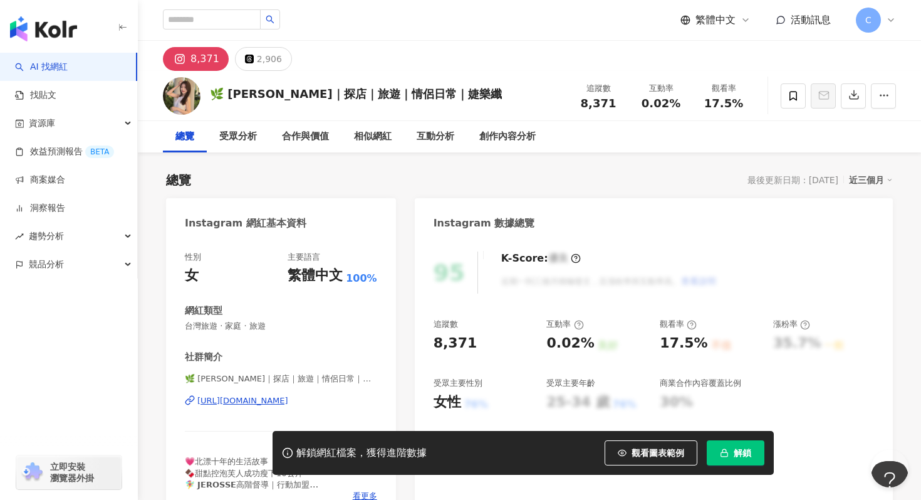
click at [288, 402] on div "[URL][DOMAIN_NAME]" at bounding box center [242, 400] width 91 height 11
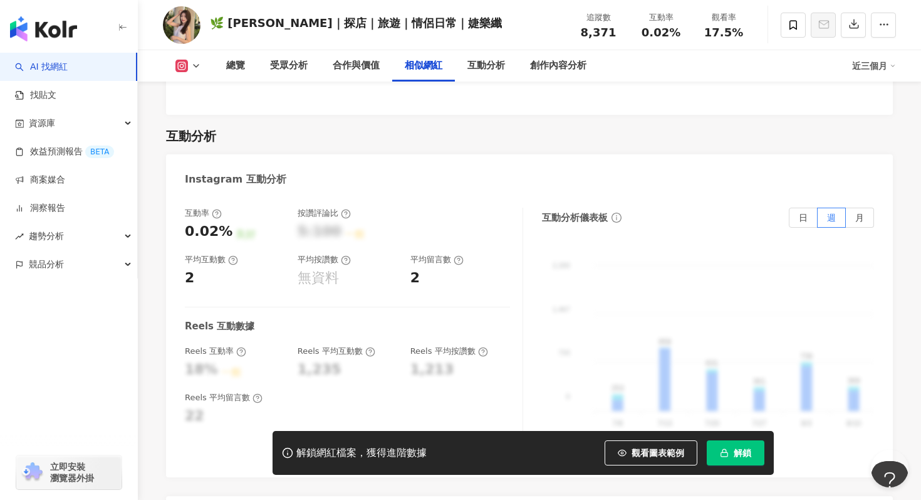
scroll to position [2540, 0]
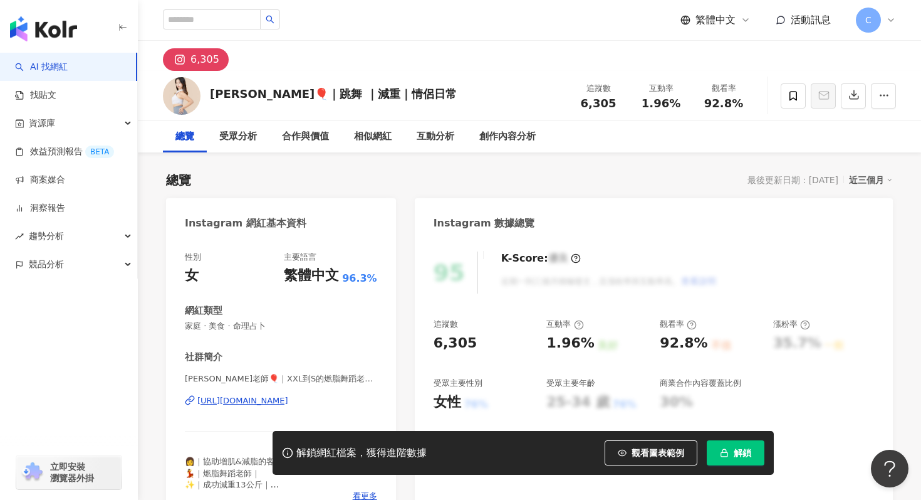
click at [212, 404] on div "[URL][DOMAIN_NAME]" at bounding box center [242, 400] width 91 height 11
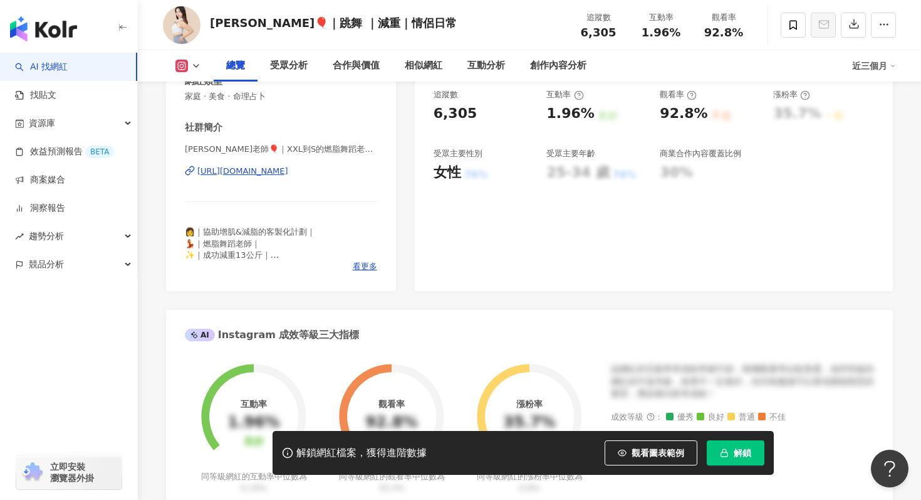
scroll to position [227, 0]
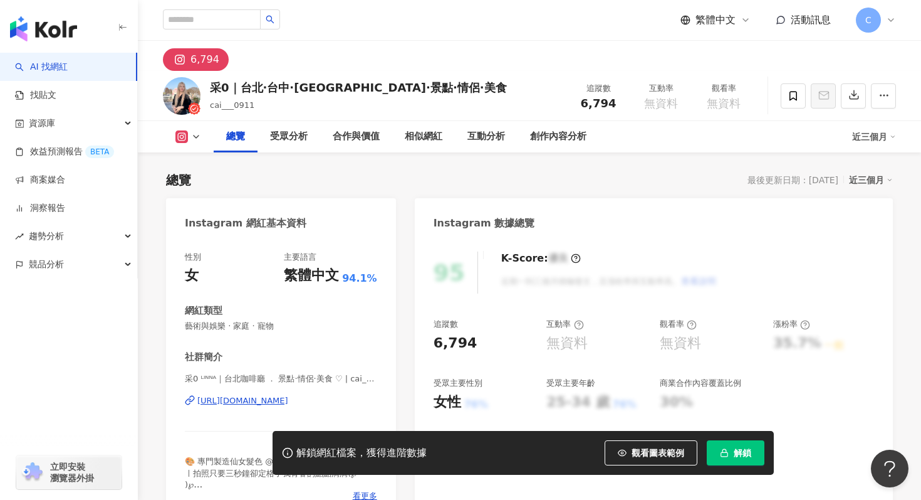
click at [258, 404] on div "[URL][DOMAIN_NAME]" at bounding box center [242, 400] width 91 height 11
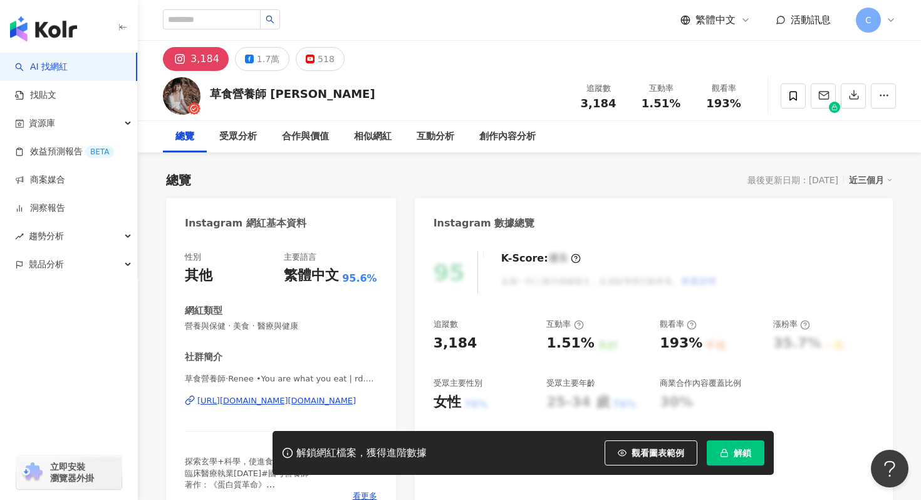
click at [322, 399] on div "[URL][DOMAIN_NAME][DOMAIN_NAME]" at bounding box center [276, 400] width 159 height 11
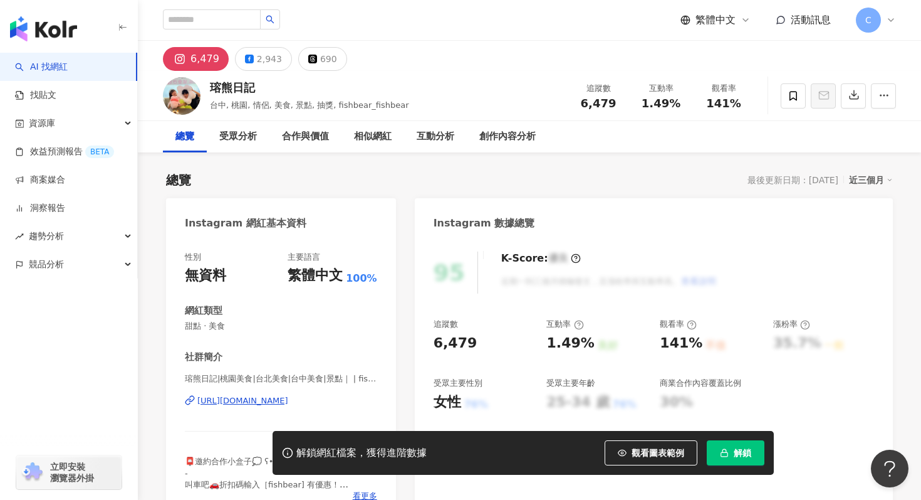
click at [288, 398] on div "https://www.instagram.com/fishbear_fishbear/" at bounding box center [242, 400] width 91 height 11
click at [790, 88] on span at bounding box center [793, 95] width 25 height 25
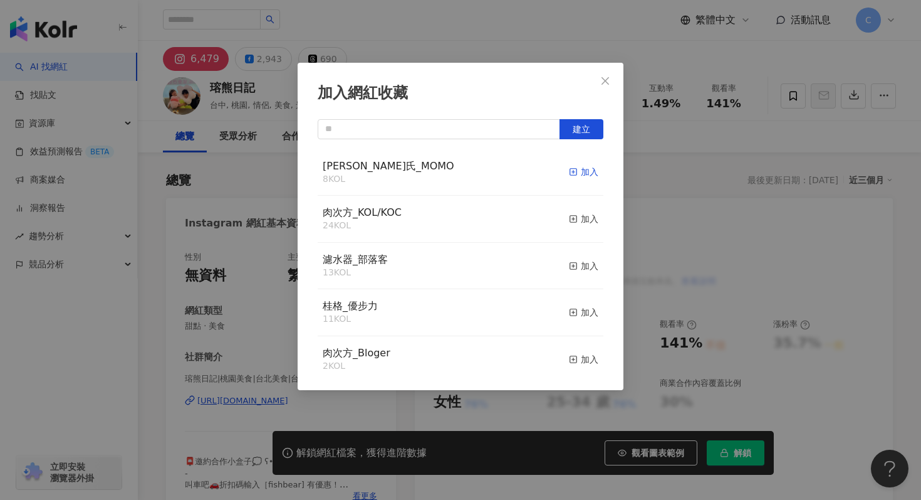
click at [580, 172] on div "加入" at bounding box center [583, 172] width 29 height 14
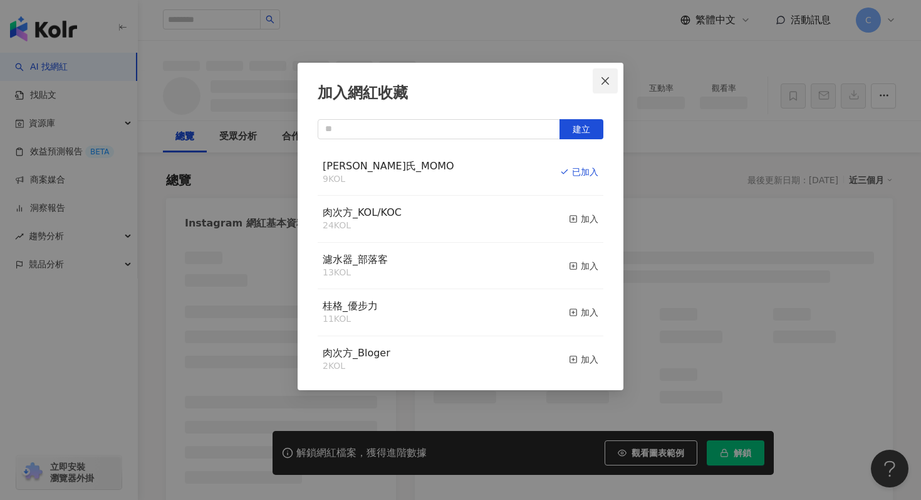
click at [608, 80] on icon "close" at bounding box center [605, 81] width 10 height 10
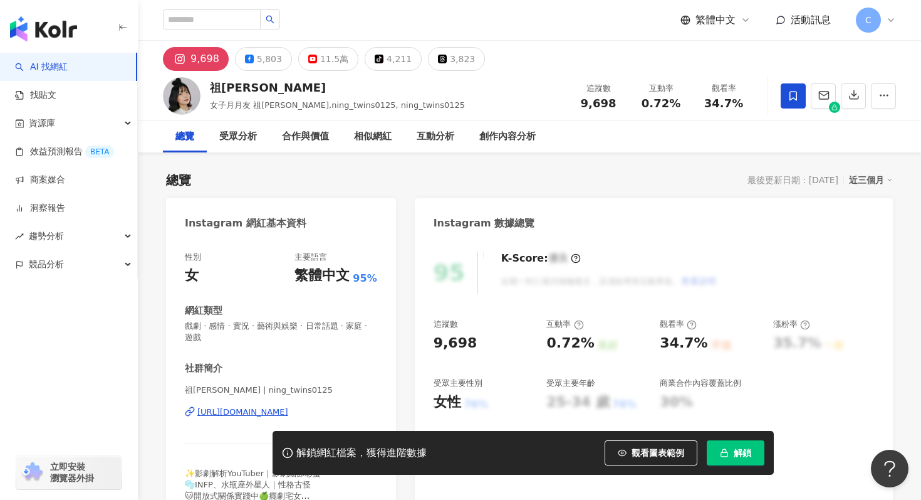
click at [281, 414] on div "[URL][DOMAIN_NAME]" at bounding box center [242, 411] width 91 height 11
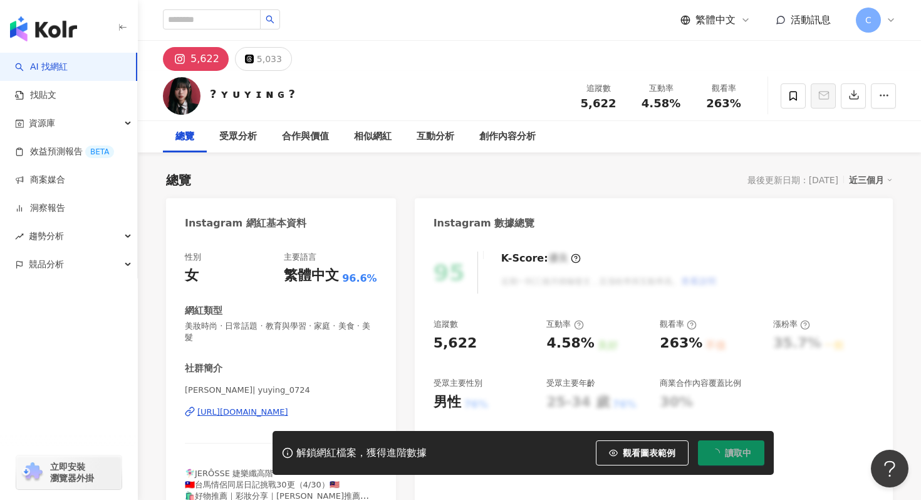
click at [288, 406] on div "[URL][DOMAIN_NAME]" at bounding box center [242, 411] width 91 height 11
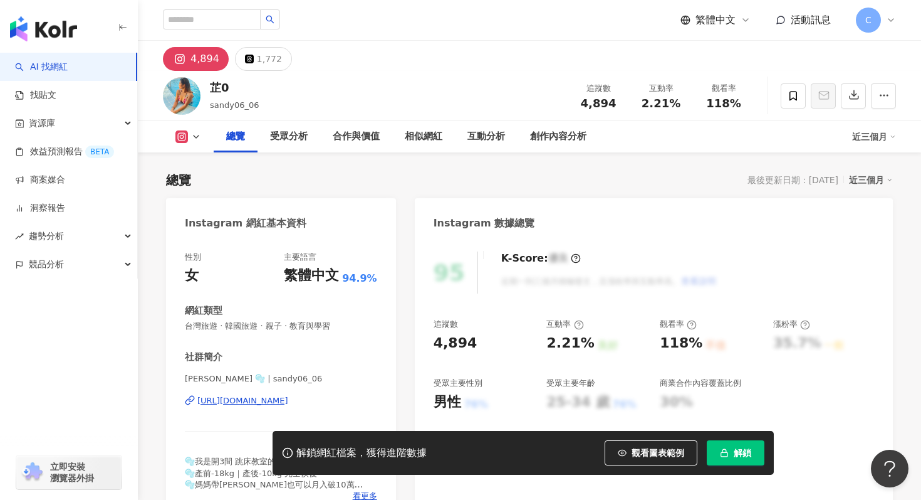
click at [261, 399] on div "[URL][DOMAIN_NAME]" at bounding box center [242, 400] width 91 height 11
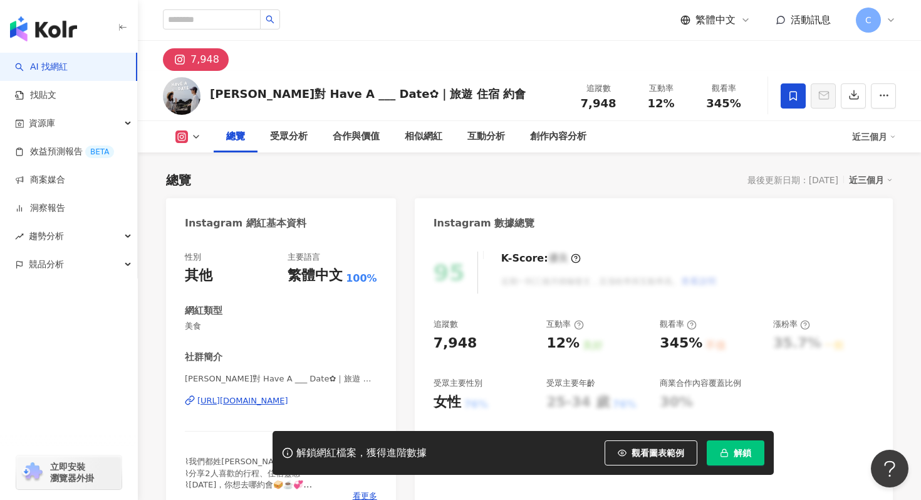
click at [238, 400] on div "[URL][DOMAIN_NAME]" at bounding box center [242, 400] width 91 height 11
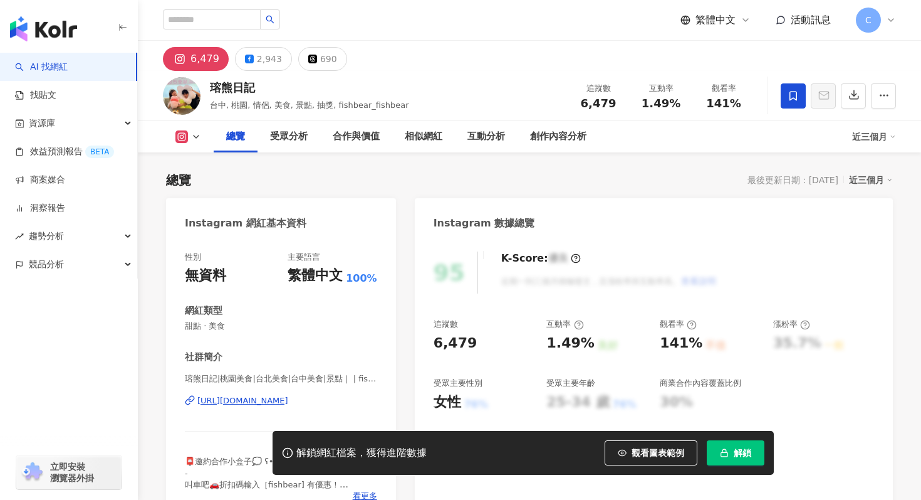
click at [362, 408] on div "瑢熊日記|桃園美食|台北美食|台中美食|景點｜ | fishbear_fishbear [URL][DOMAIN_NAME]" at bounding box center [281, 409] width 192 height 73
click at [288, 404] on div "[URL][DOMAIN_NAME]" at bounding box center [242, 400] width 91 height 11
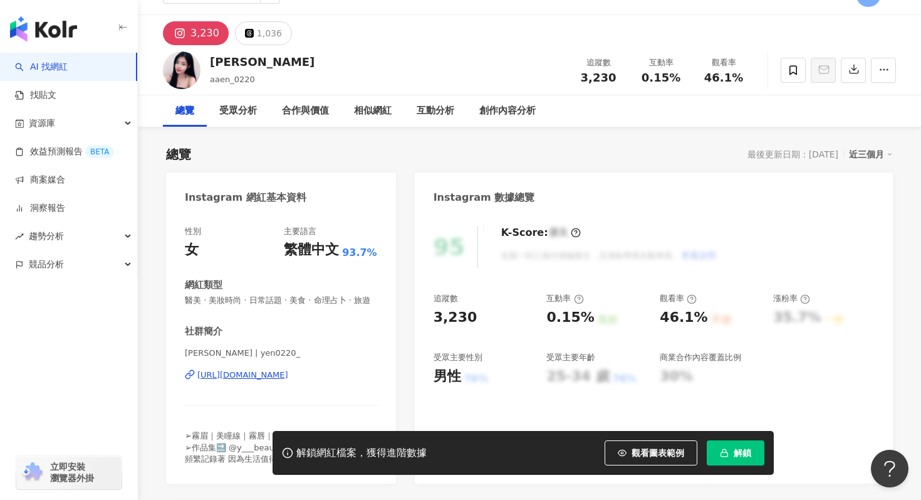
scroll to position [35, 0]
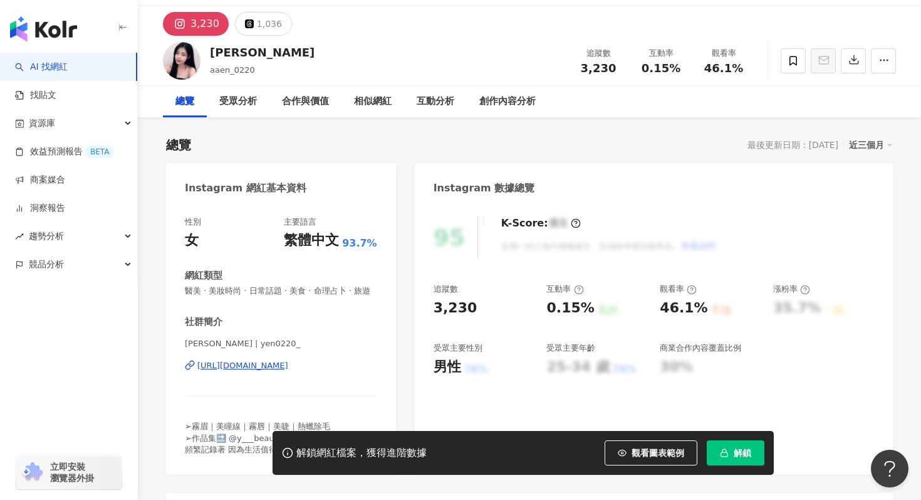
click at [288, 367] on div "[URL][DOMAIN_NAME]" at bounding box center [242, 365] width 91 height 11
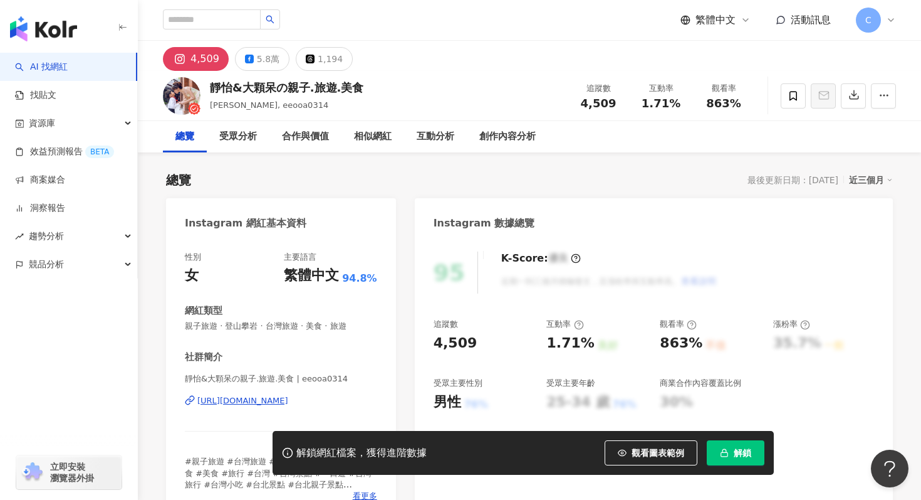
click at [255, 400] on div "https://www.instagram.com/eeooa0314/" at bounding box center [242, 400] width 91 height 11
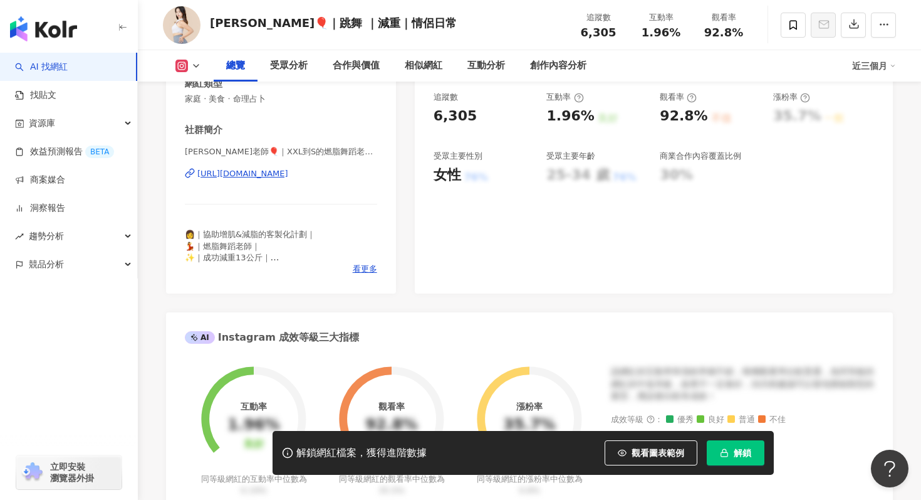
scroll to position [227, 0]
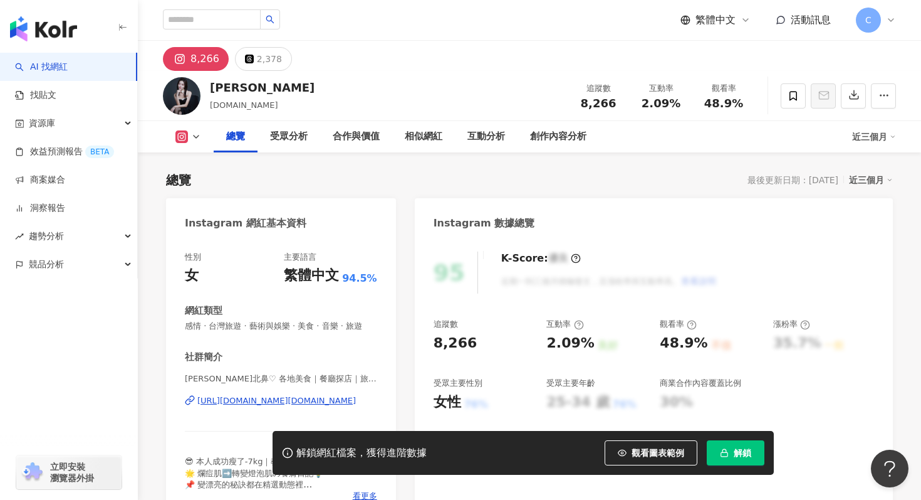
scroll to position [252, 0]
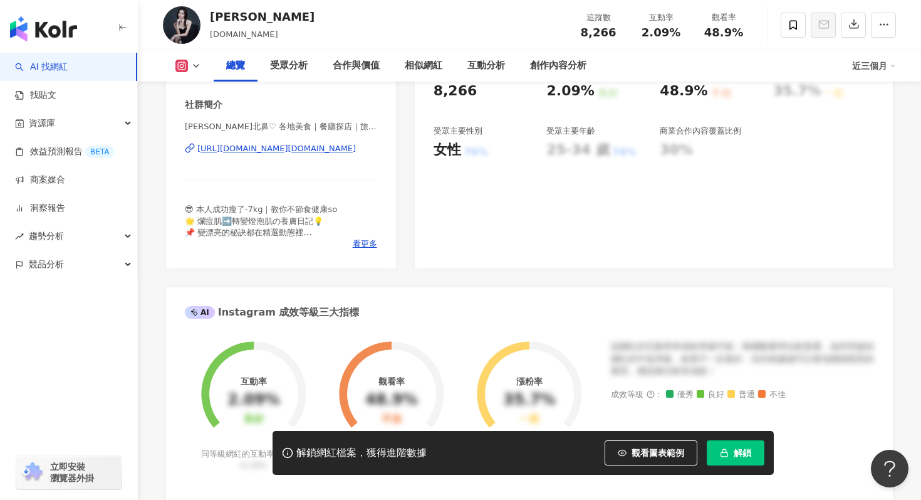
click at [342, 155] on div "[PERSON_NAME]北鼻♡ 各地美食｜餐廳探店｜旅遊住宿 | [DOMAIN_NAME] [URL][DOMAIN_NAME][DOMAIN_NAME]" at bounding box center [281, 157] width 192 height 73
click at [351, 149] on div "[URL][DOMAIN_NAME][DOMAIN_NAME]" at bounding box center [276, 148] width 159 height 11
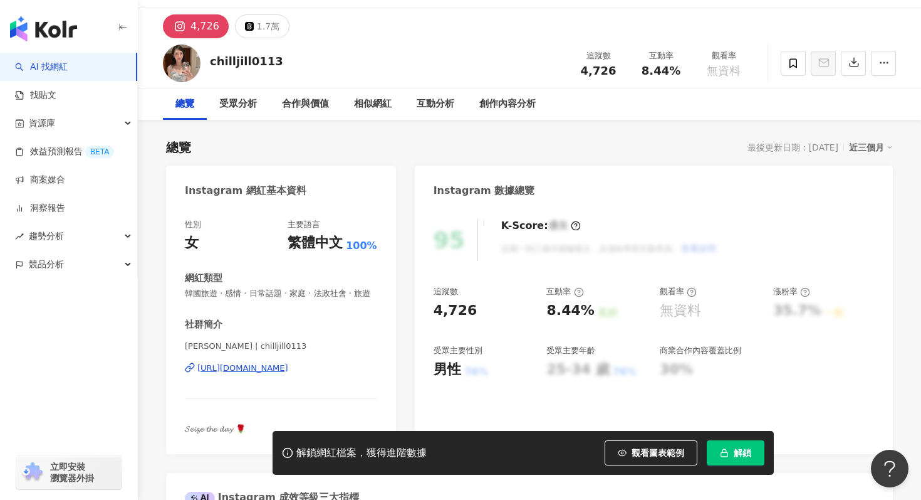
scroll to position [26, 0]
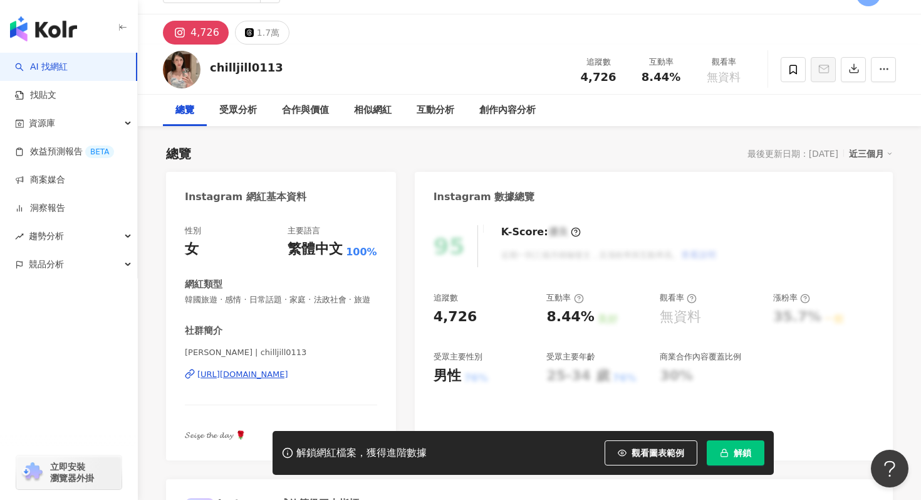
click at [288, 378] on div "https://www.instagram.com/chilljill0113/" at bounding box center [242, 374] width 91 height 11
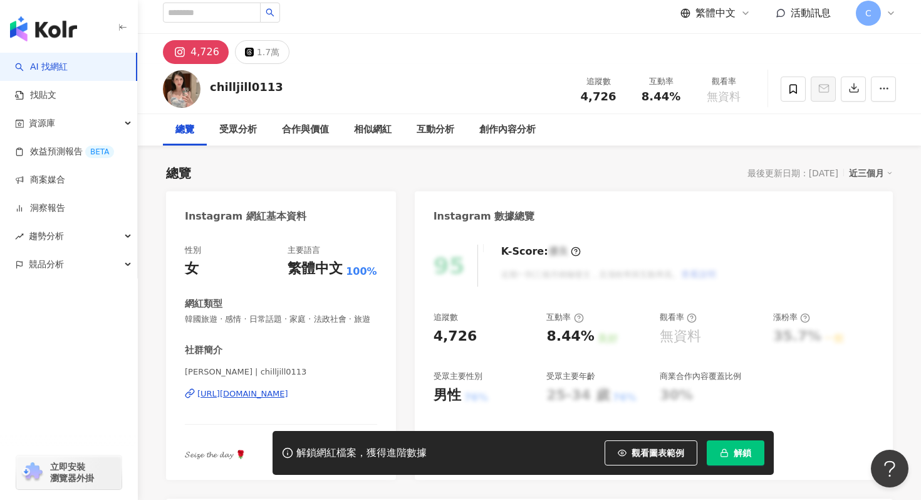
scroll to position [0, 0]
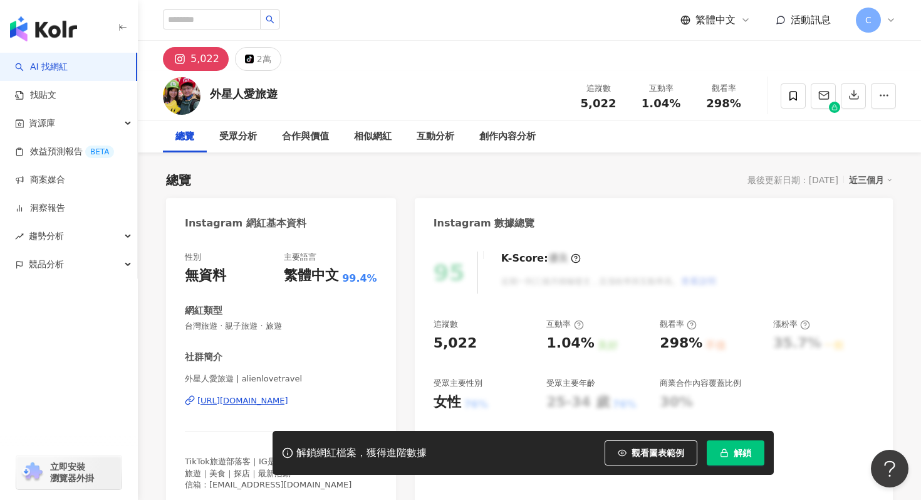
click at [278, 397] on div "[URL][DOMAIN_NAME]" at bounding box center [242, 400] width 91 height 11
click at [797, 99] on icon at bounding box center [794, 95] width 8 height 9
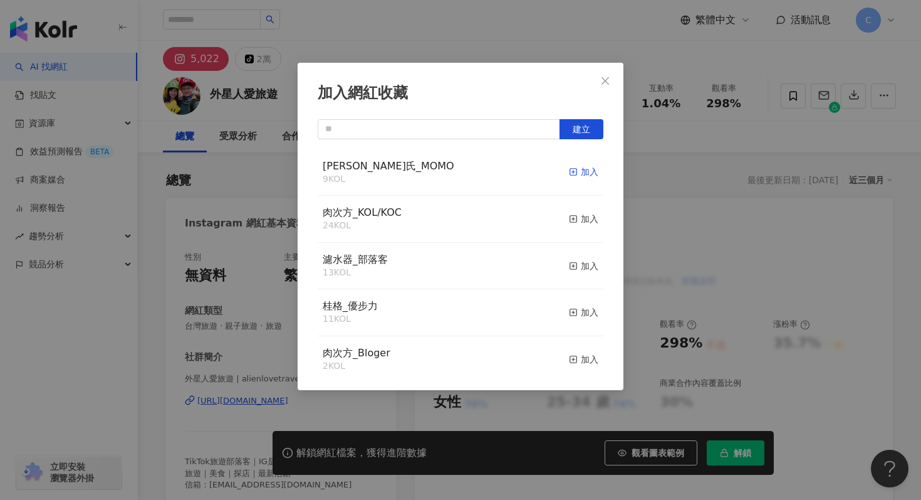
click at [578, 171] on div "加入" at bounding box center [583, 172] width 29 height 14
click at [607, 86] on button "Close" at bounding box center [605, 80] width 25 height 25
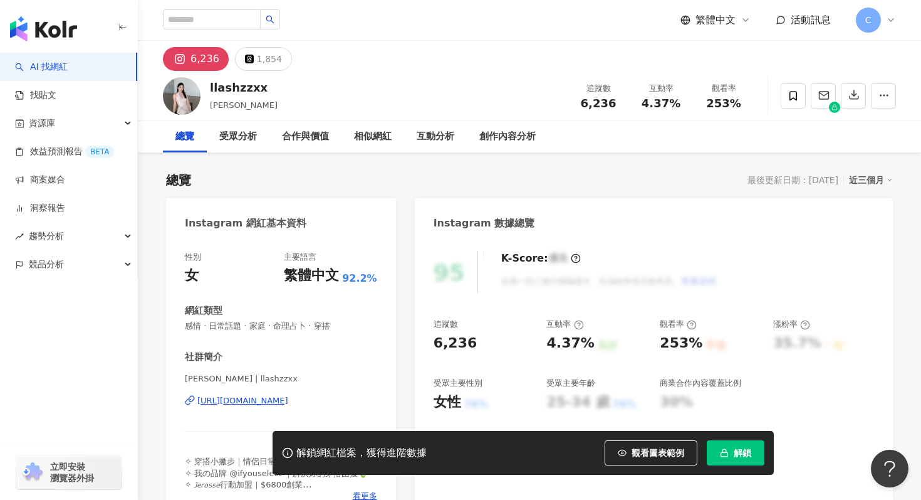
click at [280, 399] on div "https://www.instagram.com/llashzzxx/" at bounding box center [242, 400] width 91 height 11
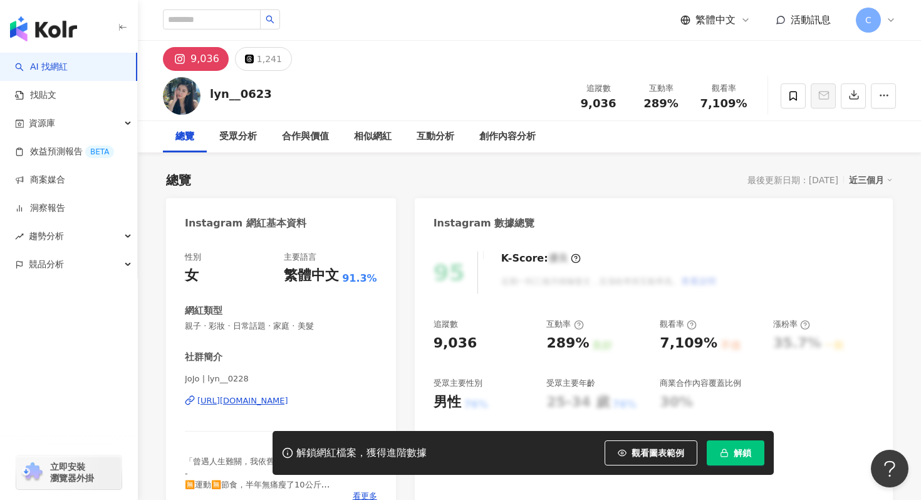
click at [288, 400] on div "[URL][DOMAIN_NAME]" at bounding box center [242, 400] width 91 height 11
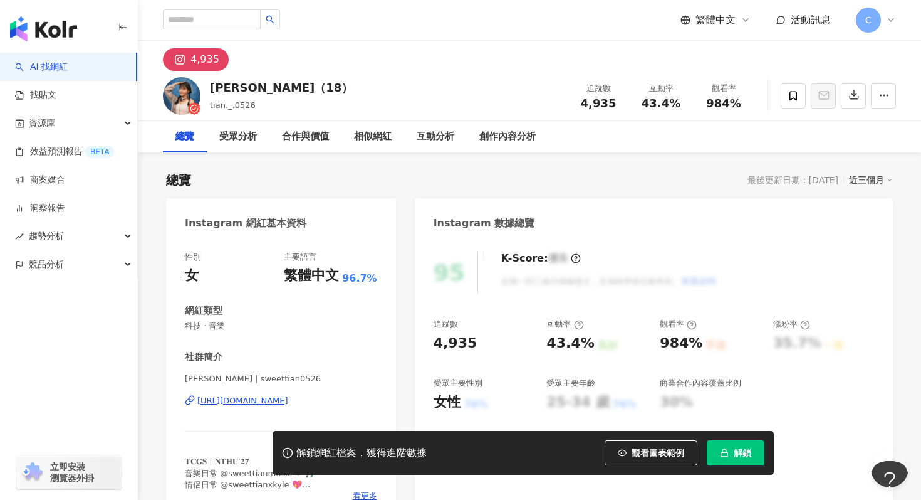
click at [288, 397] on div "https://www.instagram.com/sweettian0526/" at bounding box center [242, 400] width 91 height 11
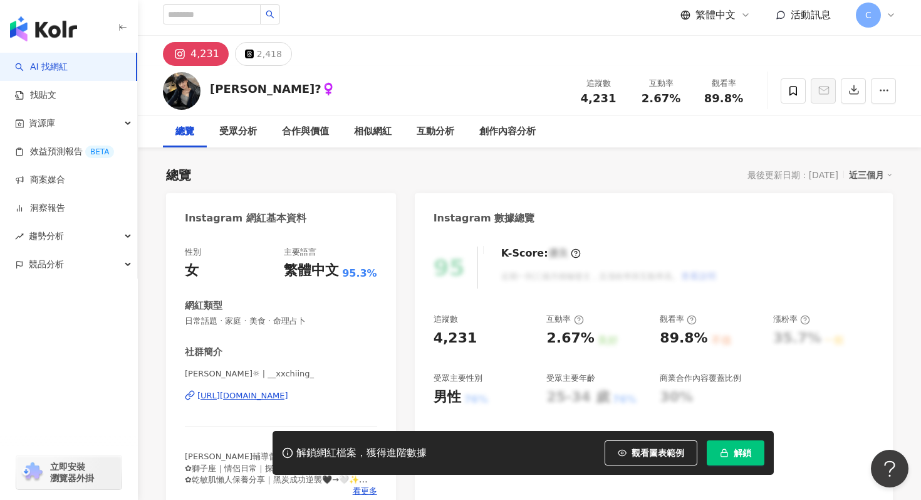
scroll to position [15, 0]
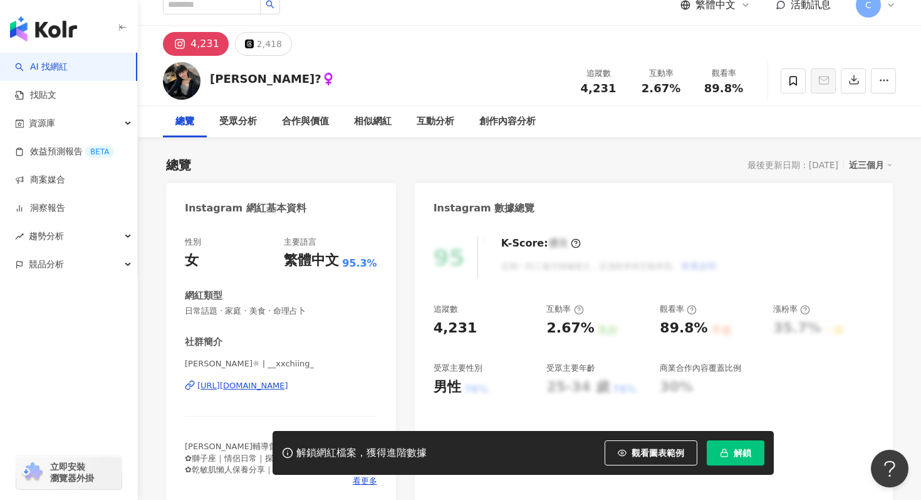
click at [288, 384] on div "[URL][DOMAIN_NAME]" at bounding box center [242, 385] width 91 height 11
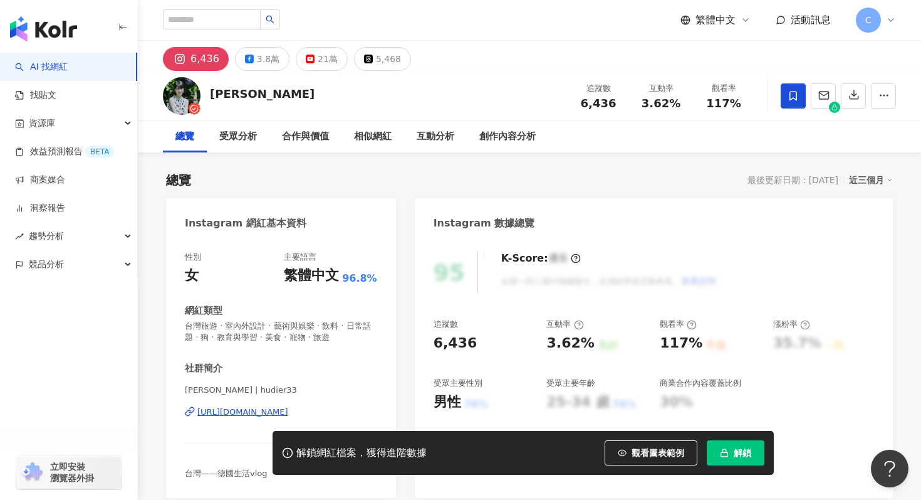
click at [288, 411] on div "https://www.instagram.com/hudier33/" at bounding box center [242, 411] width 91 height 11
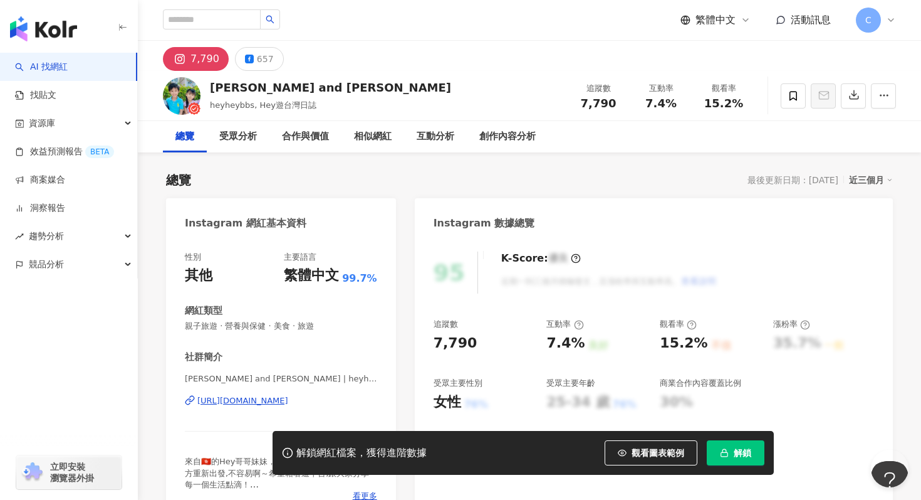
click at [286, 397] on div "https://www.instagram.com/heyheybbs/" at bounding box center [242, 400] width 91 height 11
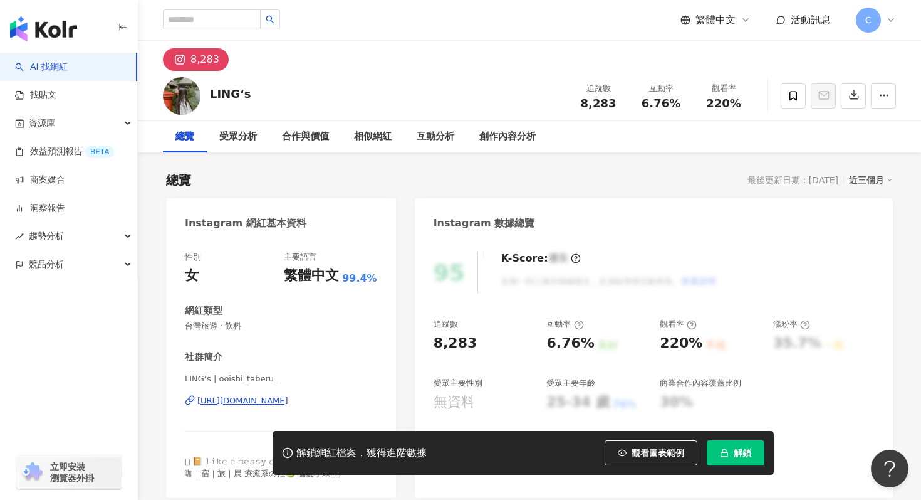
click at [288, 398] on div "https://www.instagram.com/ooishi_taberu_/" at bounding box center [242, 400] width 91 height 11
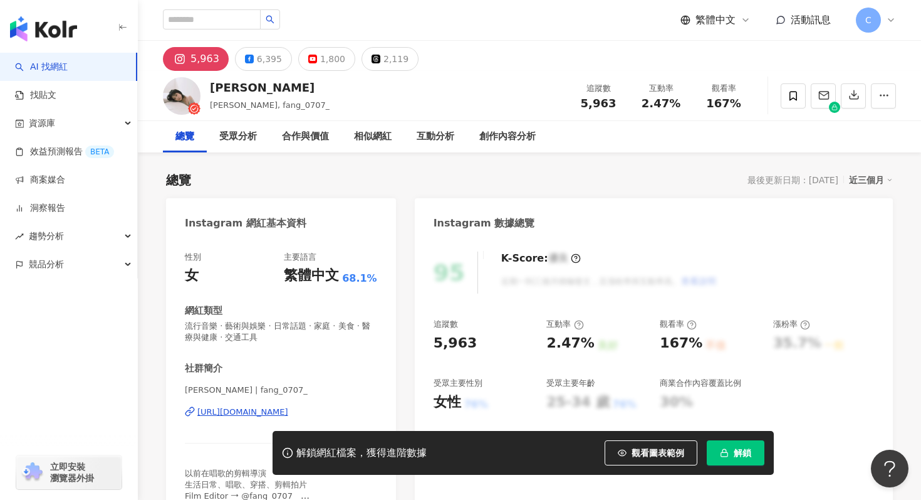
click at [253, 409] on div "https://www.instagram.com/fang_0707_/" at bounding box center [242, 411] width 91 height 11
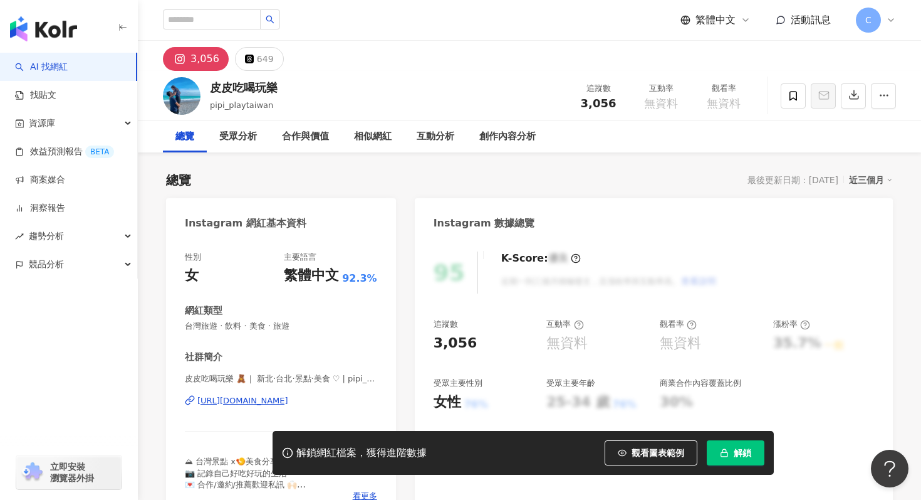
click at [288, 406] on div "https://www.instagram.com/pipi_playtaiwan/" at bounding box center [242, 400] width 91 height 11
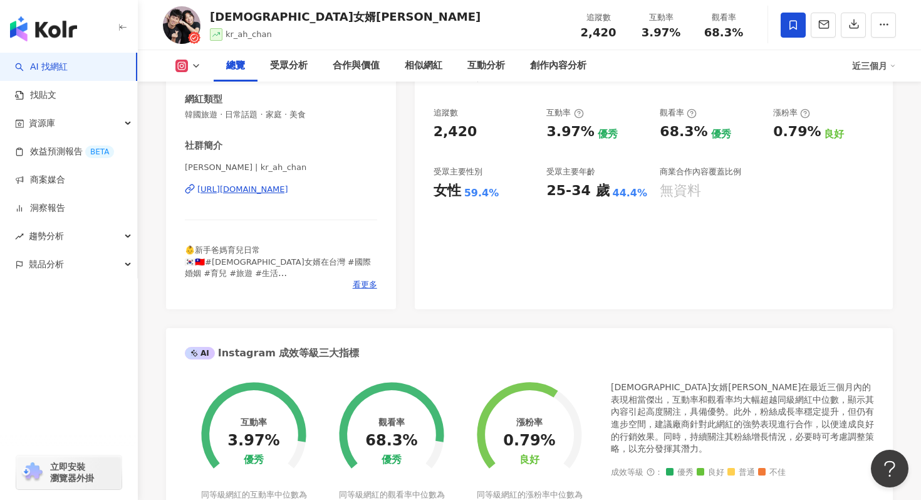
scroll to position [215, 0]
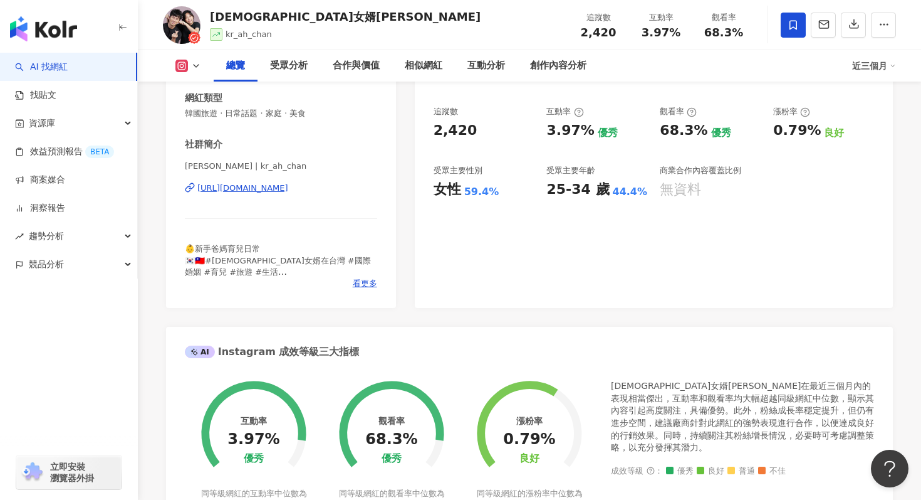
click at [288, 185] on div "[URL][DOMAIN_NAME]" at bounding box center [242, 187] width 91 height 11
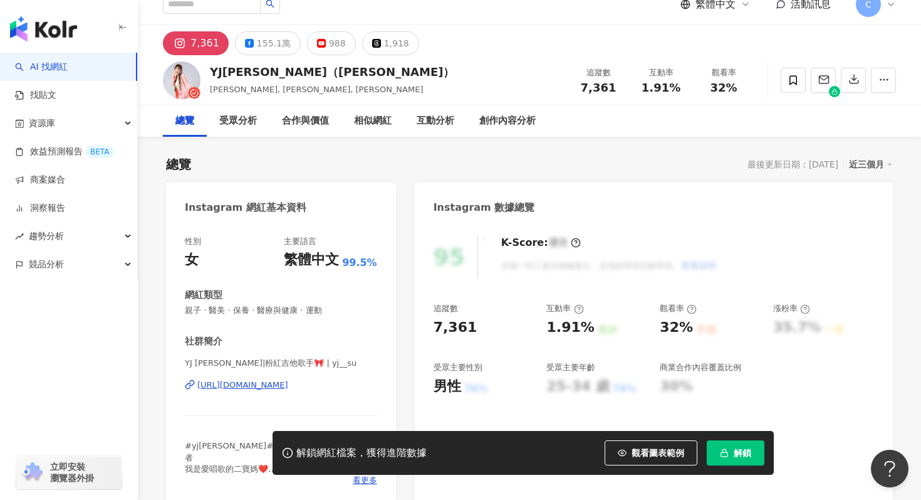
click at [288, 384] on div "https://www.instagram.com/yj__su/" at bounding box center [242, 384] width 91 height 11
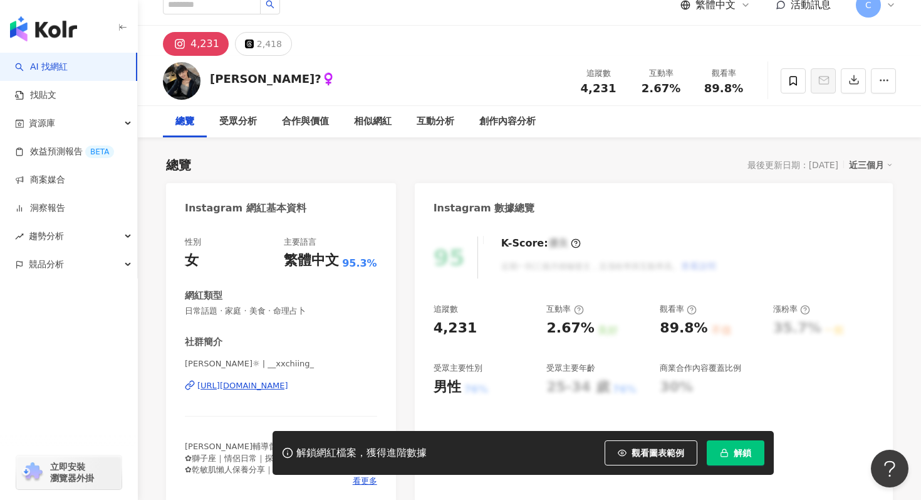
scroll to position [15, 0]
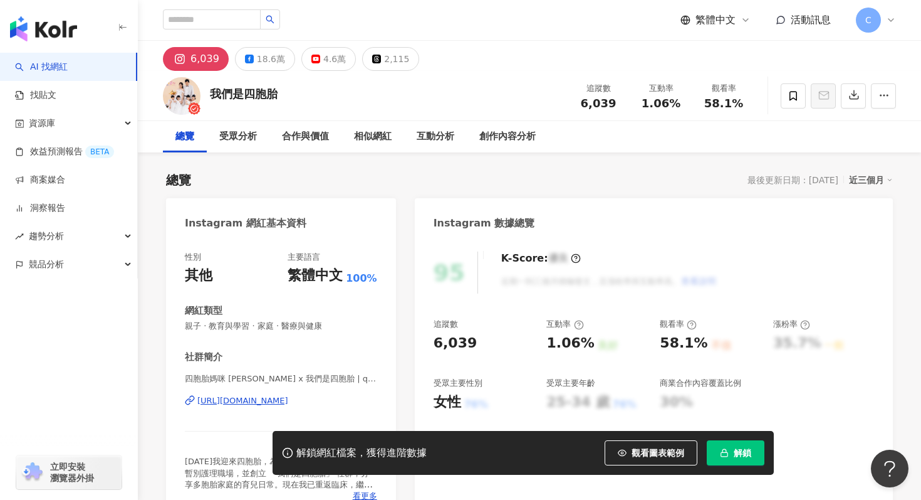
click at [226, 399] on div "[URL][DOMAIN_NAME]" at bounding box center [242, 400] width 91 height 11
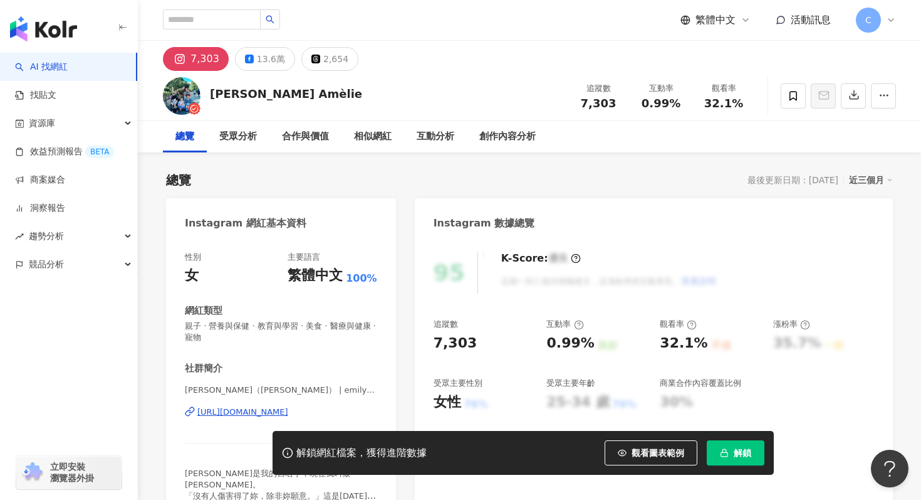
click at [288, 416] on div "[URL][DOMAIN_NAME]" at bounding box center [242, 411] width 91 height 11
click at [795, 94] on icon at bounding box center [793, 95] width 11 height 11
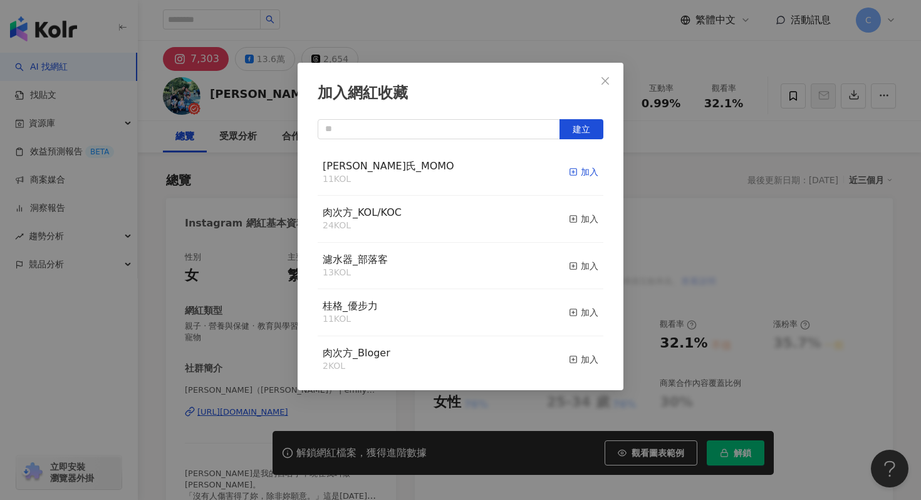
click at [574, 170] on icon "button" at bounding box center [573, 171] width 9 height 9
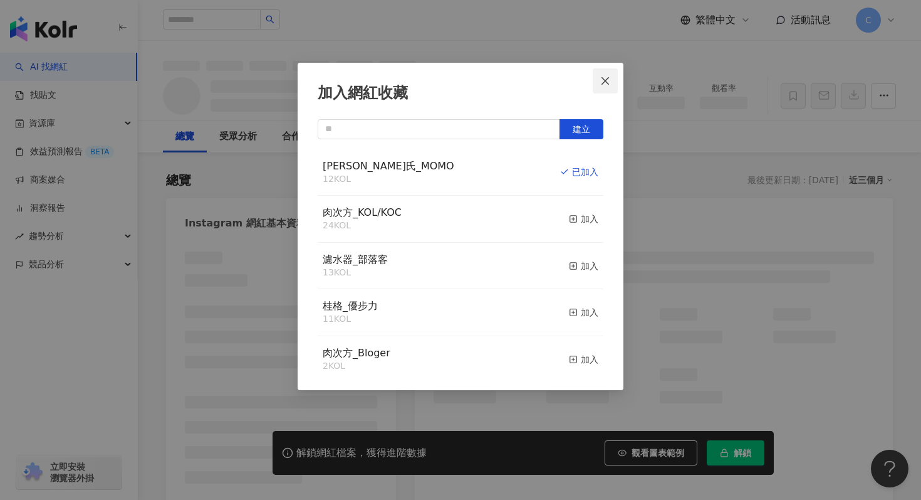
click at [600, 81] on icon "close" at bounding box center [605, 81] width 10 height 10
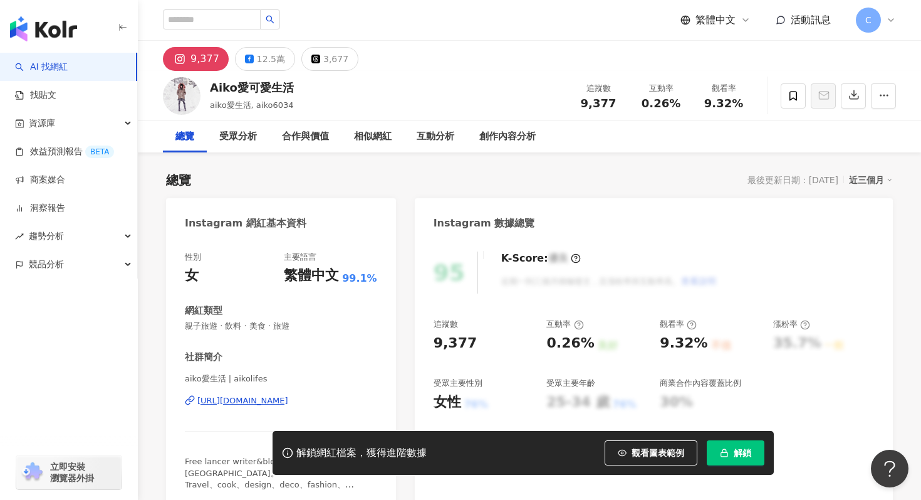
click at [274, 400] on div "https://www.instagram.com/aikolifes/" at bounding box center [242, 400] width 91 height 11
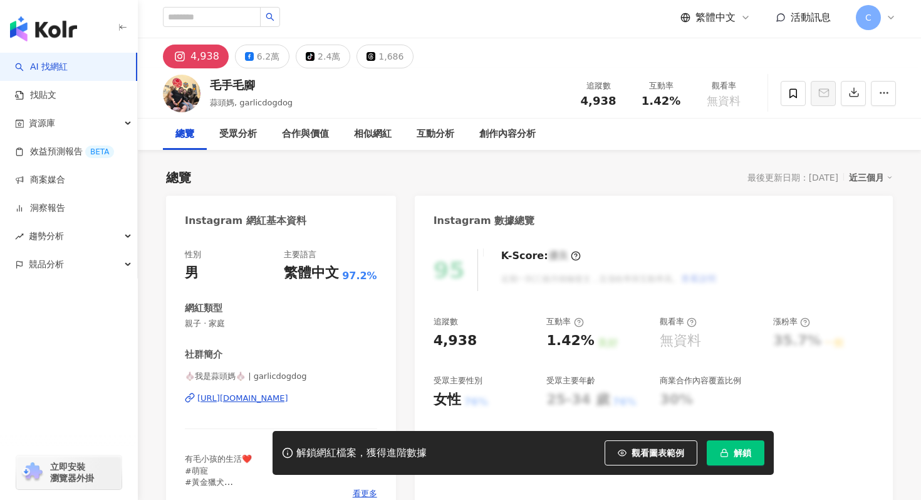
scroll to position [4, 0]
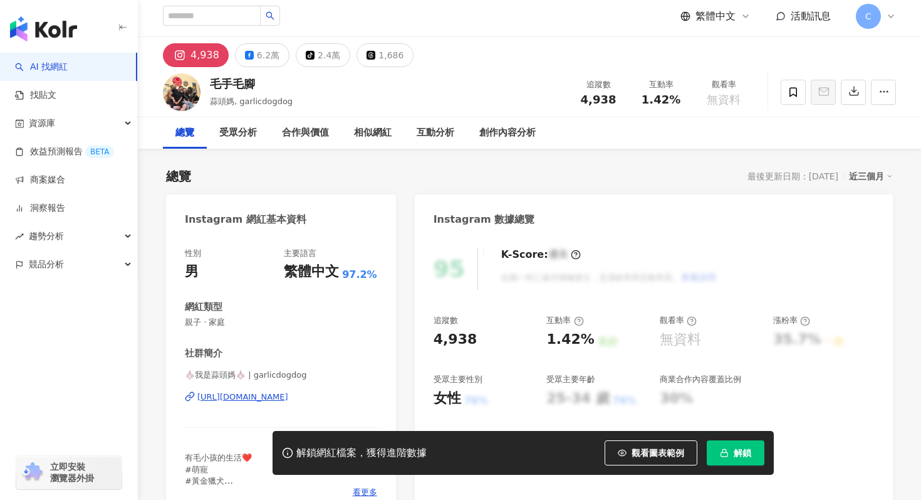
click at [288, 399] on div "[URL][DOMAIN_NAME]" at bounding box center [242, 396] width 91 height 11
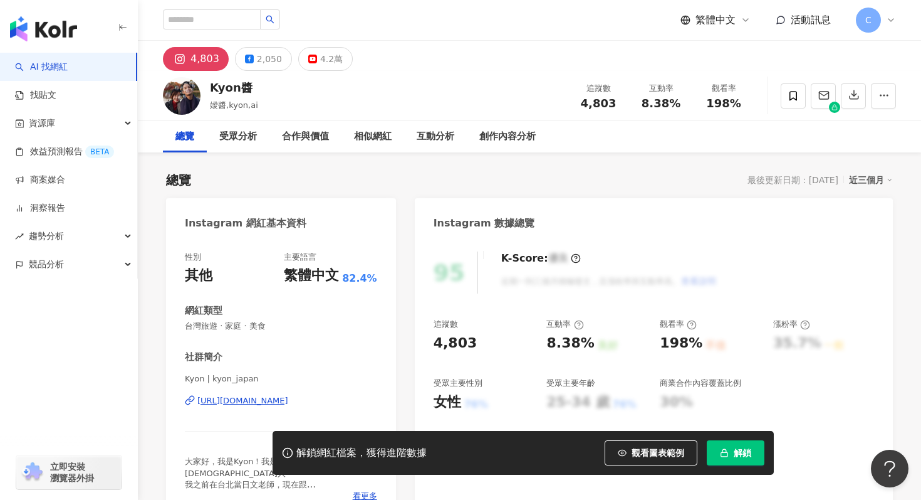
click at [238, 404] on div "https://www.instagram.com/kyon_japan/" at bounding box center [242, 400] width 91 height 11
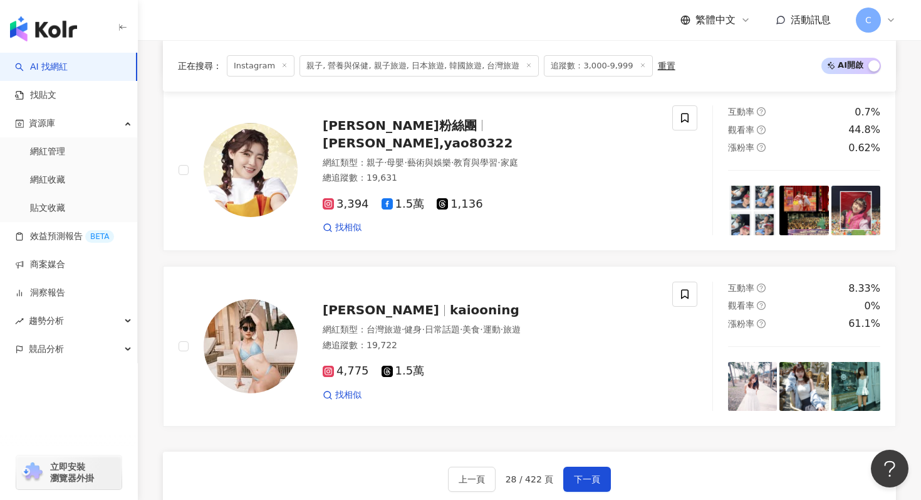
scroll to position [2390, 0]
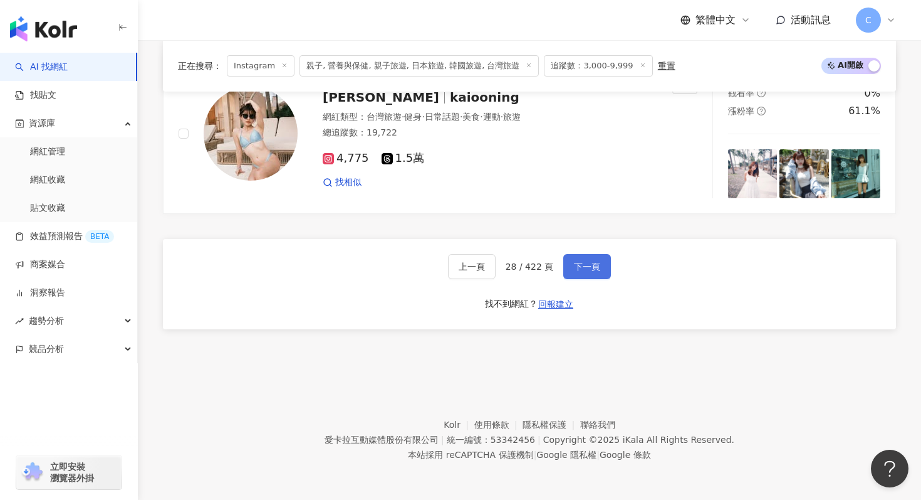
click at [575, 267] on span "下一頁" at bounding box center [587, 266] width 26 height 10
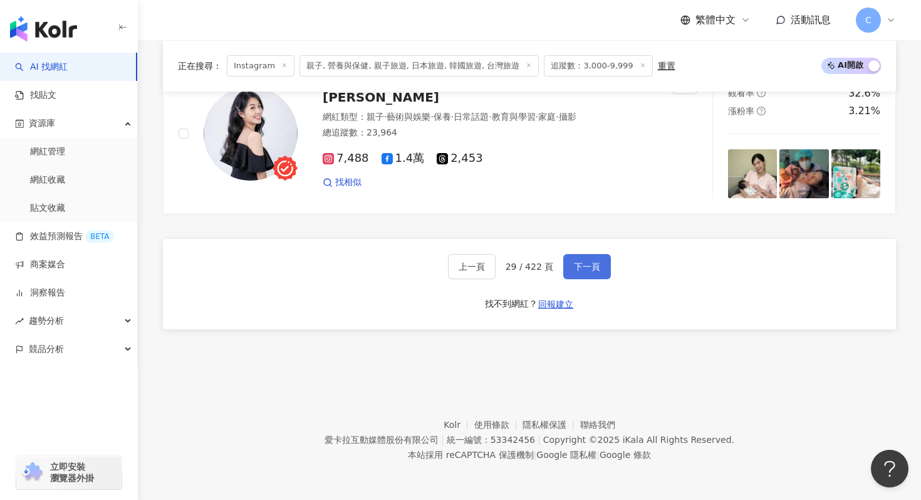
click at [585, 266] on span "下一頁" at bounding box center [587, 266] width 26 height 10
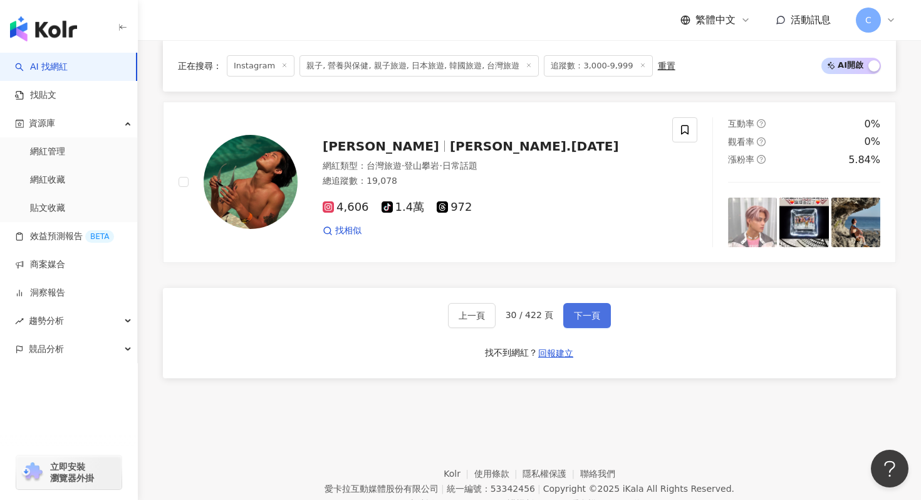
click at [578, 303] on button "下一頁" at bounding box center [587, 315] width 48 height 25
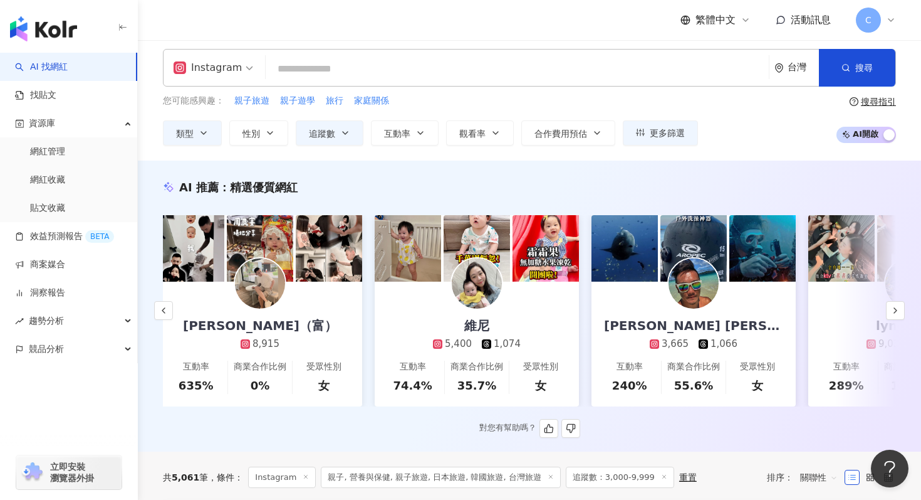
scroll to position [0, 0]
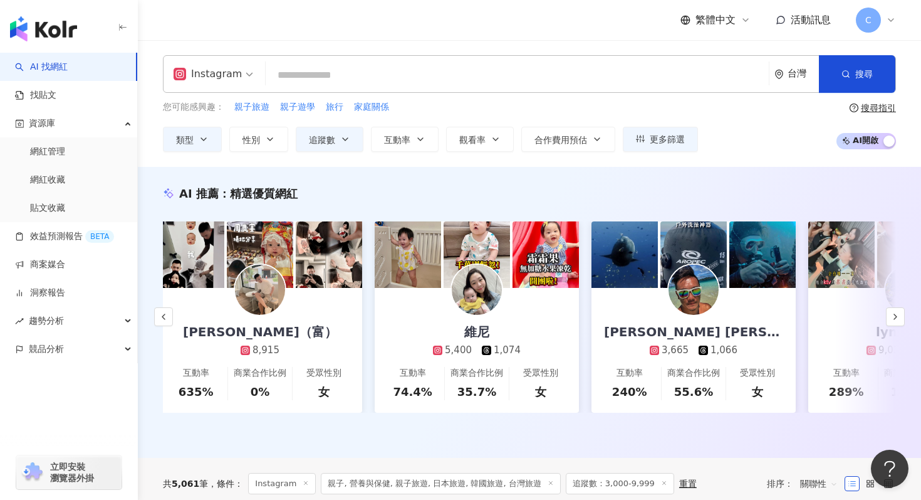
click at [495, 83] on input "search" at bounding box center [517, 75] width 493 height 24
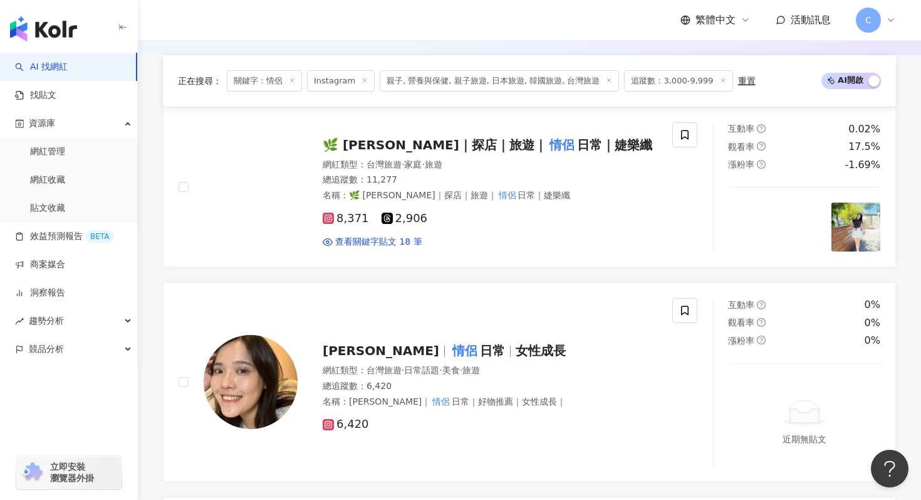
scroll to position [367, 0]
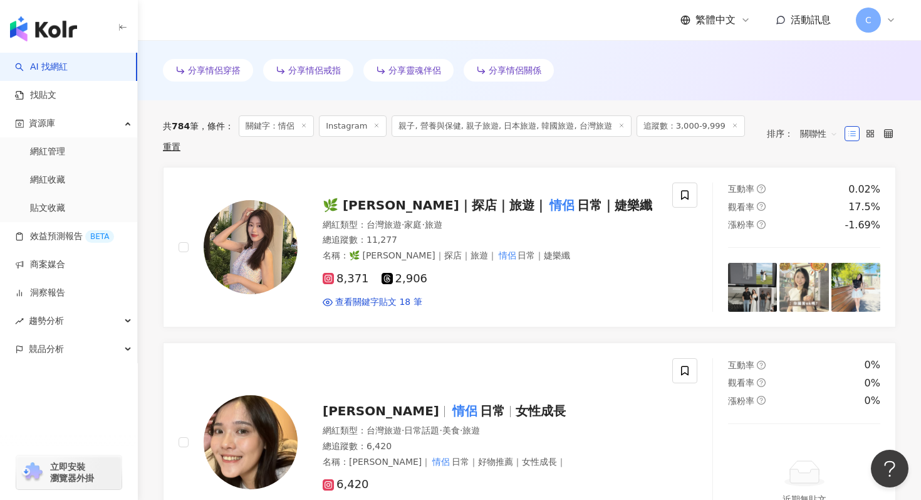
type input "**"
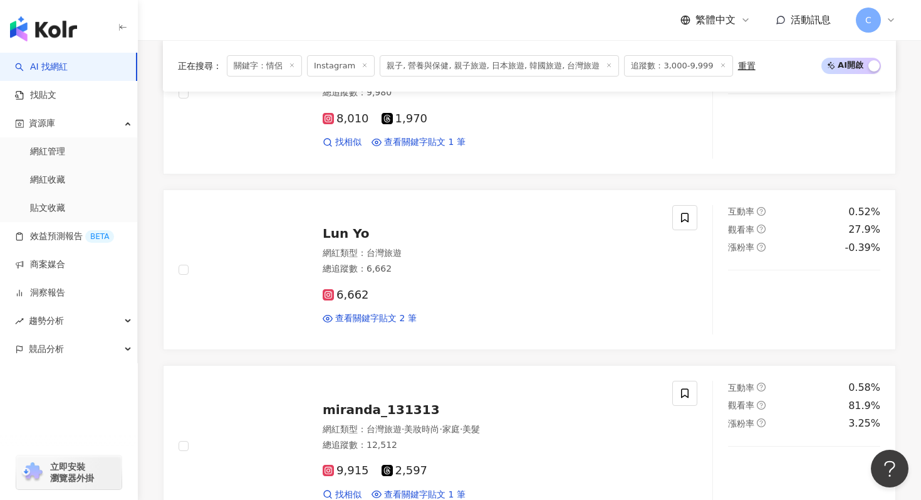
scroll to position [1092, 0]
